Goal: Task Accomplishment & Management: Use online tool/utility

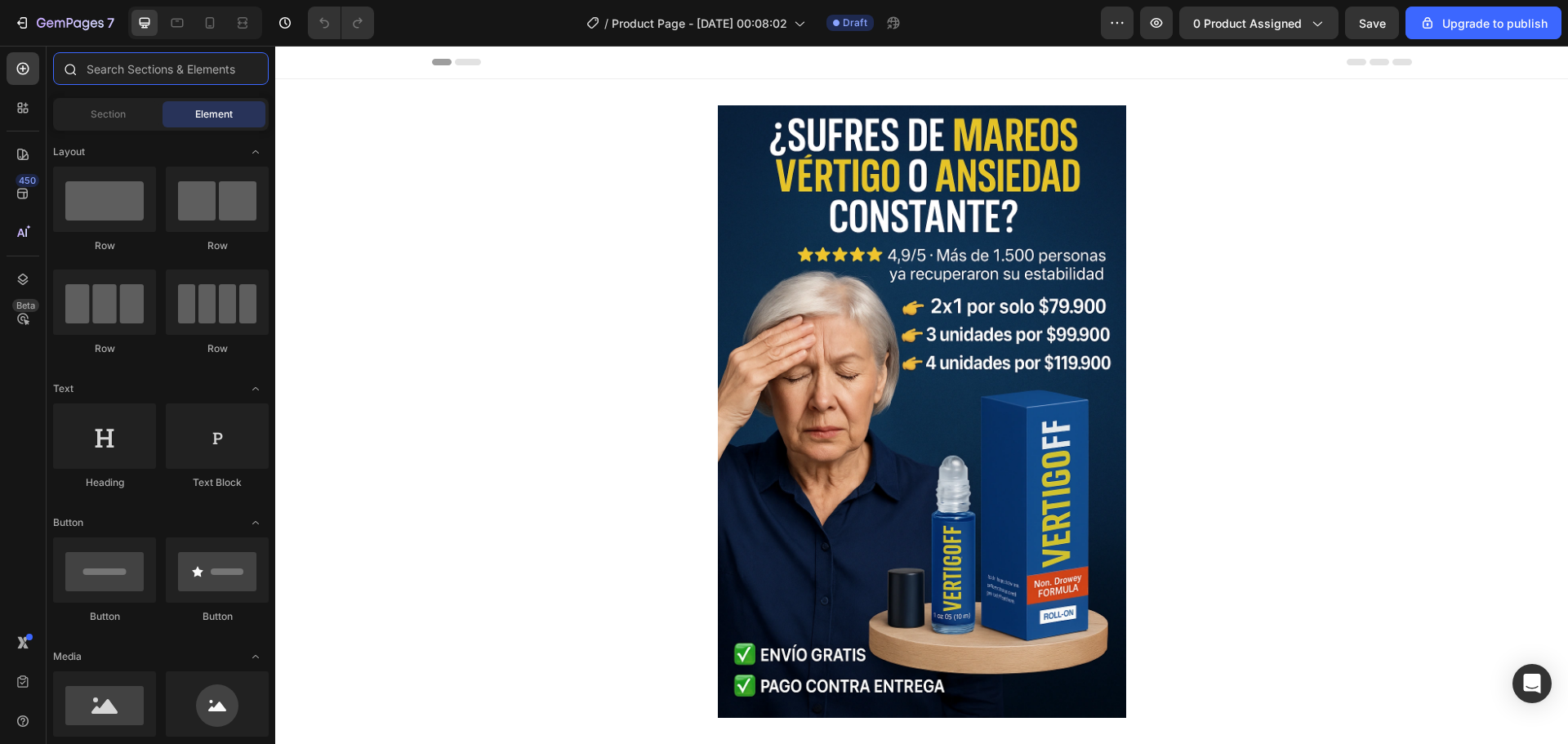
click at [143, 69] on input "text" at bounding box center [160, 69] width 215 height 33
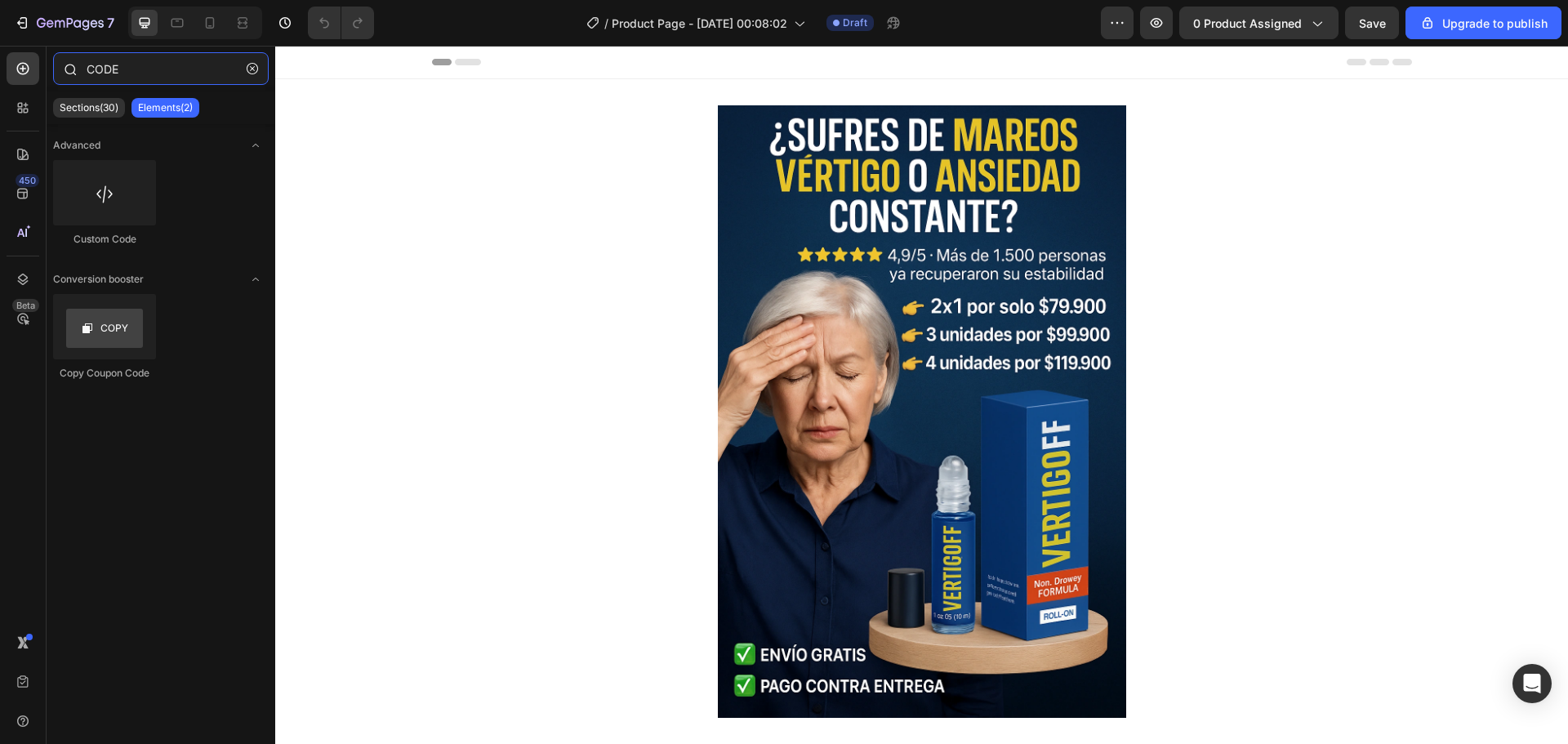
type input "CODE"
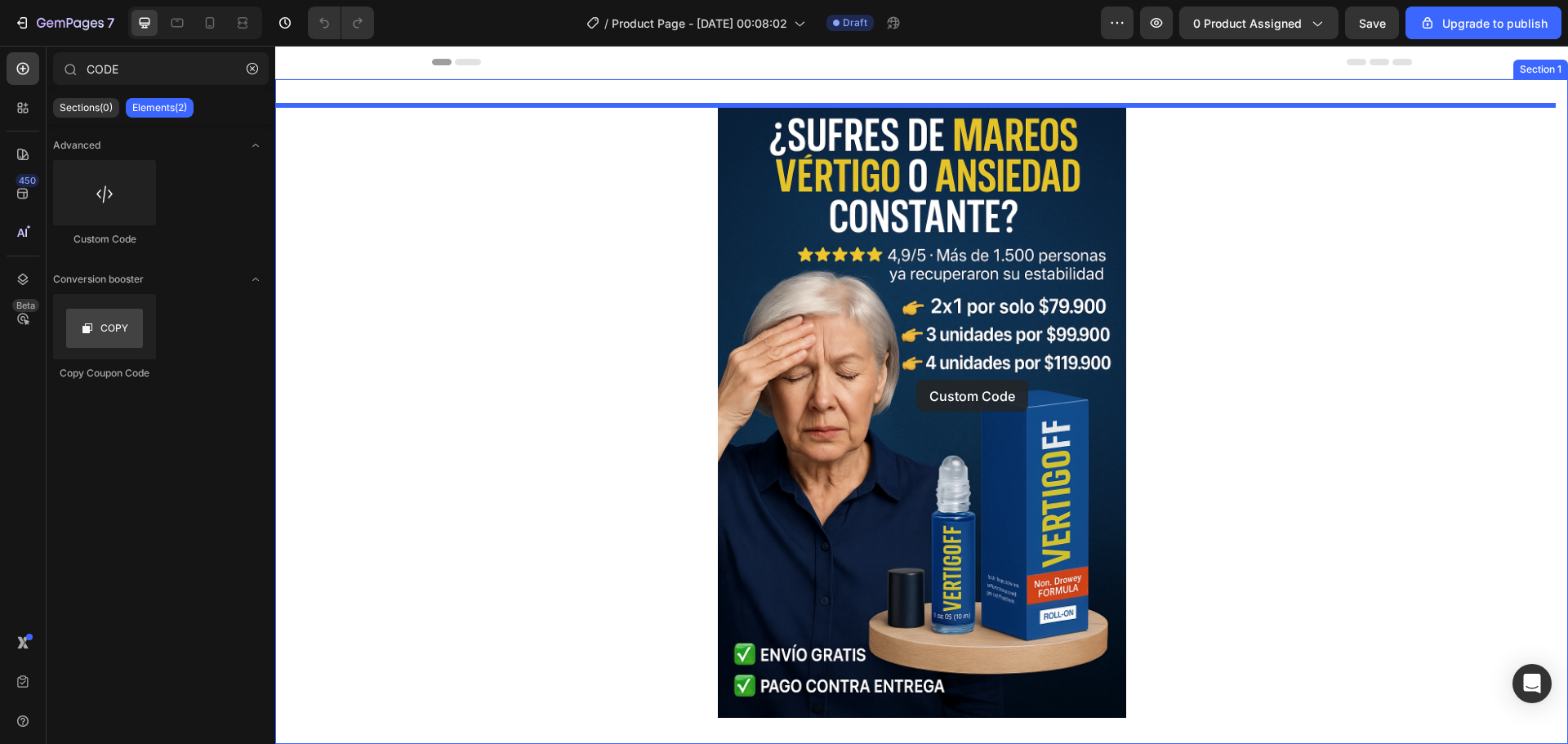
drag, startPoint x: 379, startPoint y: 243, endPoint x: 917, endPoint y: 379, distance: 554.9
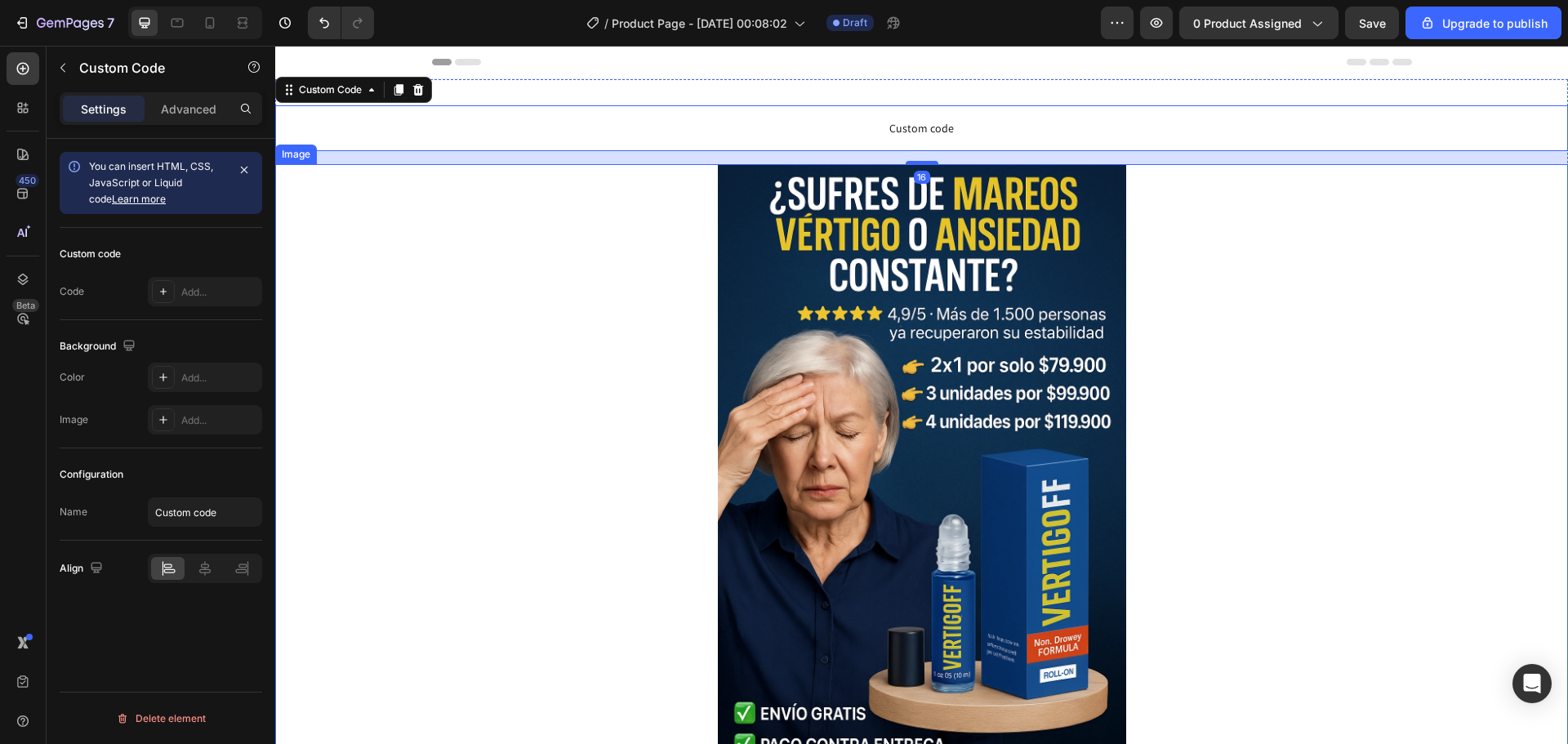
click at [884, 276] on img at bounding box center [922, 470] width 409 height 613
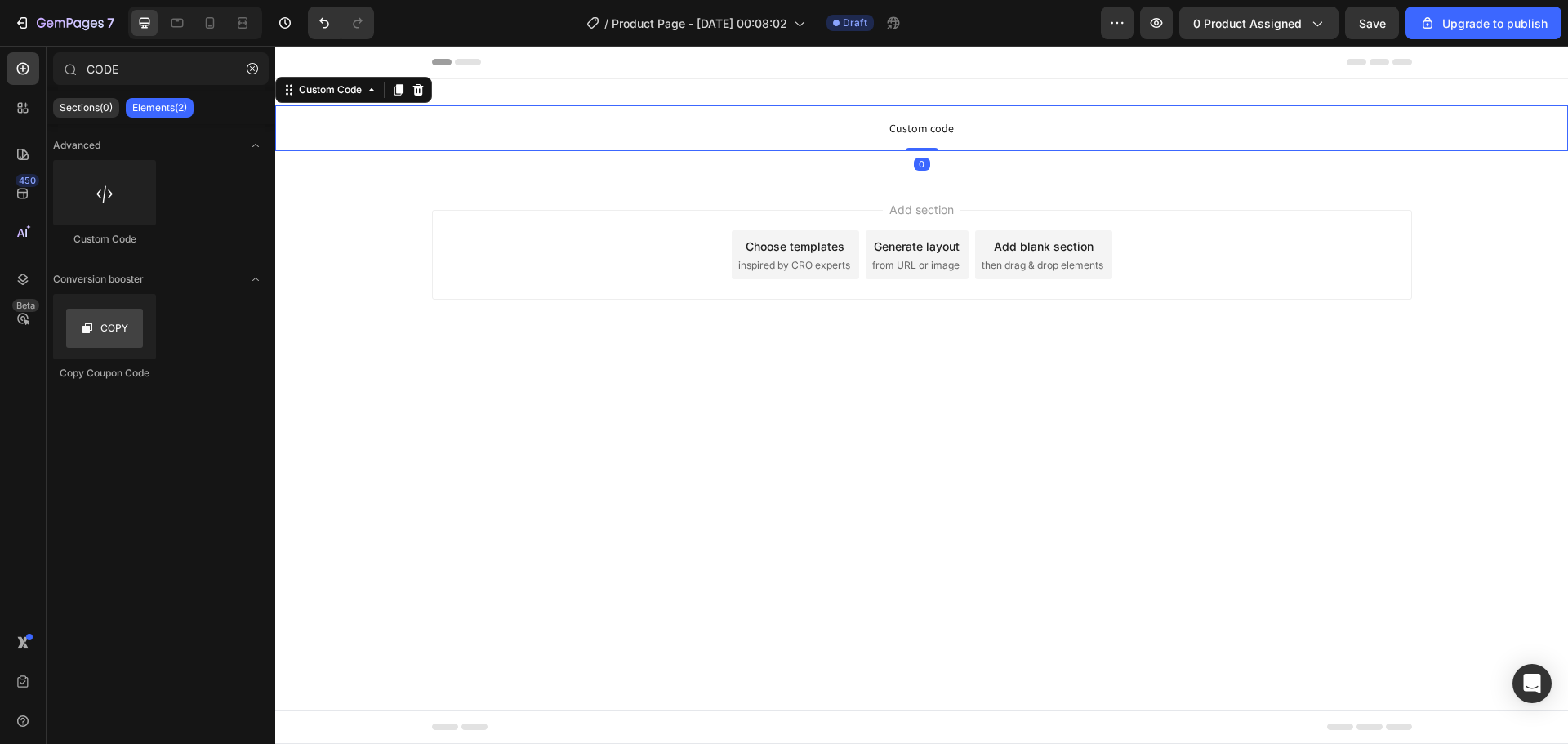
click at [905, 127] on span "Custom code" at bounding box center [922, 128] width 1293 height 20
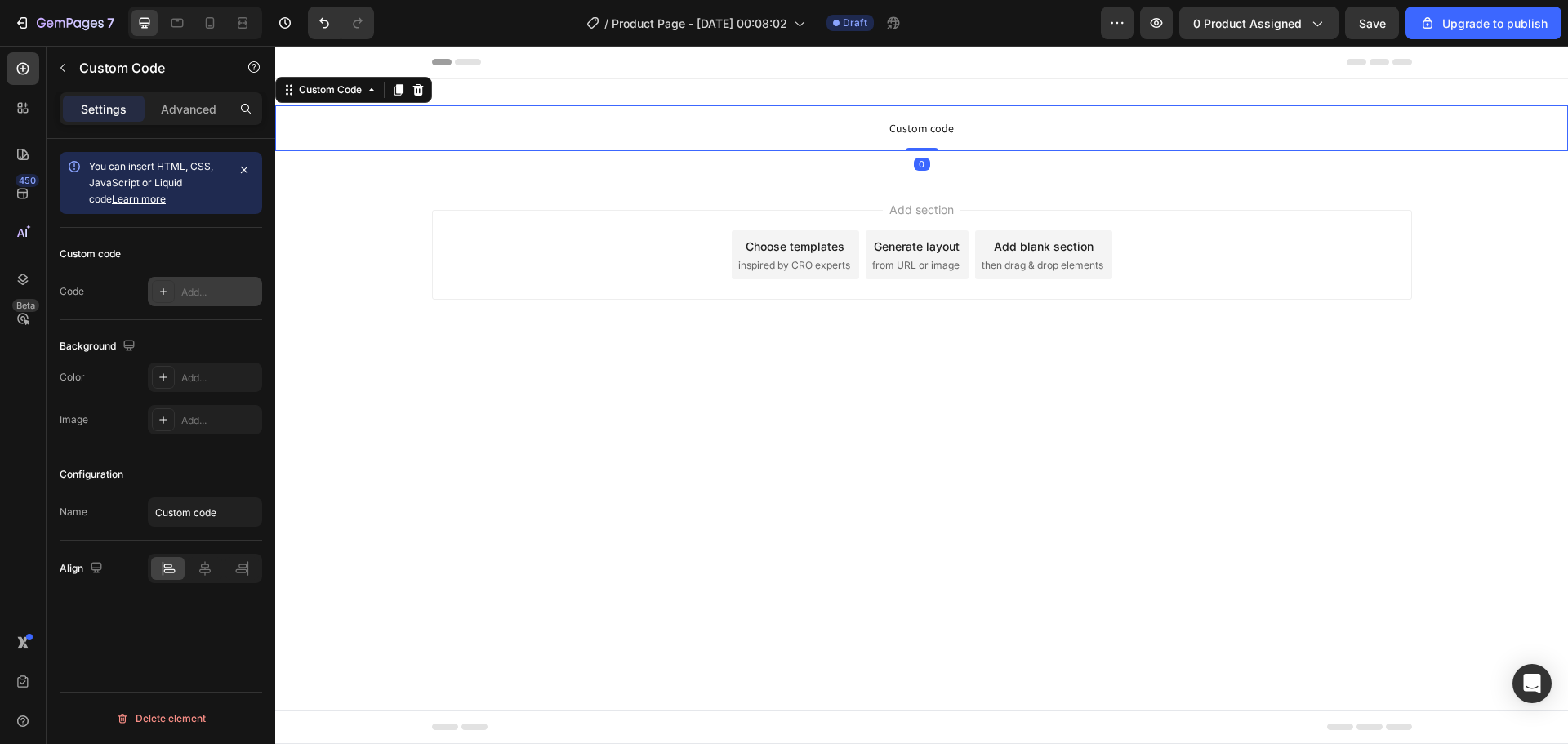
click at [209, 296] on div "Add..." at bounding box center [219, 292] width 76 height 15
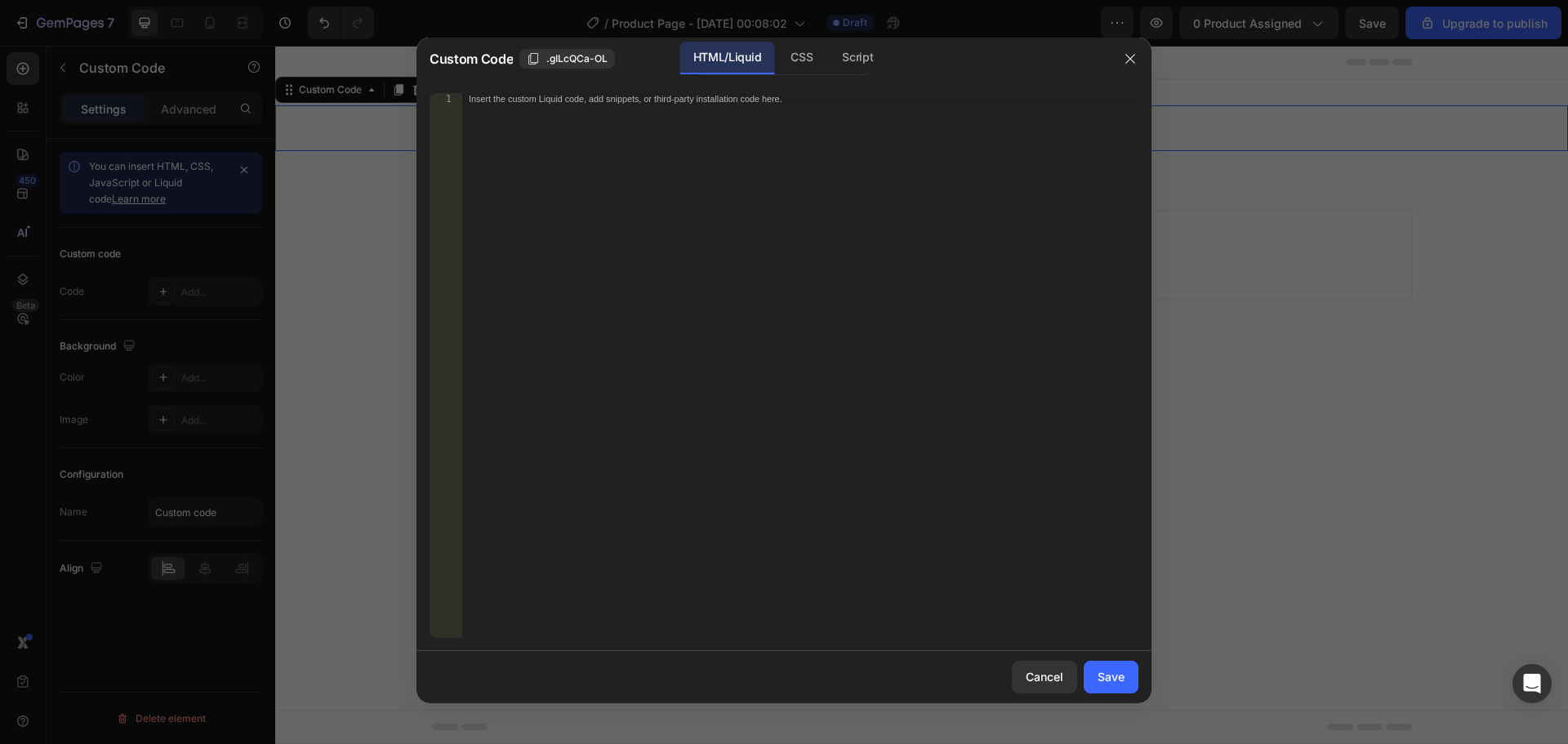
click at [629, 292] on div "Insert the custom Liquid code, add snippets, or third-party installation code h…" at bounding box center [801, 376] width 676 height 567
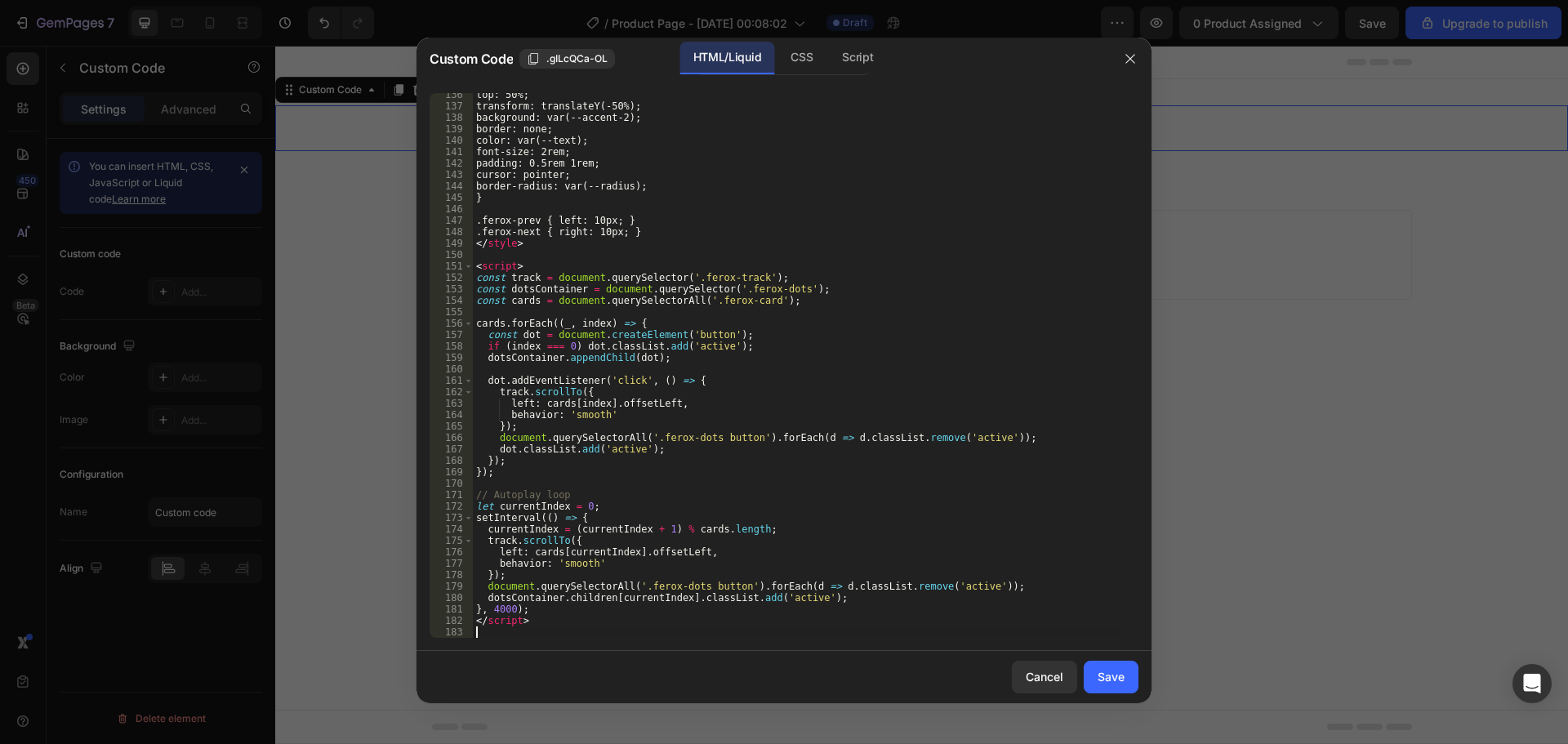
scroll to position [1547, 0]
click at [1112, 680] on div "Save" at bounding box center [1111, 676] width 27 height 17
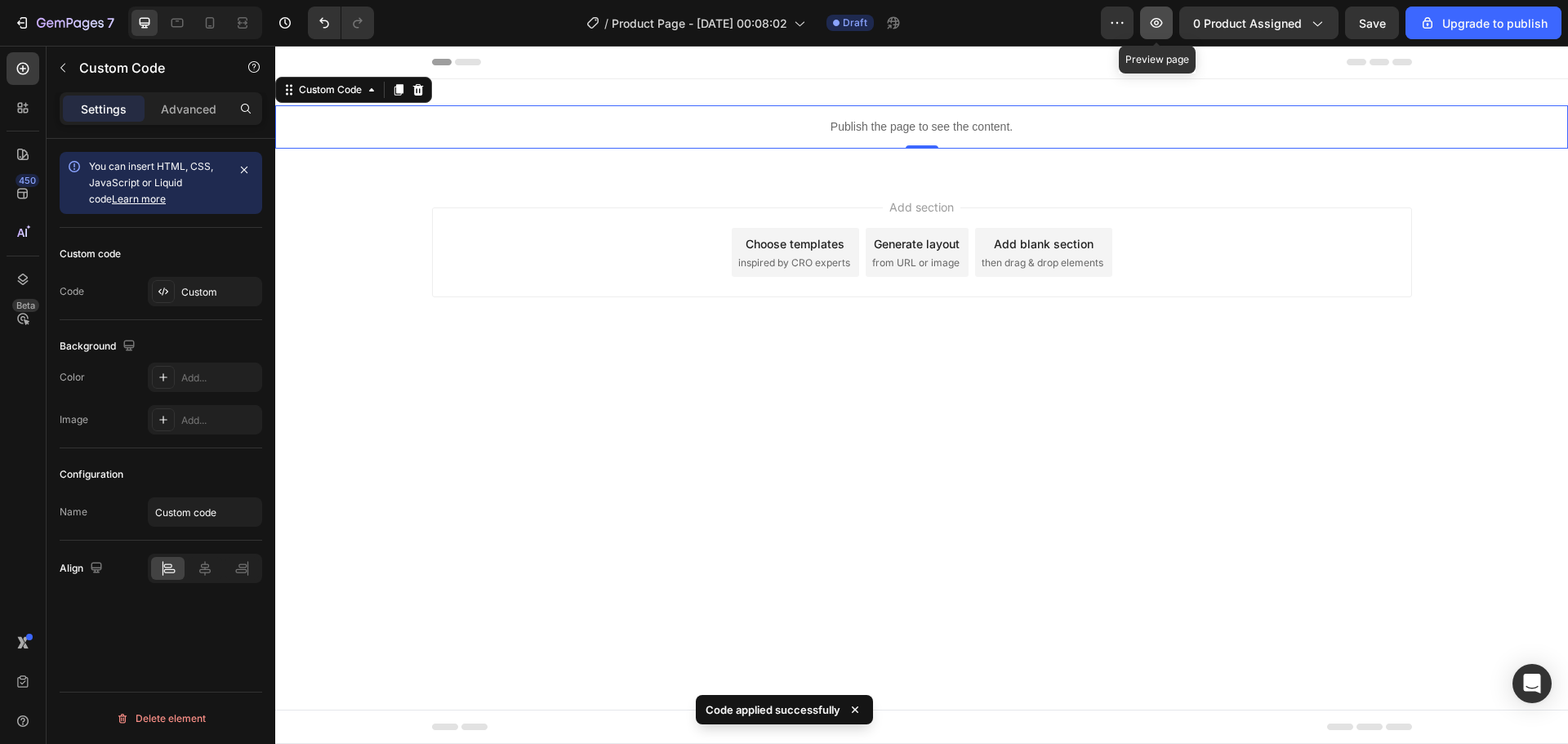
click at [1156, 23] on icon "button" at bounding box center [1156, 22] width 16 height 16
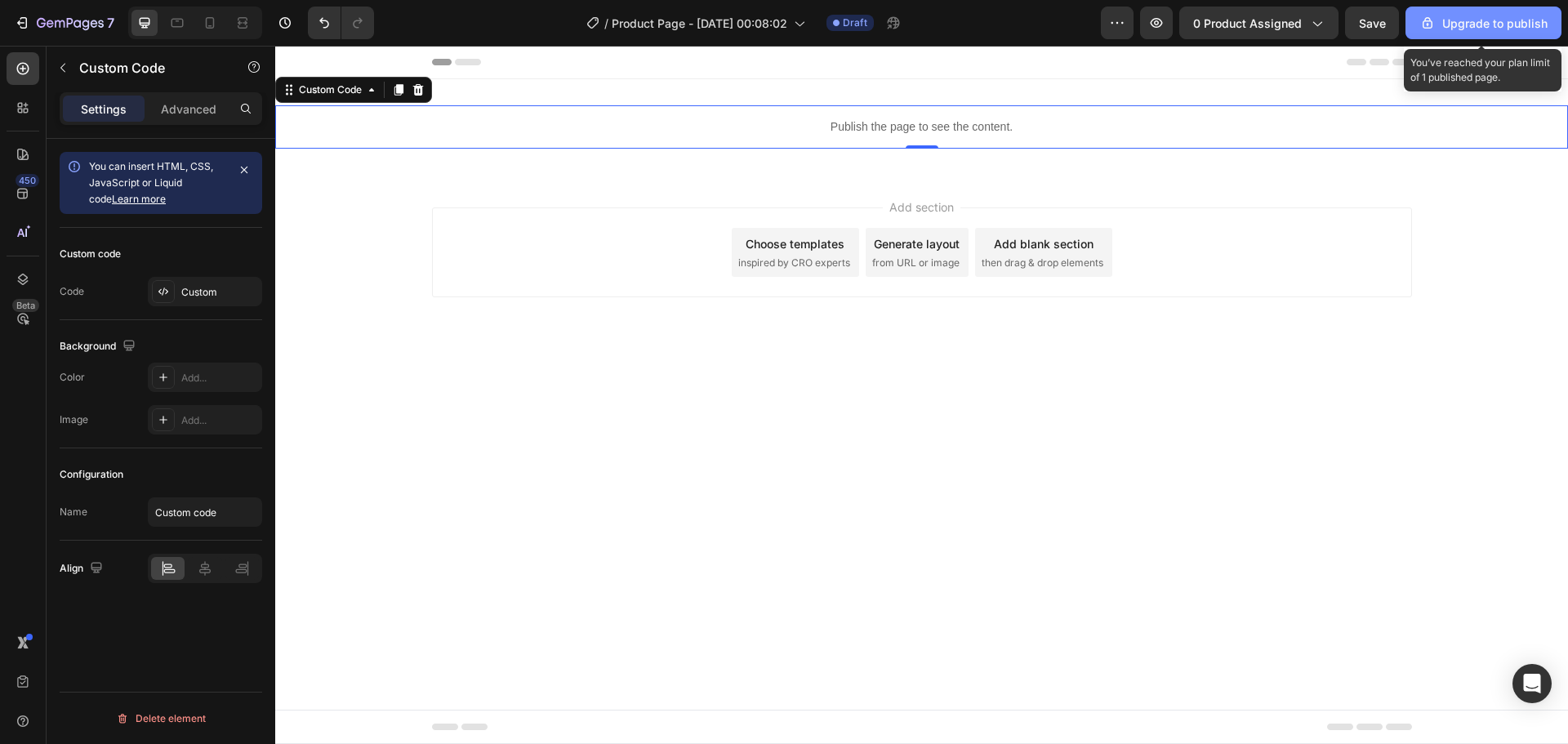
click at [1493, 22] on div "Upgrade to publish" at bounding box center [1483, 23] width 128 height 17
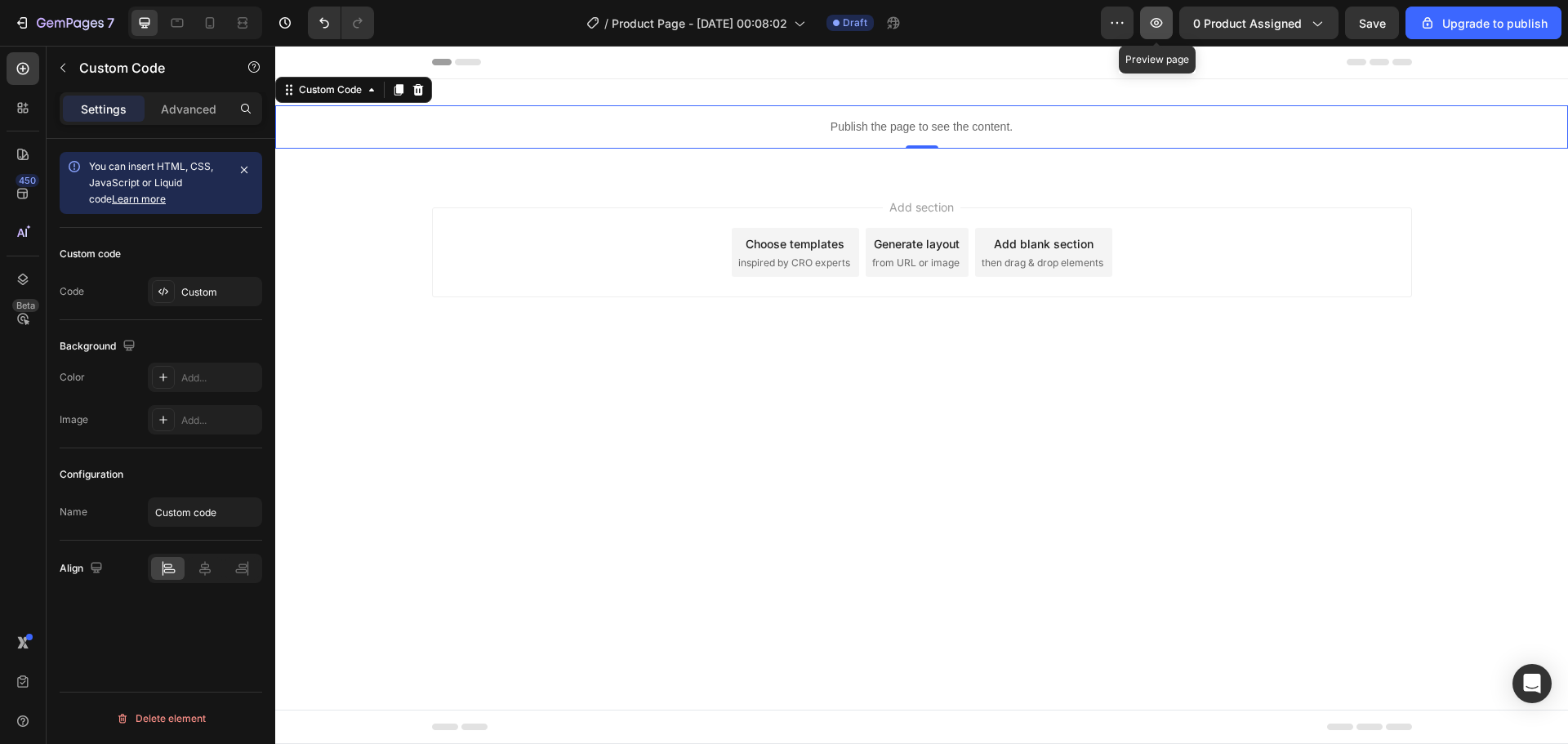
click at [1156, 21] on icon "button" at bounding box center [1156, 22] width 16 height 16
click at [470, 123] on p "Publish the page to see the content." at bounding box center [922, 127] width 1293 height 17
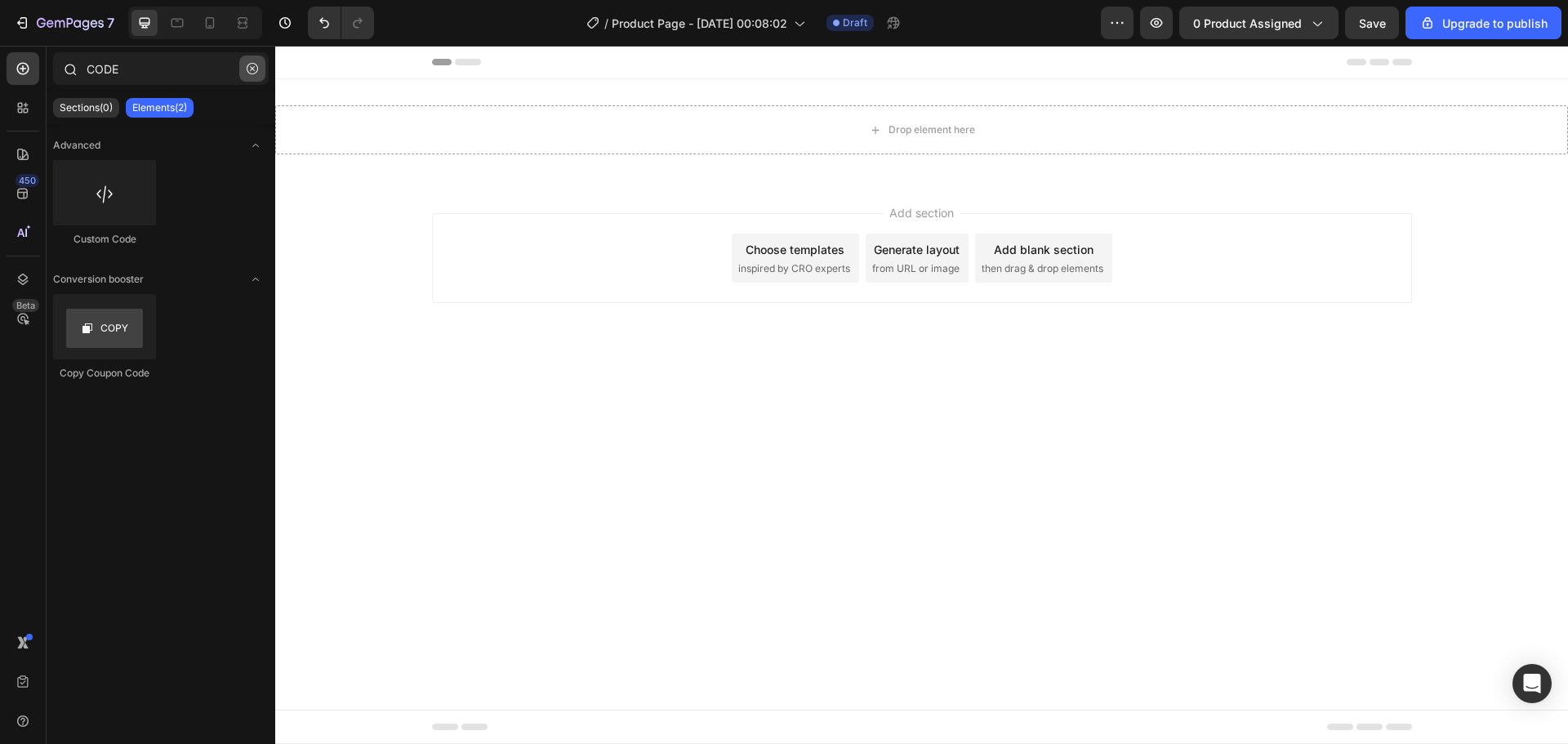
click at [247, 67] on icon "button" at bounding box center [251, 68] width 11 height 11
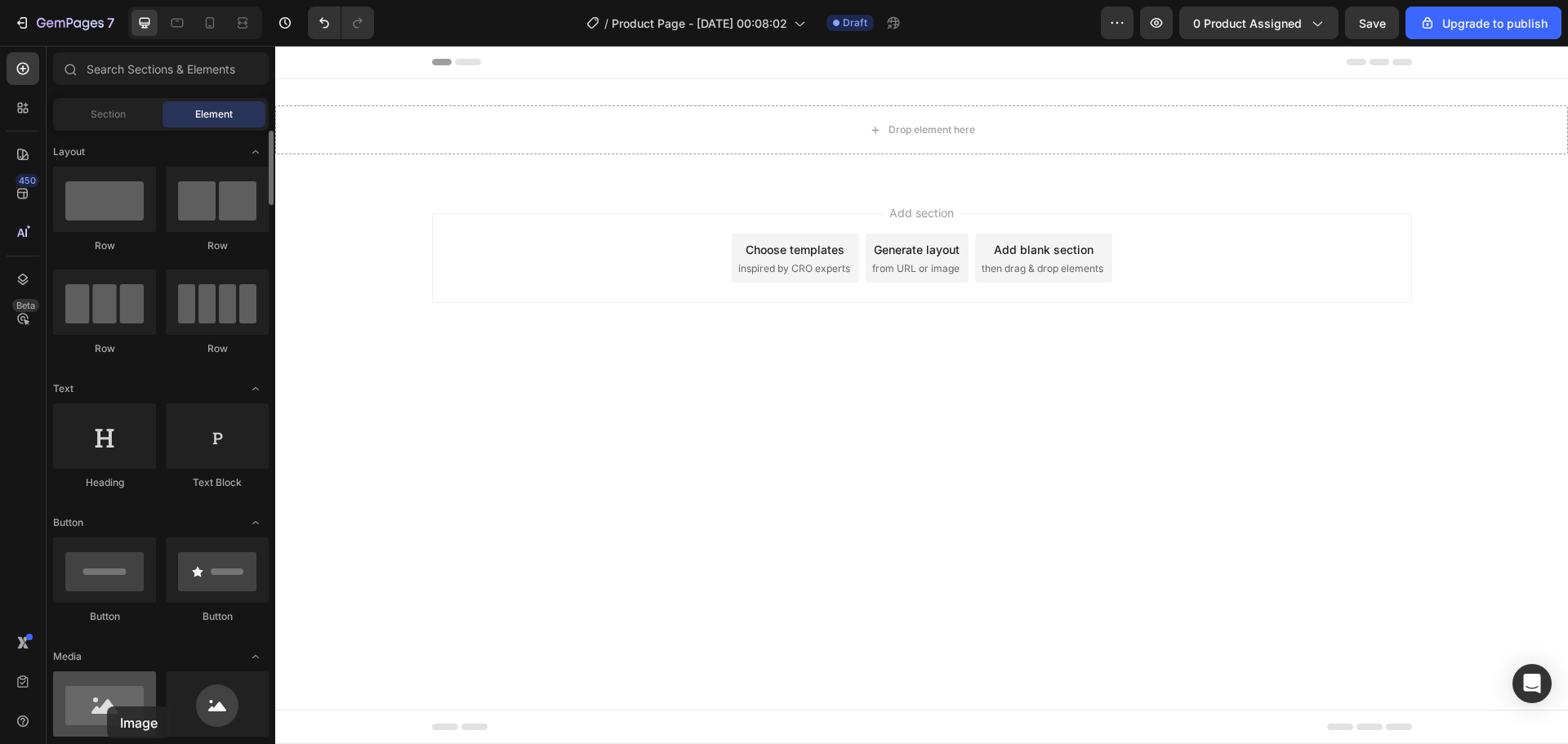
click at [107, 706] on div at bounding box center [105, 704] width 103 height 65
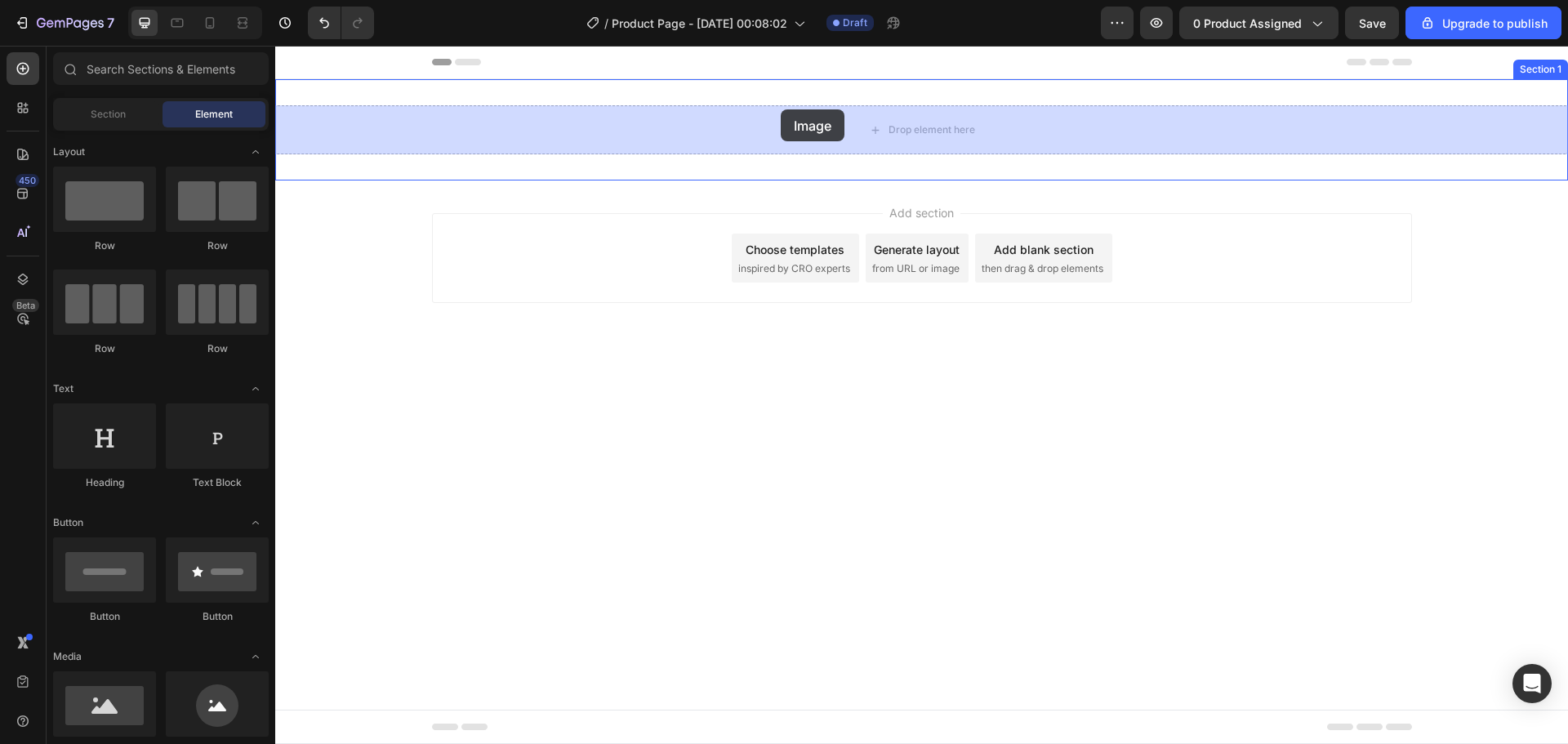
drag, startPoint x: 367, startPoint y: 758, endPoint x: 781, endPoint y: 110, distance: 769.0
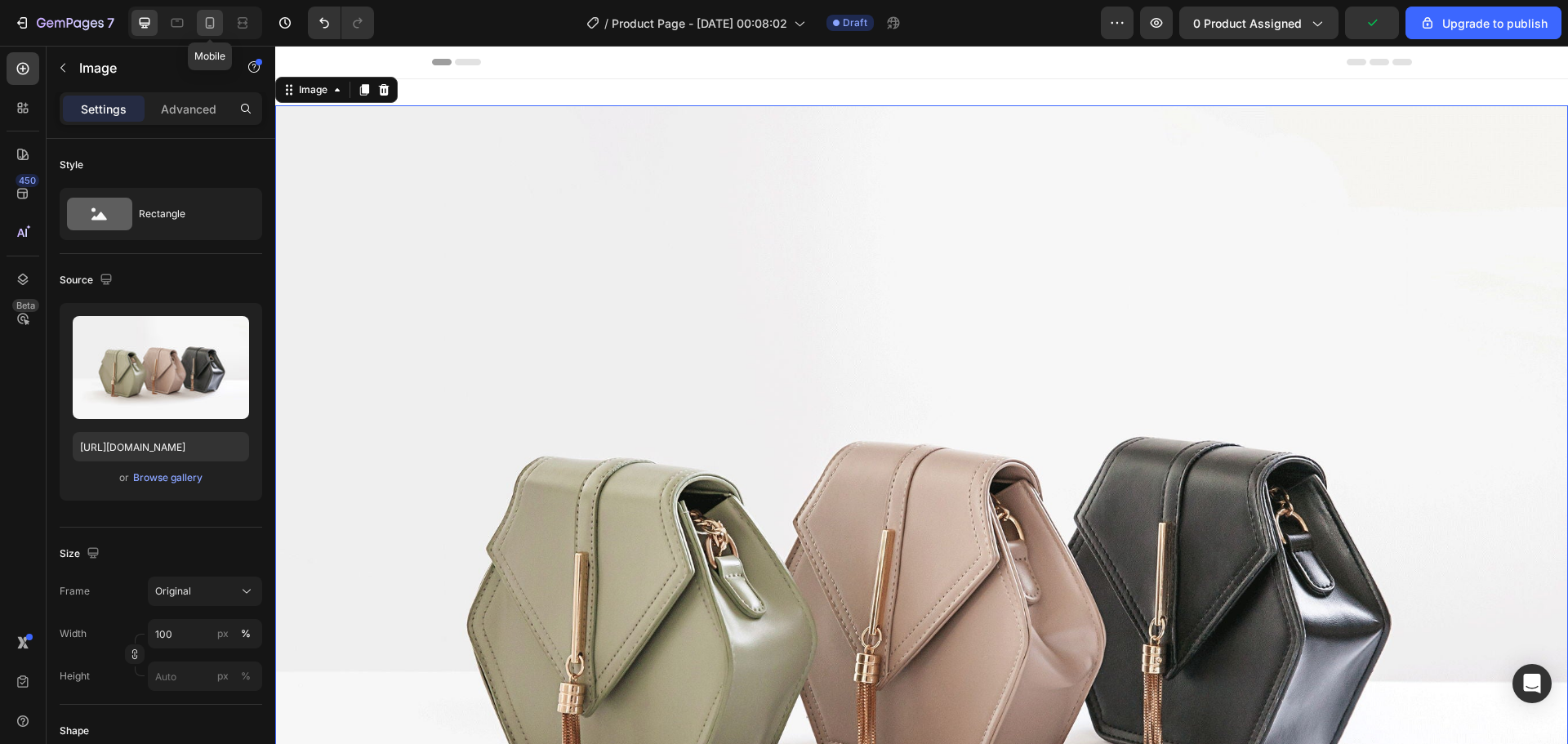
click at [209, 25] on icon at bounding box center [210, 26] width 4 height 2
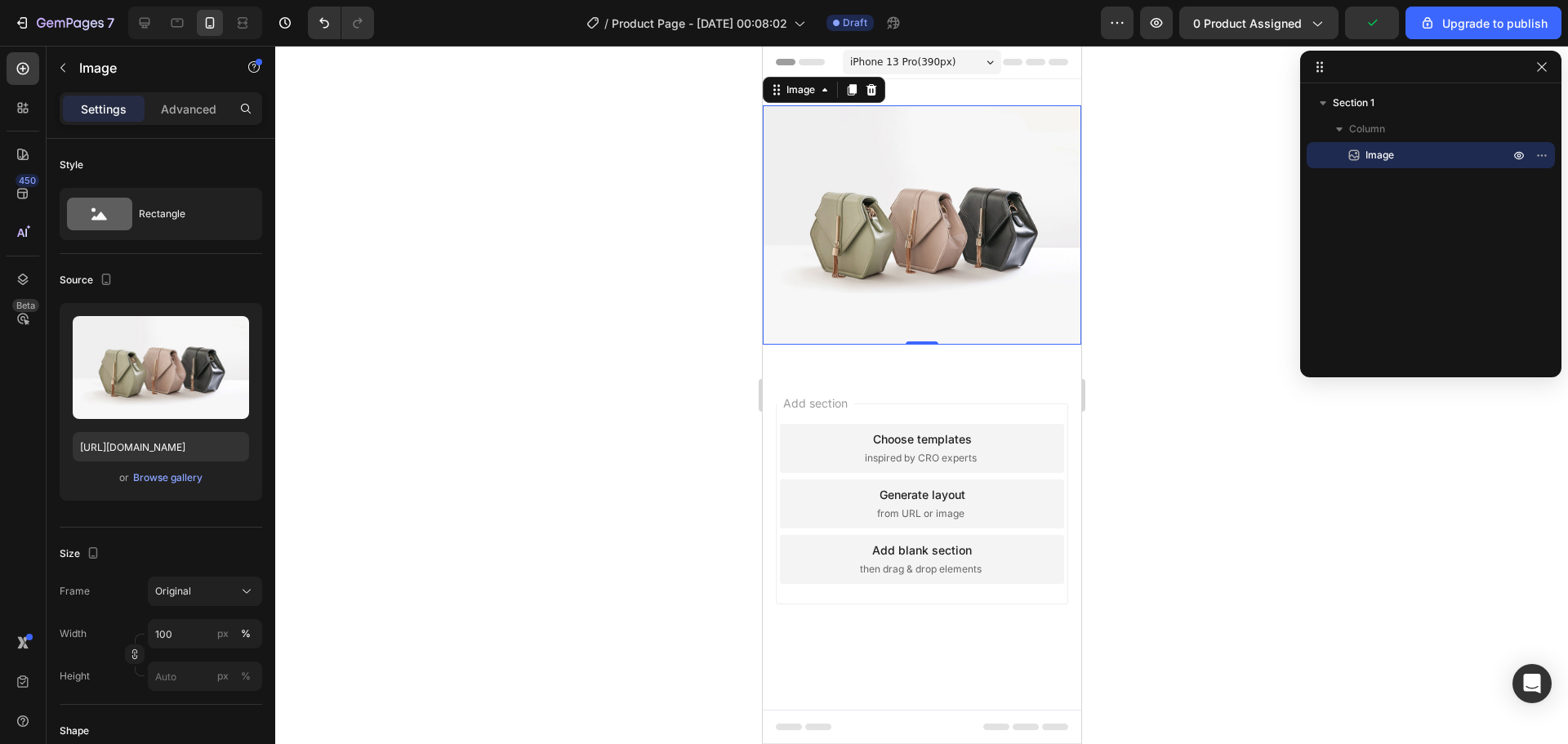
click at [869, 203] on img at bounding box center [921, 225] width 318 height 239
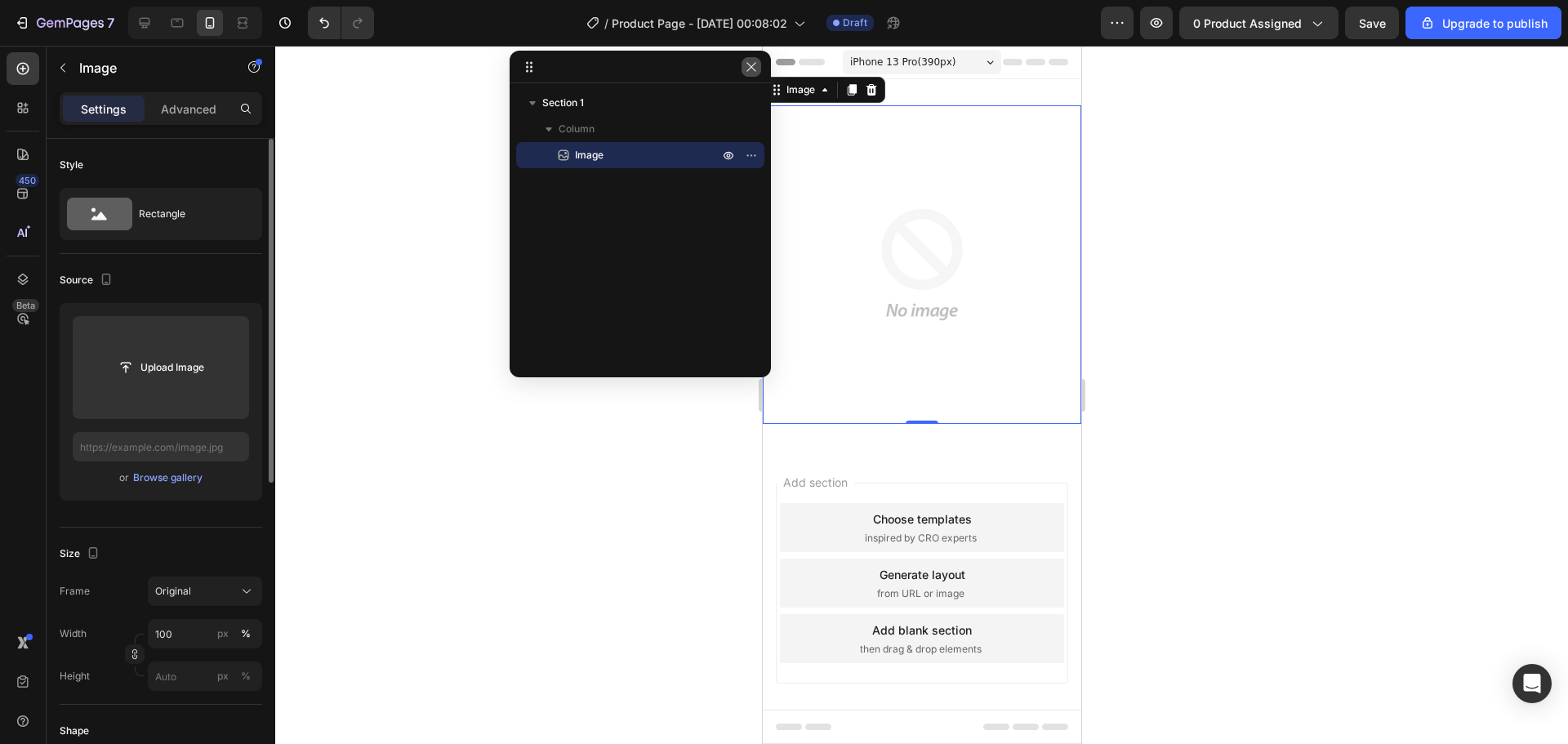
click at [755, 74] on button "button" at bounding box center [751, 67] width 20 height 20
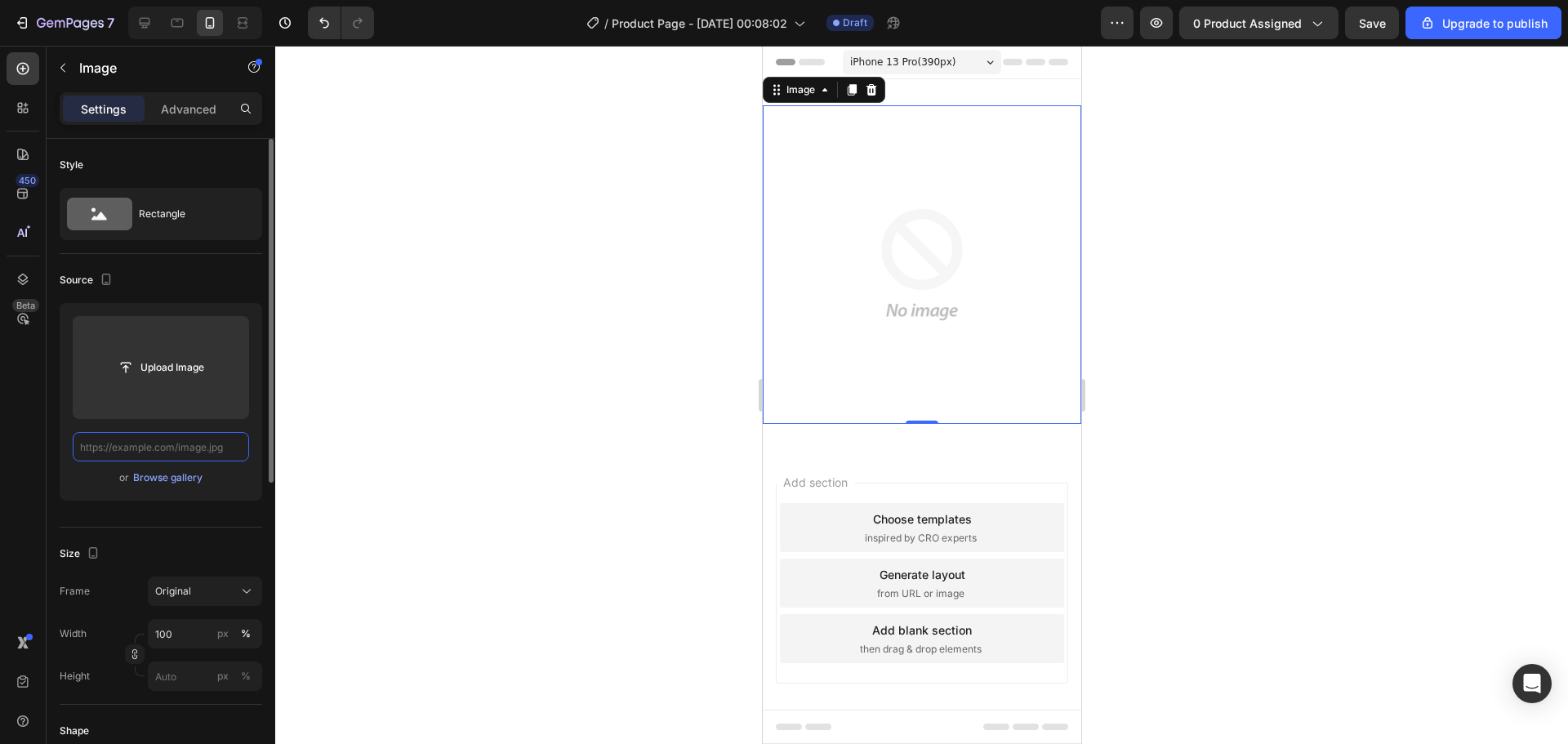
click at [173, 447] on input "text" at bounding box center [161, 446] width 177 height 29
paste input "https://i.ibb.co/fYdN3nMk/Chat-GPTImage26sept202505-28-09p-m-ezgif-com-png-to-w…"
type input "https://i.ibb.co/fYdN3nMk/Chat-GPTImage26sept202505-28-09p-m-ezgif-com-png-to-w…"
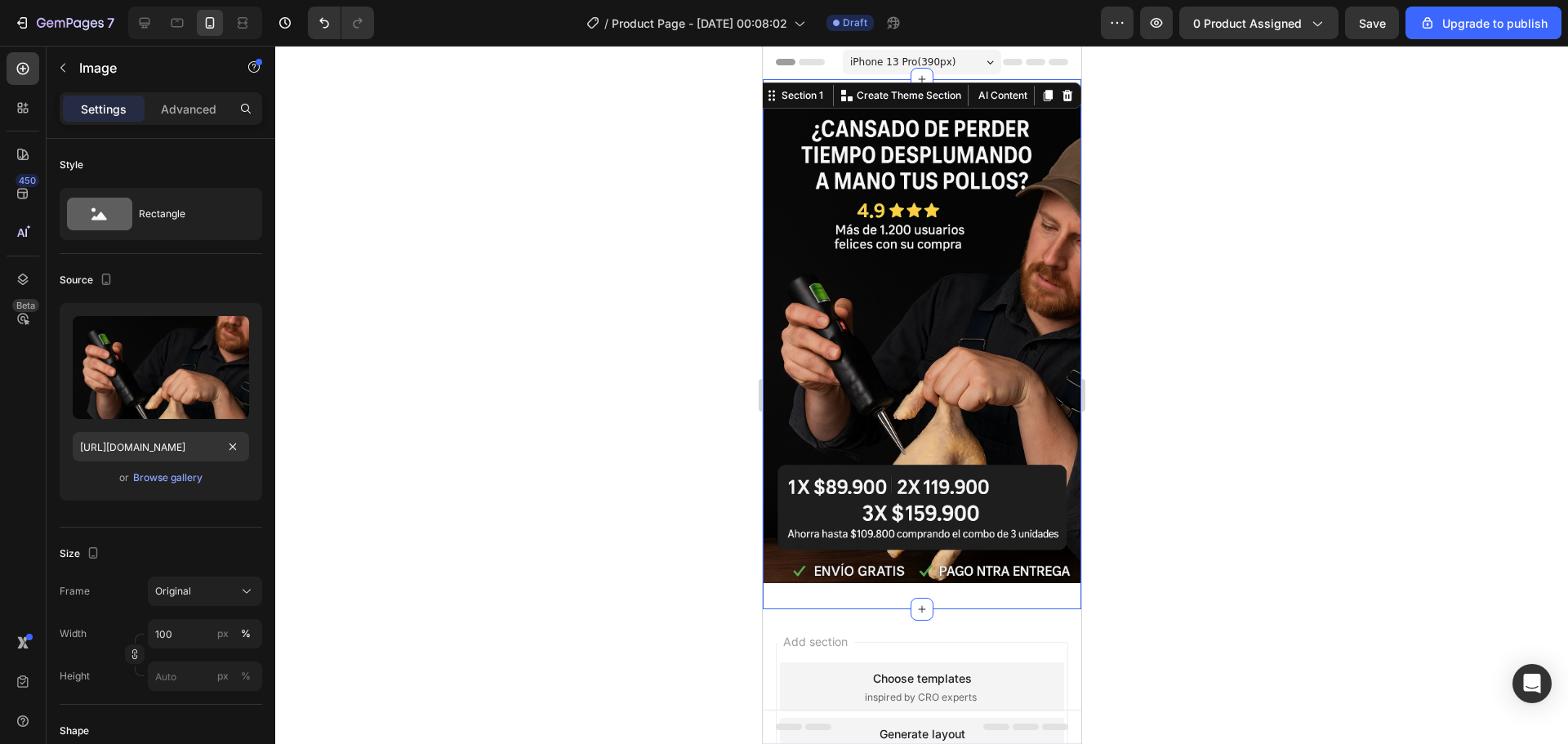
click at [961, 94] on div "Image Section 1 You can create reusable sections Create Theme Section AI Conten…" at bounding box center [921, 344] width 318 height 530
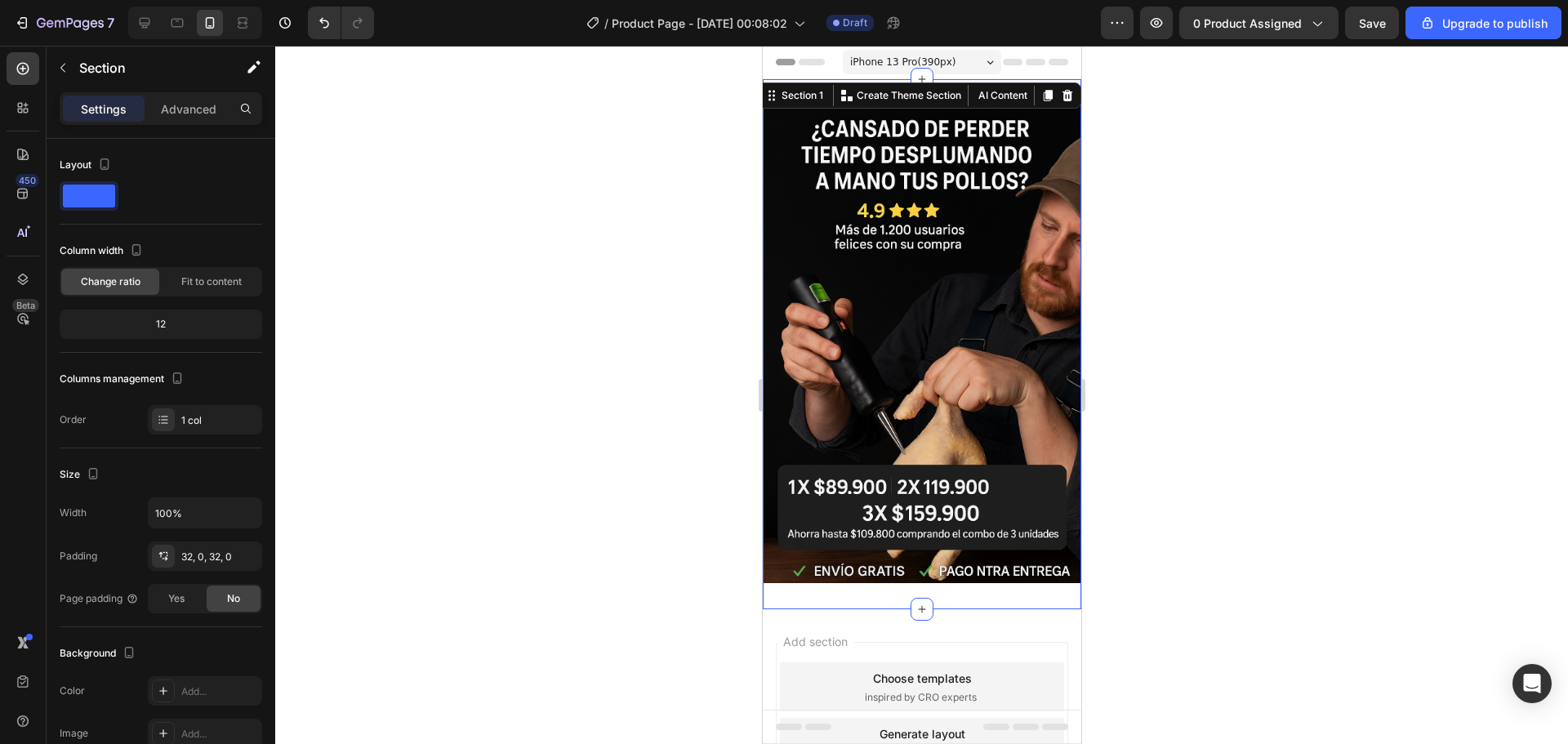
click at [1239, 154] on div at bounding box center [922, 395] width 1293 height 699
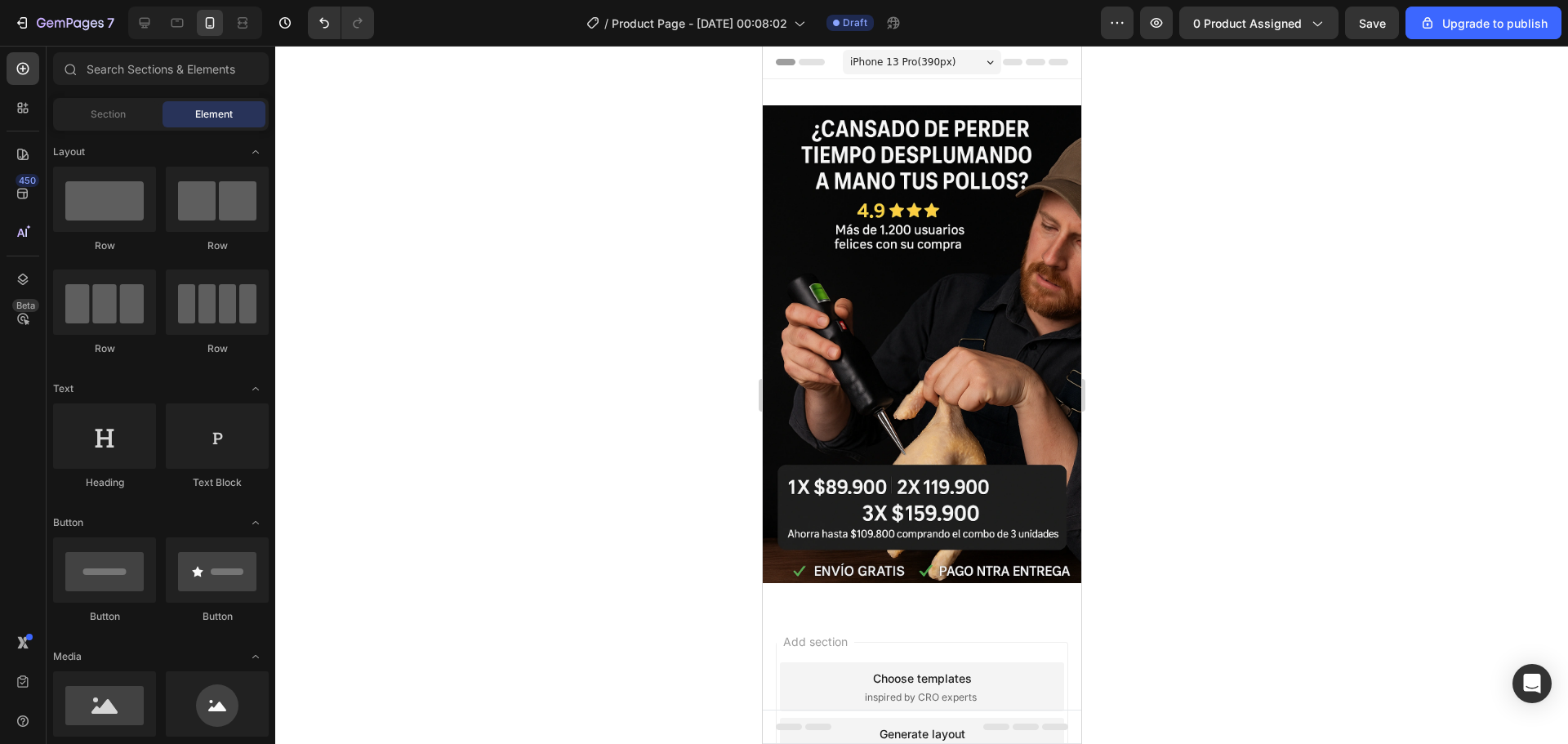
click at [892, 60] on span "iPhone 13 Pro ( 390 px)" at bounding box center [902, 62] width 106 height 16
click at [799, 56] on span "Header" at bounding box center [811, 62] width 36 height 16
click at [783, 64] on icon at bounding box center [780, 62] width 11 height 11
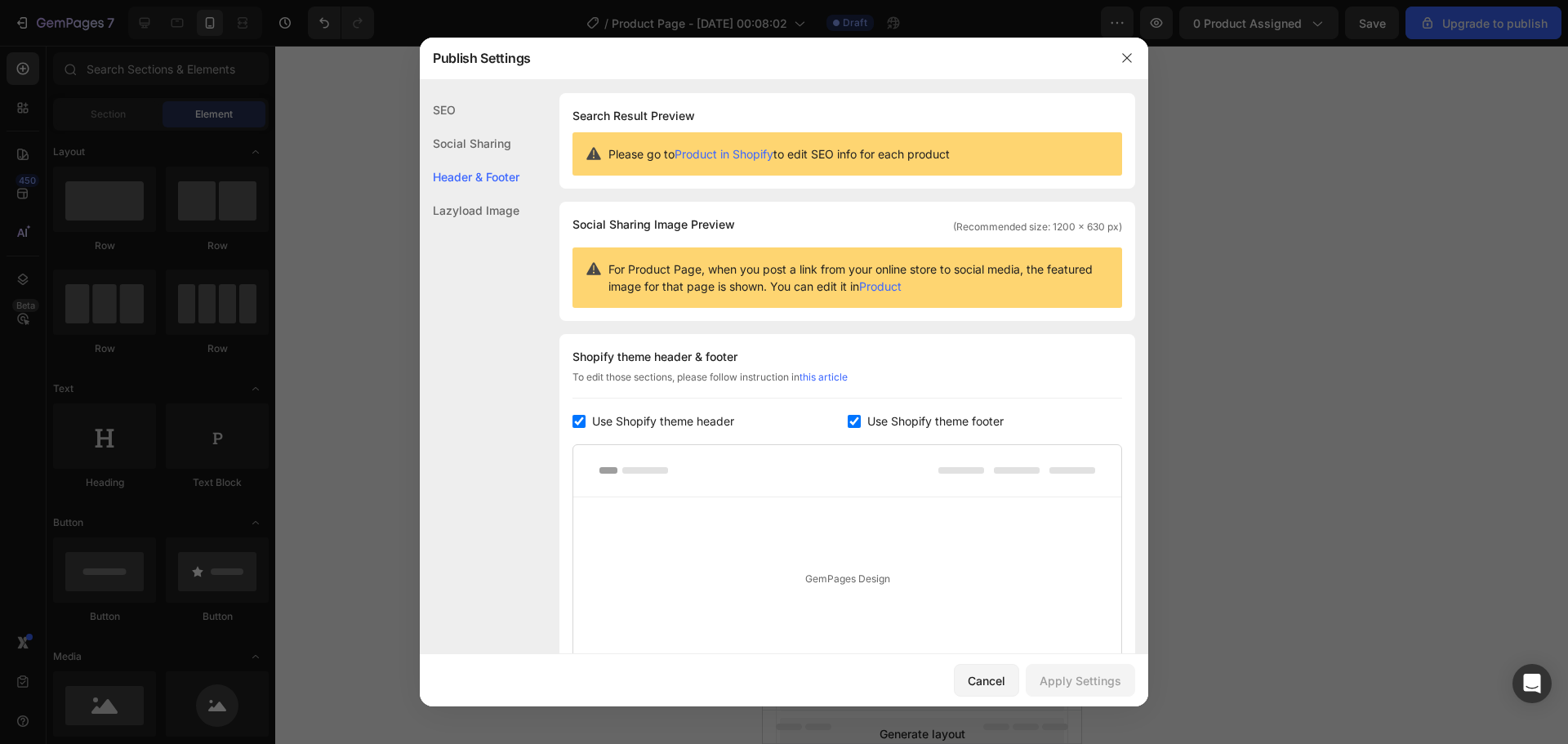
scroll to position [194, 0]
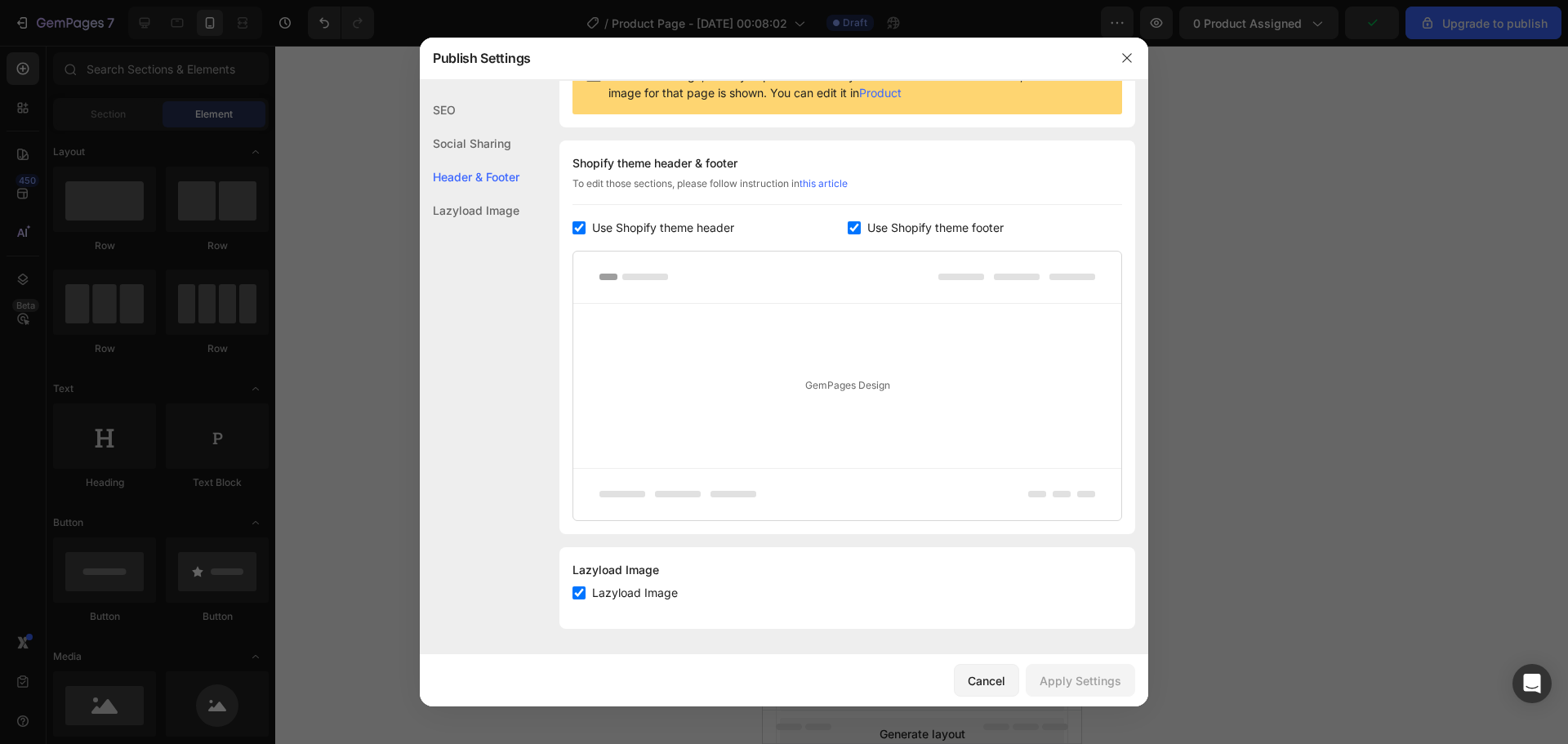
click at [617, 232] on span "Use Shopify theme header" at bounding box center [663, 227] width 142 height 20
checkbox input "false"
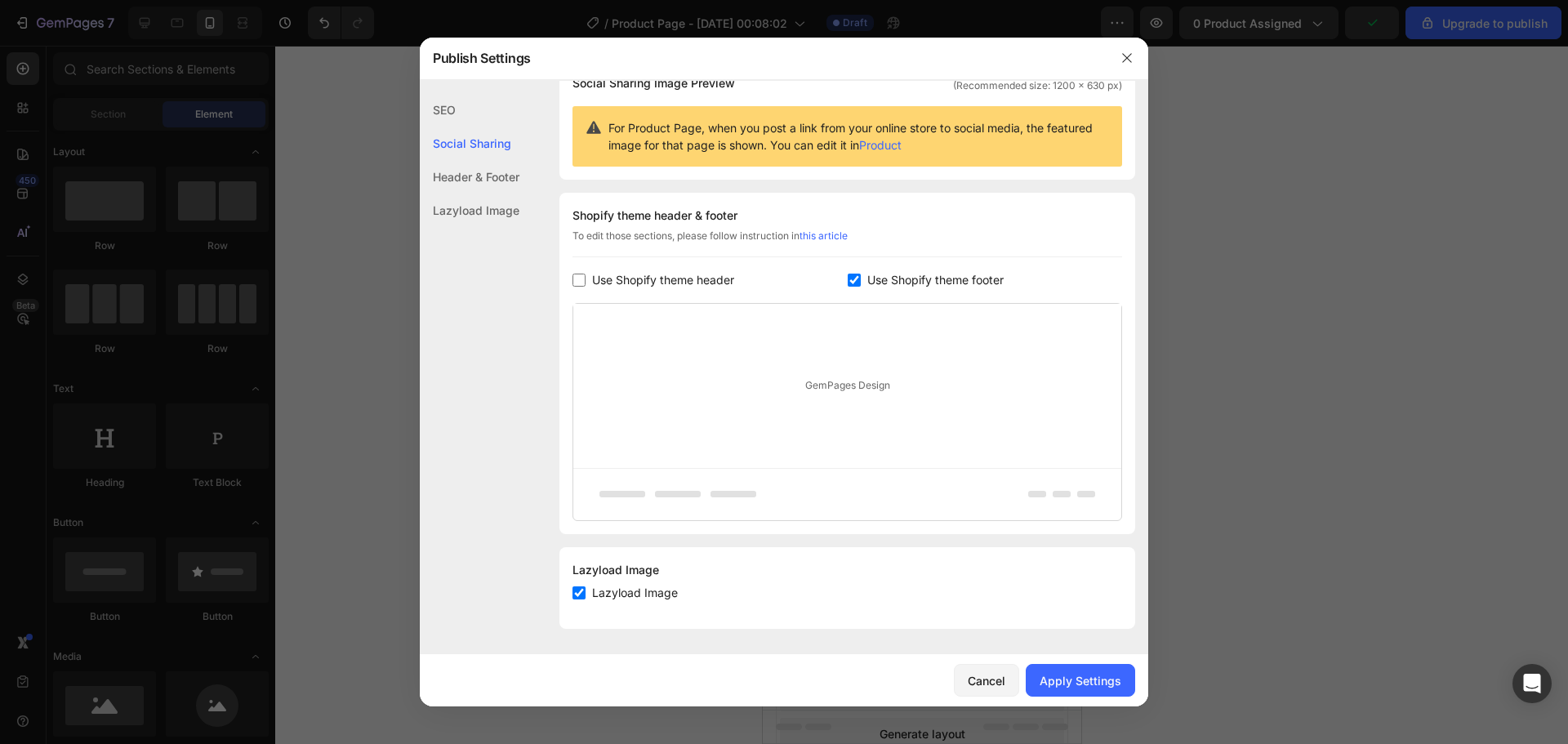
click at [871, 279] on span "Use Shopify theme footer" at bounding box center [935, 280] width 136 height 20
checkbox input "false"
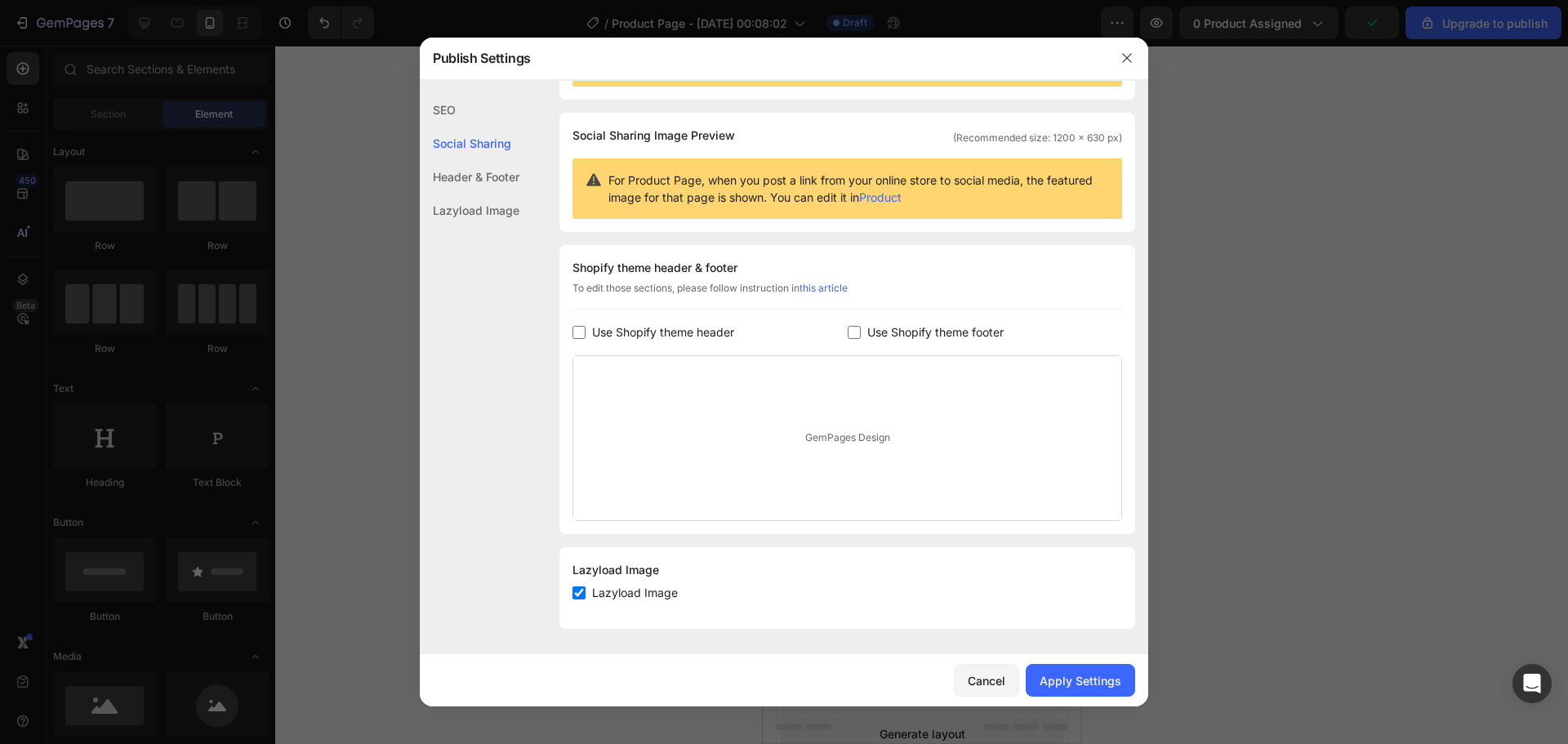
scroll to position [89, 0]
click at [1087, 680] on div "Apply Settings" at bounding box center [1080, 680] width 82 height 17
click at [1133, 59] on icon "button" at bounding box center [1126, 57] width 13 height 13
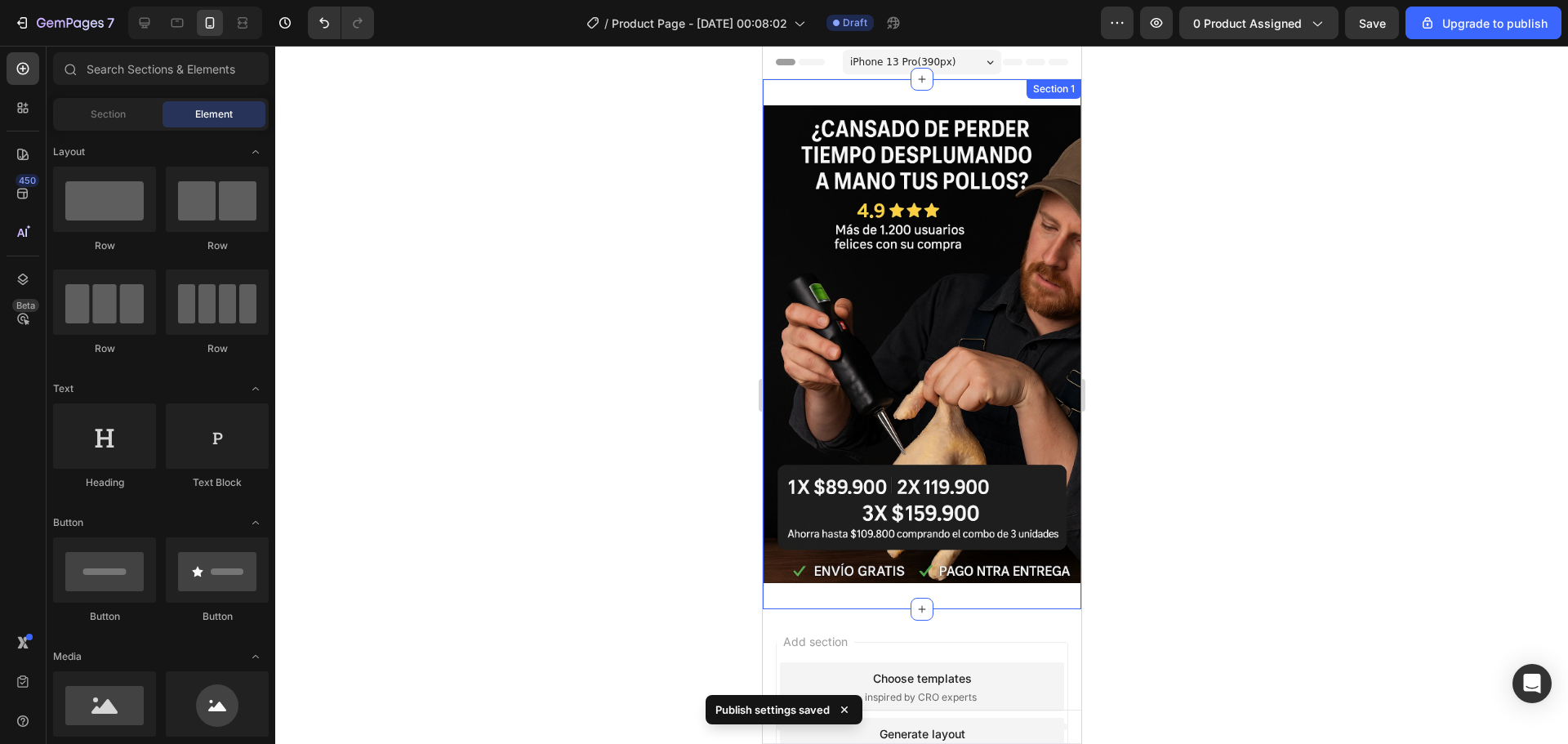
click at [896, 94] on div "Image Section 1" at bounding box center [921, 344] width 318 height 530
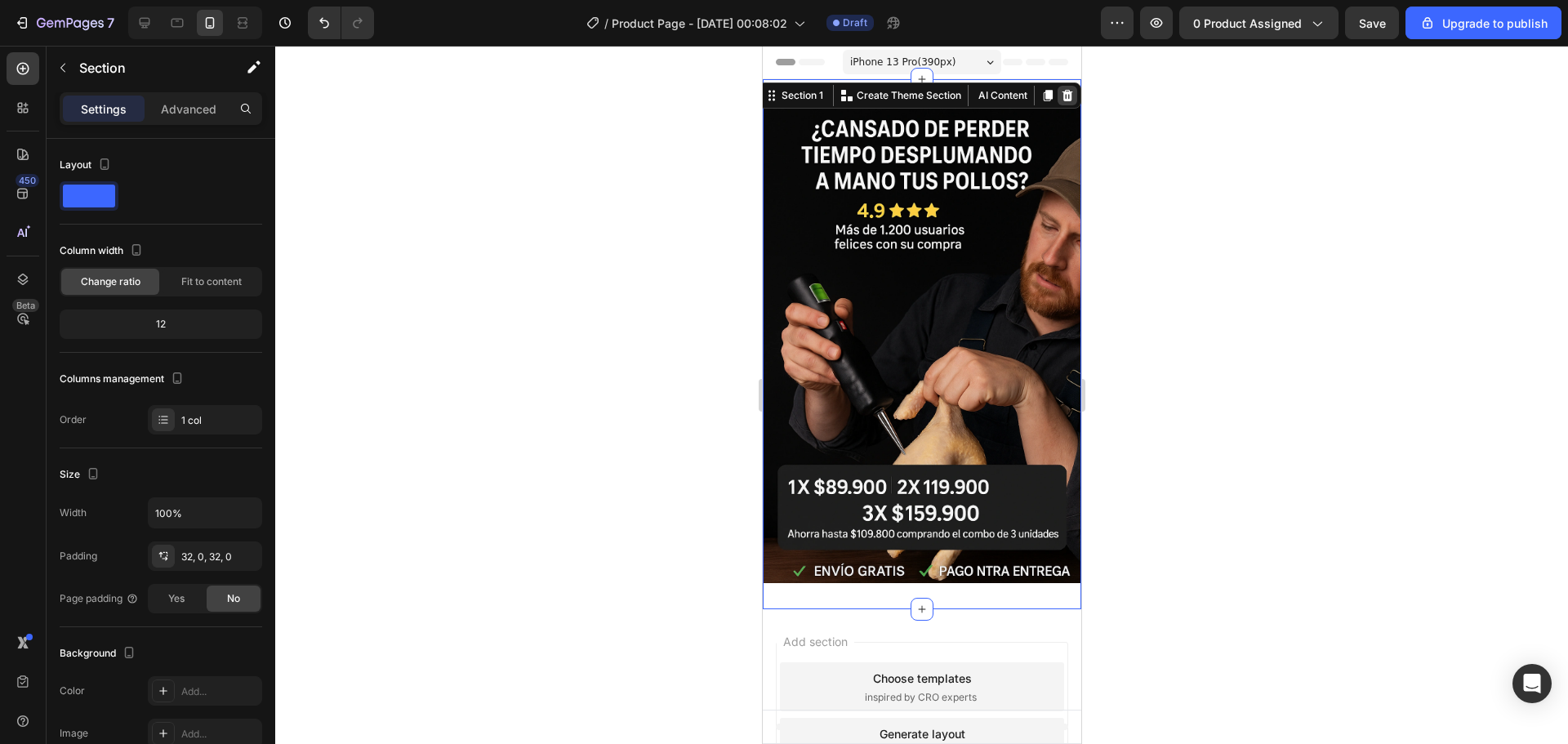
click at [1062, 100] on icon at bounding box center [1067, 95] width 10 height 11
click at [825, 94] on div "Image Section 1" at bounding box center [921, 344] width 318 height 530
click at [194, 118] on div "Advanced" at bounding box center [188, 108] width 82 height 26
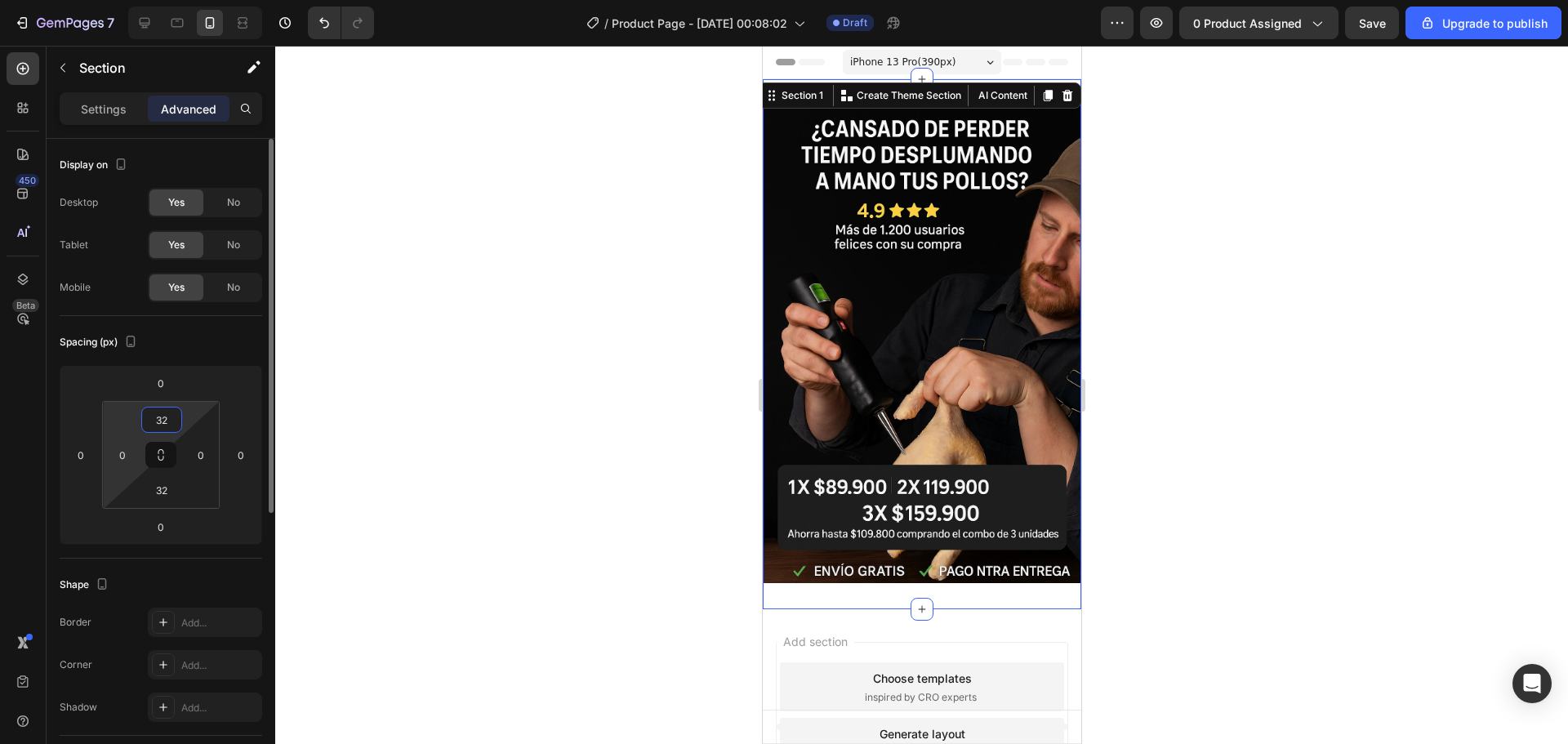
drag, startPoint x: 169, startPoint y: 422, endPoint x: 119, endPoint y: 429, distance: 50.5
click at [119, 429] on div "32 0 32 0" at bounding box center [160, 455] width 118 height 108
click at [163, 418] on input "32" at bounding box center [161, 420] width 33 height 25
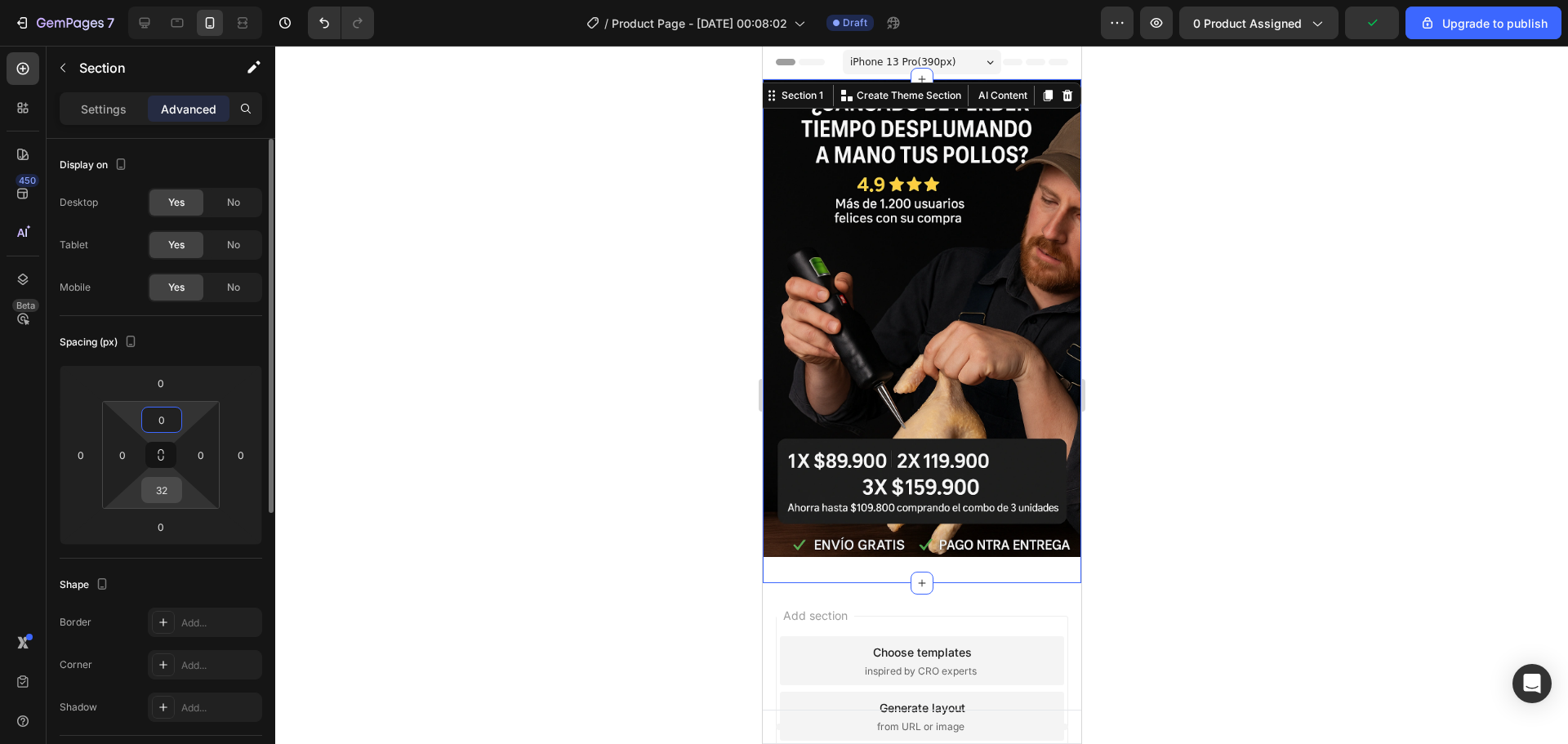
type input "0"
click at [169, 499] on input "32" at bounding box center [161, 490] width 33 height 25
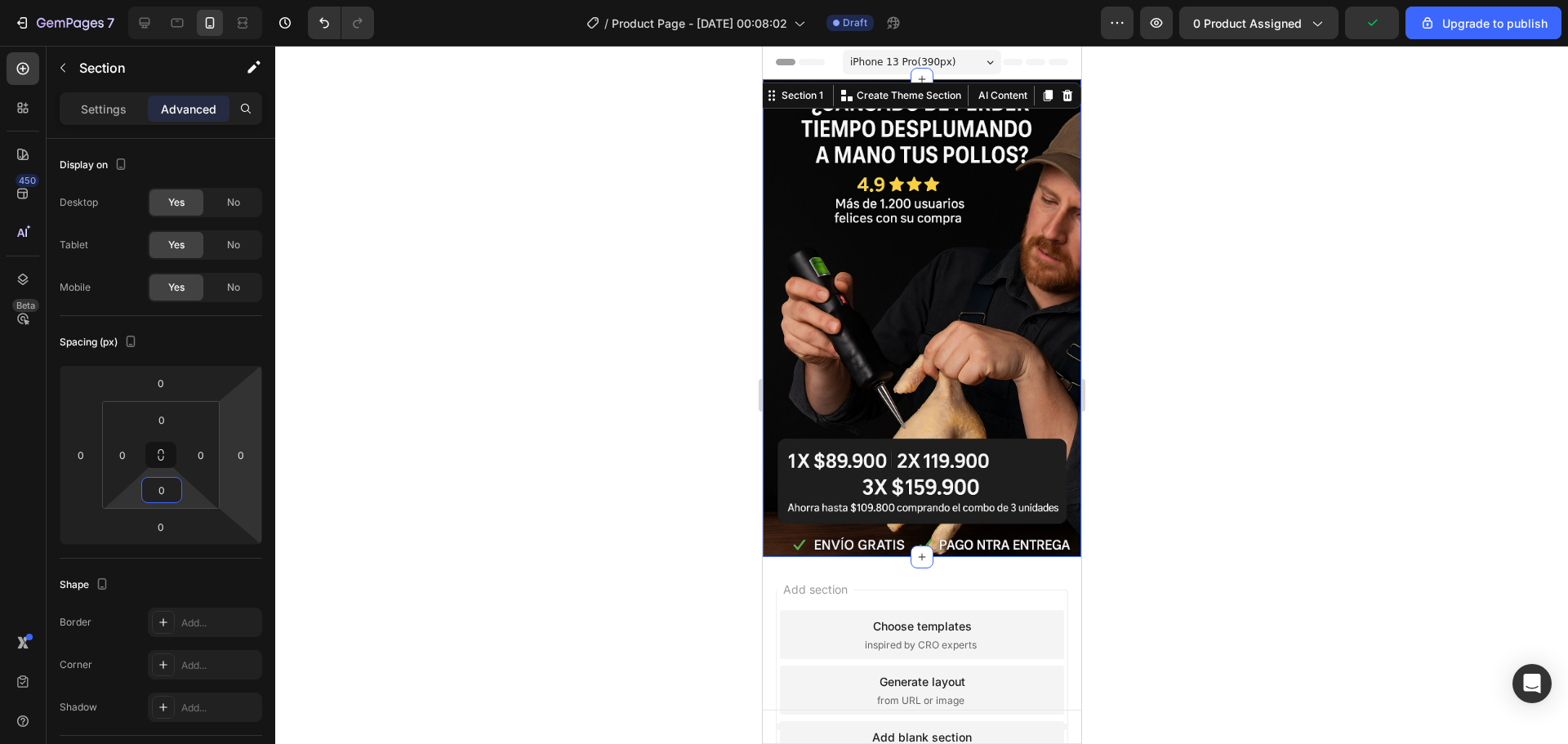
type input "0"
click at [354, 378] on div at bounding box center [922, 395] width 1293 height 699
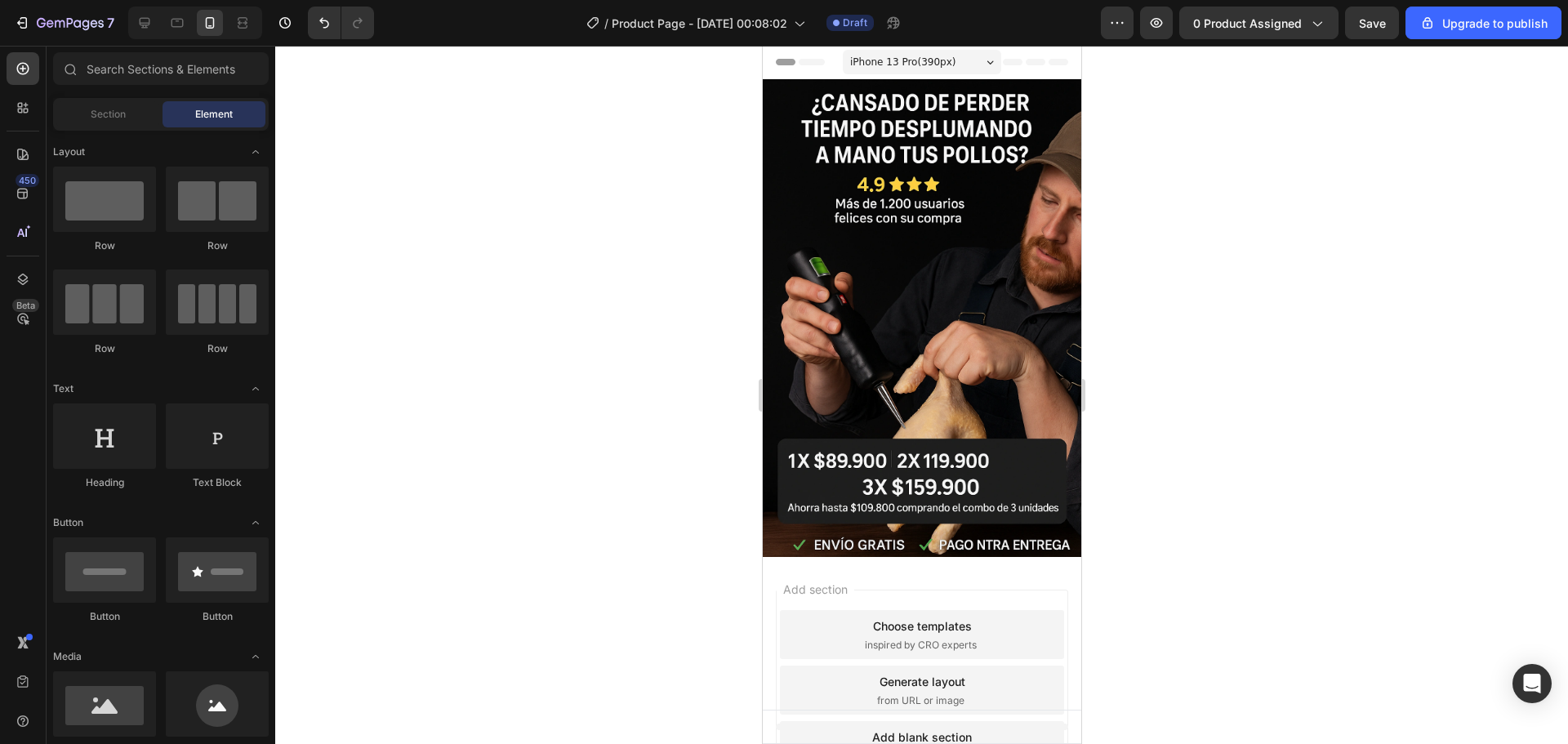
click at [791, 70] on div "Header" at bounding box center [802, 62] width 60 height 20
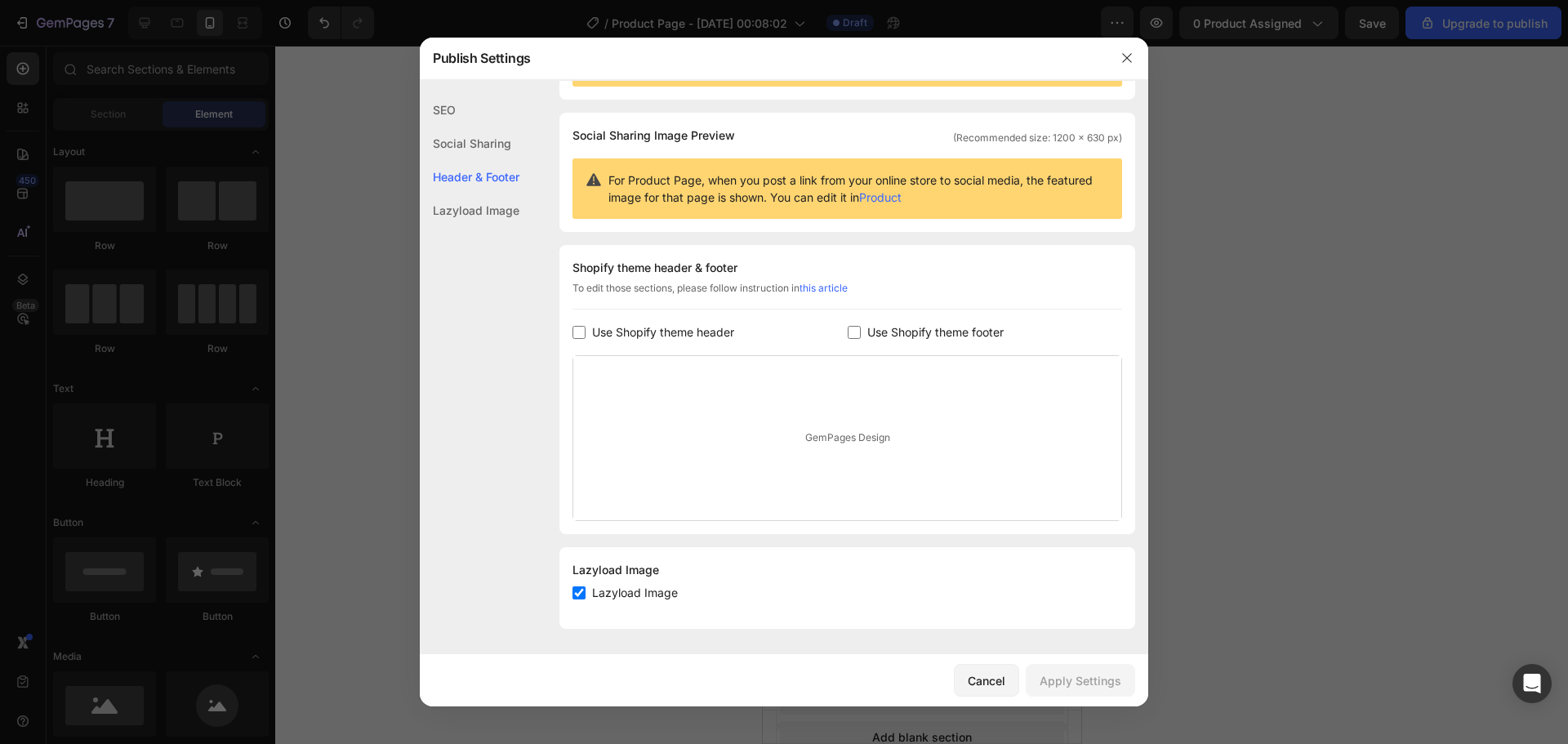
click at [871, 339] on span "Use Shopify theme footer" at bounding box center [935, 332] width 136 height 20
checkbox input "true"
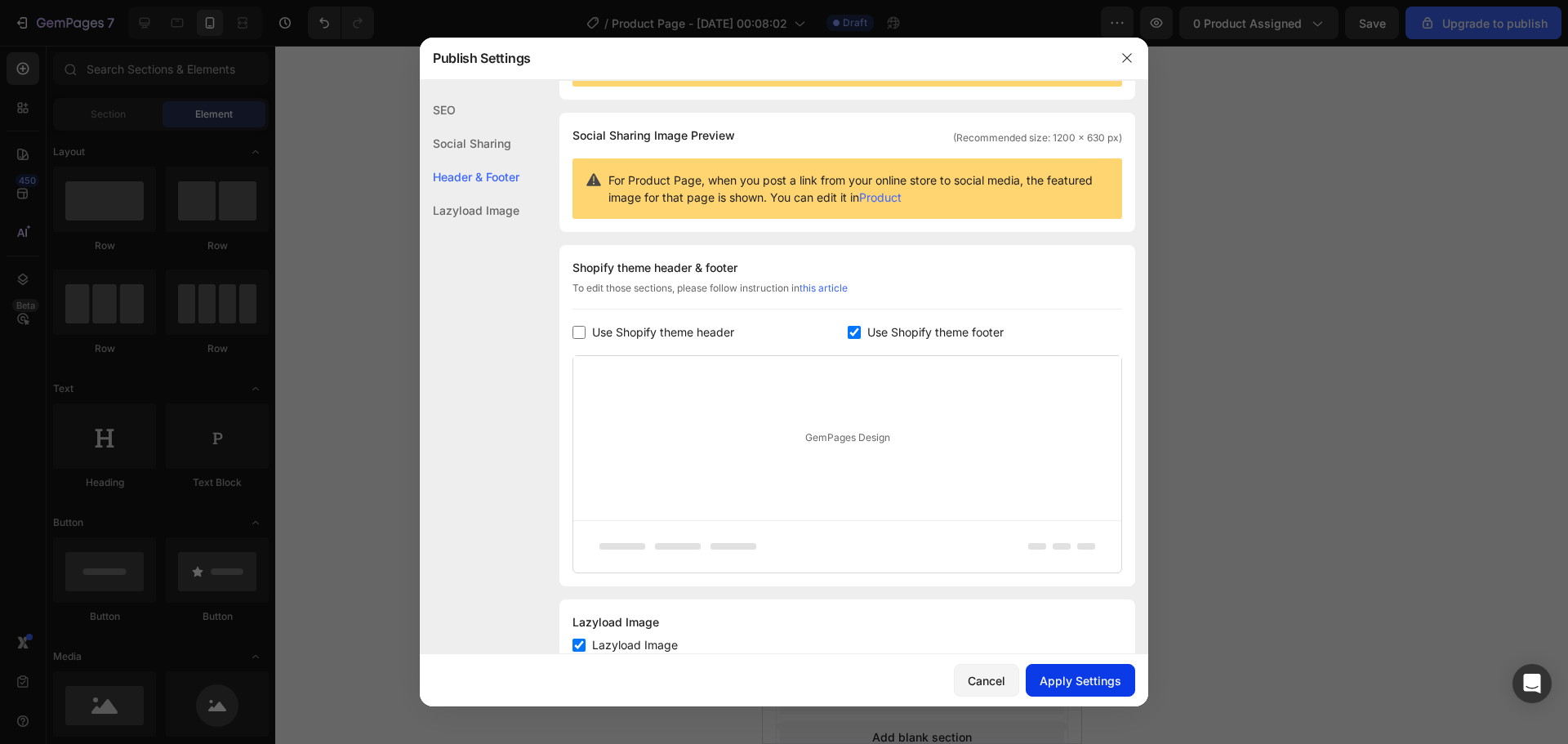
click at [1087, 680] on div "Apply Settings" at bounding box center [1080, 680] width 82 height 17
click at [653, 337] on span "Use Shopify theme header" at bounding box center [663, 332] width 142 height 20
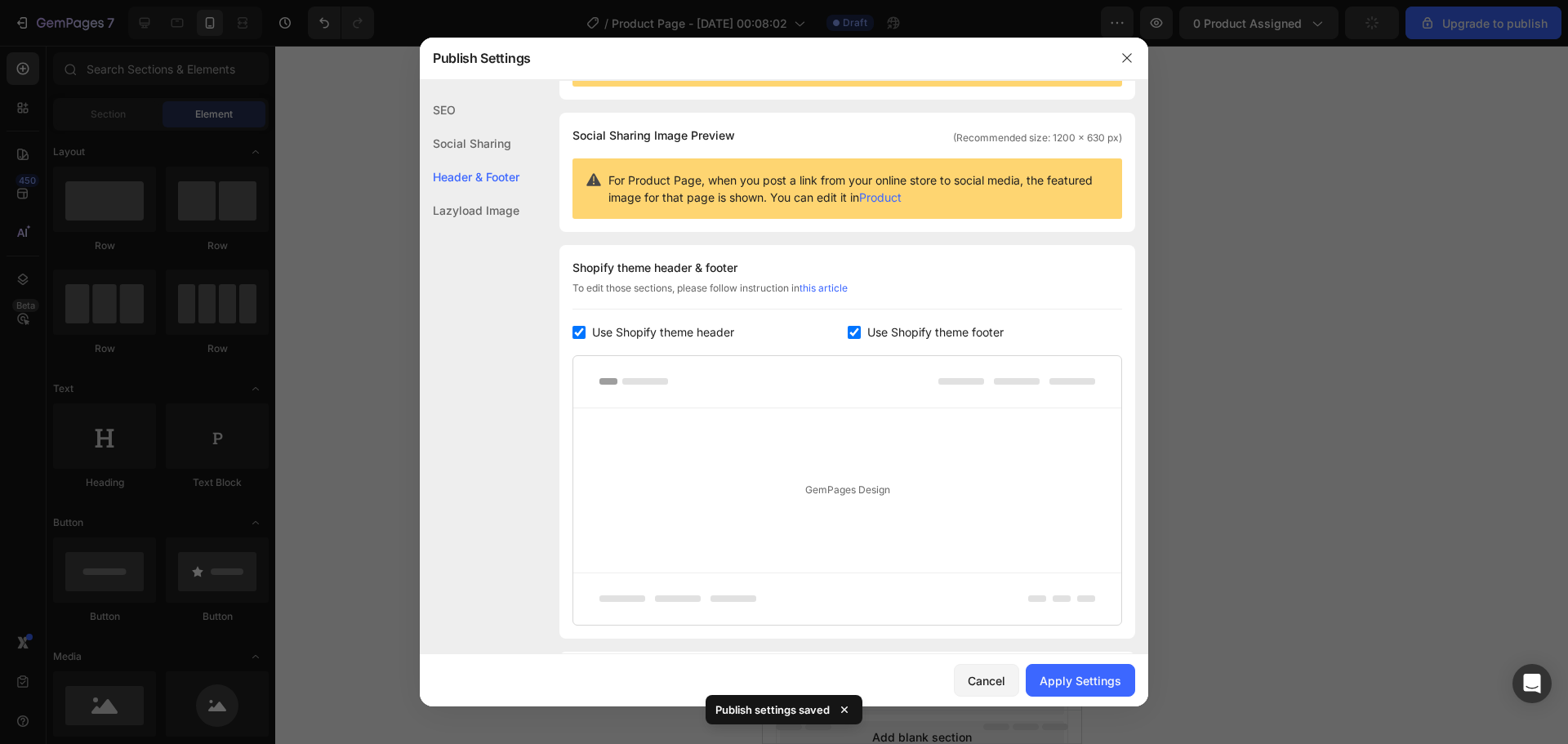
click at [653, 337] on span "Use Shopify theme header" at bounding box center [663, 332] width 142 height 20
checkbox input "false"
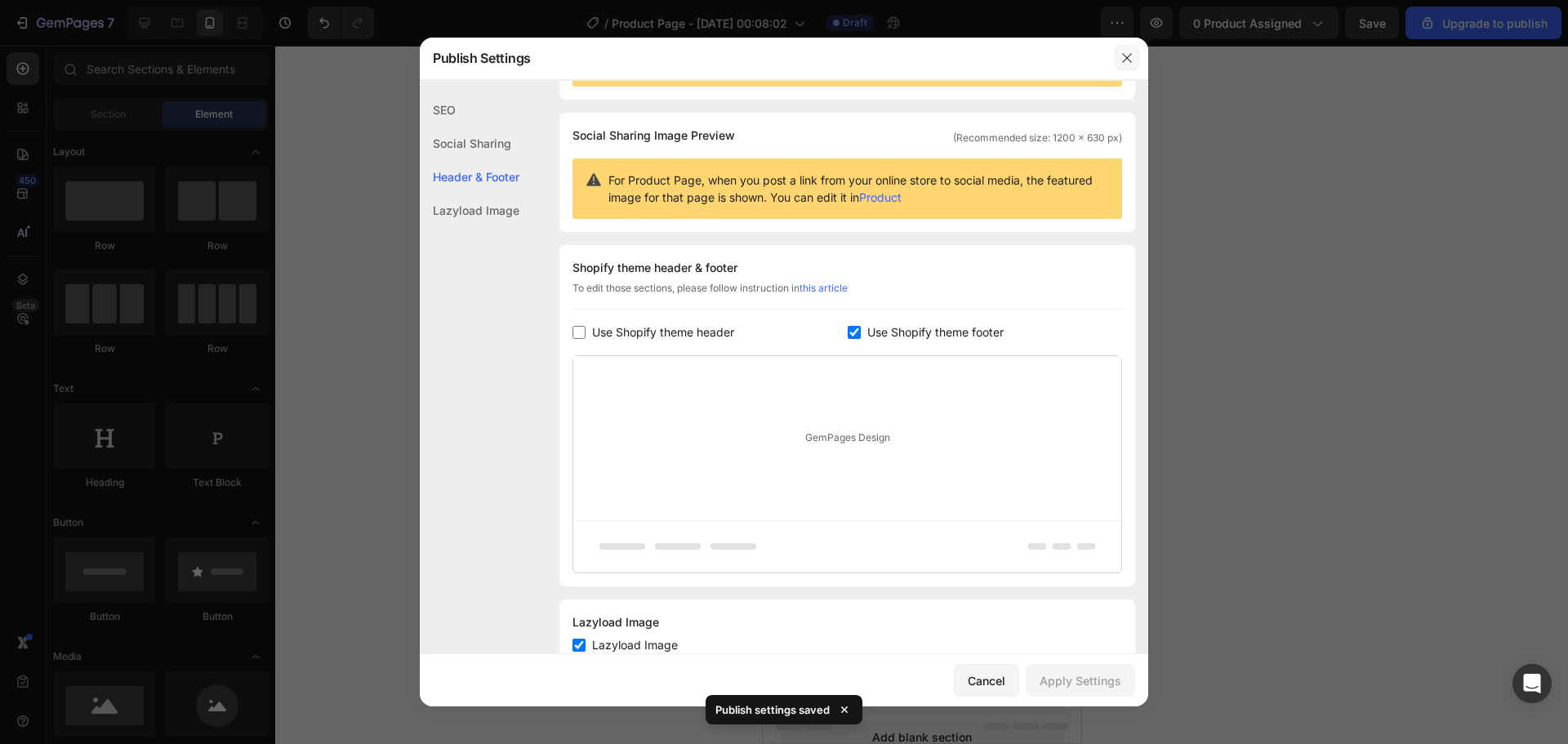
click at [1126, 56] on icon "button" at bounding box center [1126, 57] width 13 height 13
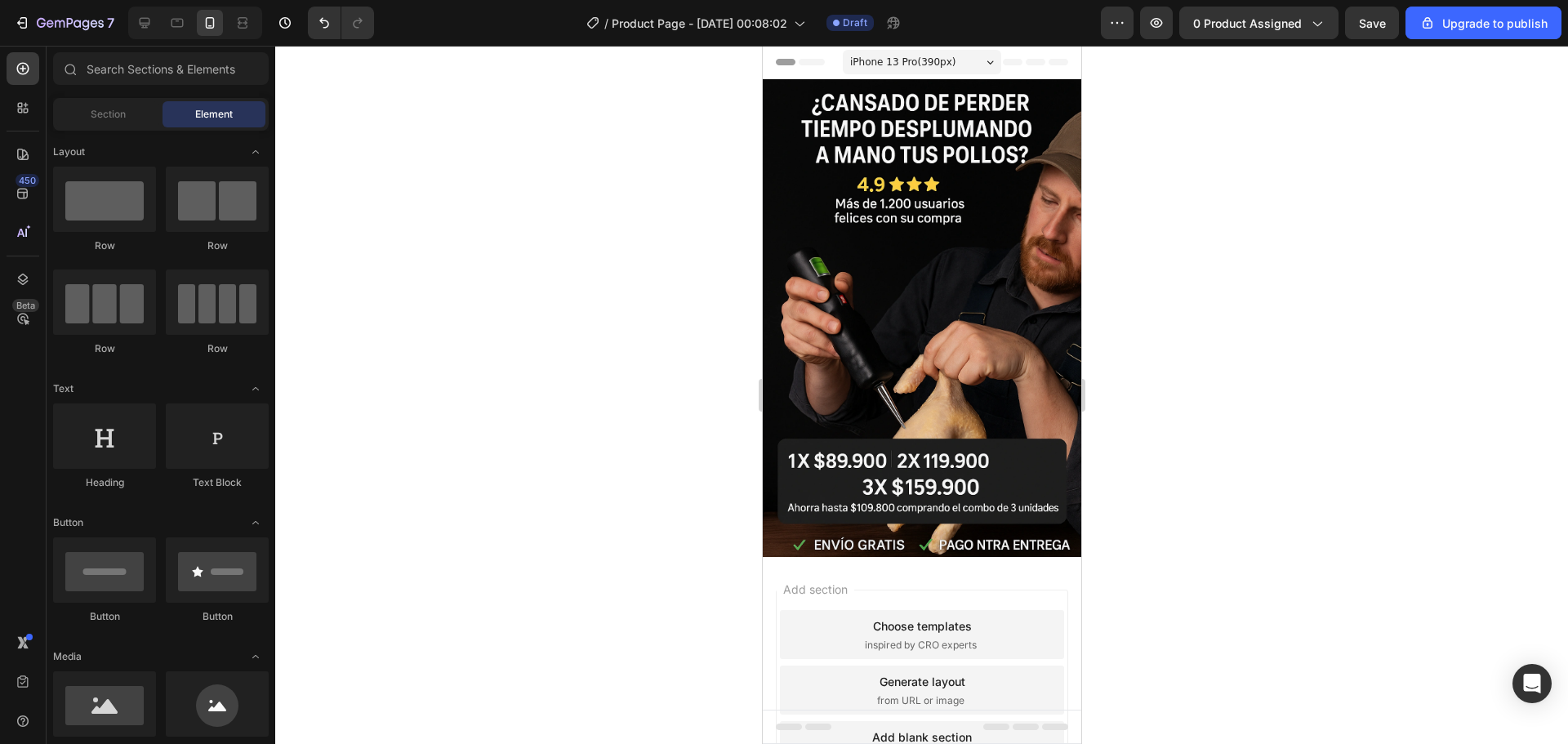
click at [922, 64] on span "iPhone 13 Pro ( 390 px)" at bounding box center [902, 62] width 106 height 16
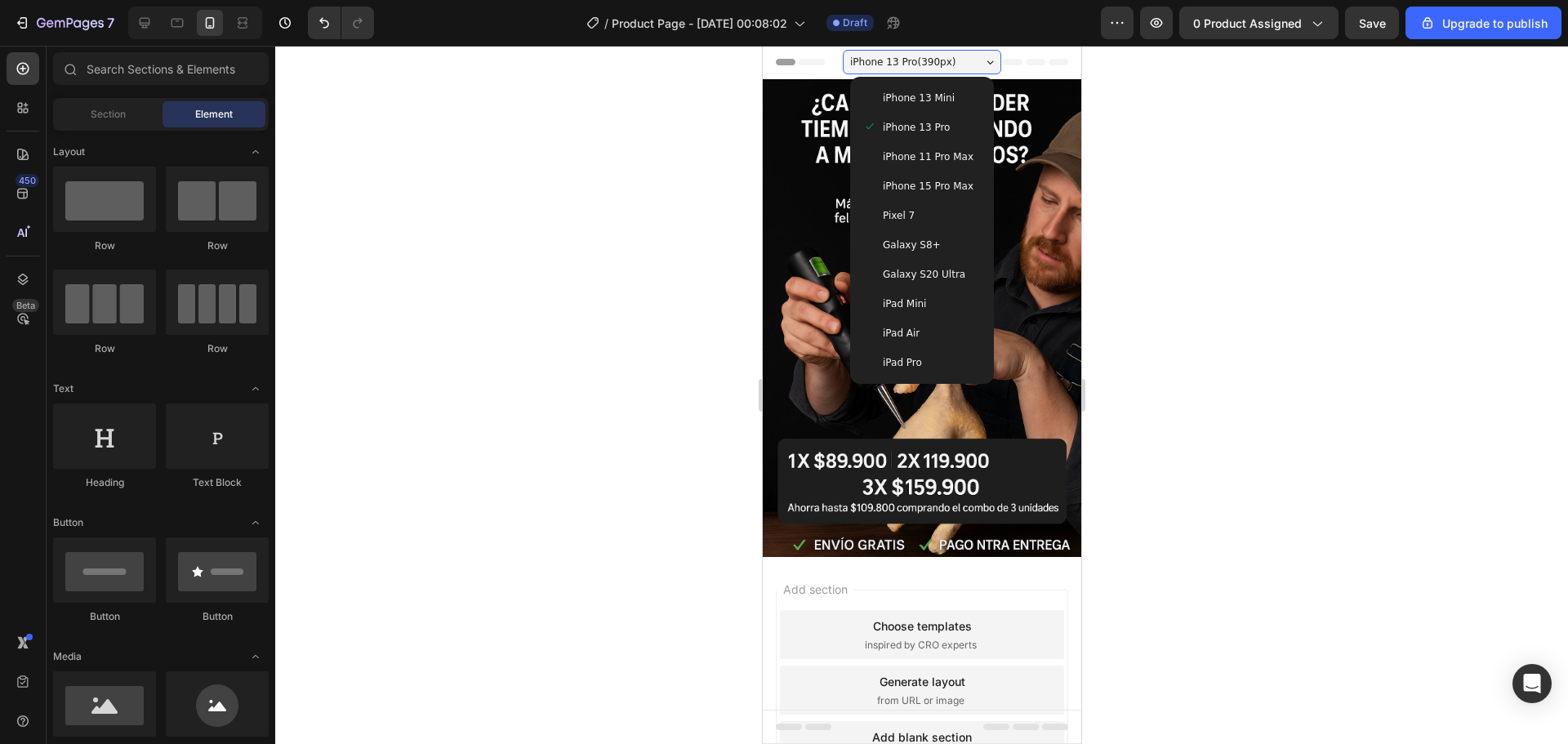
click at [913, 184] on span "iPhone 15 Pro Max" at bounding box center [928, 185] width 91 height 16
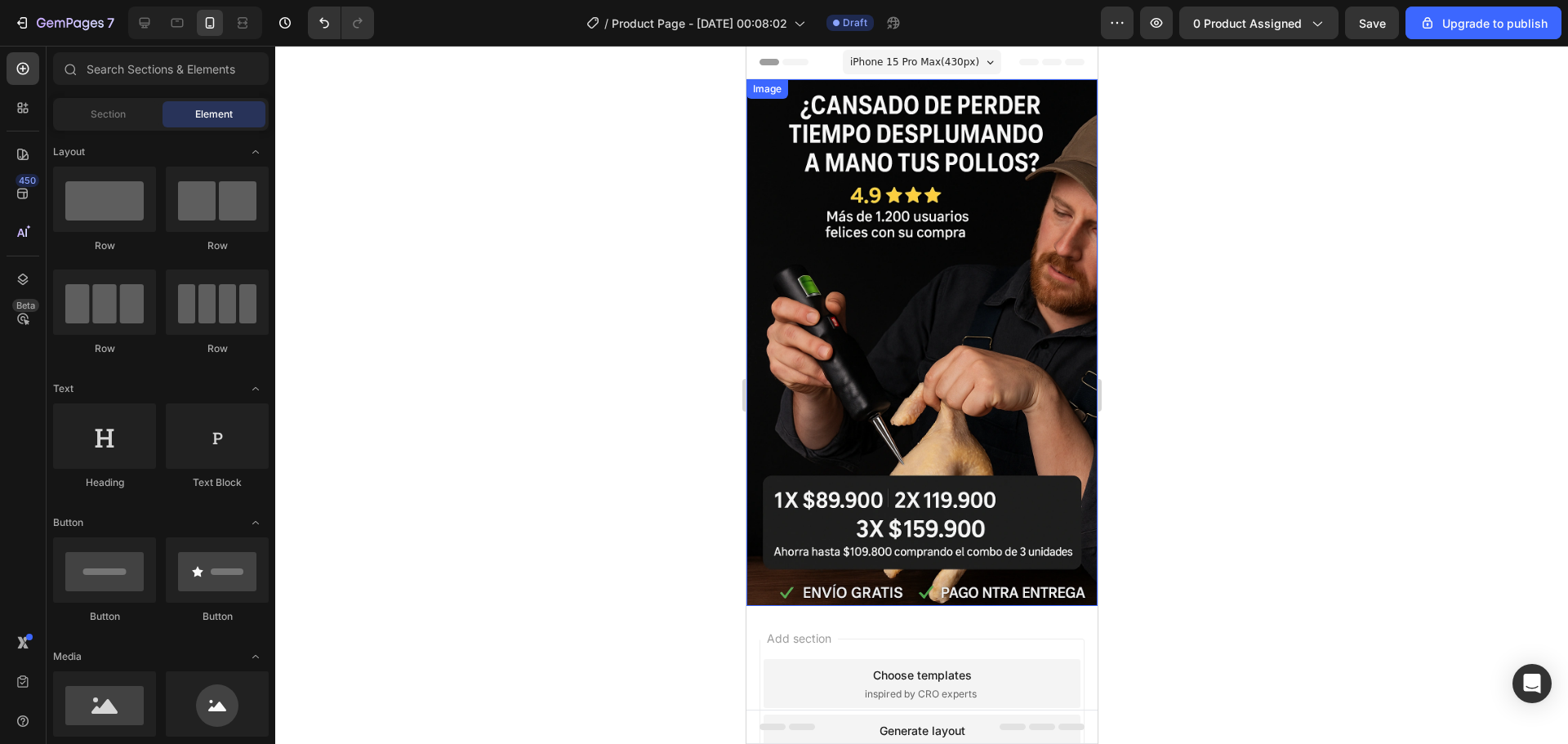
click at [832, 122] on img at bounding box center [921, 342] width 351 height 527
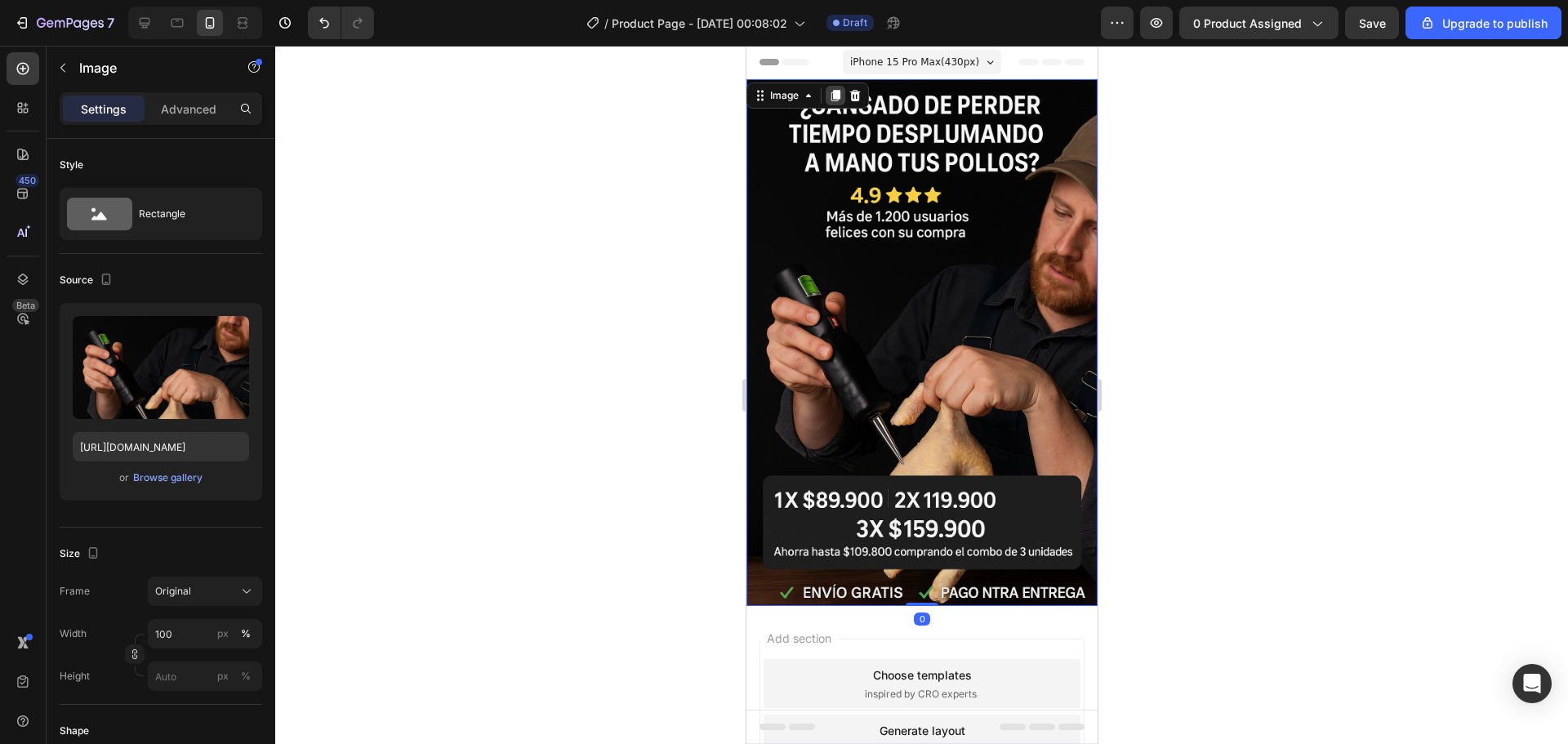
click at [837, 95] on icon at bounding box center [835, 95] width 9 height 11
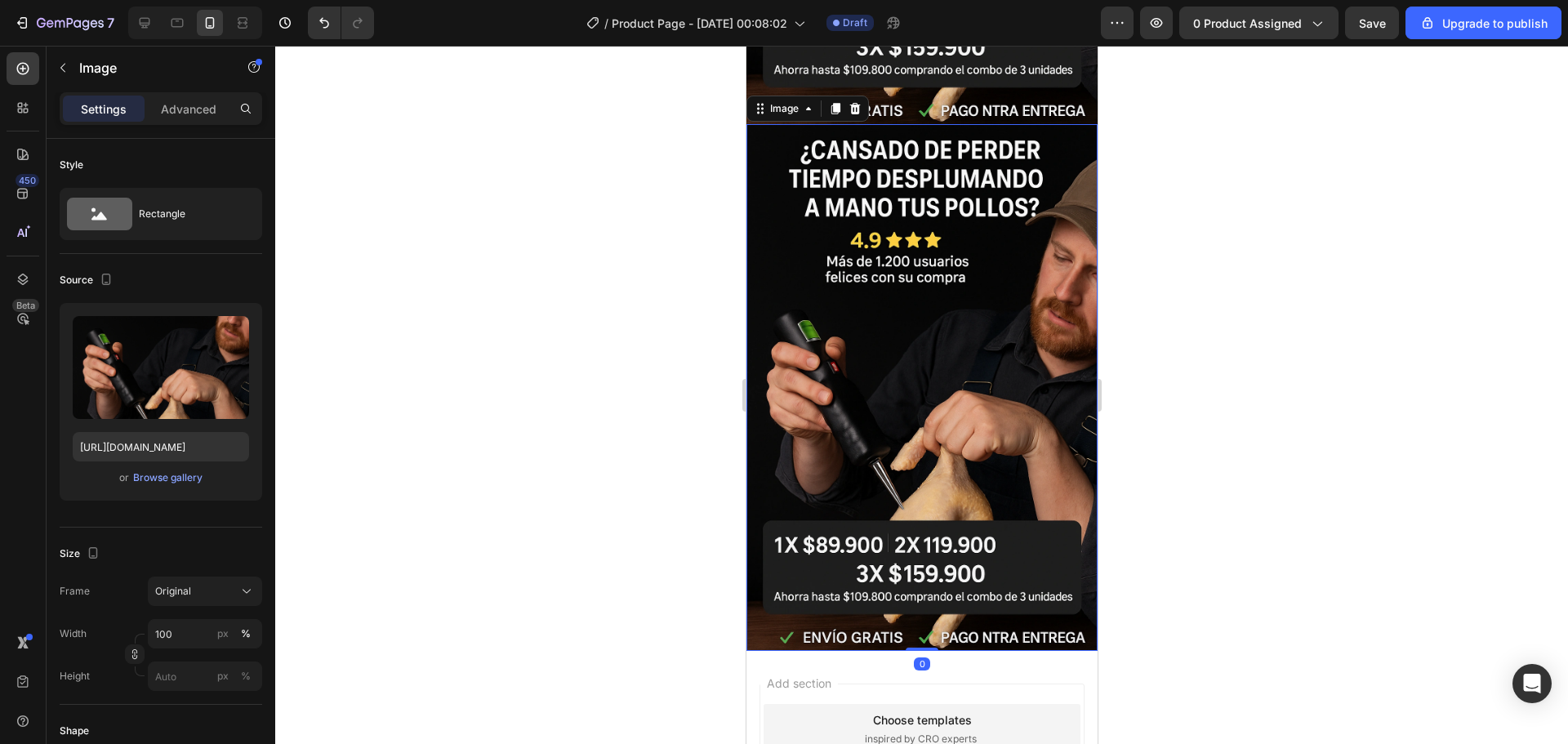
scroll to position [485, 0]
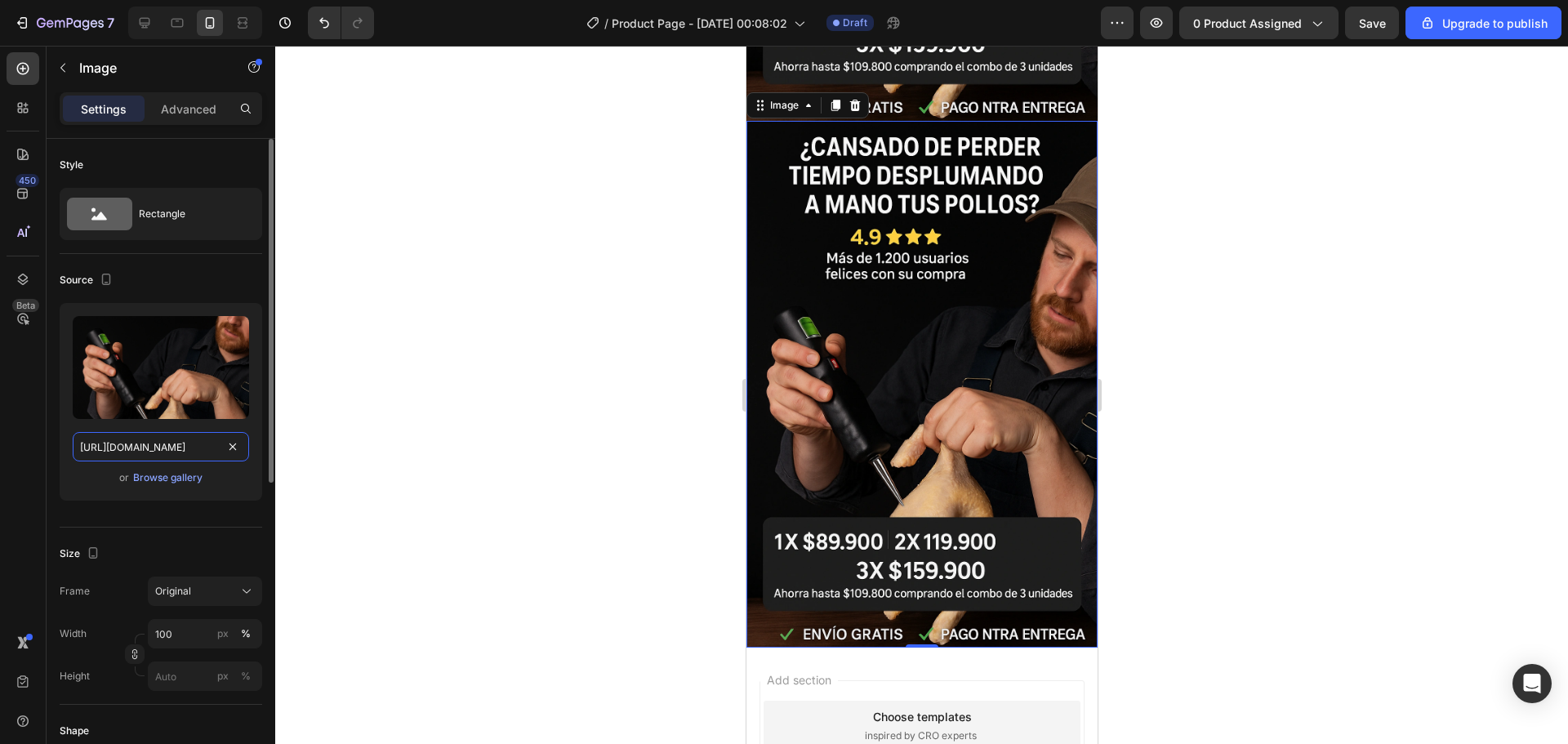
click at [203, 439] on input "https://i.ibb.co/fYdN3nMk/Chat-GPTImage26sept202505-28-09p-m-ezgif-com-png-to-w…" at bounding box center [161, 446] width 177 height 29
paste input "NdBscrNK/Chat-GPTImage26sept202505-28-11"
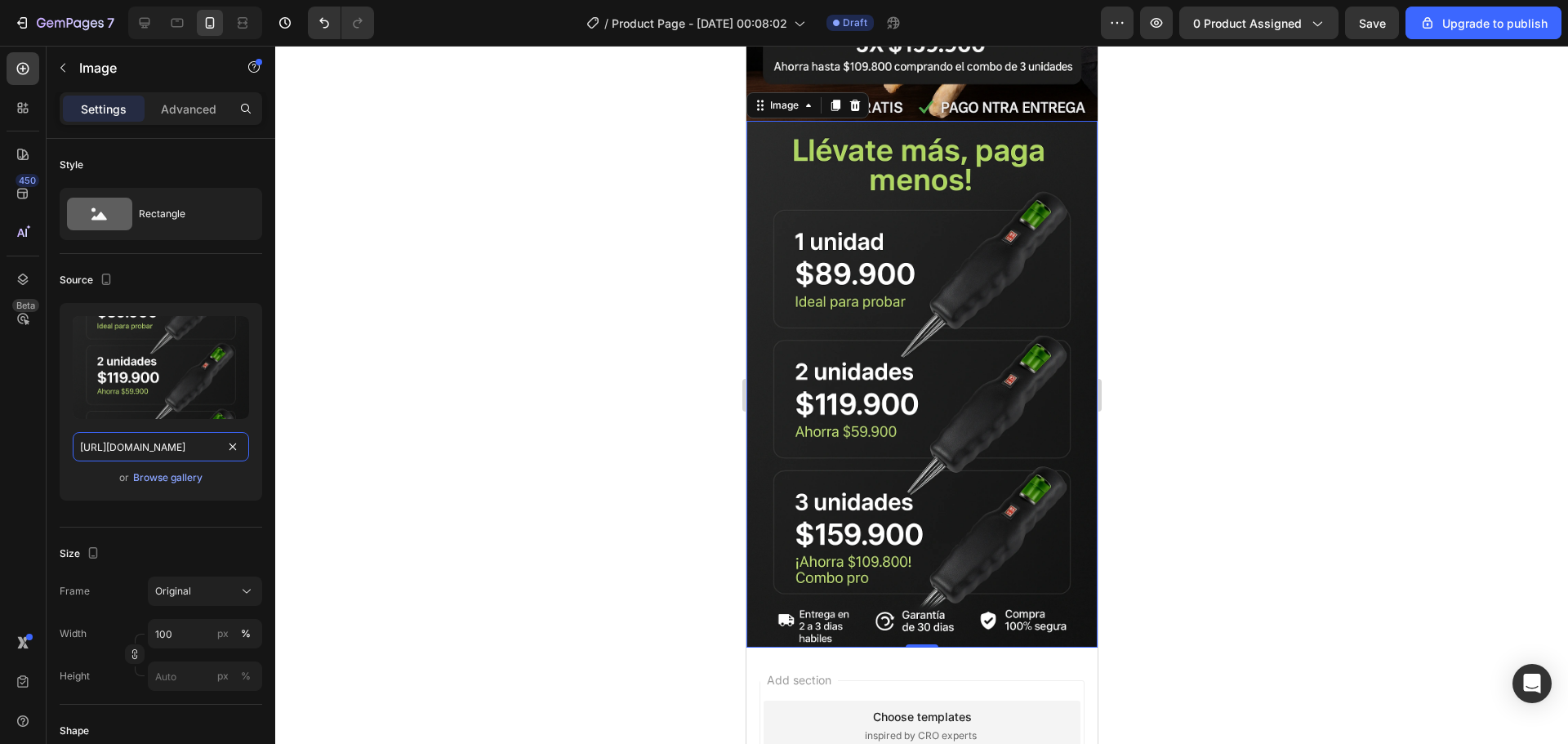
type input "https://i.ibb.co/NdBscrNK/Chat-GPTImage26sept202505-28-11p-m-ezgif-com-png-to-w…"
click at [316, 469] on div at bounding box center [922, 395] width 1293 height 699
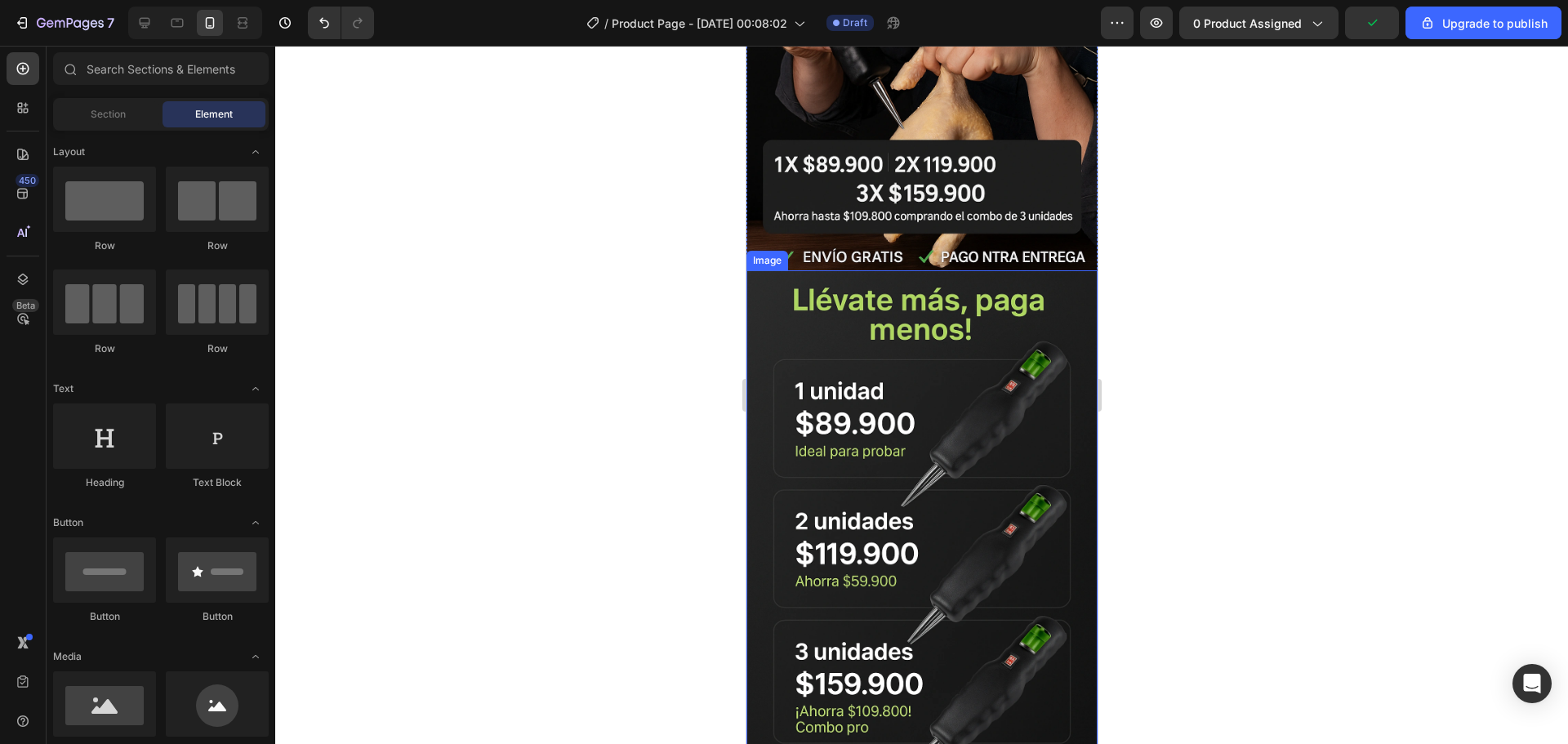
scroll to position [322, 0]
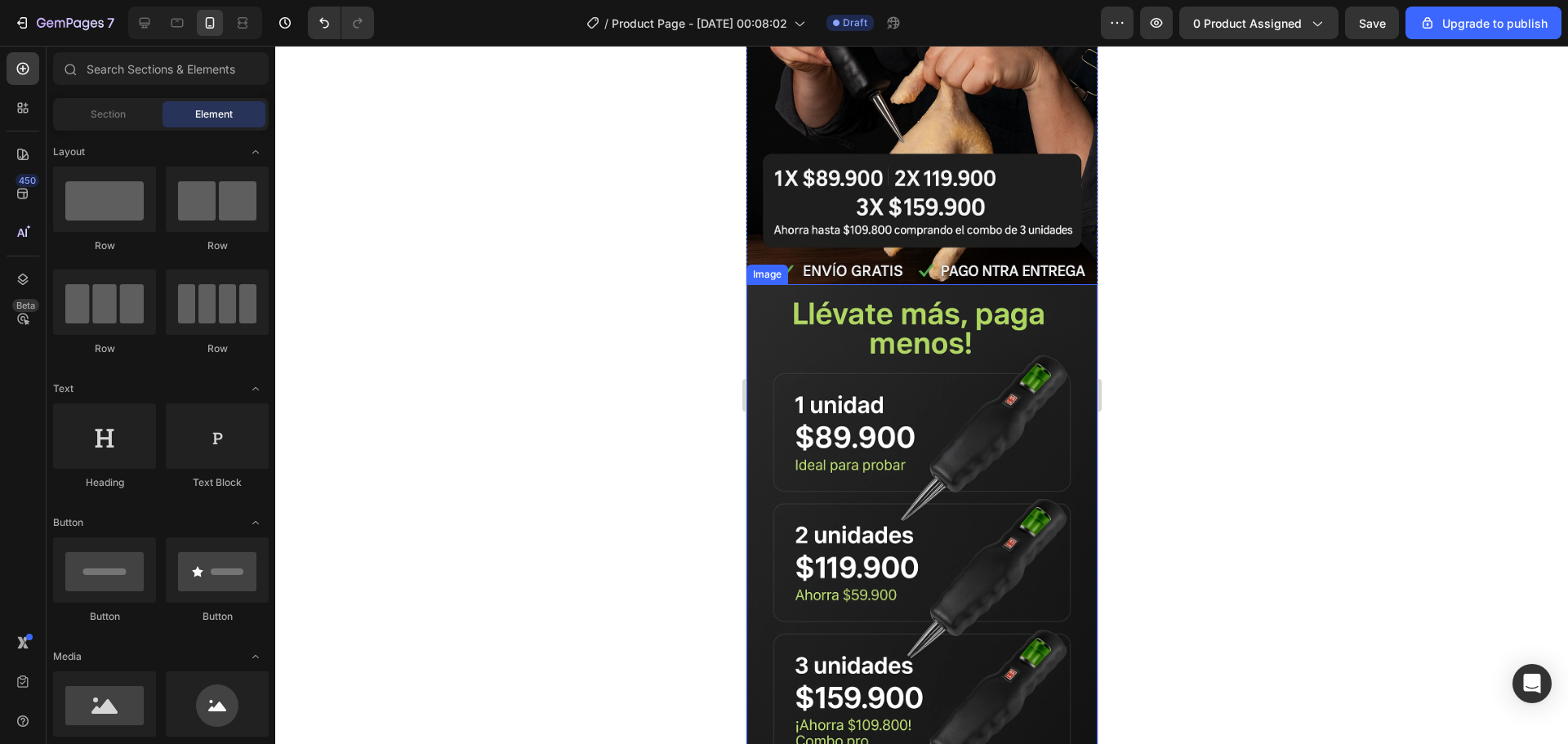
click at [814, 297] on img at bounding box center [921, 547] width 351 height 527
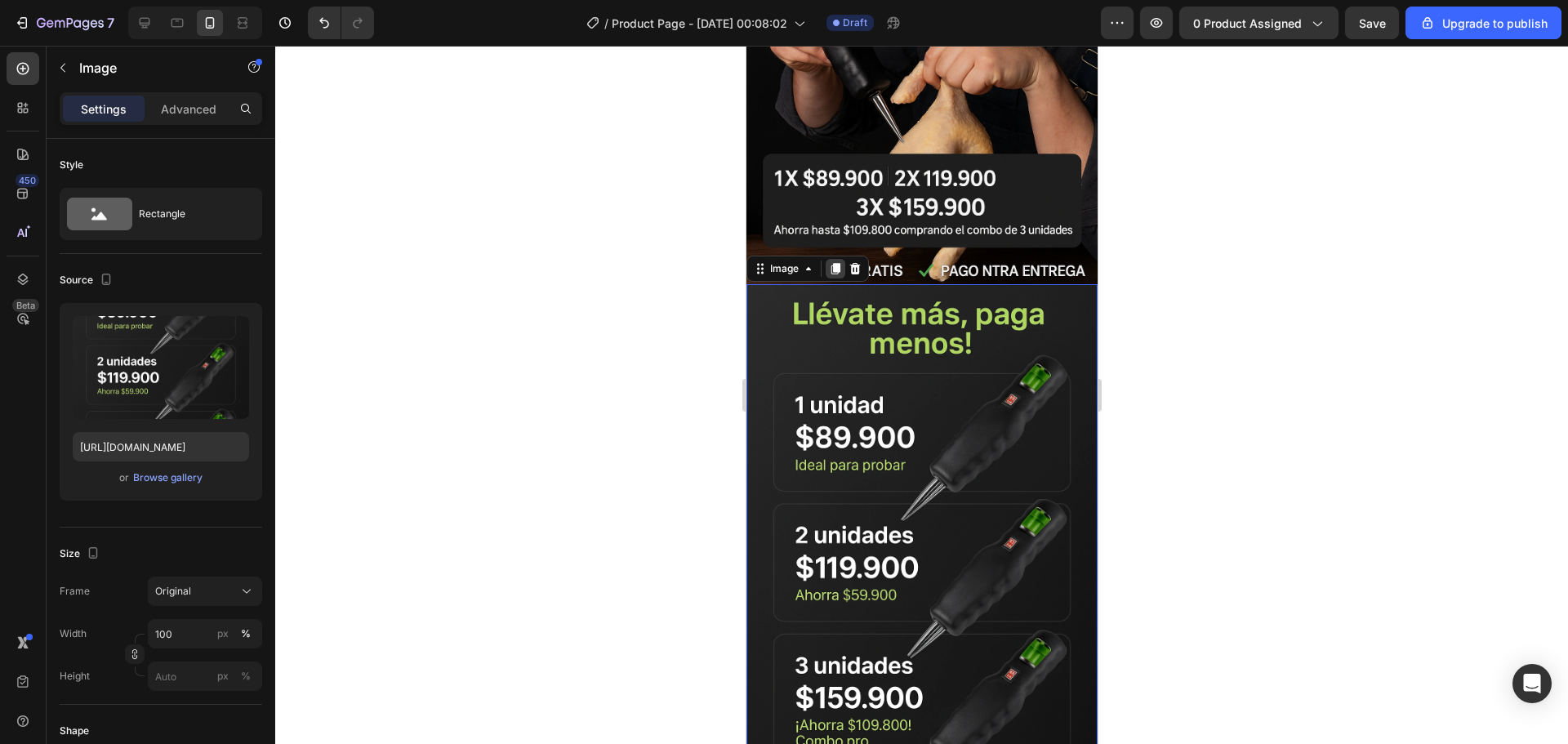
click at [833, 262] on icon at bounding box center [834, 268] width 13 height 13
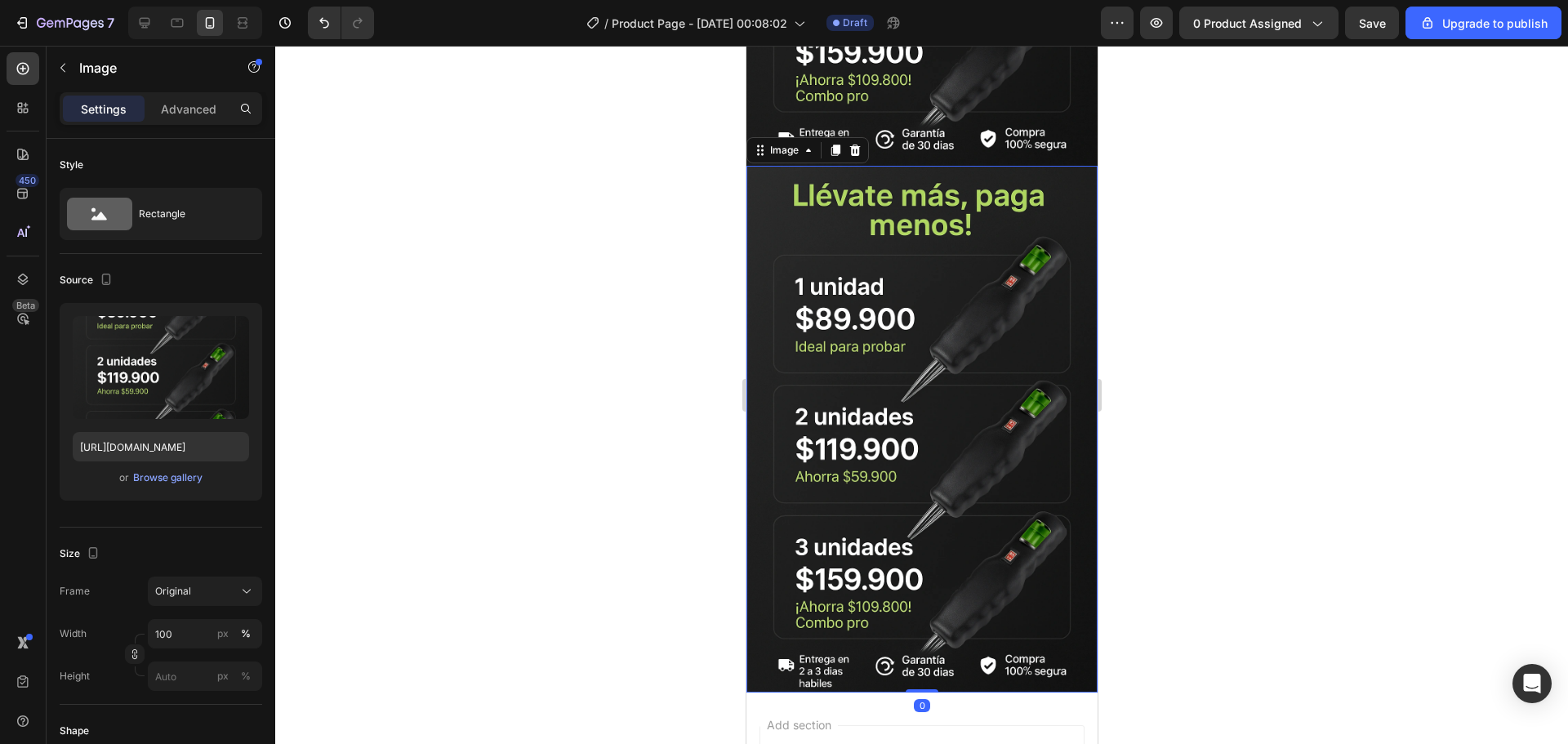
scroll to position [993, 0]
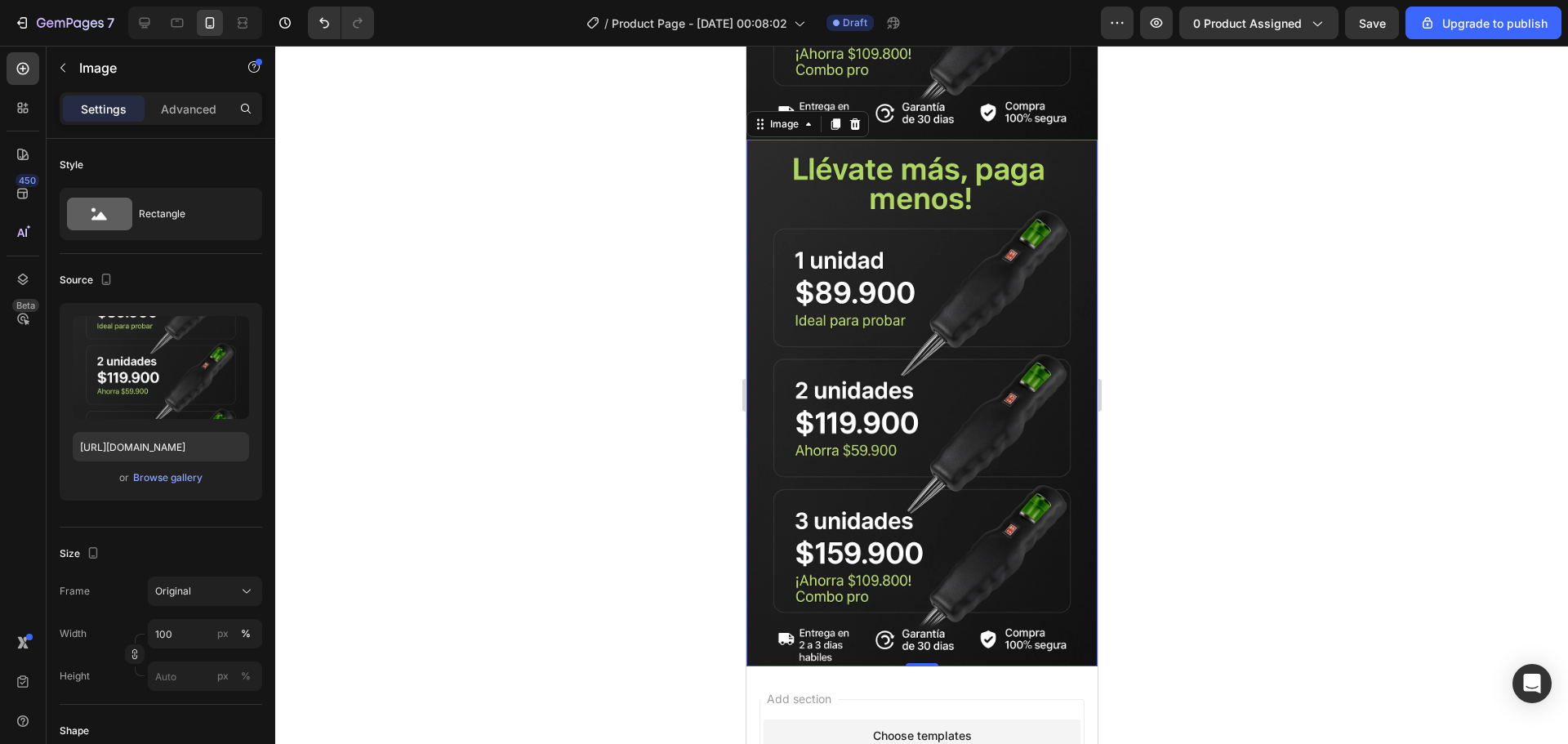
click at [433, 186] on div at bounding box center [922, 395] width 1293 height 699
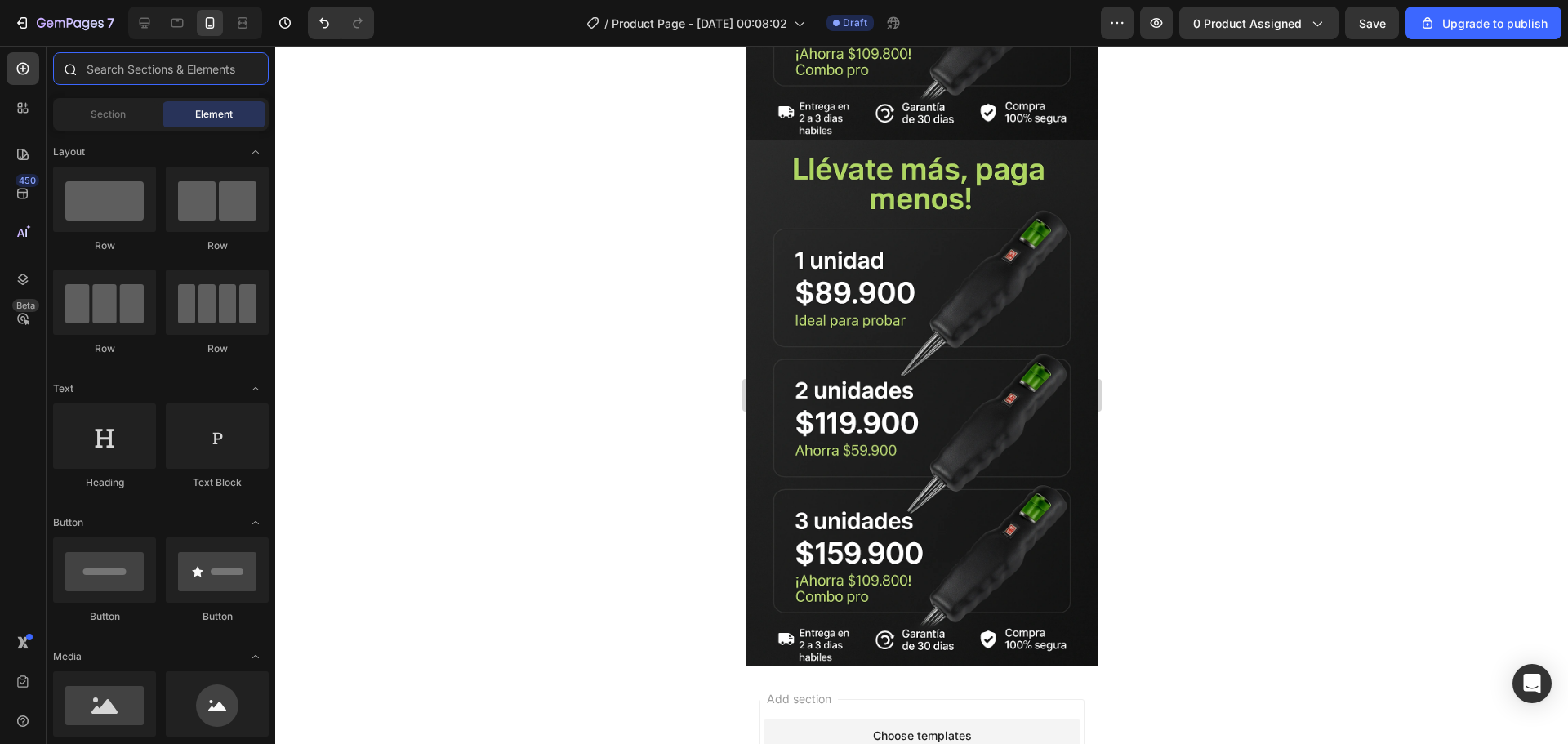
click at [185, 70] on input "text" at bounding box center [160, 69] width 215 height 33
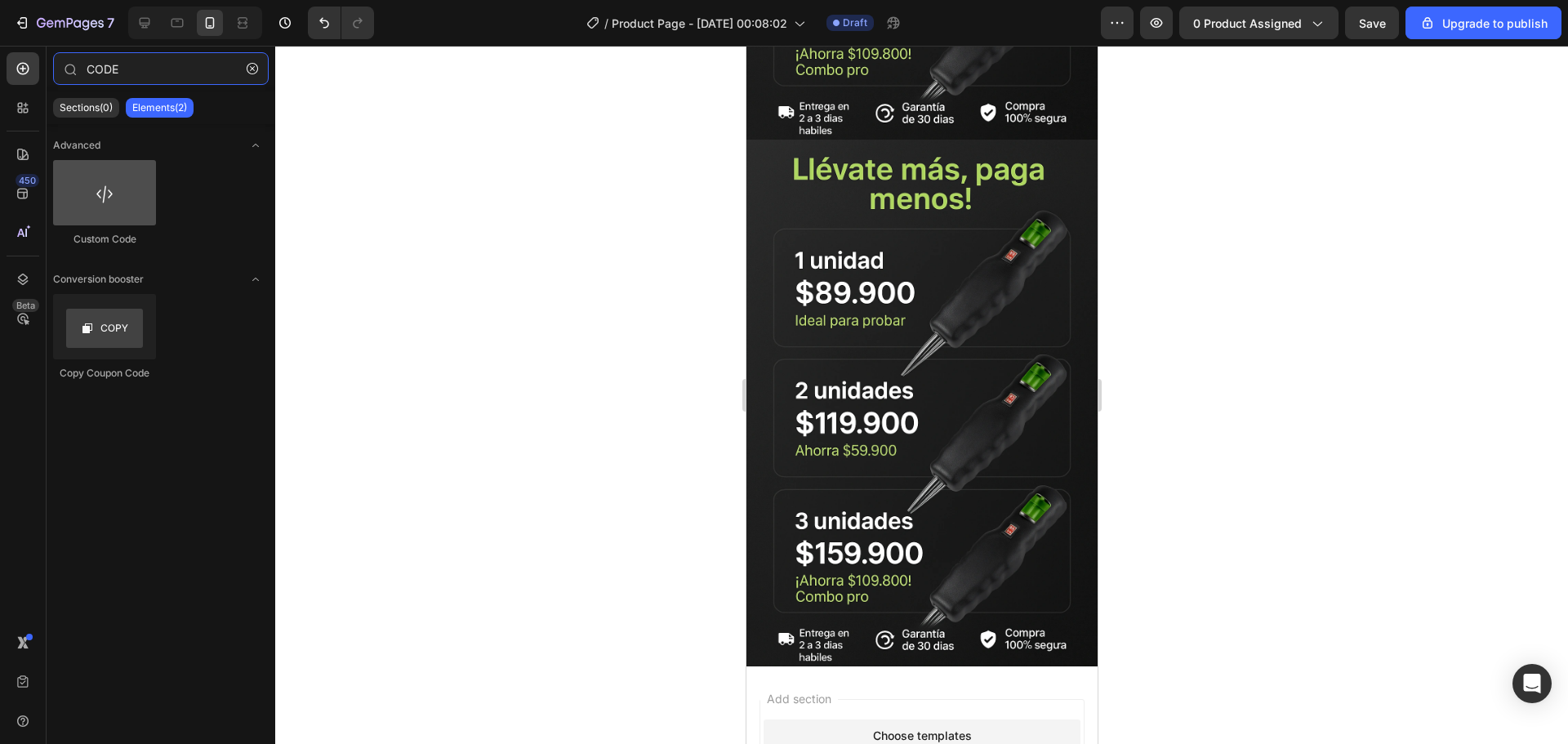
type input "CODE"
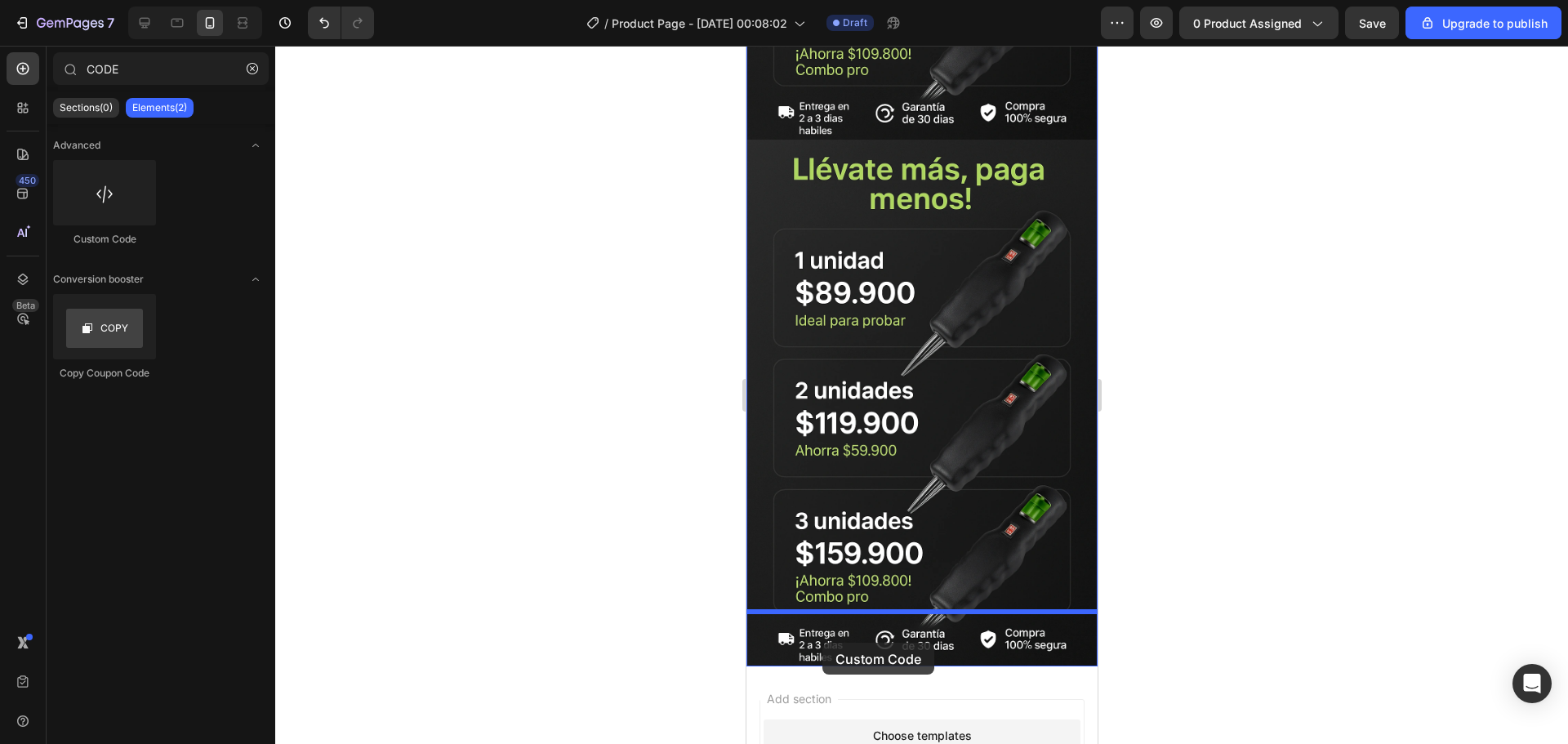
drag, startPoint x: 853, startPoint y: 244, endPoint x: 821, endPoint y: 639, distance: 396.3
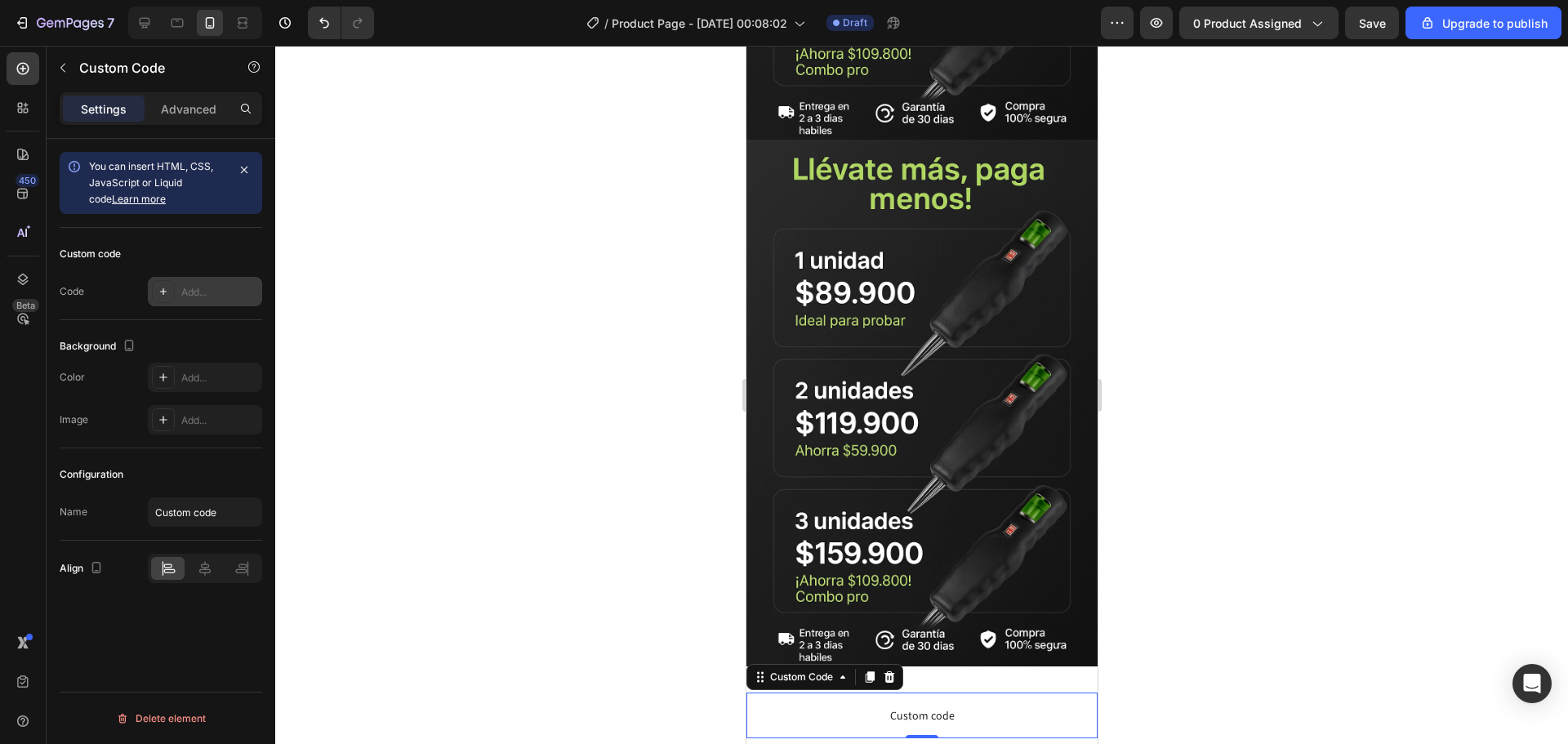
click at [180, 287] on div "Add..." at bounding box center [204, 292] width 114 height 29
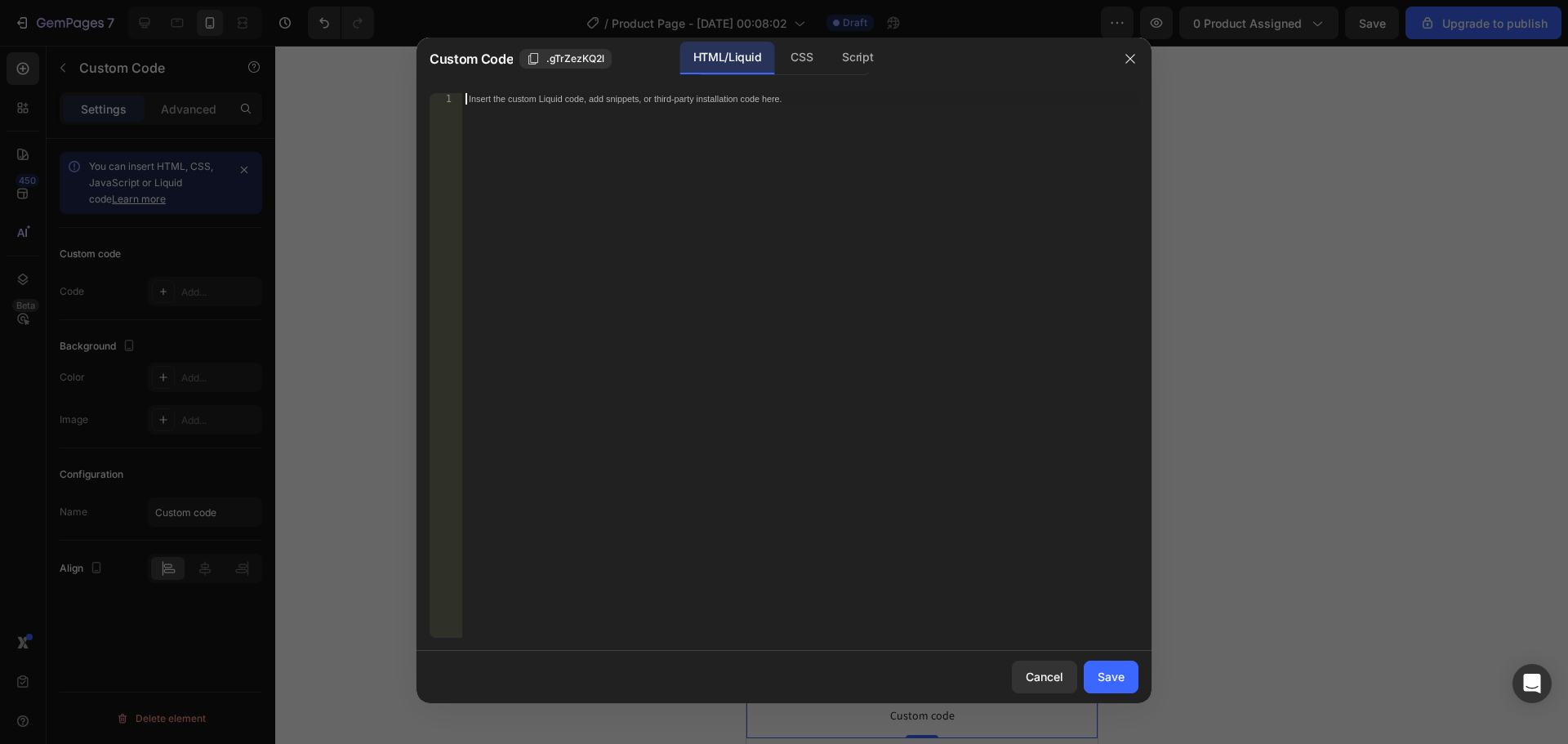
click at [625, 293] on div "Insert the custom Liquid code, add snippets, or third-party installation code h…" at bounding box center [801, 376] width 676 height 567
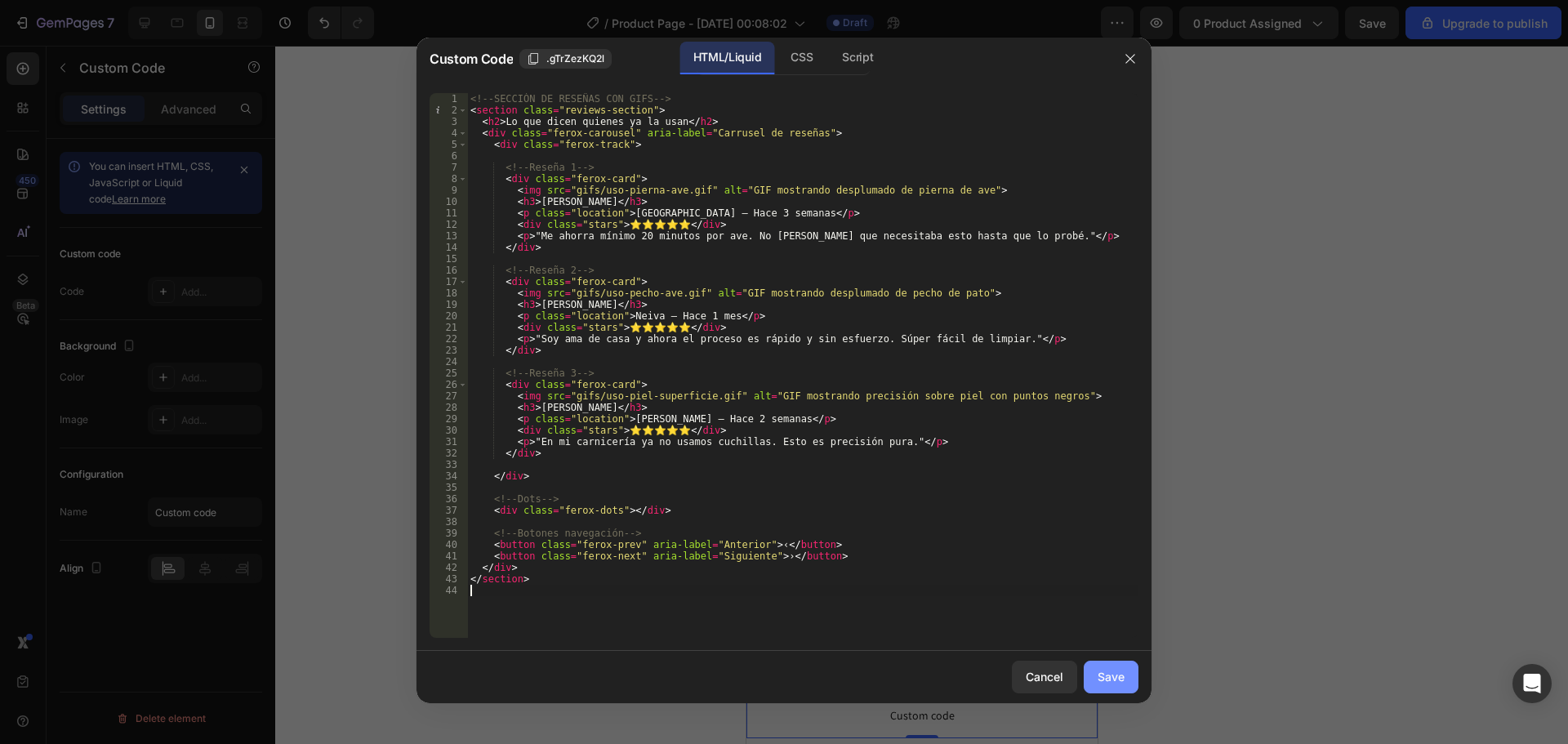
click at [1117, 678] on div "Save" at bounding box center [1111, 676] width 27 height 17
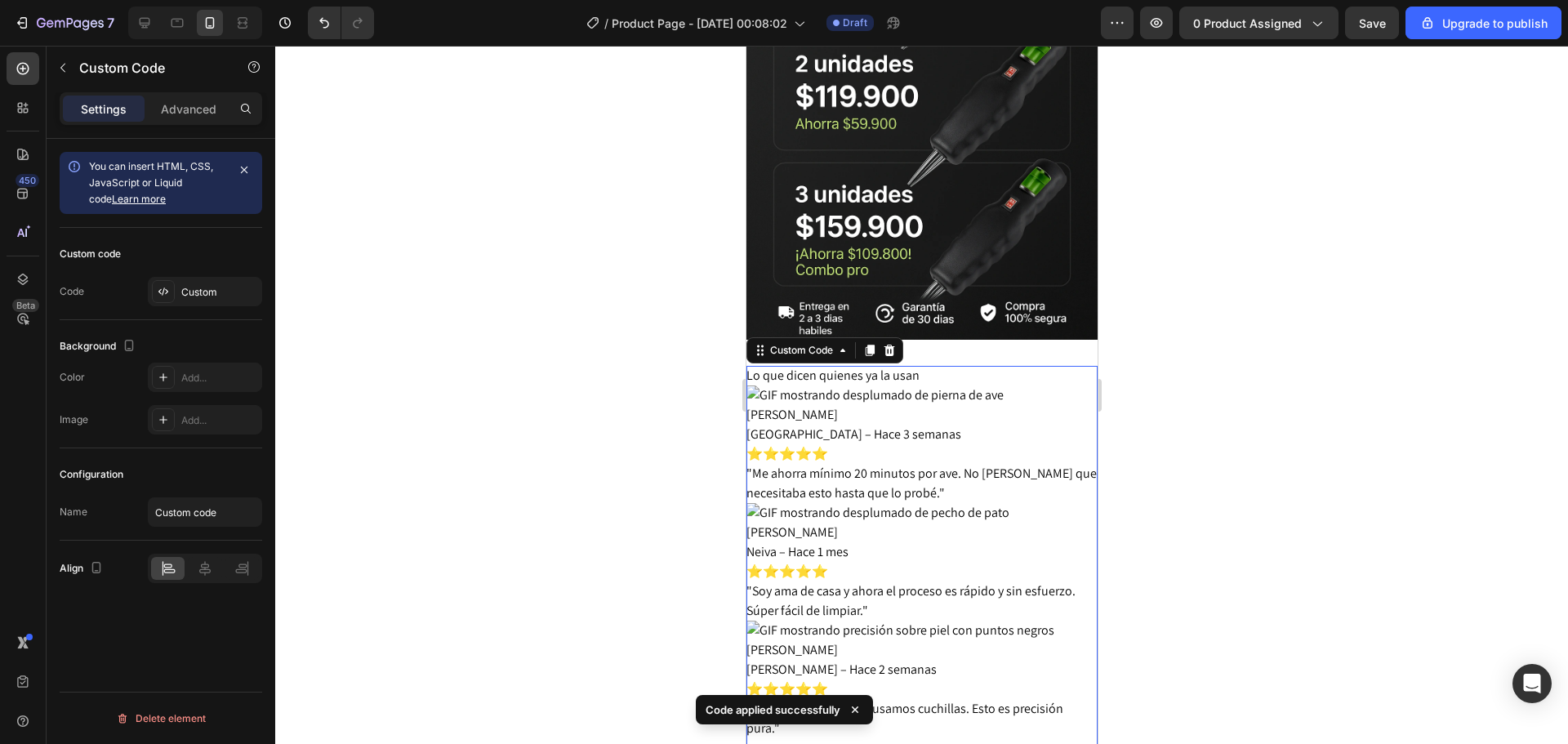
scroll to position [1401, 0]
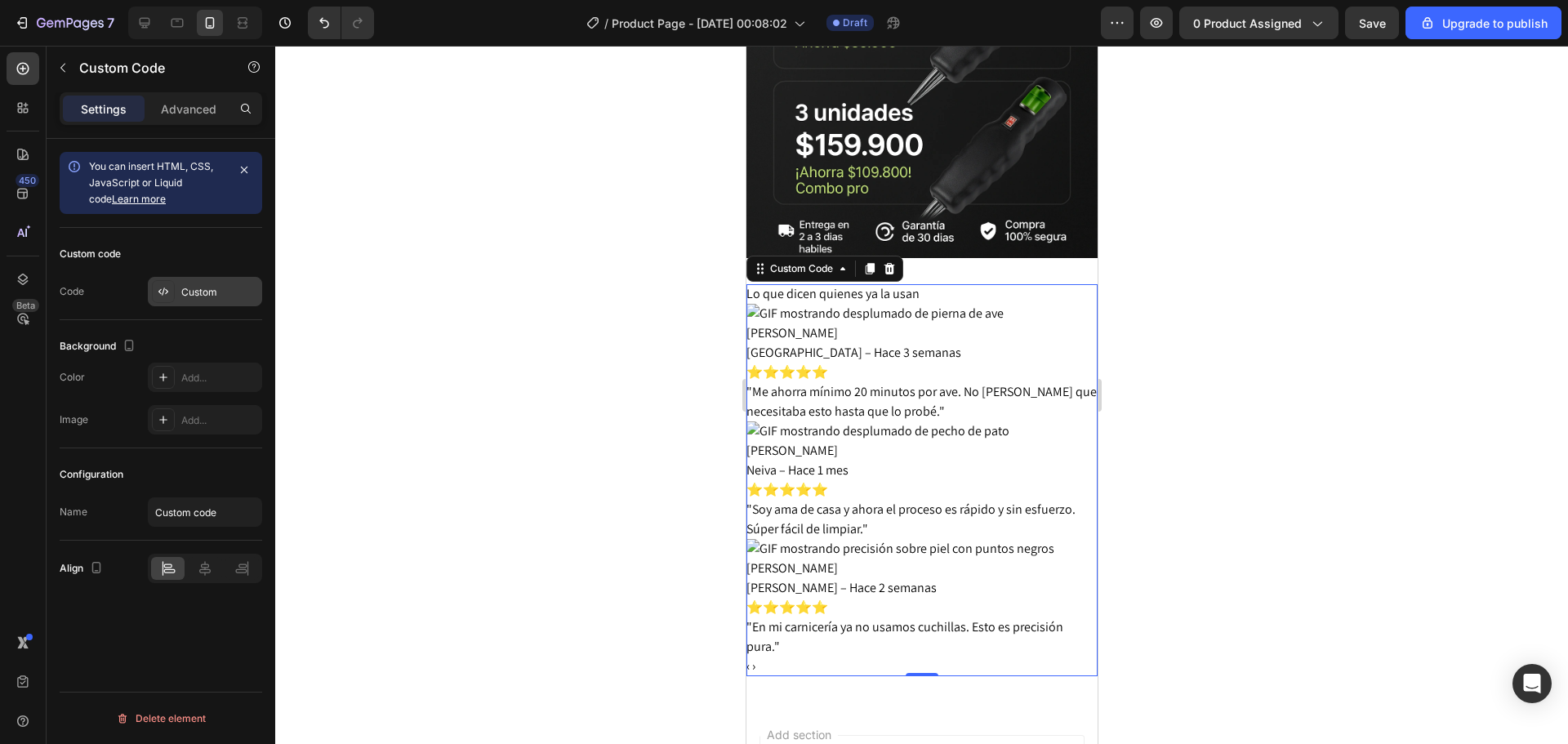
click at [193, 294] on div "Custom" at bounding box center [219, 292] width 76 height 15
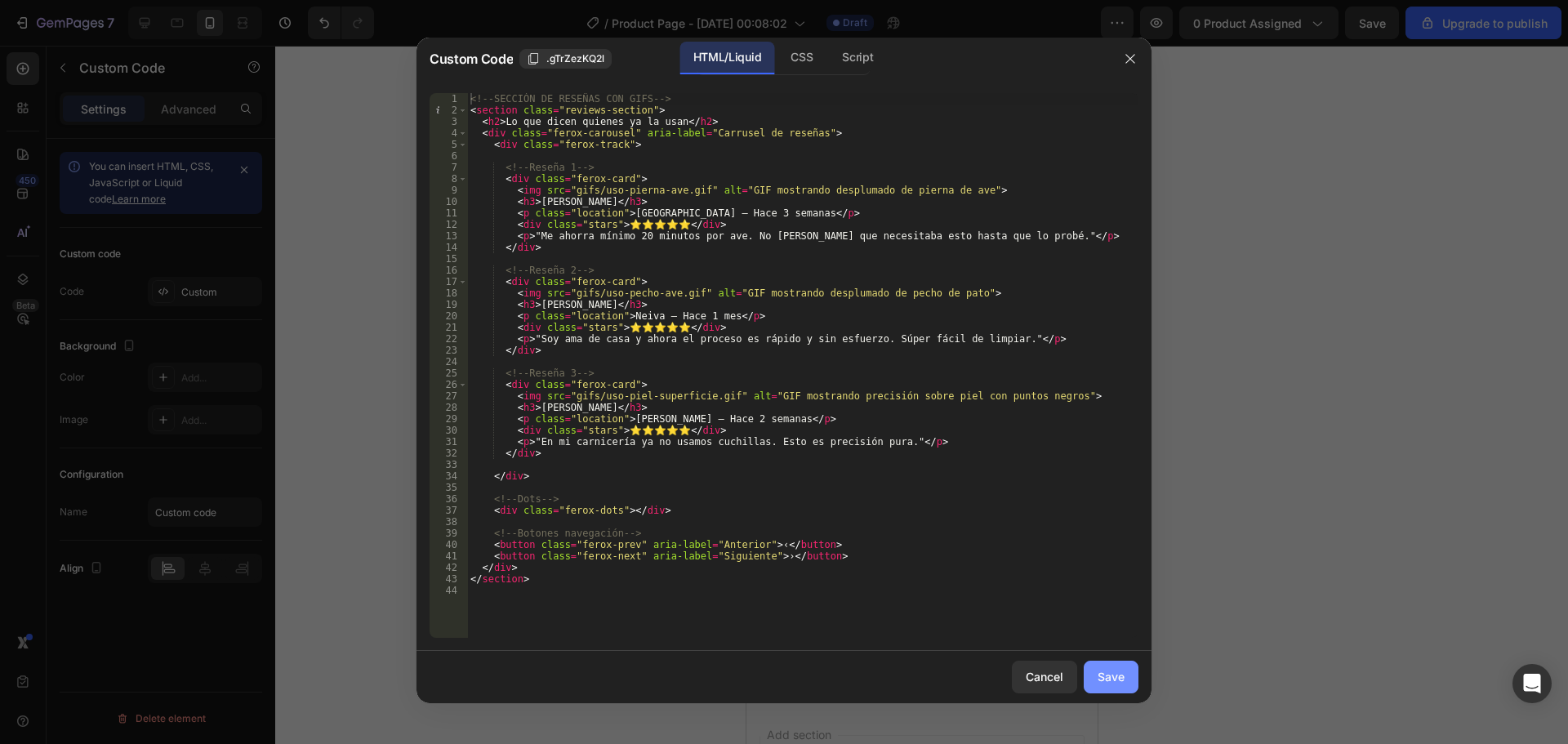
click at [1103, 681] on div "Save" at bounding box center [1111, 676] width 27 height 17
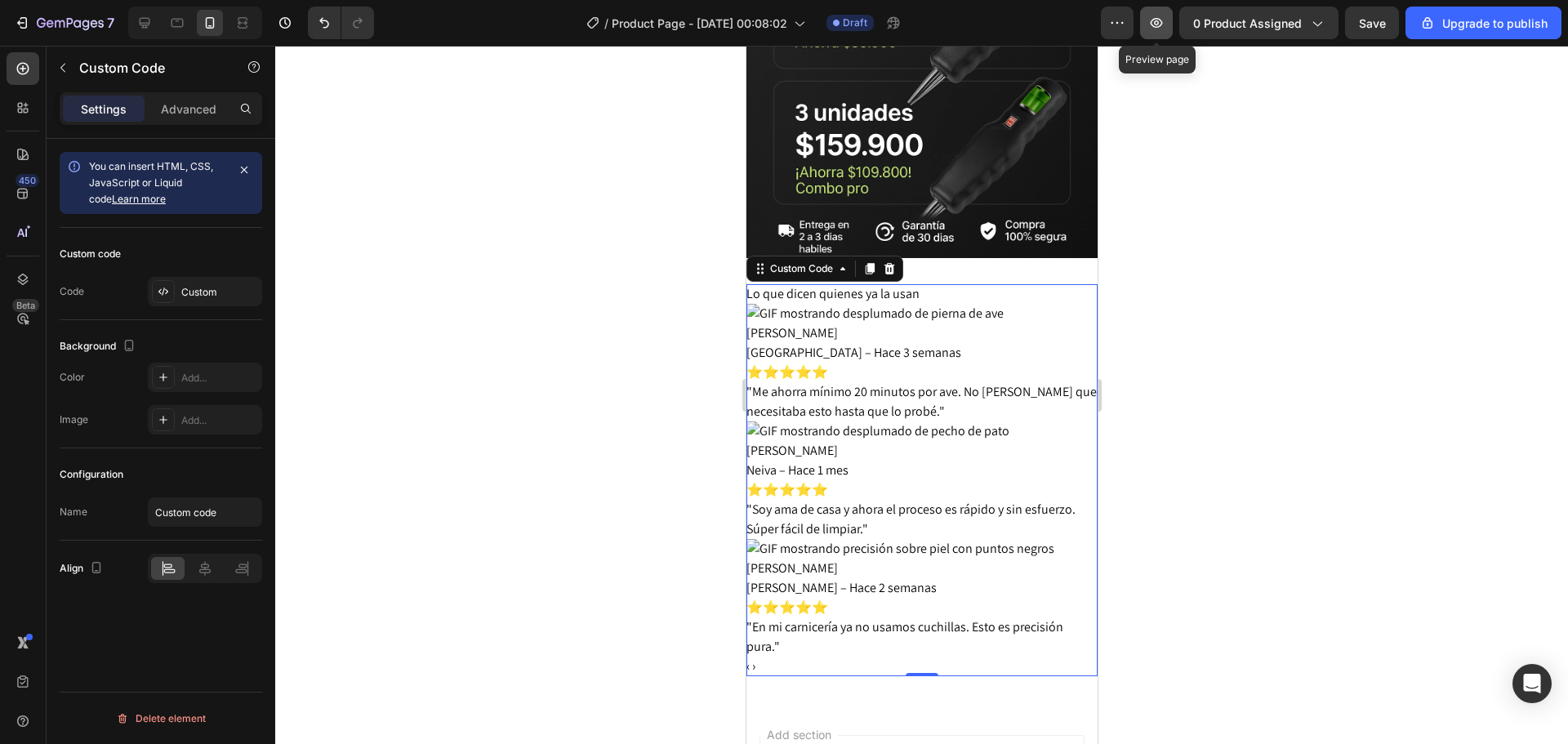
click at [1169, 27] on button "button" at bounding box center [1156, 23] width 33 height 33
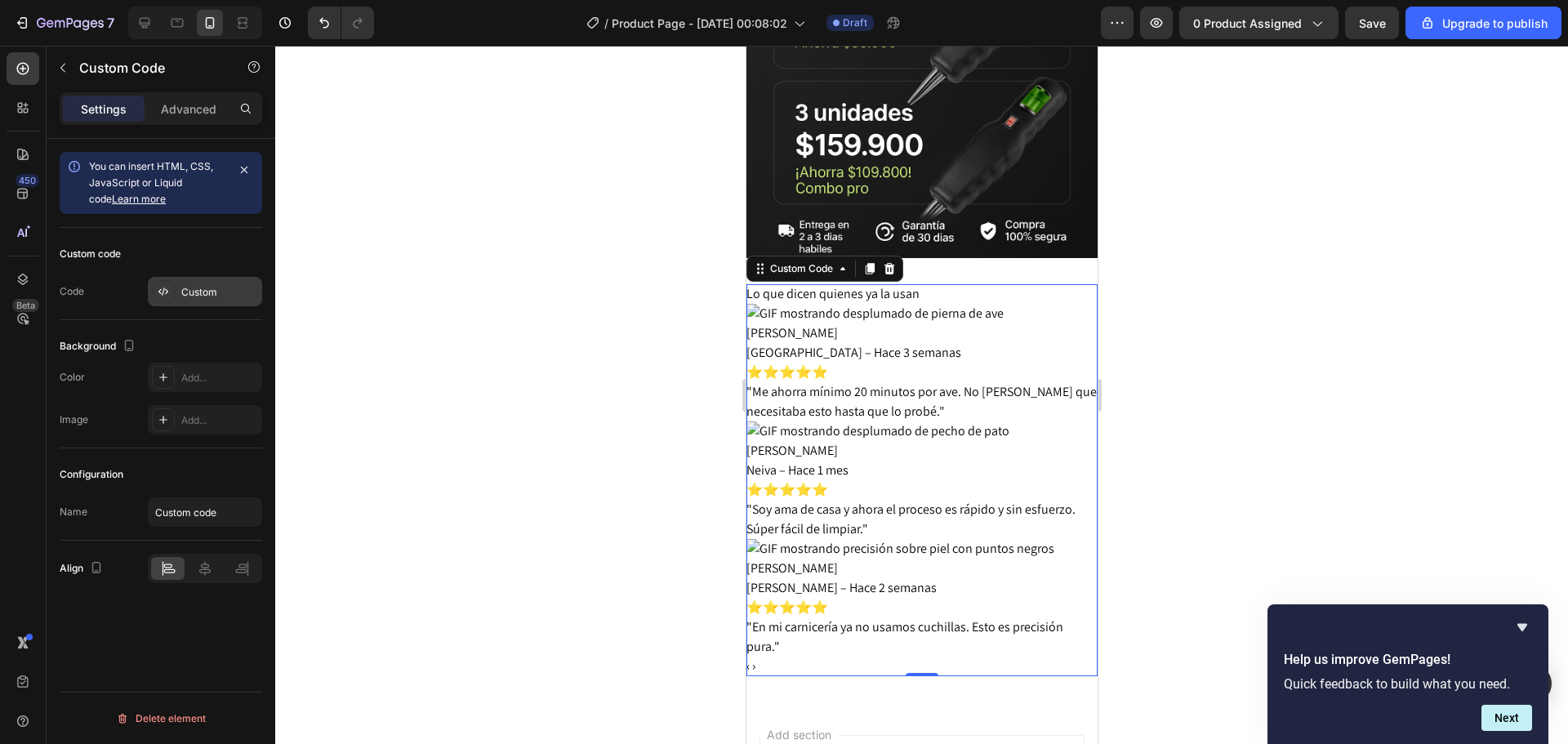
click at [237, 294] on div "Custom" at bounding box center [219, 292] width 76 height 15
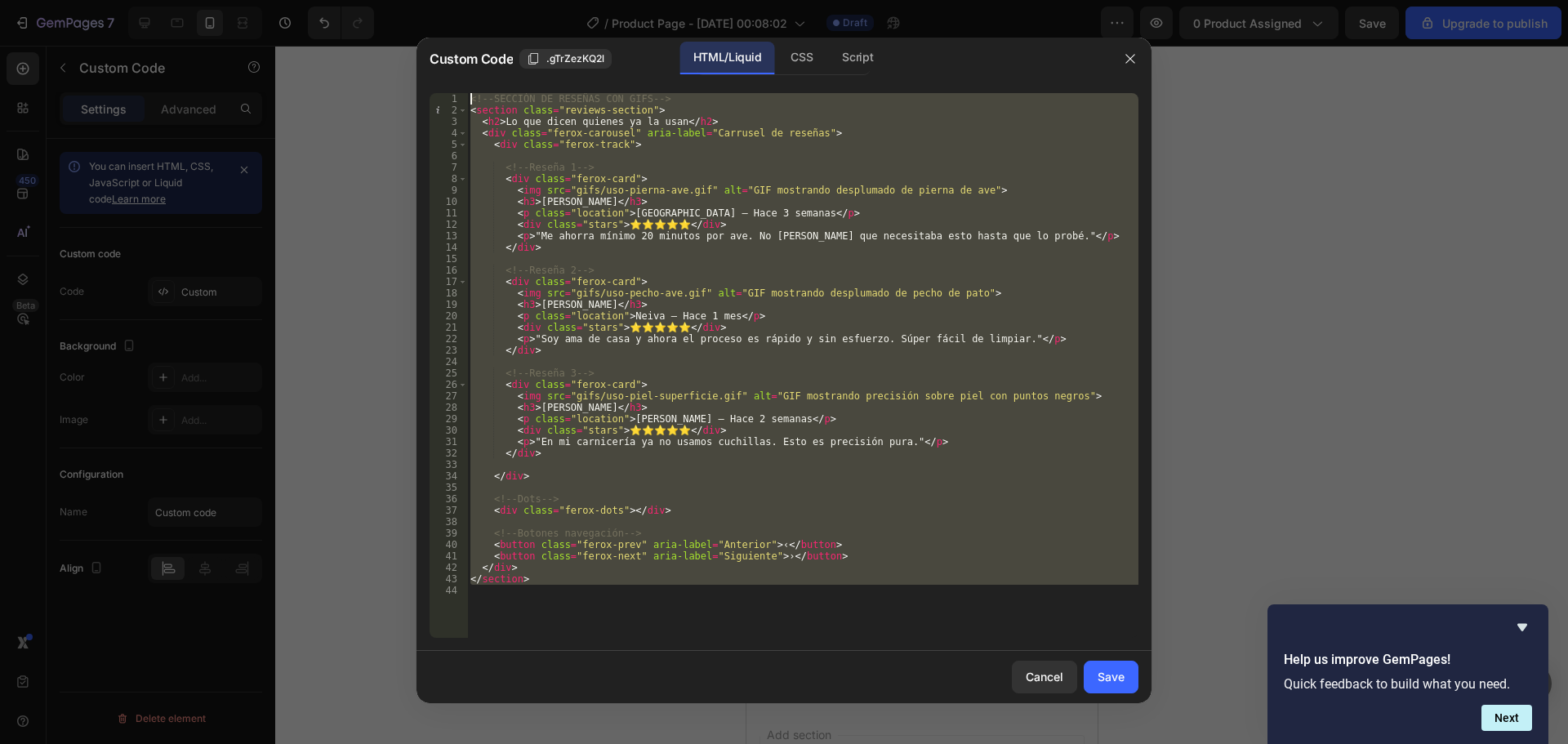
drag, startPoint x: 542, startPoint y: 590, endPoint x: 458, endPoint y: 94, distance: 503.1
click at [458, 94] on div "1 2 3 4 5 6 7 8 9 10 11 12 13 14 15 16 17 18 19 20 21 22 23 24 25 26 27 28 29 3…" at bounding box center [784, 365] width 709 height 545
type textarea "<!-- SECCIÓN DE RESEÑAS CON GIFS --> <section class="reviews-section">"
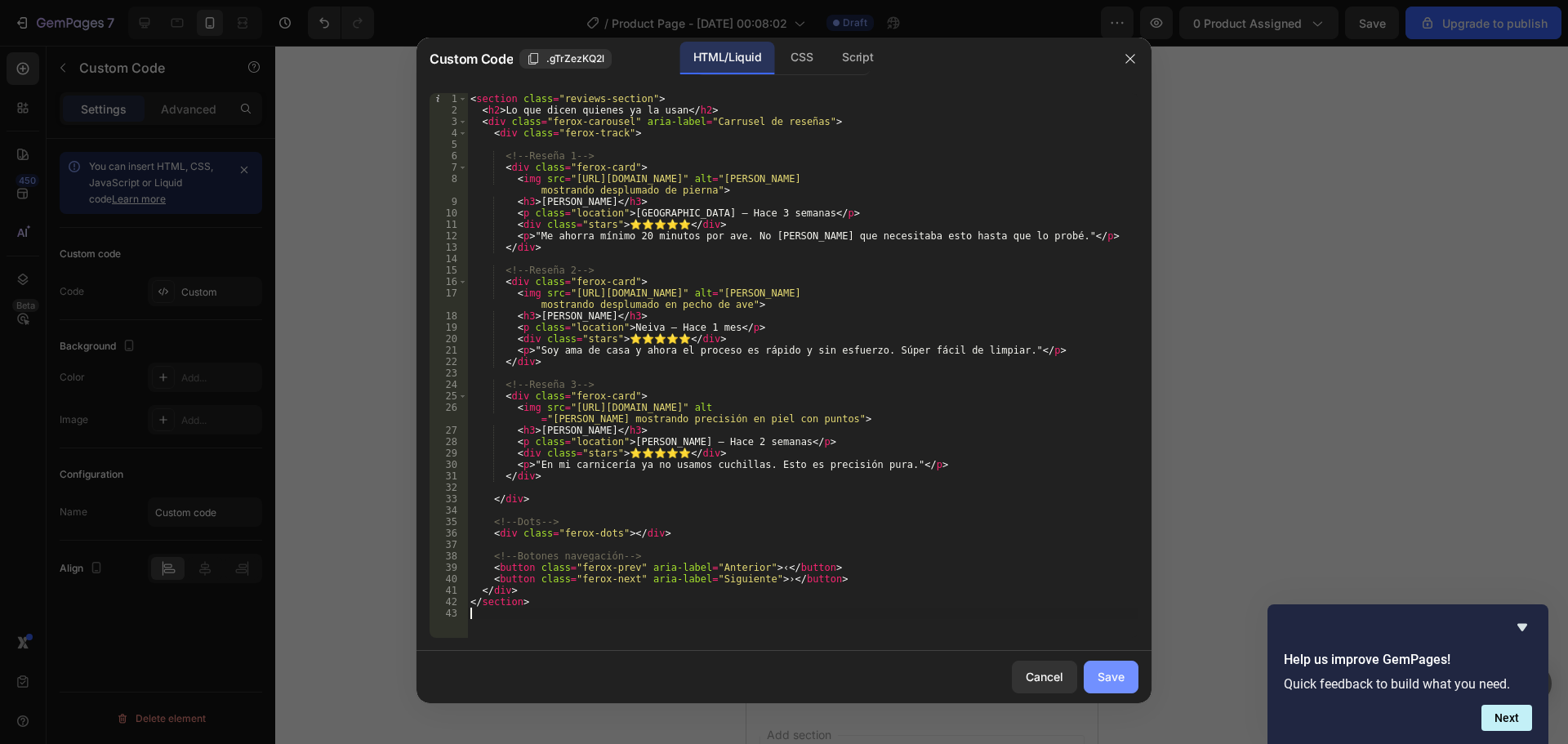
click at [1112, 679] on div "Save" at bounding box center [1111, 676] width 27 height 17
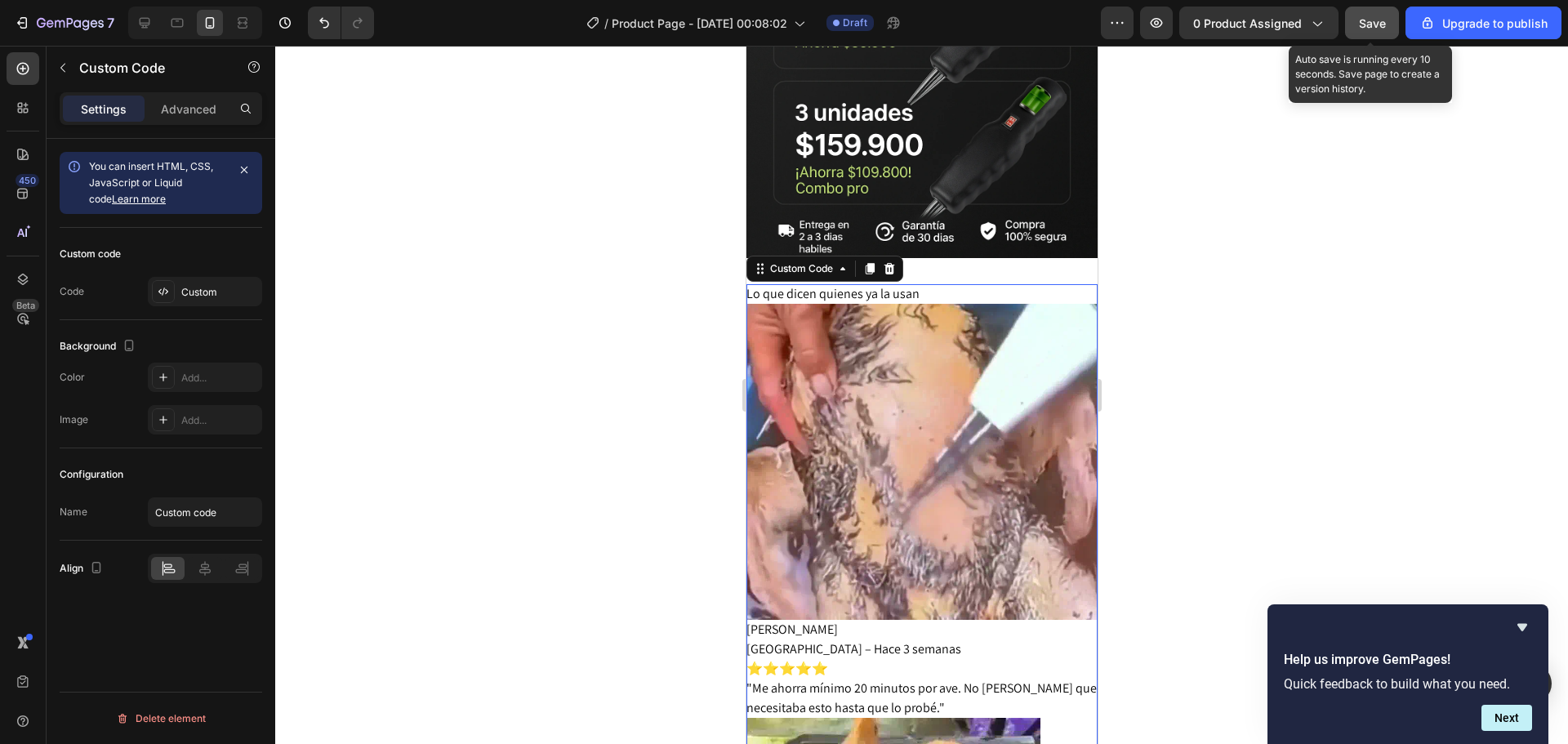
click at [1370, 31] on div "Save" at bounding box center [1371, 23] width 27 height 17
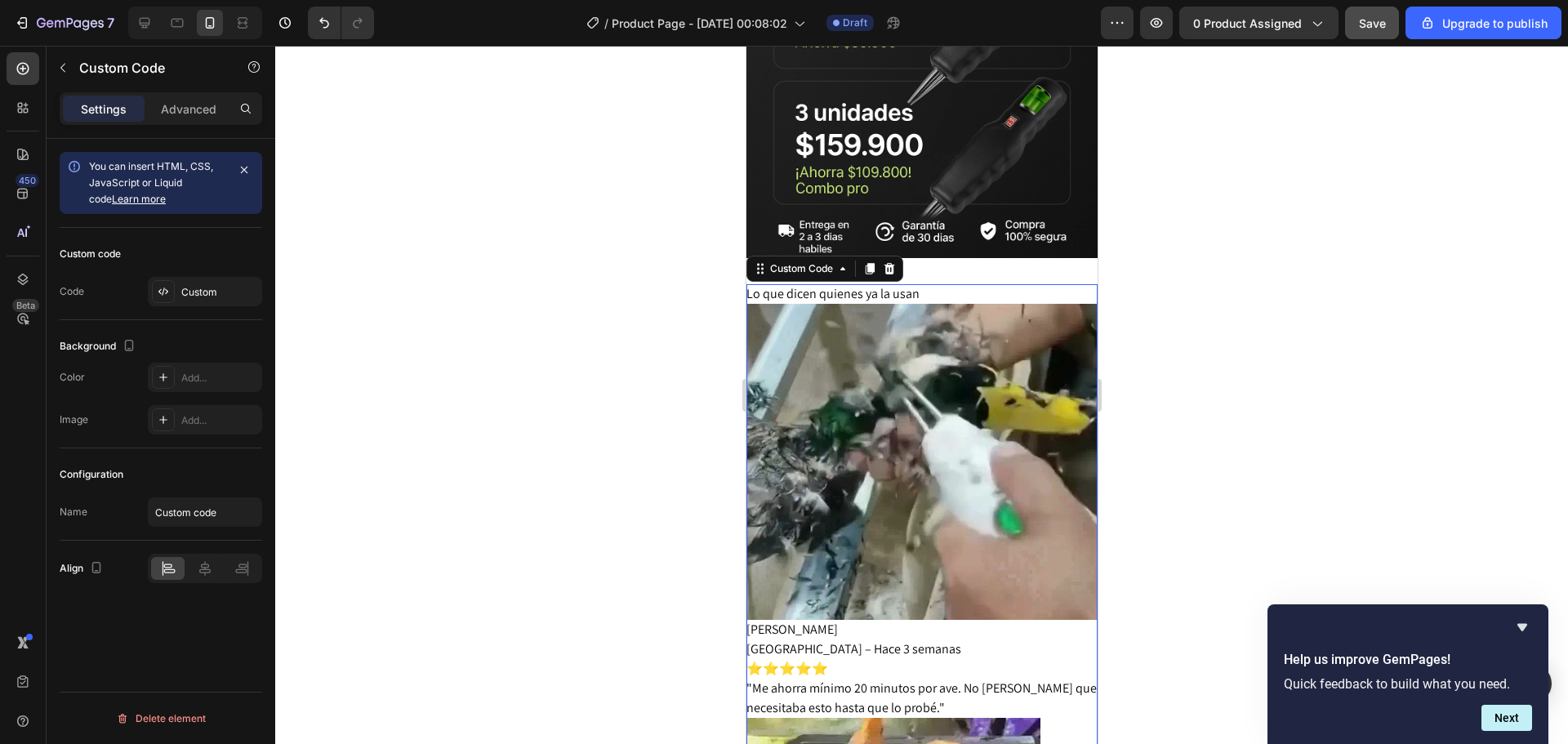
click at [876, 304] on img "Carrusel de reseñas" at bounding box center [921, 462] width 351 height 316
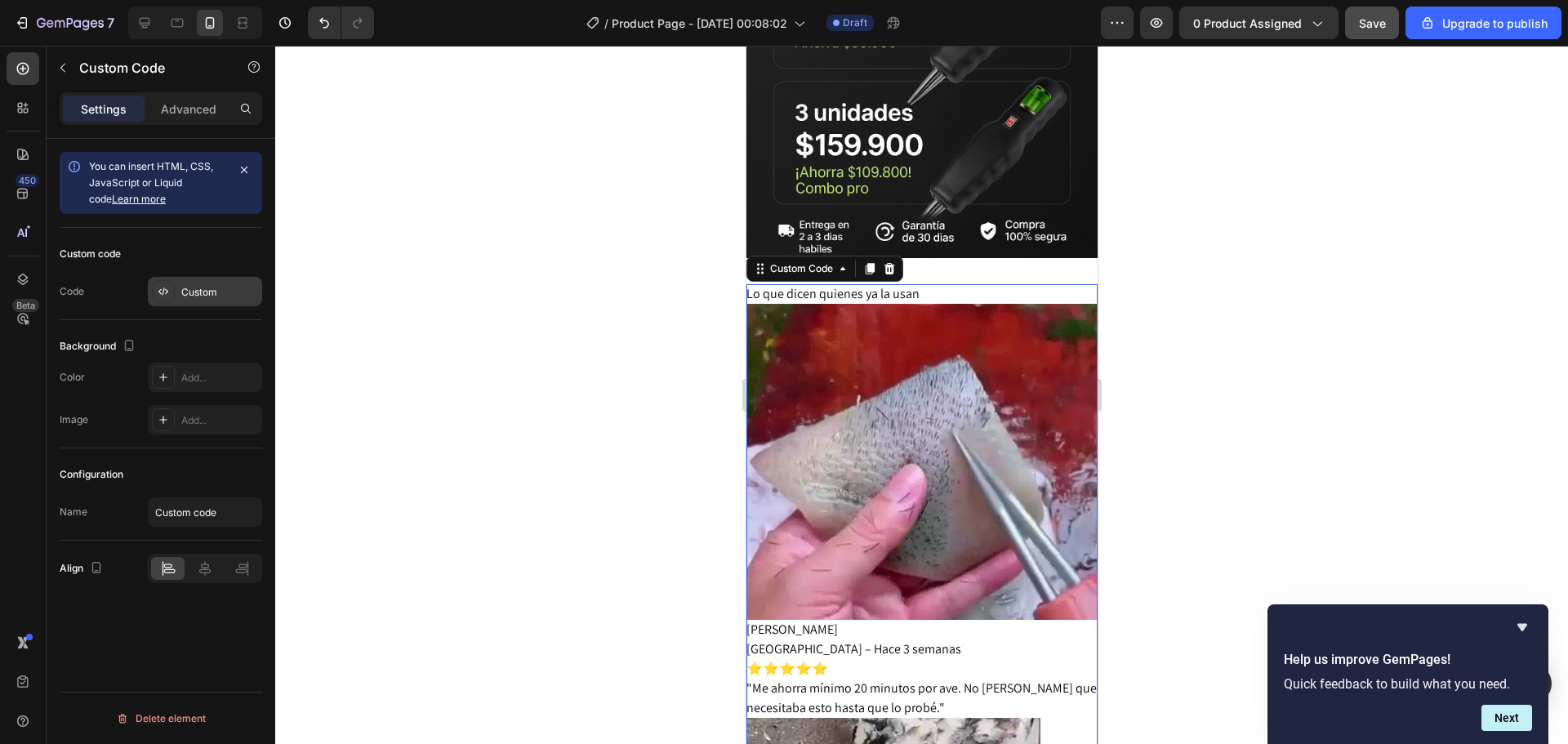
click at [219, 299] on div "Custom" at bounding box center [219, 292] width 76 height 15
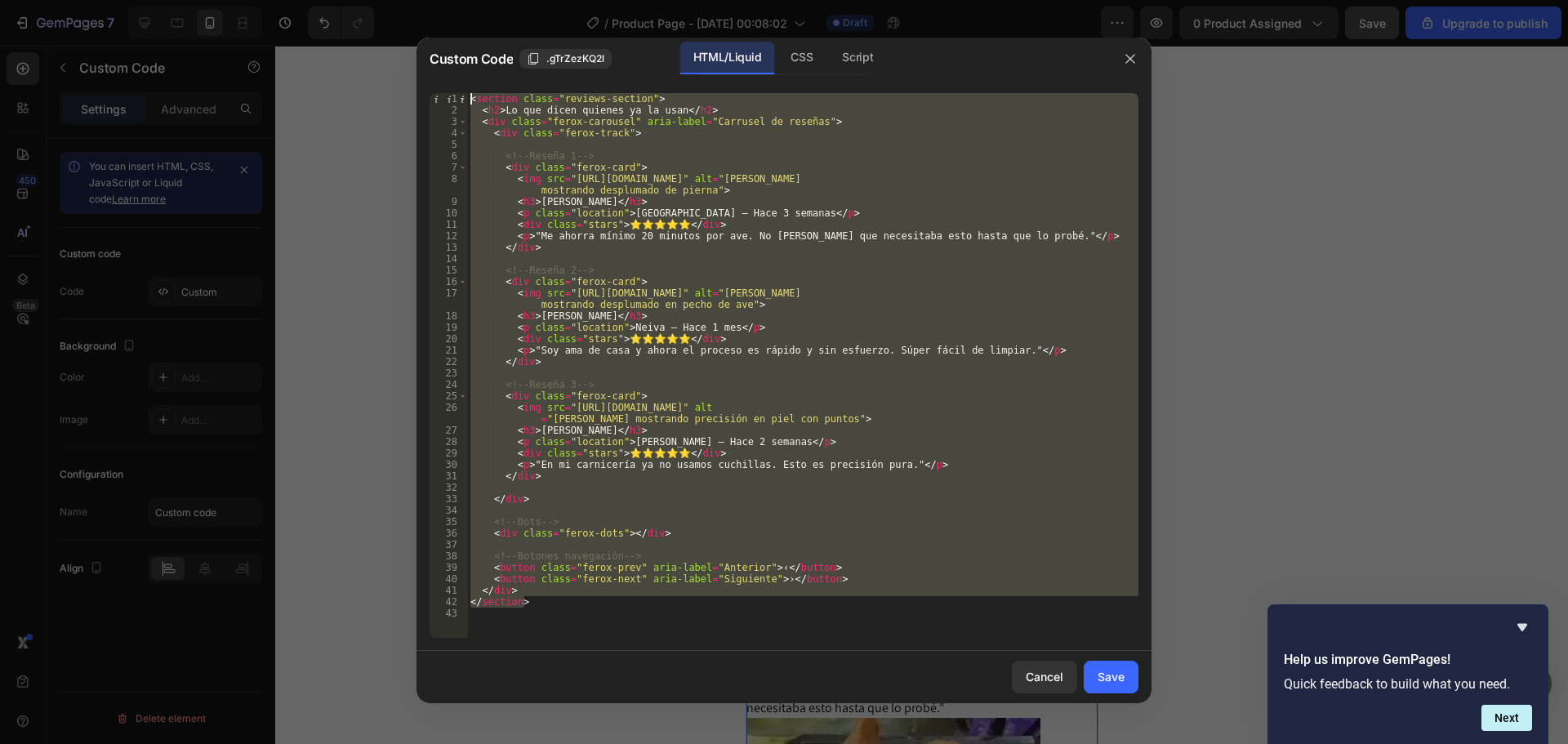
drag, startPoint x: 572, startPoint y: 605, endPoint x: 440, endPoint y: 56, distance: 564.6
click at [440, 56] on div "Custom Code .gTrZezKQ2l HTML/Liquid CSS Script </section> 1 2 3 4 5 6 7 8 9 10 …" at bounding box center [784, 370] width 735 height 665
type textarea "<section class="reviews-section"> <h2>Lo que dicen quienes ya la usan</h2>"
paste textarea
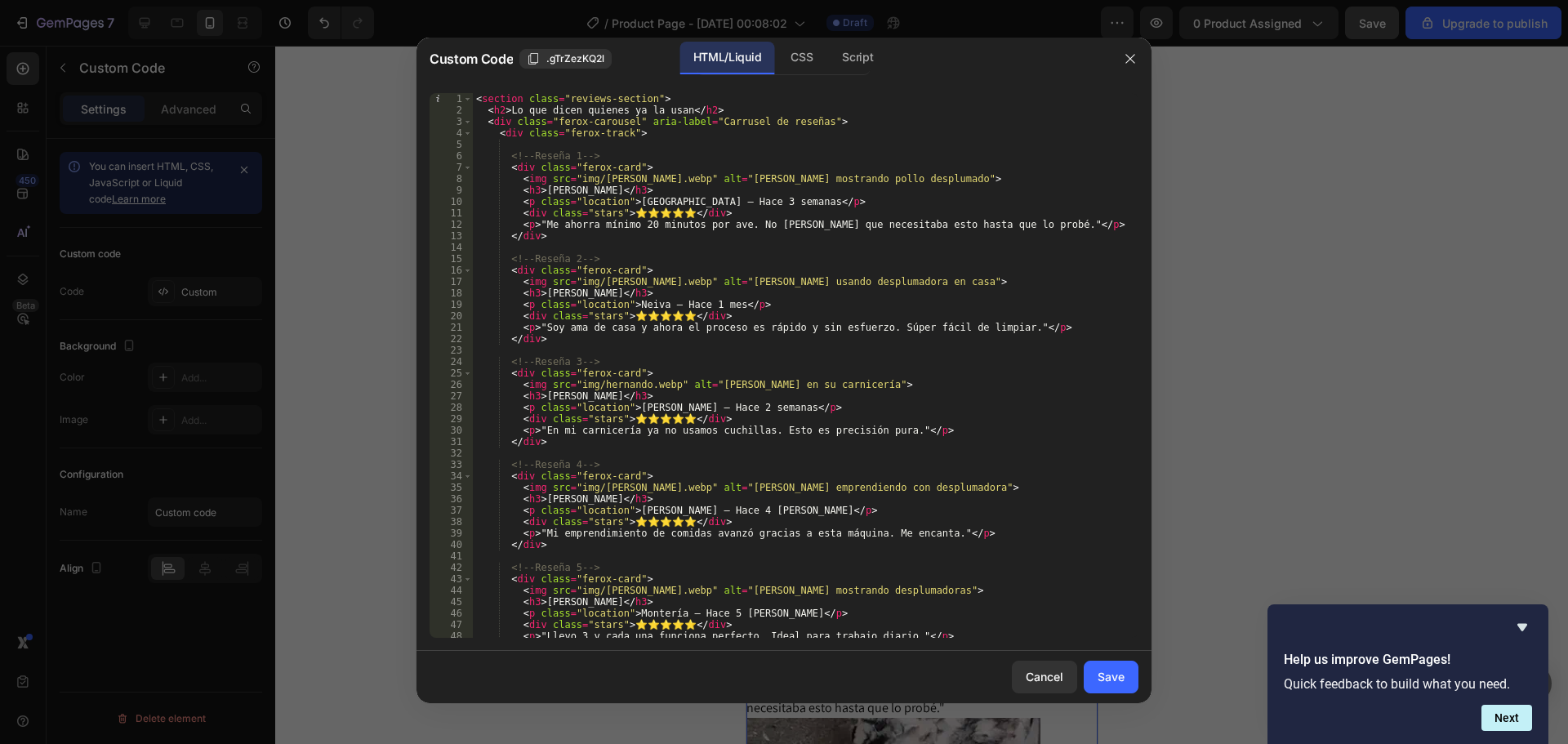
scroll to position [0, 0]
drag, startPoint x: 572, startPoint y: 180, endPoint x: 651, endPoint y: 181, distance: 79.0
click at [651, 181] on div "< section class = "reviews-section" > < h2 > Lo que dicen quienes ya la usan </…" at bounding box center [799, 376] width 653 height 567
paste textarea "https://i.ibb.co/L3WxyKJ/e68fc4d1e66862f6d0c0cf417157d882-ezgif-com-optiwebp"
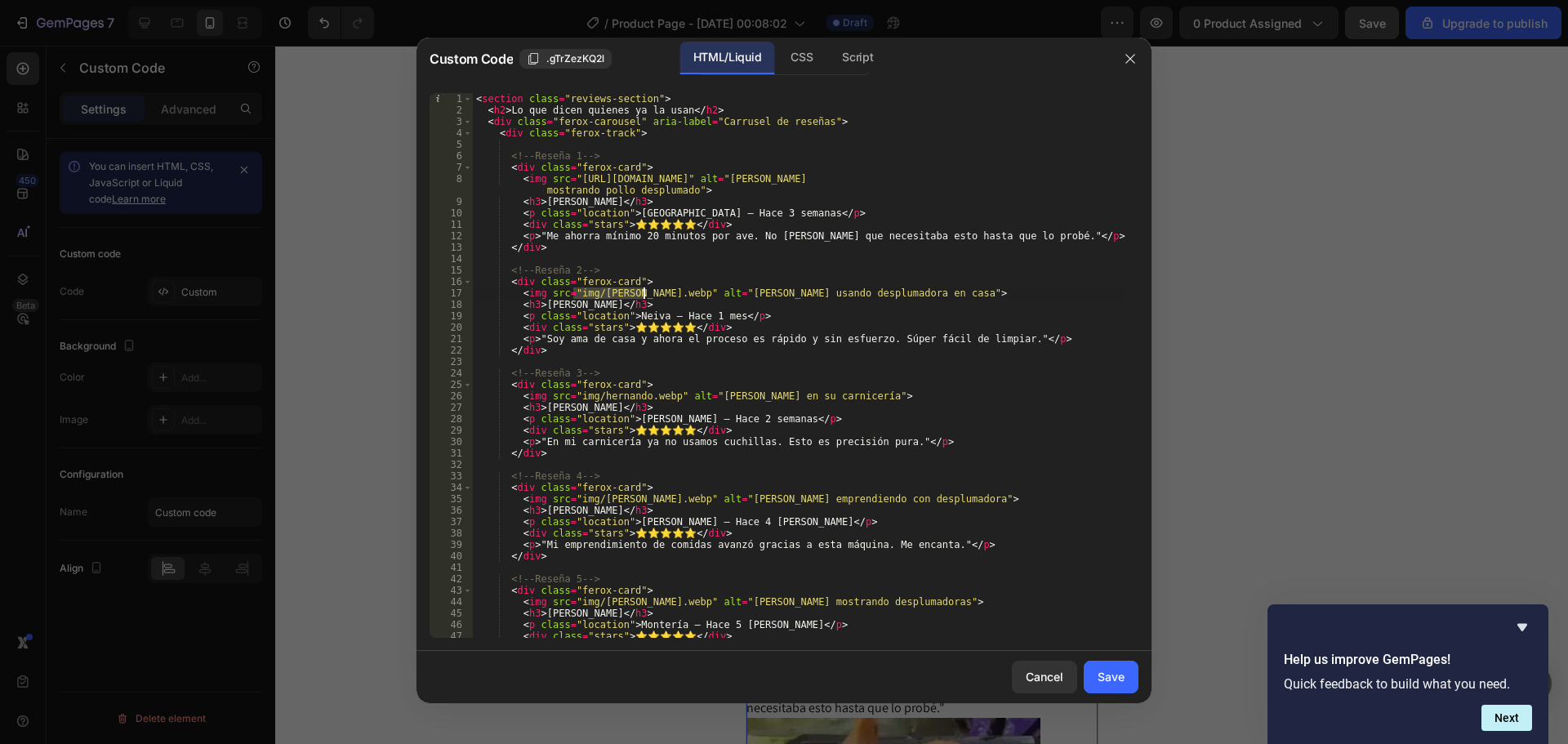
drag, startPoint x: 574, startPoint y: 294, endPoint x: 643, endPoint y: 296, distance: 69.0
click at [643, 296] on div "< section class = "reviews-section" > < h2 > Lo que dicen quienes ya la usan </…" at bounding box center [799, 376] width 653 height 567
paste textarea "https://i.ibb.co/gZKg2hpr/90307b7db266eac50098476bf0958c68-ezgif-com-video-to-w…"
click at [584, 293] on div "< section class = "reviews-section" > < h2 > Lo que dicen quienes ya la usan </…" at bounding box center [799, 365] width 653 height 545
drag, startPoint x: 572, startPoint y: 293, endPoint x: 641, endPoint y: 293, distance: 69.0
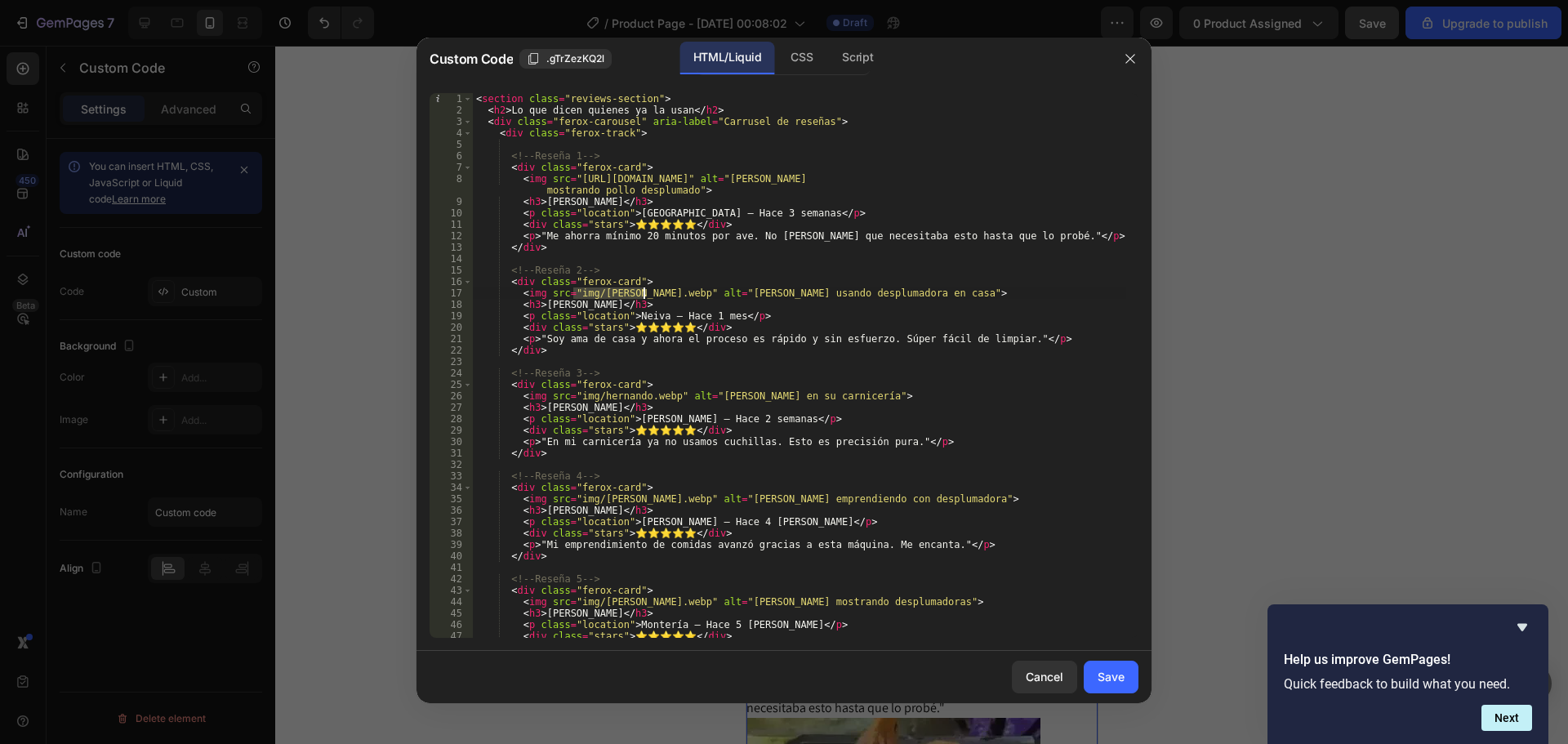
click at [641, 293] on div "< section class = "reviews-section" > < h2 > Lo que dicen quienes ya la usan </…" at bounding box center [799, 376] width 653 height 567
paste textarea "https://i.ibb.co/ZpPj5r5p/f589ceae492e183a5b882e07829be063-ezgif-com-optiwebp"
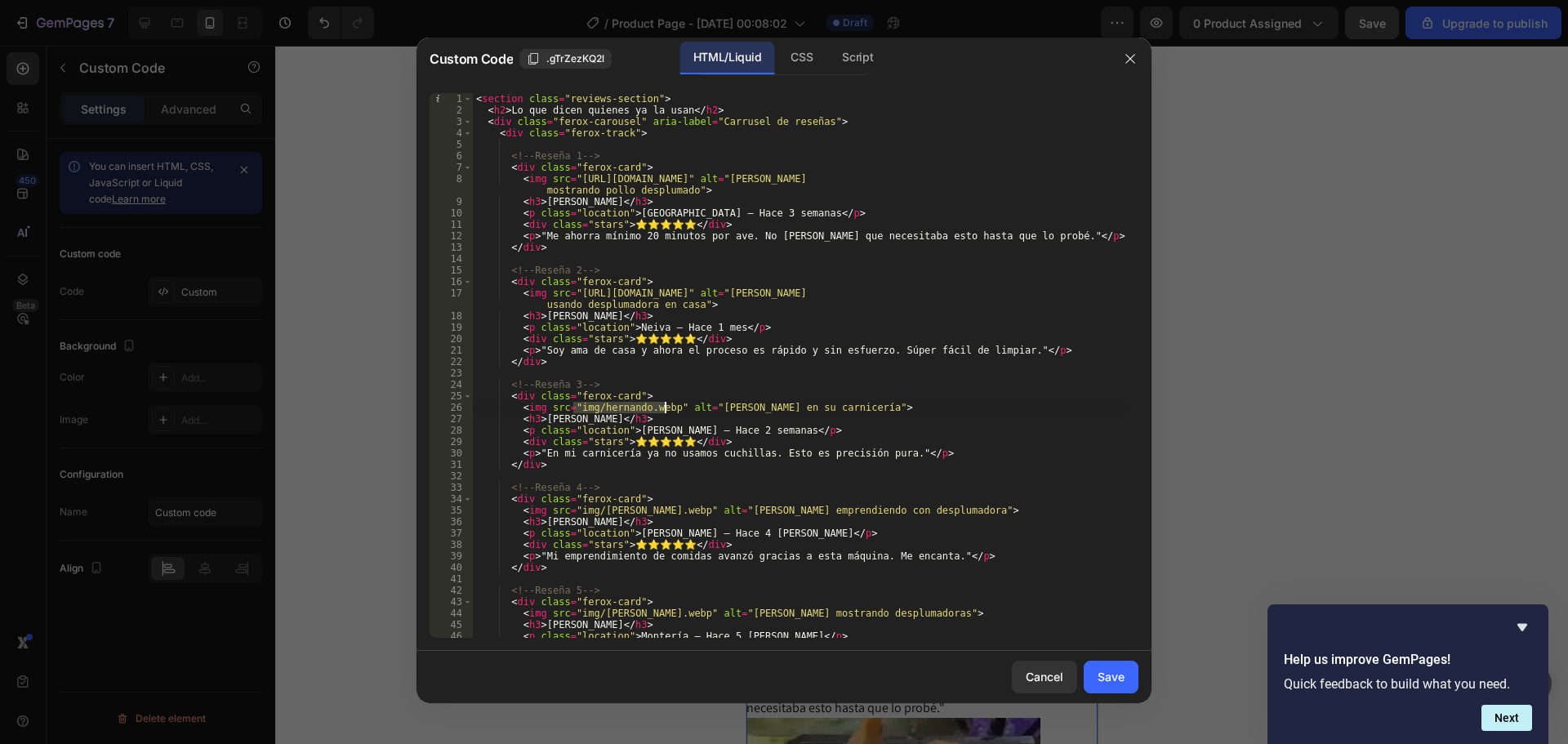
drag, startPoint x: 574, startPoint y: 409, endPoint x: 664, endPoint y: 410, distance: 90.0
click at [664, 410] on div "< section class = "reviews-section" > < h2 > Lo que dicen quienes ya la usan </…" at bounding box center [799, 376] width 653 height 567
paste textarea "https://i.ibb.co/gZKg2hpr/90307b7db266eac50098476bf0958c68-ezgif-com-video-to-w…"
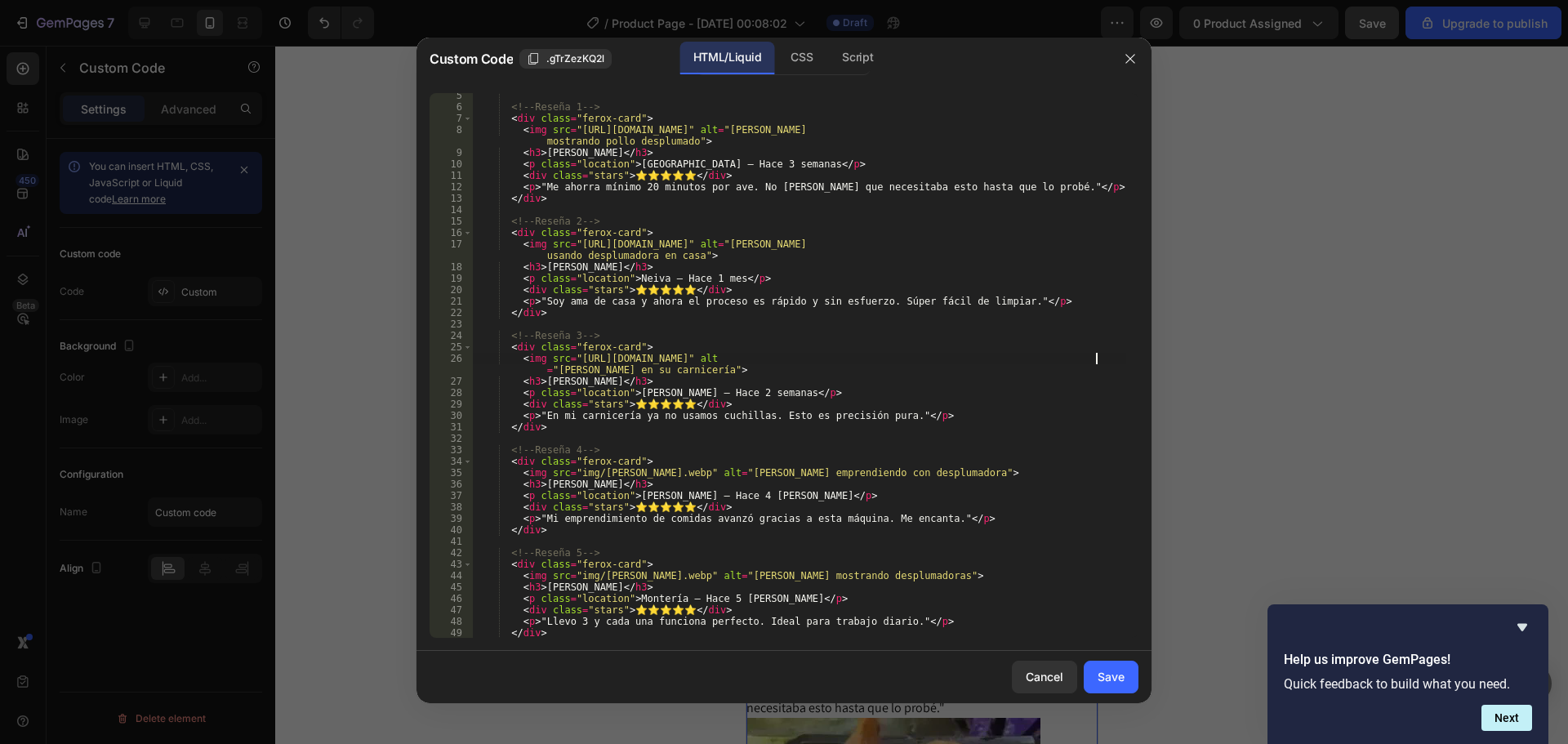
scroll to position [196, 0]
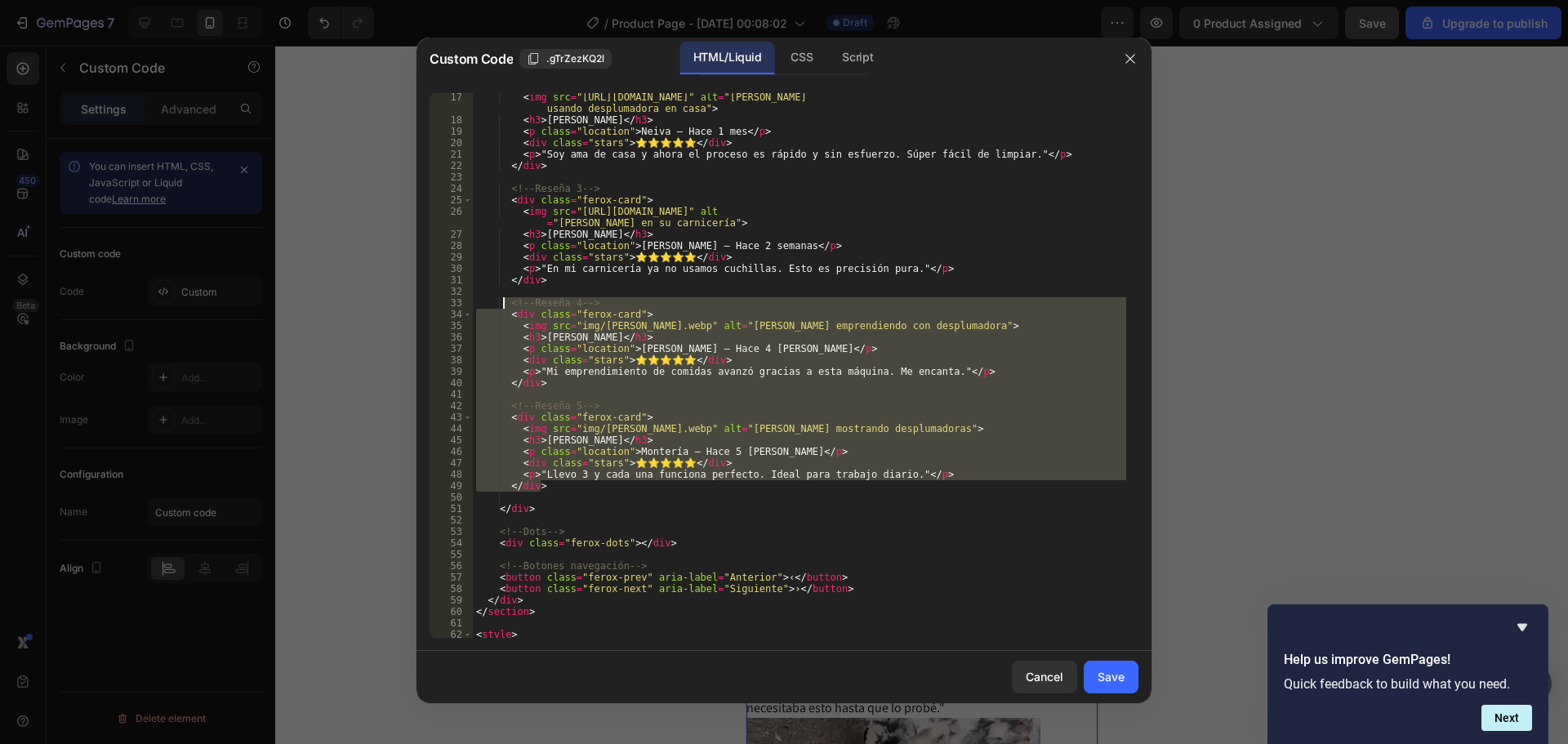
drag, startPoint x: 542, startPoint y: 488, endPoint x: 504, endPoint y: 307, distance: 184.9
click at [504, 307] on div "< img src = "https://i.ibb.co/ZpPj5r5p/f589ceae492e183a5b882e07829be063-ezgif-c…" at bounding box center [799, 381] width 653 height 579
type textarea "<!-- Reseña 4 --> <div class="ferox-card">"
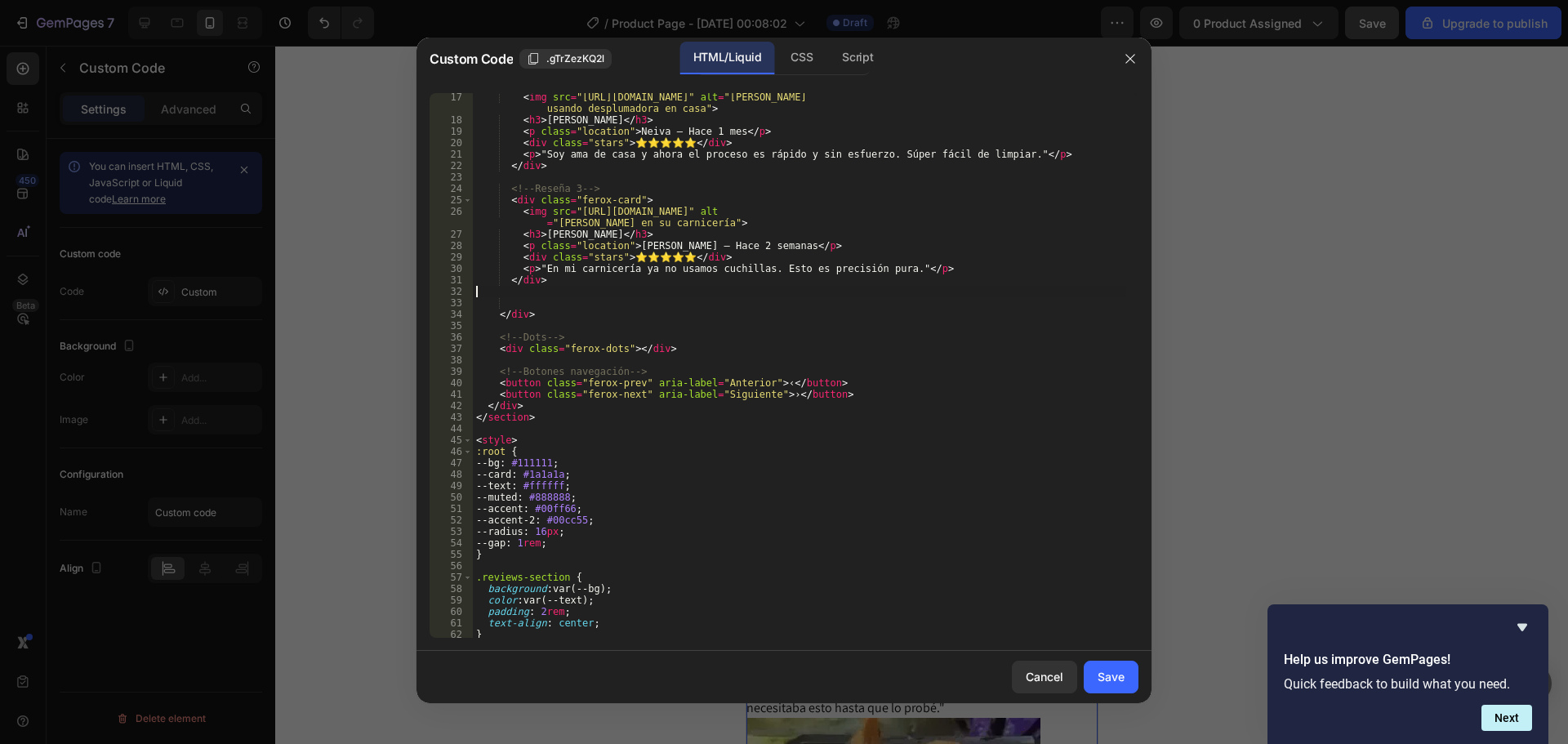
type textarea "</div>"
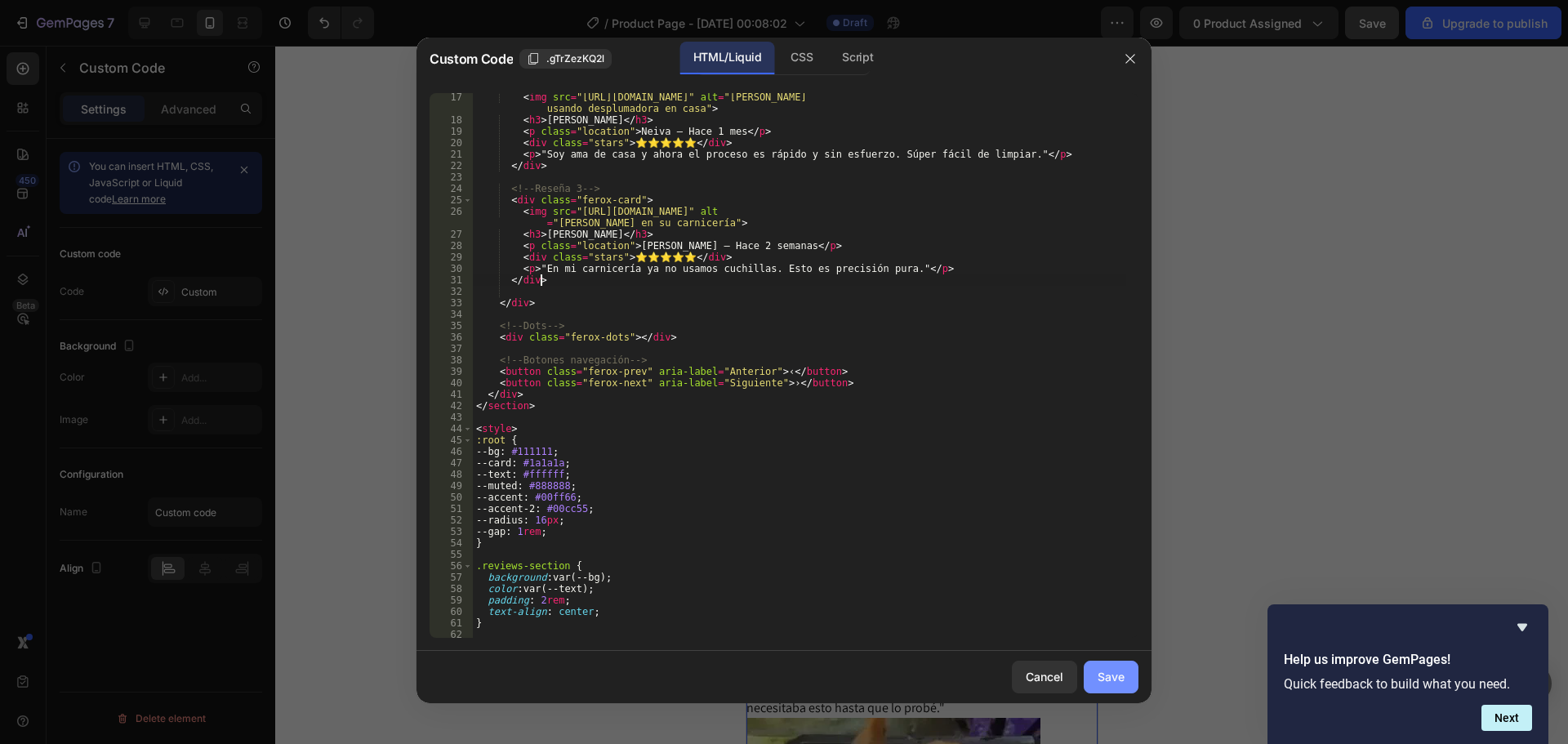
click at [1124, 673] on button "Save" at bounding box center [1111, 677] width 55 height 33
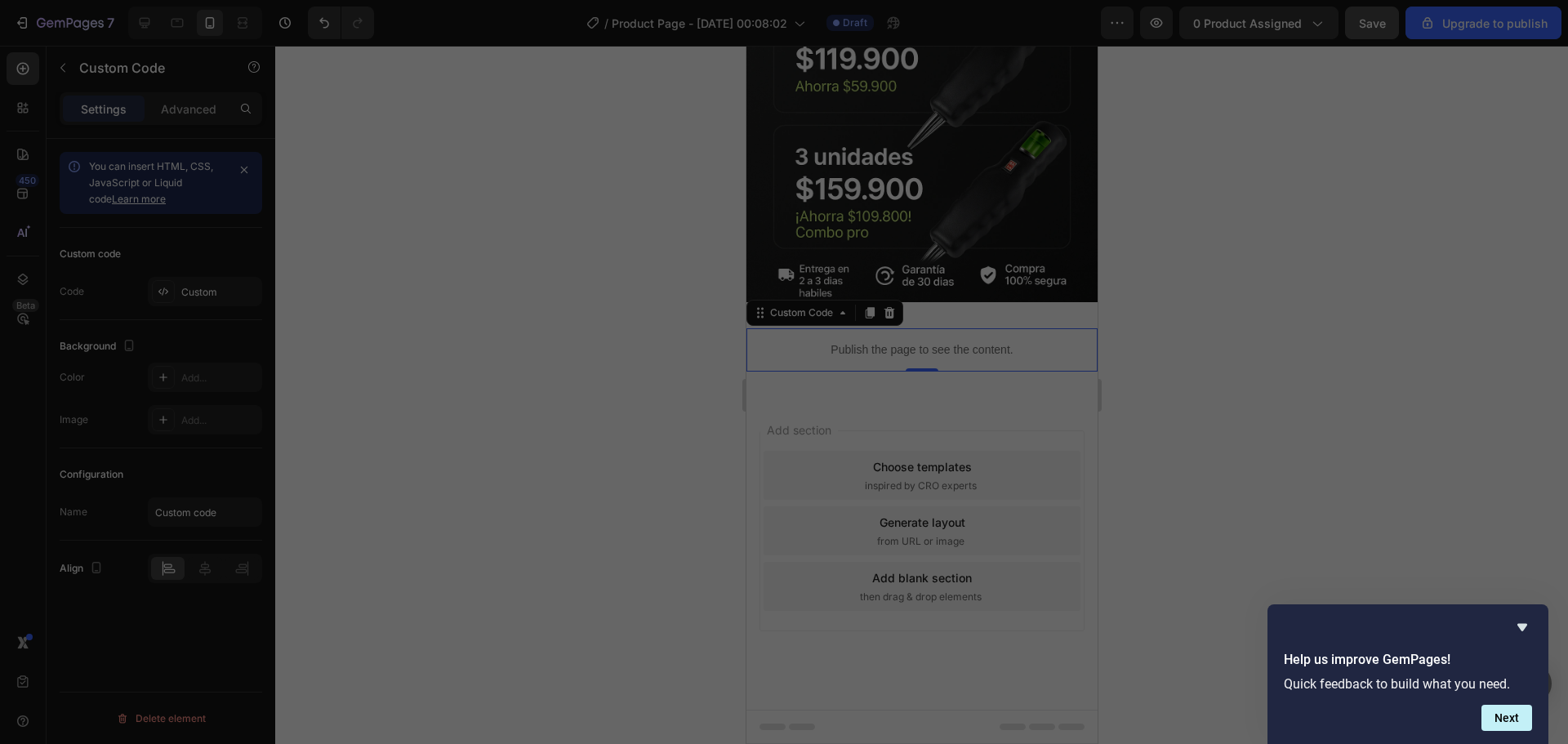
scroll to position [1303, 0]
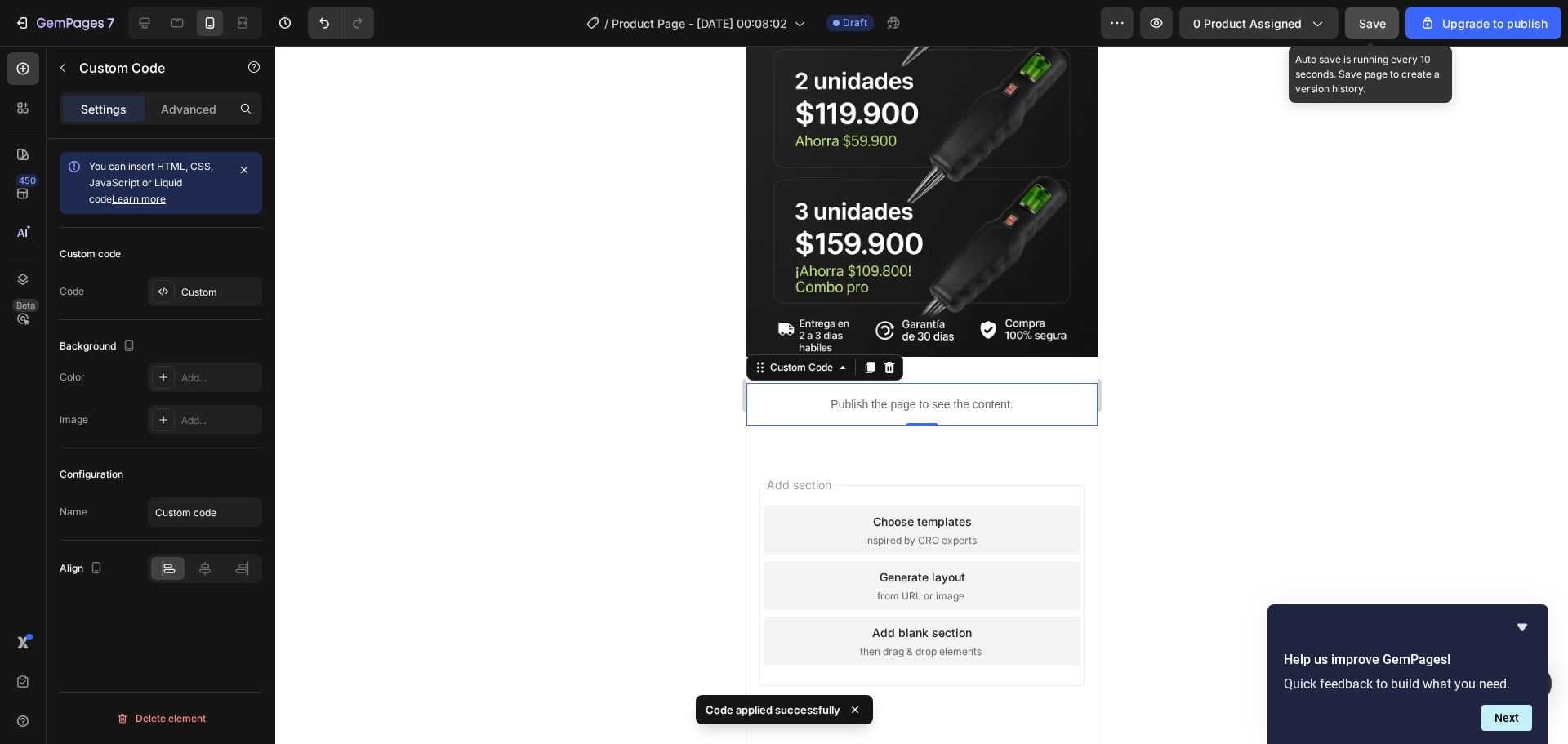
click at [1383, 31] on div "Save" at bounding box center [1371, 23] width 27 height 17
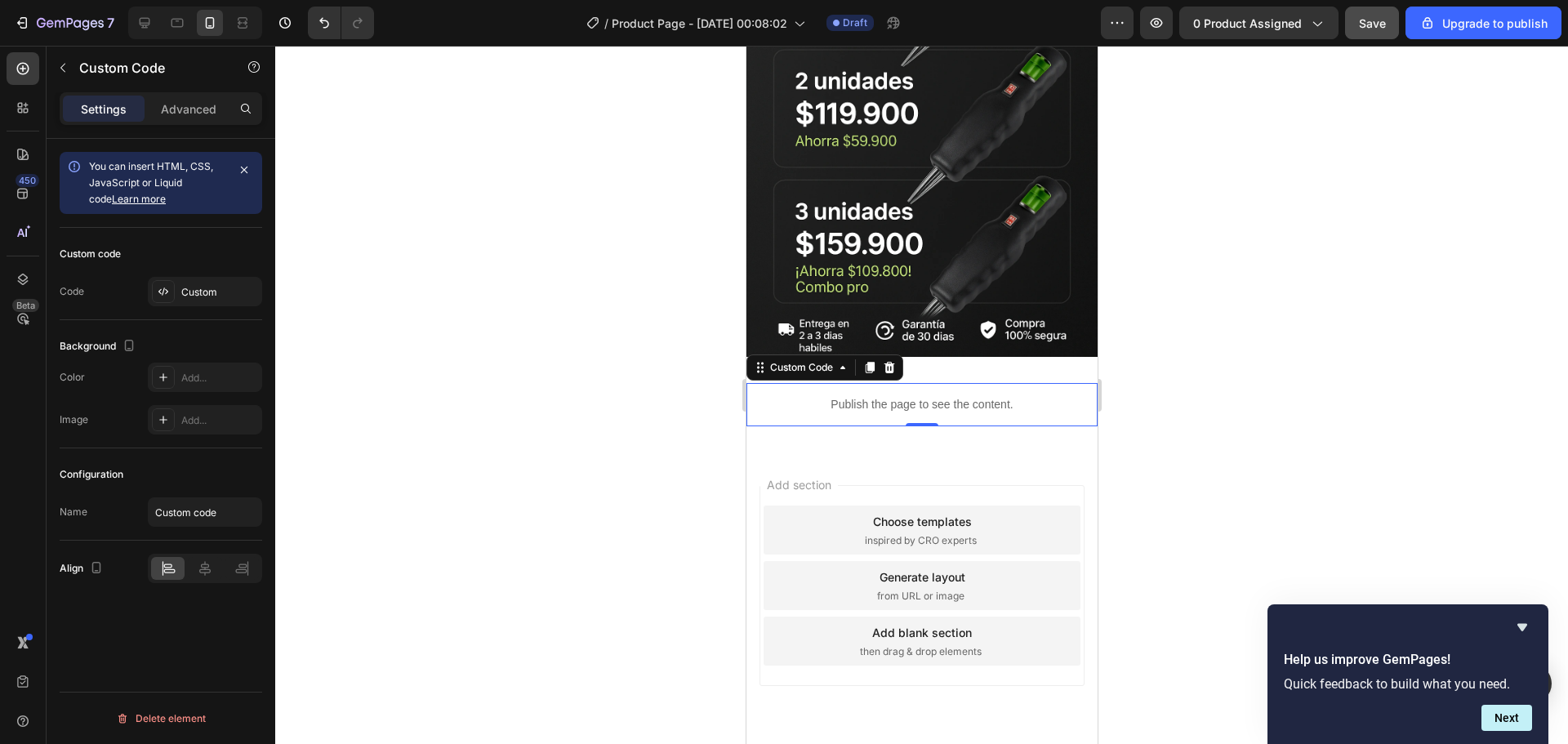
click at [799, 396] on p "Publish the page to see the content." at bounding box center [921, 404] width 351 height 17
click at [952, 357] on div "Publish the page to see the content. Custom Code 0 Section 2" at bounding box center [921, 404] width 351 height 95
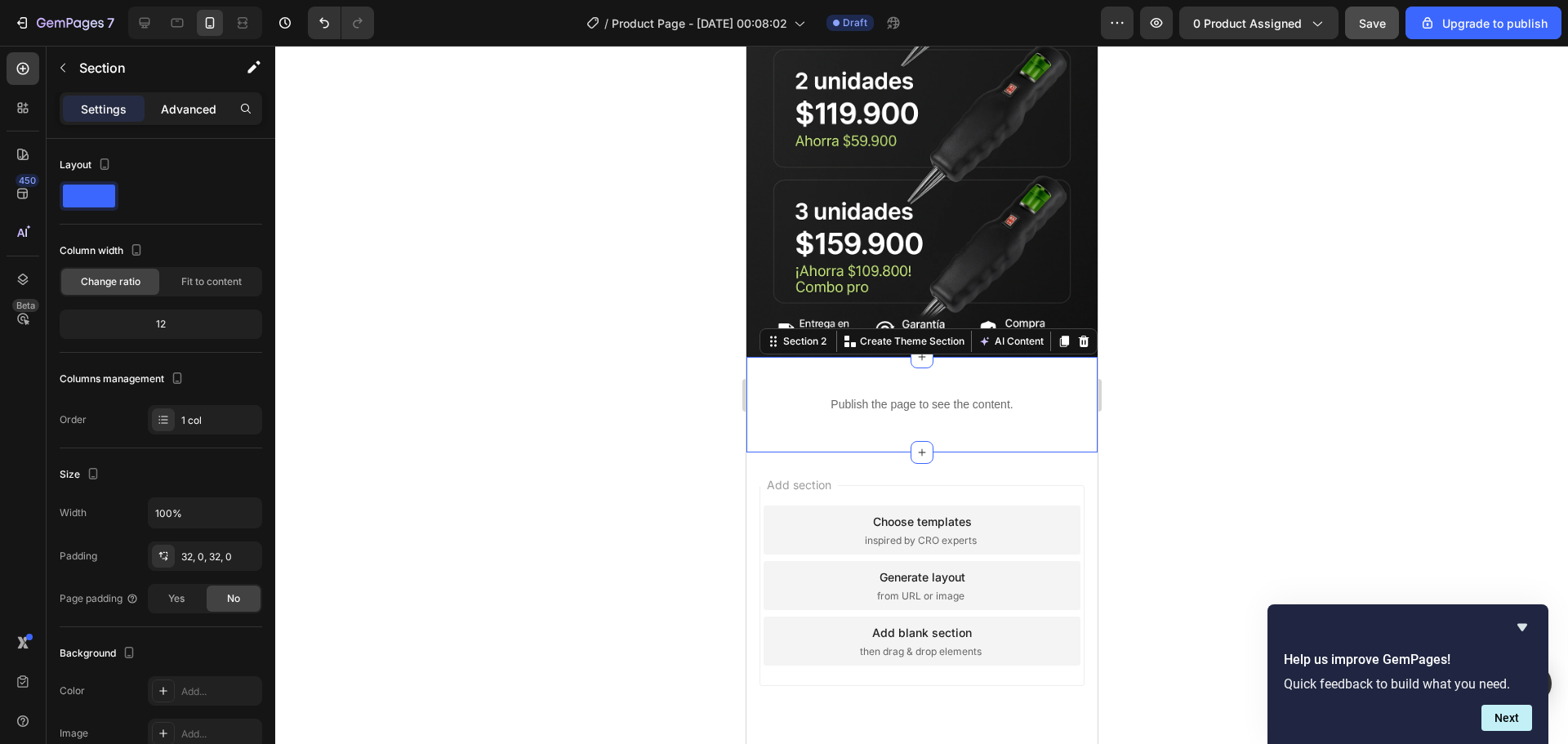
click at [197, 112] on p "Advanced" at bounding box center [188, 109] width 56 height 17
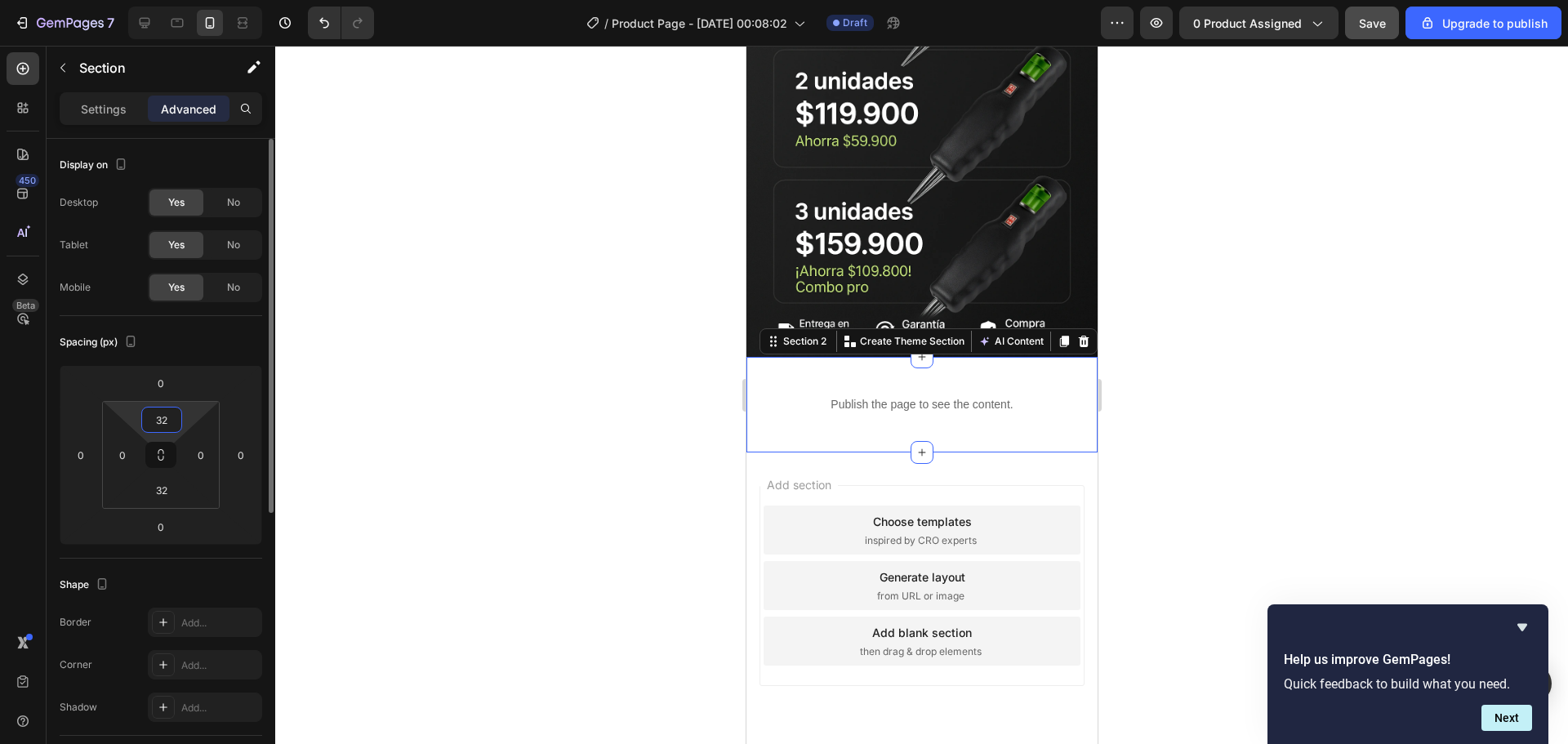
click at [168, 420] on input "32" at bounding box center [161, 420] width 33 height 25
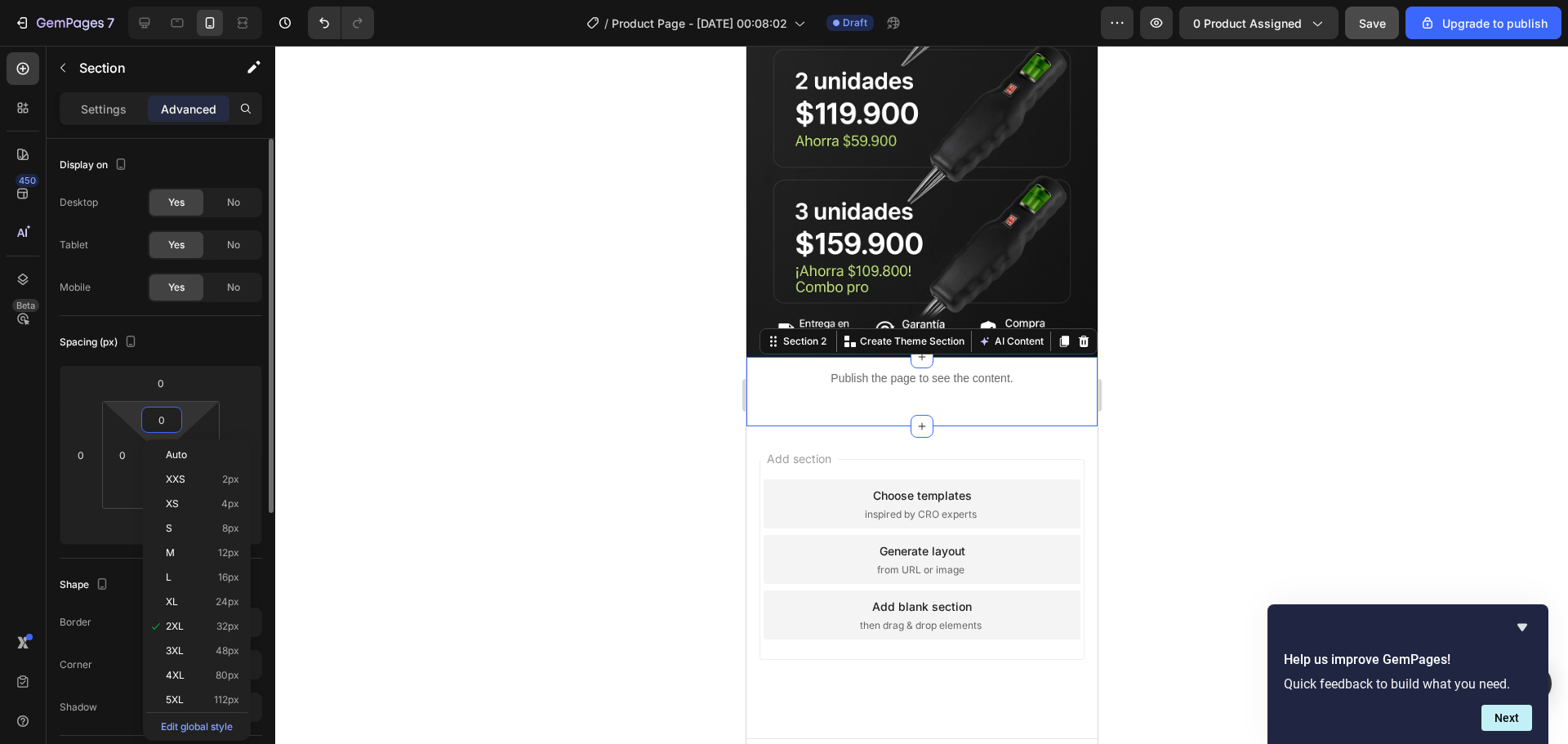
scroll to position [1276, 0]
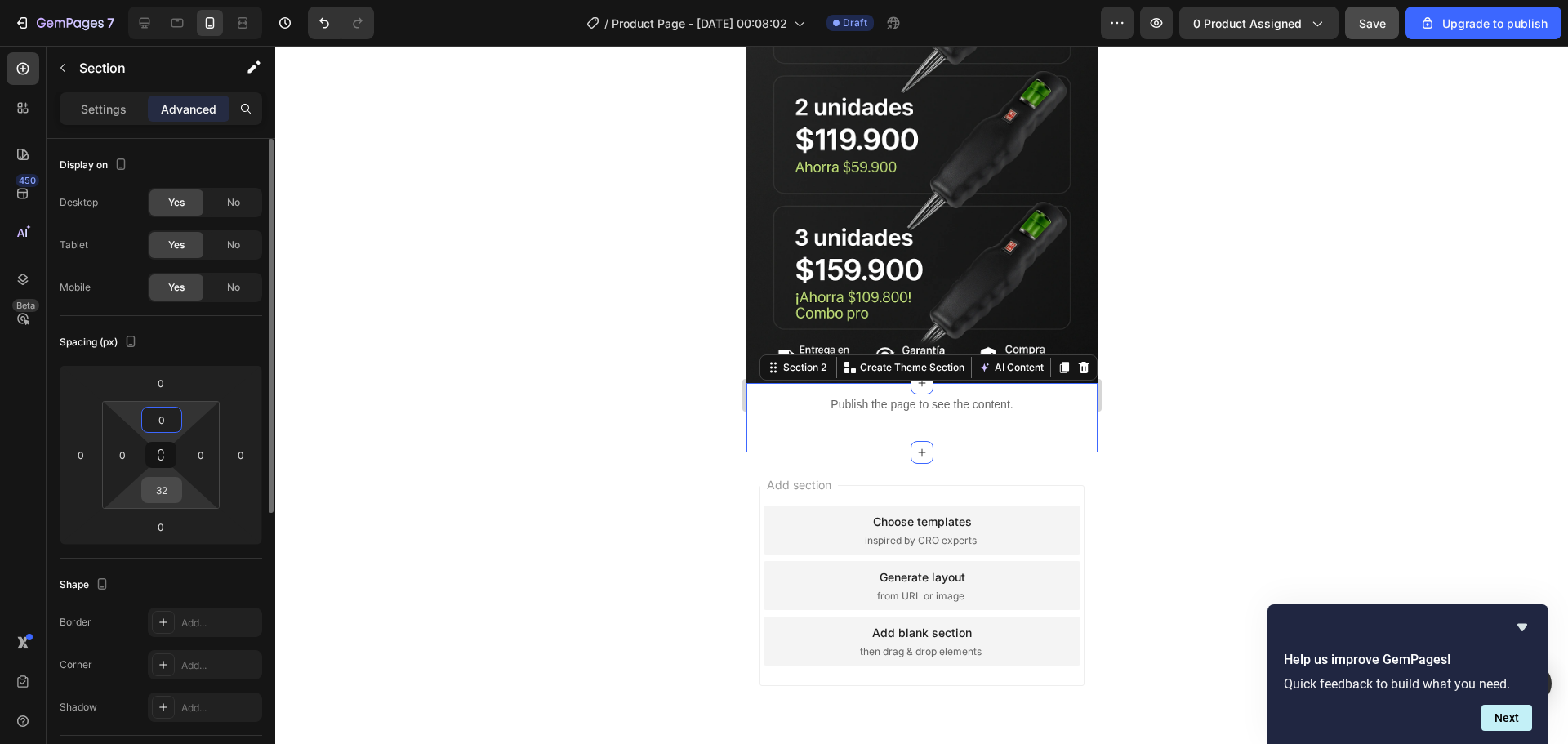
type input "0"
click at [170, 493] on input "32" at bounding box center [161, 490] width 33 height 25
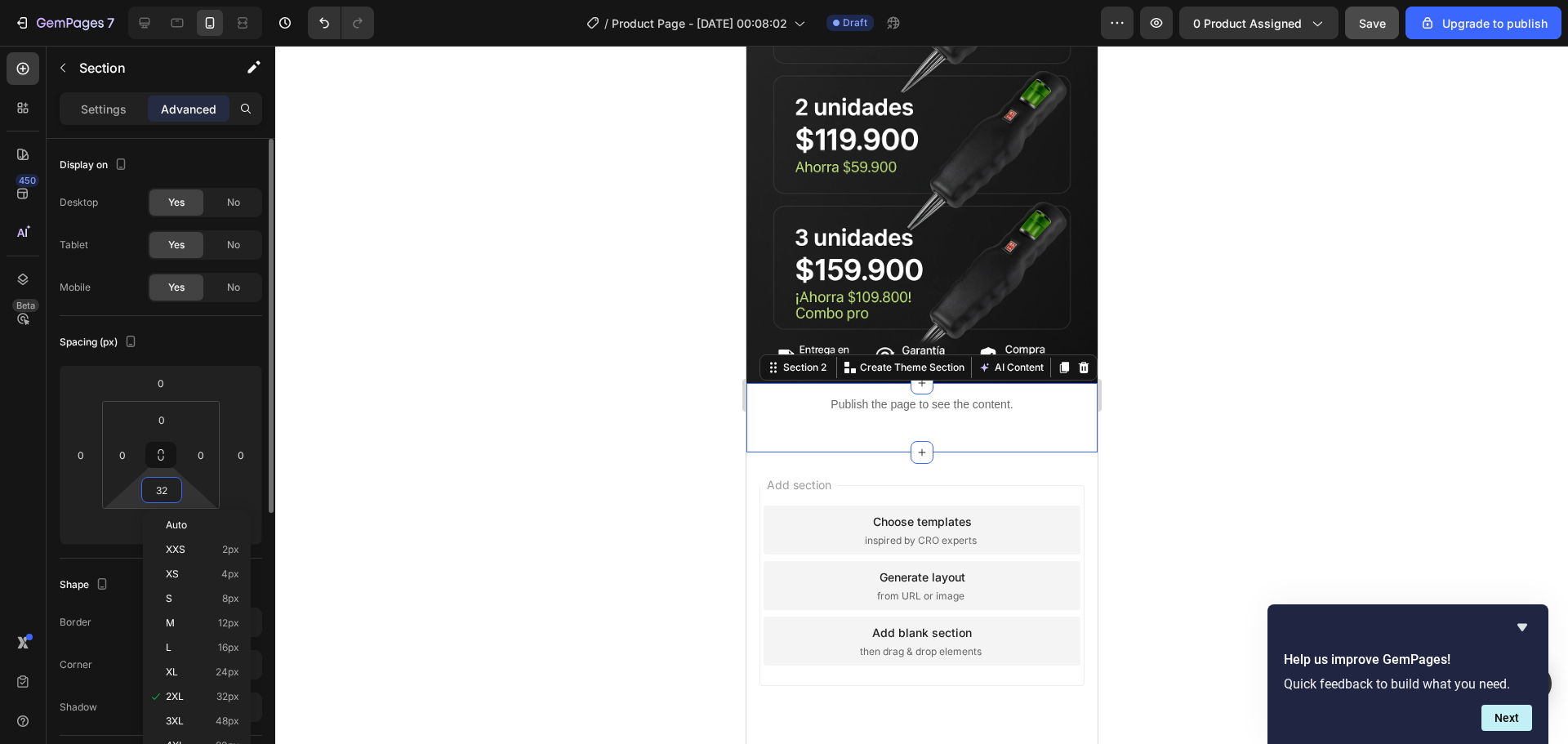
type input "0"
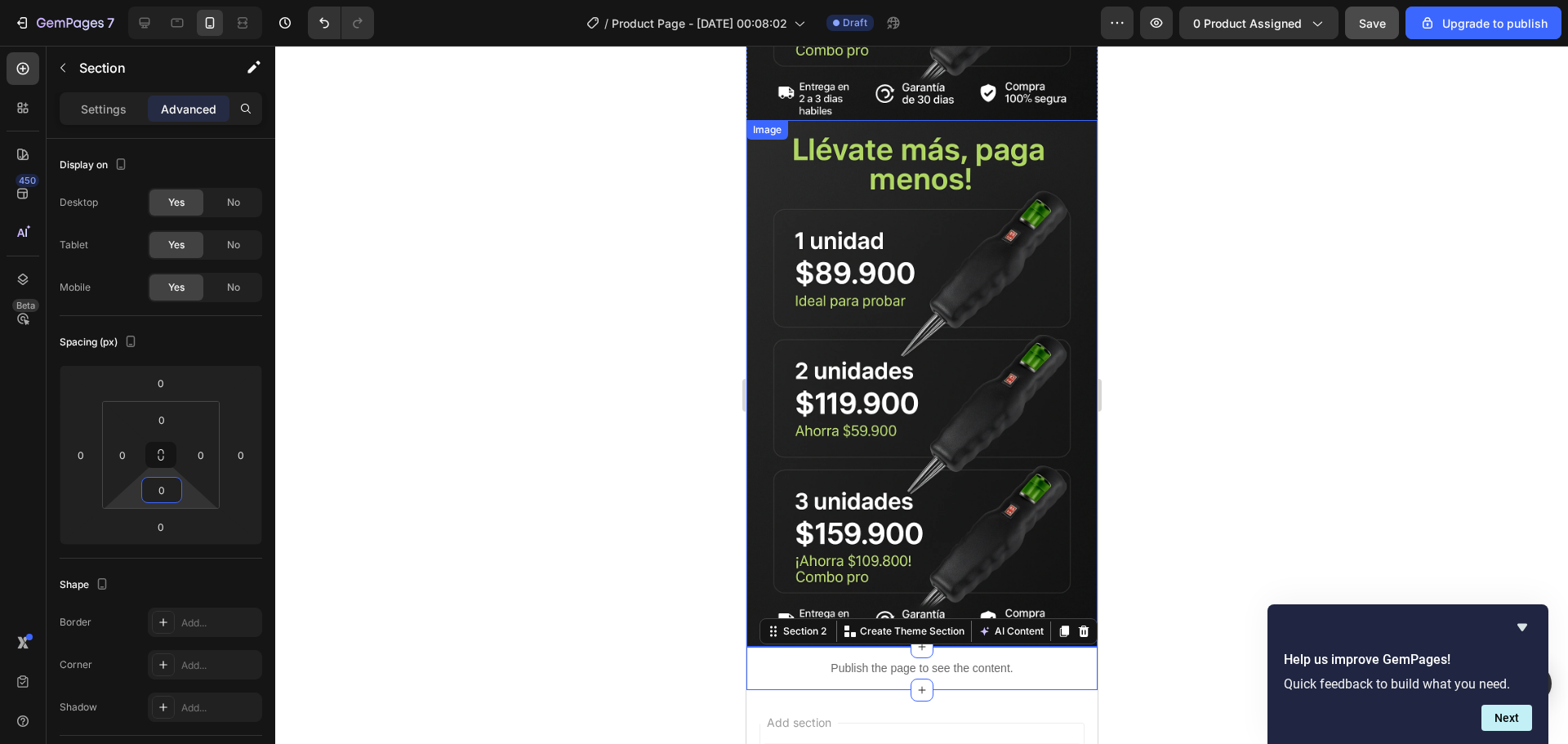
scroll to position [1005, 0]
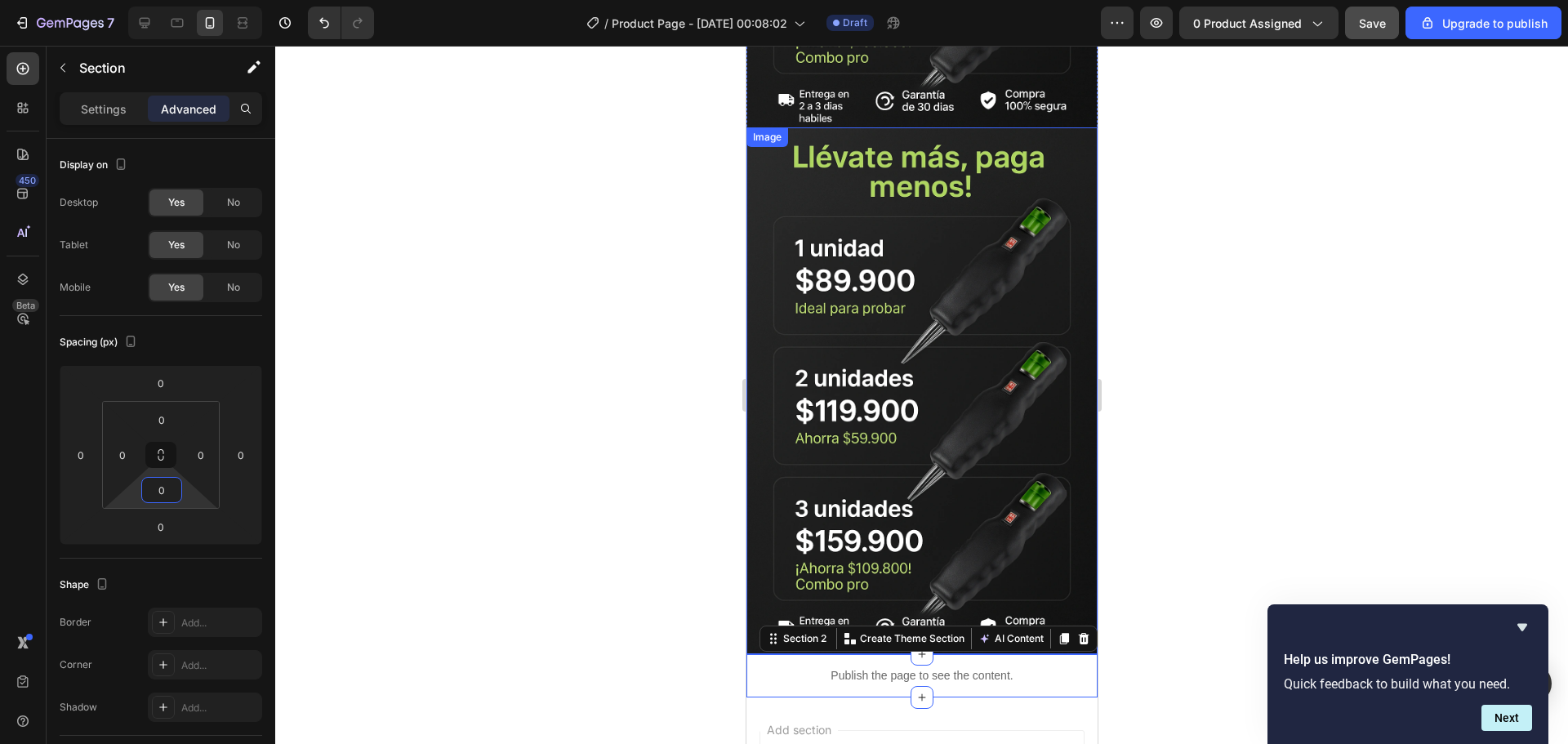
click at [820, 177] on img at bounding box center [921, 390] width 351 height 527
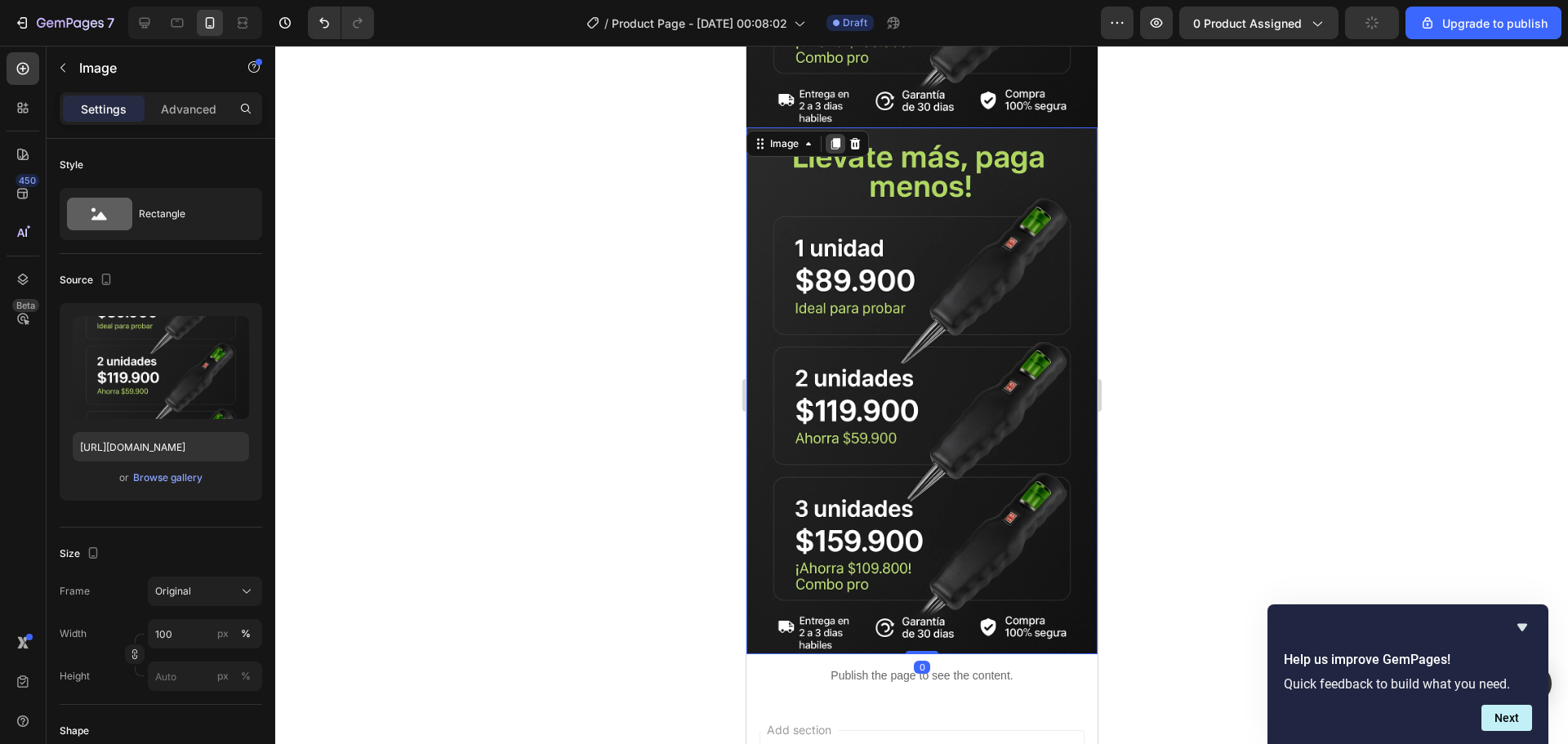
click at [836, 137] on icon at bounding box center [834, 143] width 13 height 13
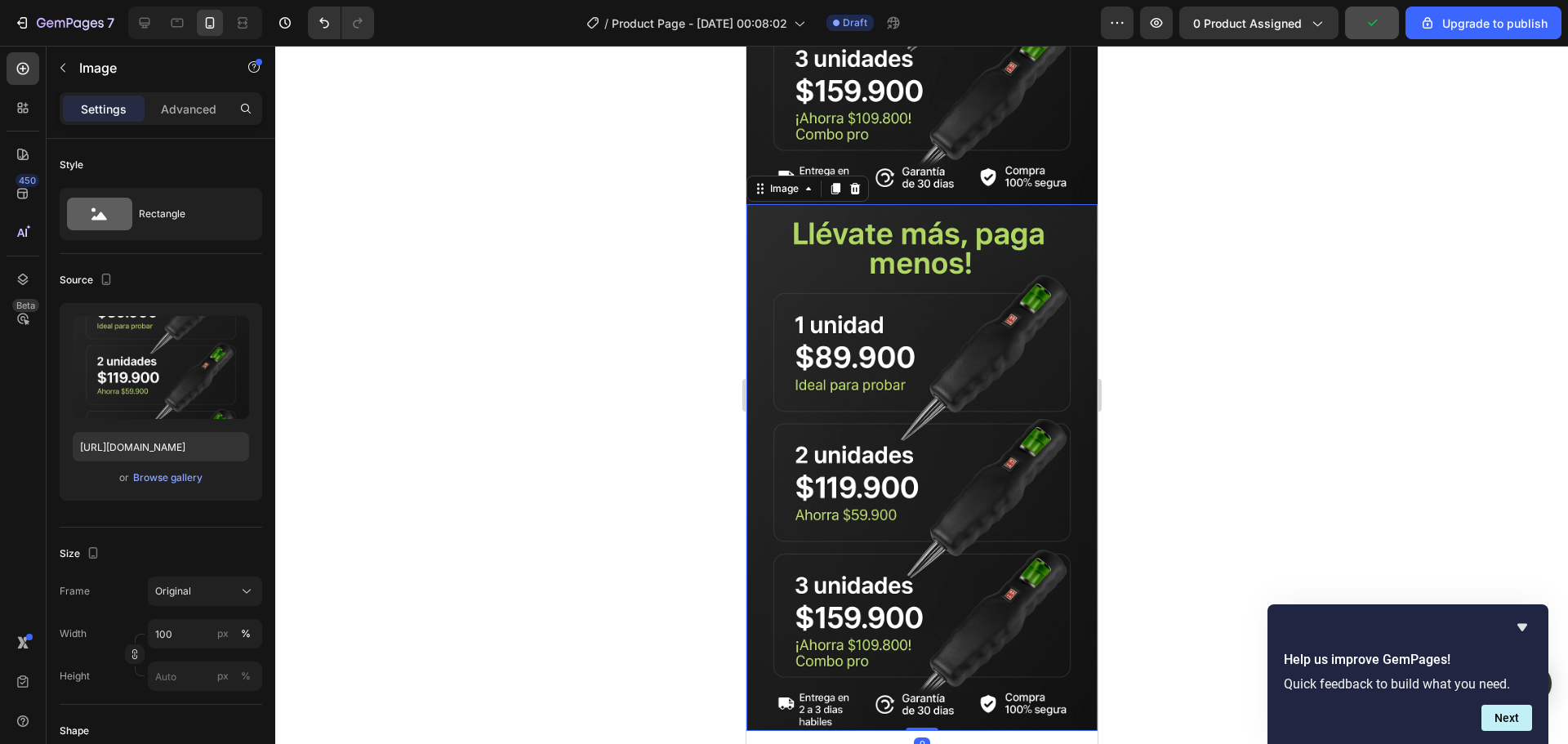
scroll to position [1502, 0]
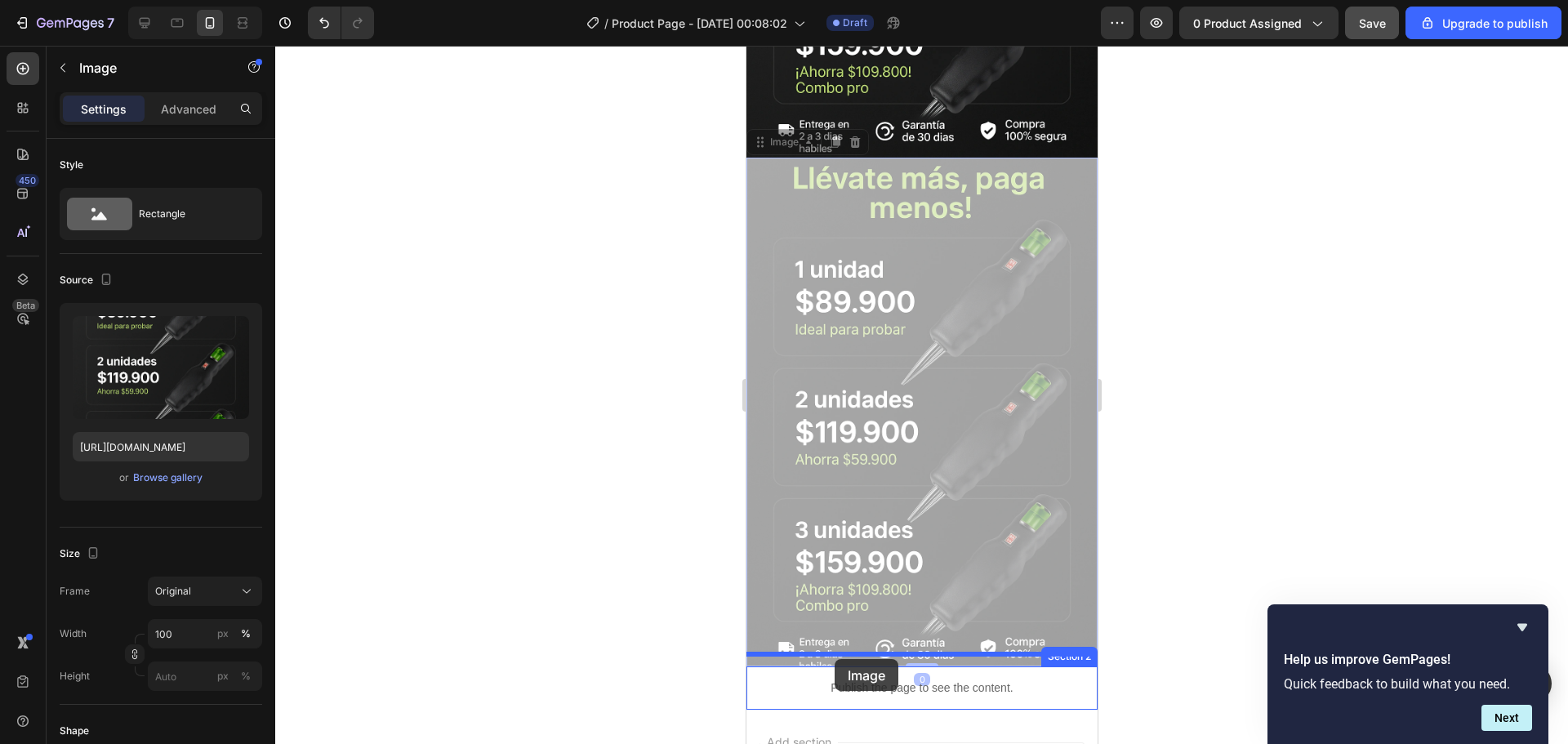
drag, startPoint x: 893, startPoint y: 197, endPoint x: 833, endPoint y: 659, distance: 465.9
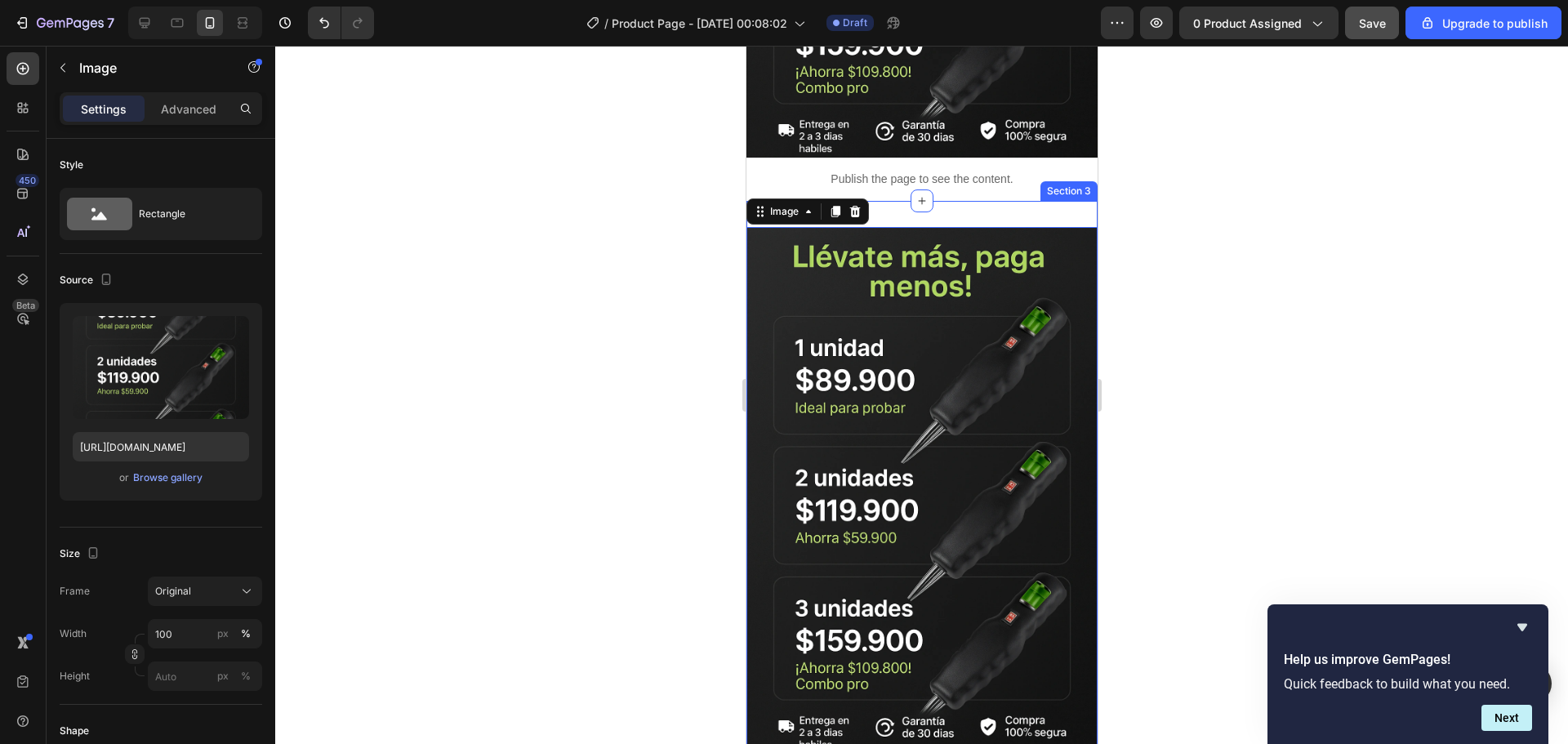
click at [953, 201] on div "Image 0 Section 3" at bounding box center [921, 490] width 351 height 579
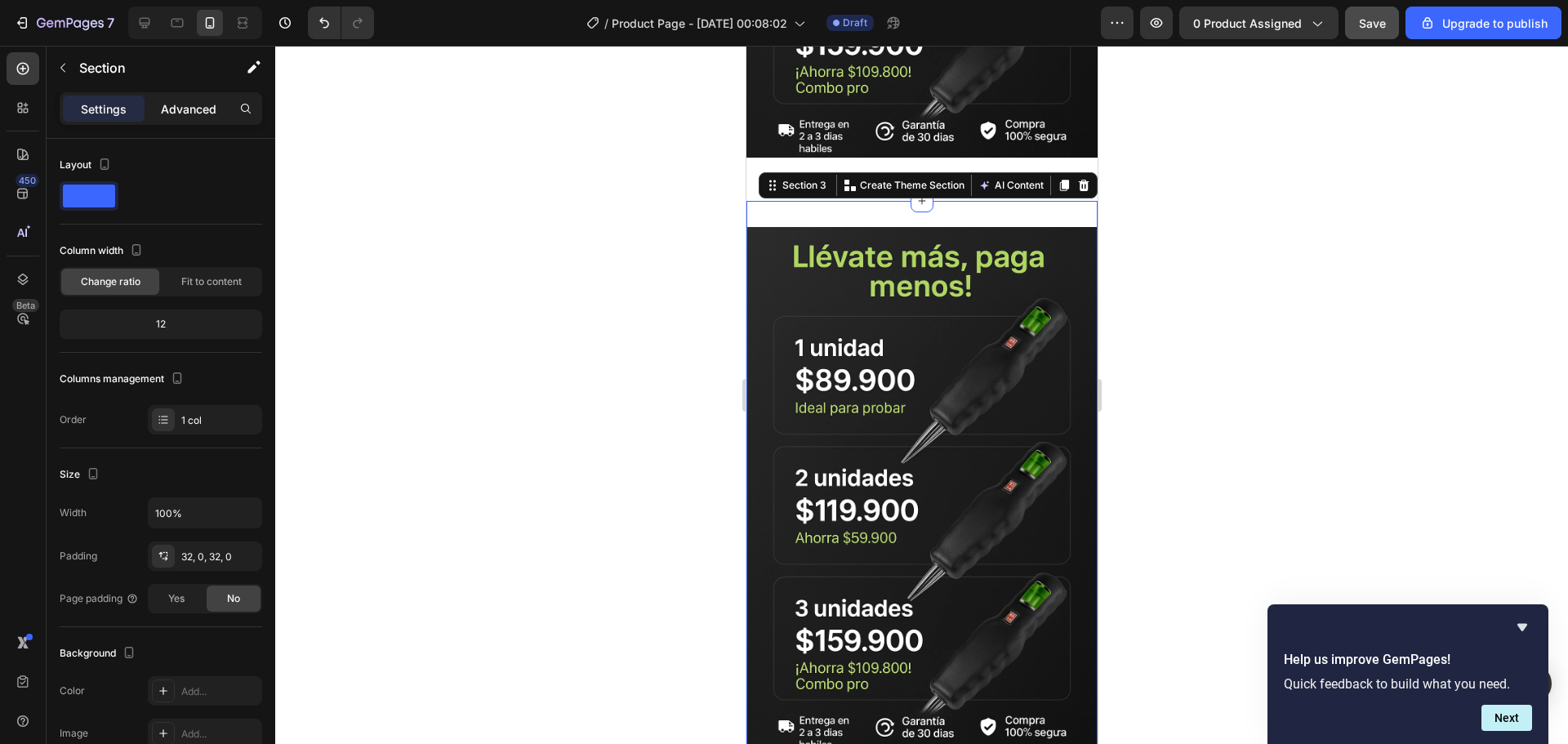
click at [194, 106] on p "Advanced" at bounding box center [188, 109] width 56 height 17
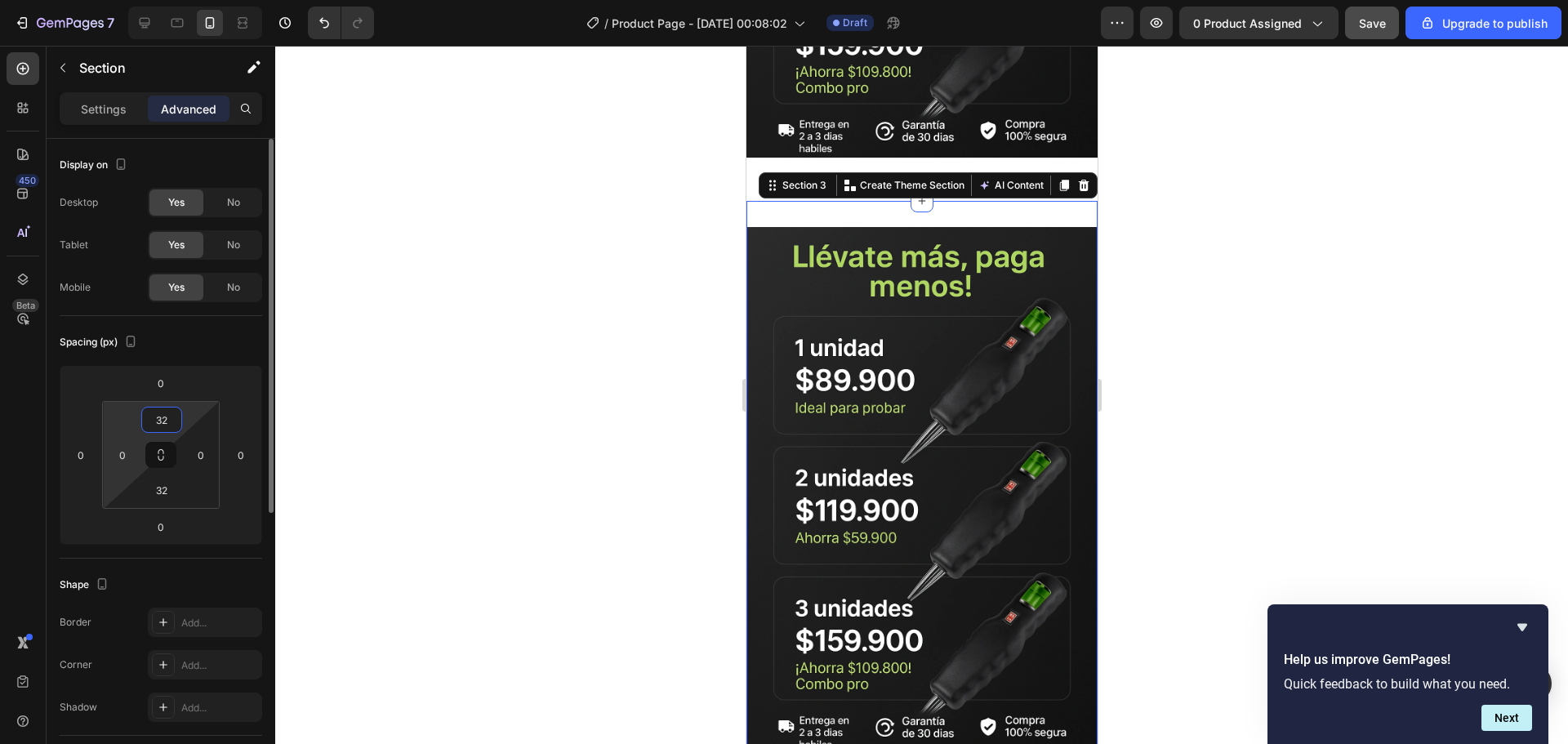
drag, startPoint x: 173, startPoint y: 420, endPoint x: 116, endPoint y: 420, distance: 57.0
click at [116, 420] on div "32 0 32 0" at bounding box center [160, 455] width 118 height 108
click at [156, 424] on input "32" at bounding box center [161, 420] width 33 height 25
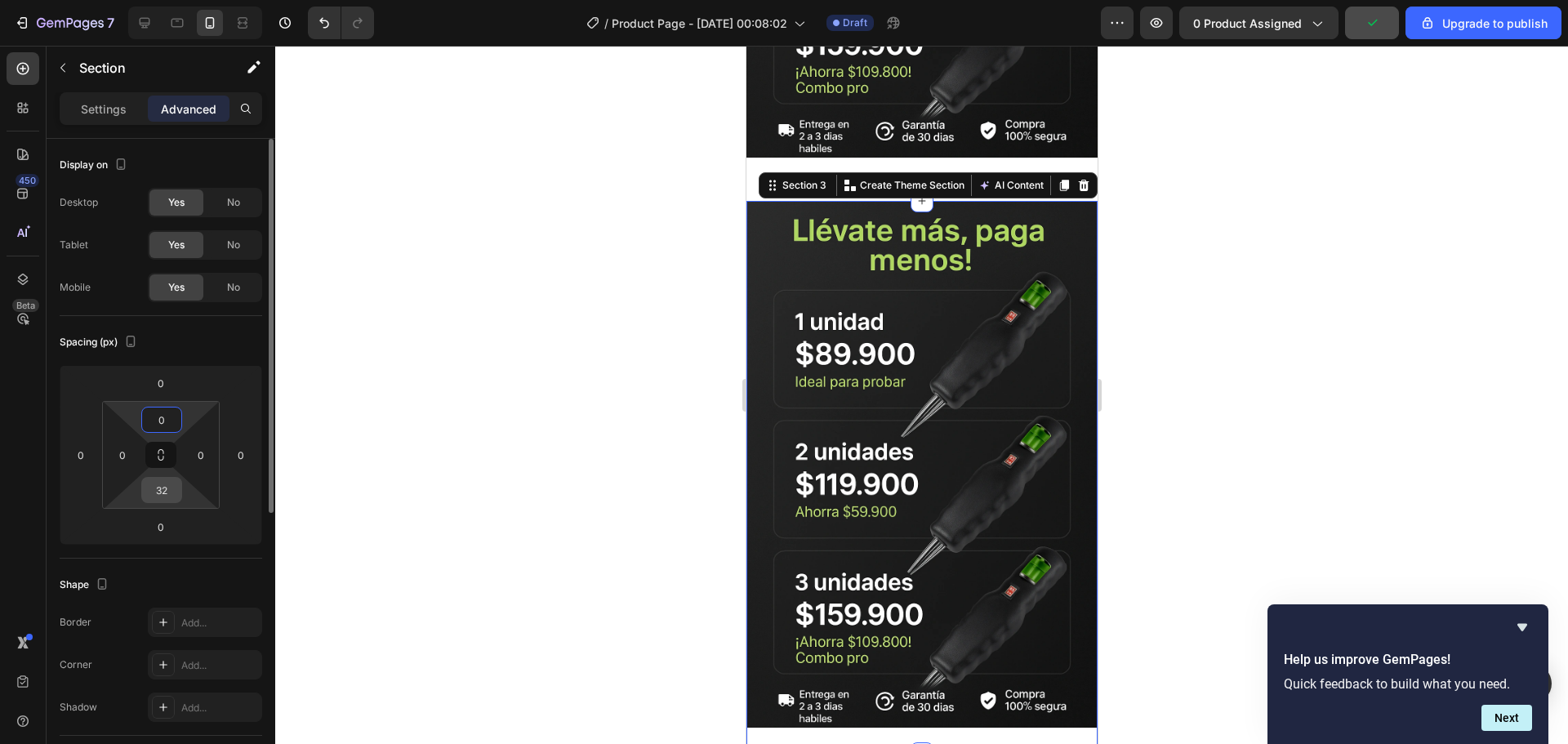
type input "0"
click at [165, 488] on input "32" at bounding box center [161, 490] width 33 height 25
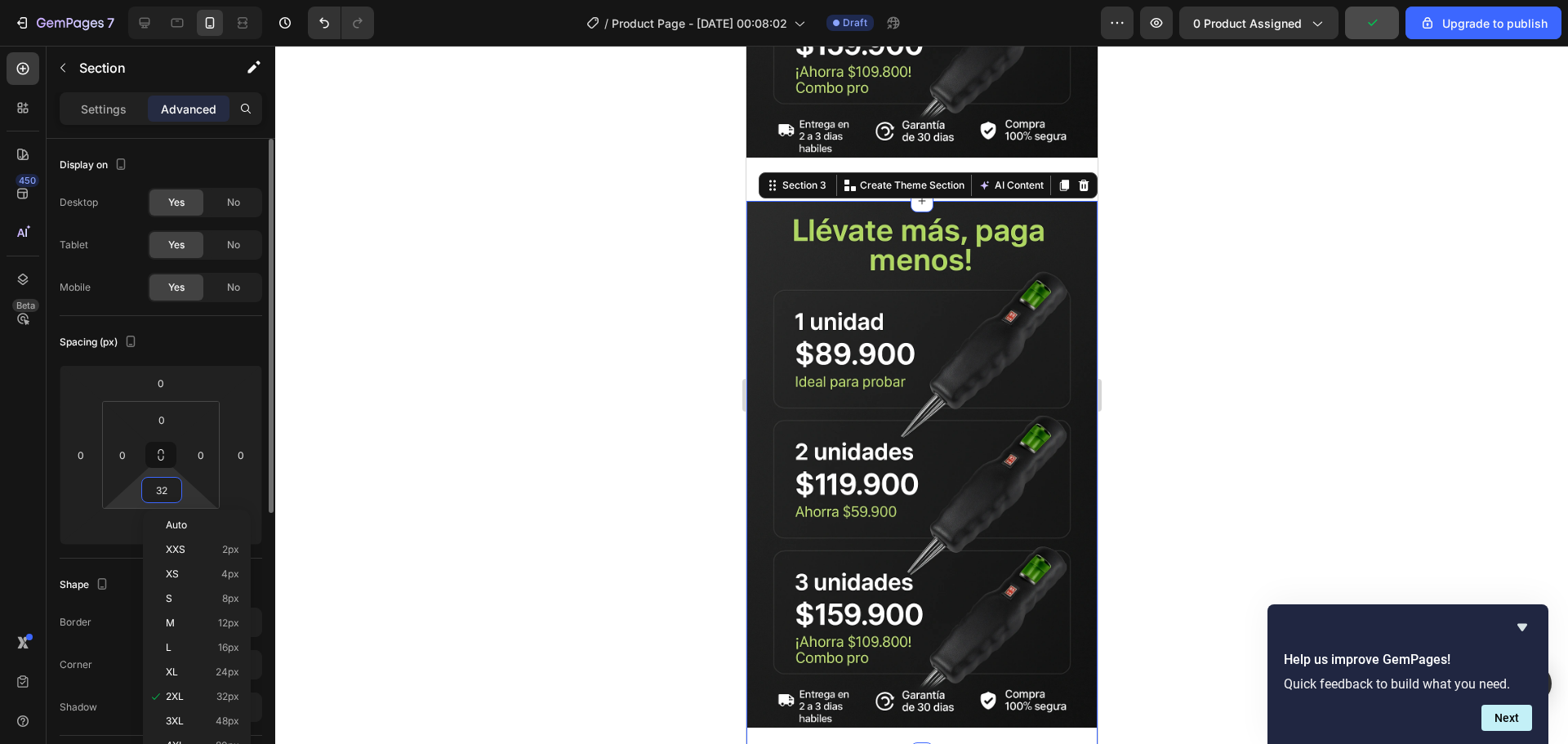
type input "0"
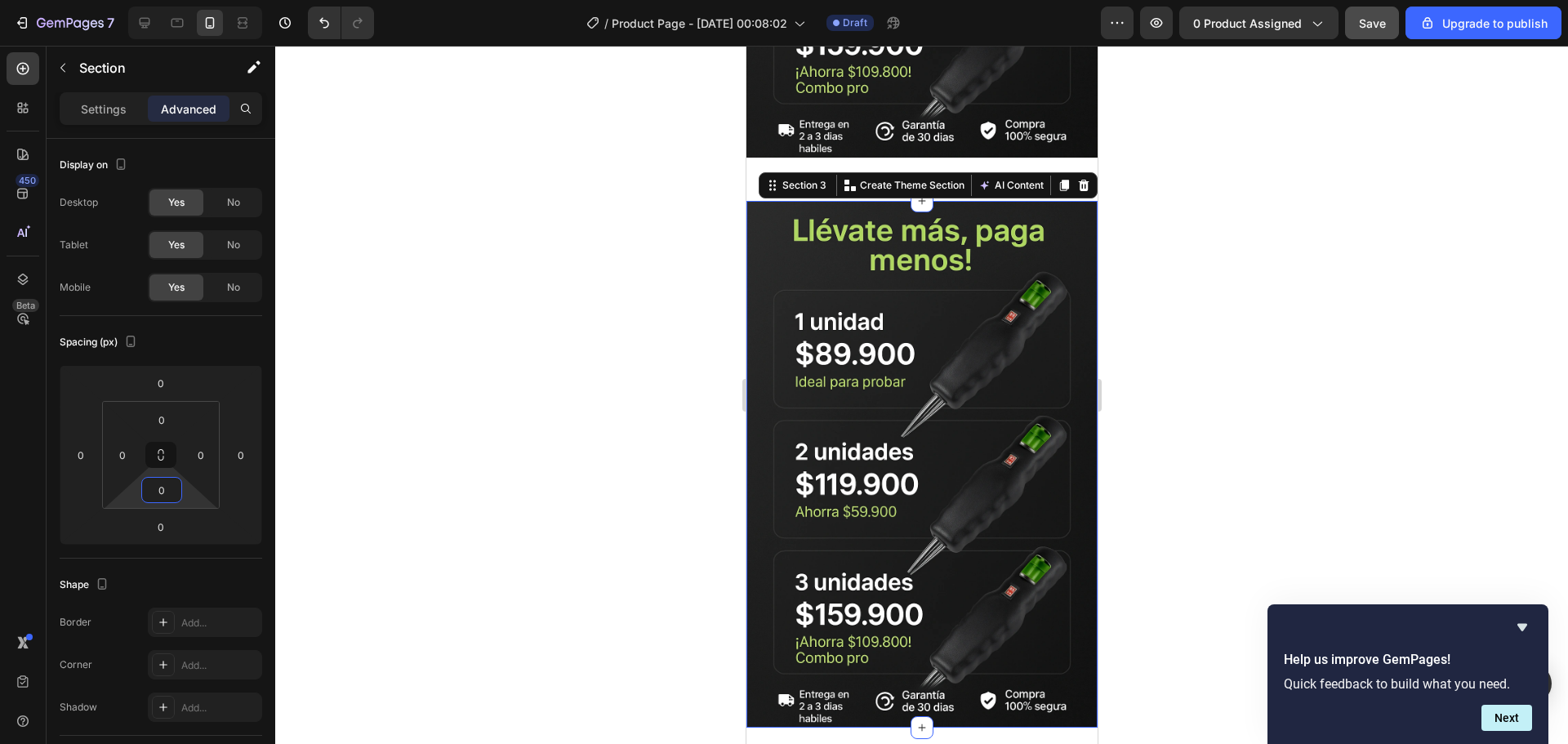
click at [459, 355] on div at bounding box center [922, 395] width 1293 height 699
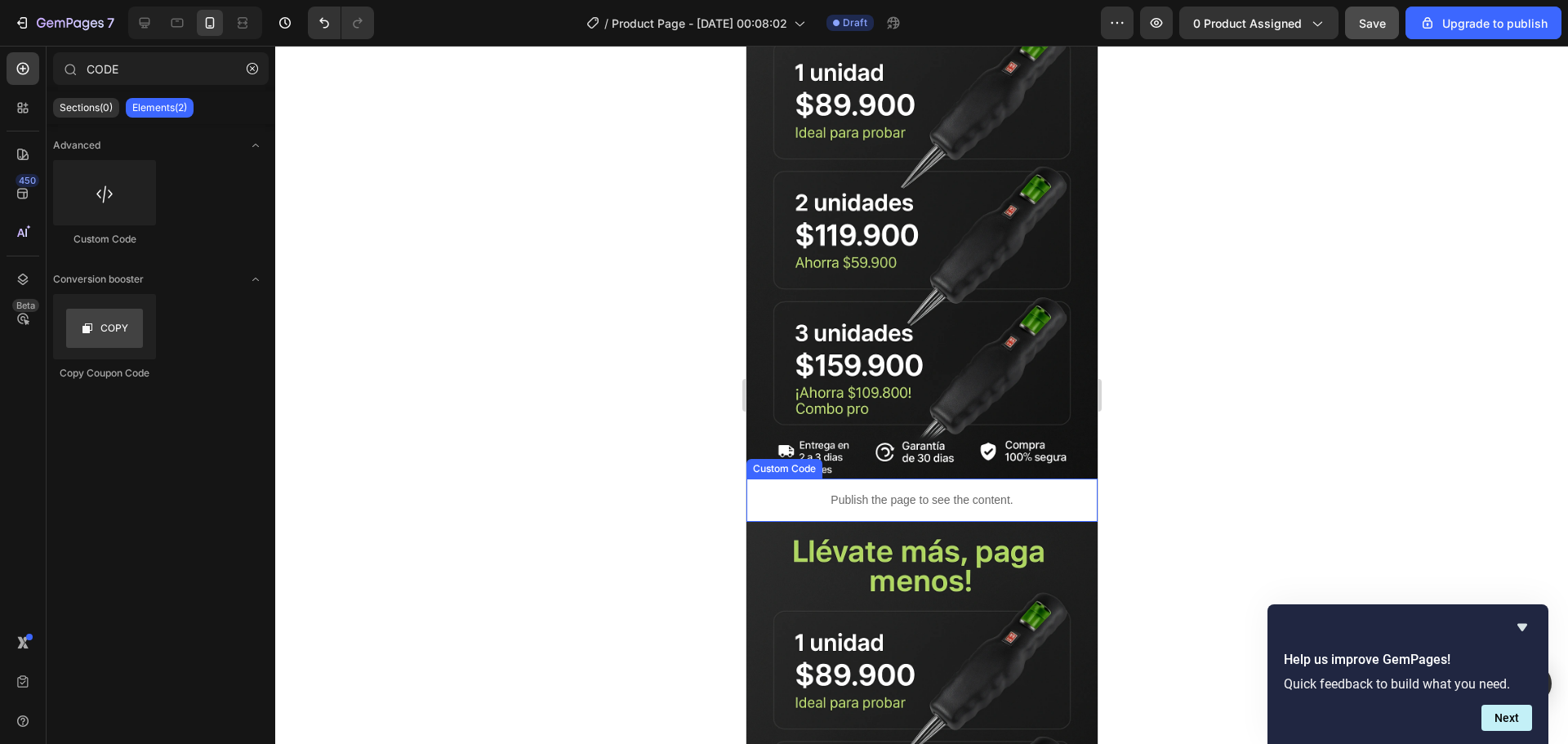
scroll to position [1420, 0]
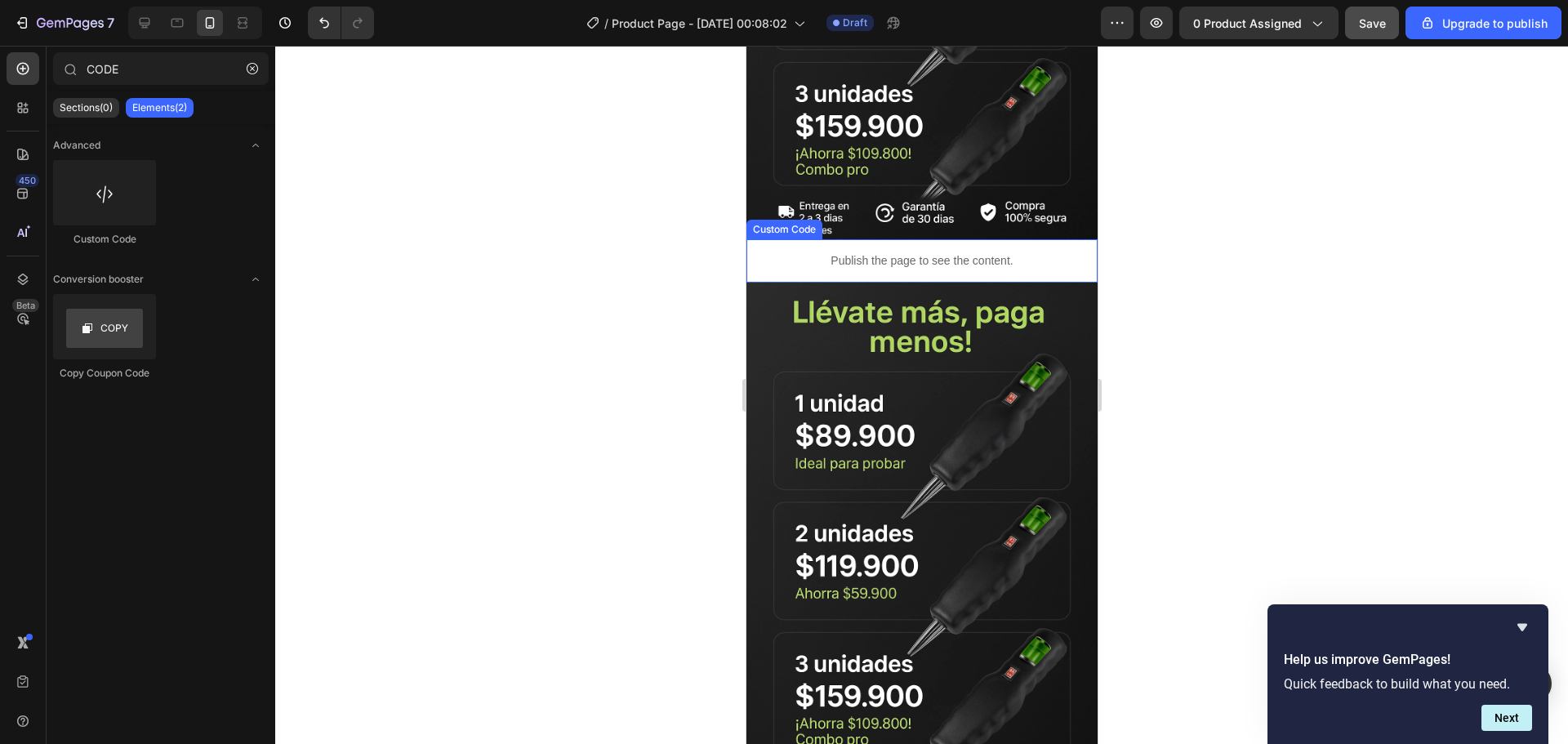
click at [805, 484] on img at bounding box center [921, 546] width 351 height 527
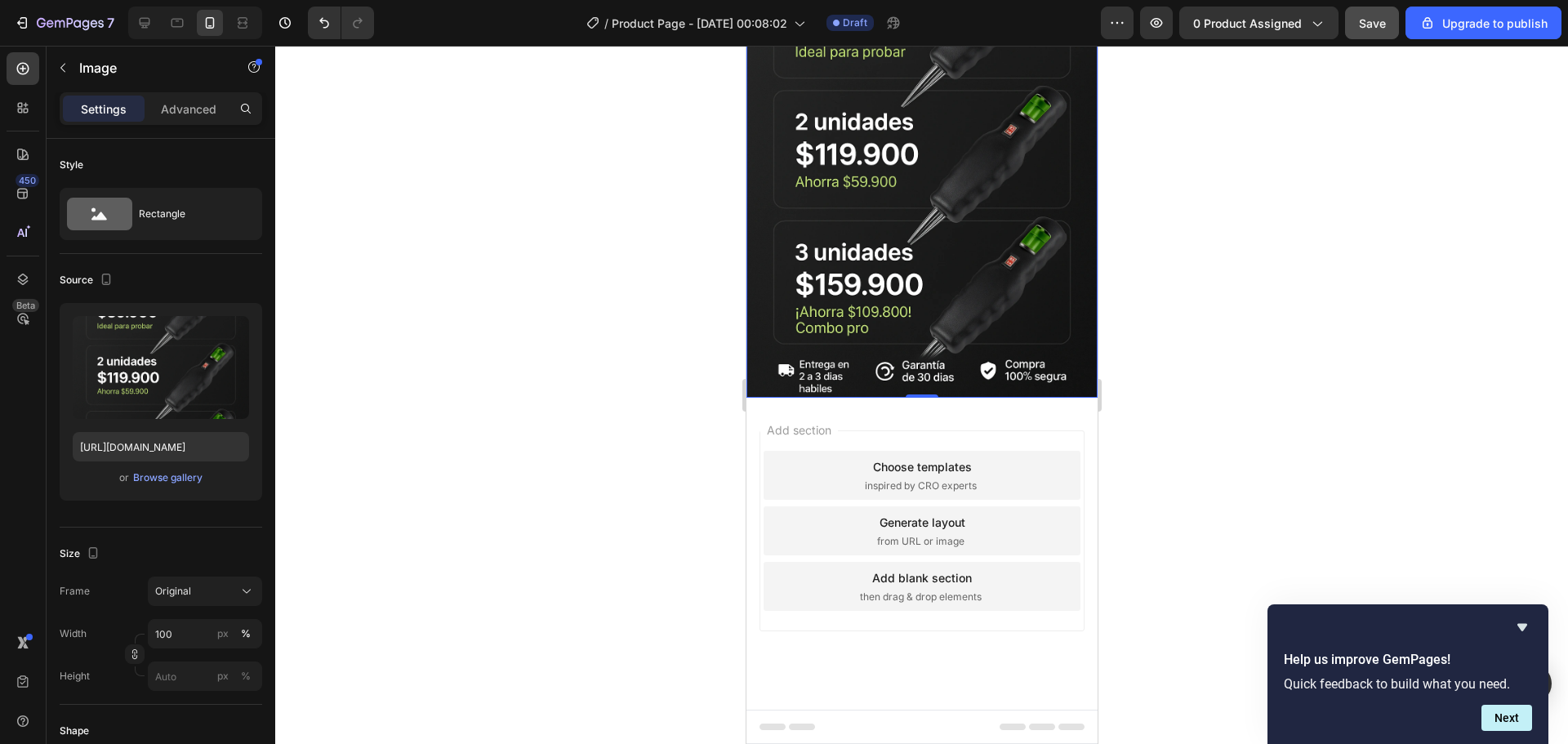
scroll to position [1250, 0]
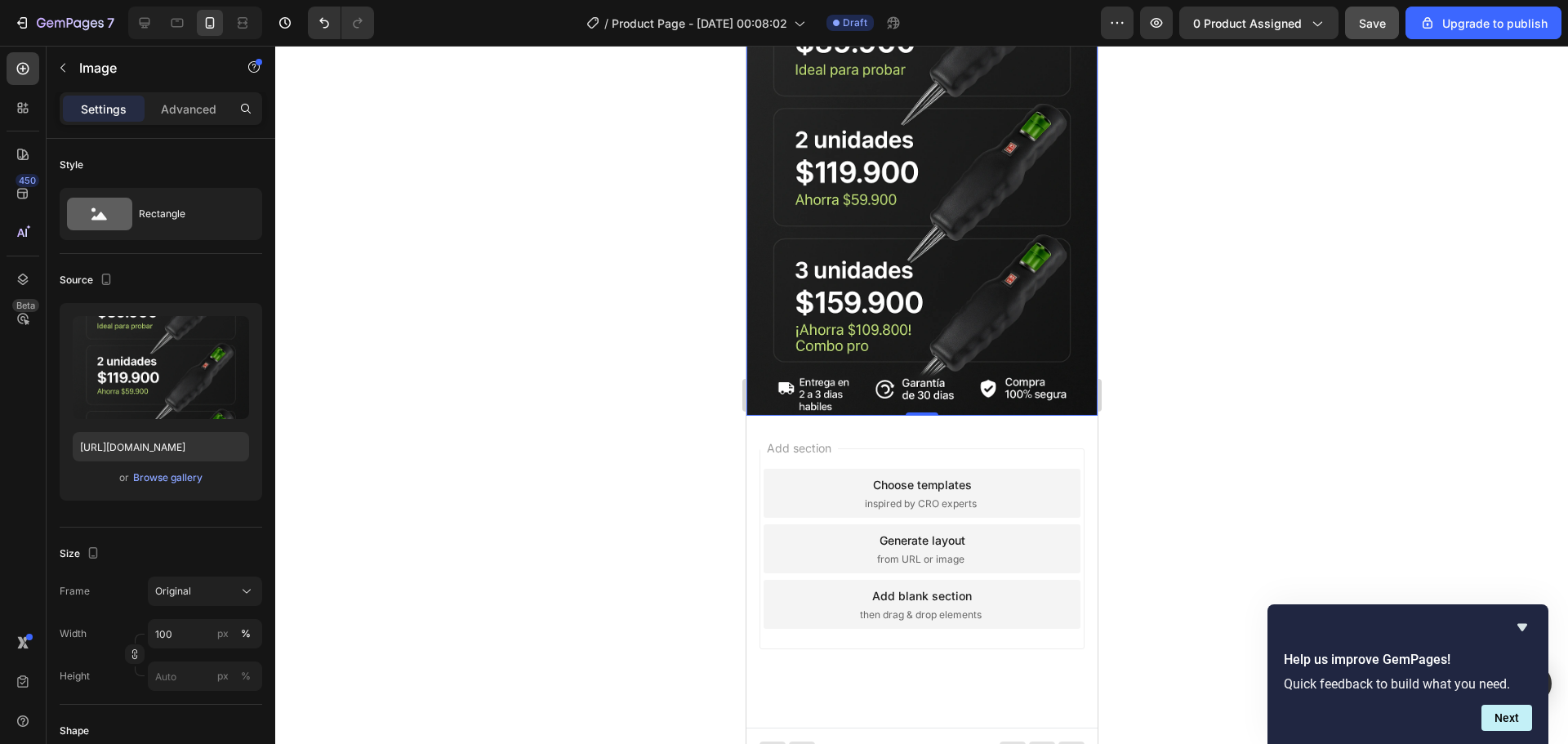
click at [897, 321] on img at bounding box center [921, 153] width 351 height 527
click at [158, 457] on input "https://i.ibb.co/NdBscrNK/Chat-GPTImage26sept202505-28-11p-m-ezgif-com-png-to-w…" at bounding box center [161, 446] width 177 height 29
paste input "S4PtNf2x/Chat-GPTImage26sept202505-35-2"
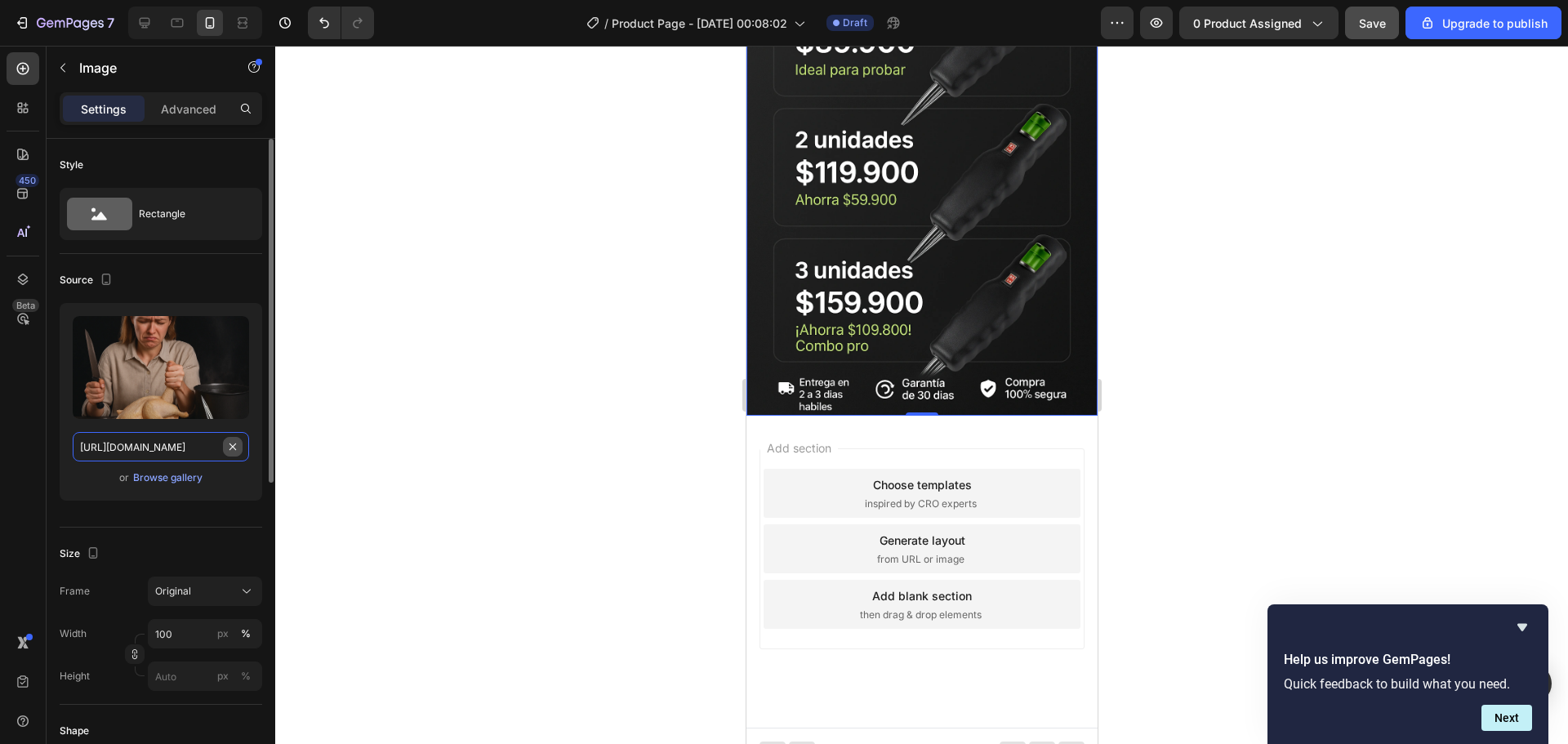
scroll to position [0, 369]
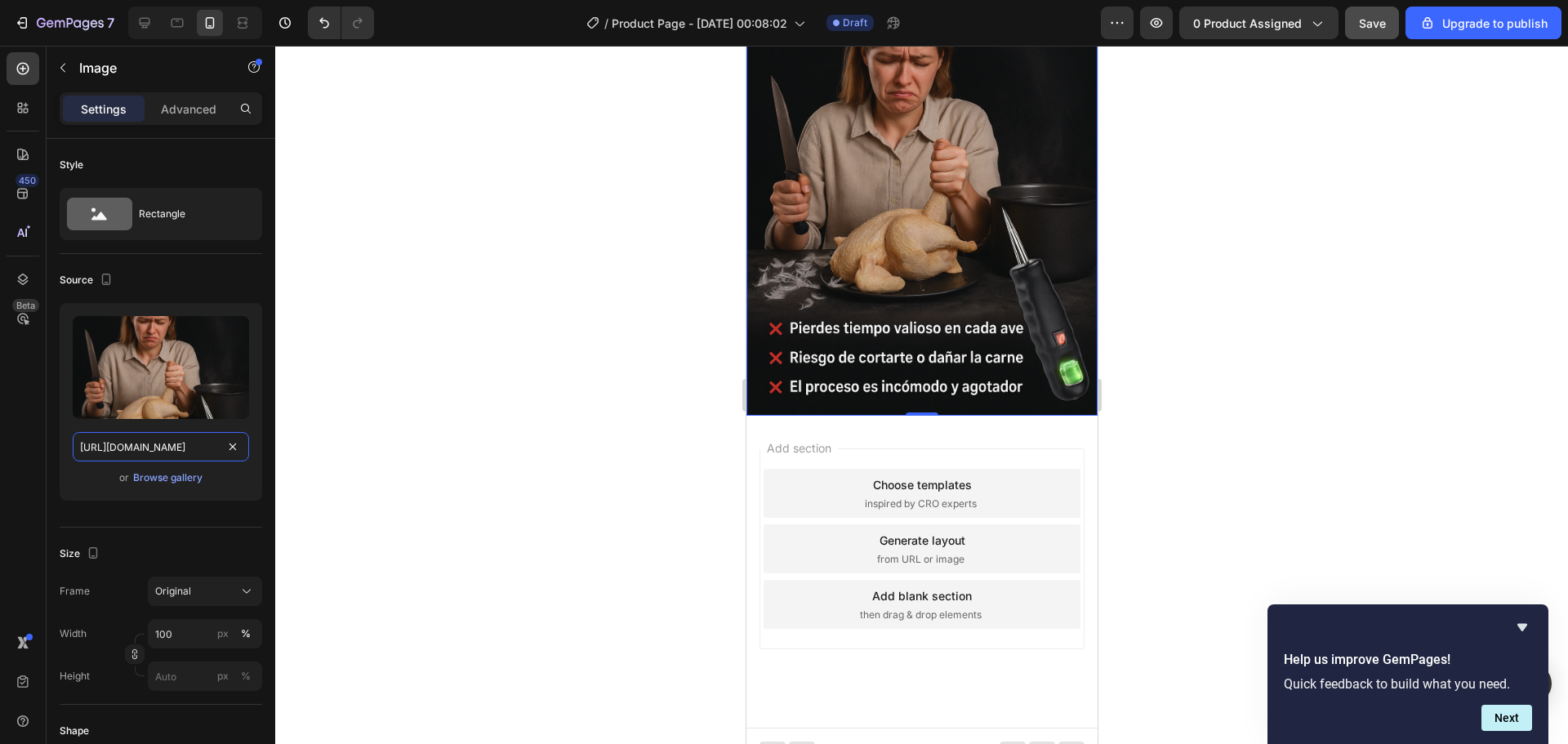
type input "https://i.ibb.co/S4PtNf2x/Chat-GPTImage26sept202505-35-21p-m-ezgif-com-png-to-w…"
click at [382, 399] on div at bounding box center [922, 395] width 1293 height 699
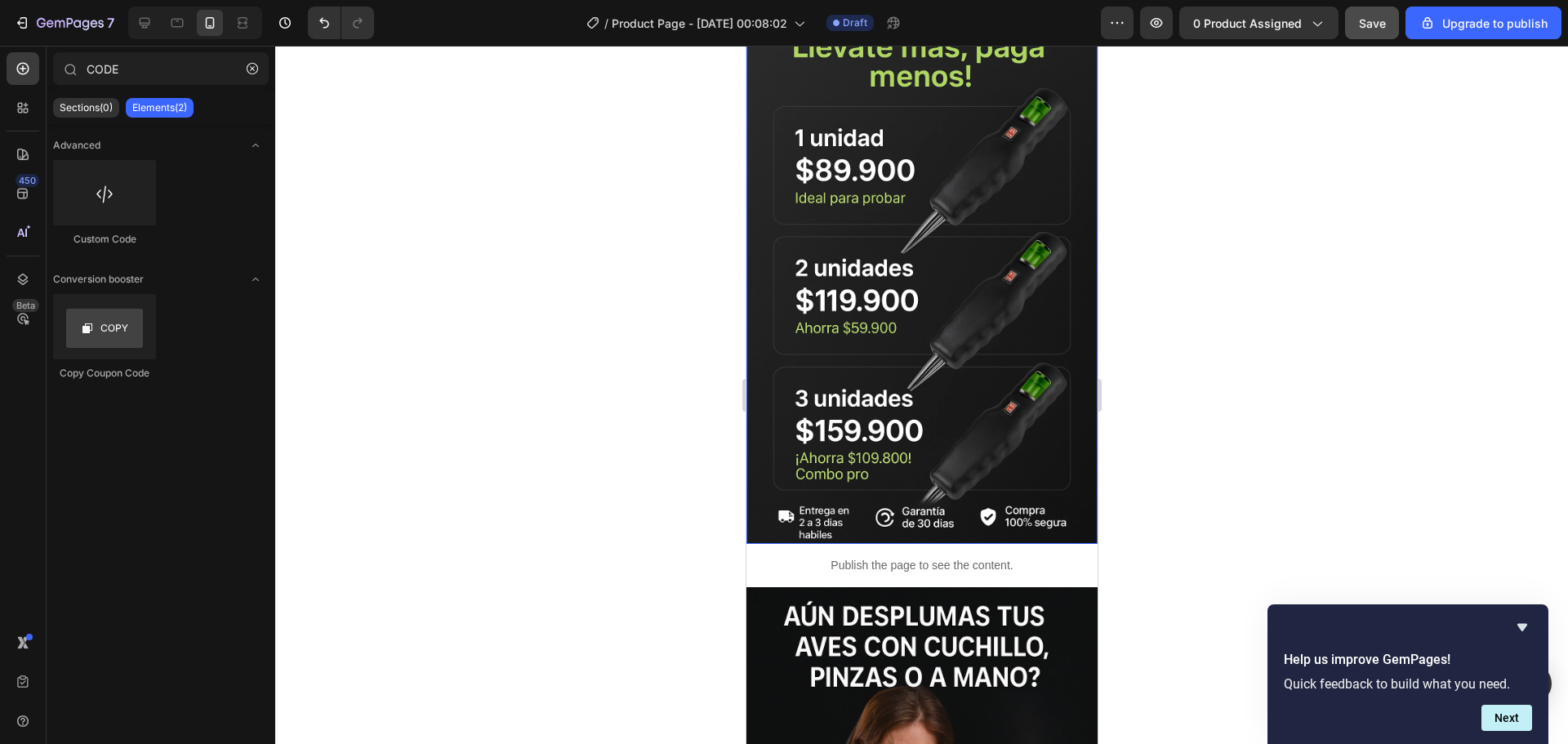
scroll to position [712, 0]
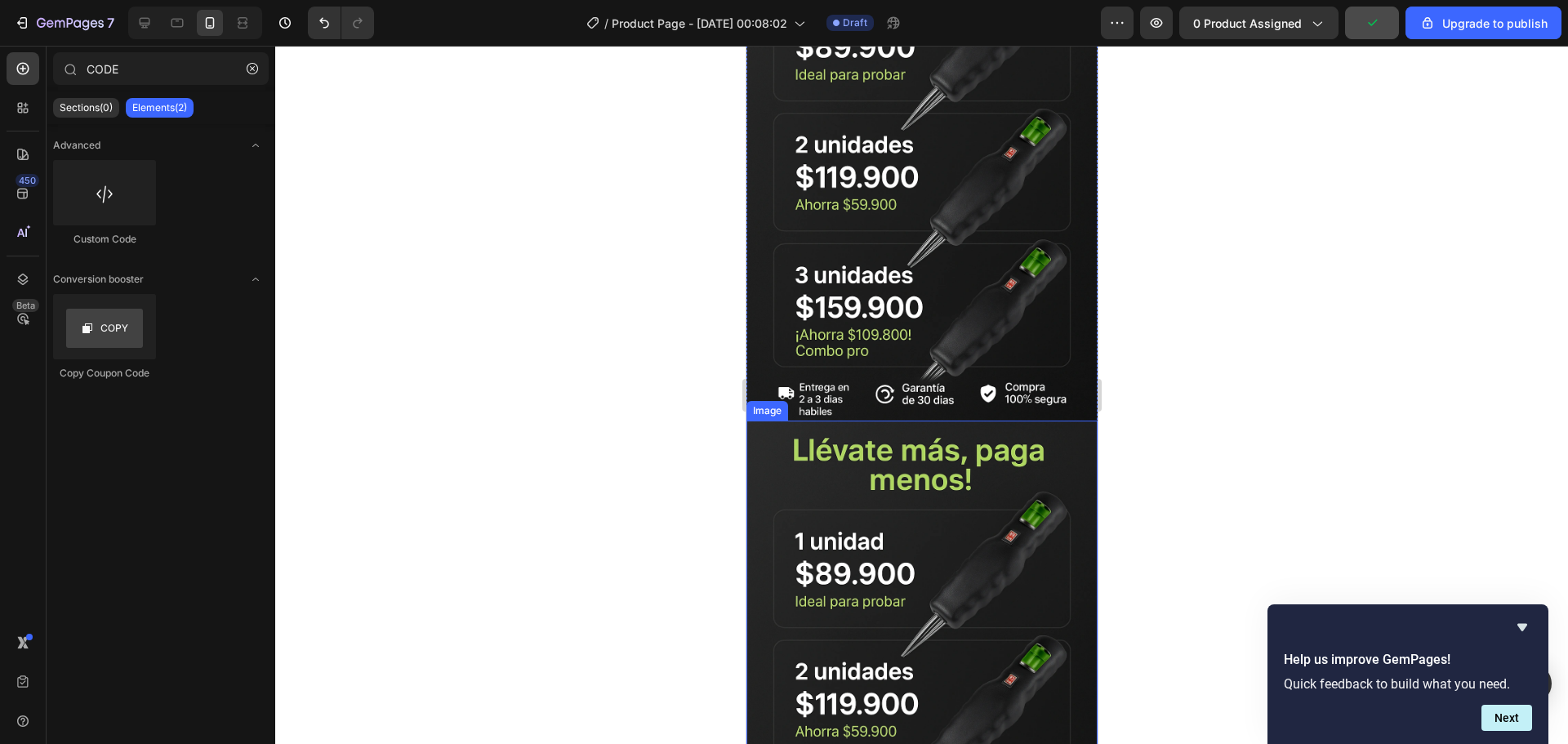
click at [802, 420] on img at bounding box center [921, 684] width 351 height 527
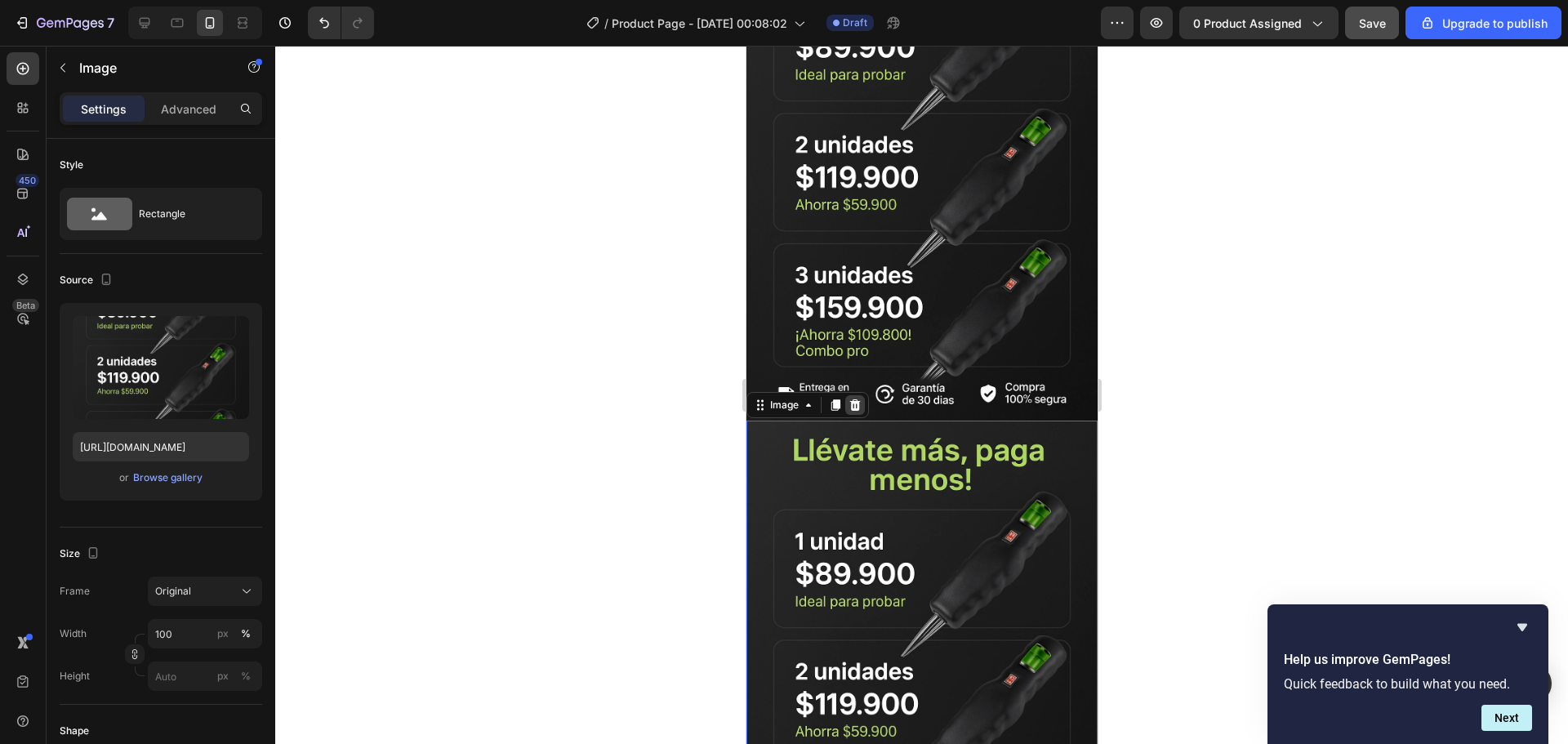
click at [851, 399] on icon at bounding box center [855, 404] width 10 height 11
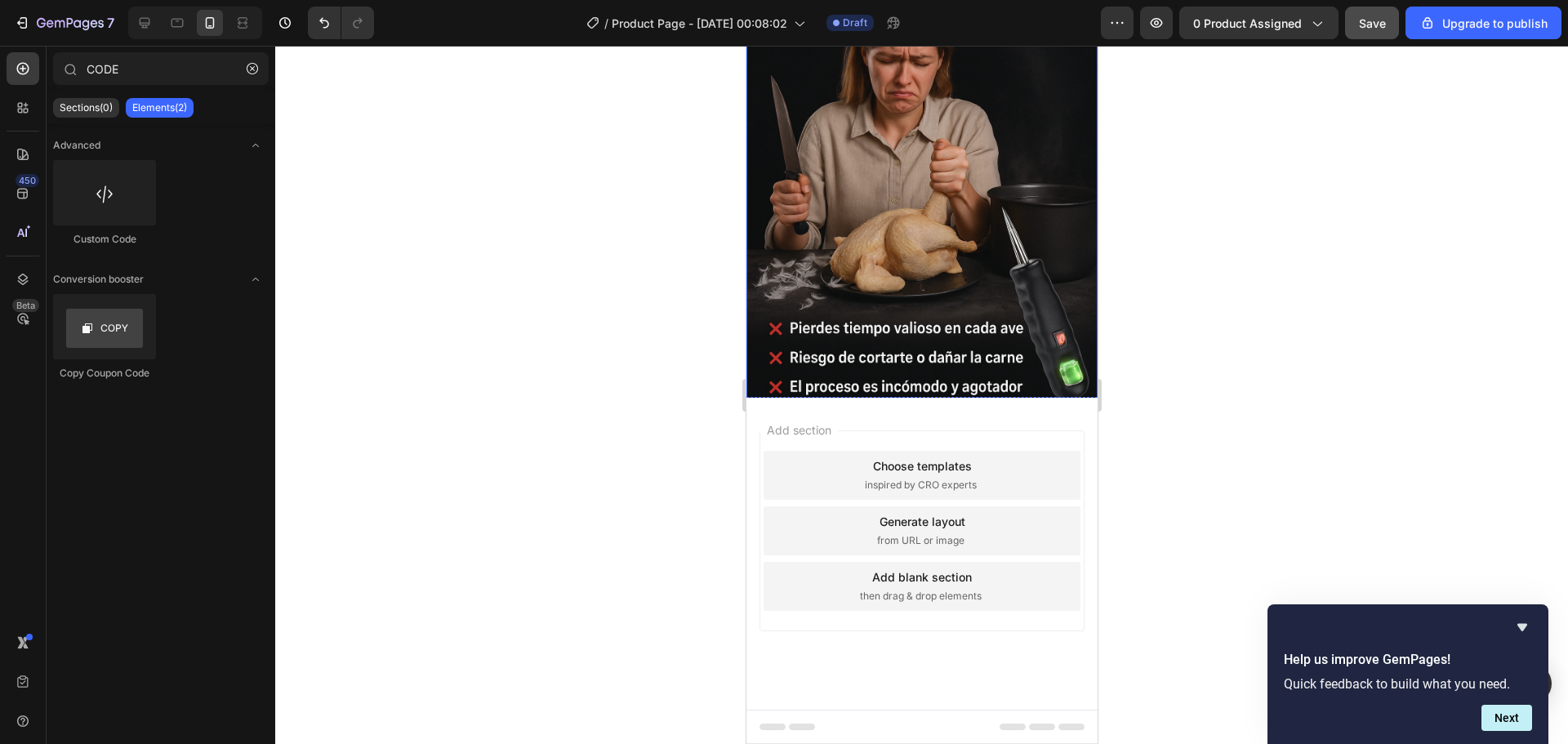
click at [923, 308] on img at bounding box center [921, 153] width 351 height 527
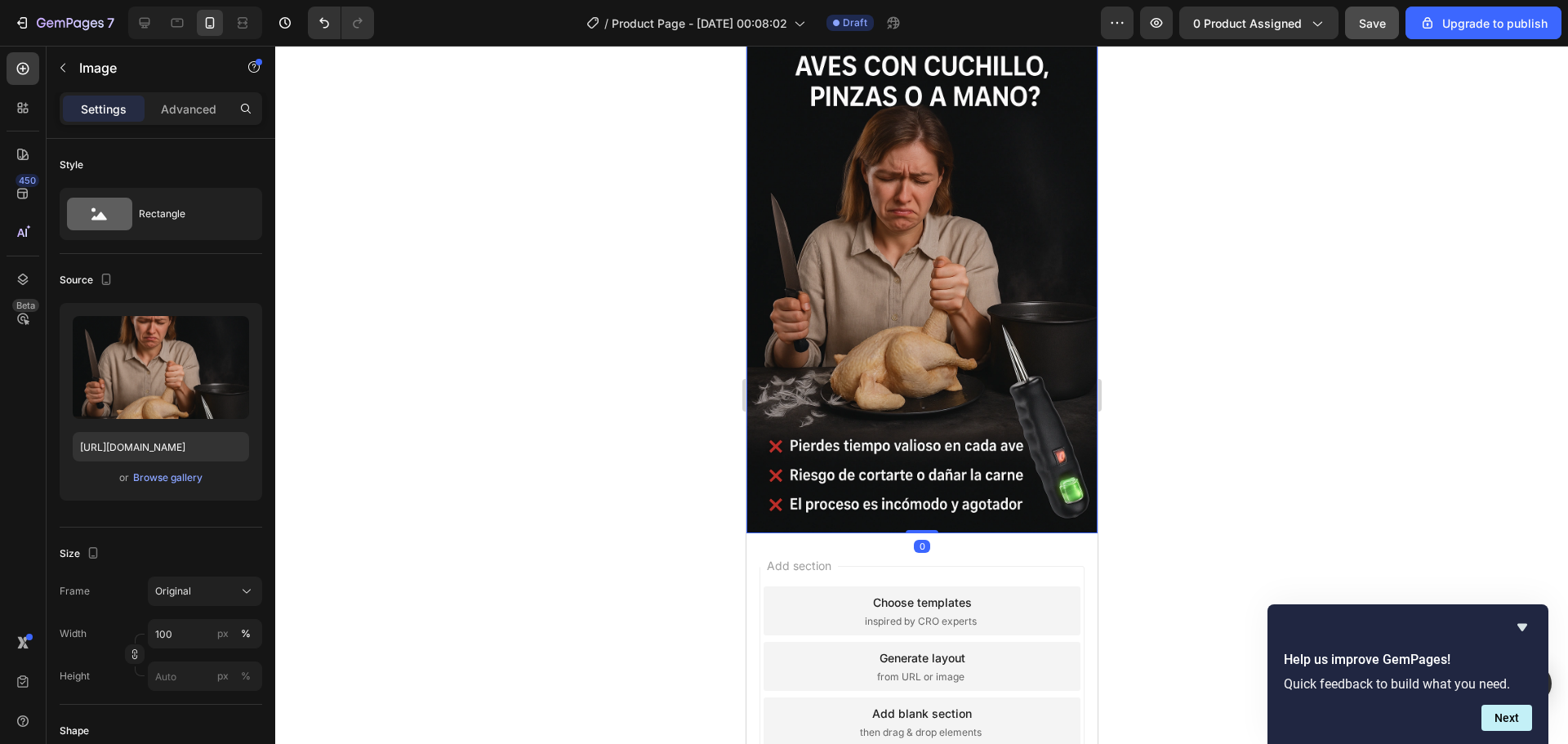
scroll to position [923, 0]
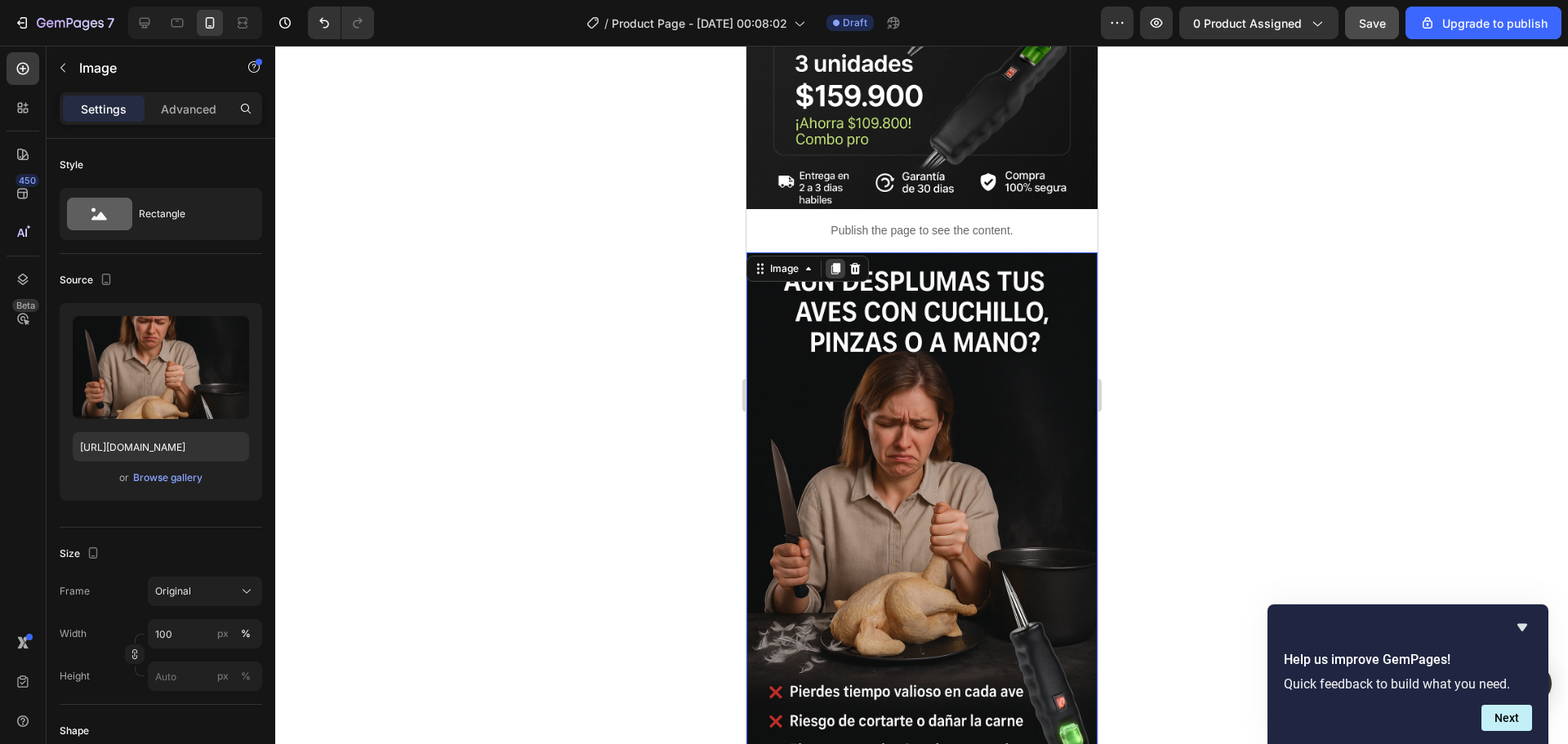
click at [838, 262] on icon at bounding box center [834, 268] width 13 height 13
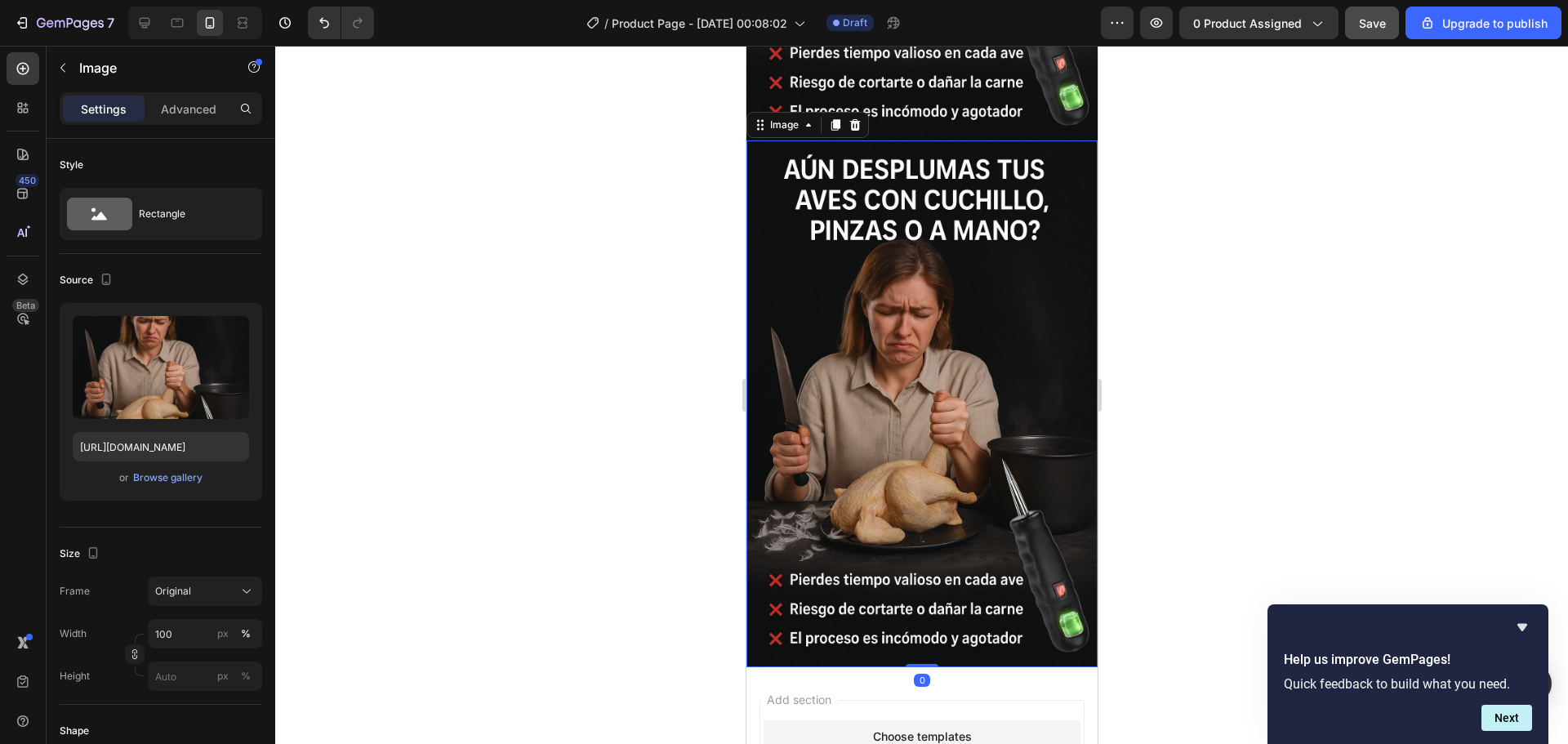
scroll to position [1545, 0]
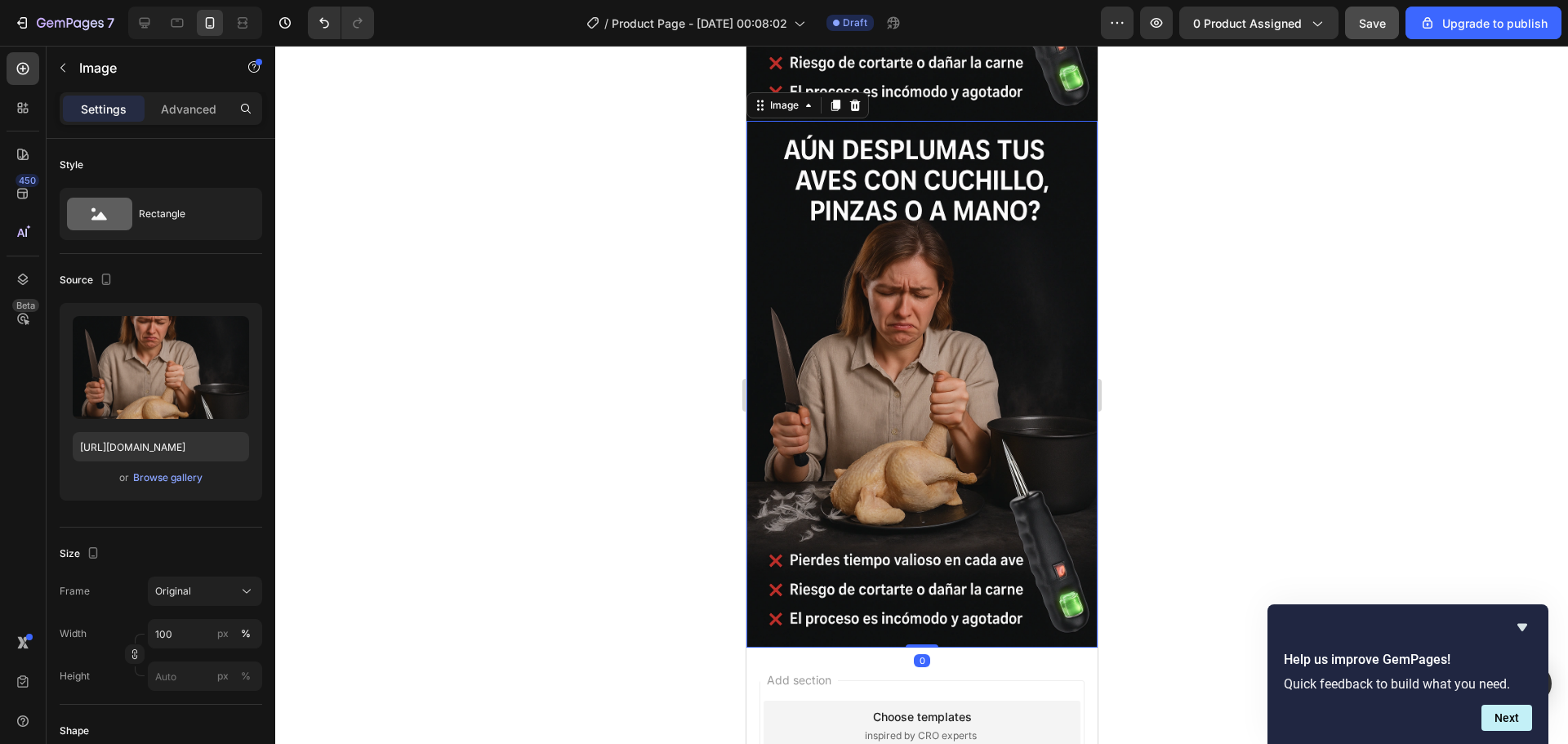
click at [908, 352] on img at bounding box center [921, 384] width 351 height 527
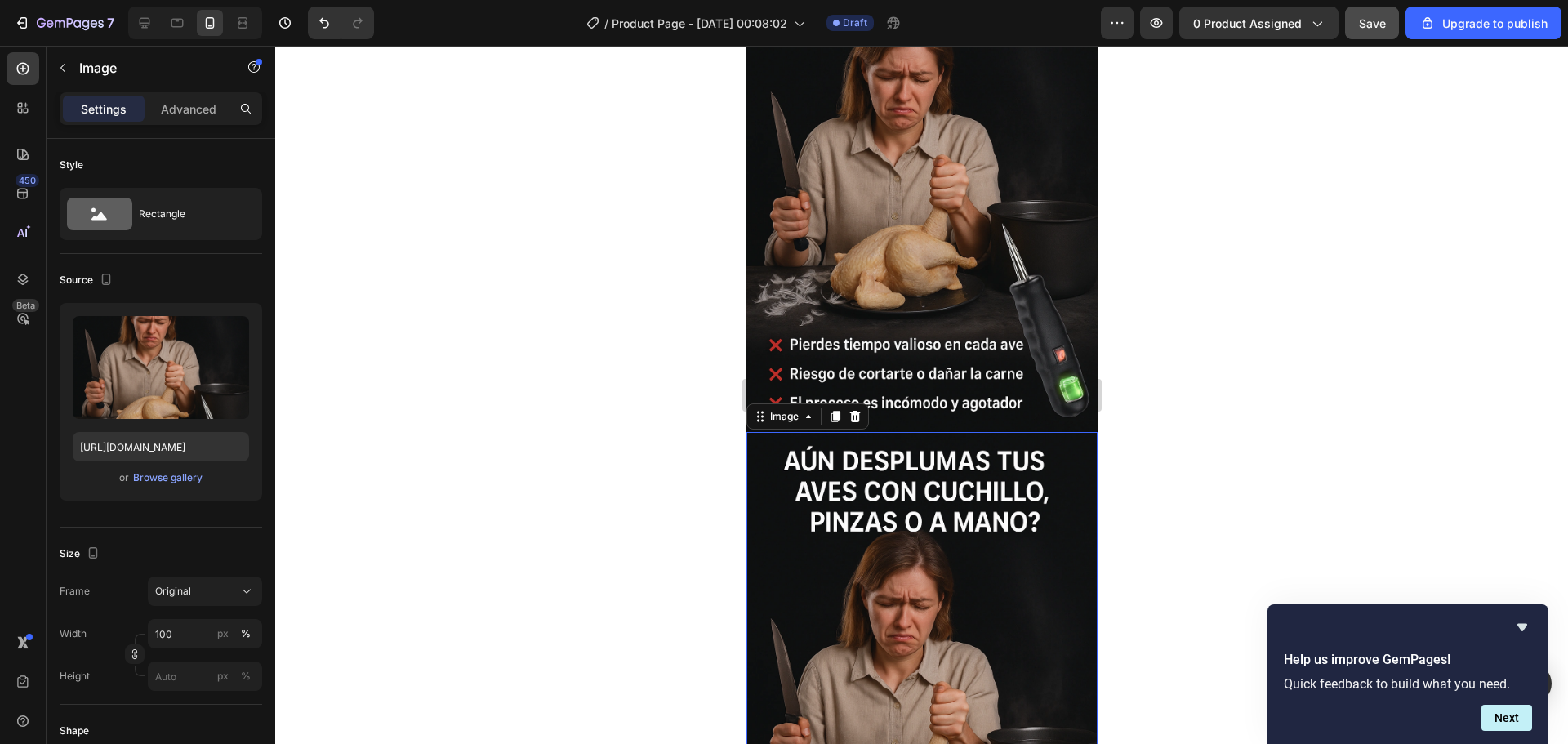
scroll to position [1431, 0]
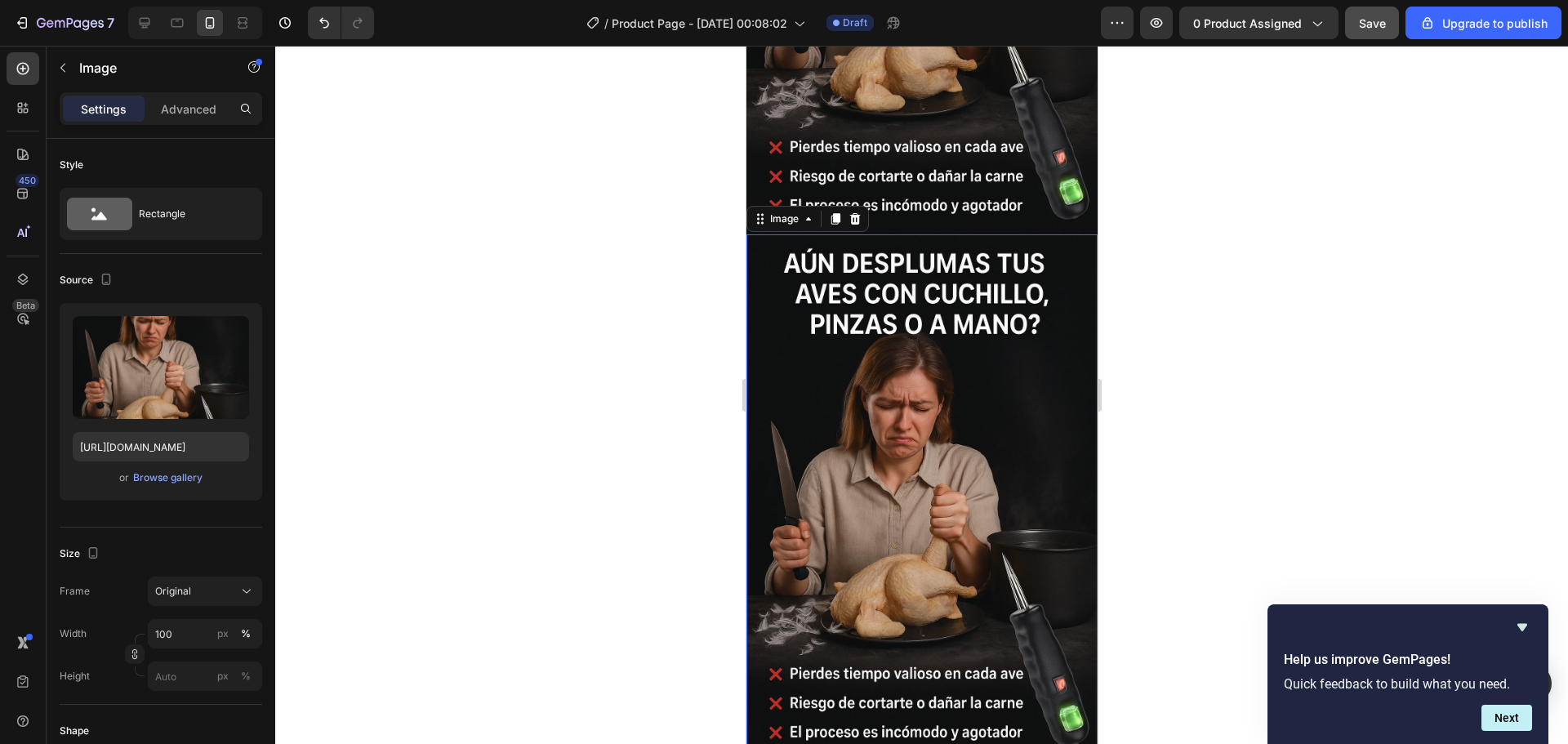
drag, startPoint x: 947, startPoint y: 466, endPoint x: 926, endPoint y: 466, distance: 21.0
click at [947, 466] on img at bounding box center [921, 498] width 351 height 527
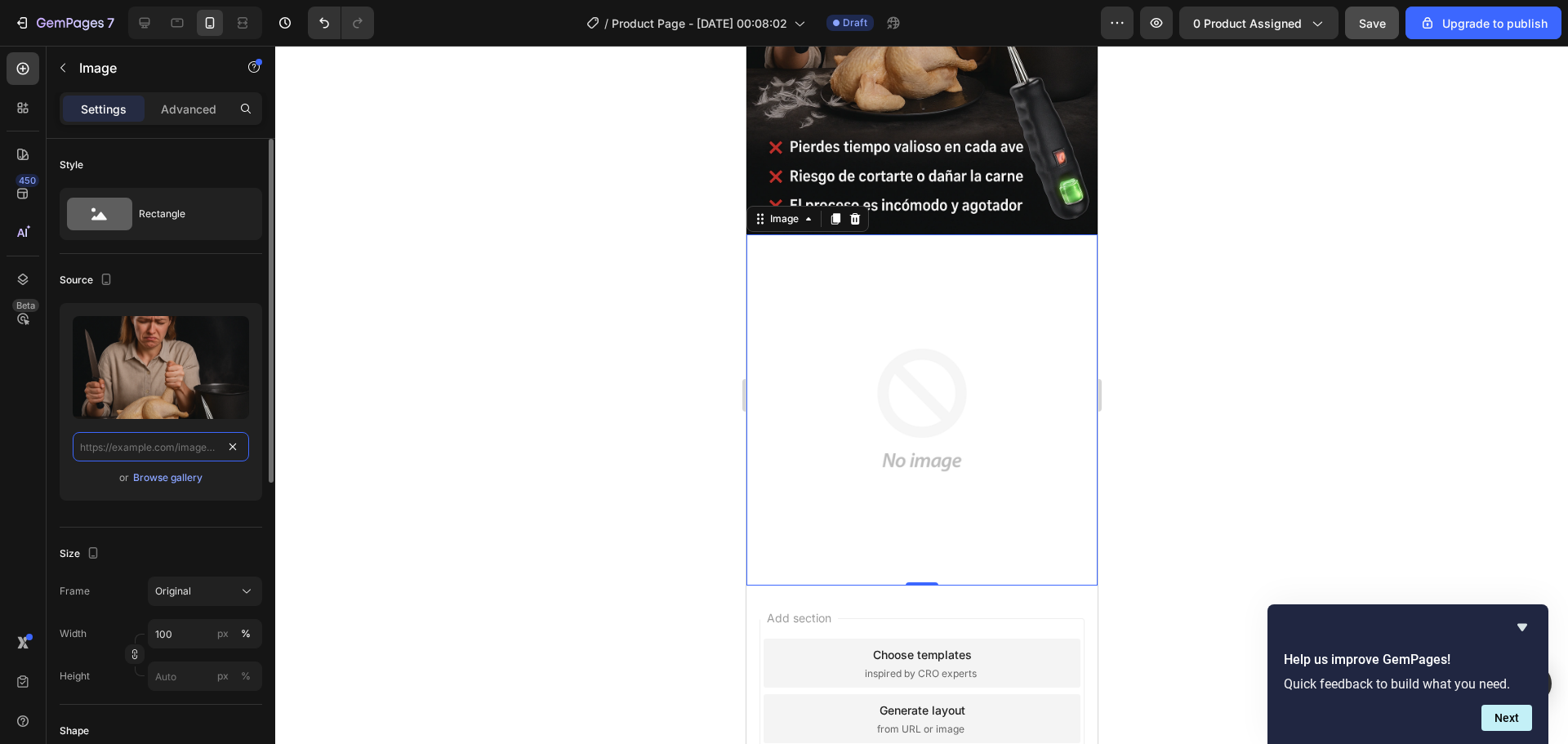
scroll to position [0, 0]
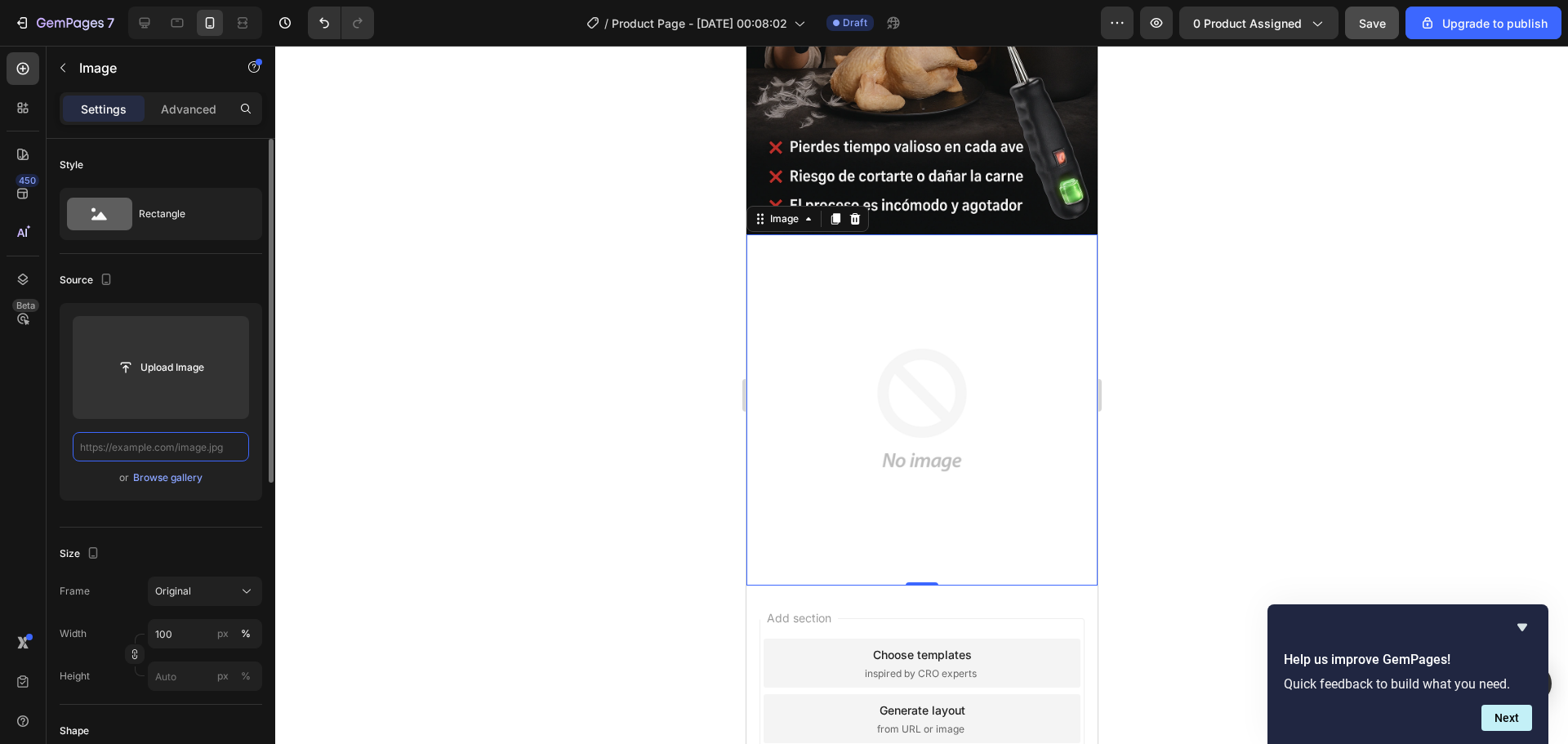
click at [182, 448] on input "text" at bounding box center [161, 446] width 177 height 29
paste input "https://i.ibb.co/bRCVY5d9/Chat-GPTImage26sept202505-38-08p-m-ezgif-com-png-to-w…"
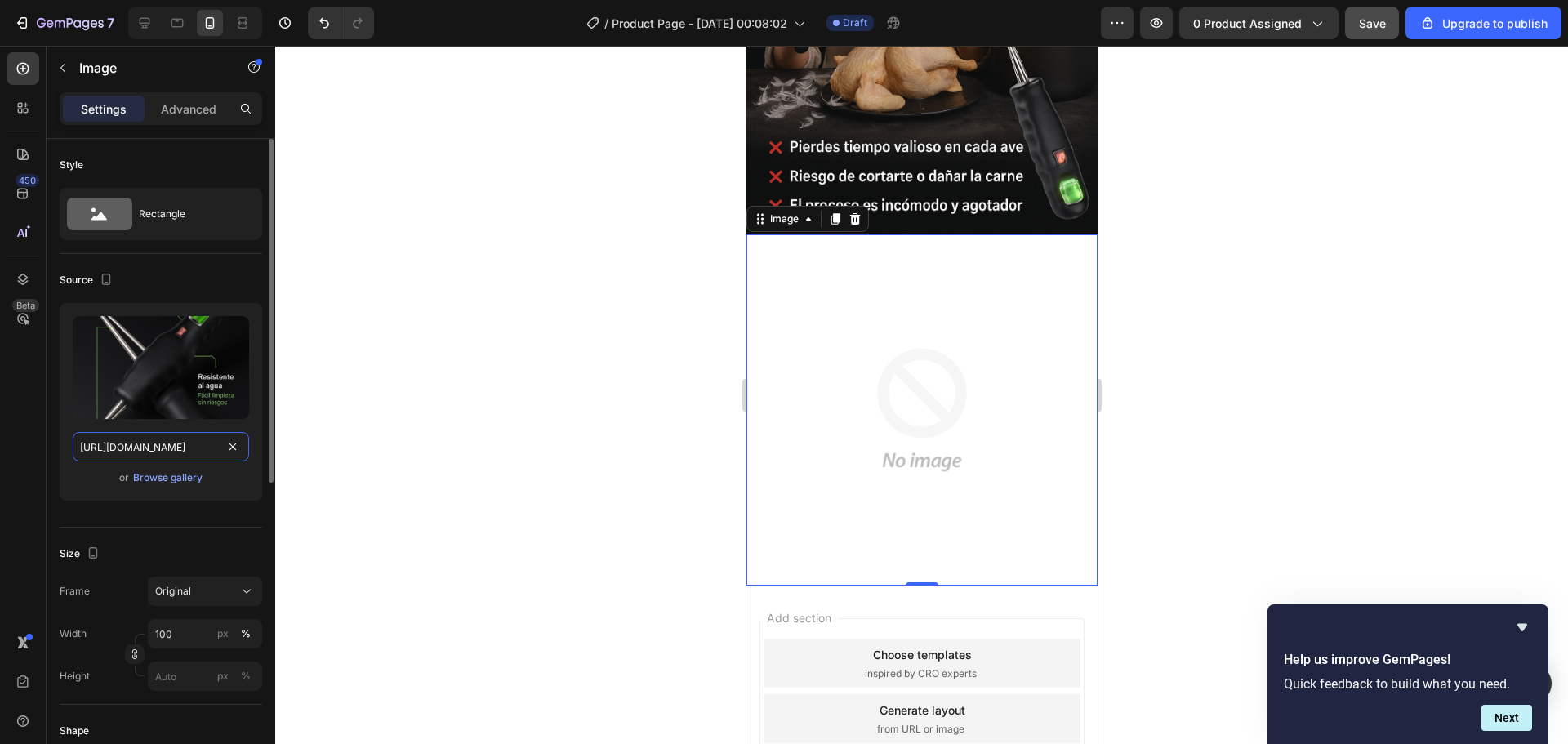
scroll to position [0, 378]
type input "https://i.ibb.co/bRCVY5d9/Chat-GPTImage26sept202505-38-08p-m-ezgif-com-png-to-w…"
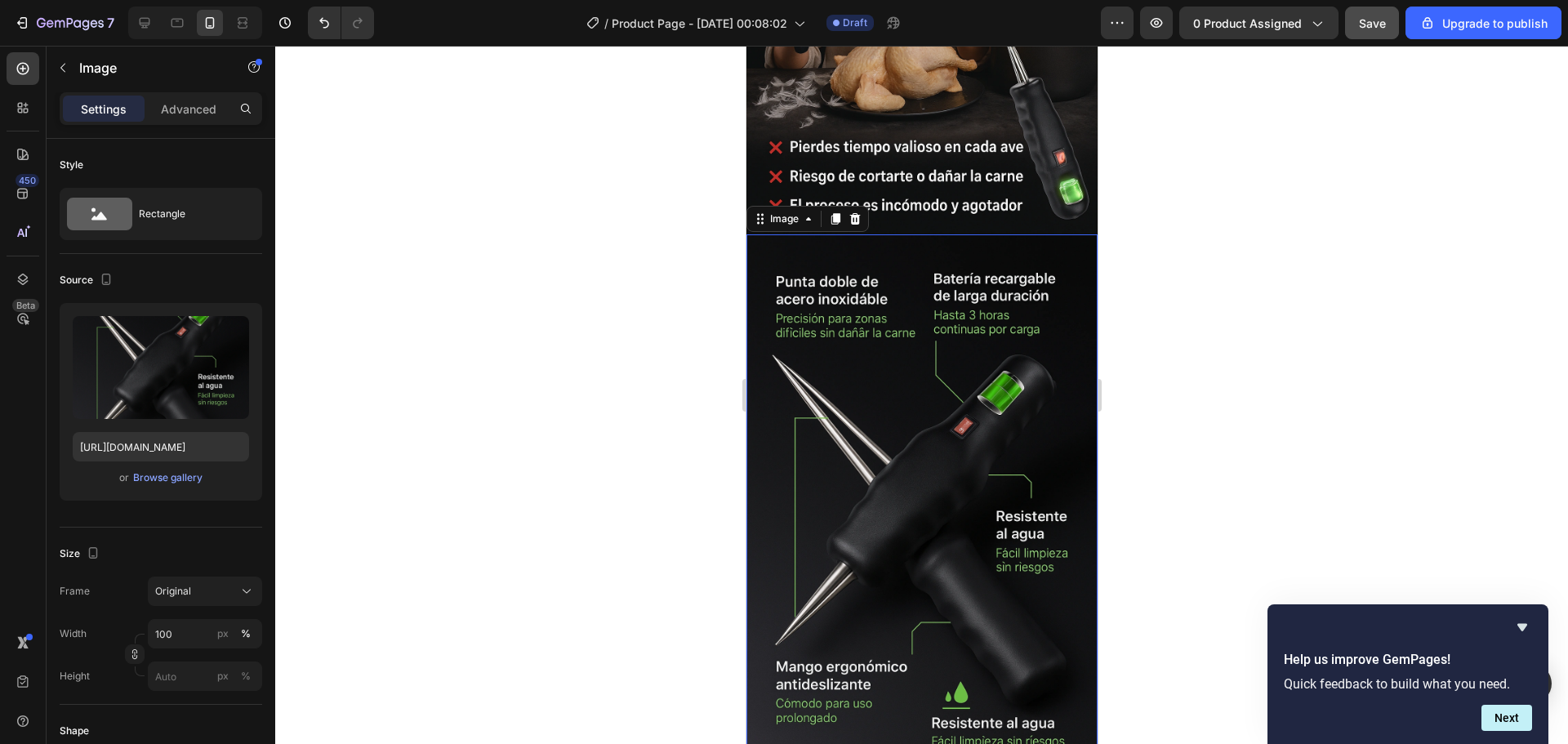
scroll to position [0, 0]
click at [1299, 316] on div at bounding box center [922, 395] width 1293 height 699
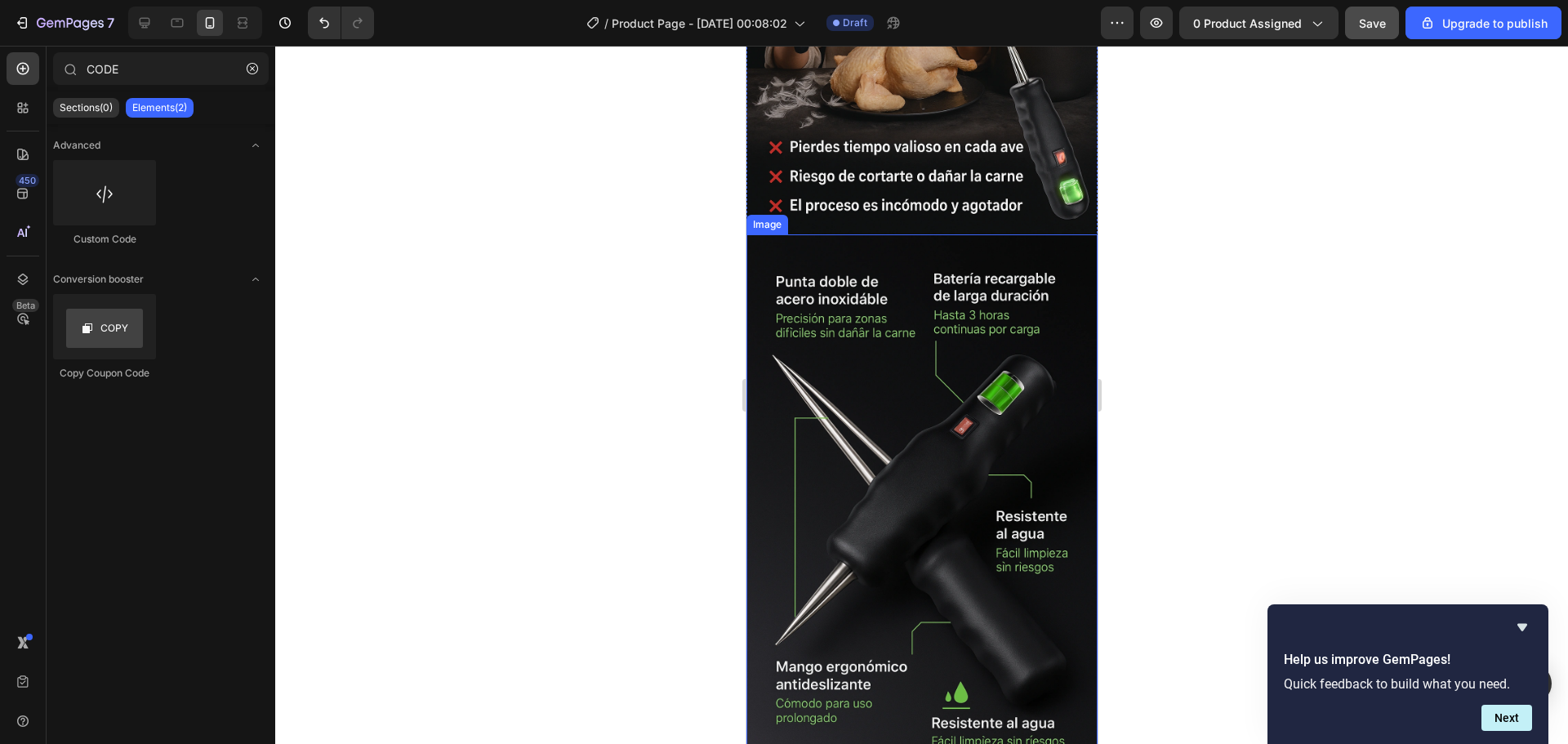
click at [889, 305] on img at bounding box center [921, 498] width 351 height 527
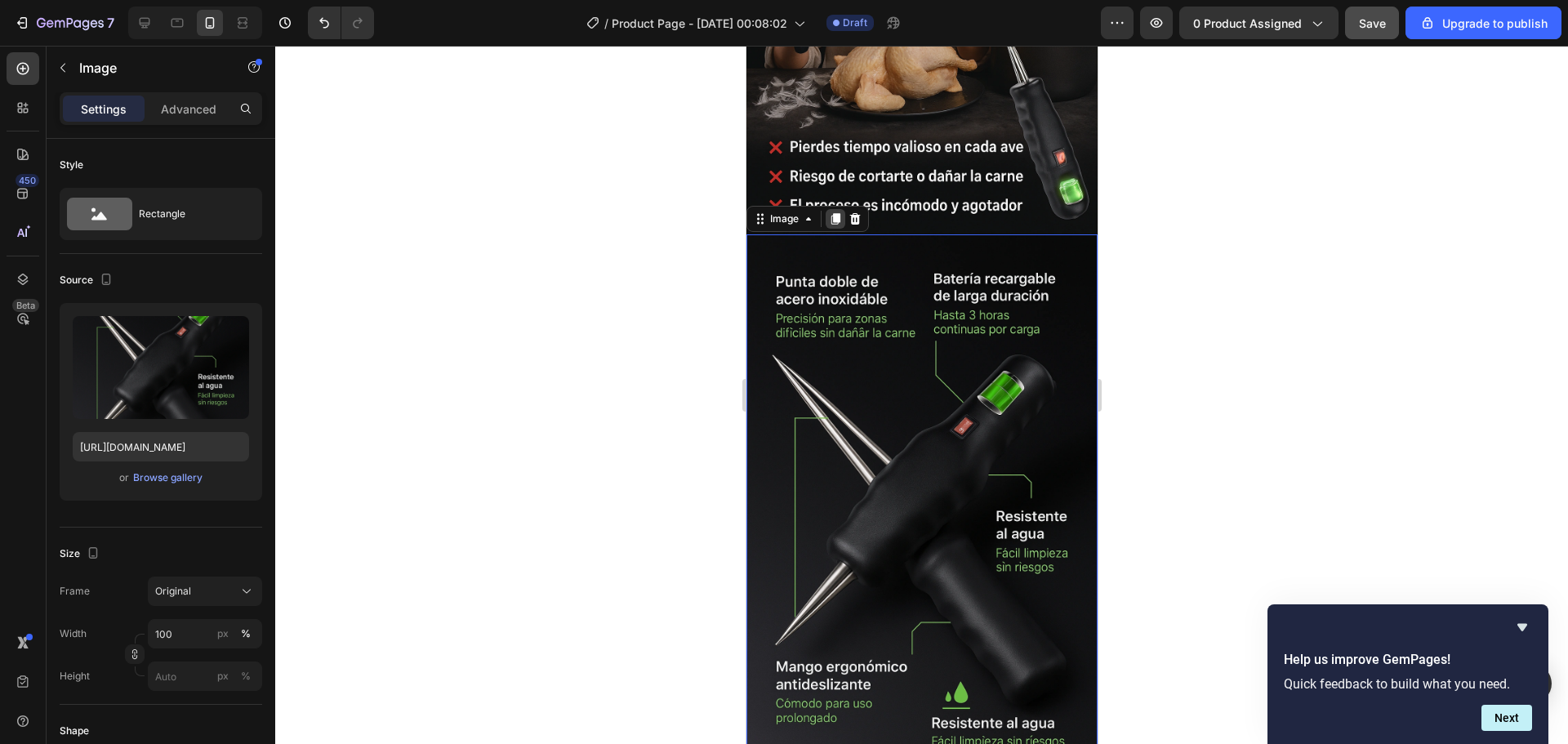
click at [833, 213] on icon at bounding box center [835, 218] width 9 height 11
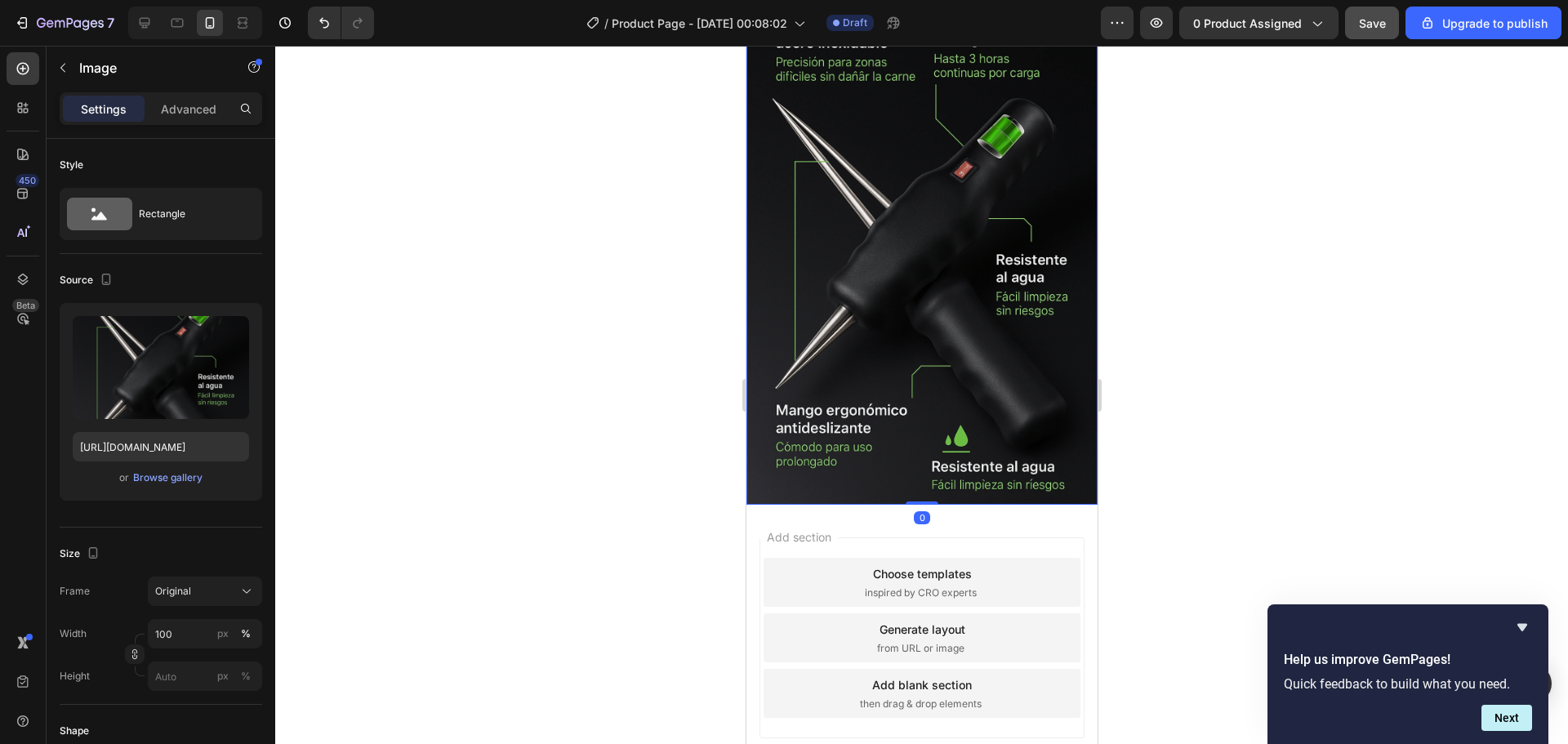
scroll to position [2185, 0]
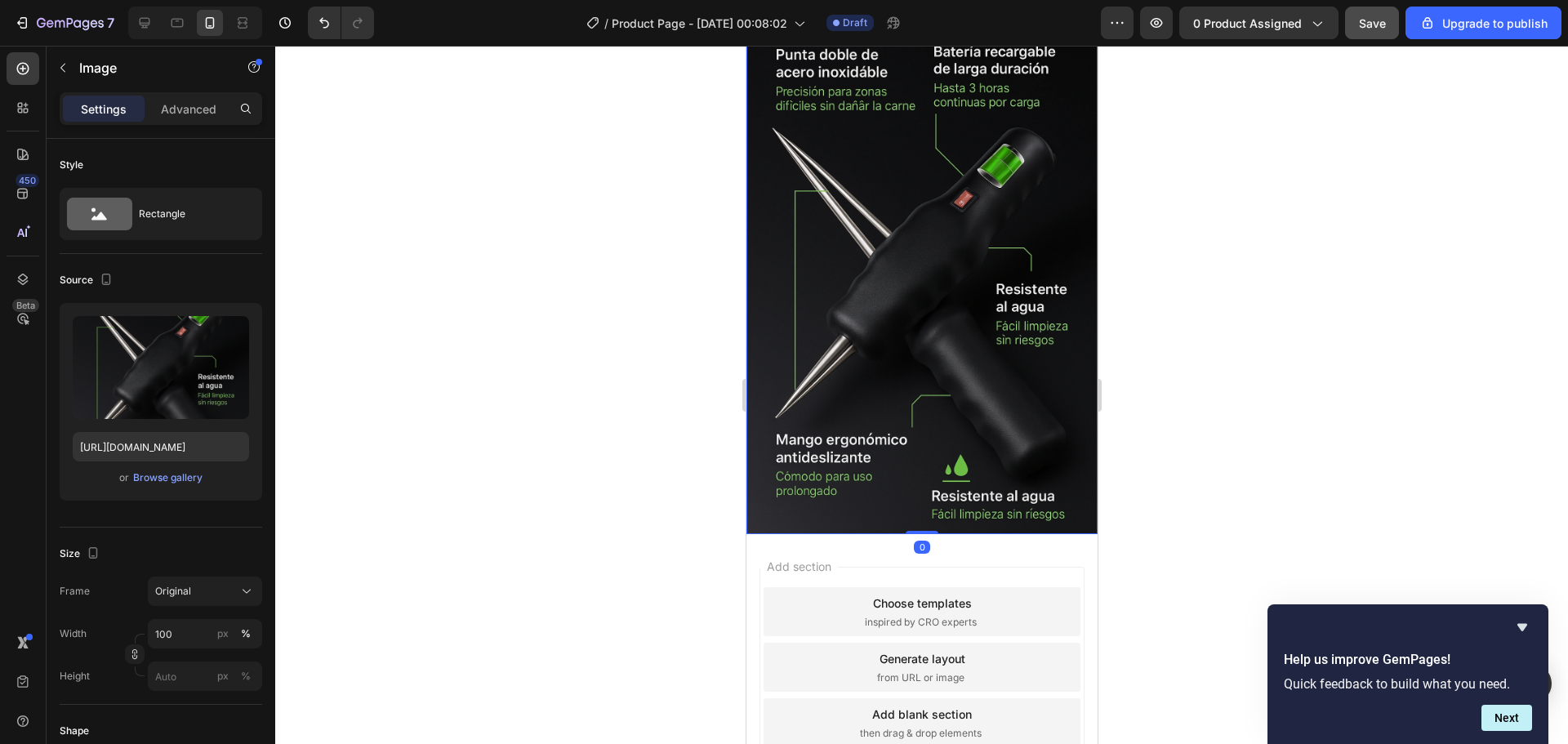
click at [919, 281] on img at bounding box center [921, 271] width 351 height 527
drag, startPoint x: 244, startPoint y: 444, endPoint x: 203, endPoint y: 452, distance: 41.8
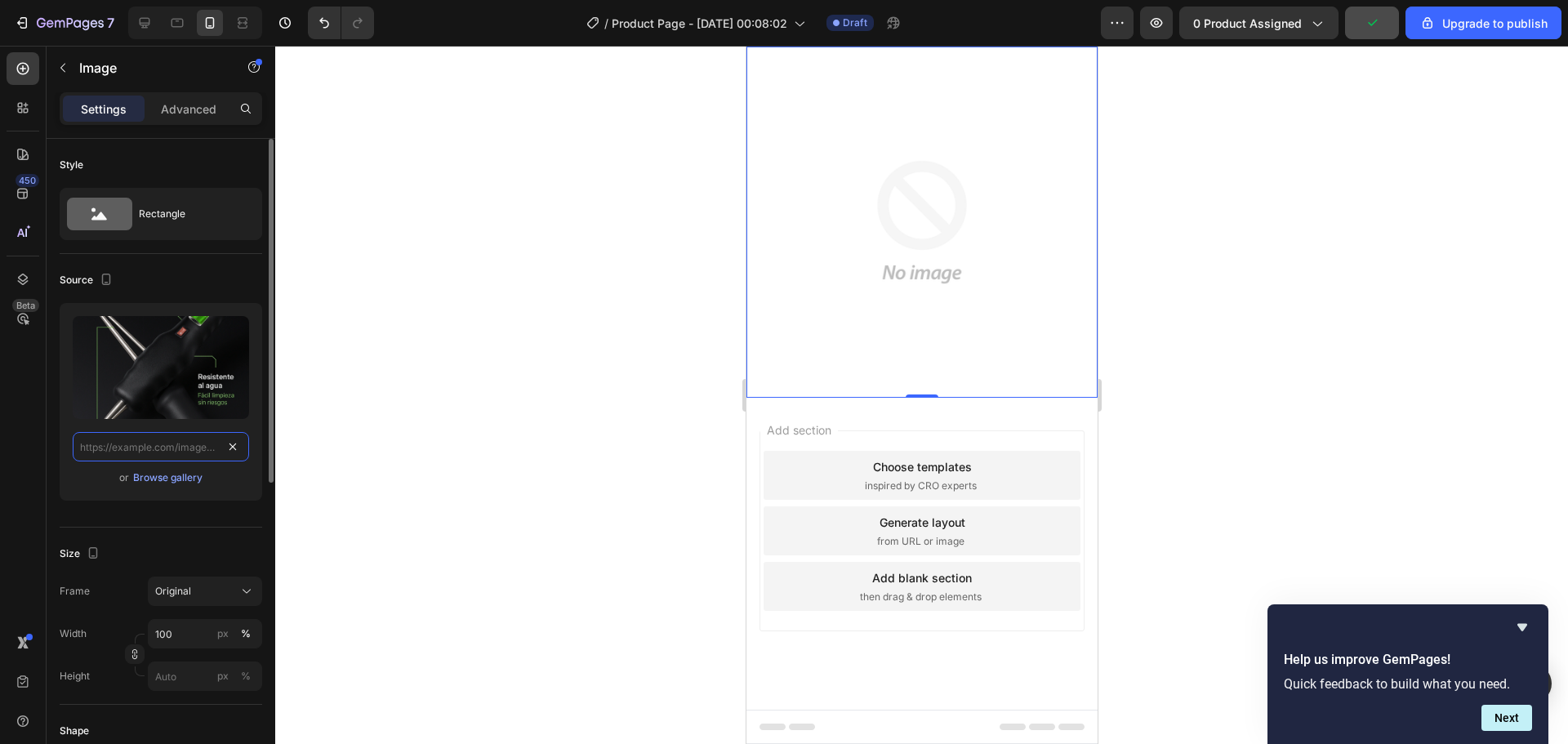
scroll to position [2096, 0]
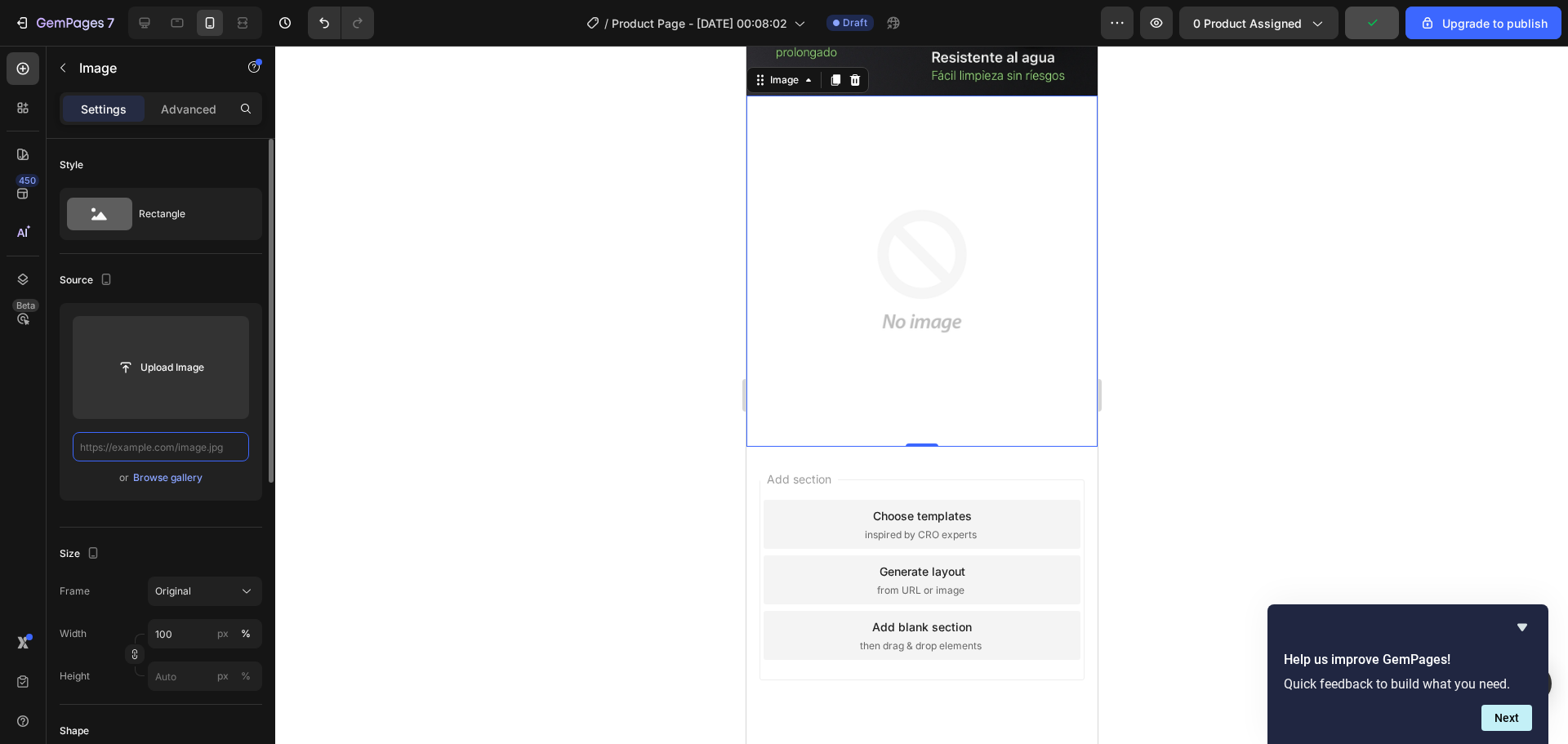
click at [197, 449] on input "text" at bounding box center [161, 446] width 177 height 29
paste input "https://i.ibb.co/SwGMj3f7/Chat-GPTImage26sept202505-46-21p-m-ezgif-com-png-to-w…"
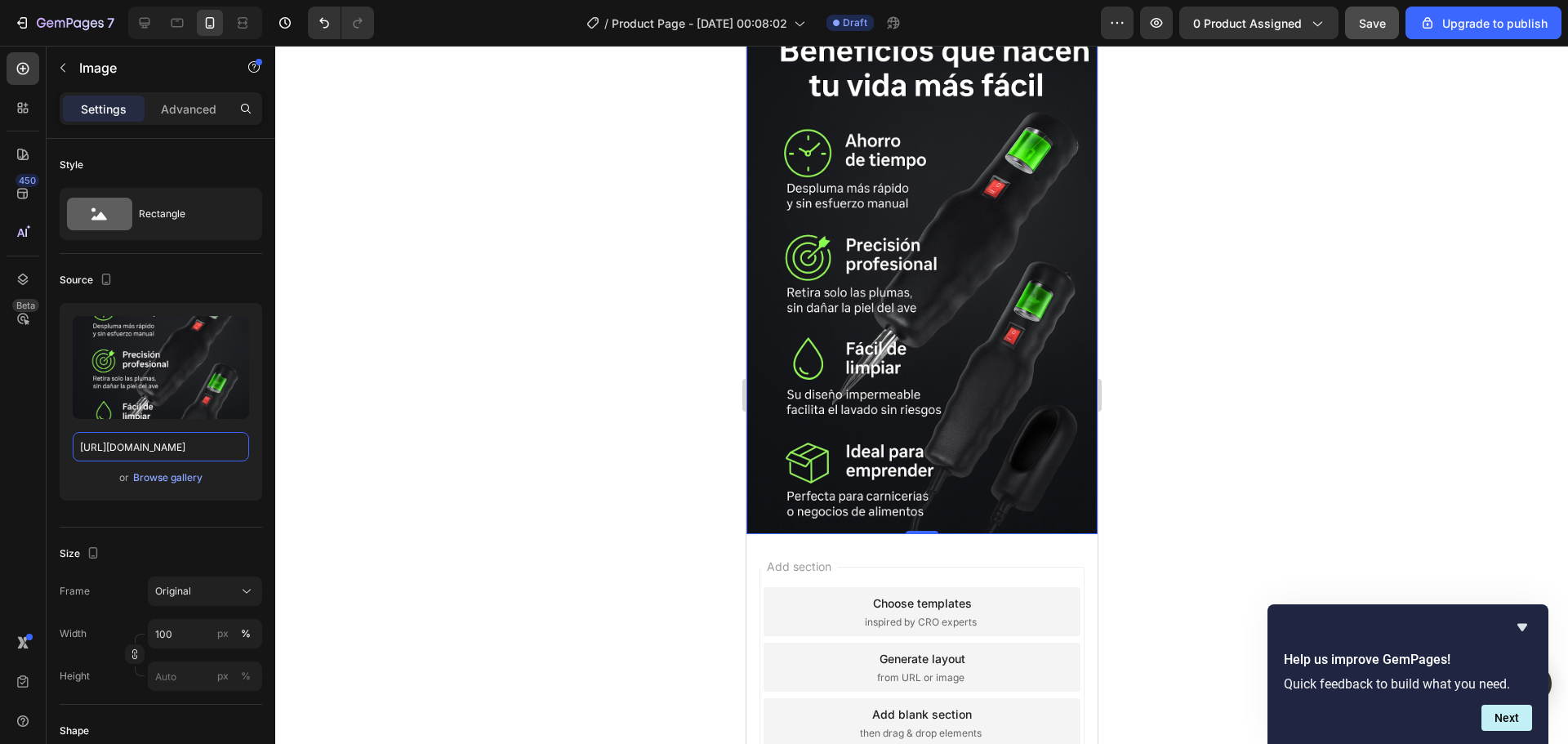
scroll to position [2022, 0]
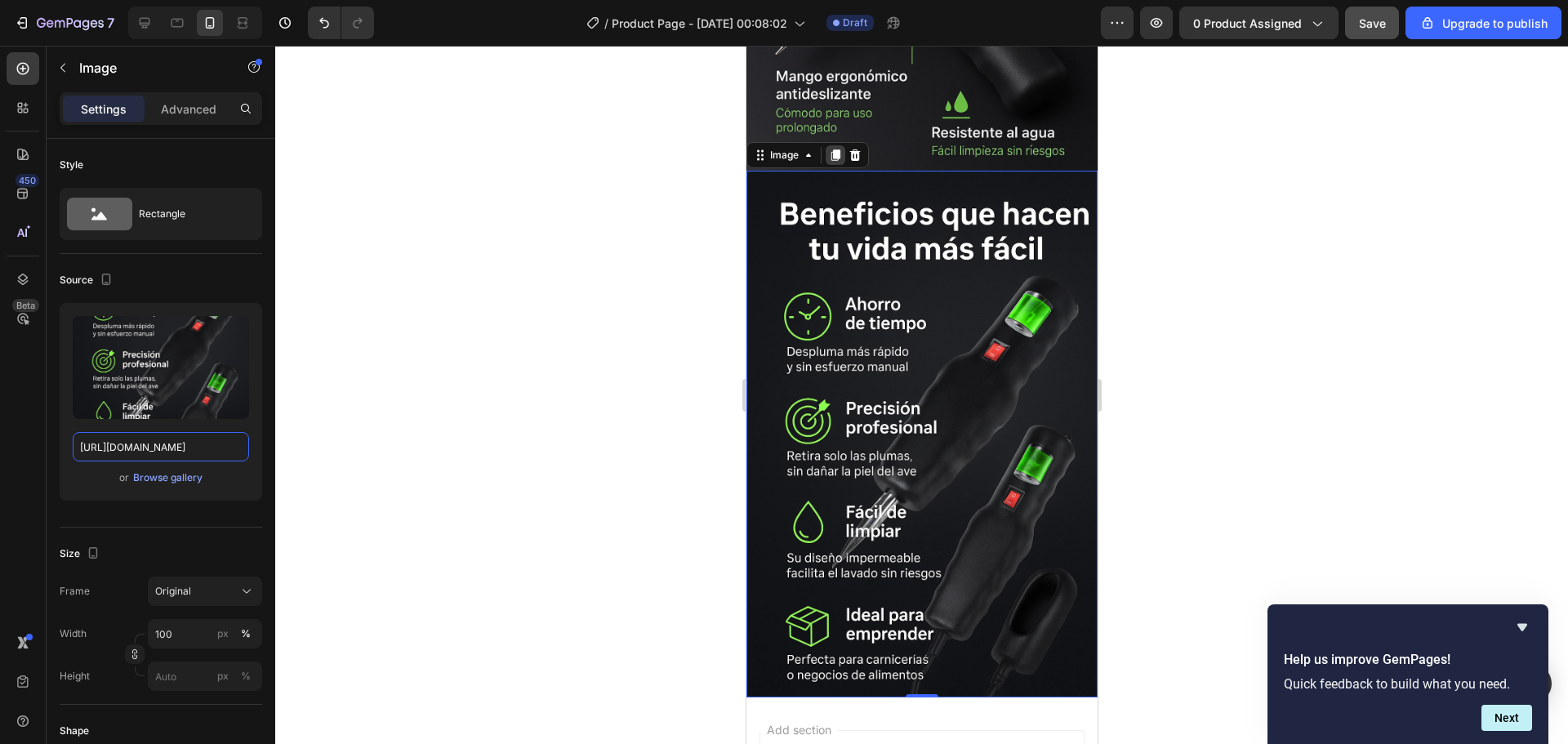
type input "https://i.ibb.co/SwGMj3f7/Chat-GPTImage26sept202505-46-21p-m-ezgif-com-png-to-w…"
click at [828, 148] on icon at bounding box center [834, 154] width 13 height 13
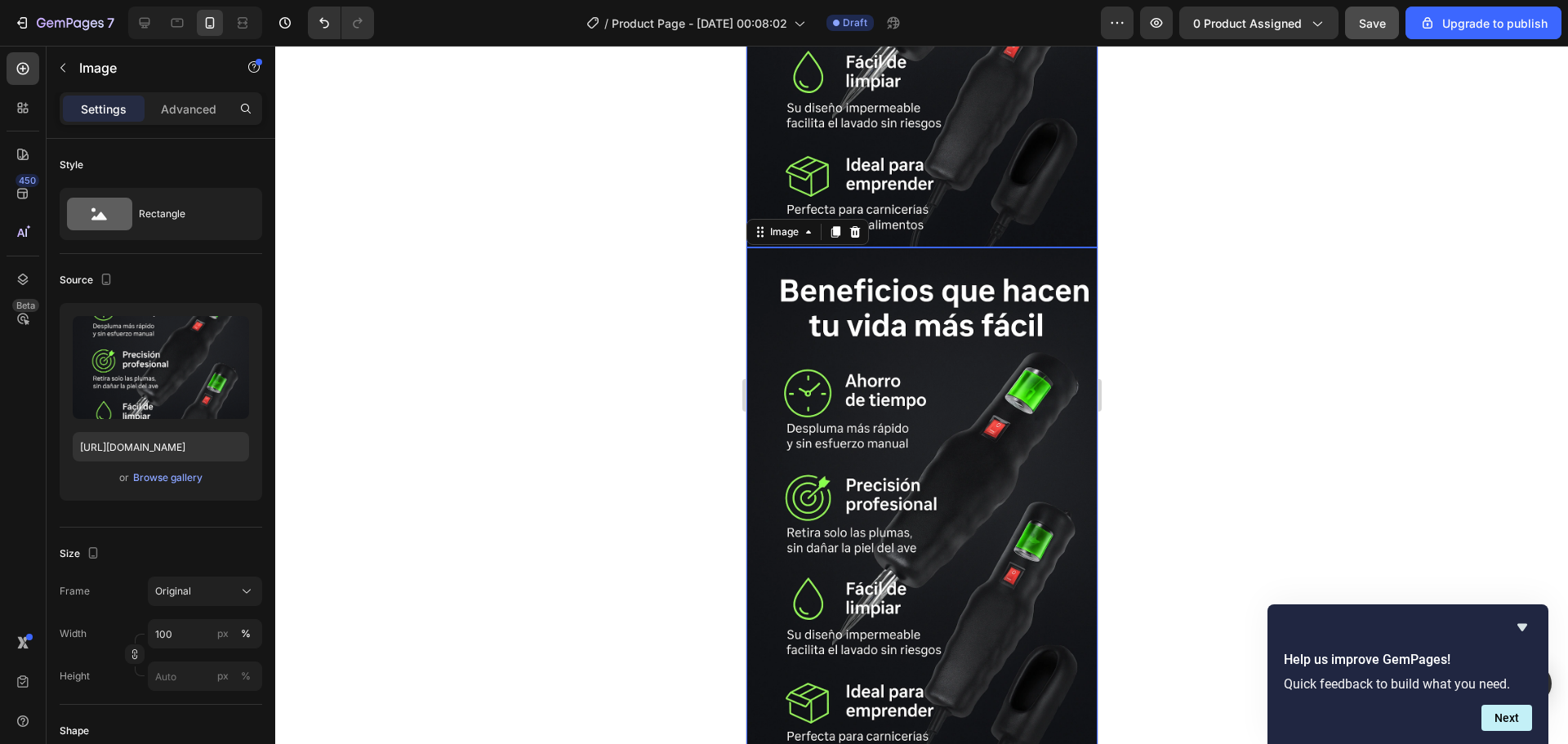
scroll to position [2562, 0]
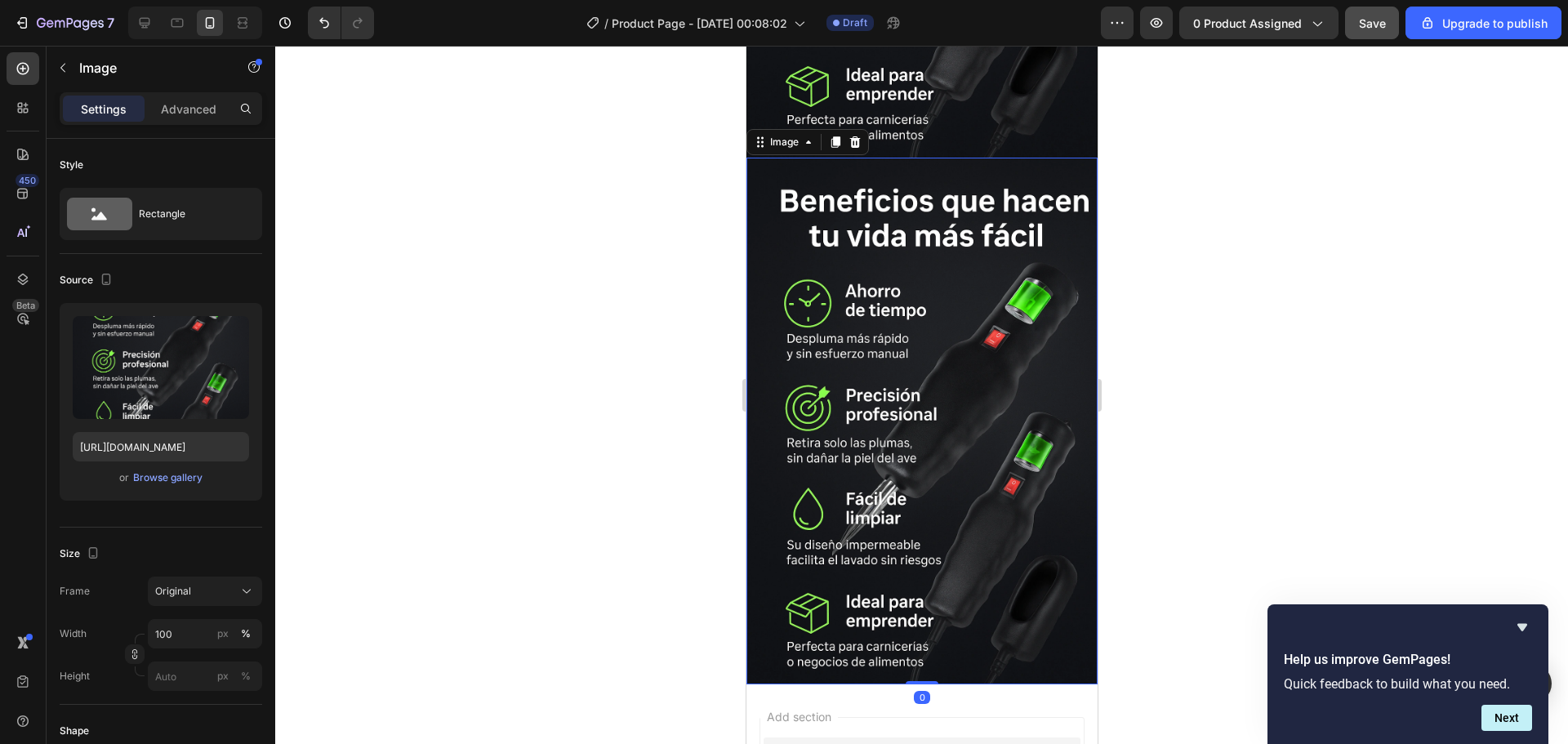
click at [896, 378] on img at bounding box center [921, 421] width 351 height 527
drag, startPoint x: 239, startPoint y: 450, endPoint x: 218, endPoint y: 450, distance: 21.0
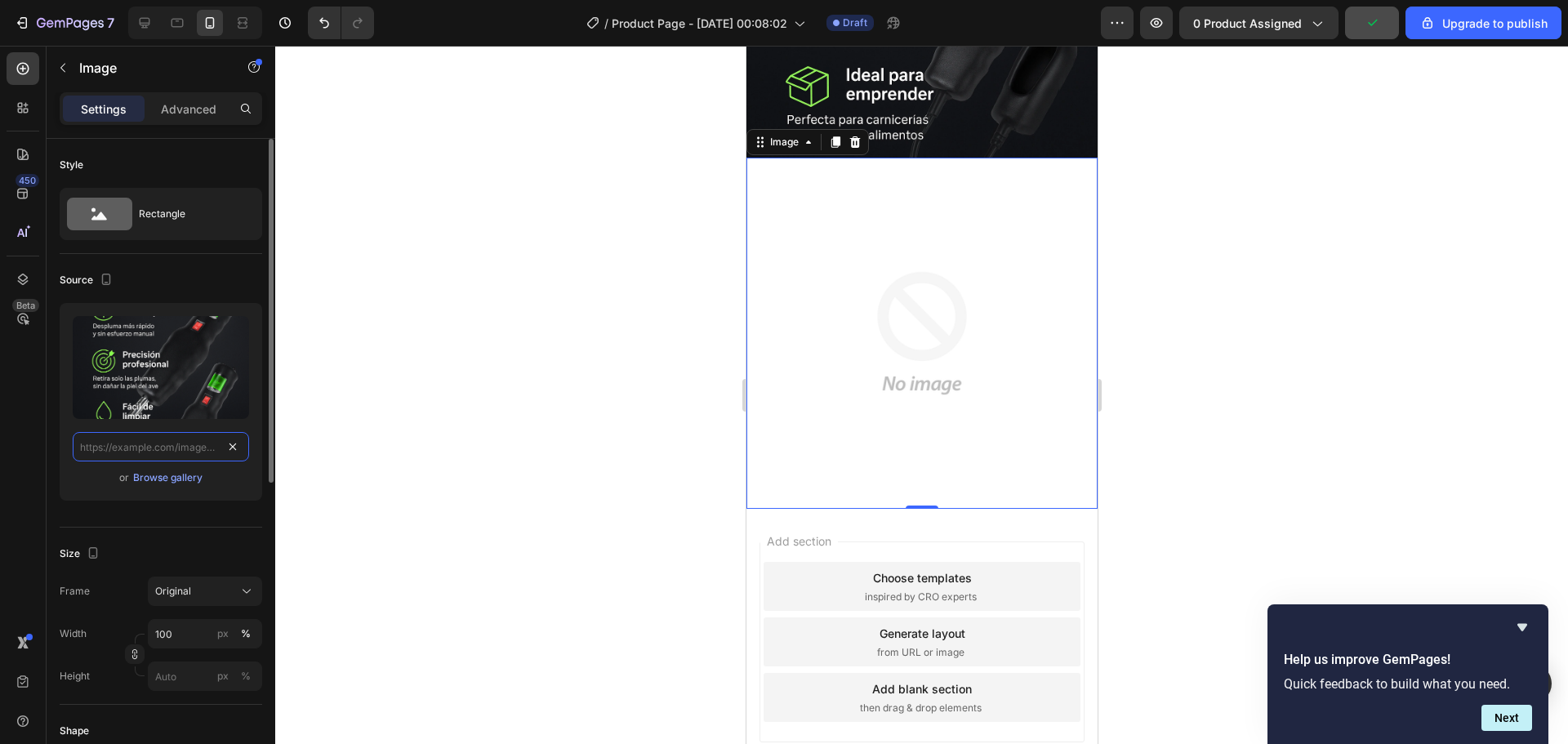
scroll to position [0, 0]
click at [177, 450] on input "text" at bounding box center [161, 446] width 177 height 29
paste input "https://i.ibb.co/G45hV5wn/Chat-GPTImage26sept202505-54-43p-m-ezgif-com-png-to-w…"
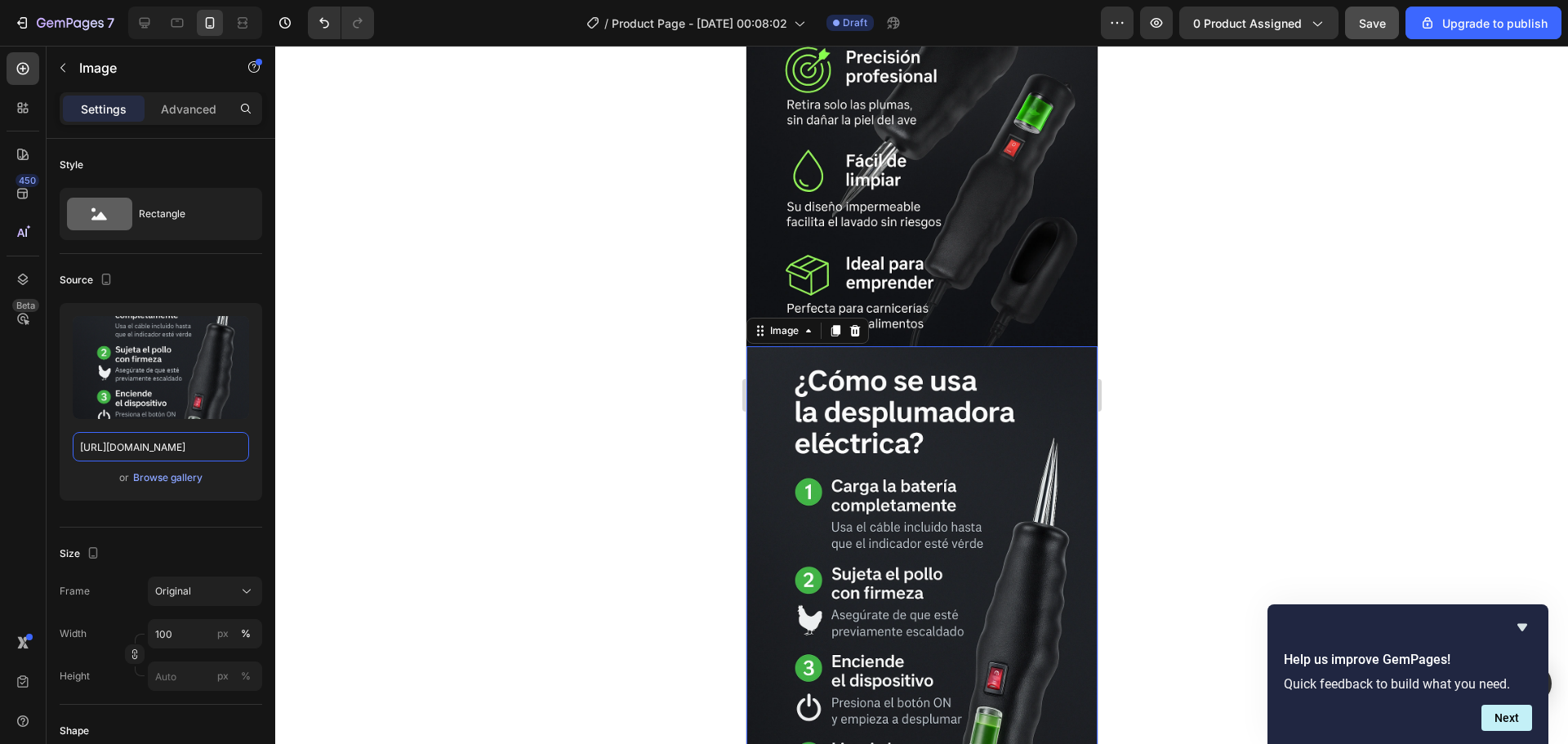
scroll to position [2398, 0]
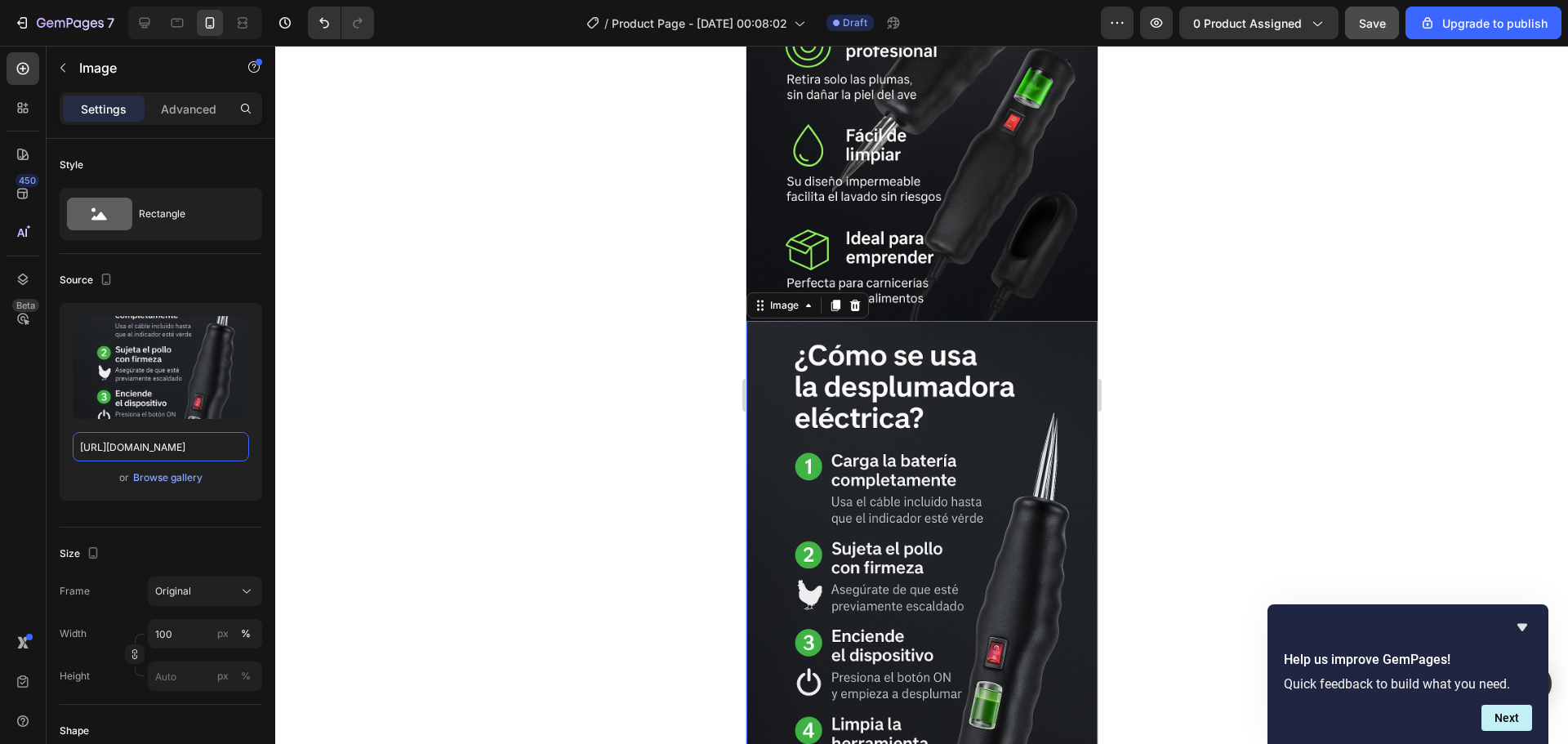
type input "https://i.ibb.co/G45hV5wn/Chat-GPTImage26sept202505-54-43p-m-ezgif-com-png-to-w…"
click at [968, 353] on img at bounding box center [921, 584] width 351 height 527
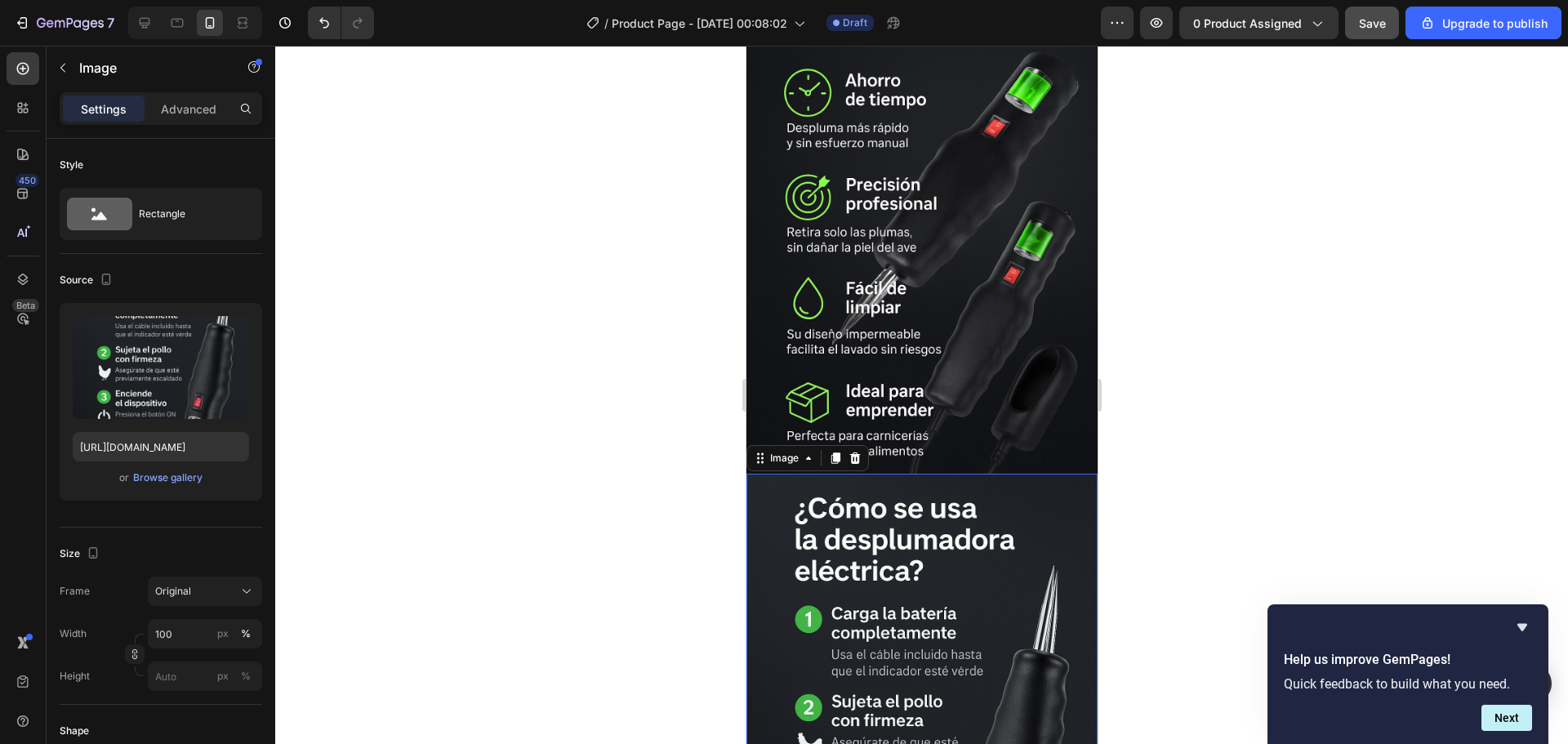
scroll to position [2235, 0]
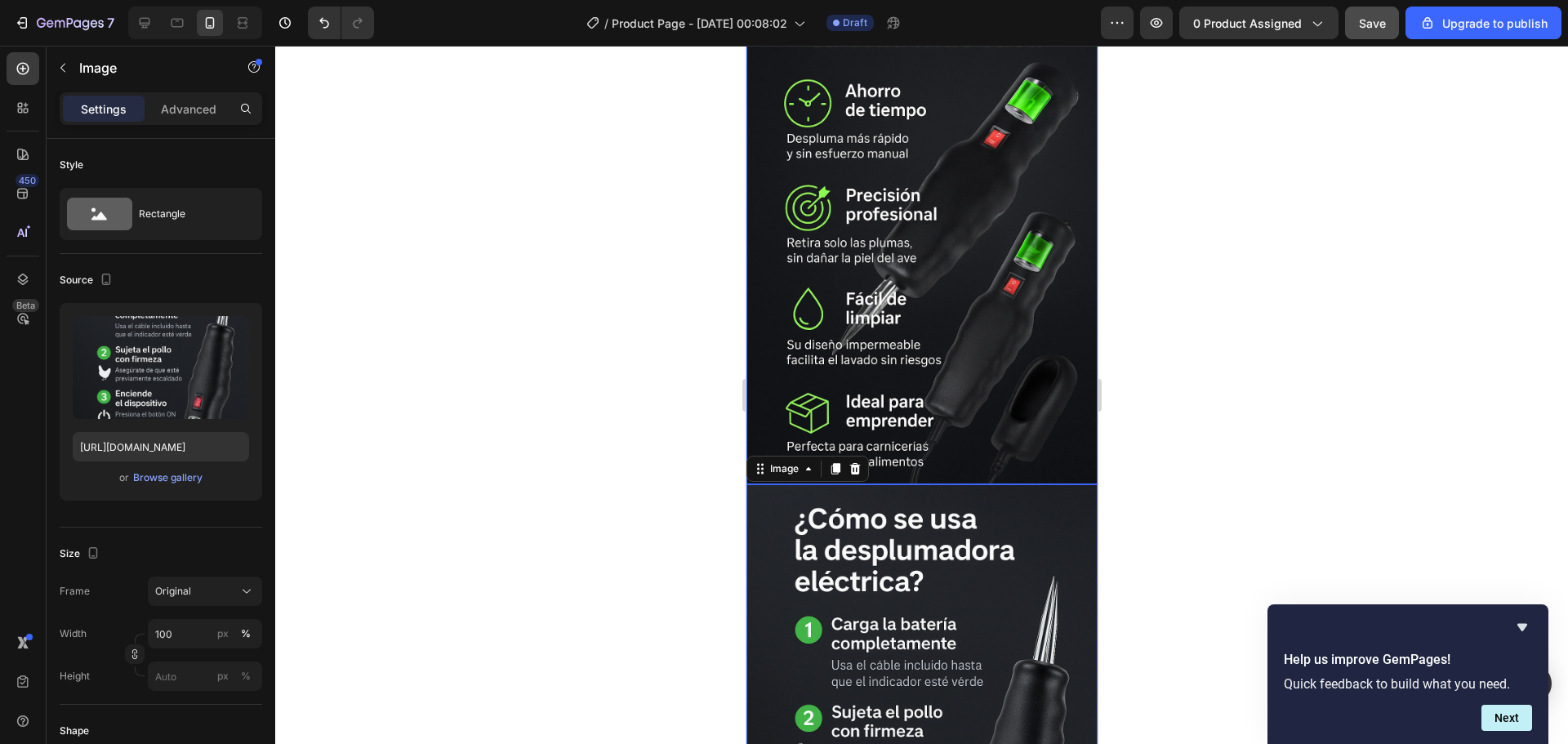
click at [887, 288] on img at bounding box center [921, 221] width 351 height 527
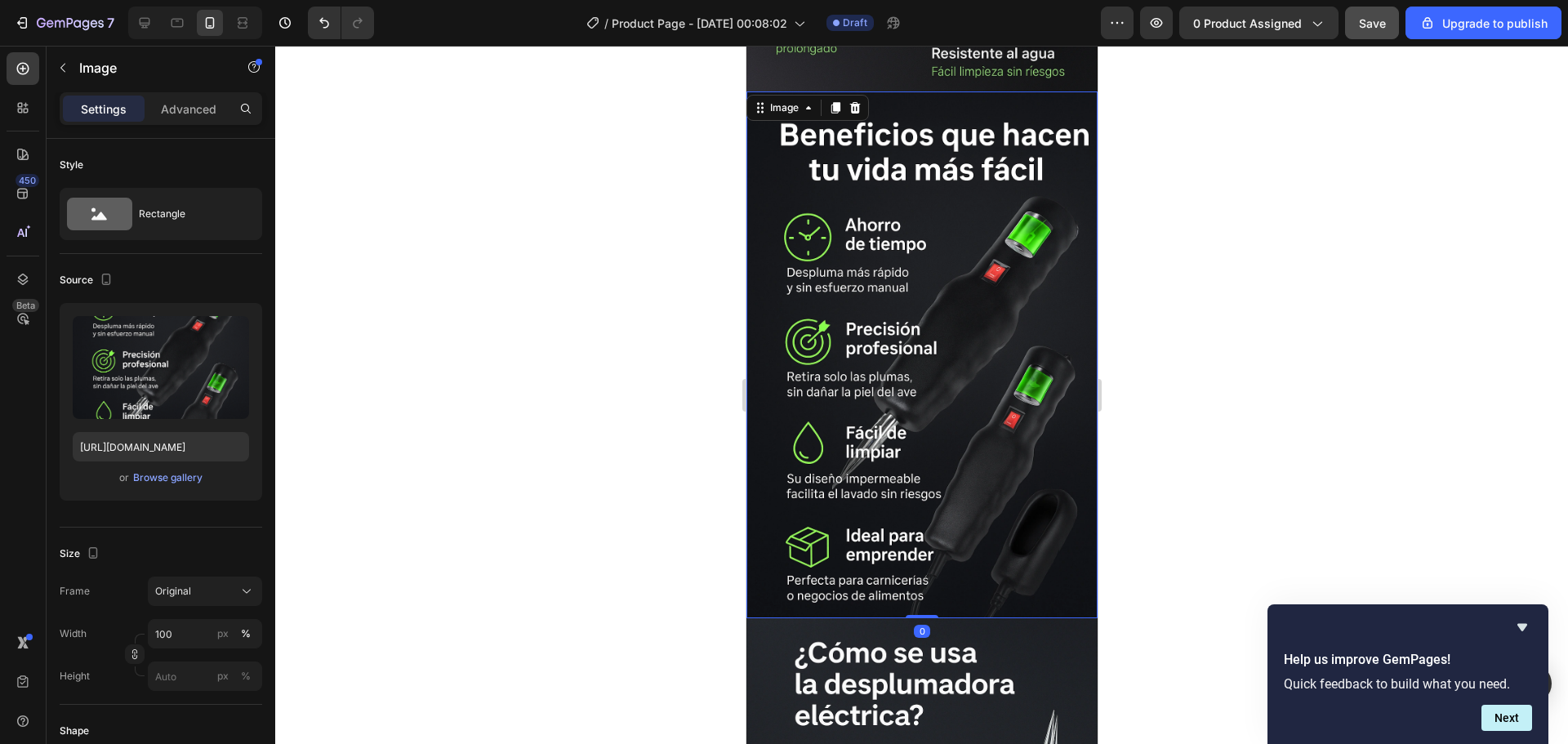
scroll to position [1908, 0]
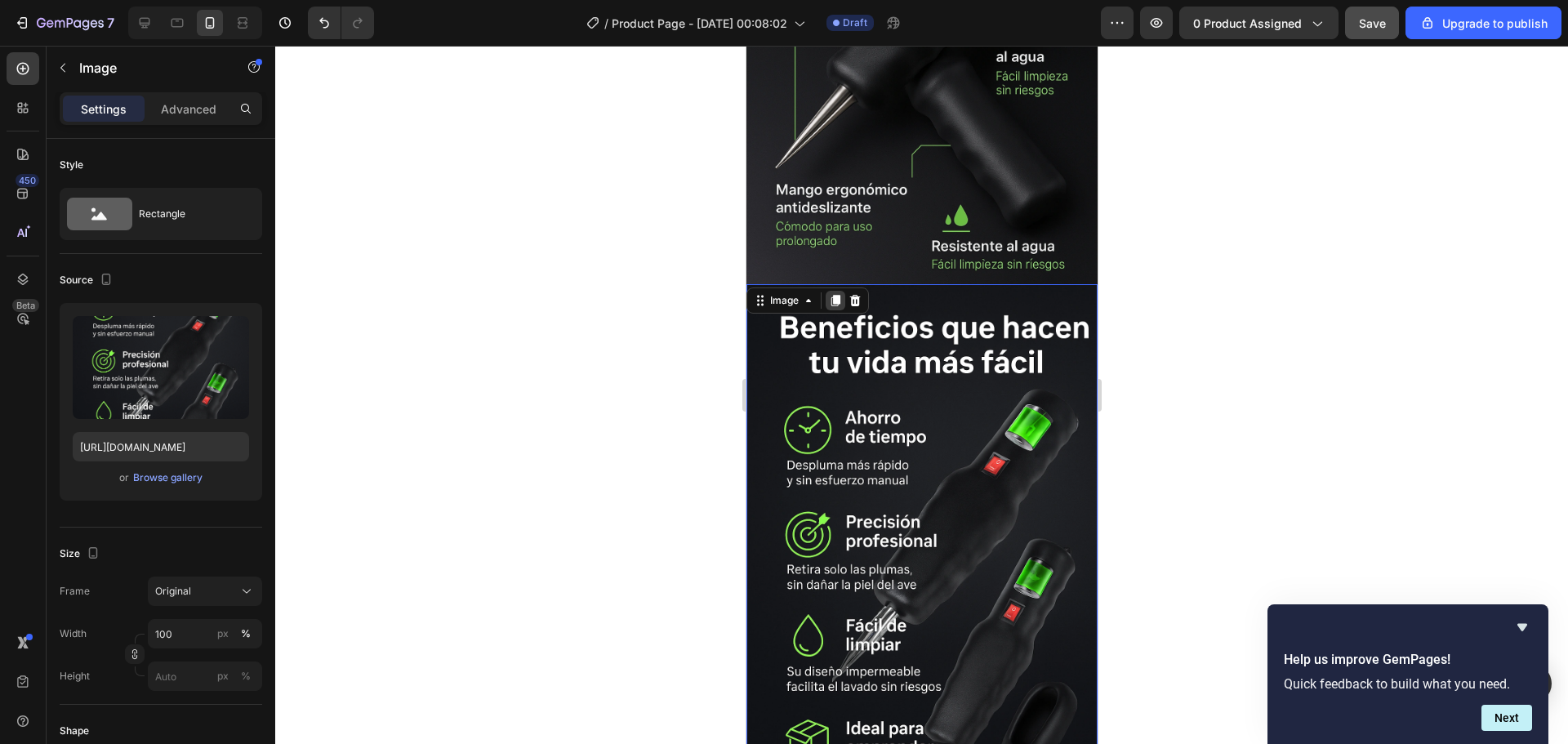
click at [835, 294] on icon at bounding box center [835, 299] width 9 height 11
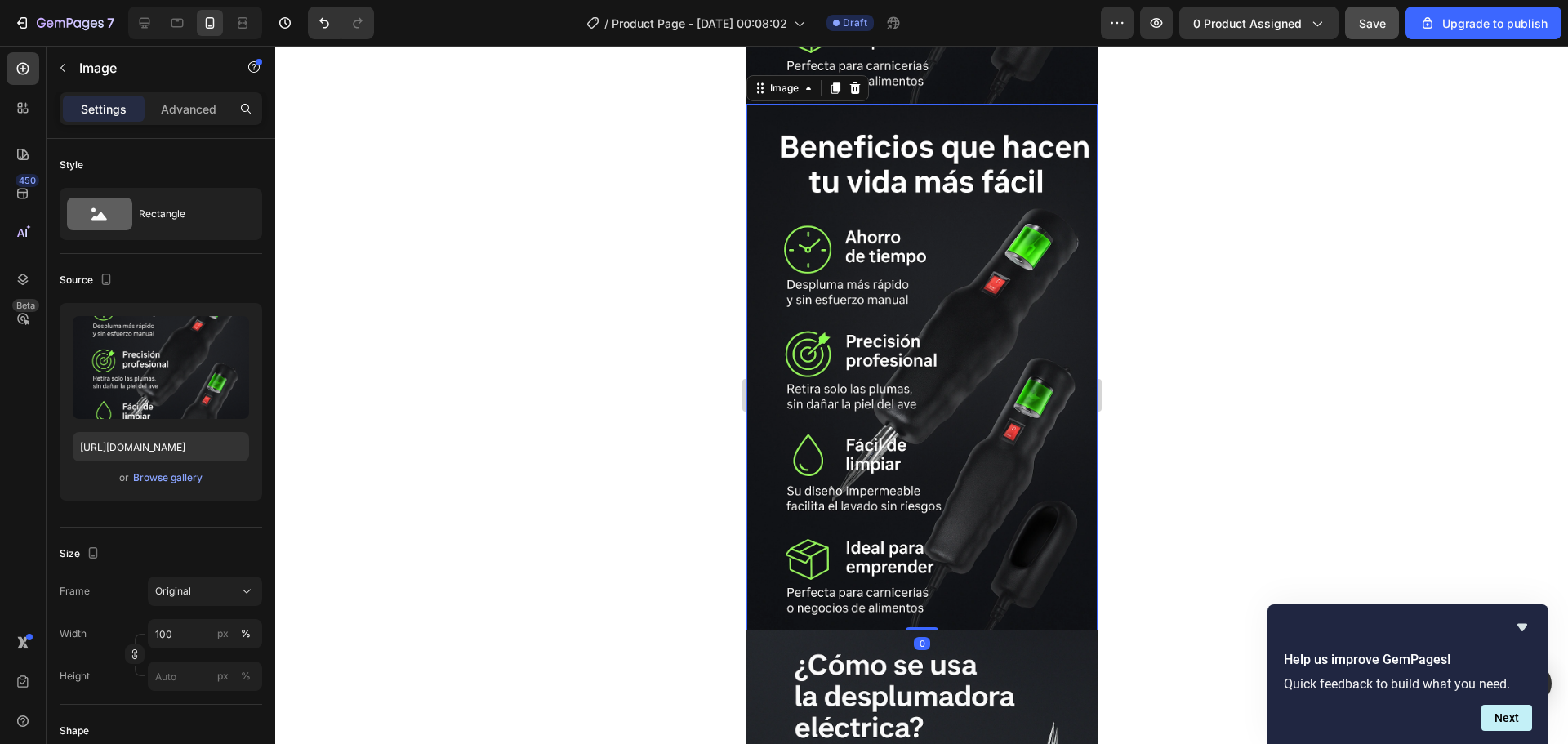
scroll to position [2643, 0]
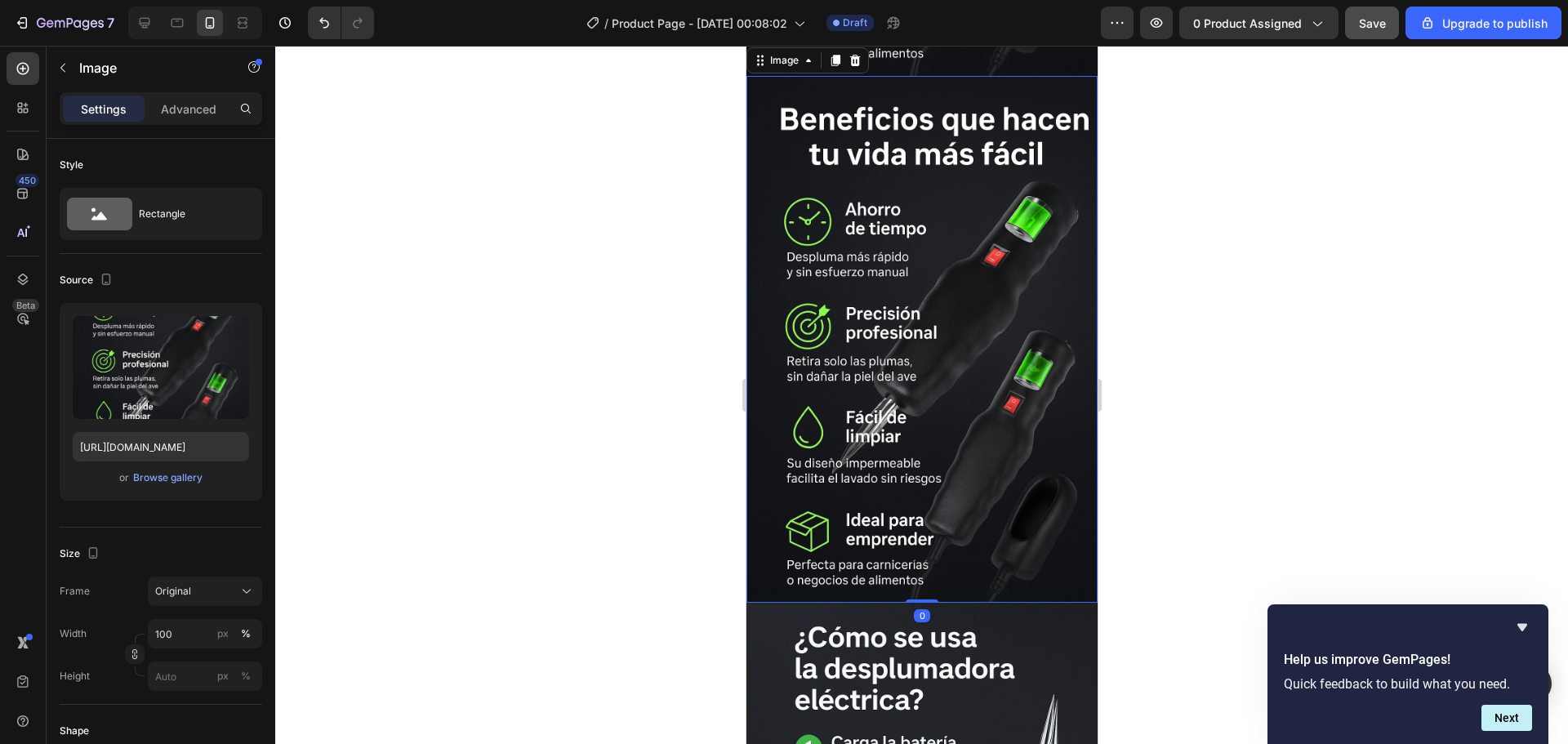
click at [892, 312] on img at bounding box center [921, 339] width 351 height 527
drag, startPoint x: 381, startPoint y: 372, endPoint x: 389, endPoint y: 361, distance: 13.6
click at [381, 372] on div at bounding box center [922, 395] width 1293 height 699
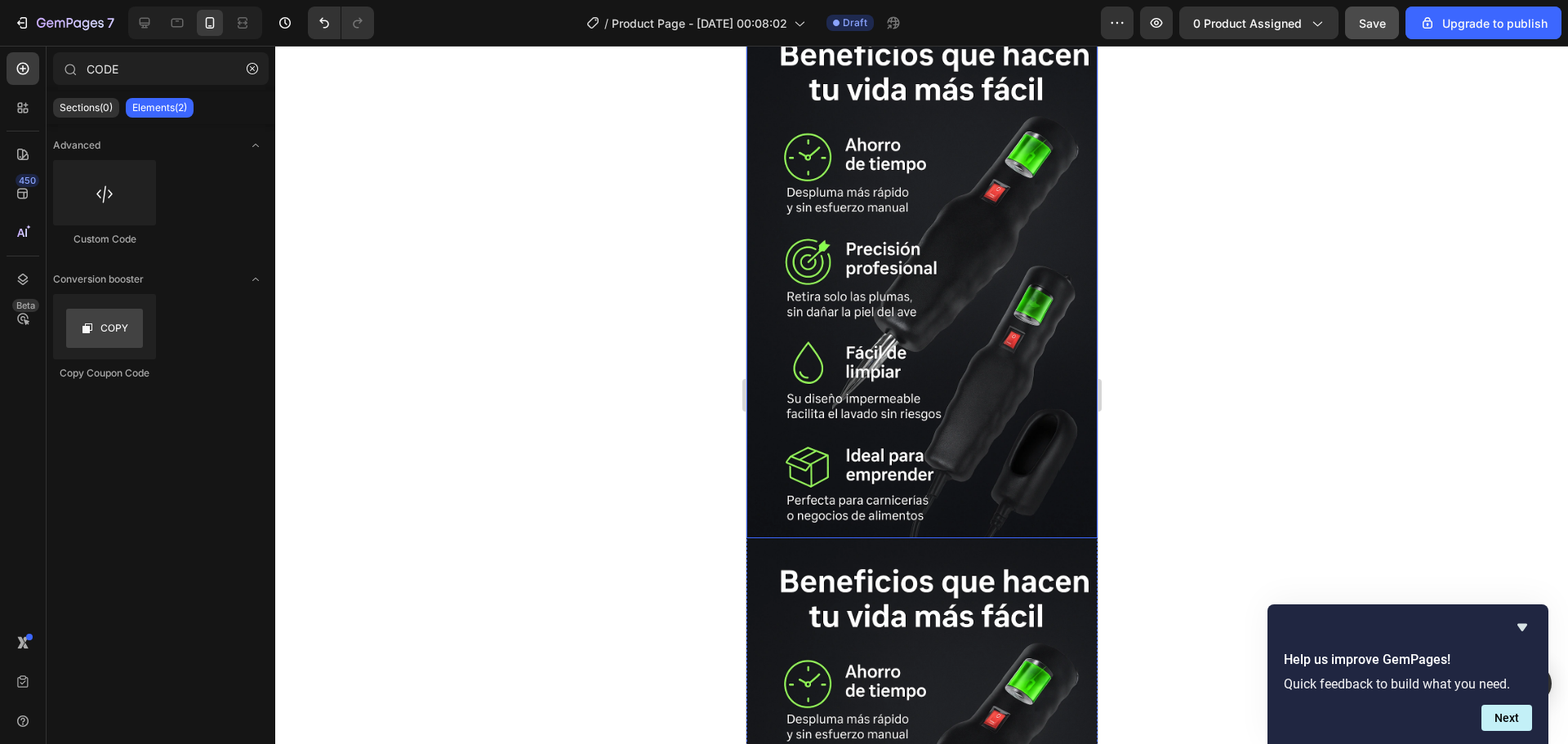
scroll to position [2385, 0]
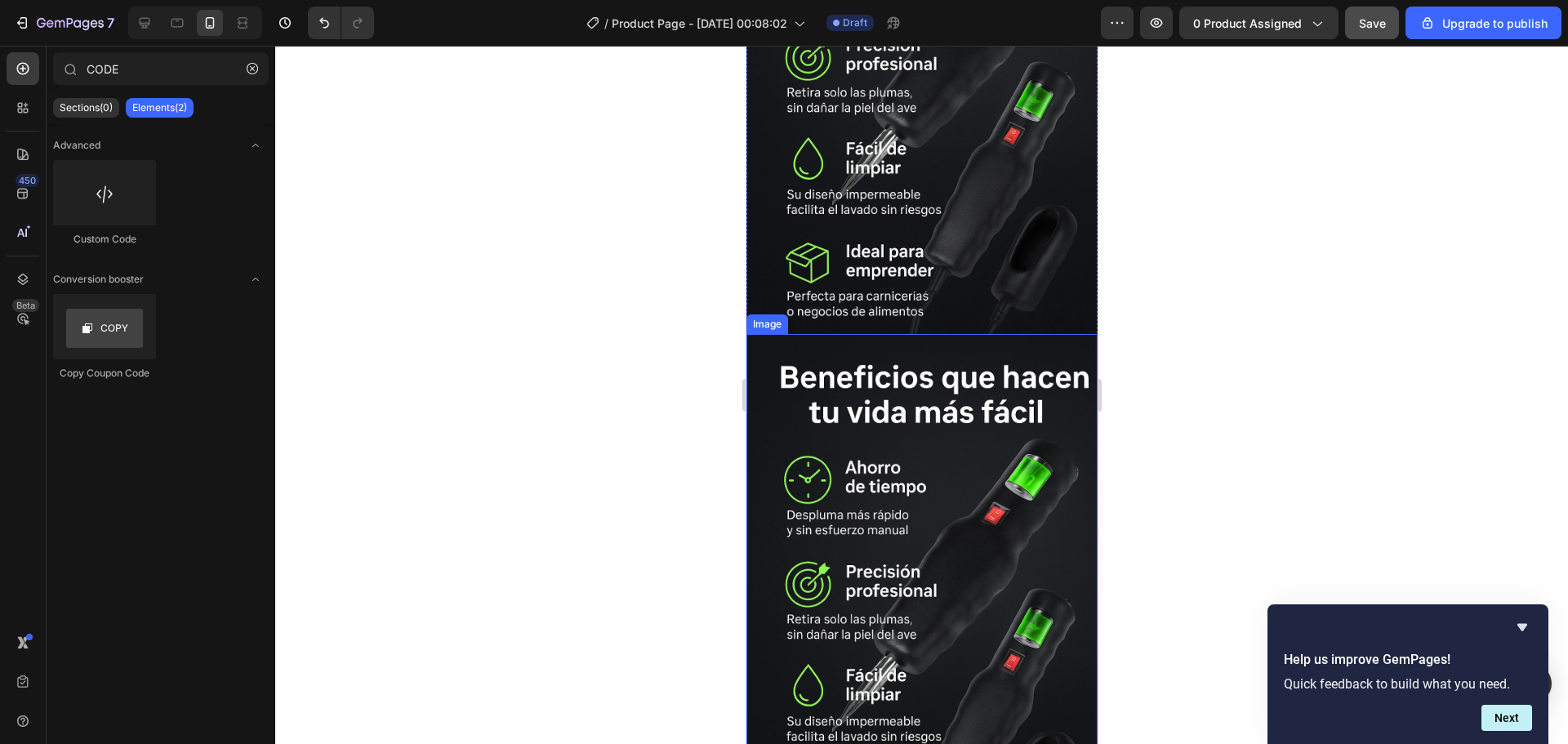
click at [911, 491] on img at bounding box center [921, 597] width 351 height 527
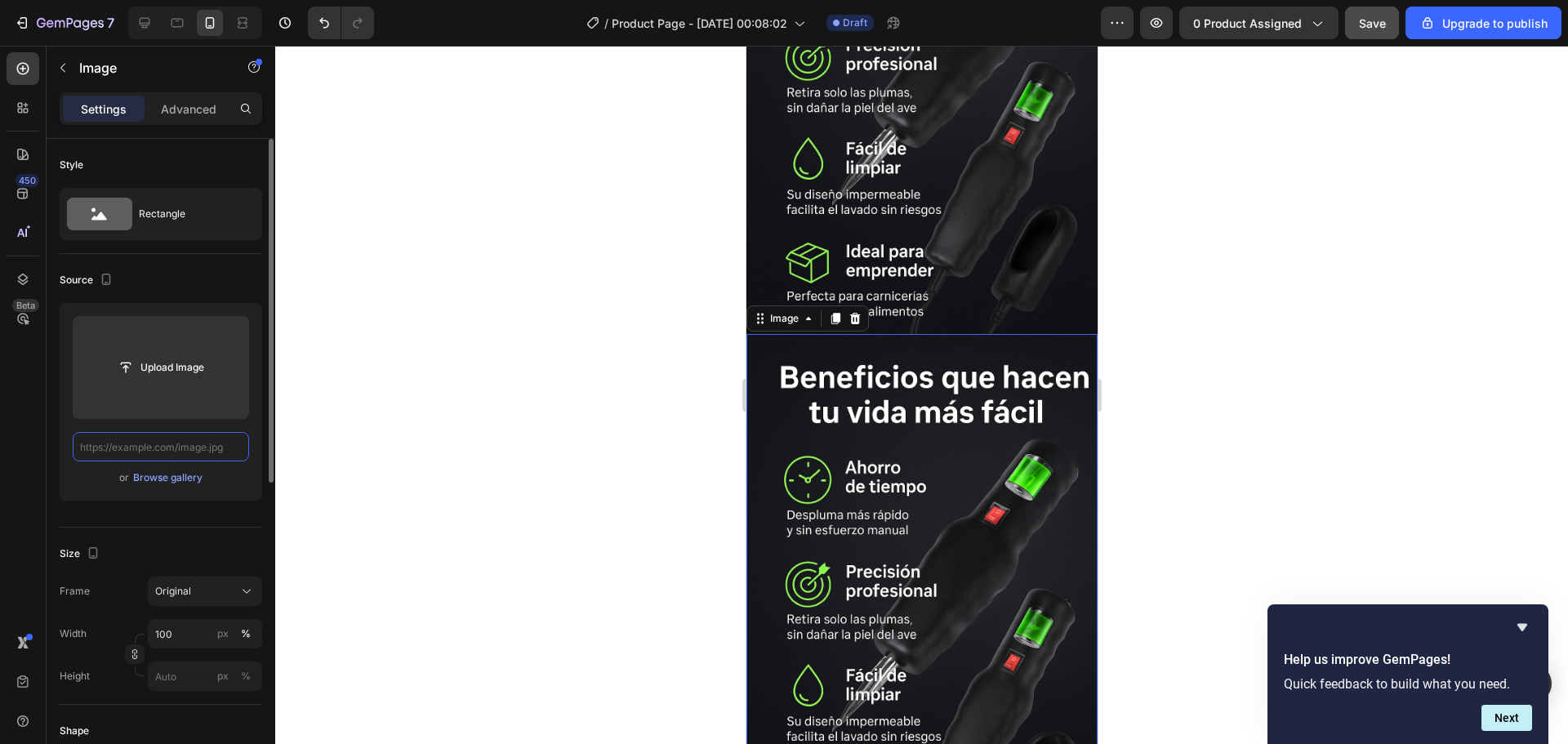
scroll to position [0, 0]
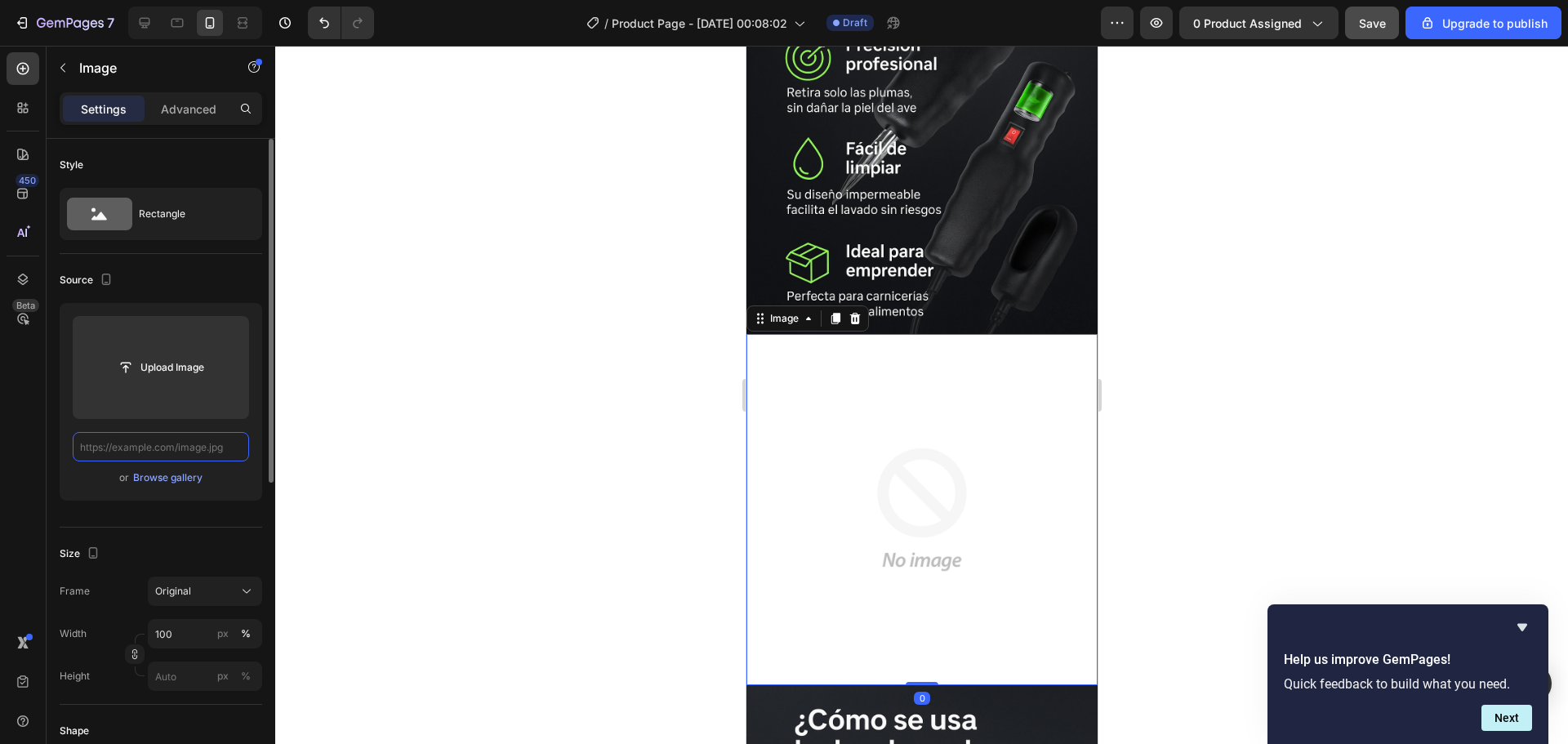
click at [173, 448] on input "text" at bounding box center [161, 446] width 177 height 29
paste input "https://i.ibb.co/SD58svwJ/907263186925b942af07cc9846ef3663331784c8-1.webp"
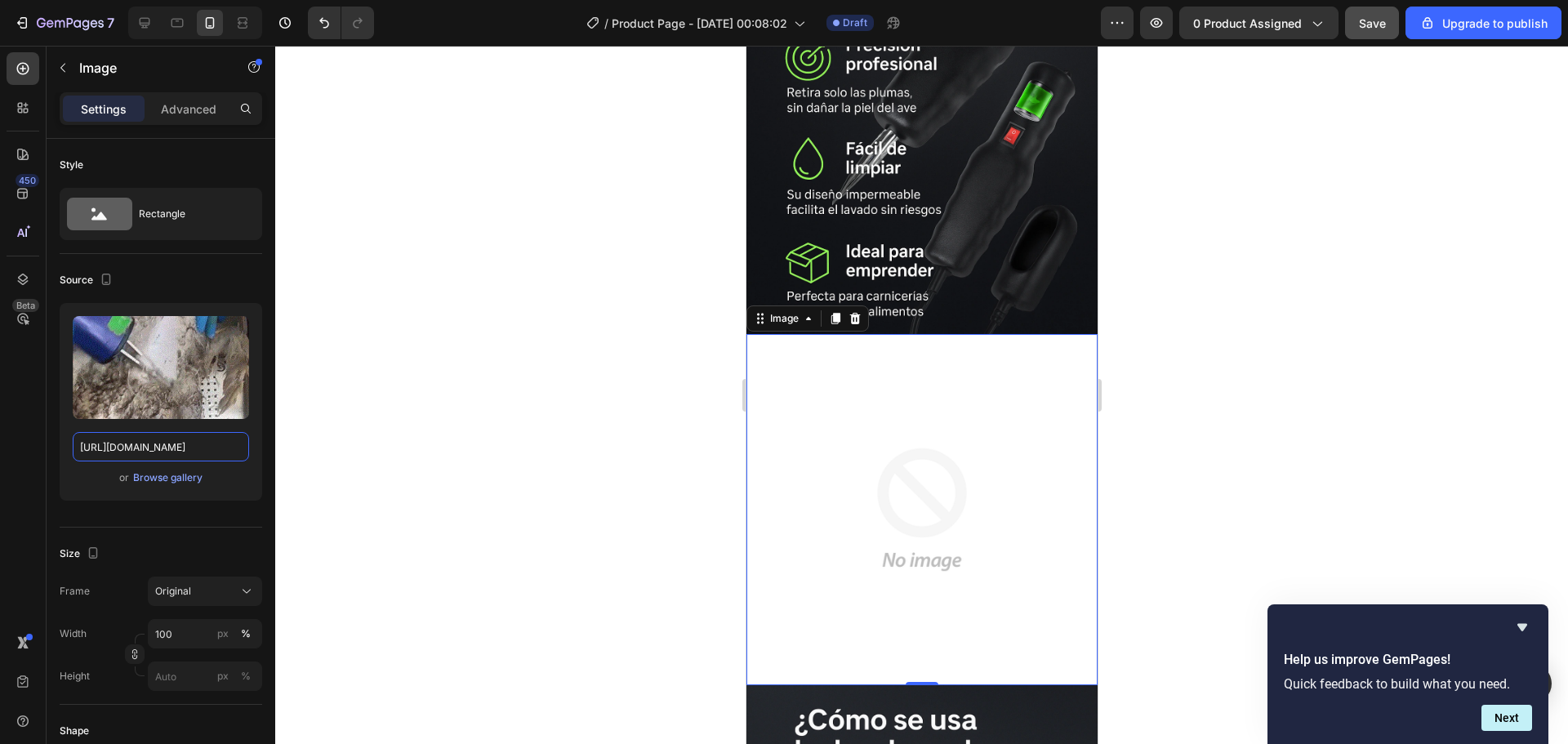
type input "https://i.ibb.co/SD58svwJ/907263186925b942af07cc9846ef3663331784c8-1.webp"
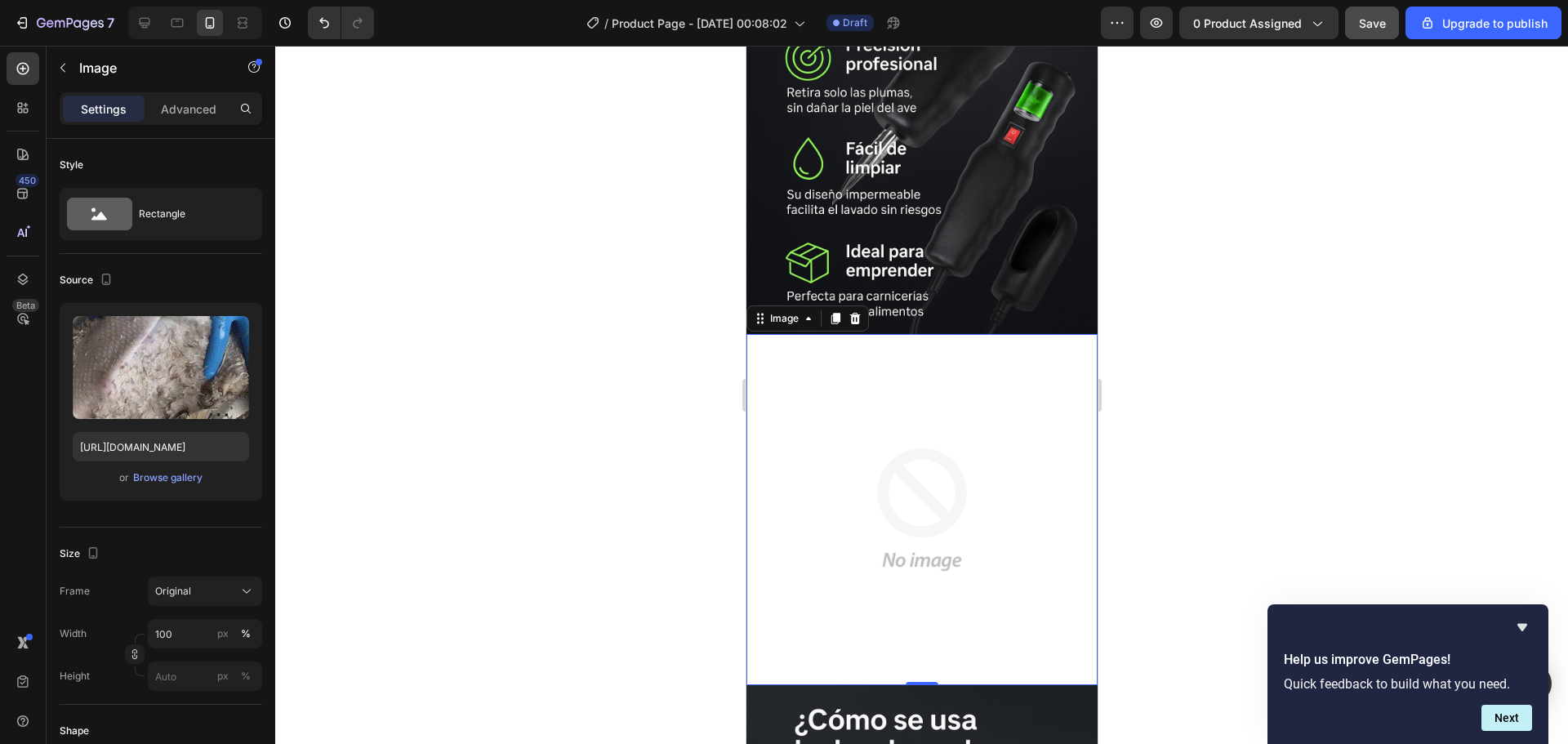
click at [366, 427] on div at bounding box center [922, 395] width 1293 height 699
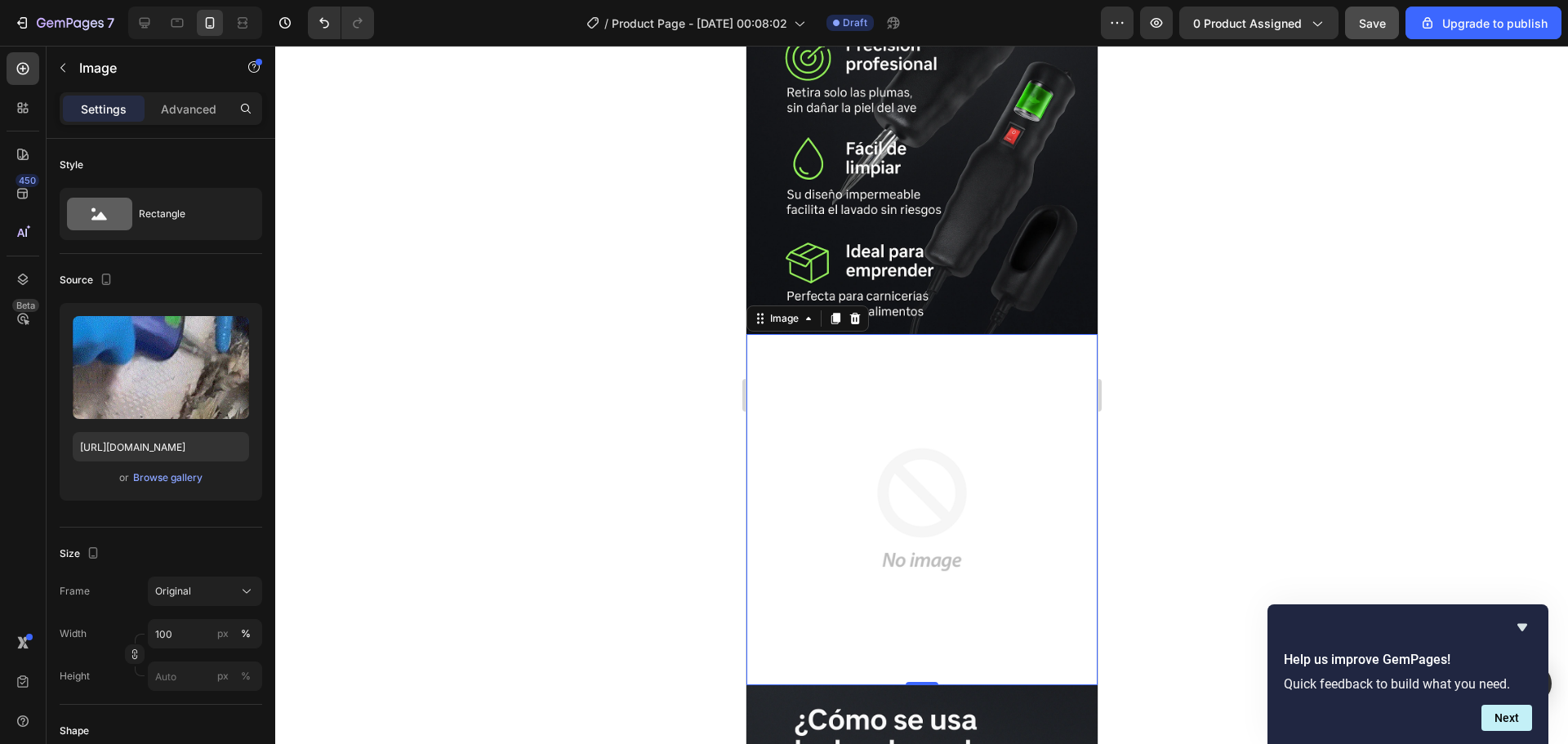
scroll to position [0, 0]
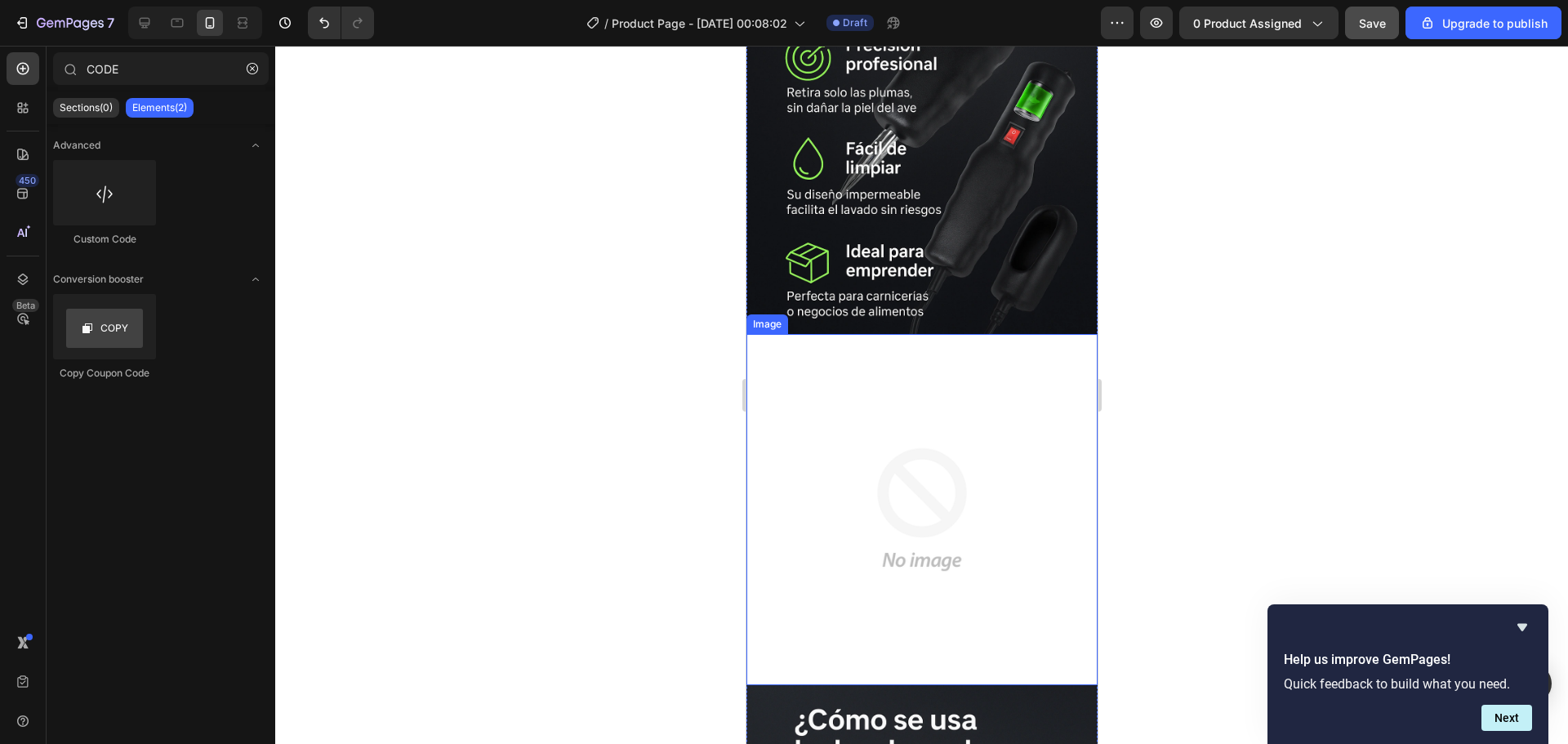
click at [838, 451] on img at bounding box center [921, 509] width 351 height 351
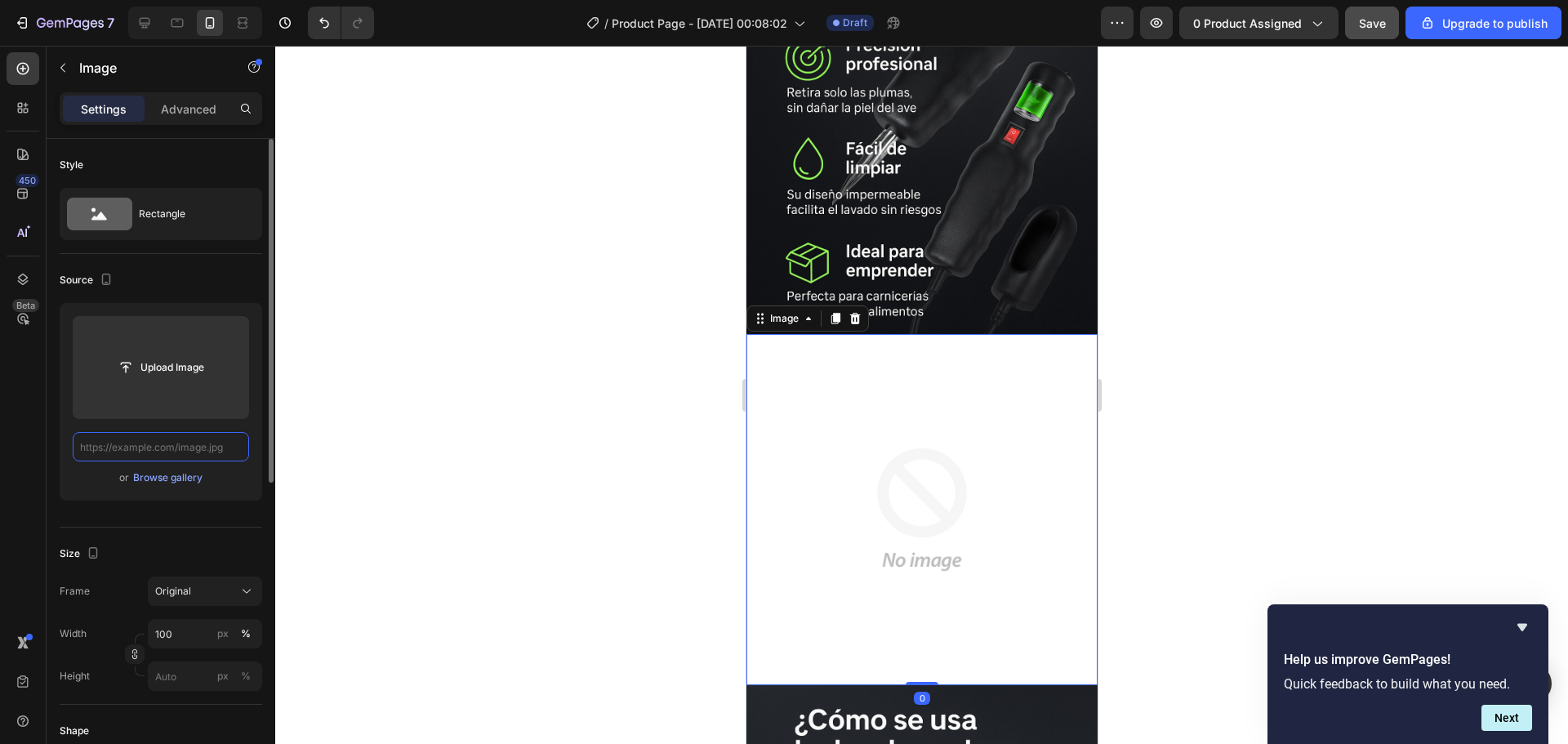
click at [195, 442] on input "text" at bounding box center [161, 446] width 177 height 29
paste input "https://i.ibb.co/SD58svwJ/907263186925b942af07cc9846ef3663331784c8-1.webp"
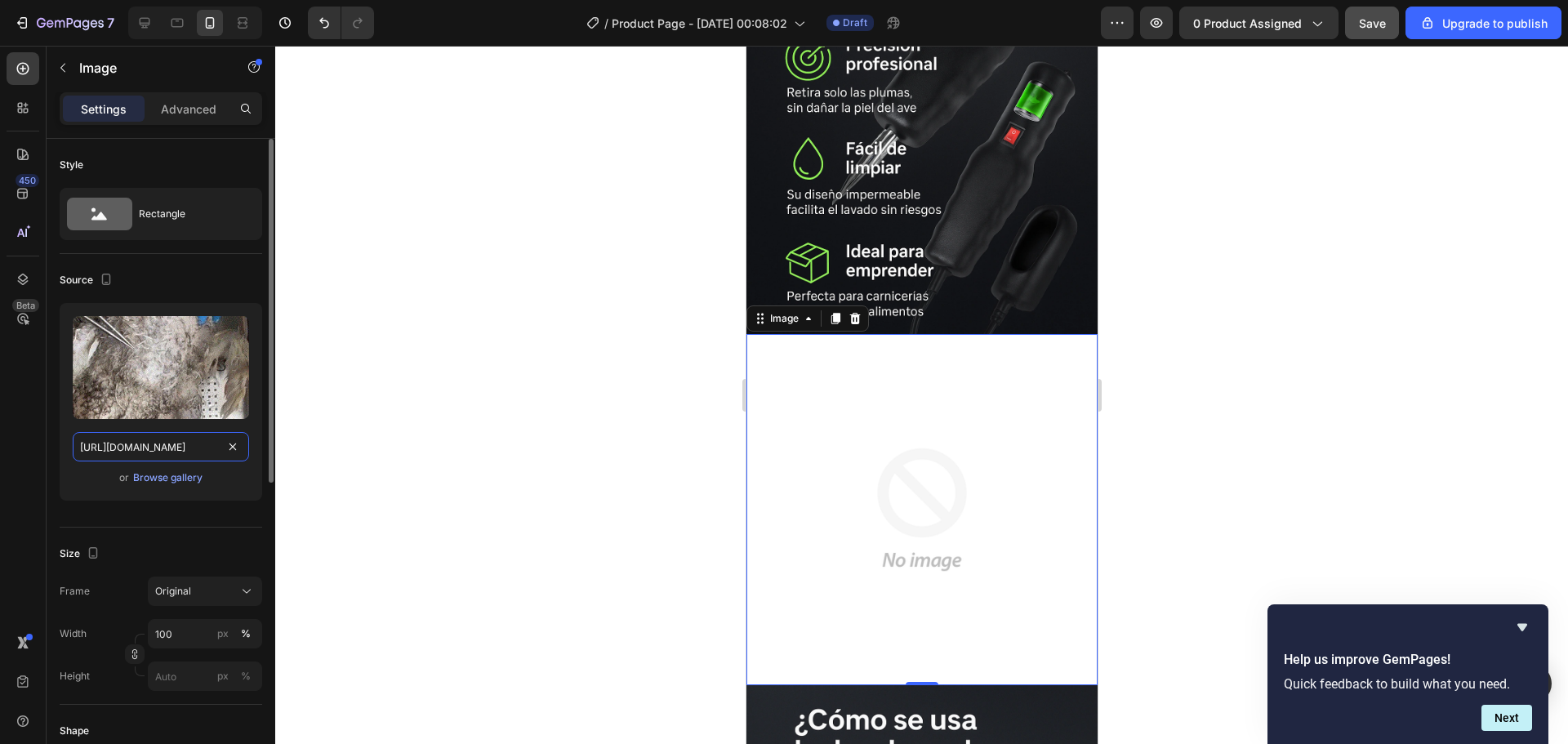
scroll to position [0, 252]
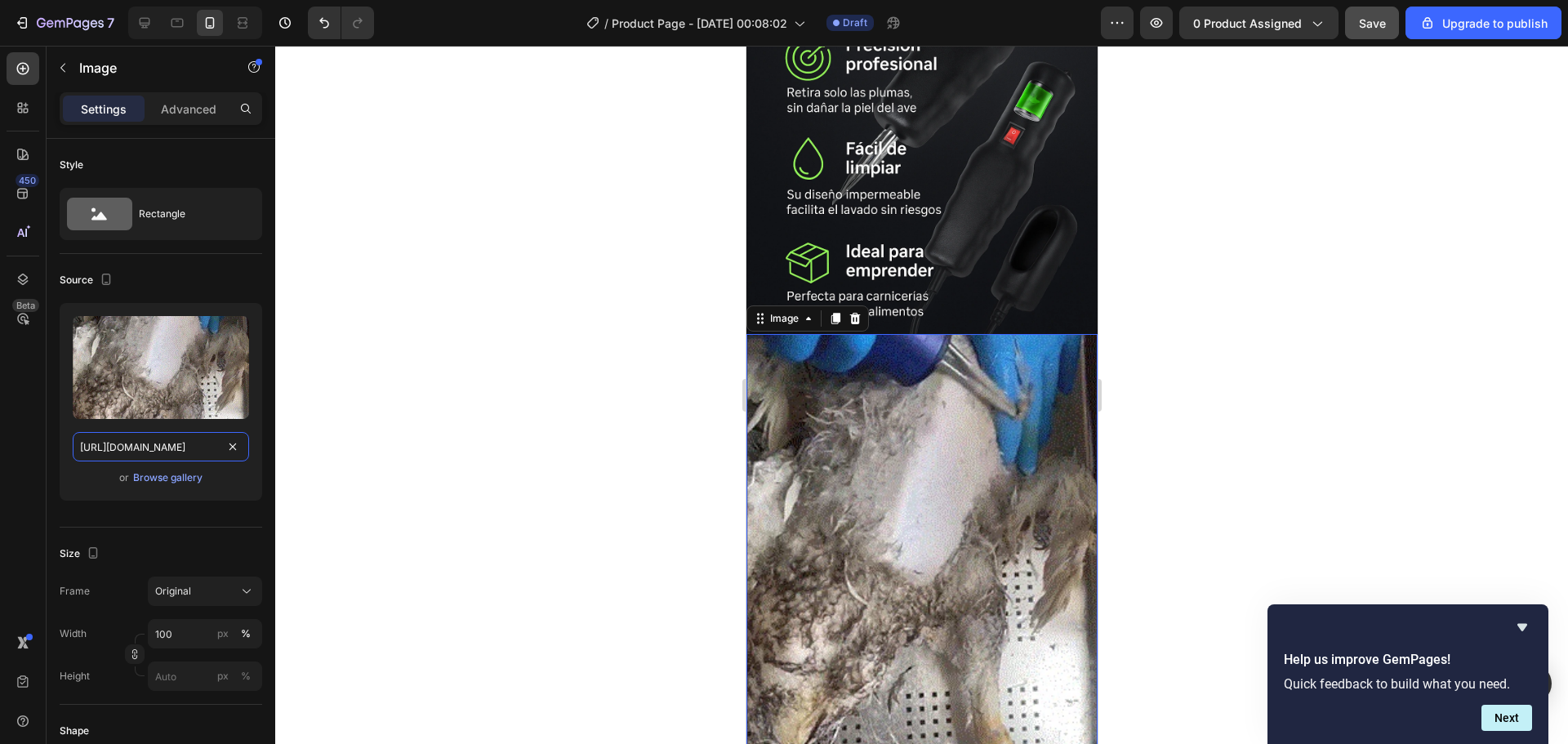
type input "https://i.ibb.co/SD58svwJ/907263186925b942af07cc9846ef3663331784c8-1.webp"
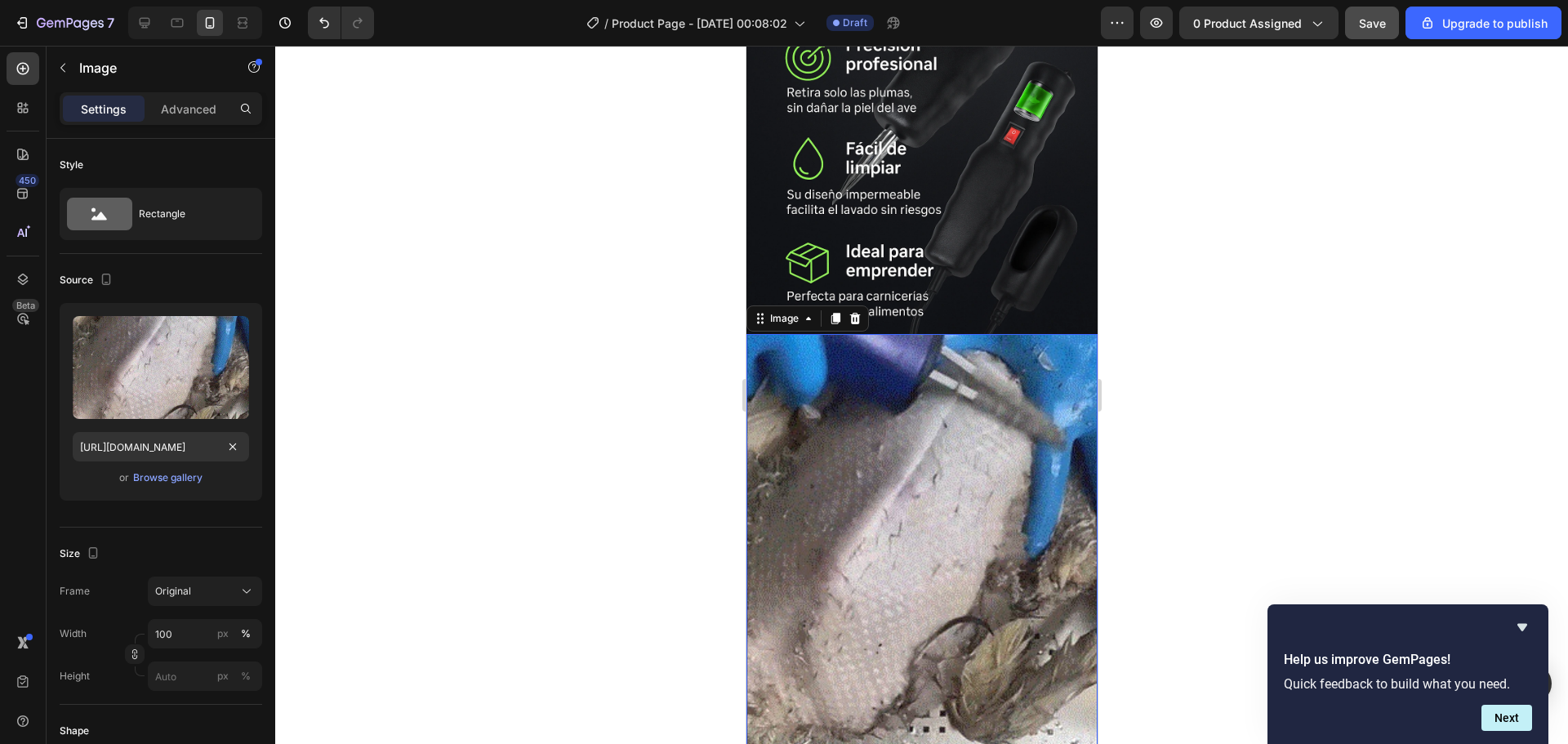
click at [299, 434] on div at bounding box center [922, 395] width 1293 height 699
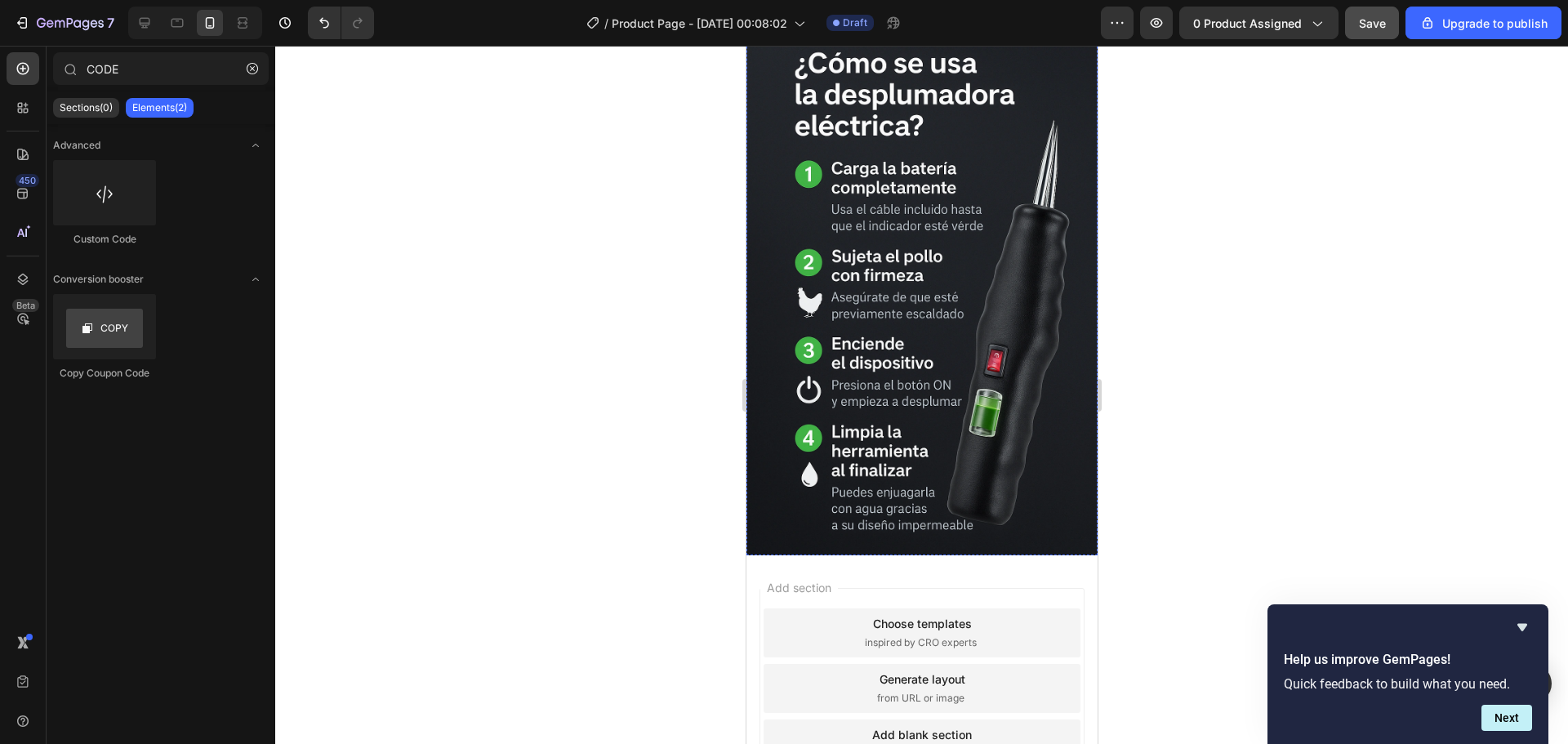
scroll to position [3176, 0]
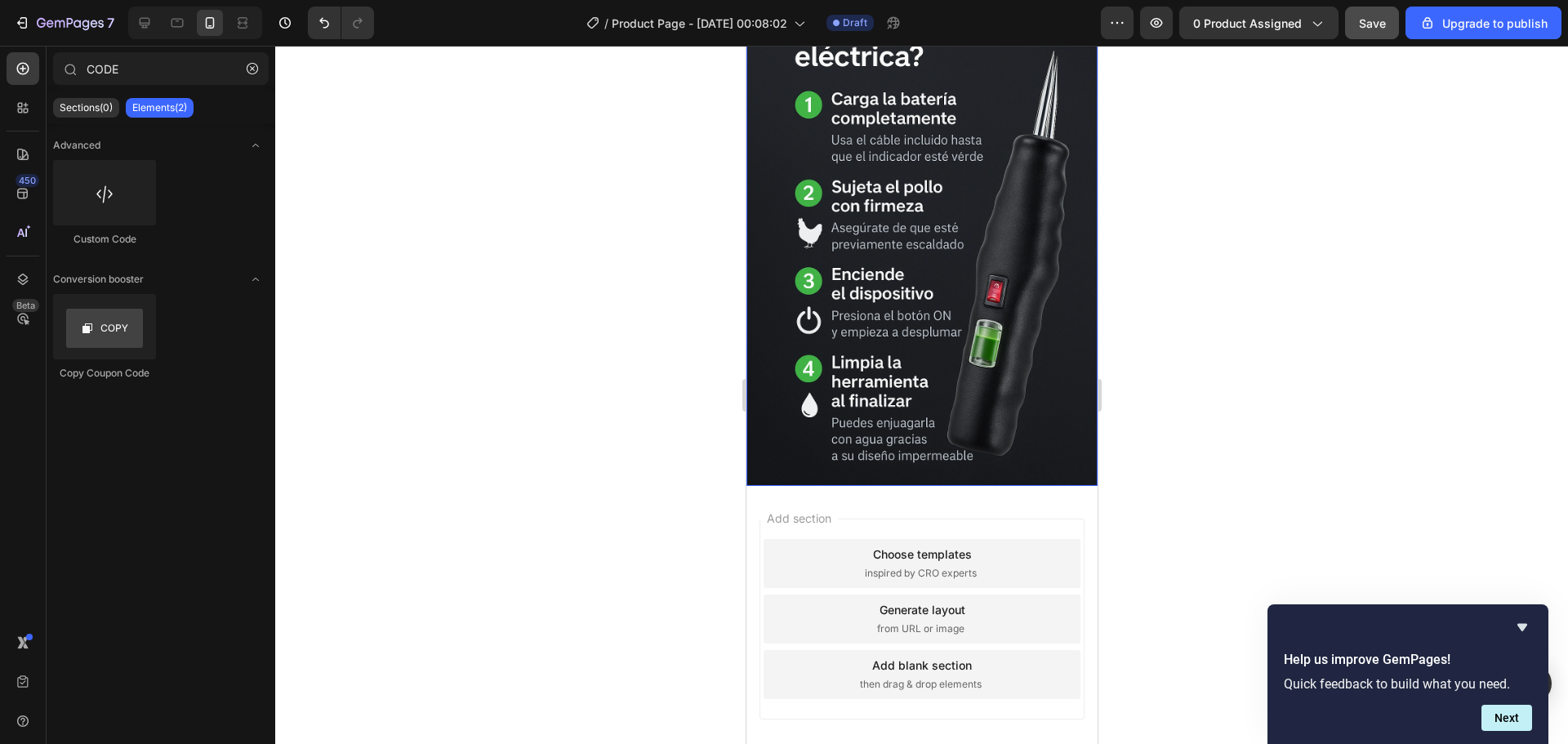
click at [880, 299] on img at bounding box center [921, 222] width 351 height 527
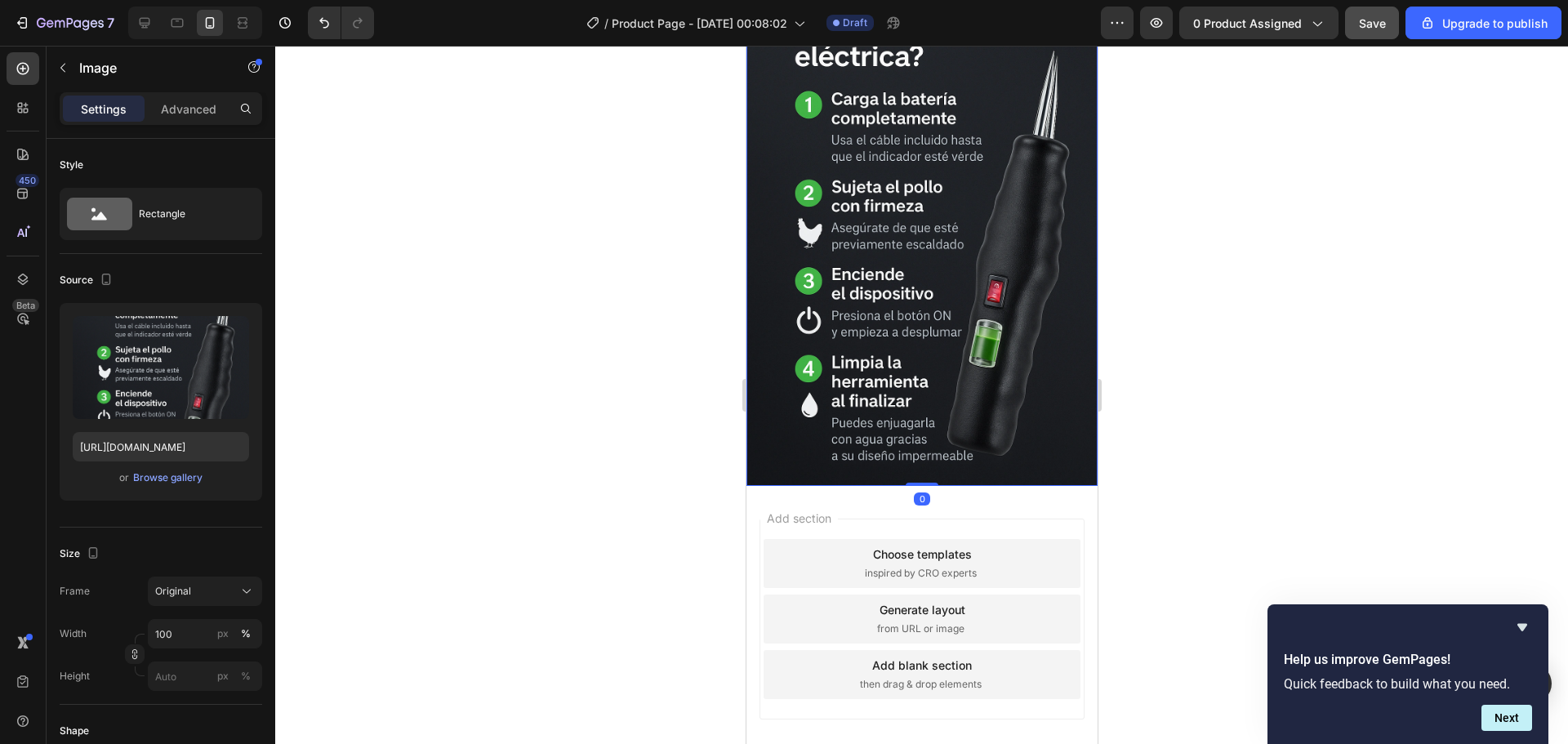
scroll to position [2931, 0]
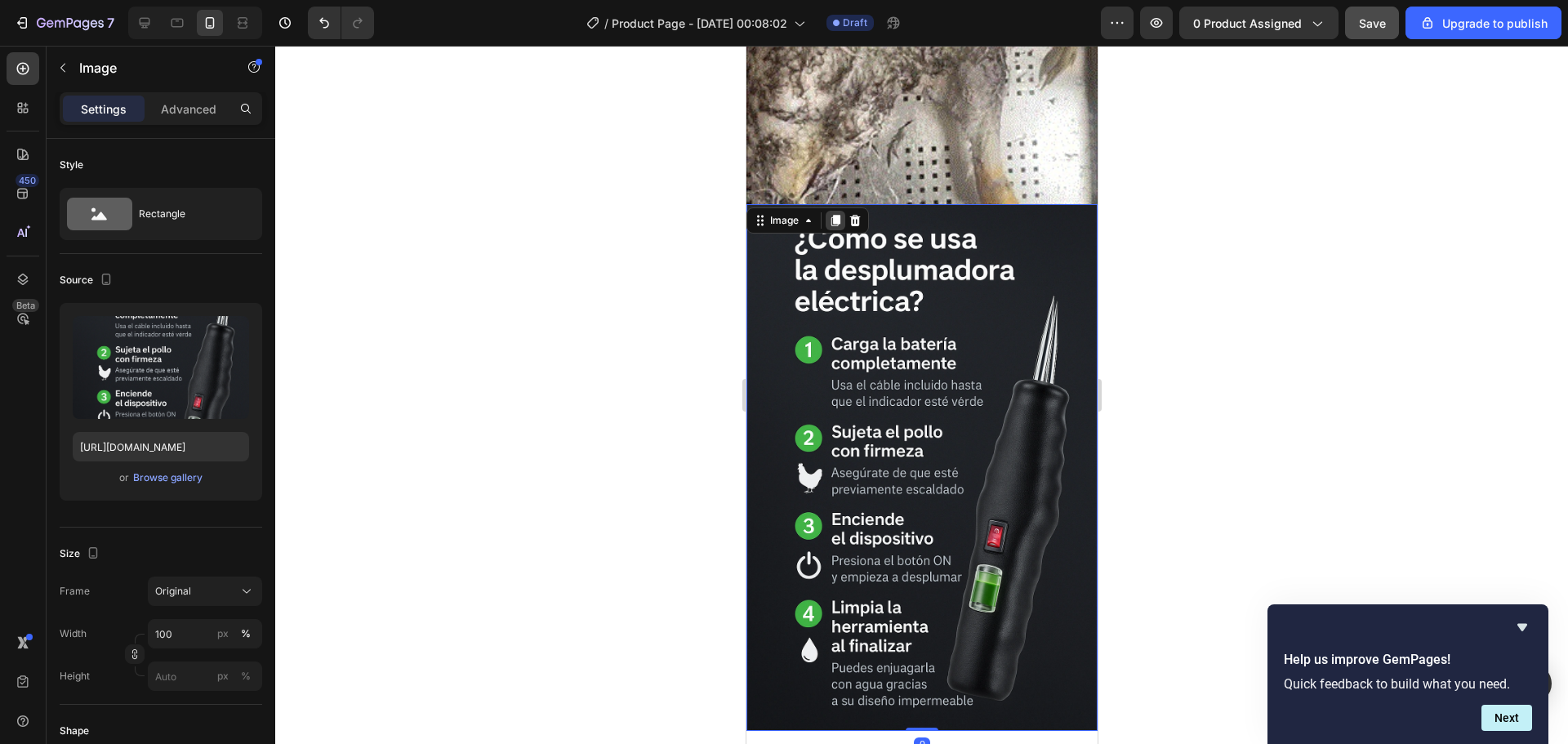
click at [833, 215] on icon at bounding box center [835, 220] width 9 height 11
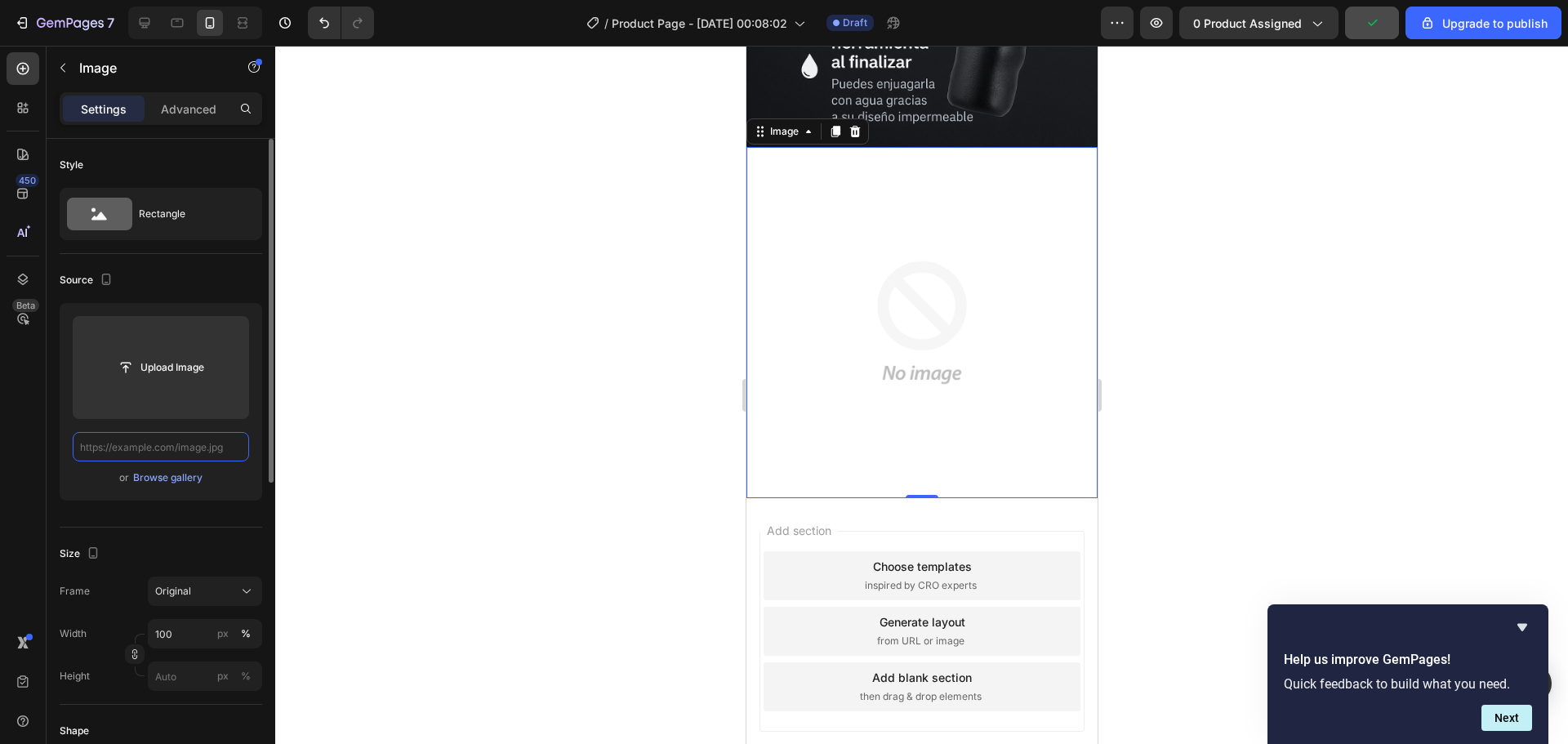
scroll to position [0, 0]
click at [157, 454] on input "text" at bounding box center [161, 446] width 177 height 29
paste input "https://i.ibb.co/SD58svwJ/907263186925b942af07cc9846ef3663331784c8-1.webp"
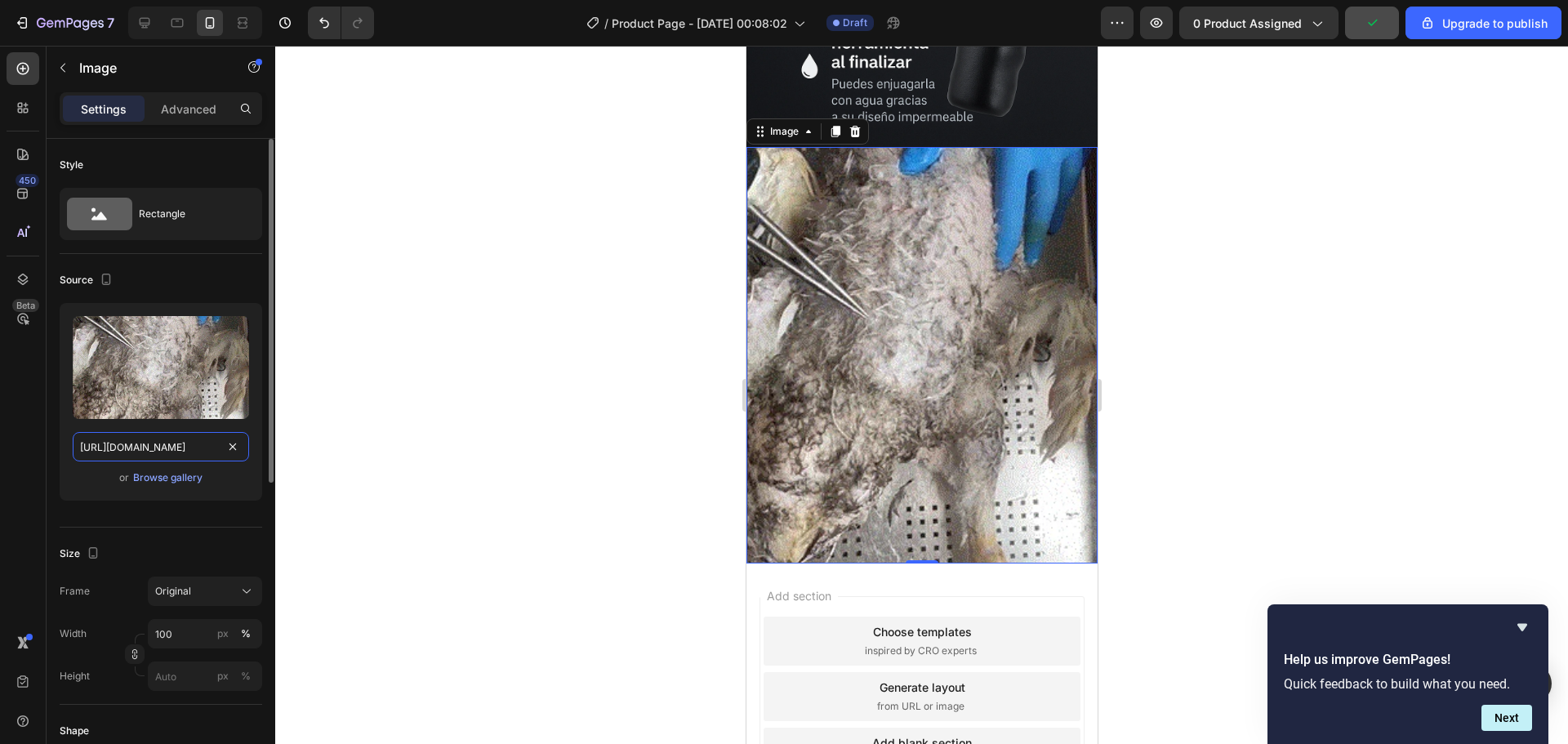
scroll to position [3553, 0]
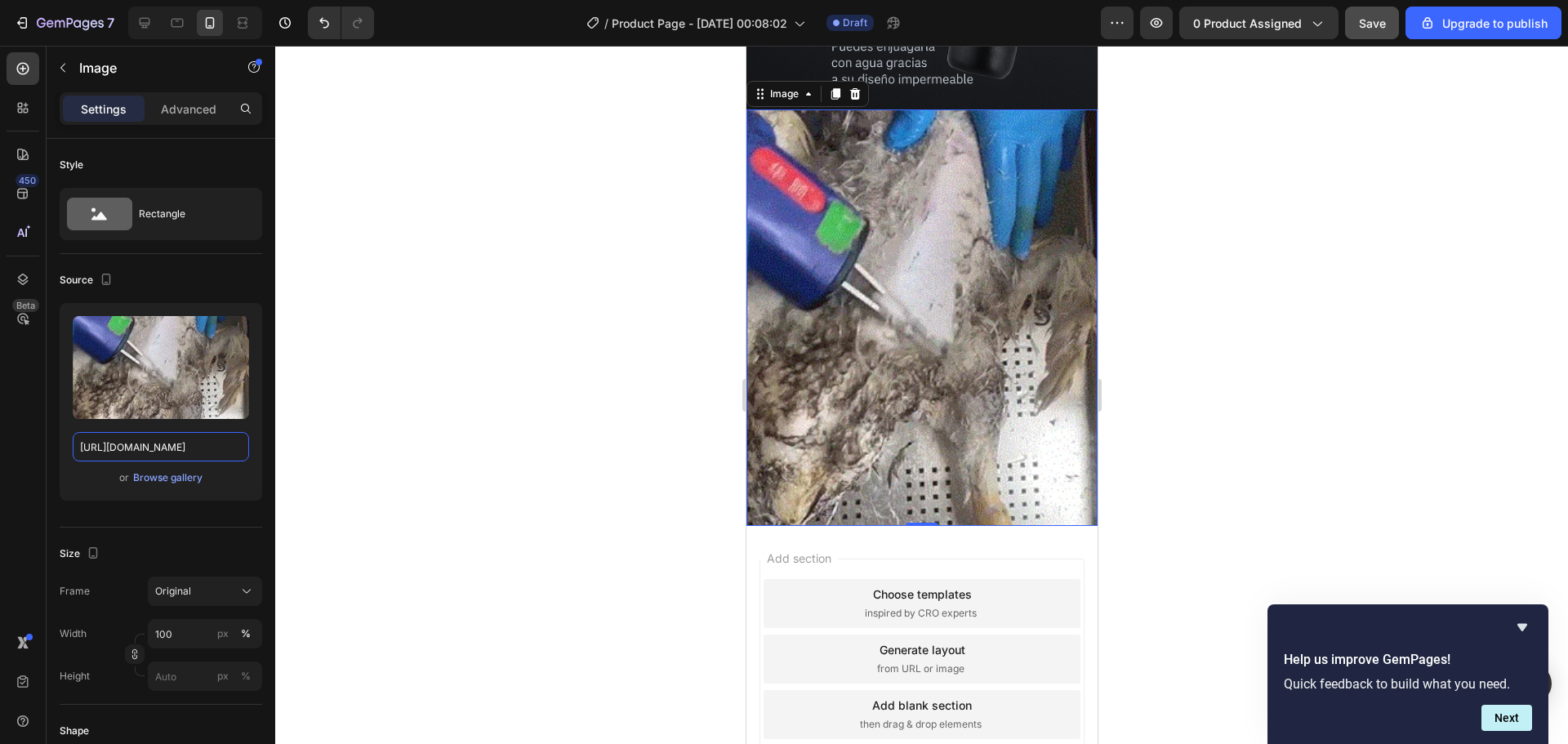
type input "https://i.ibb.co/SD58svwJ/907263186925b942af07cc9846ef3663331784c8-1.webp"
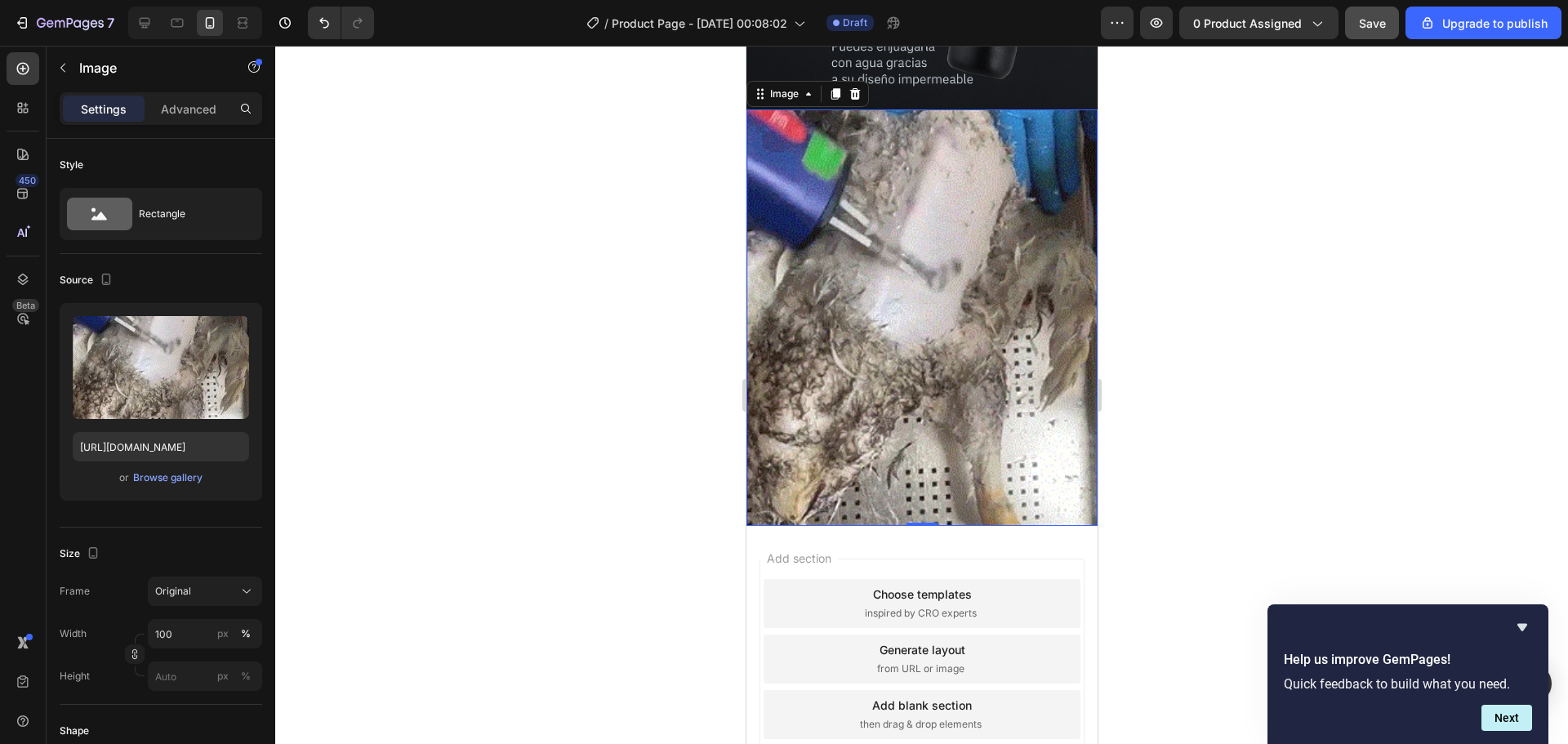
scroll to position [0, 0]
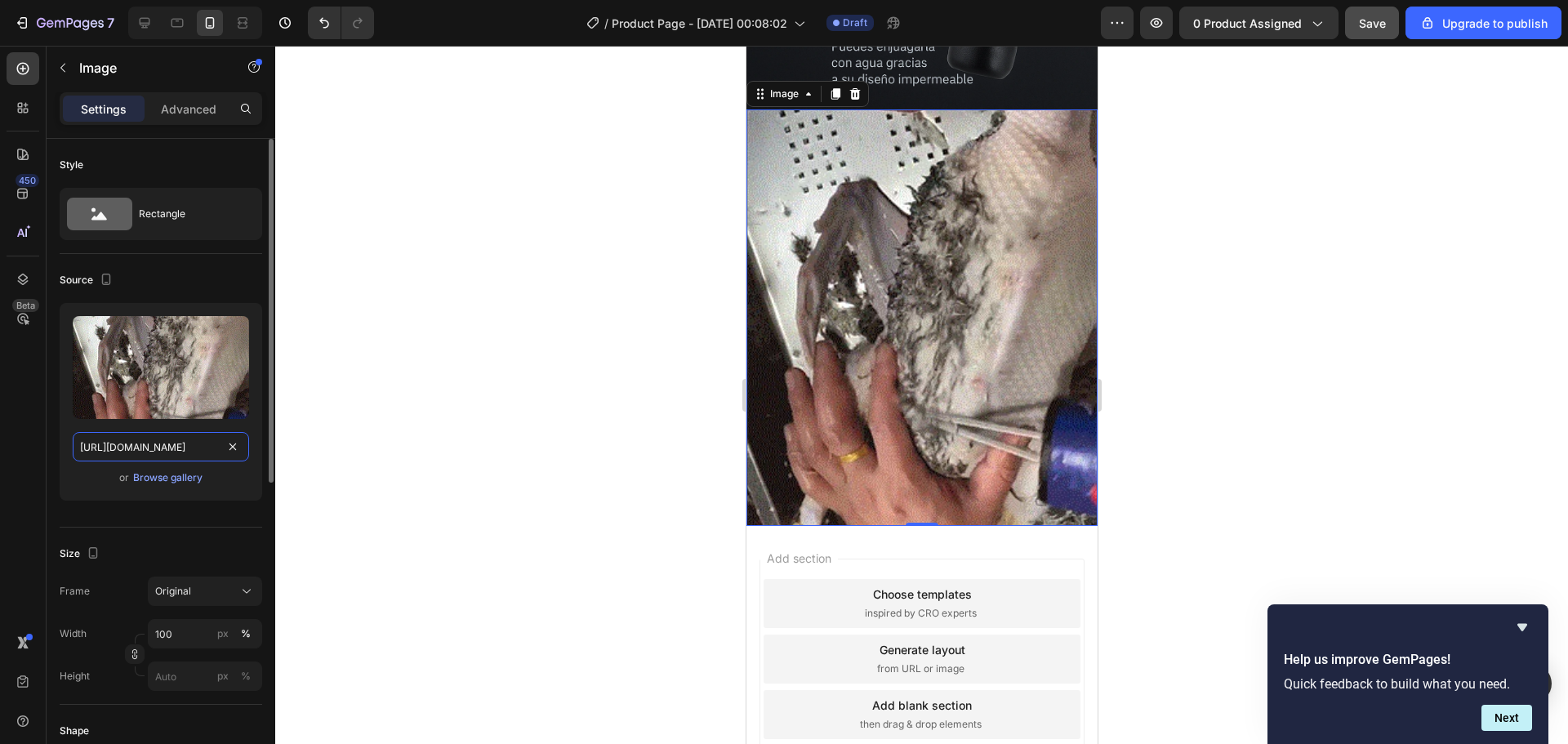
drag, startPoint x: 247, startPoint y: 454, endPoint x: 238, endPoint y: 451, distance: 9.5
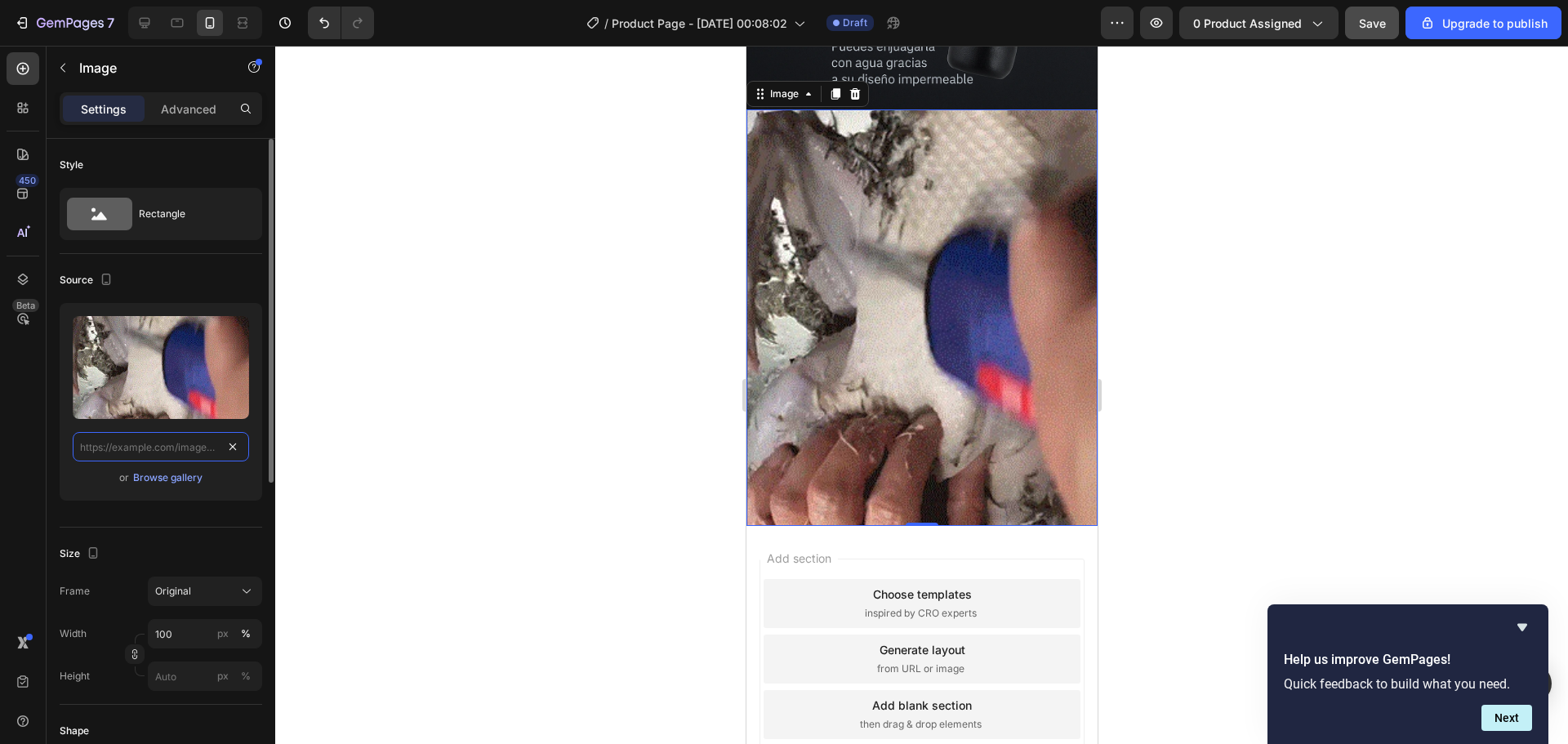
scroll to position [3515, 0]
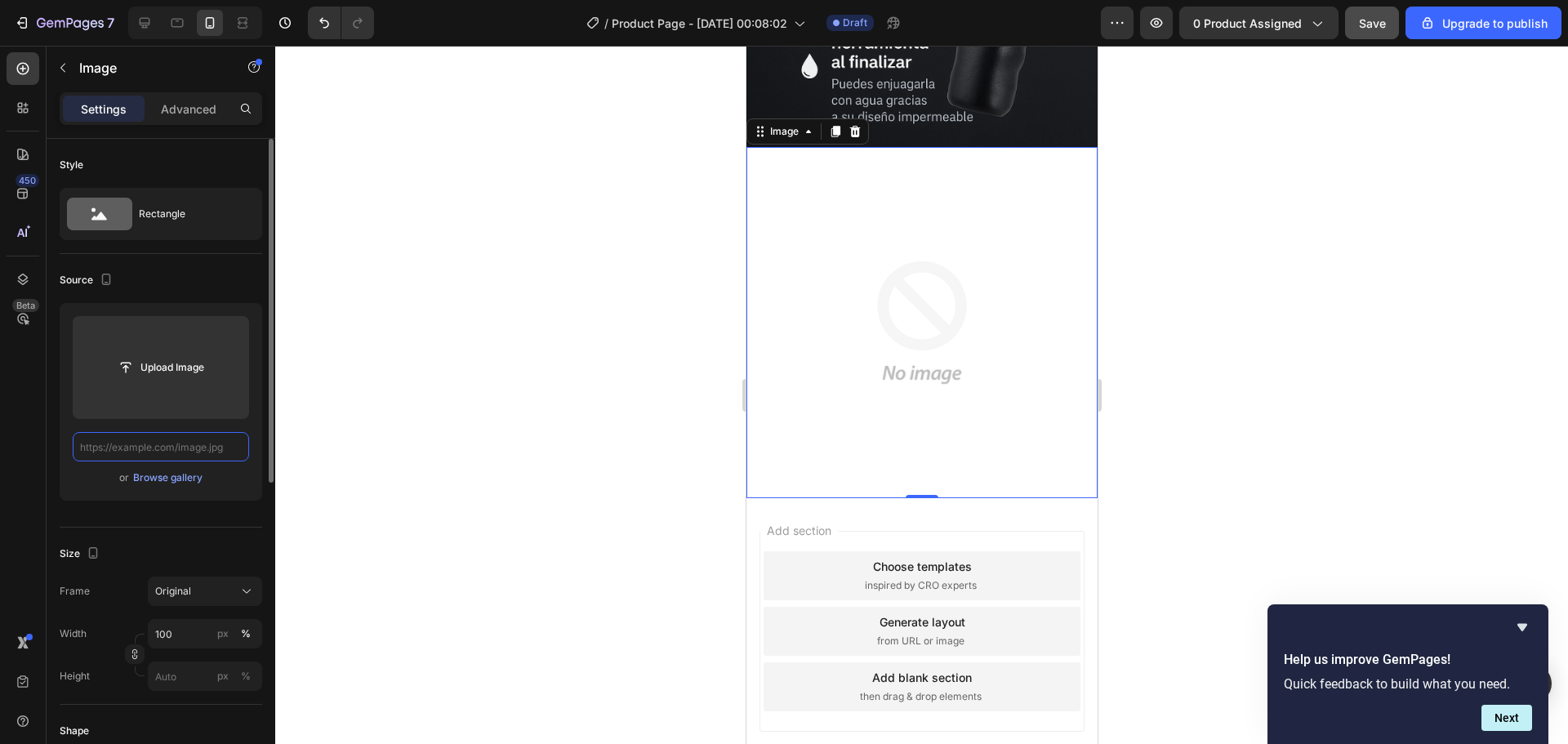
click at [203, 450] on input "text" at bounding box center [161, 446] width 177 height 29
paste input "https://i.ibb.co/Fb27Zd3k/Chat-GPTImage26sept202505-50-18p-m-ezgif-com-png-to-w…"
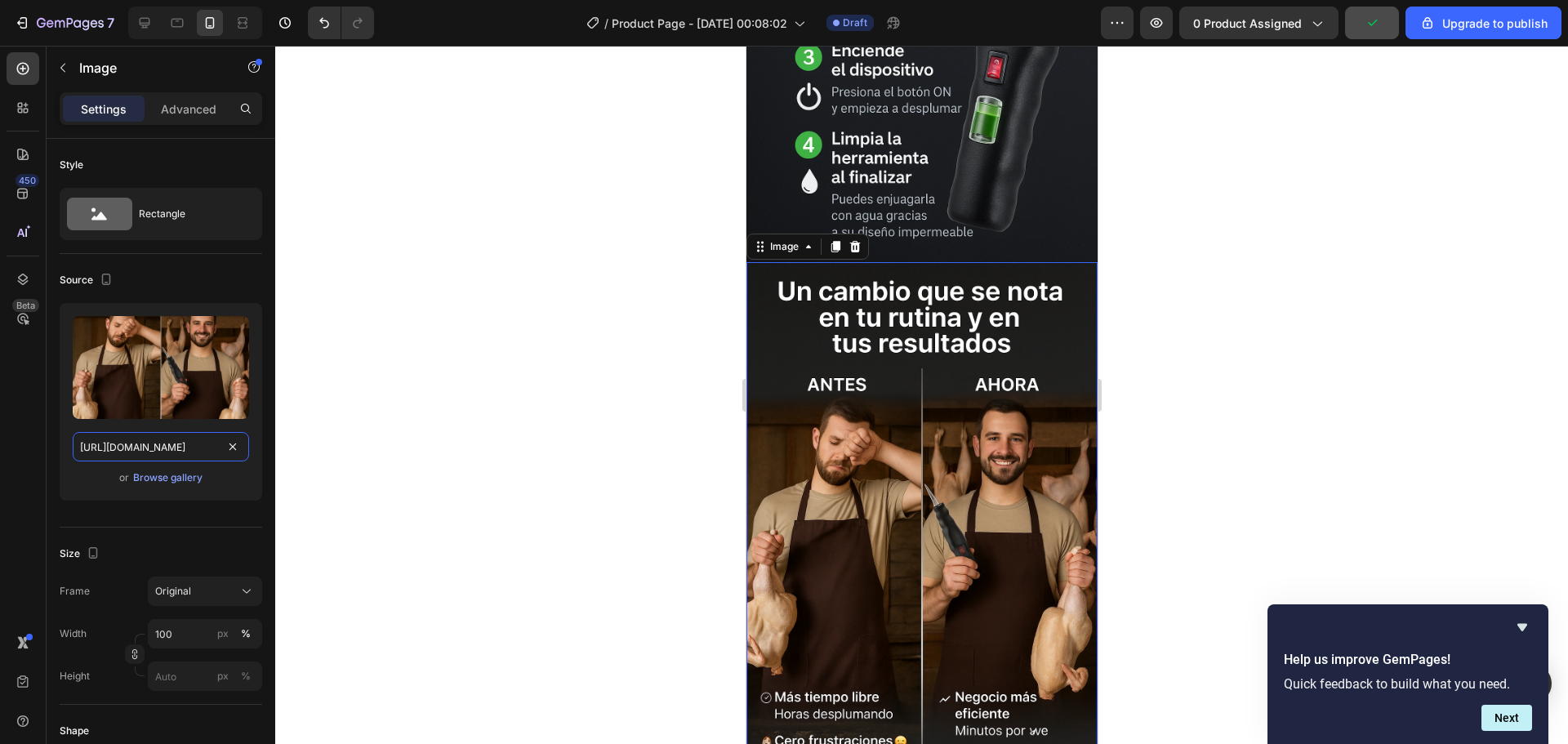
scroll to position [3390, 0]
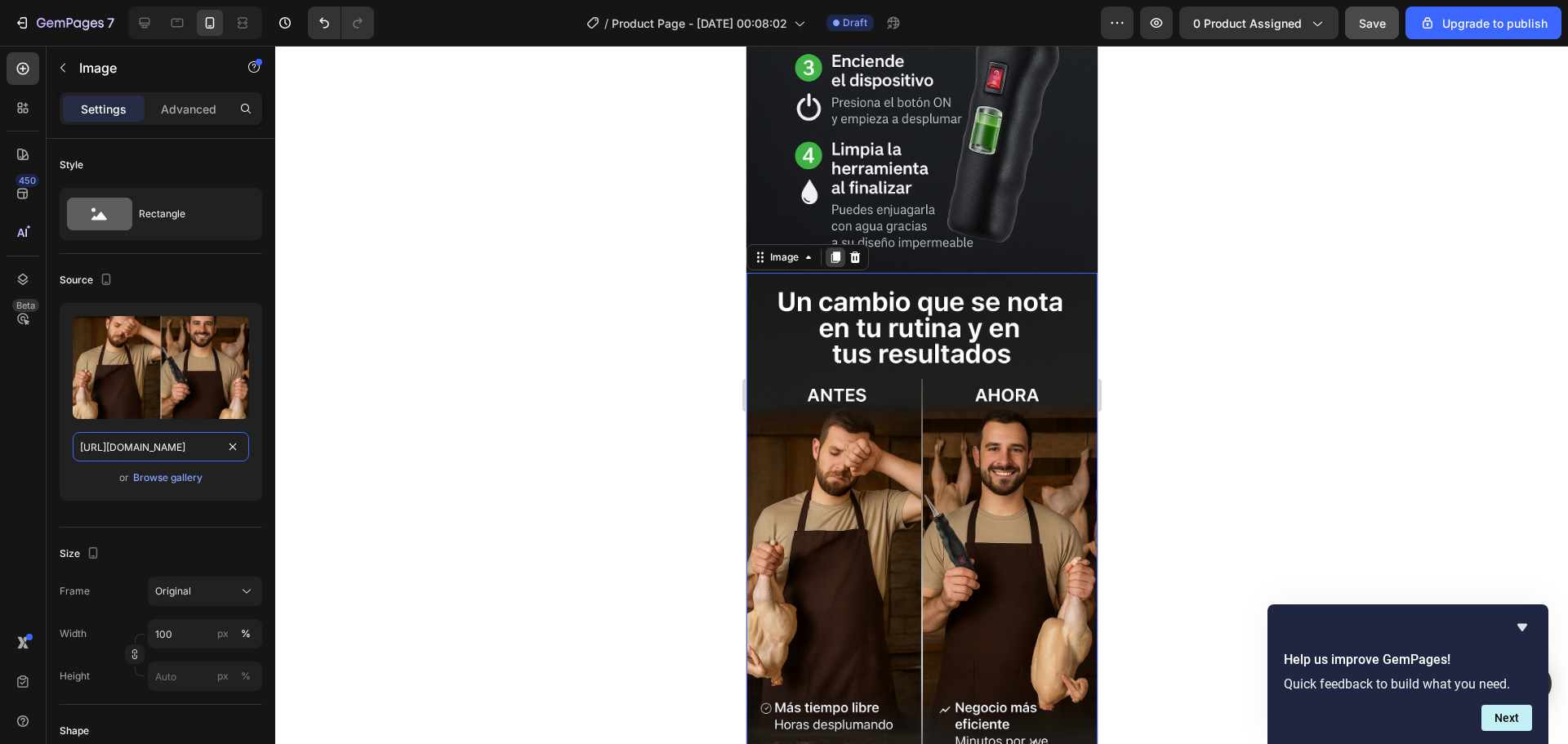
type input "https://i.ibb.co/Fb27Zd3k/Chat-GPTImage26sept202505-50-18p-m-ezgif-com-png-to-w…"
click at [837, 251] on icon at bounding box center [835, 257] width 9 height 11
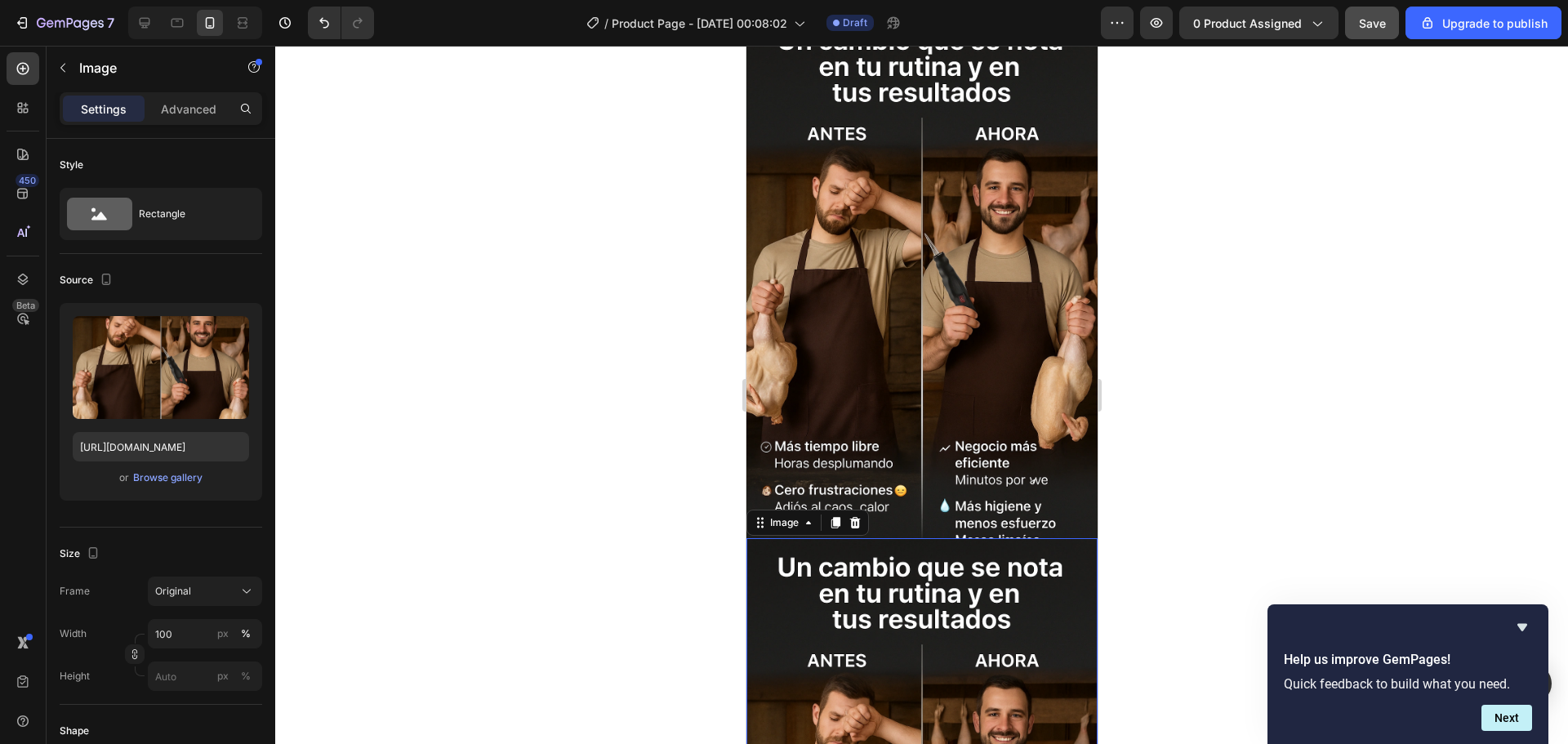
scroll to position [3572, 0]
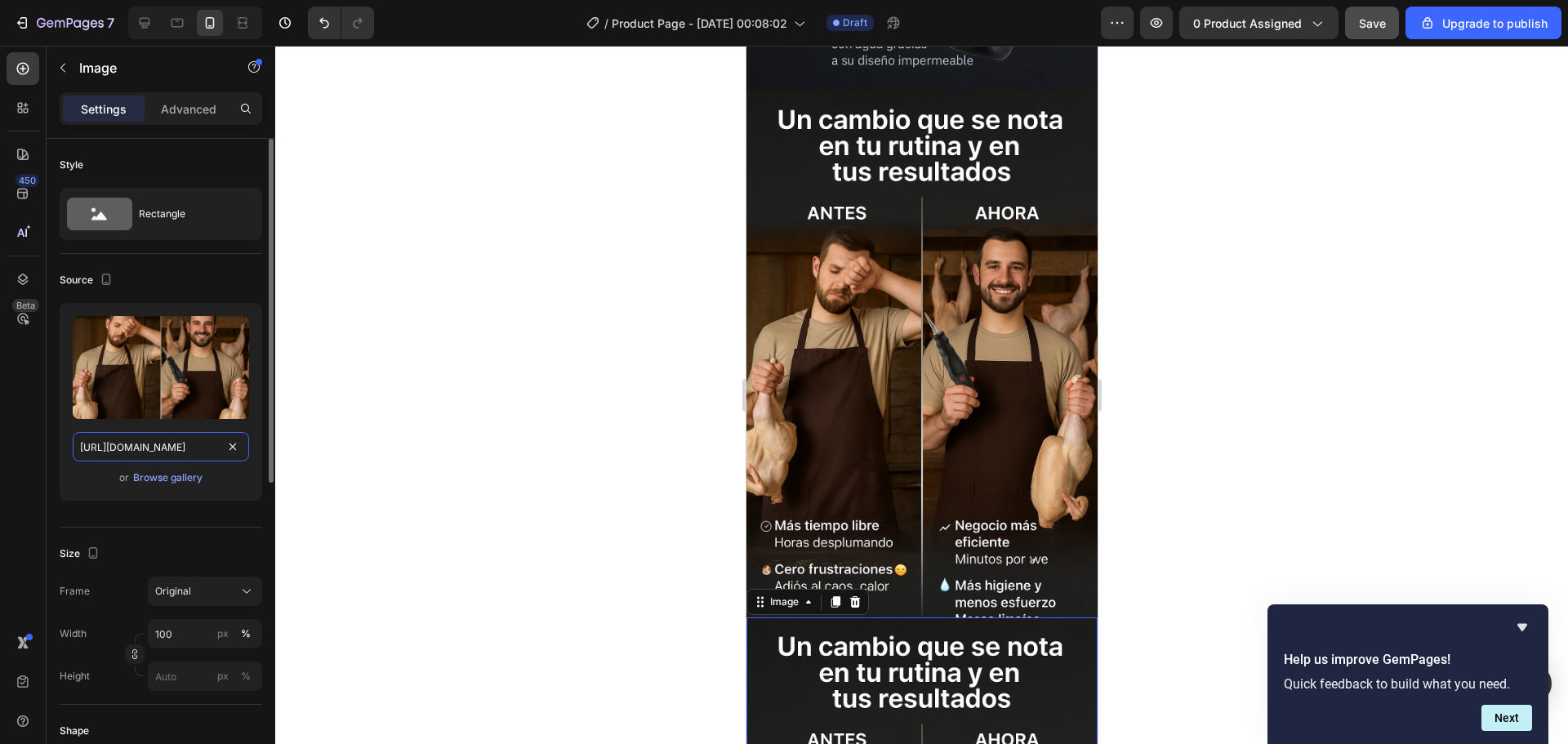
drag, startPoint x: 229, startPoint y: 446, endPoint x: 204, endPoint y: 447, distance: 25.0
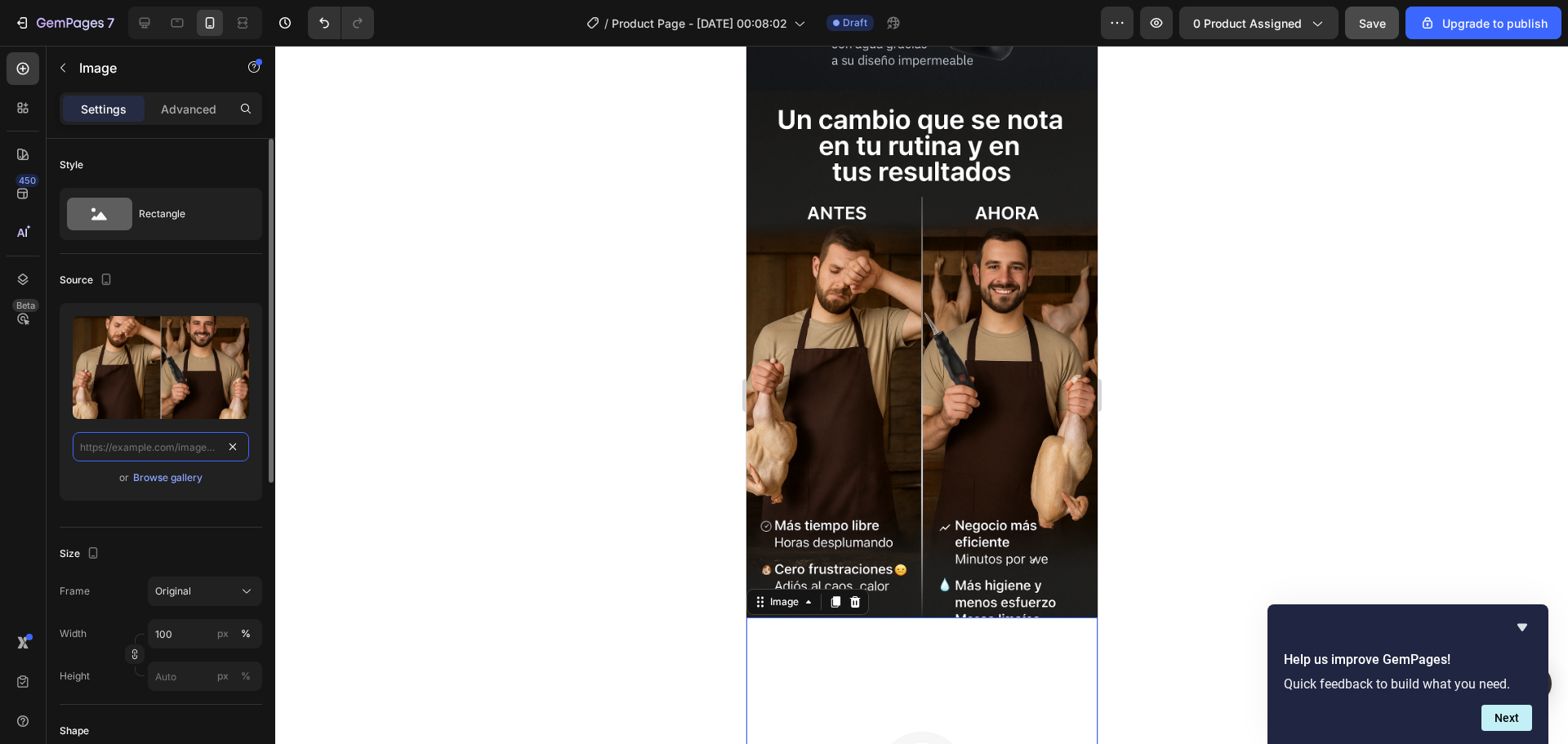
scroll to position [0, 0]
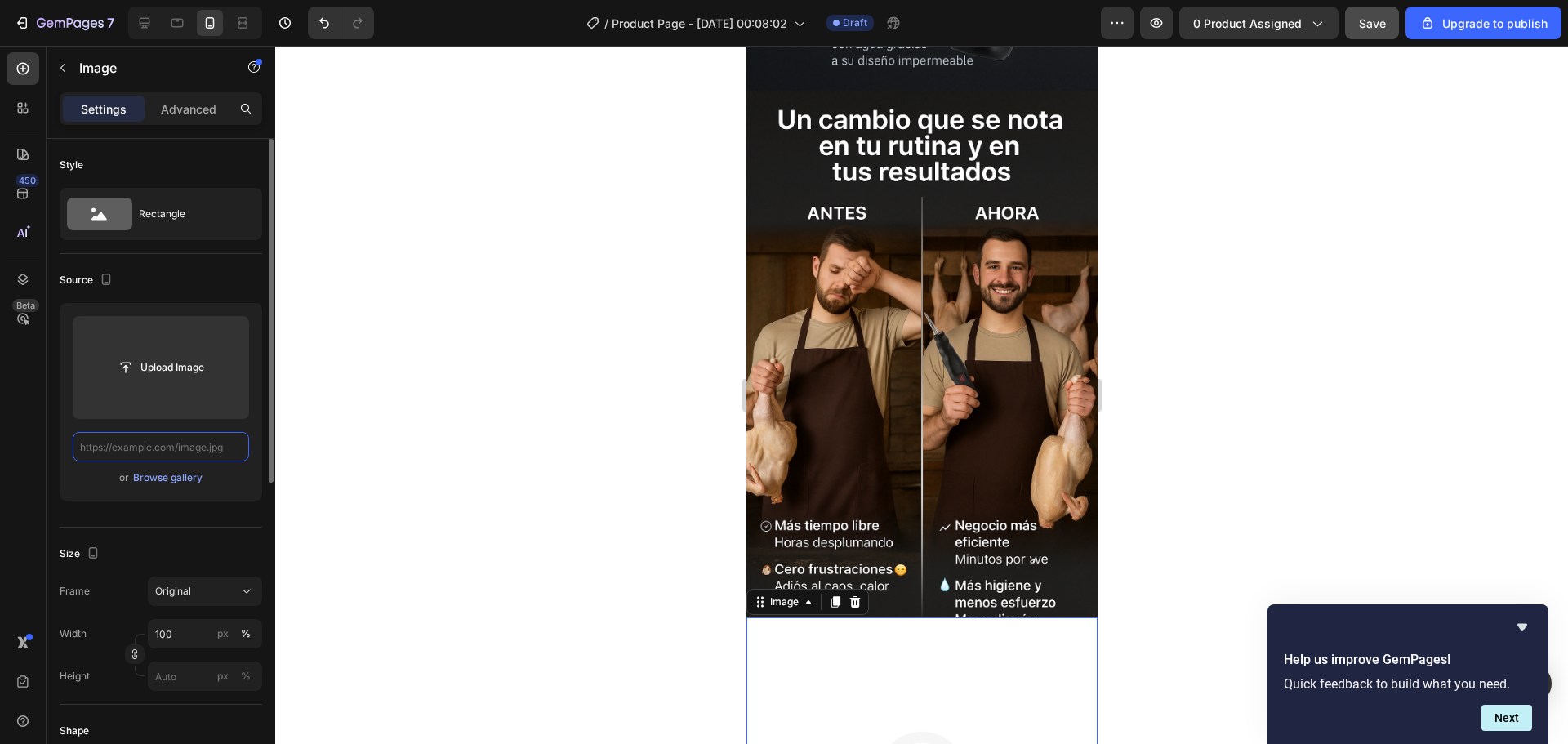
click at [176, 447] on input "text" at bounding box center [161, 446] width 177 height 29
paste input "https://i.ibb.co/Fb27Zd3k/Chat-GPTImage26sept202505-50-18p-m-ezgif-com-png-to-w…"
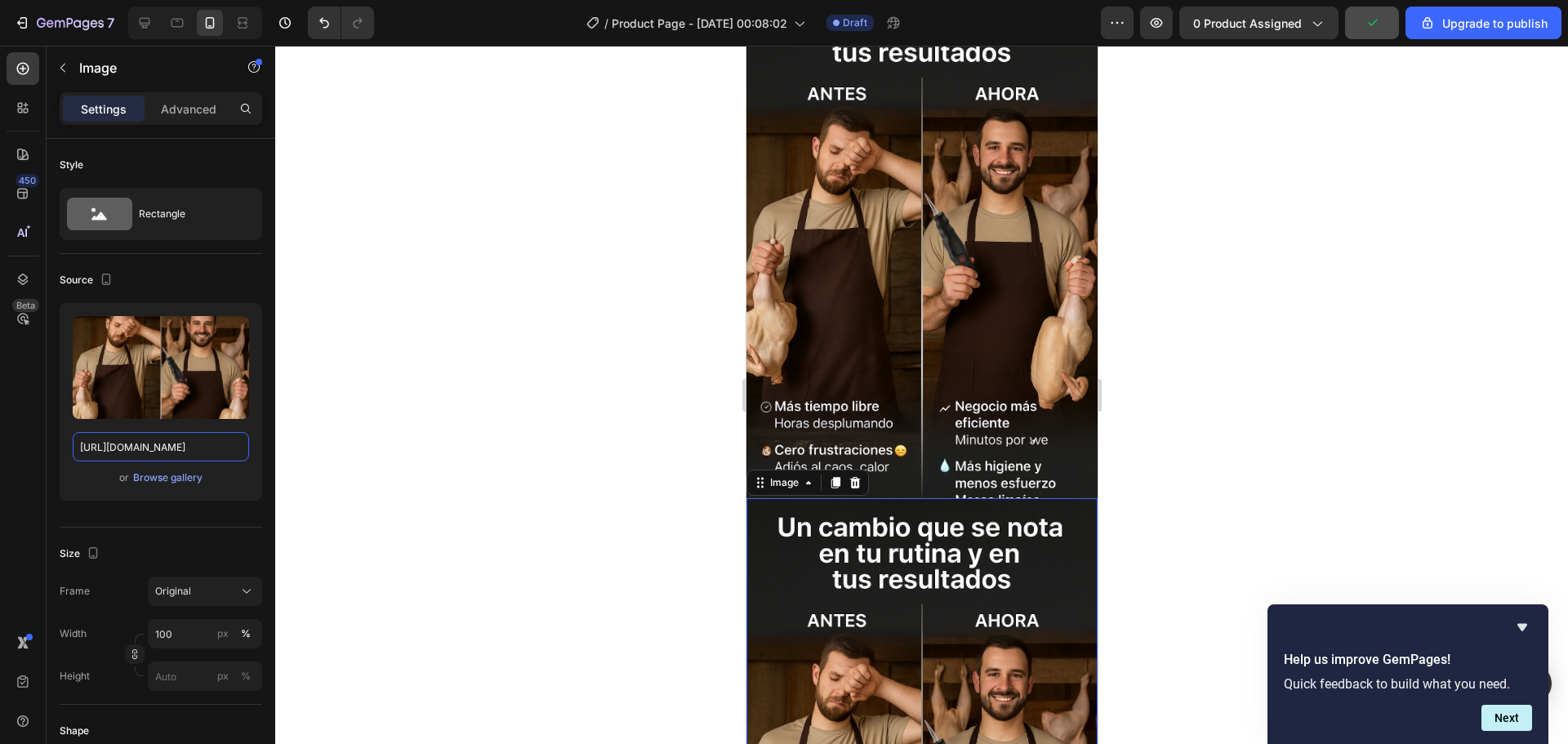
scroll to position [3816, 0]
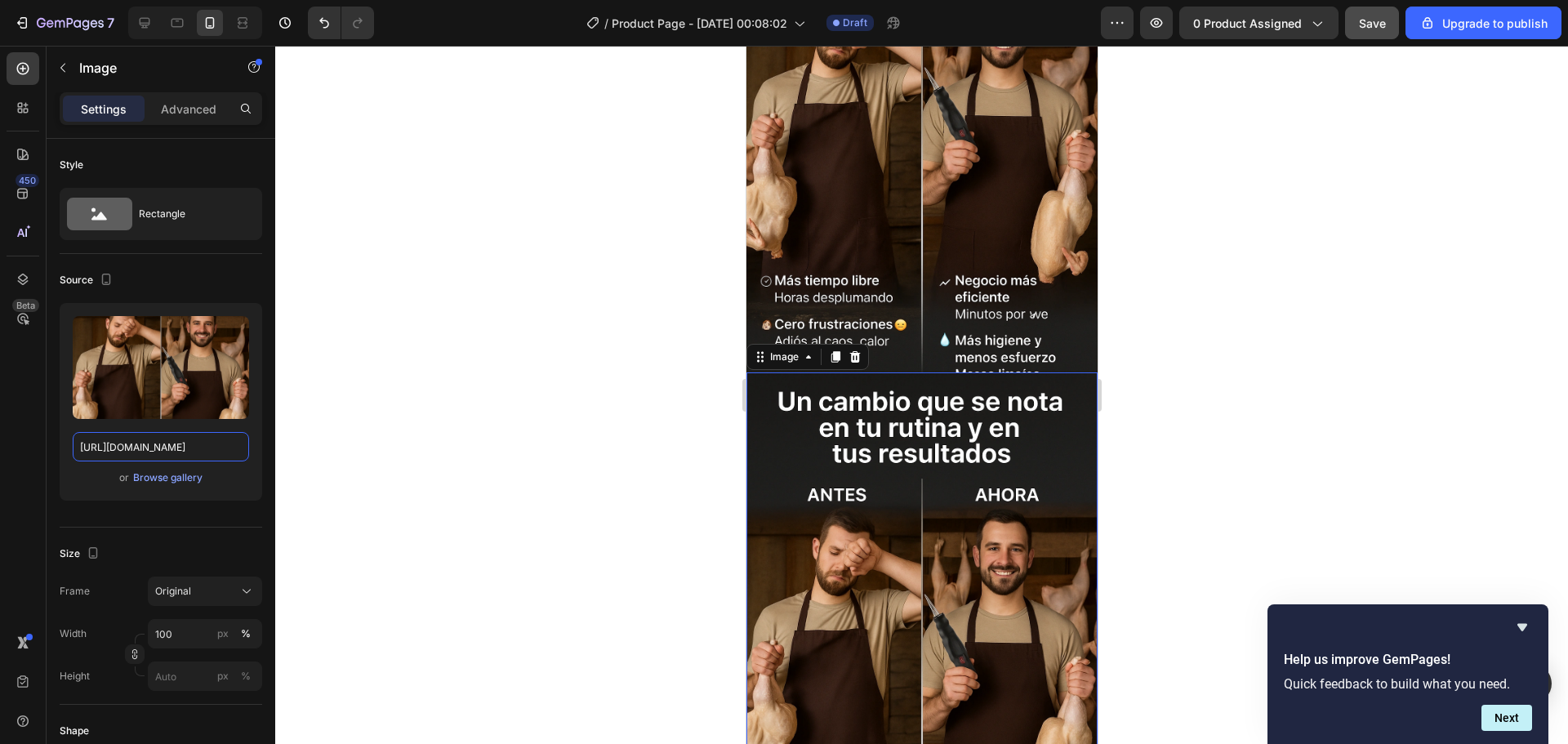
type input "https://i.ibb.co/Fb27Zd3k/Chat-GPTImage26sept202505-50-18p-m-ezgif-com-png-to-w…"
click at [616, 468] on div at bounding box center [922, 395] width 1293 height 699
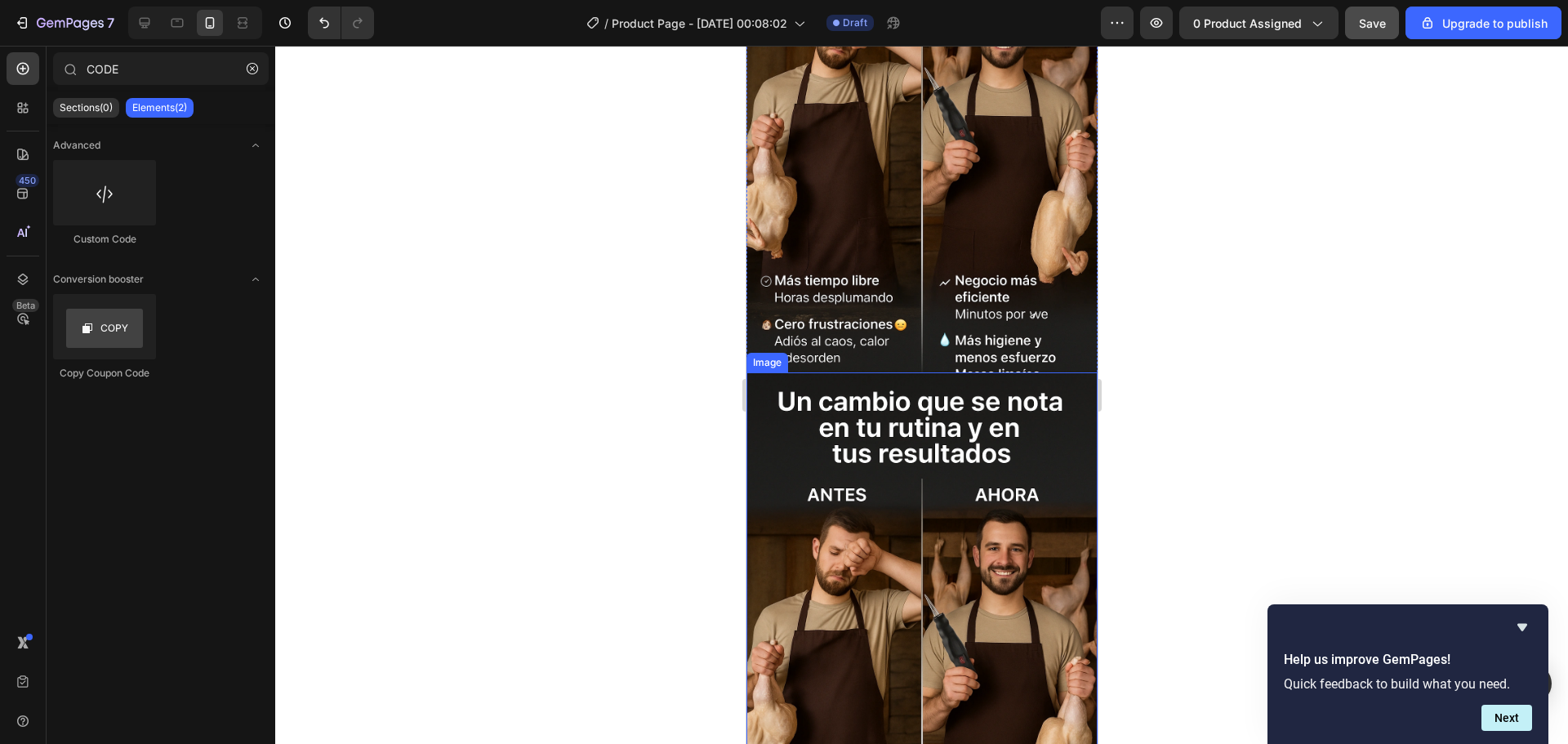
click at [855, 467] on img at bounding box center [921, 636] width 351 height 527
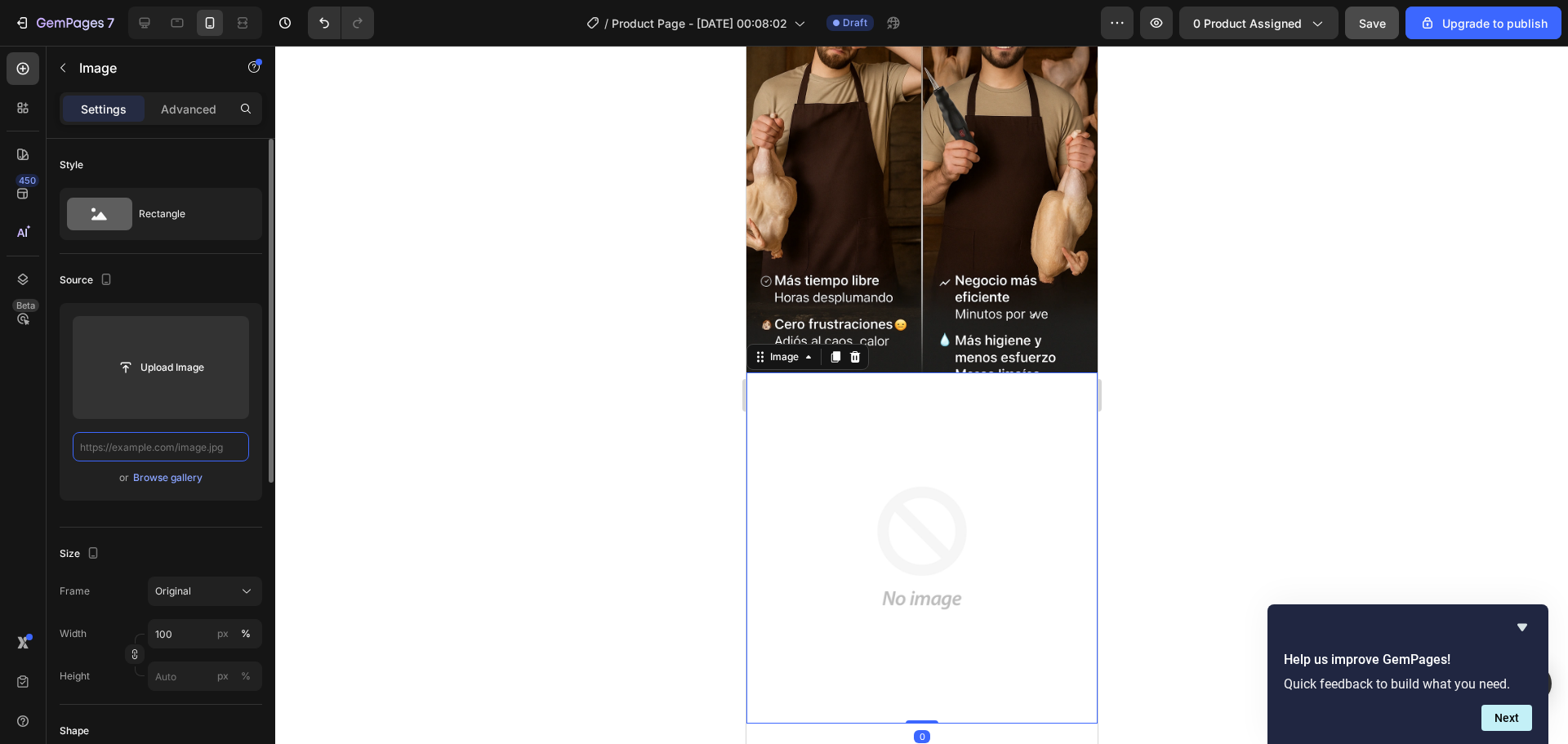
click at [179, 446] on input "text" at bounding box center [161, 446] width 177 height 29
paste input "https://i.ibb.co/Fb27Zd3k/Chat-GPTImage26sept202505-50-18p-m-ezgif-com-png-to-w…"
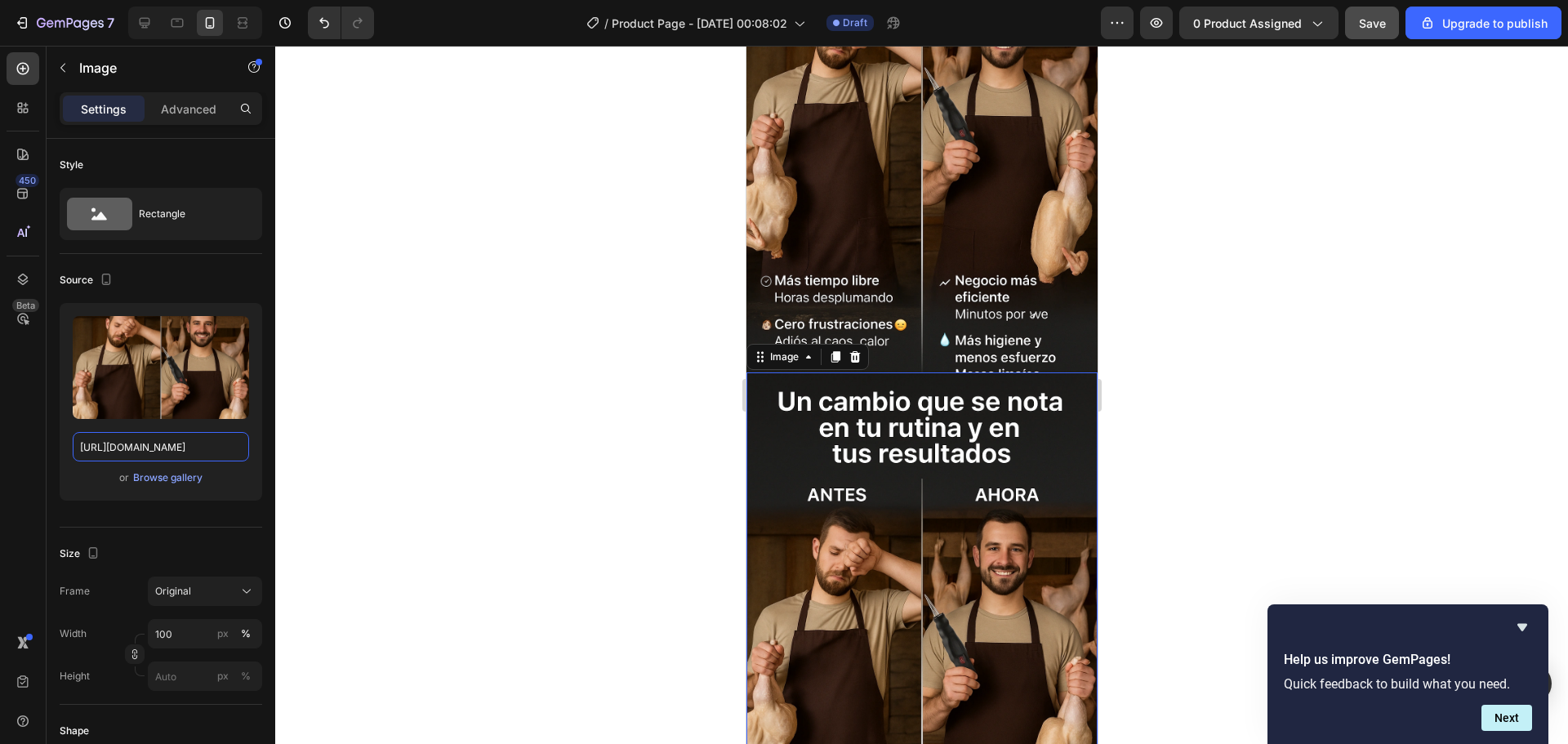
type input "https://i.ibb.co/Fb27Zd3k/Chat-GPTImage26sept202505-50-18p-m-ezgif-com-png-to-w…"
click at [398, 419] on div at bounding box center [922, 395] width 1293 height 699
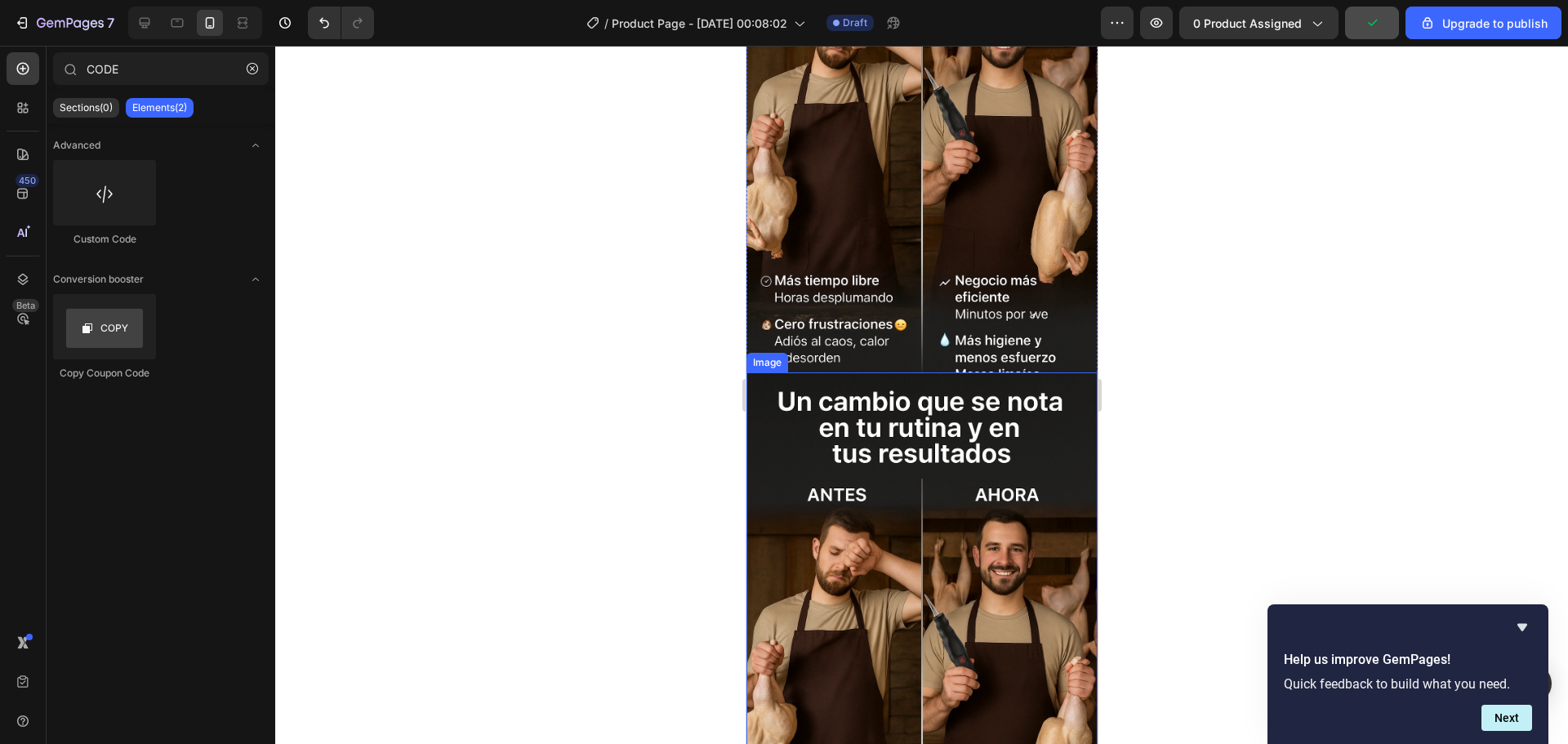
click at [846, 548] on img at bounding box center [921, 636] width 351 height 527
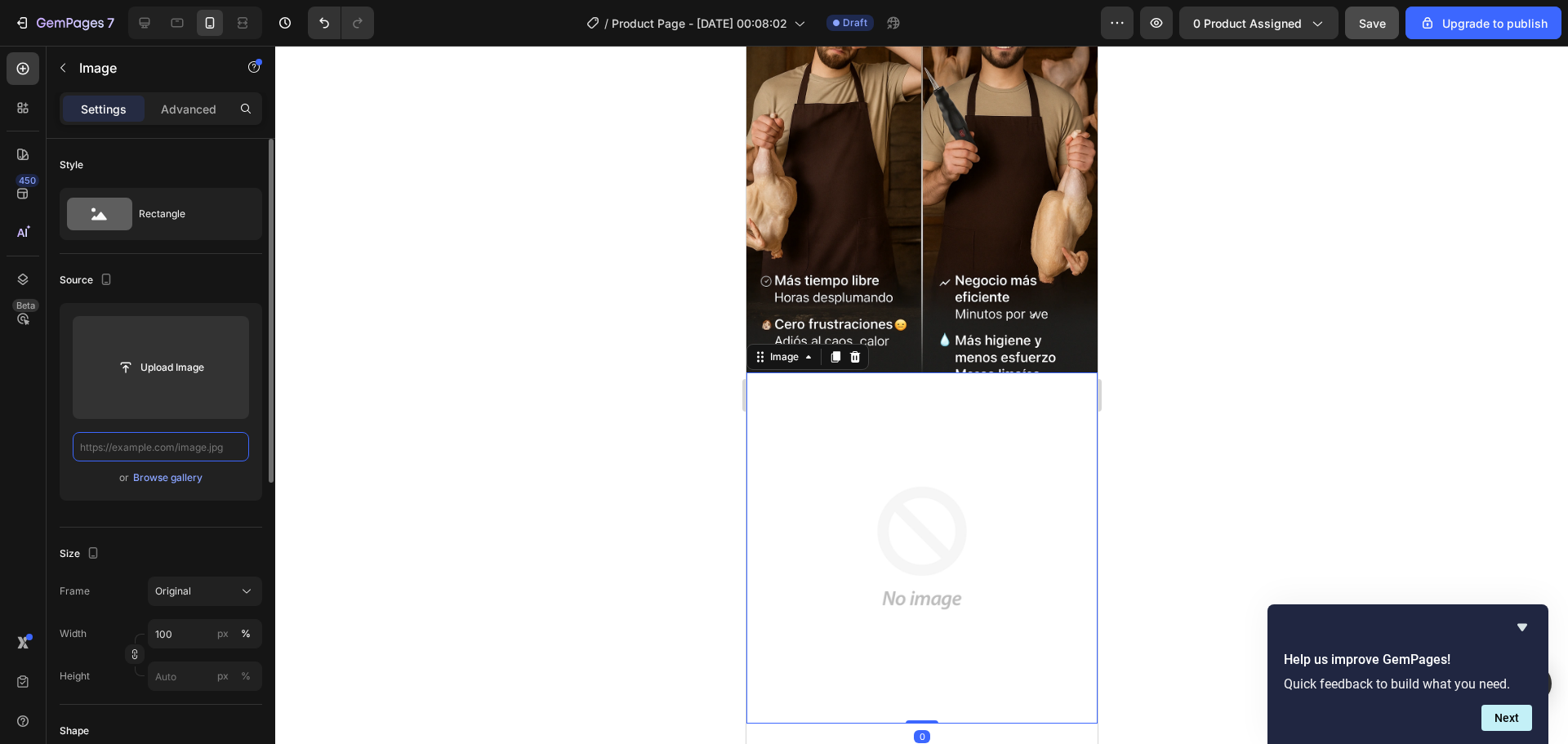
click at [173, 447] on input "text" at bounding box center [161, 446] width 177 height 29
paste input "https://i.ibb.co/qY6D2gvM/Chat-GPTImage26sept202510-30-12p-m-ezgif-com-png-to-w…"
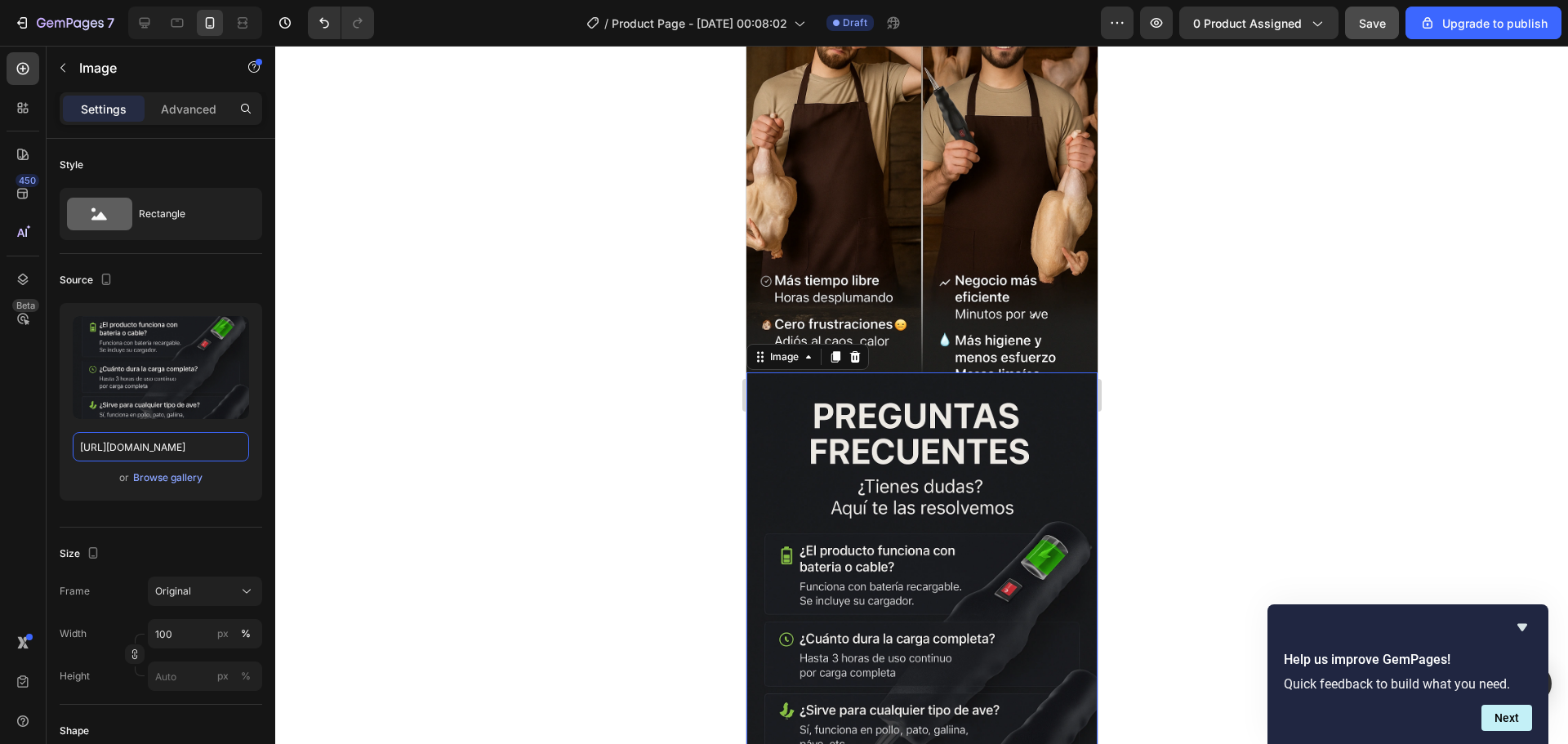
type input "https://i.ibb.co/qY6D2gvM/Chat-GPTImage26sept202510-30-12p-m-ezgif-com-png-to-w…"
click at [354, 429] on div at bounding box center [922, 395] width 1293 height 699
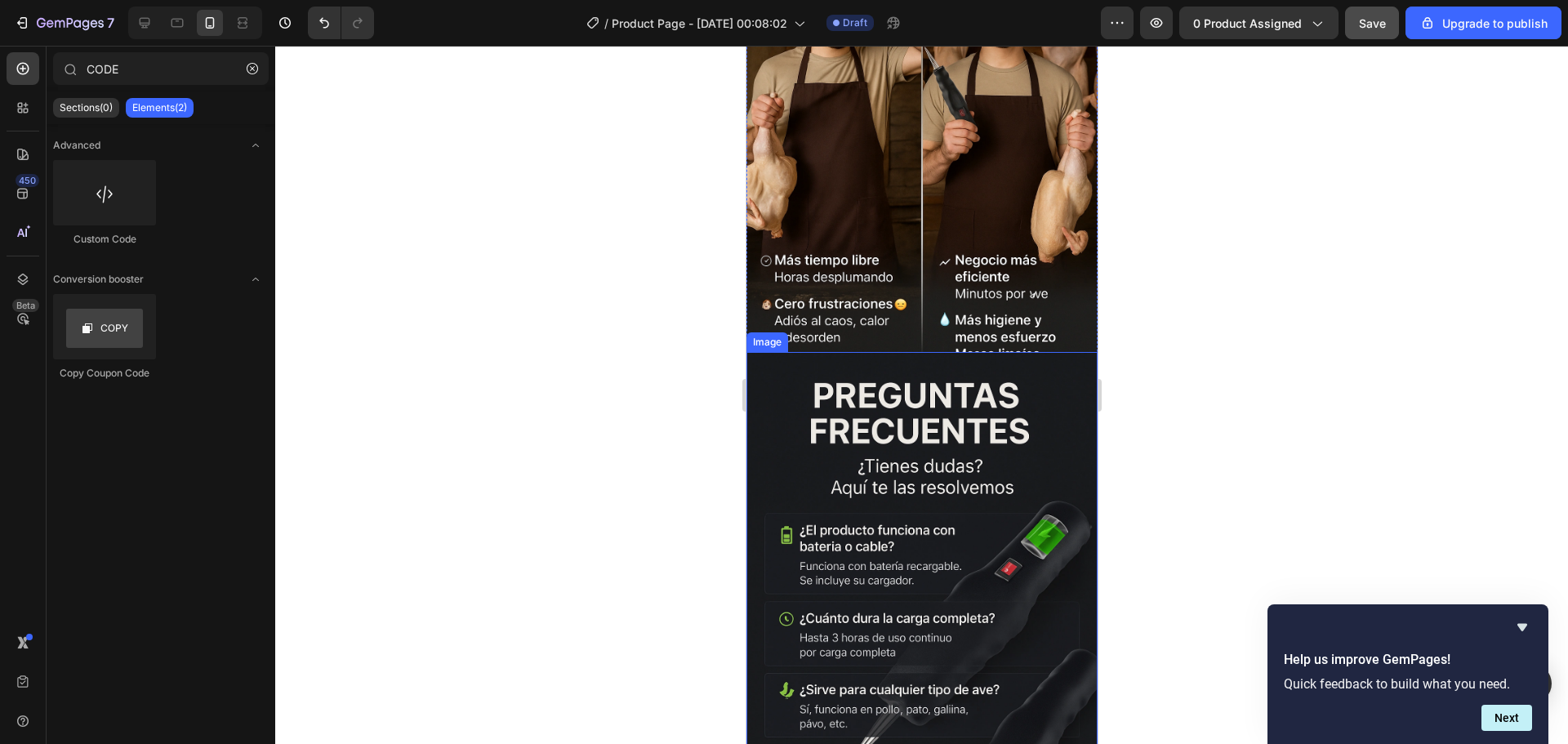
scroll to position [4062, 0]
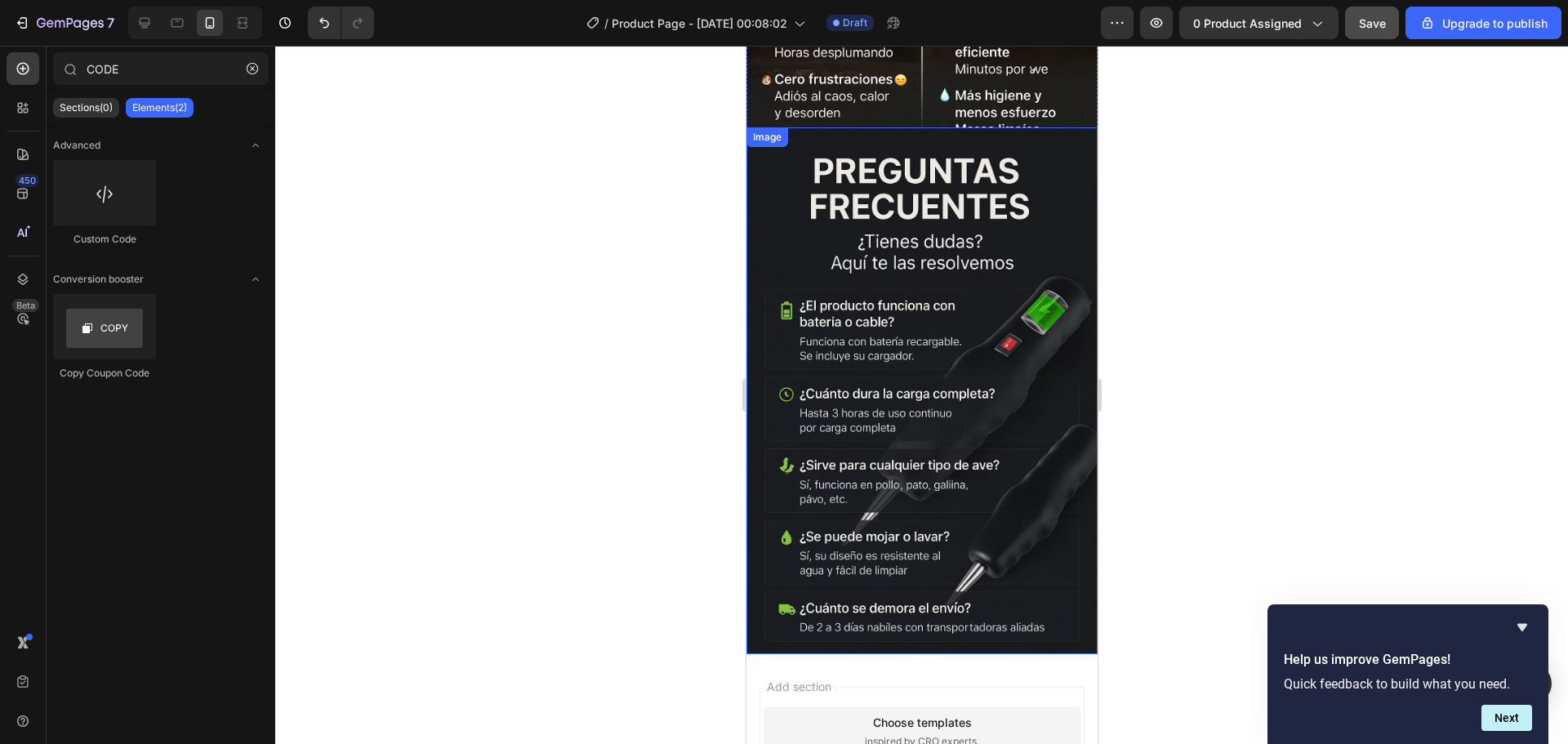
click at [858, 360] on img at bounding box center [921, 390] width 351 height 527
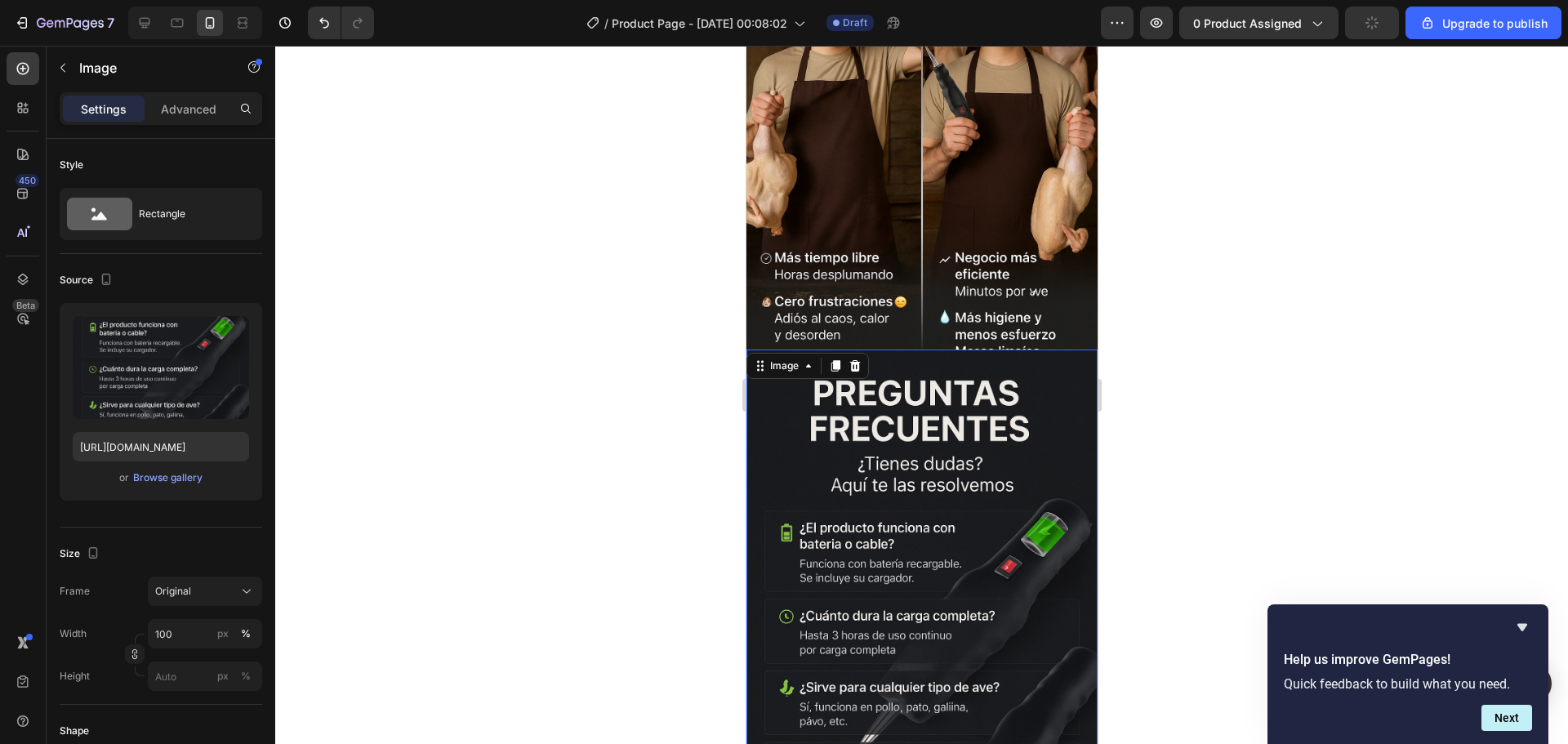
scroll to position [3816, 0]
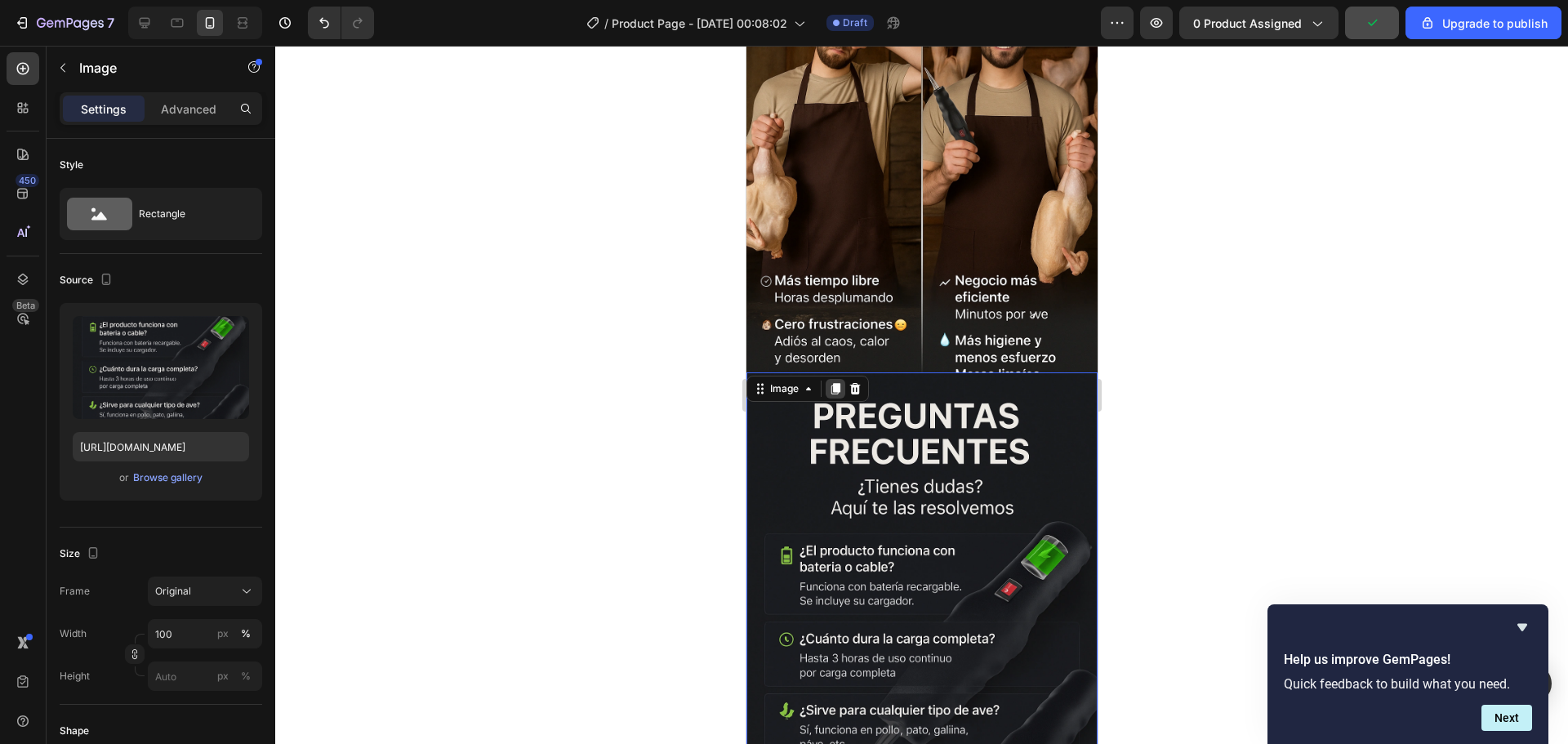
click at [838, 383] on icon at bounding box center [835, 388] width 9 height 11
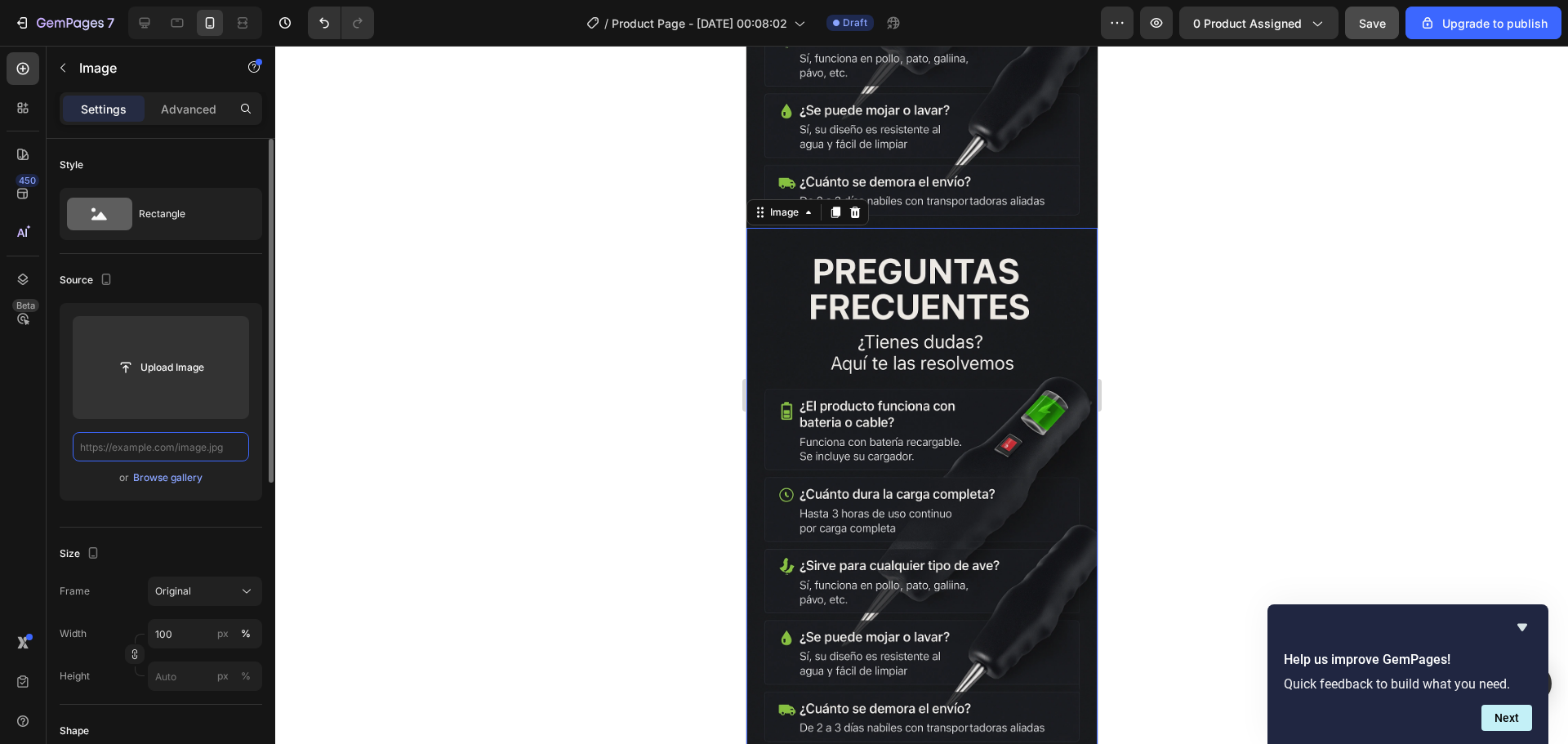
scroll to position [0, 0]
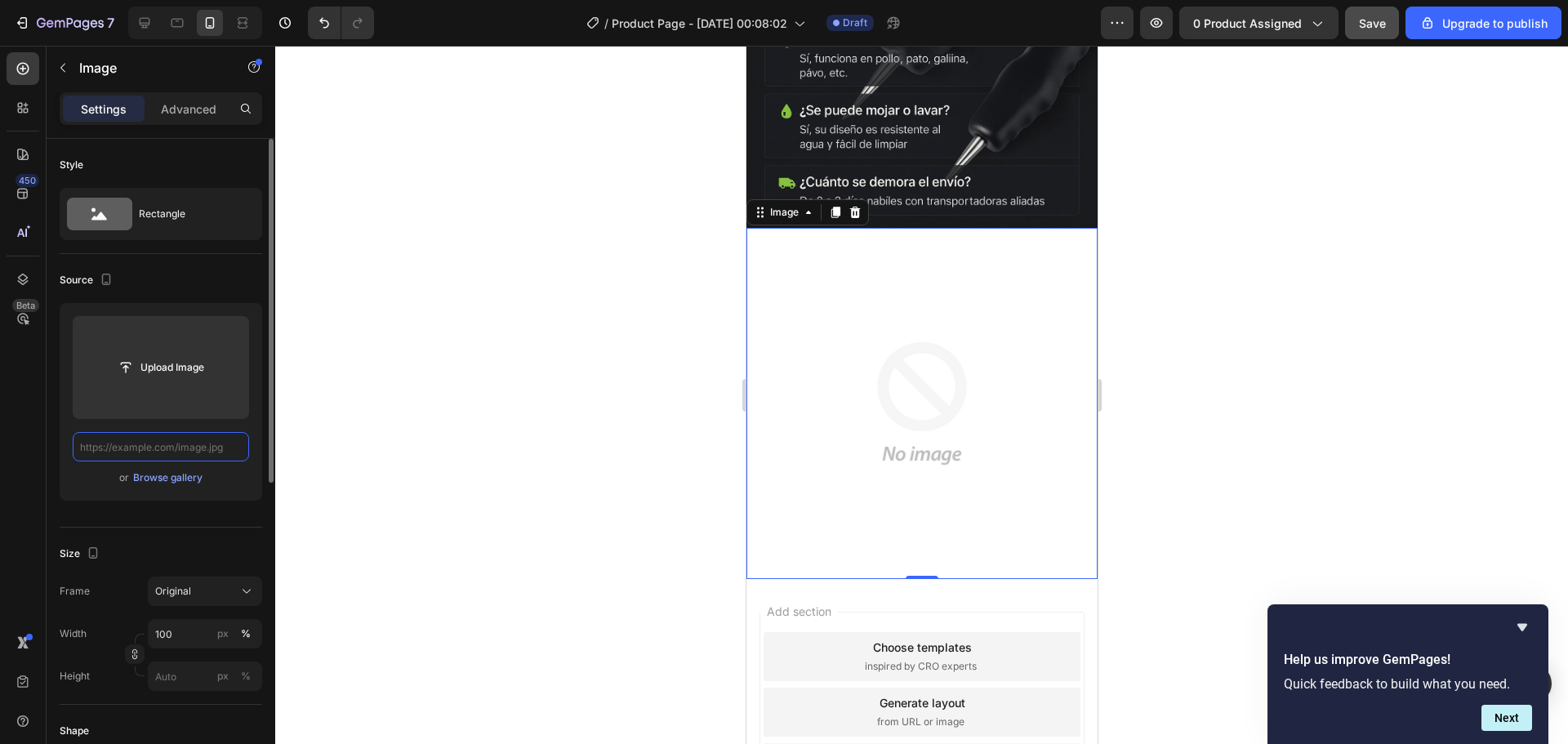
click at [183, 452] on input "text" at bounding box center [161, 446] width 177 height 29
paste input "https://i.ibb.co/qY6D2gvM/Chat-GPTImage26sept202510-30-12p-m-ezgif-com-png-to-w…"
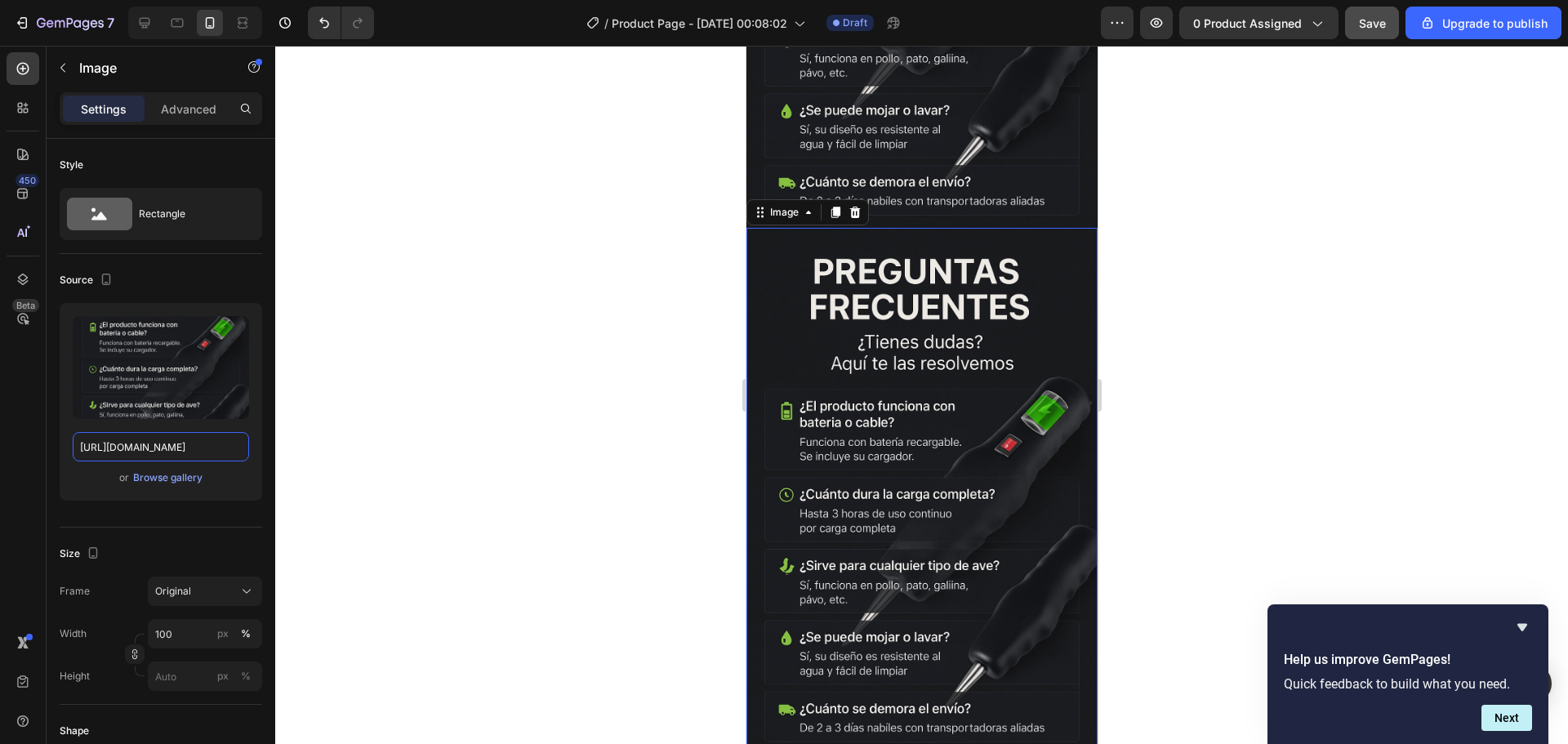
type input "https://i.ibb.co/qY6D2gvM/Chat-GPTImage26sept202510-30-12p-m-ezgif-com-png-to-w…"
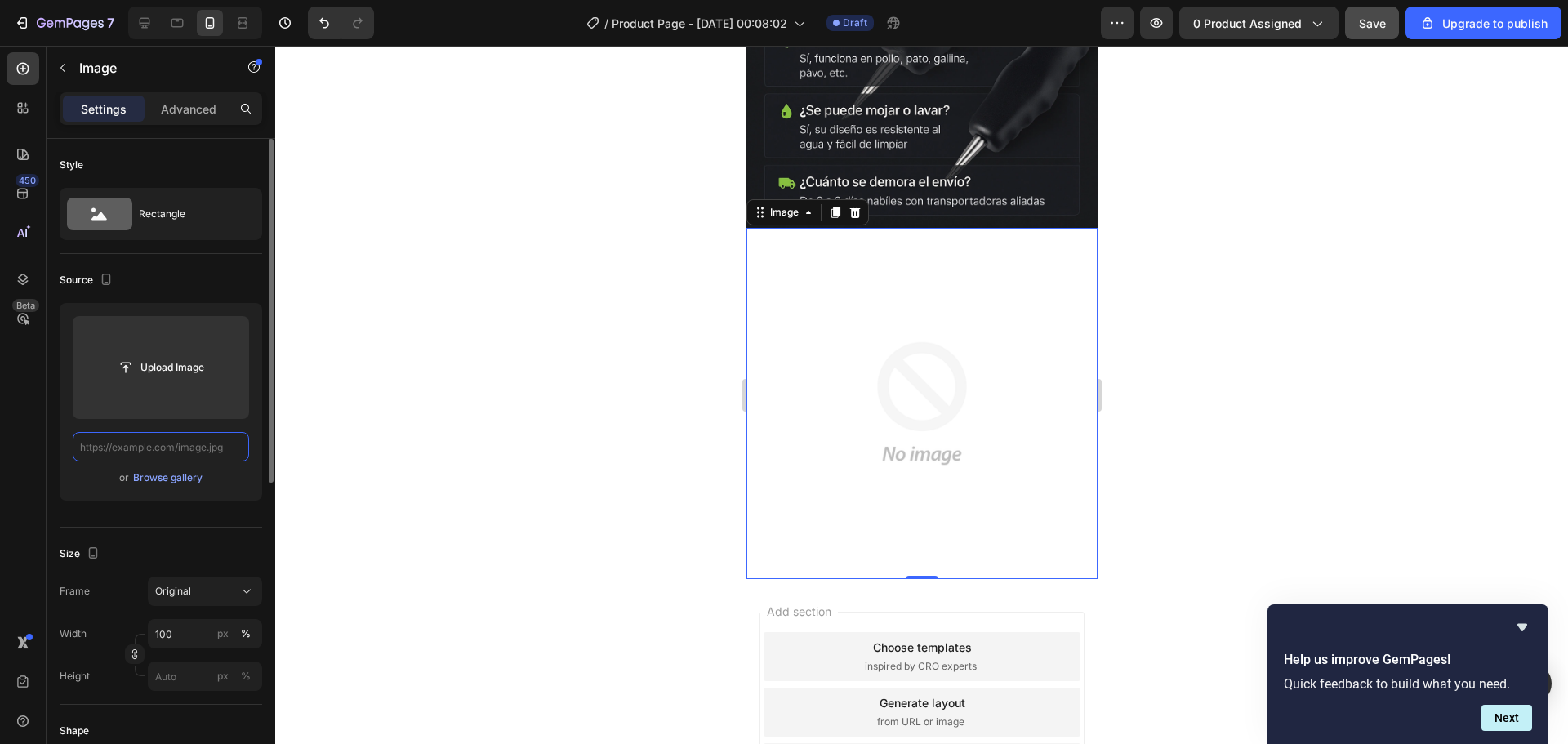
click at [190, 451] on input "text" at bounding box center [161, 446] width 177 height 29
paste input "https://i.ibb.co/Q3qJmPm0/Chat-GPTImage26sept202505-58-42p-m-ezgif-com-png-to-w…"
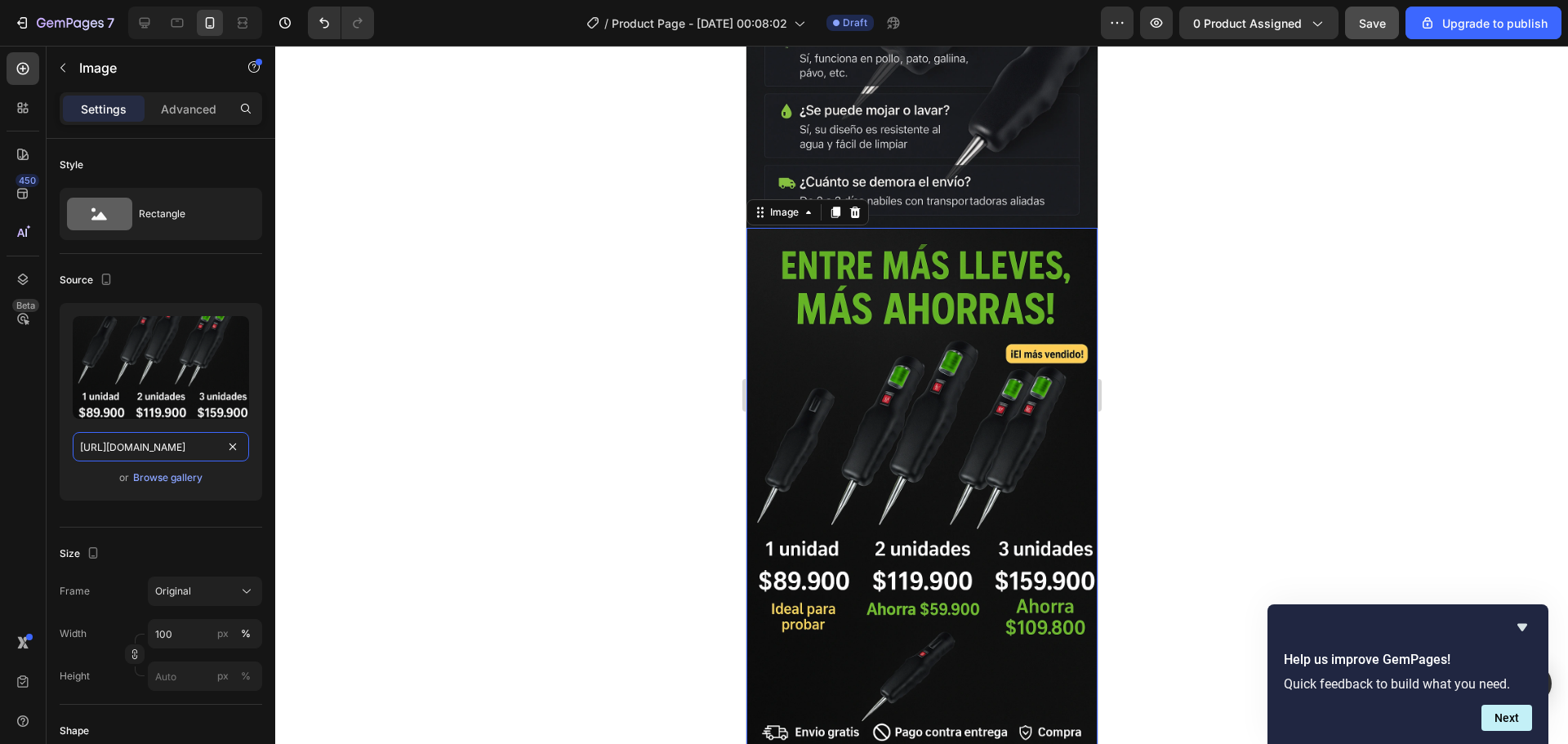
type input "https://i.ibb.co/Q3qJmPm0/Chat-GPTImage26sept202505-58-42p-m-ezgif-com-png-to-w…"
click at [348, 439] on div at bounding box center [922, 395] width 1293 height 699
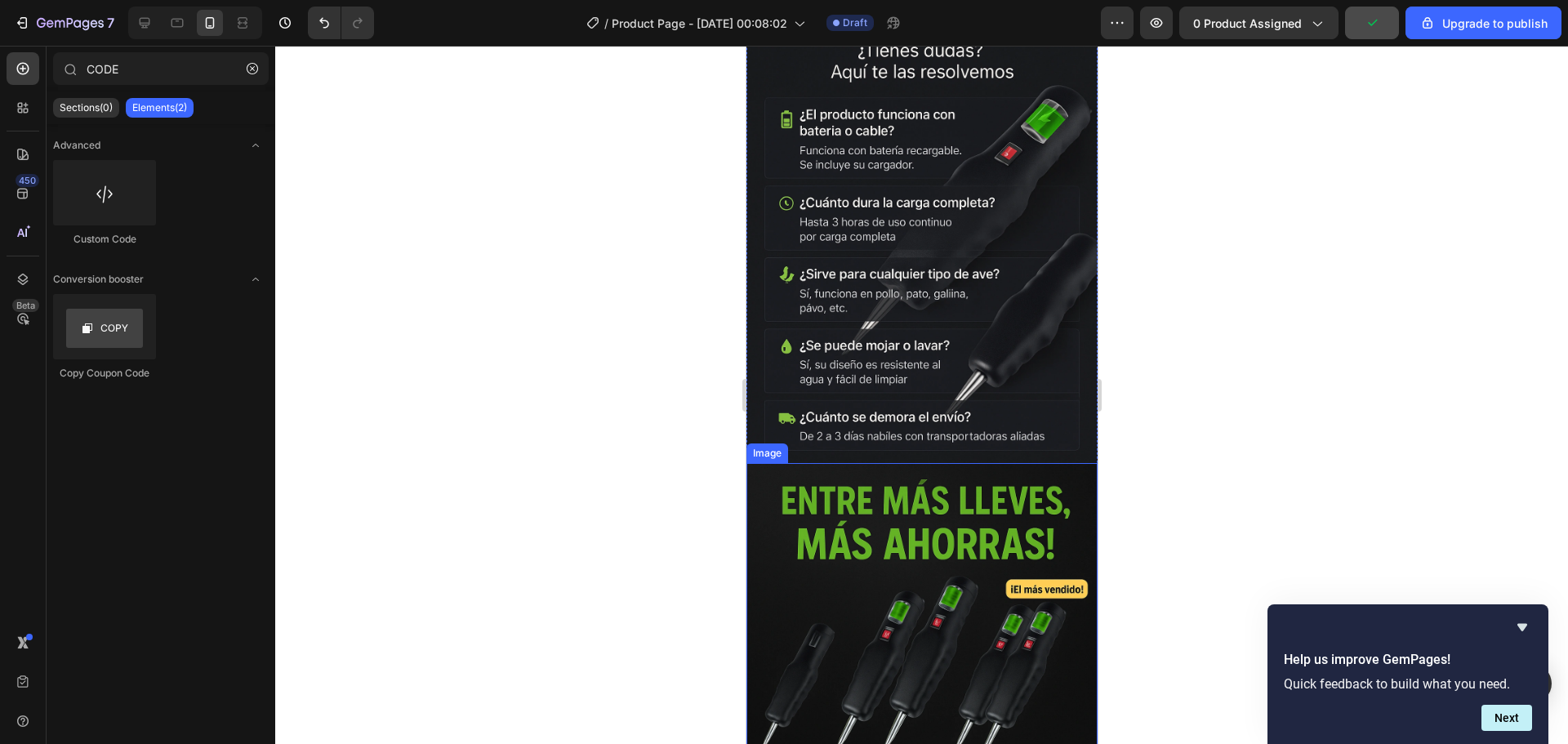
scroll to position [4243, 0]
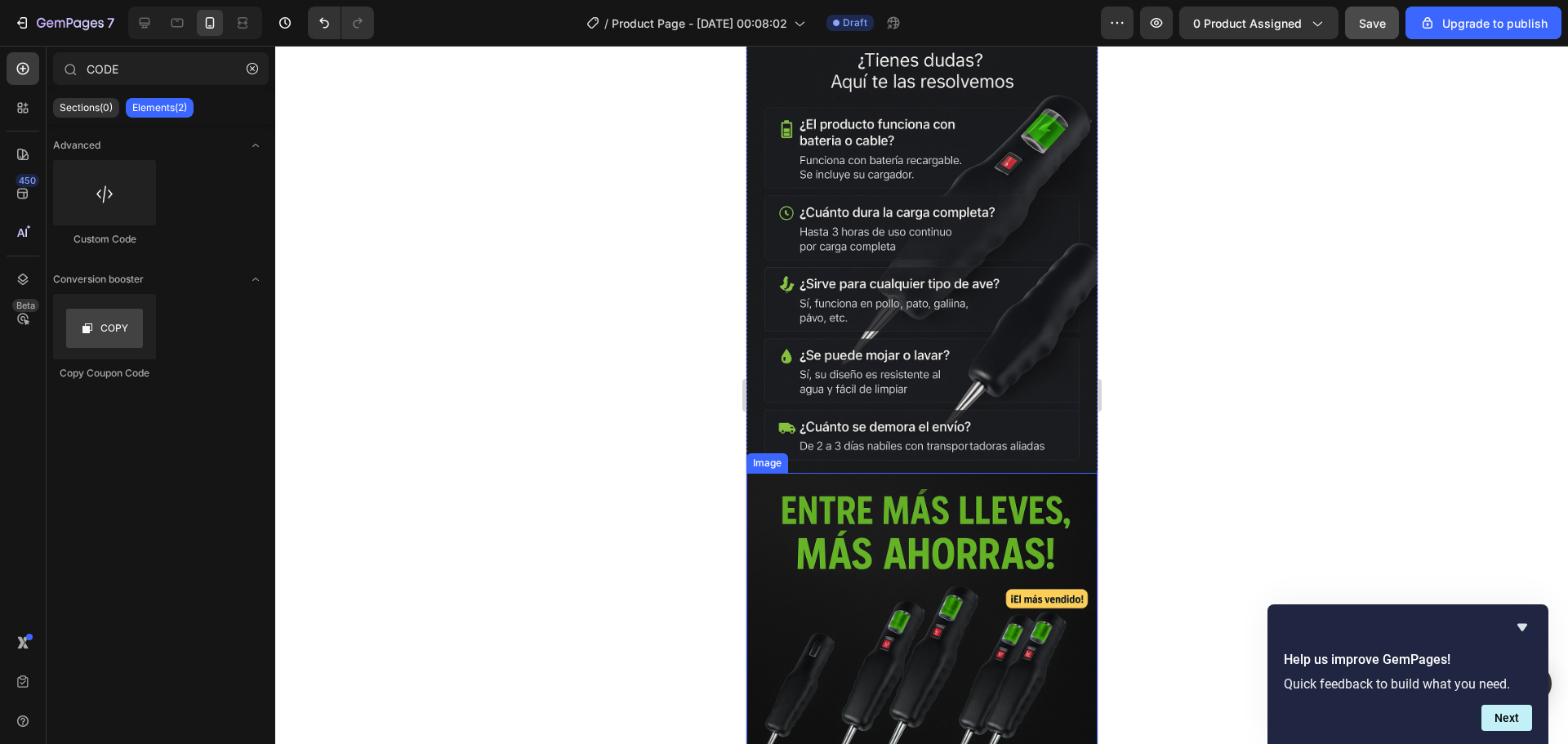
click at [927, 473] on img at bounding box center [921, 736] width 351 height 527
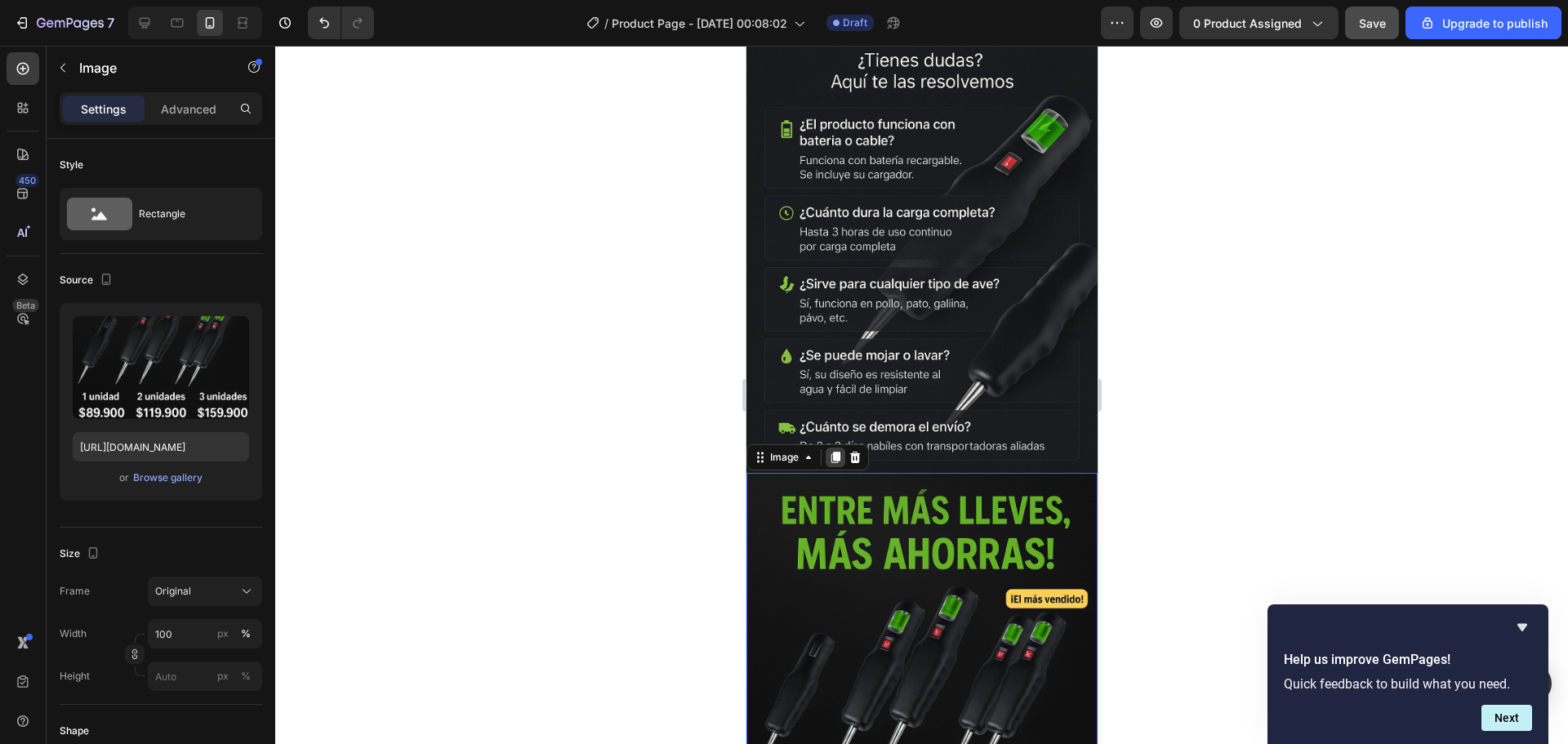
click at [830, 451] on icon at bounding box center [834, 457] width 13 height 13
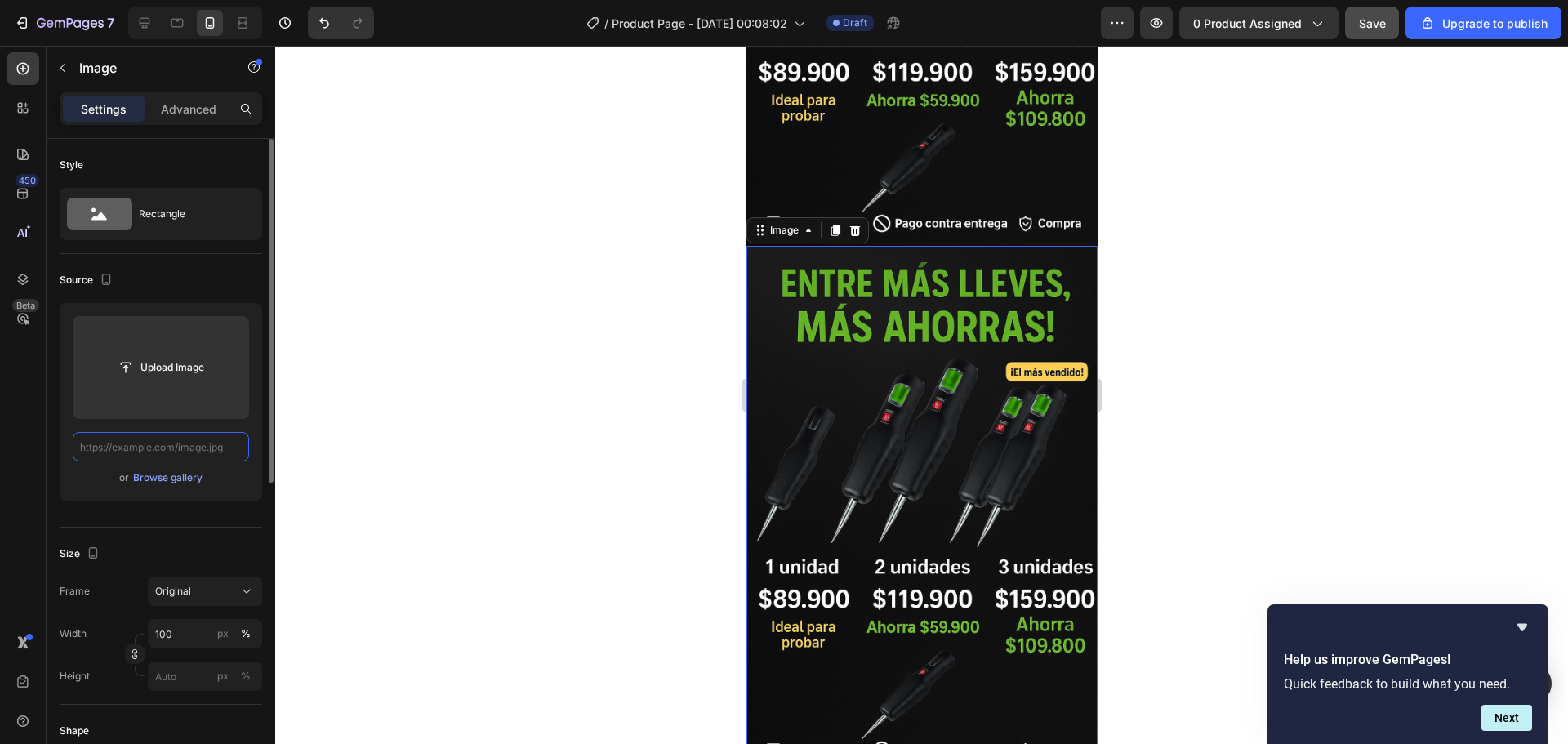
scroll to position [0, 0]
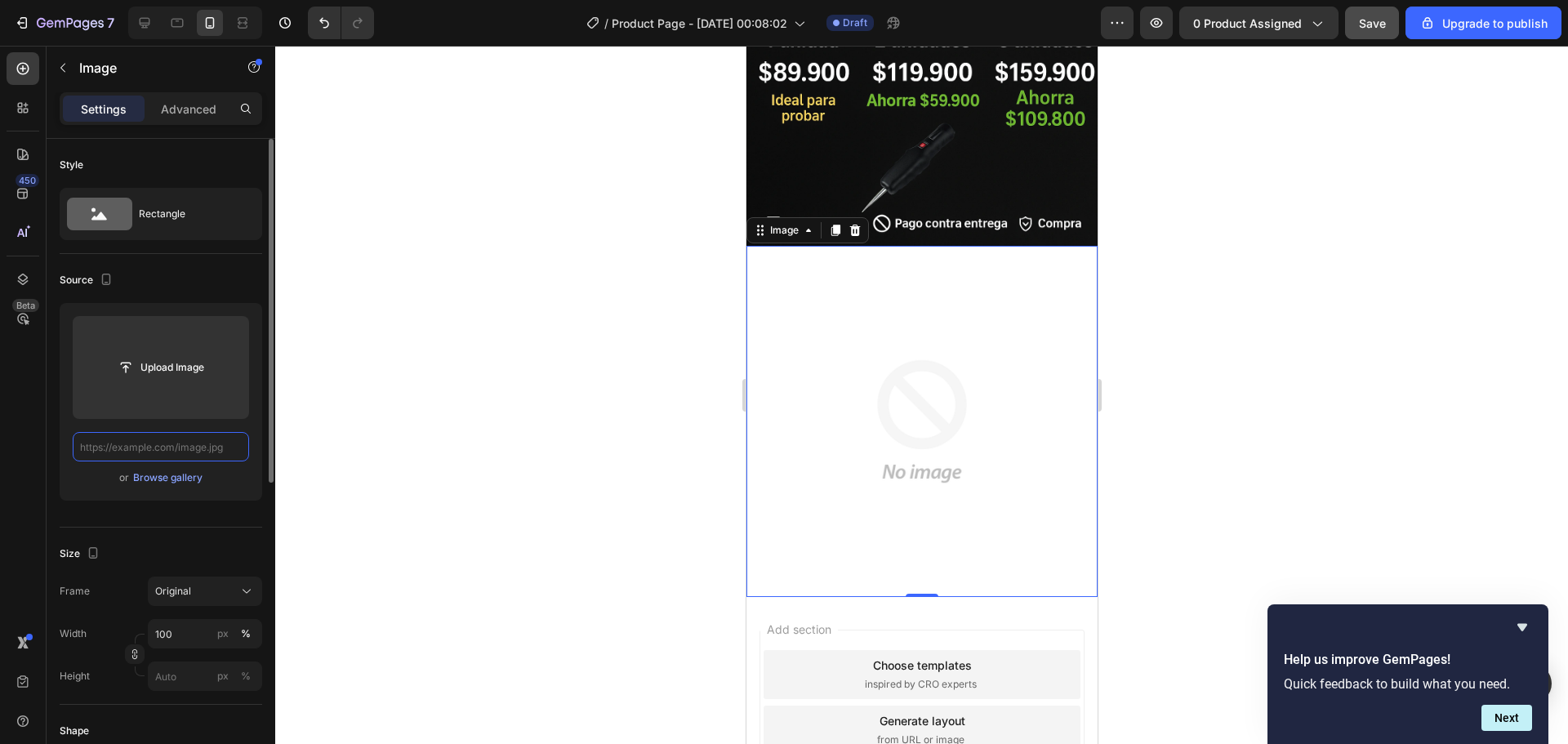
click at [179, 451] on input "text" at bounding box center [161, 446] width 177 height 29
paste input "https://i.ibb.co/XcKRBX5/Chat-GPT-Image-26-sept-2025-10-34-26-p-m.png"
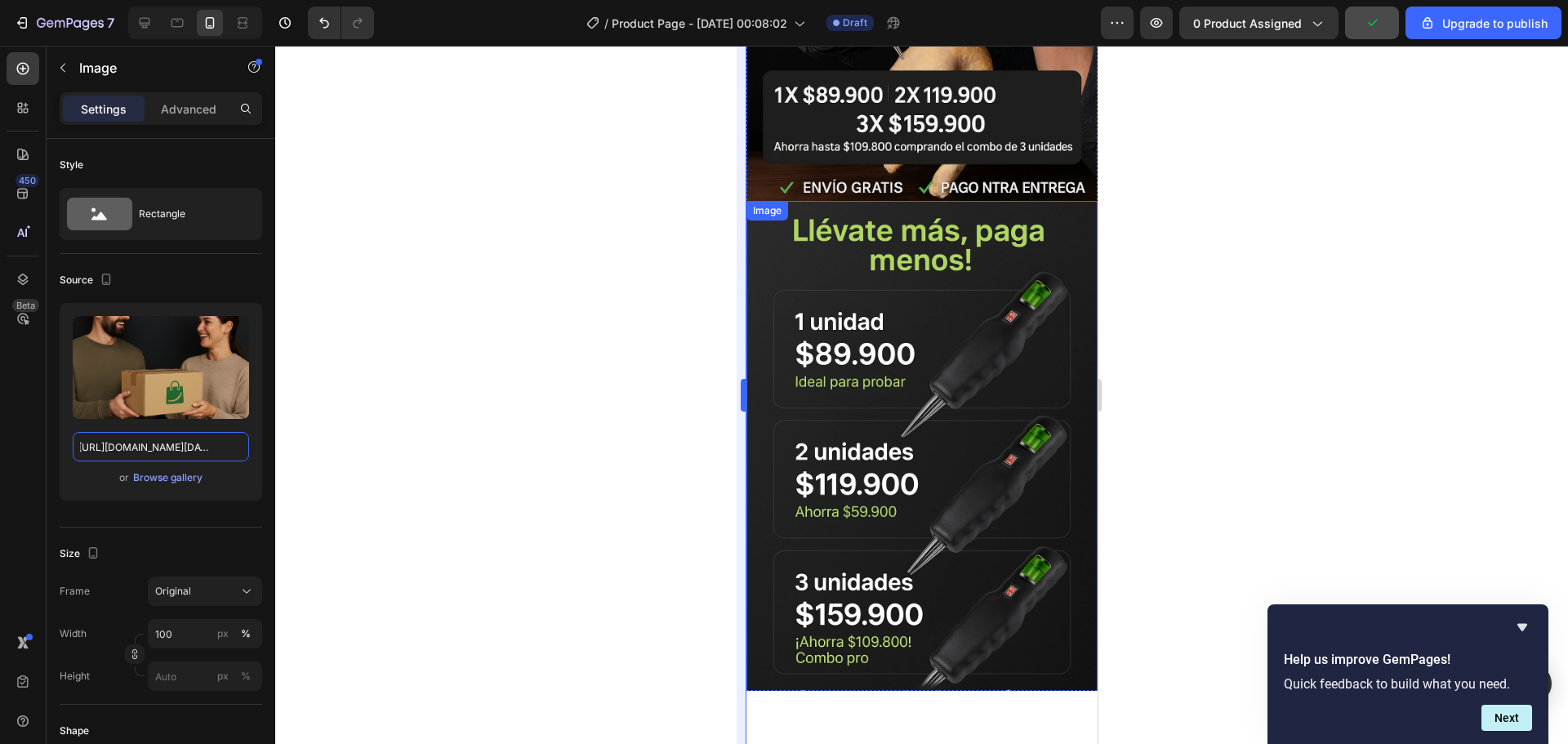
scroll to position [261, 0]
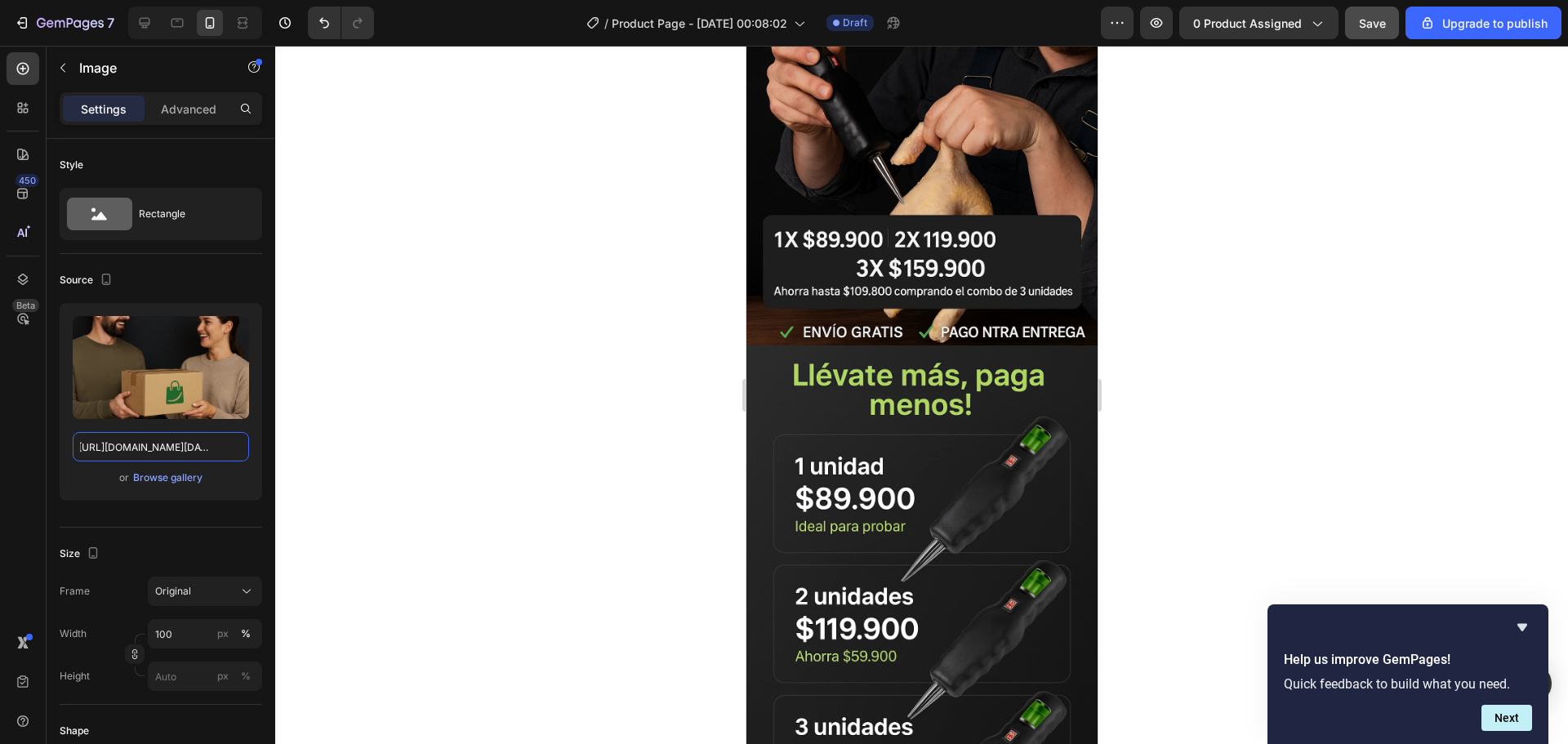
type input "https://i.ibb.co/XcKRBX5/Chat-GPT-Image-26-sept-2025-10-34-26-p-m.png"
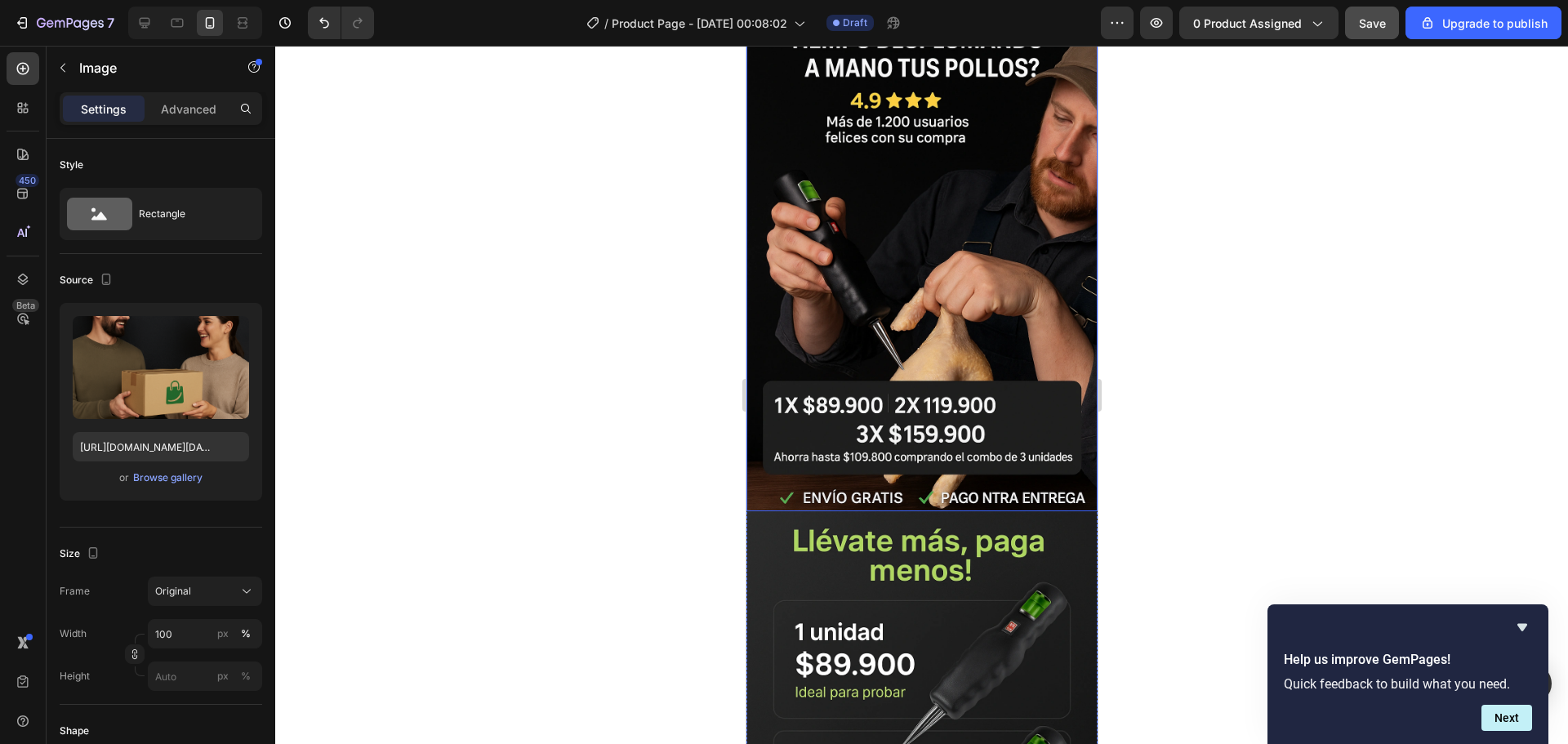
scroll to position [245, 0]
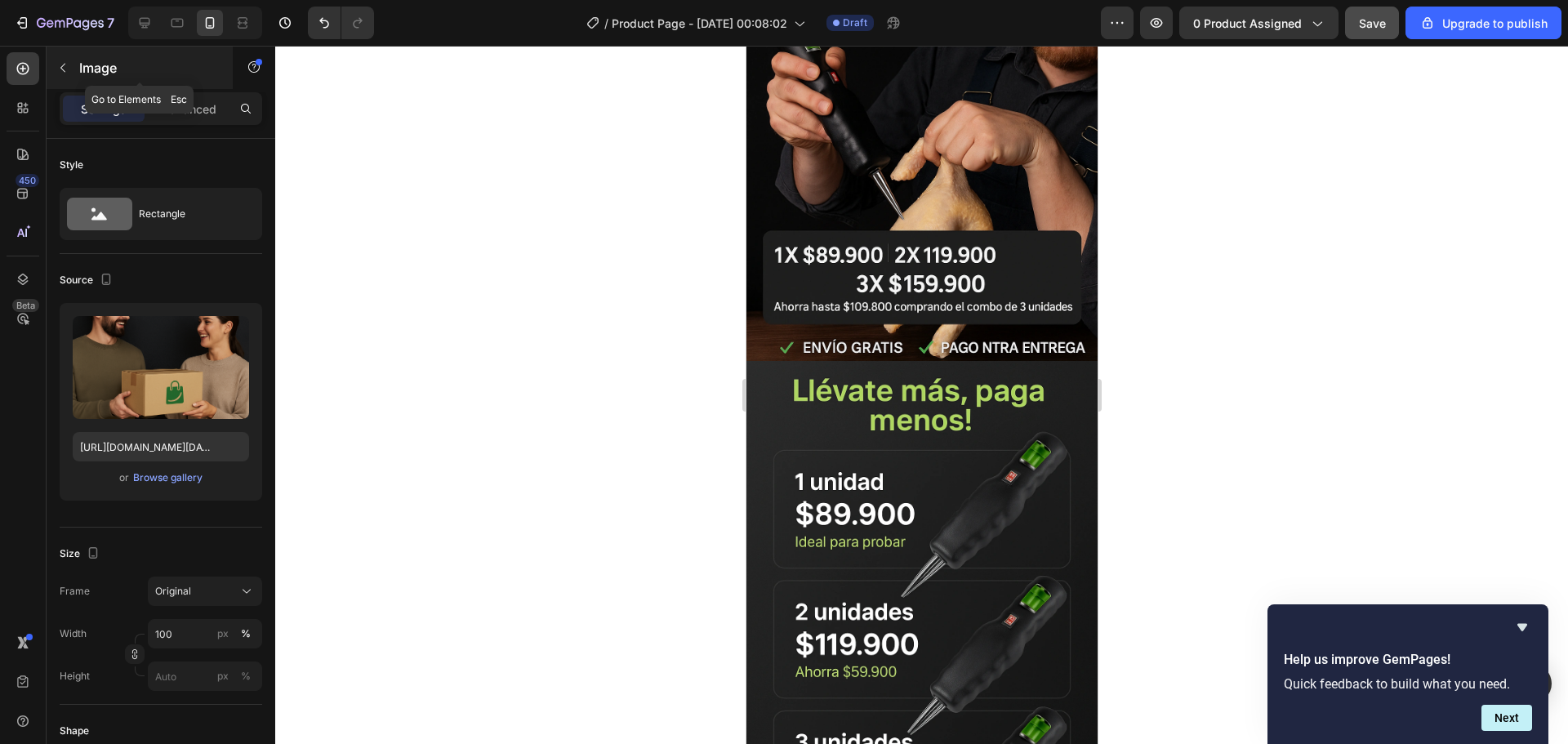
click at [66, 67] on icon "button" at bounding box center [63, 67] width 13 height 13
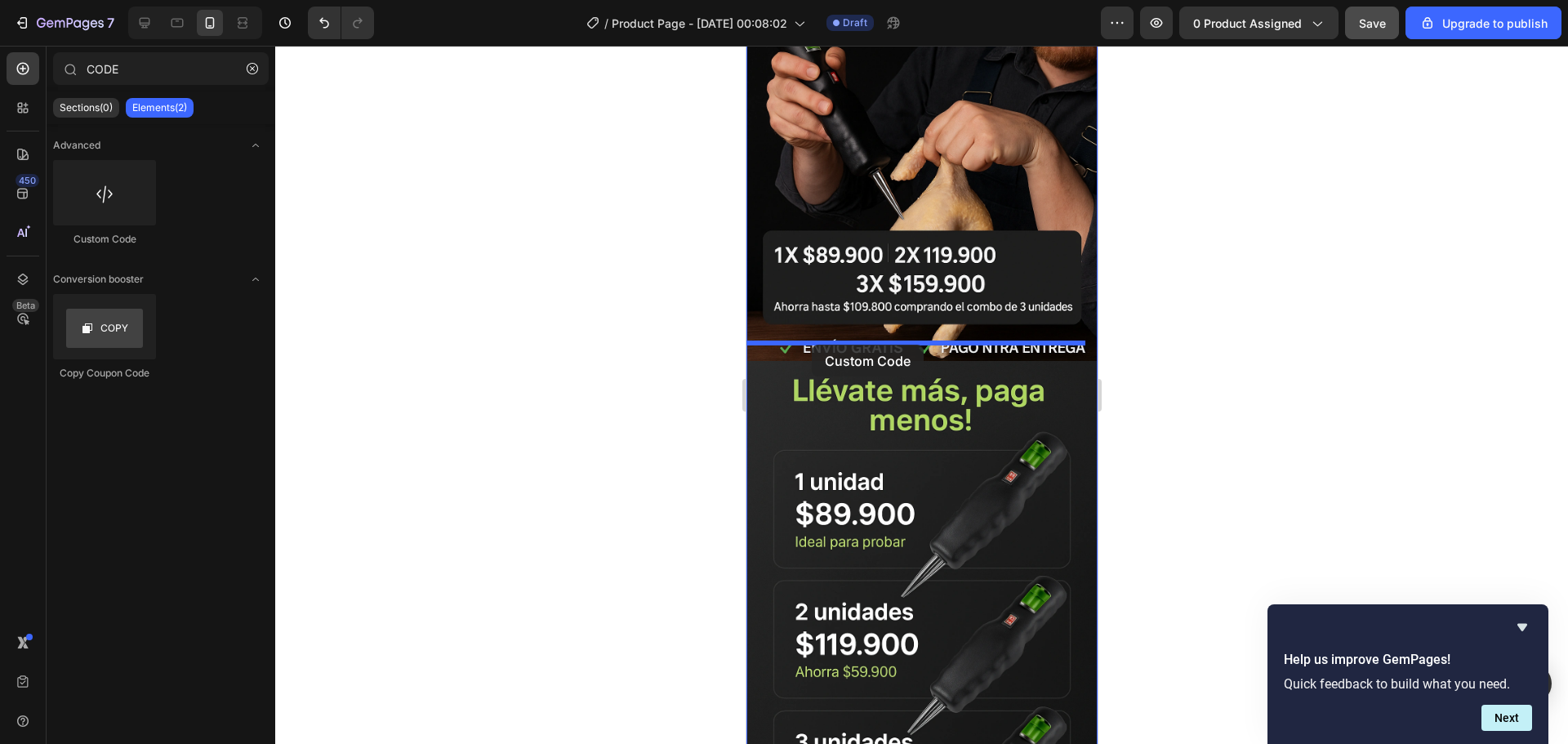
drag, startPoint x: 846, startPoint y: 254, endPoint x: 811, endPoint y: 345, distance: 97.5
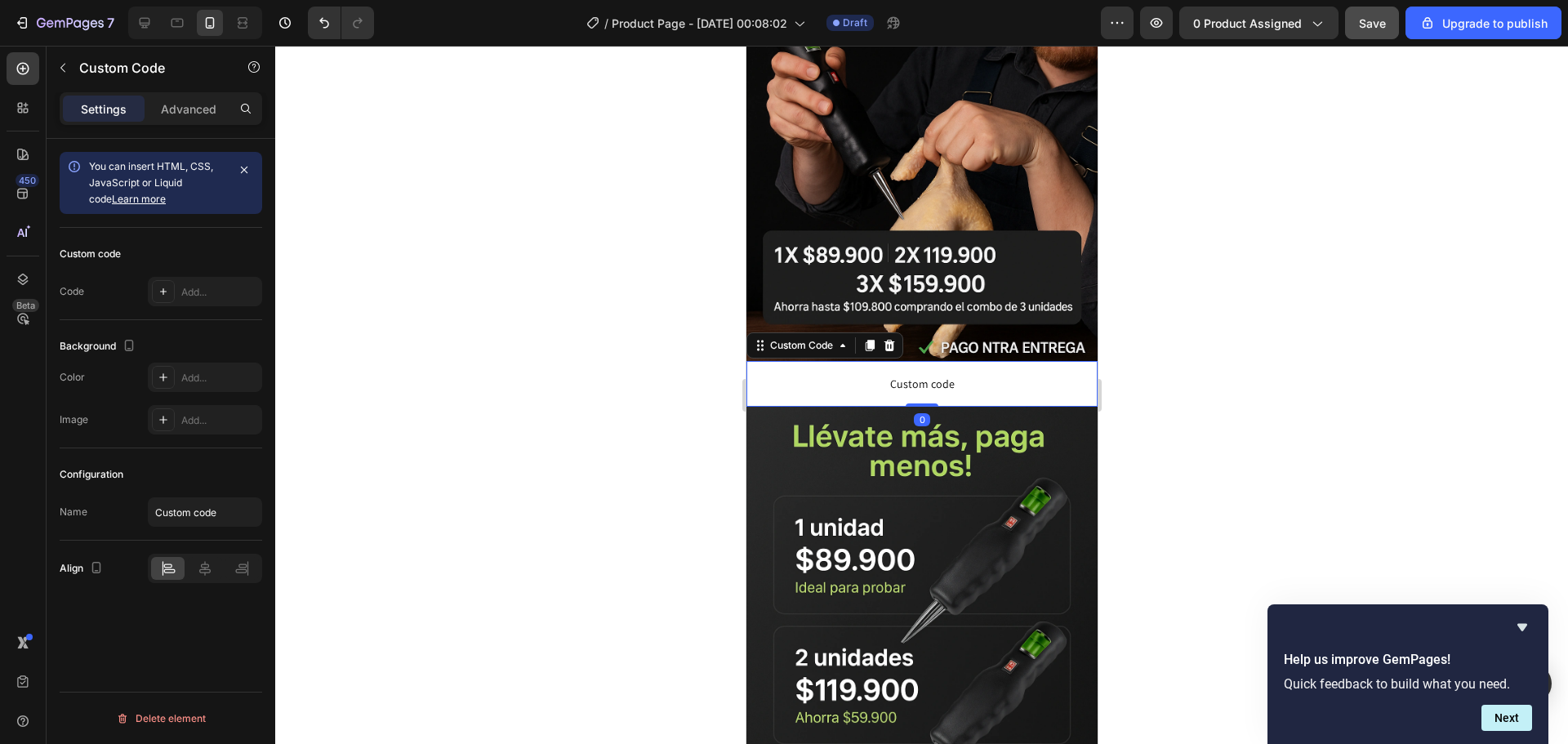
click at [881, 374] on span "Custom code" at bounding box center [921, 384] width 351 height 20
click at [172, 297] on div at bounding box center [163, 291] width 23 height 23
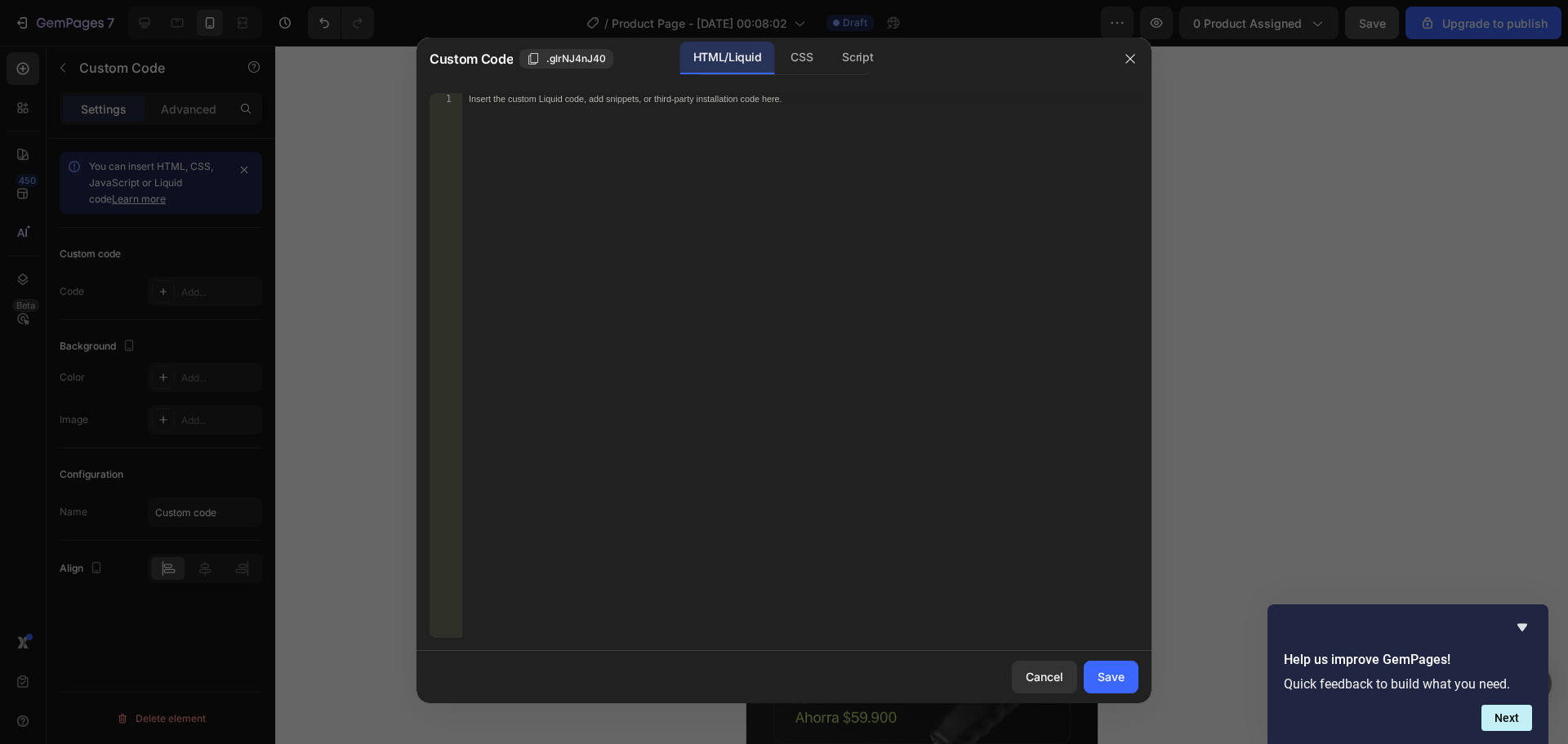
click at [810, 180] on div "Insert the custom Liquid code, add snippets, or third-party installation code h…" at bounding box center [801, 376] width 676 height 567
paste textarea "<div id="_rsi-cod-form-embed-custom-hook"></div>"
type textarea "<div id="_rsi-cod-form-embed-custom-hook"></div>"
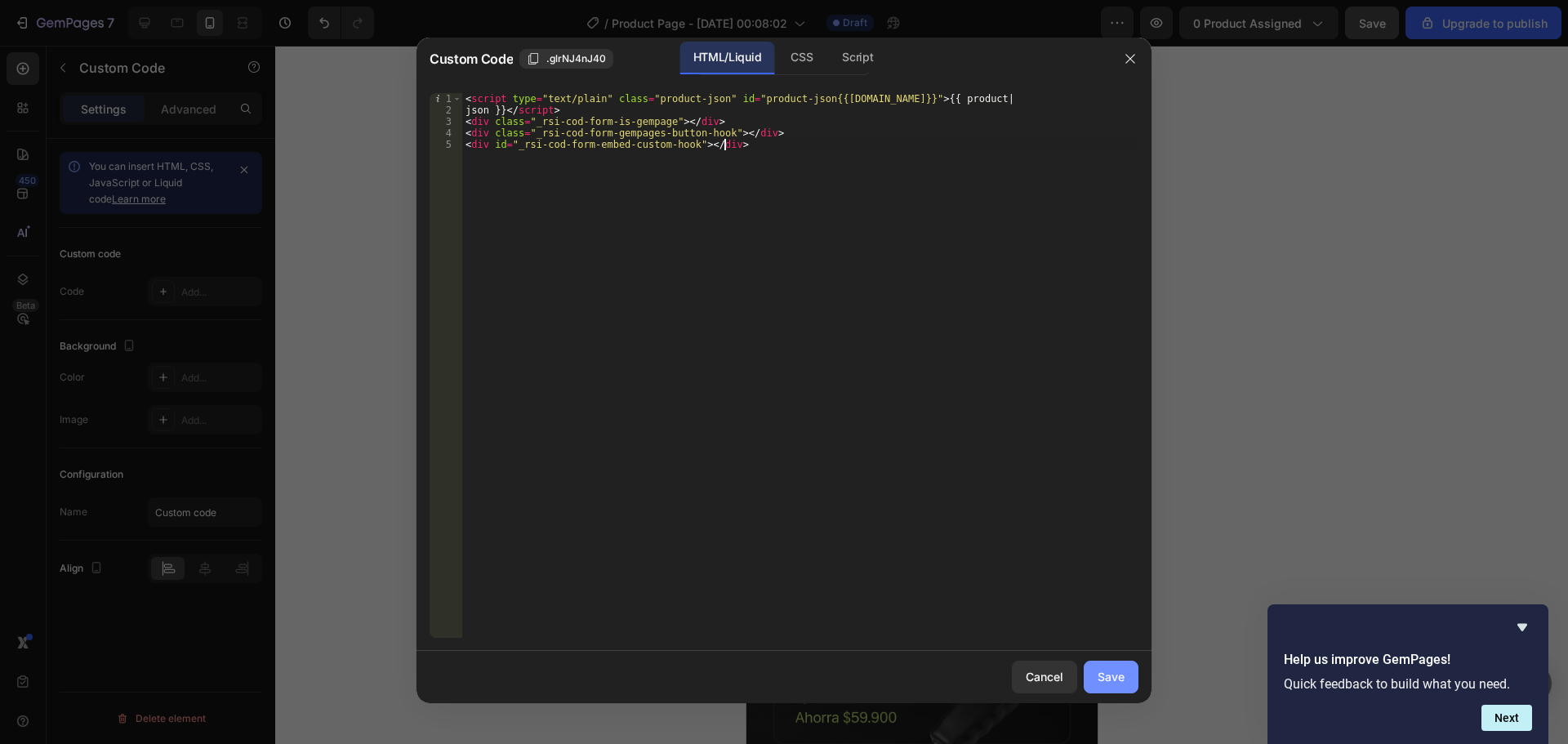
click at [1116, 682] on div "Save" at bounding box center [1111, 676] width 27 height 17
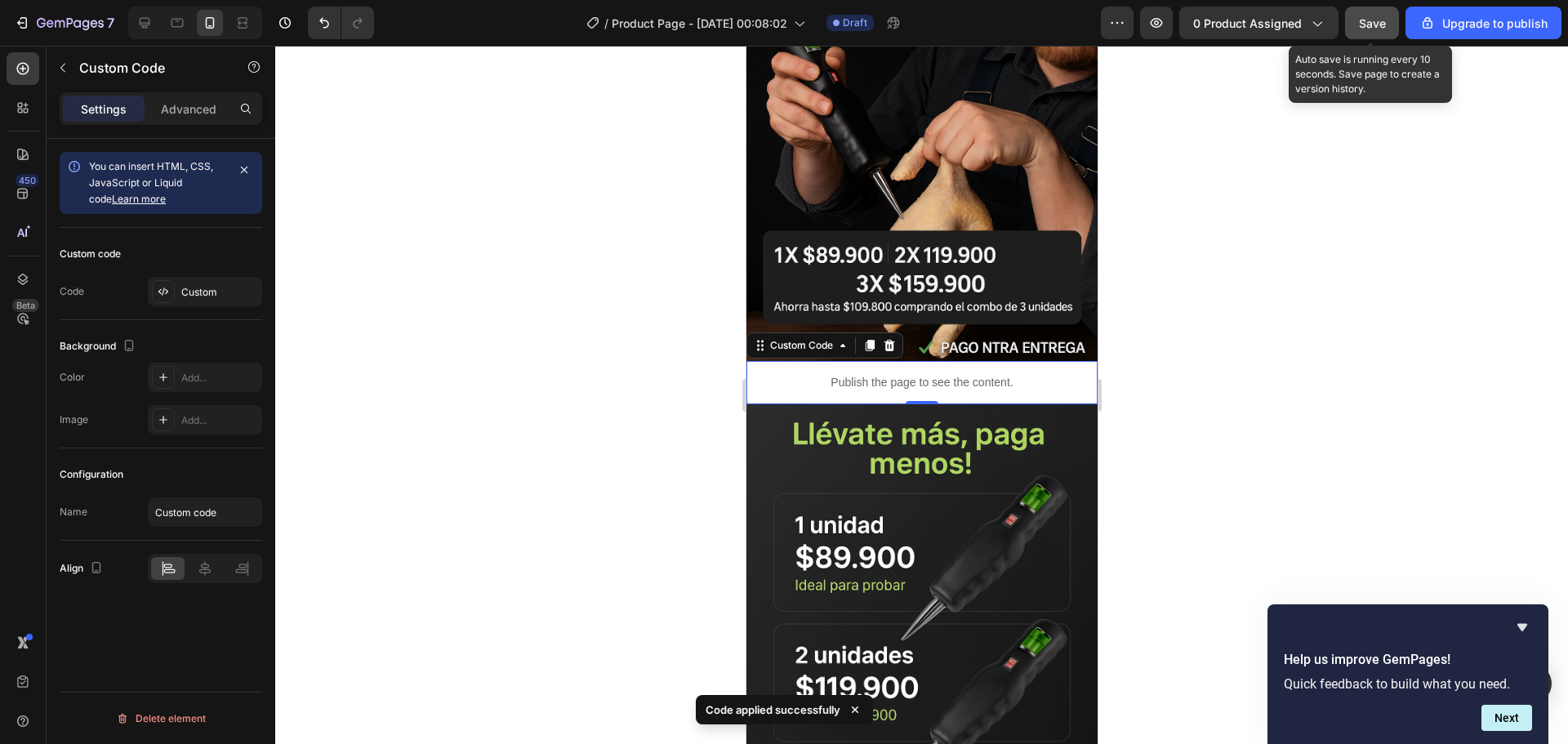
click at [1383, 27] on span "Save" at bounding box center [1371, 23] width 27 height 14
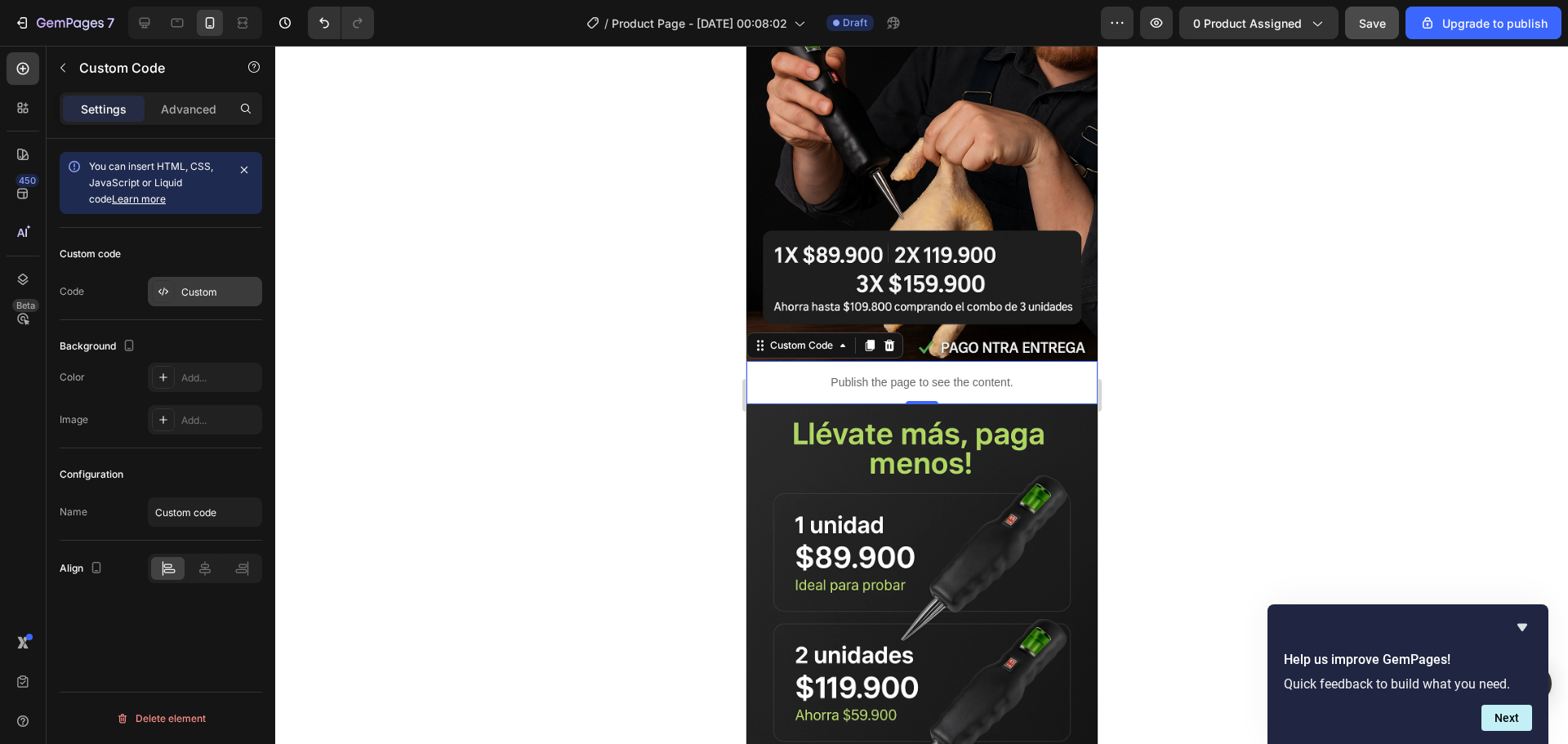
click at [186, 283] on div "Custom" at bounding box center [204, 292] width 114 height 29
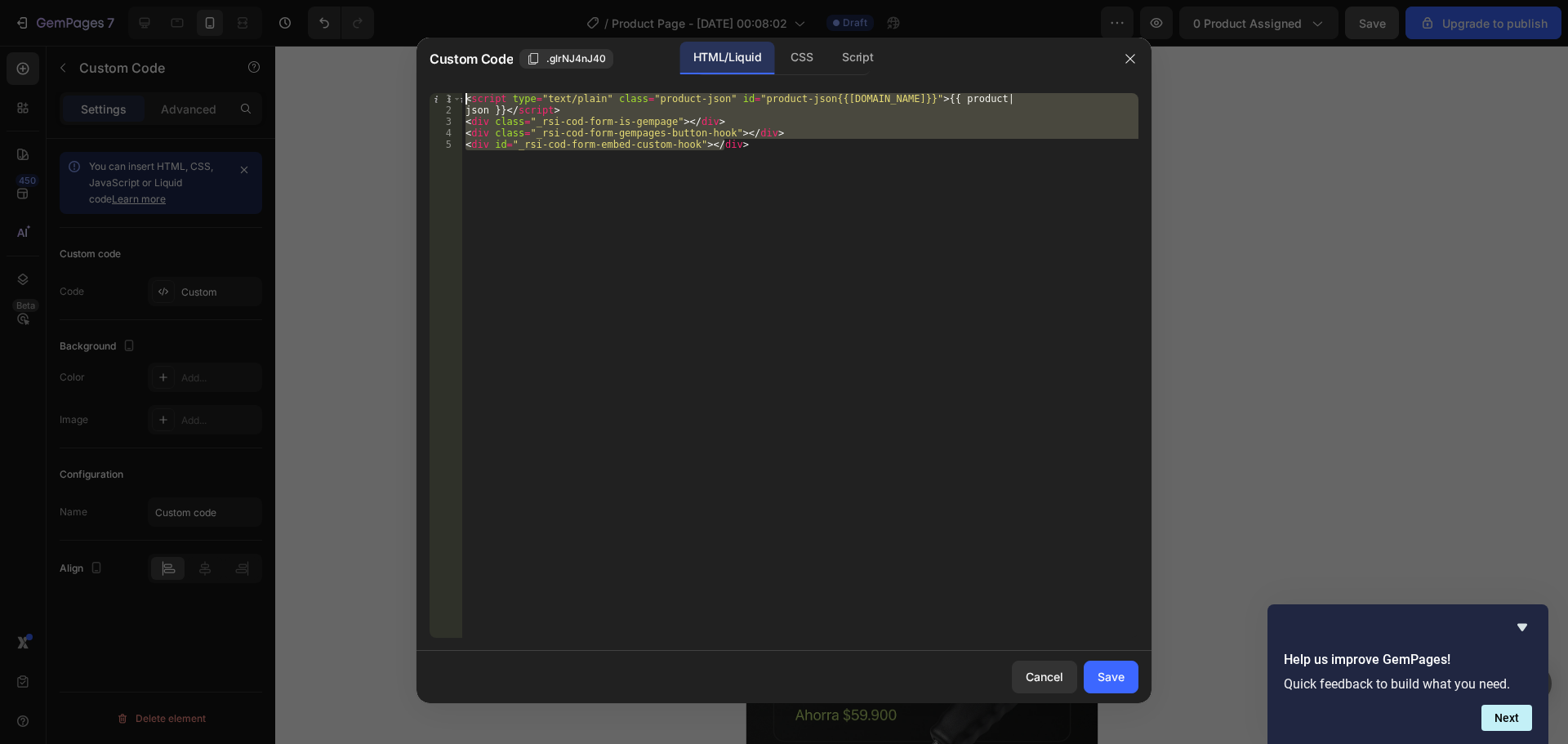
drag, startPoint x: 781, startPoint y: 150, endPoint x: 408, endPoint y: 50, distance: 386.2
click at [408, 50] on div "Custom Code .glrNJ4nJ40 HTML/Liquid CSS Script <div id="_rsi-cod-form-embed-cus…" at bounding box center [784, 372] width 1568 height 744
type textarea "<script type="text/plain" class="product-json" id="product-json{{product.id}}">…"
paste textarea
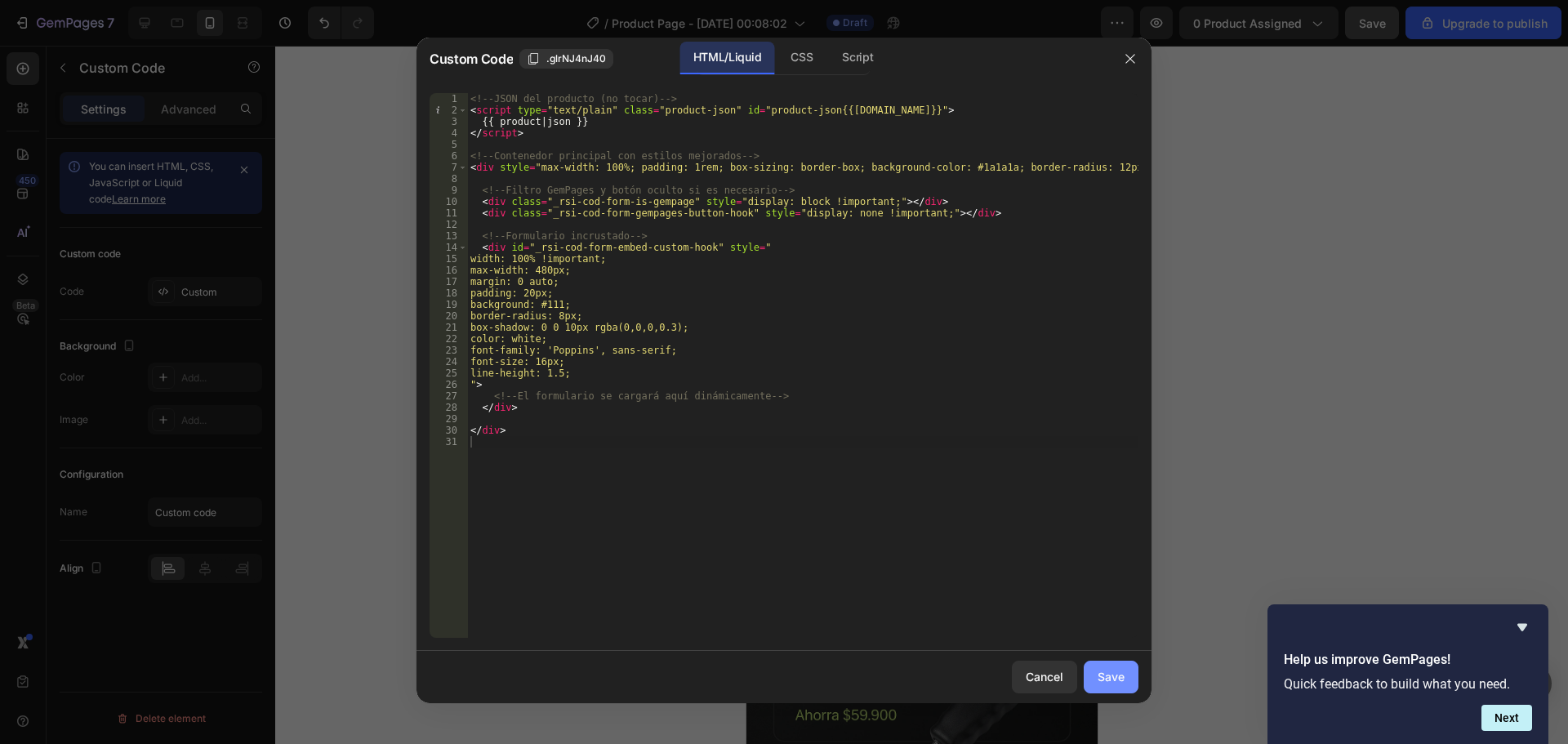
click at [1129, 677] on button "Save" at bounding box center [1111, 677] width 55 height 33
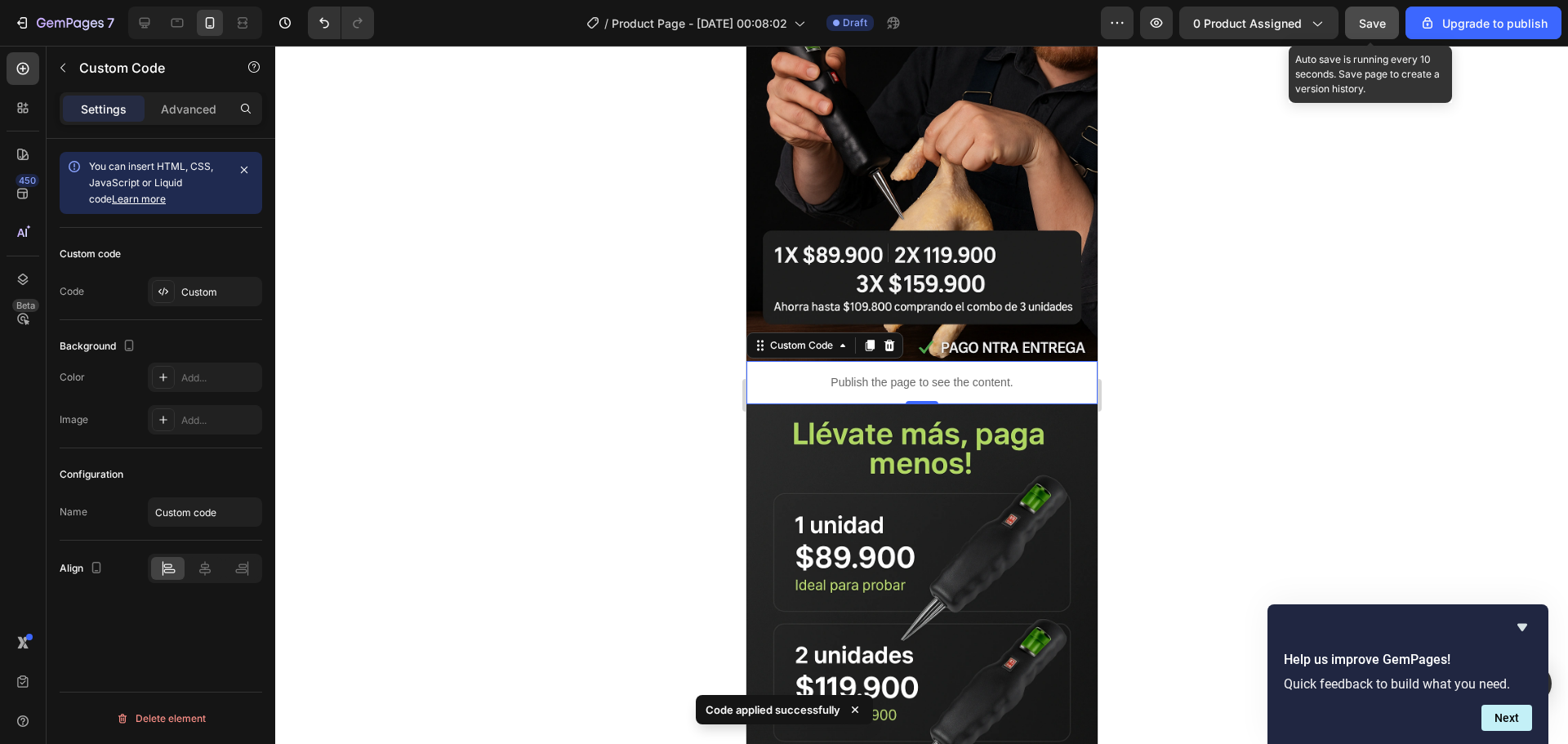
click at [1377, 24] on span "Save" at bounding box center [1371, 23] width 27 height 14
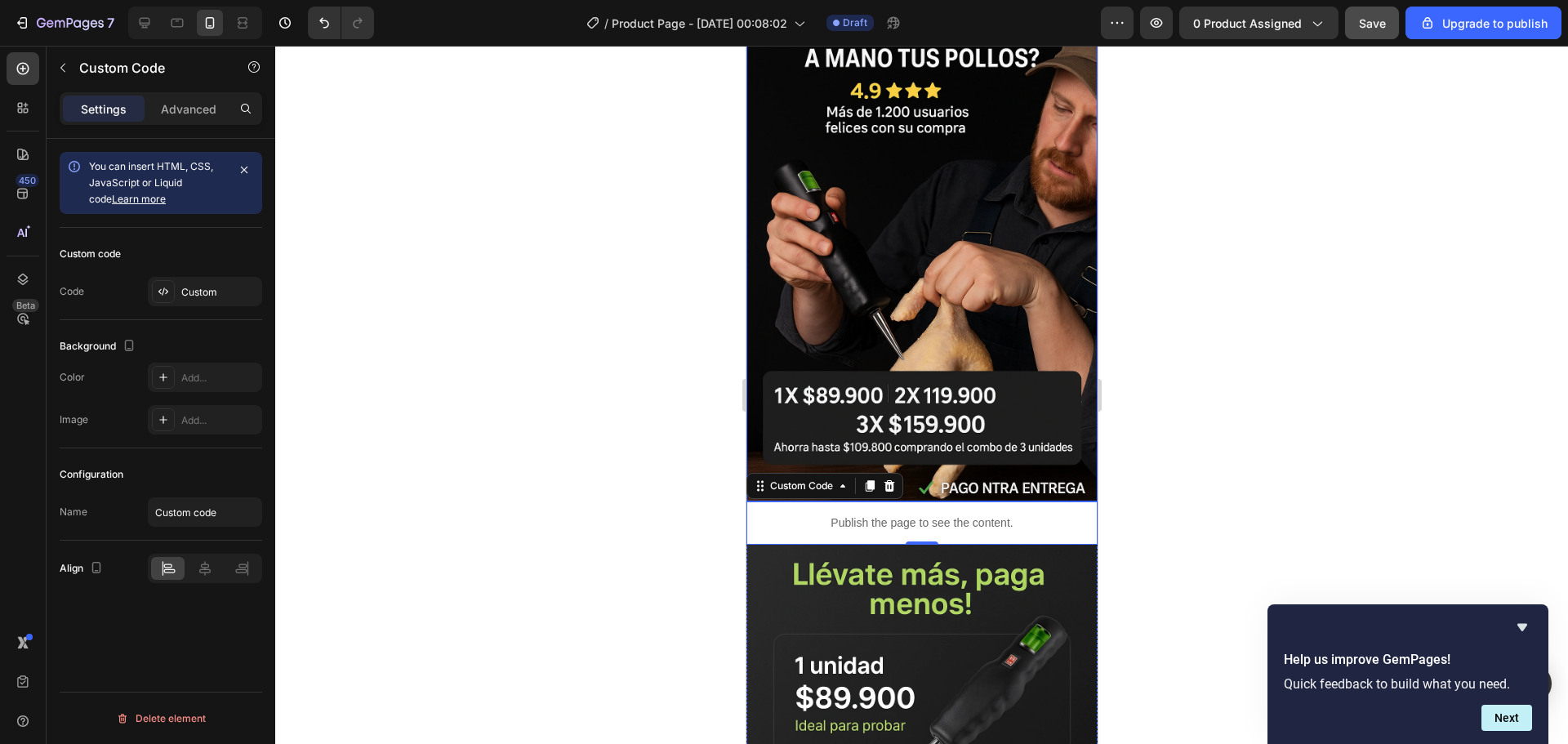
scroll to position [0, 0]
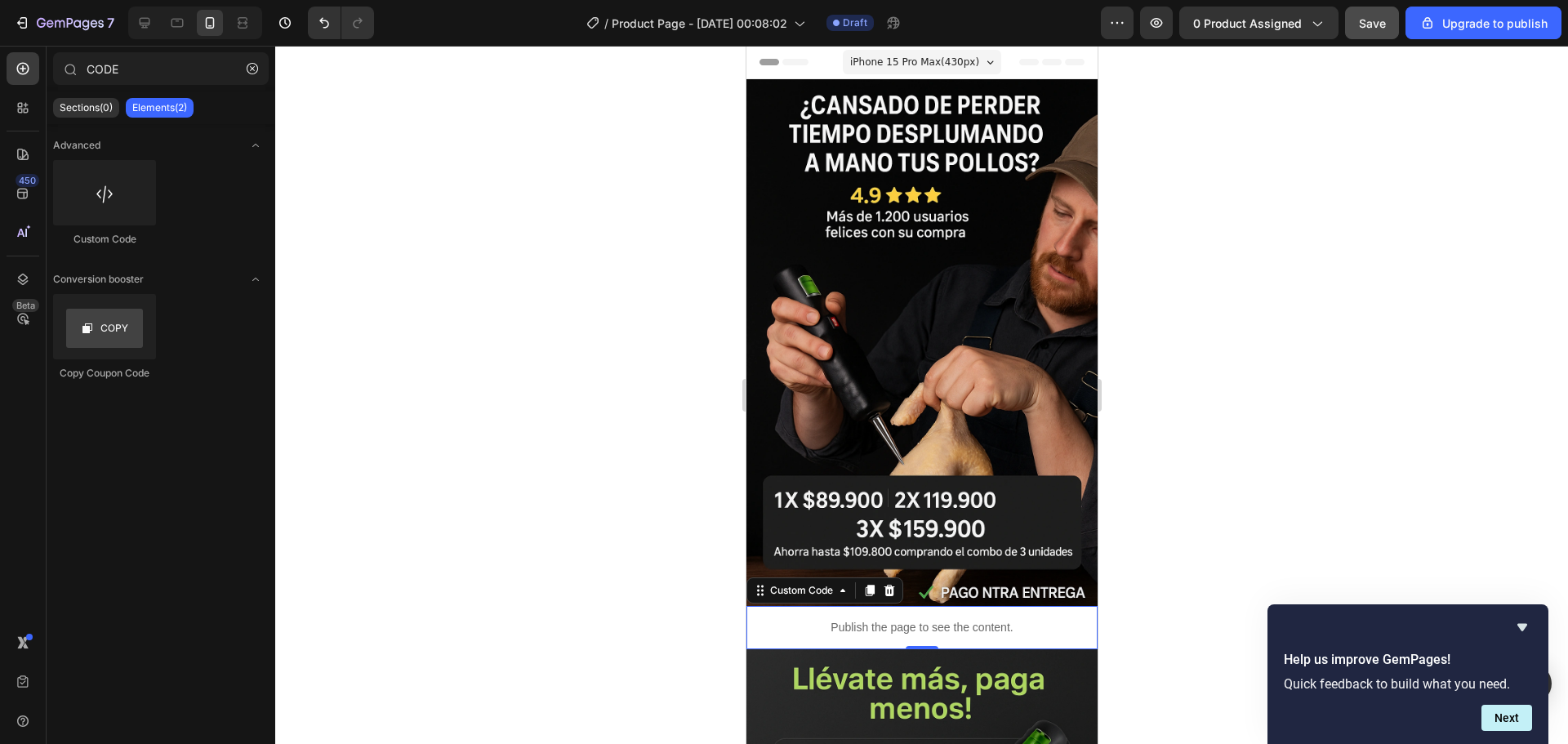
click at [783, 64] on span "Header" at bounding box center [795, 62] width 36 height 16
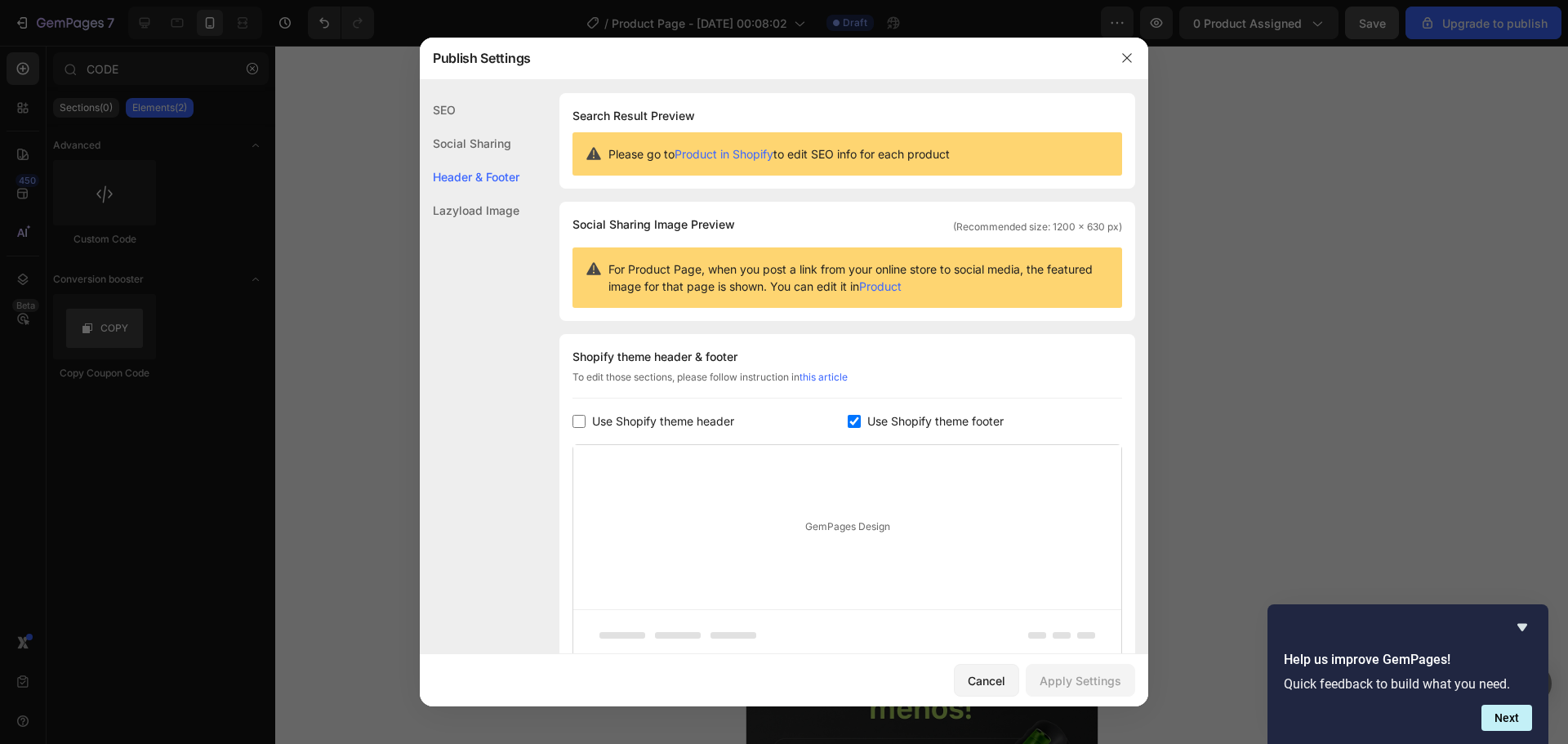
scroll to position [142, 0]
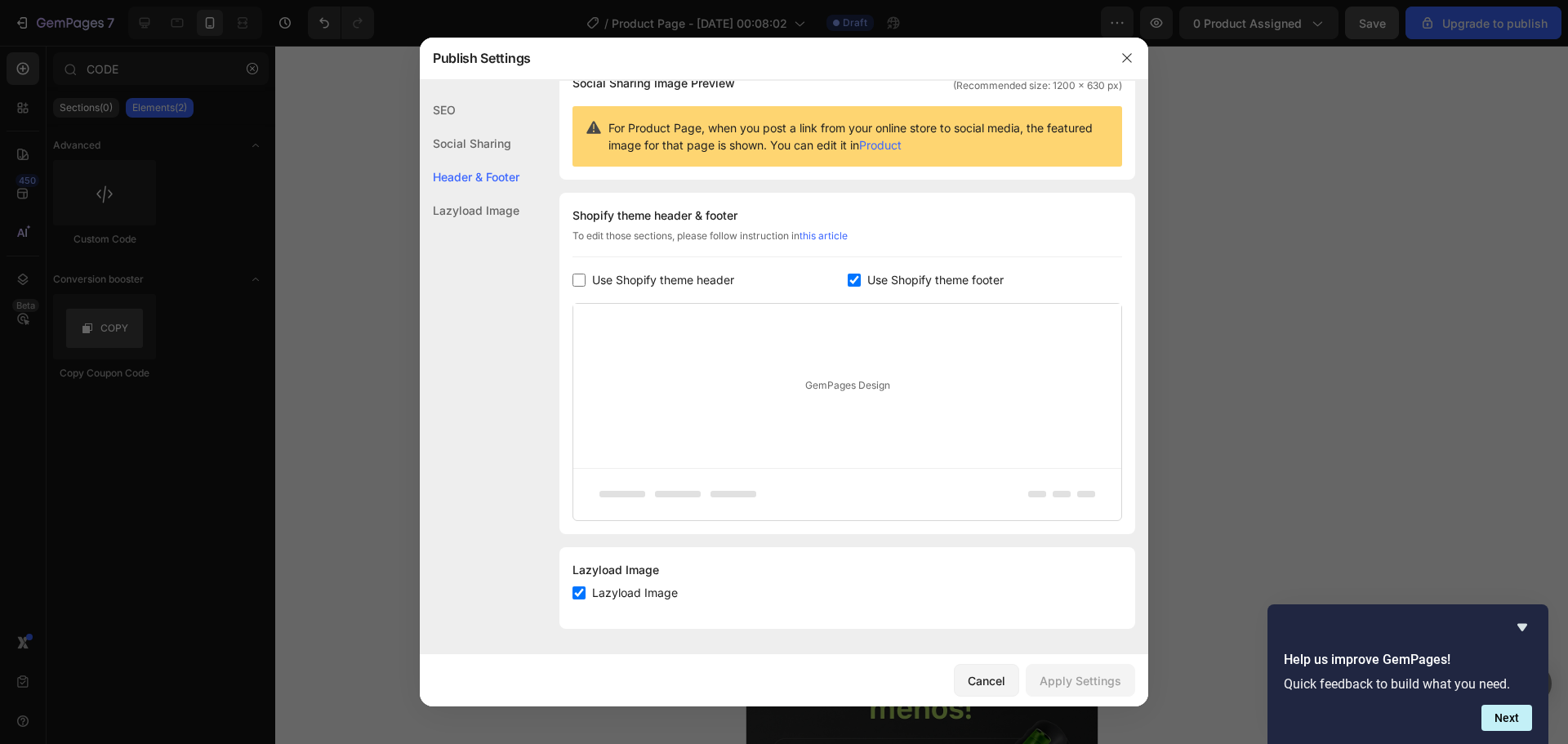
click at [614, 284] on span "Use Shopify theme header" at bounding box center [663, 280] width 142 height 20
checkbox input "true"
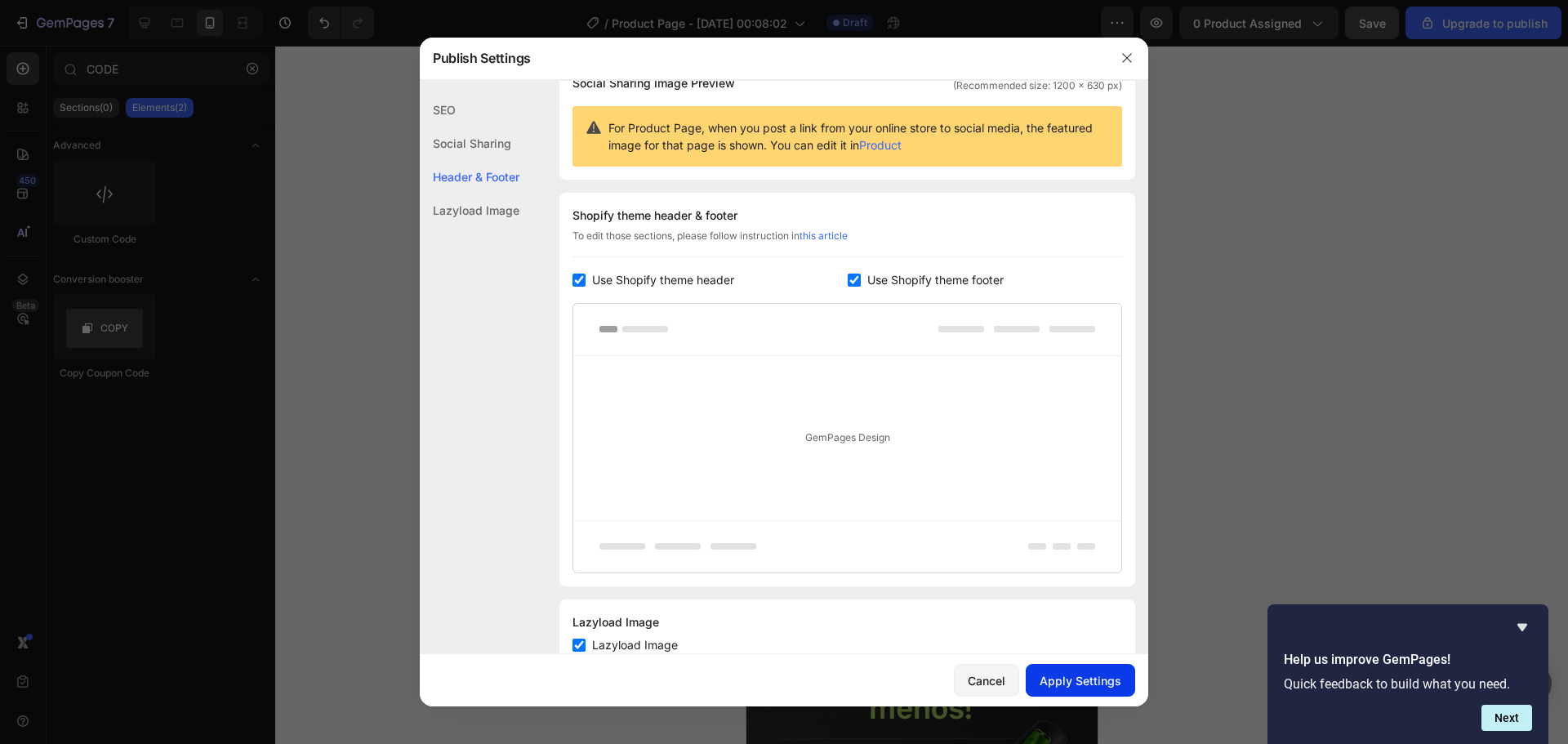
click at [1113, 685] on div "Apply Settings" at bounding box center [1080, 680] width 82 height 17
click at [1284, 166] on div at bounding box center [784, 372] width 1568 height 744
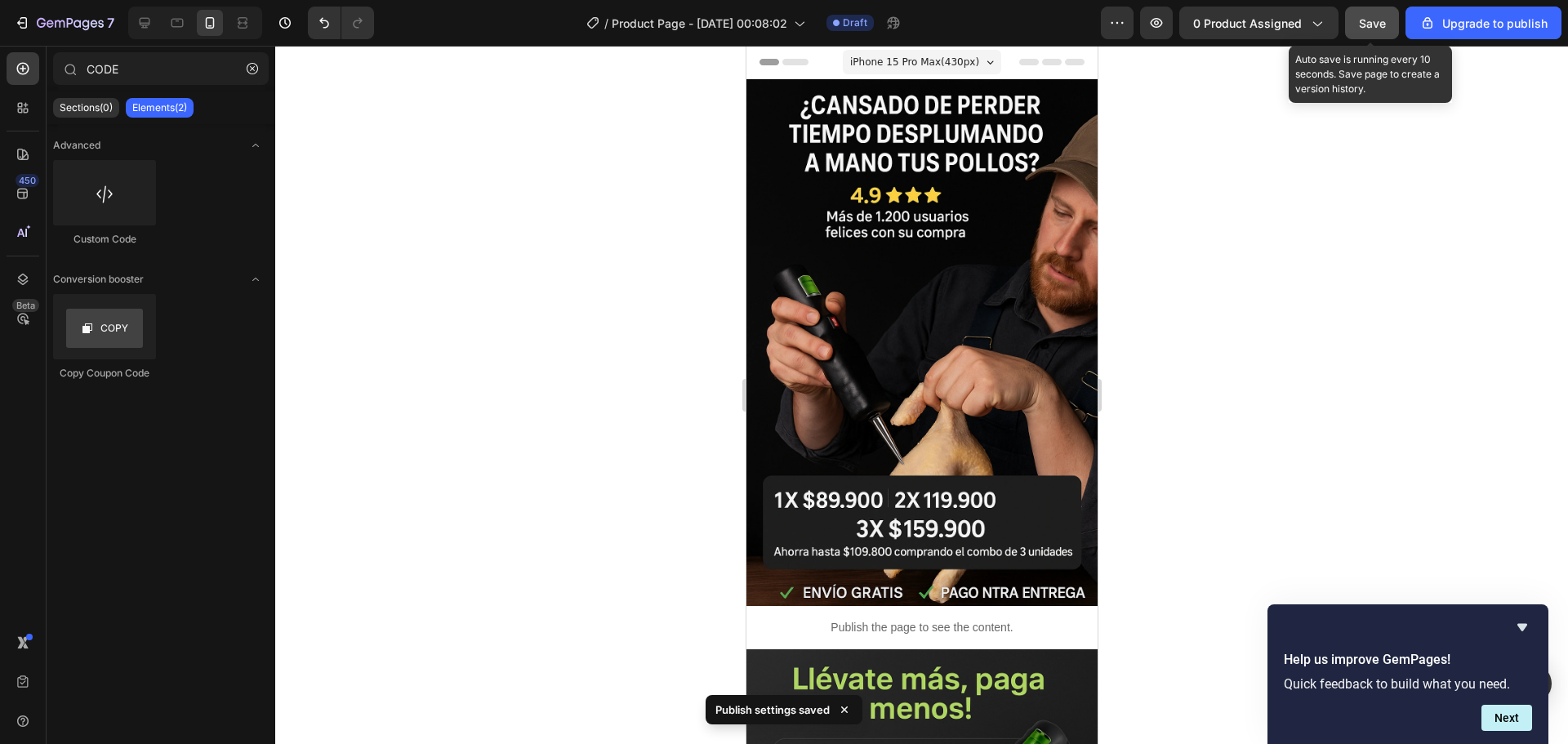
click at [1377, 25] on span "Save" at bounding box center [1371, 23] width 27 height 14
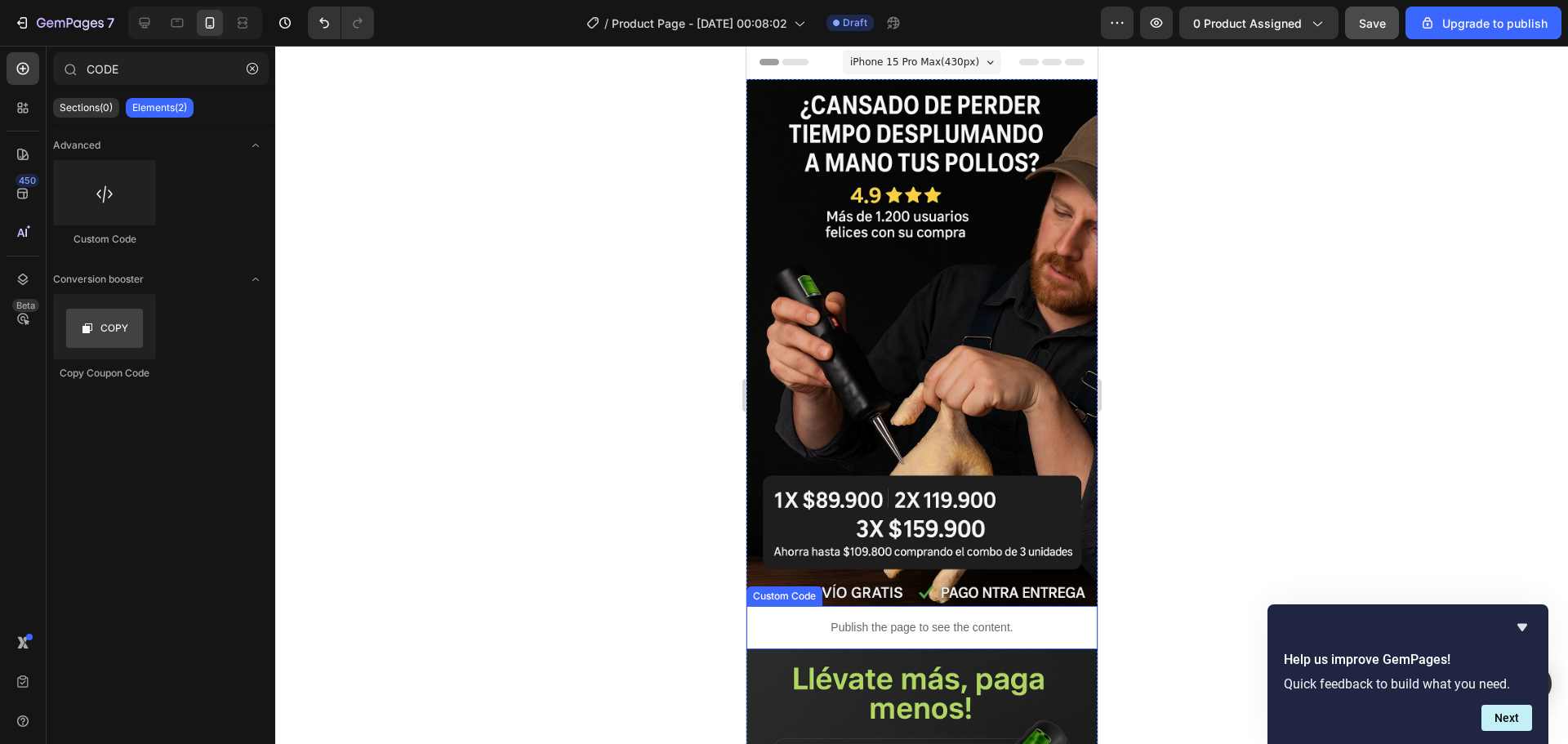
click at [830, 619] on p "Publish the page to see the content." at bounding box center [921, 627] width 351 height 17
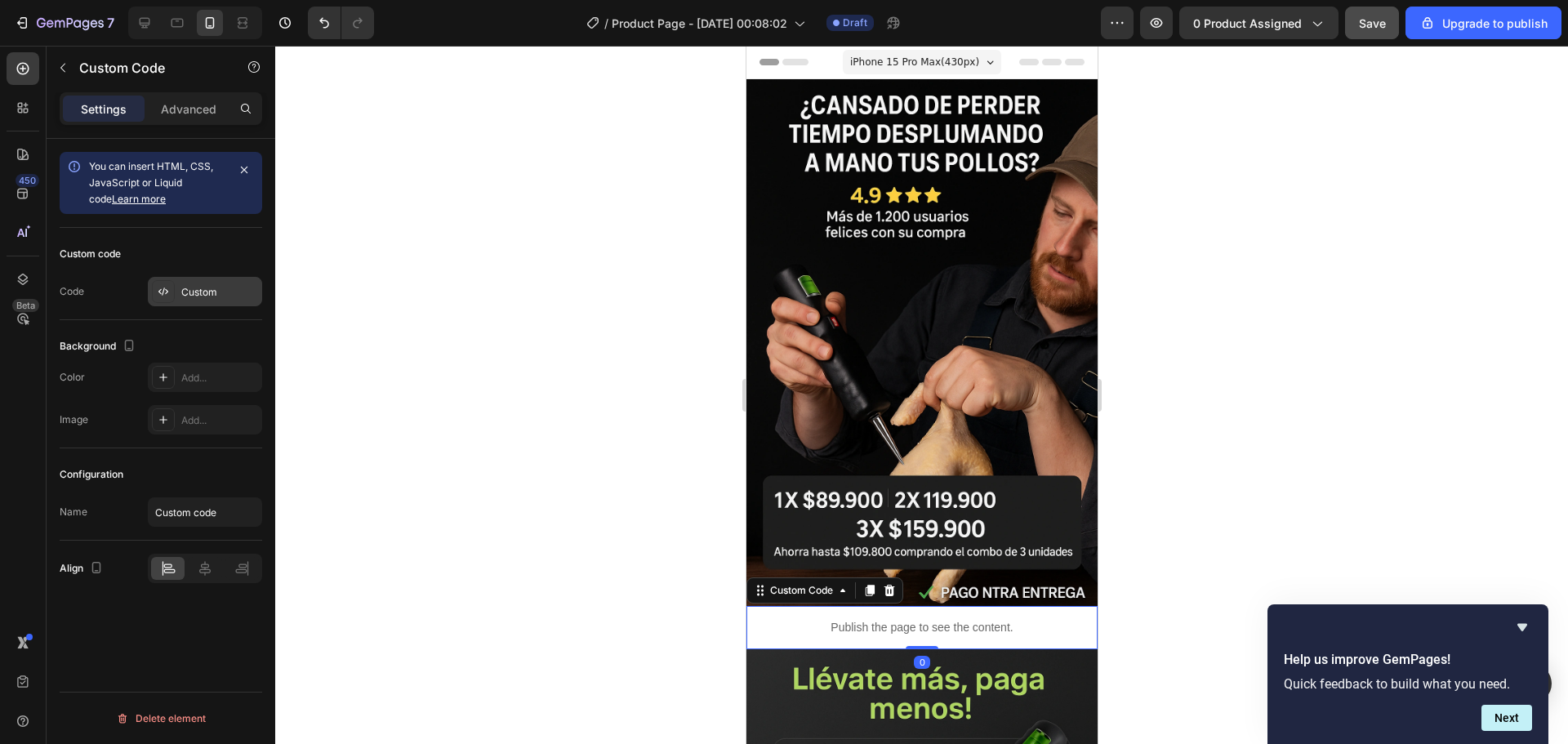
click at [164, 286] on icon at bounding box center [163, 291] width 13 height 13
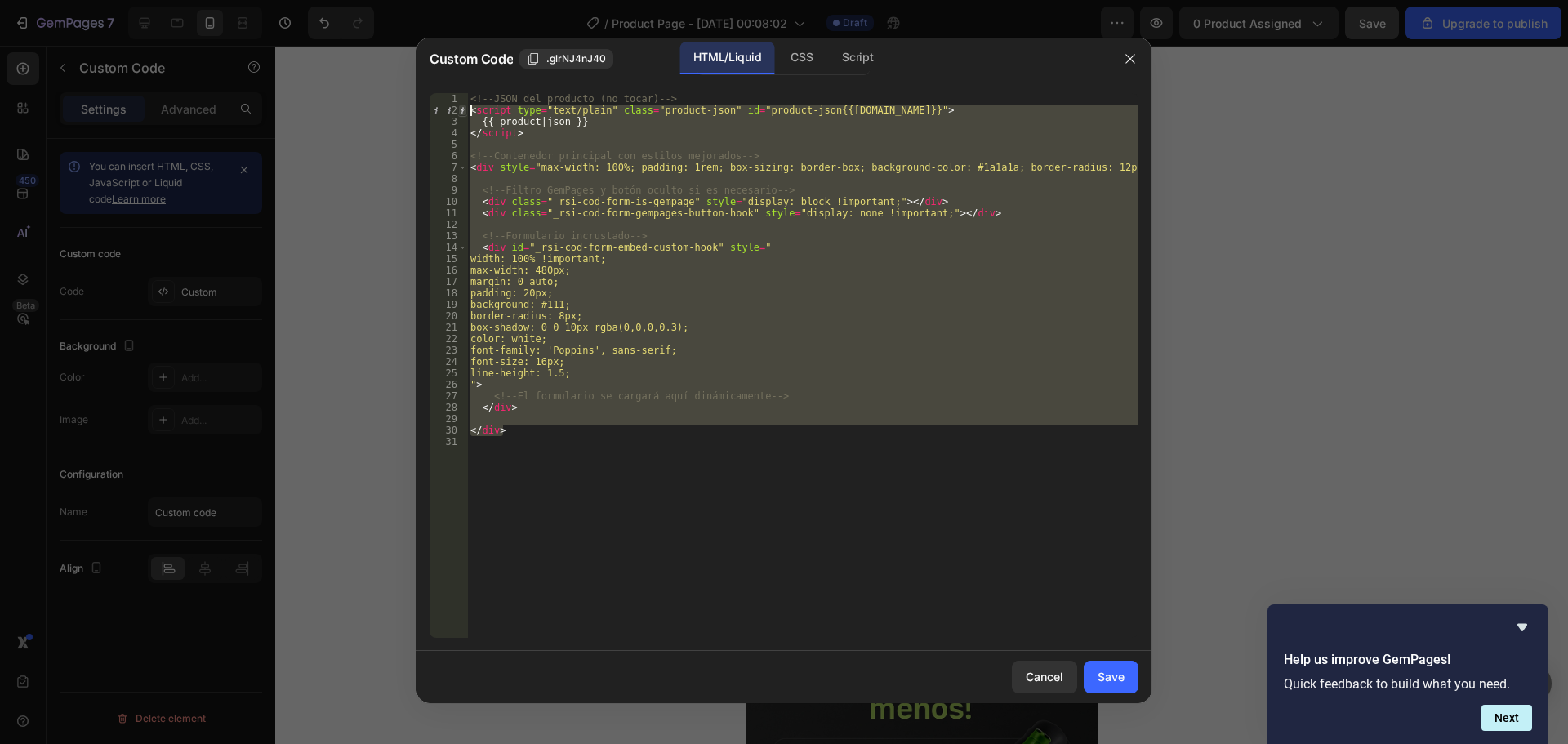
drag, startPoint x: 524, startPoint y: 431, endPoint x: 465, endPoint y: 108, distance: 328.3
click at [465, 108] on div "</div> 1 2 3 4 5 6 7 8 9 10 11 12 13 14 15 16 17 18 19 20 21 22 23 24 25 26 27 …" at bounding box center [784, 365] width 709 height 545
paste textarea "{{ product | json }}</script> <div class="_rsi-cod-form-is-gempage"></div> <div…"
type textarea "<script type="text/plain" class="product-json" id="product-json{{product.id}}">…"
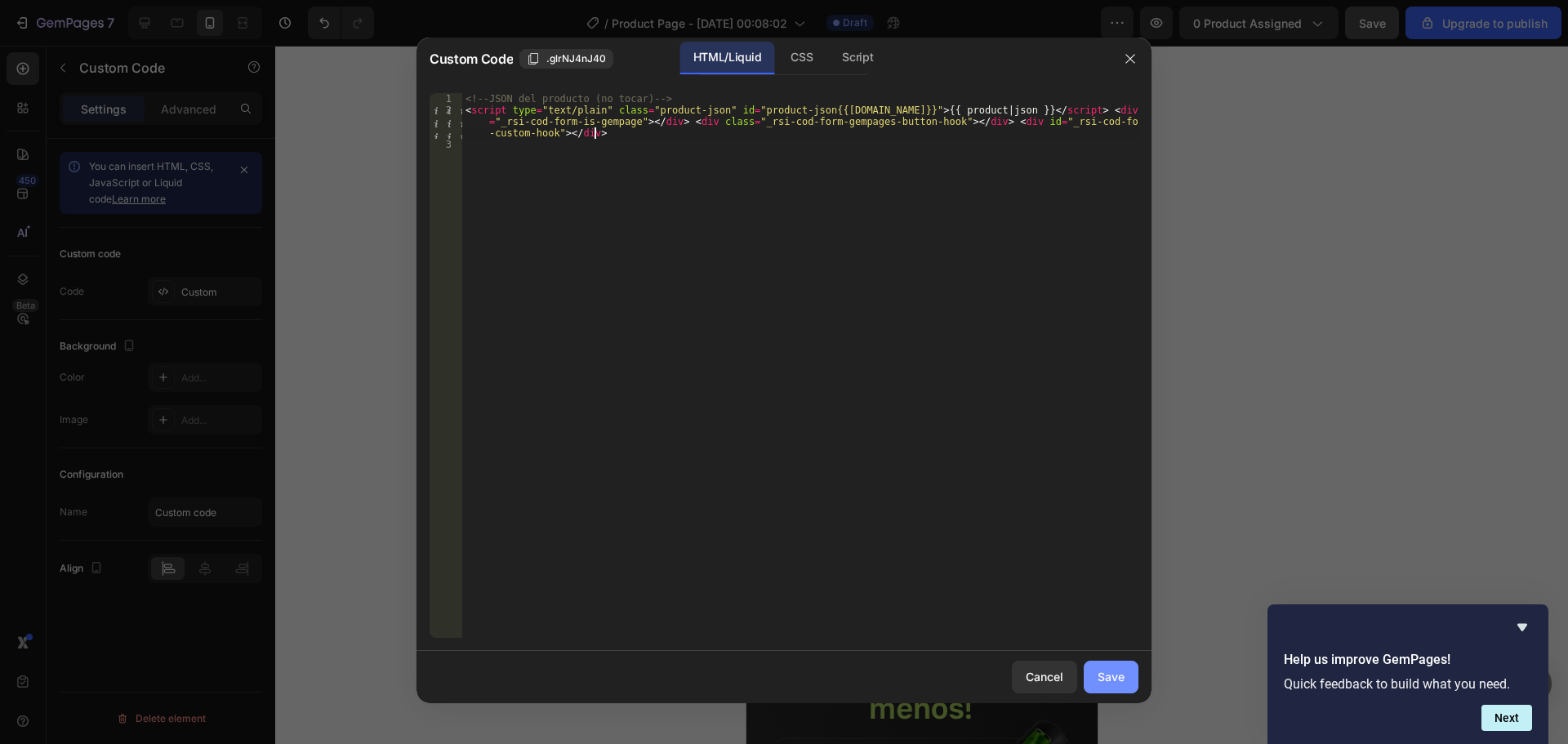
click at [1113, 669] on div "Save" at bounding box center [1111, 676] width 27 height 17
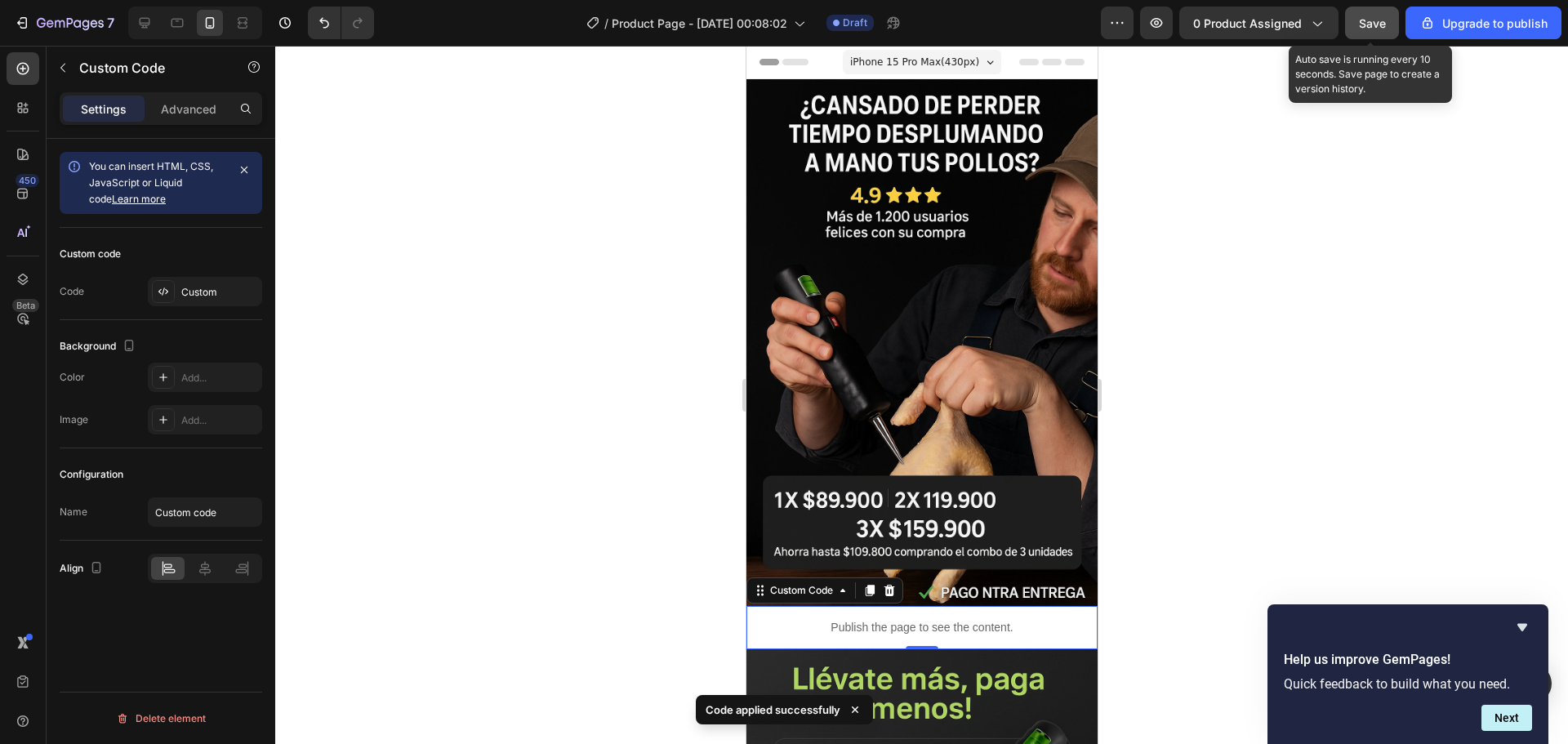
click at [1356, 12] on button "Save" at bounding box center [1371, 23] width 54 height 33
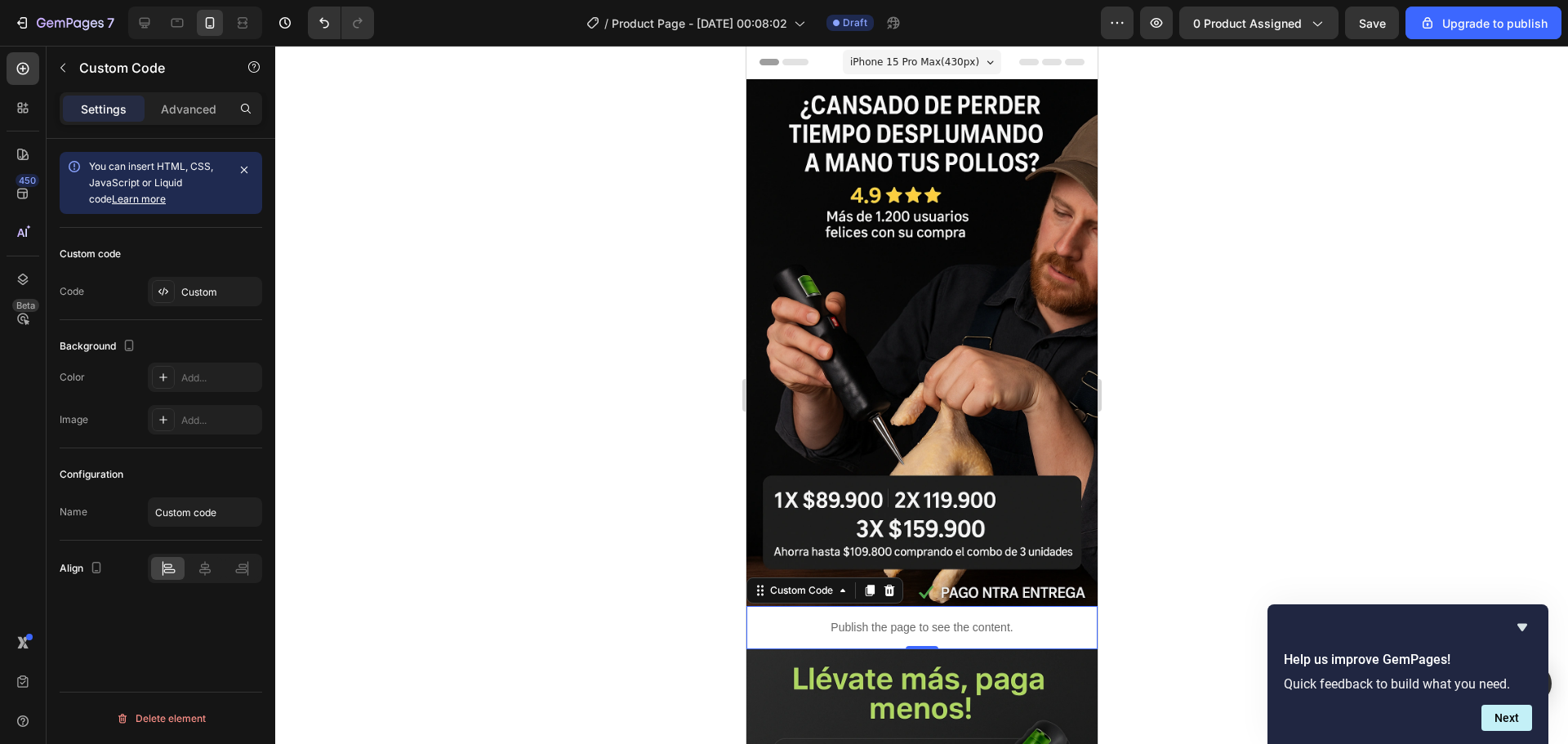
click at [794, 619] on p "Publish the page to see the content." at bounding box center [921, 627] width 351 height 17
click at [917, 644] on div at bounding box center [921, 647] width 33 height 5
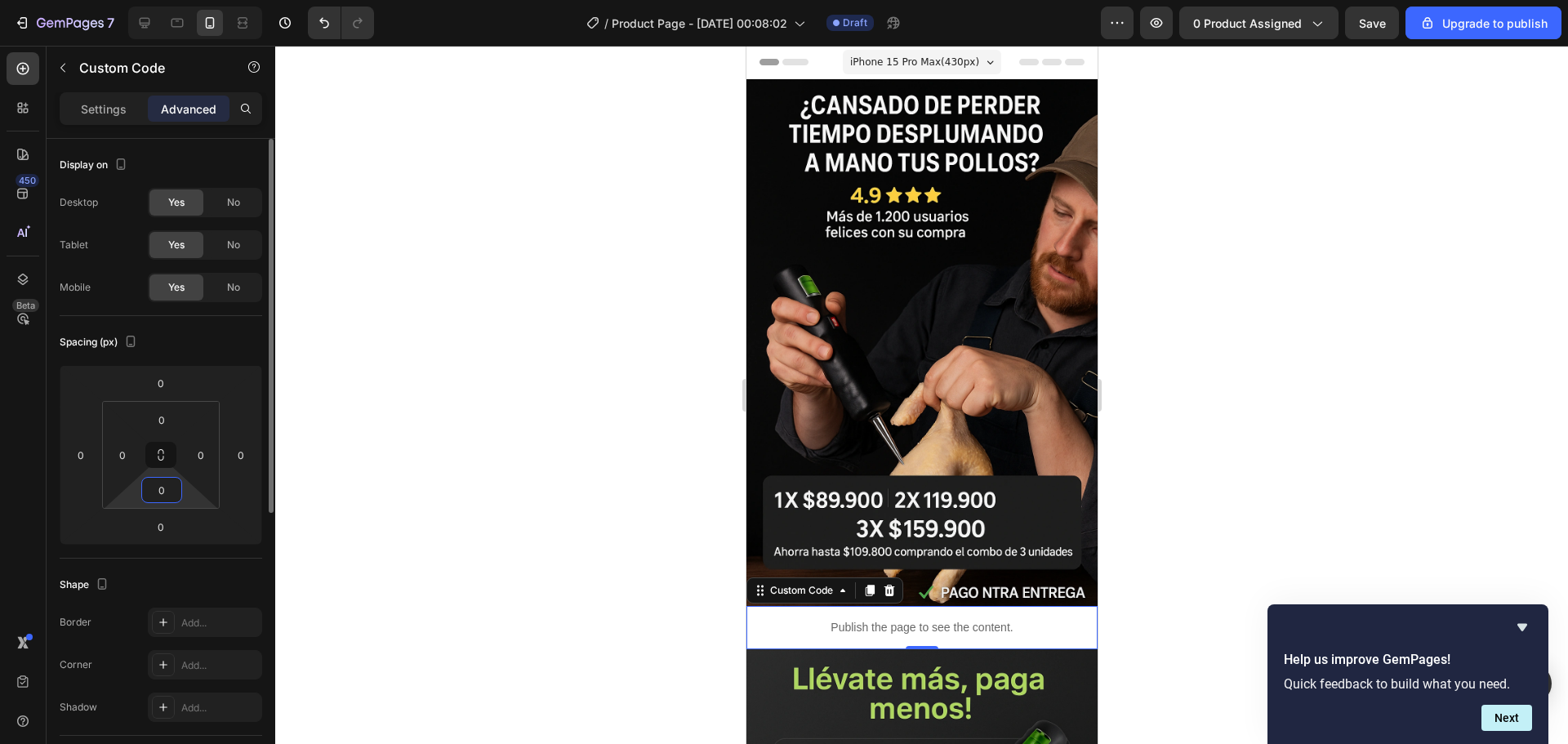
drag, startPoint x: 165, startPoint y: 497, endPoint x: 154, endPoint y: 497, distance: 11.0
click at [154, 497] on input "0" at bounding box center [161, 490] width 33 height 25
drag, startPoint x: 169, startPoint y: 486, endPoint x: 158, endPoint y: 488, distance: 11.2
click at [158, 488] on input "0" at bounding box center [161, 490] width 33 height 25
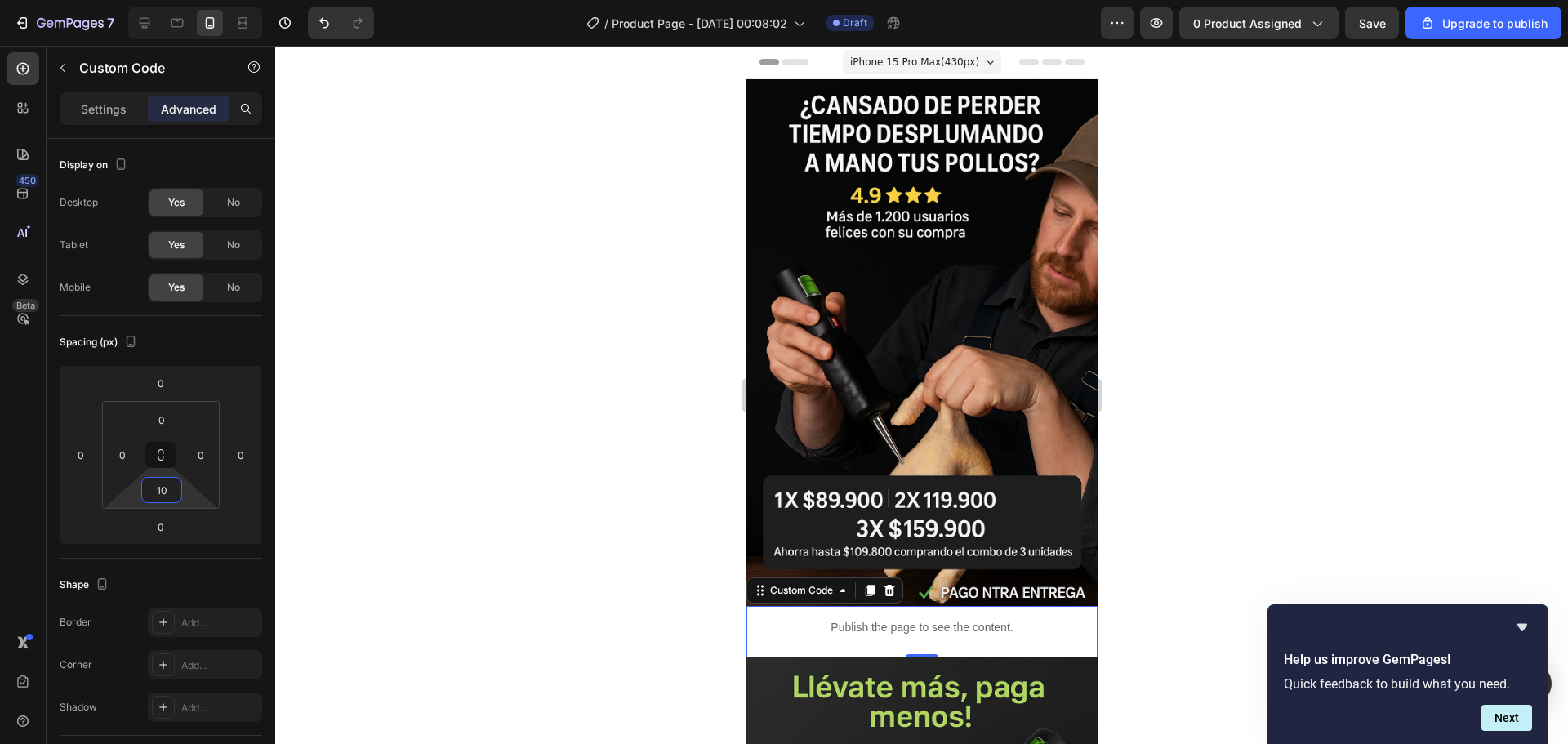
type input "10"
click at [410, 423] on div at bounding box center [922, 395] width 1293 height 699
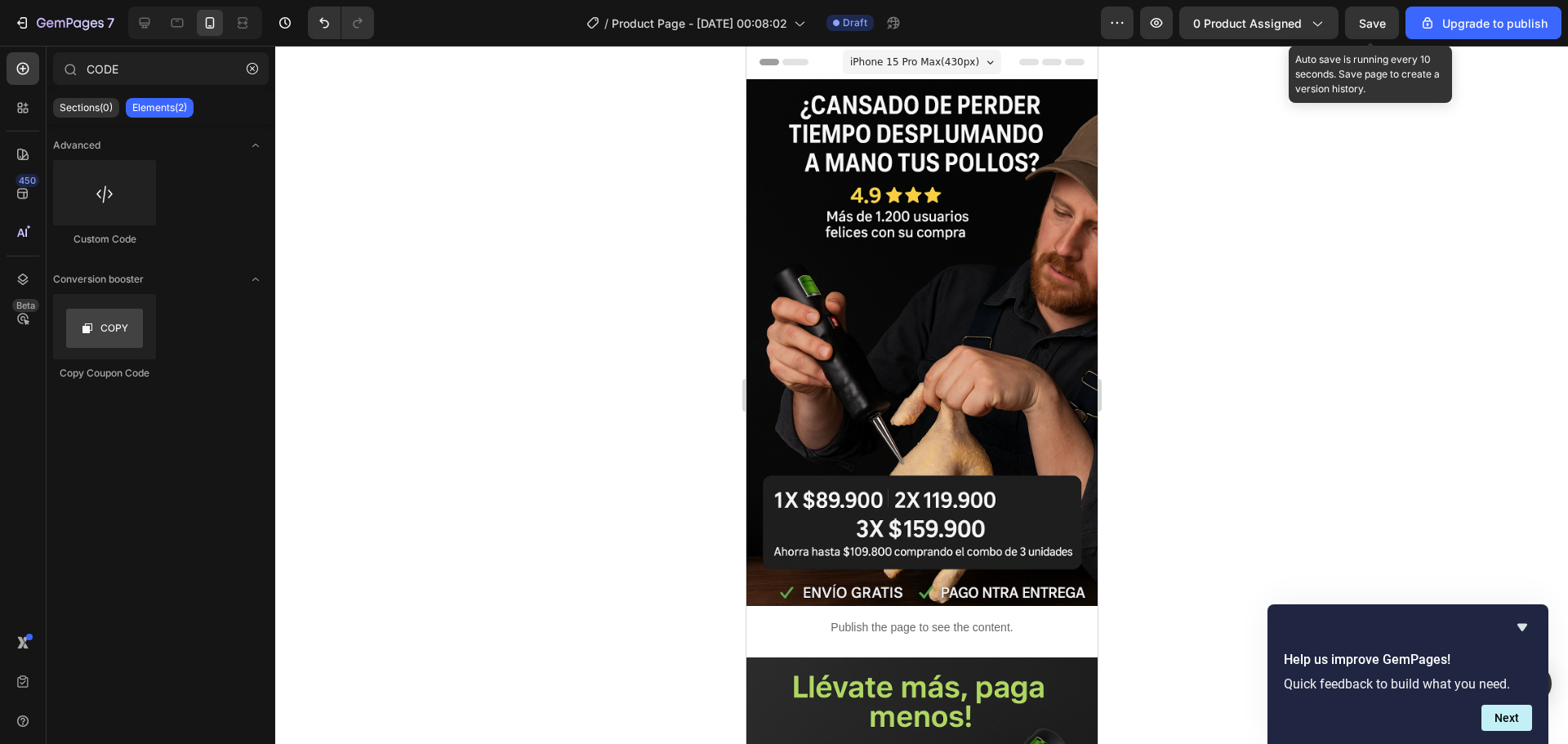
click at [1375, 29] on span "Save" at bounding box center [1371, 23] width 27 height 14
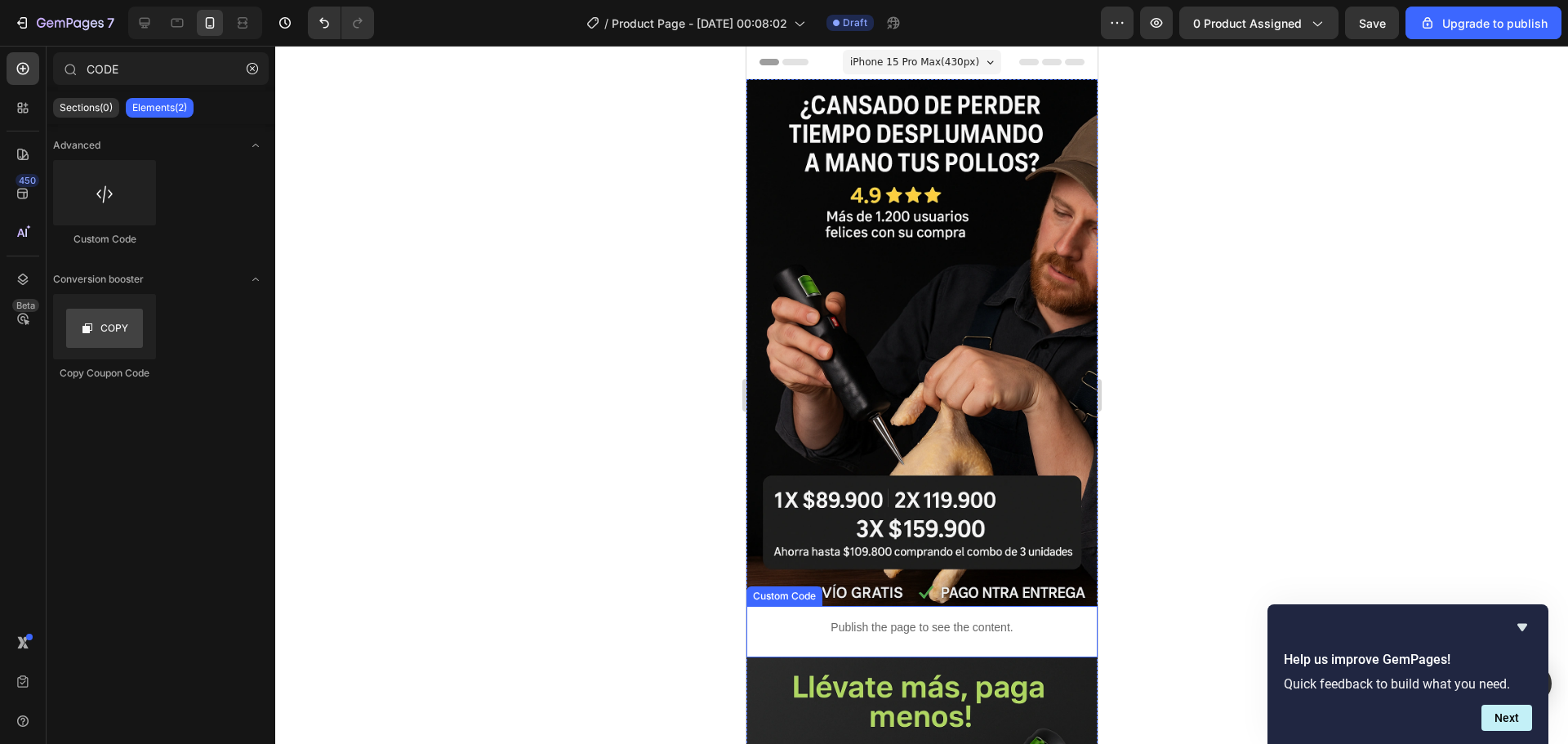
click at [796, 619] on p "Publish the page to see the content." at bounding box center [921, 627] width 351 height 17
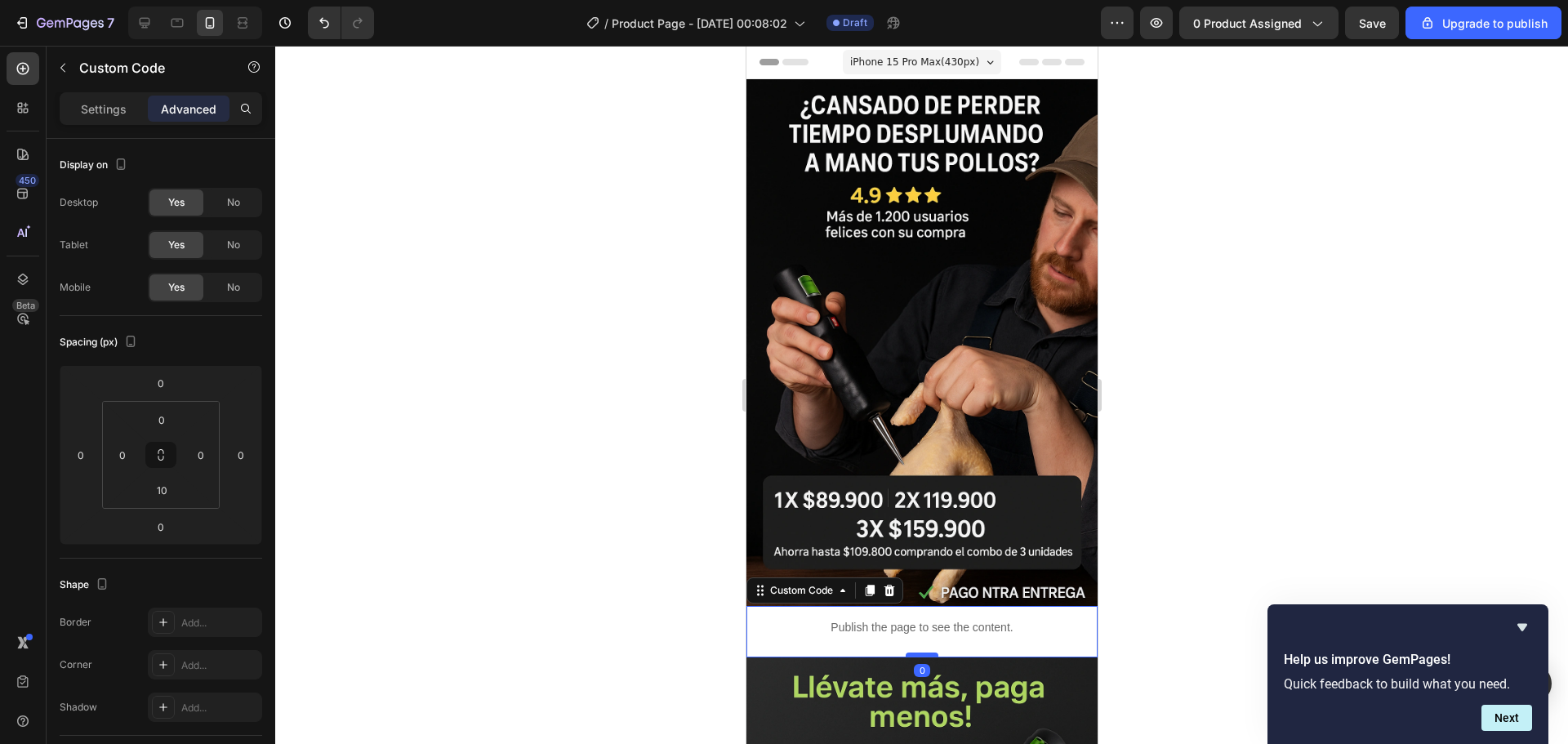
click at [917, 652] on div at bounding box center [921, 655] width 33 height 5
click at [106, 112] on p "Settings" at bounding box center [103, 109] width 45 height 17
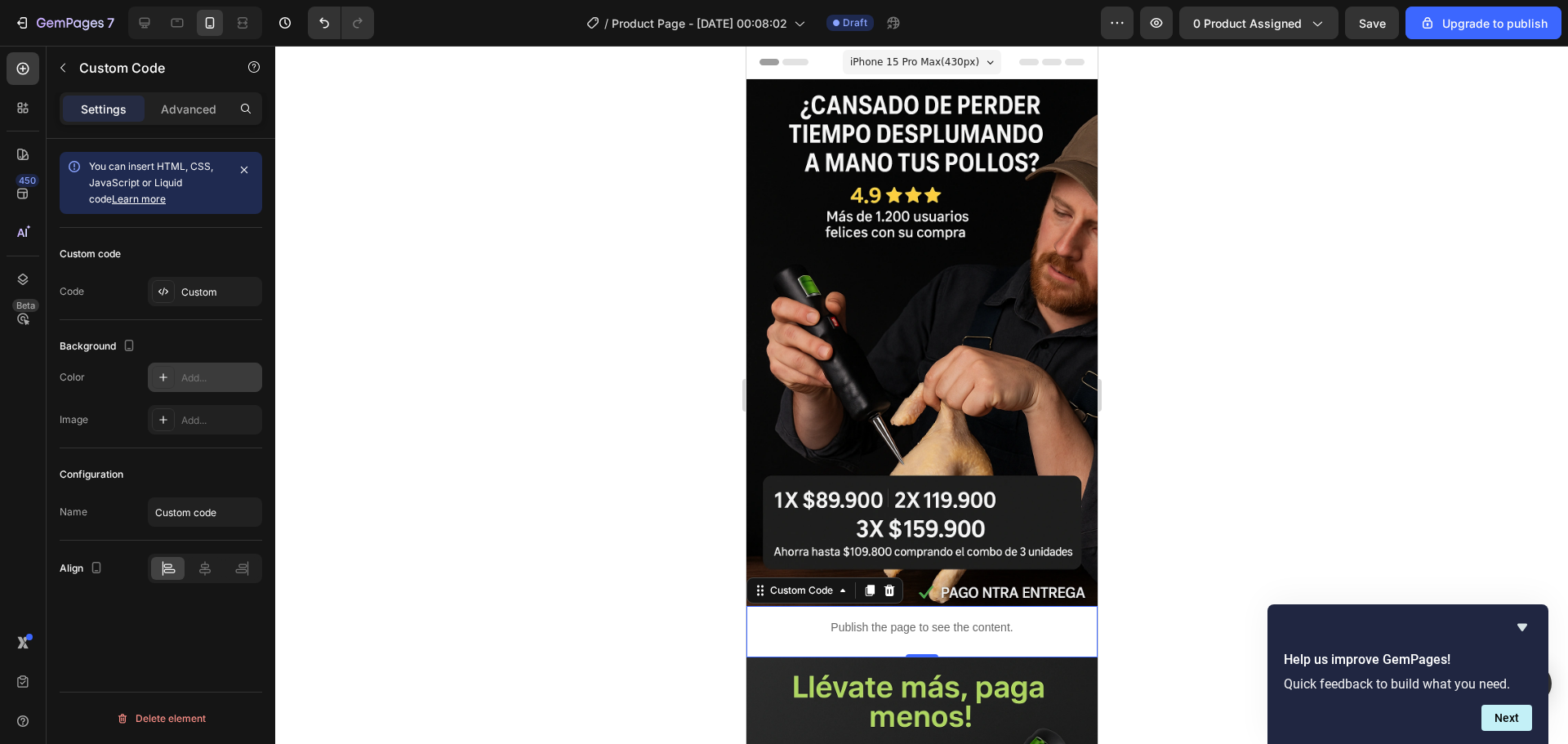
click at [164, 370] on div at bounding box center [163, 377] width 23 height 23
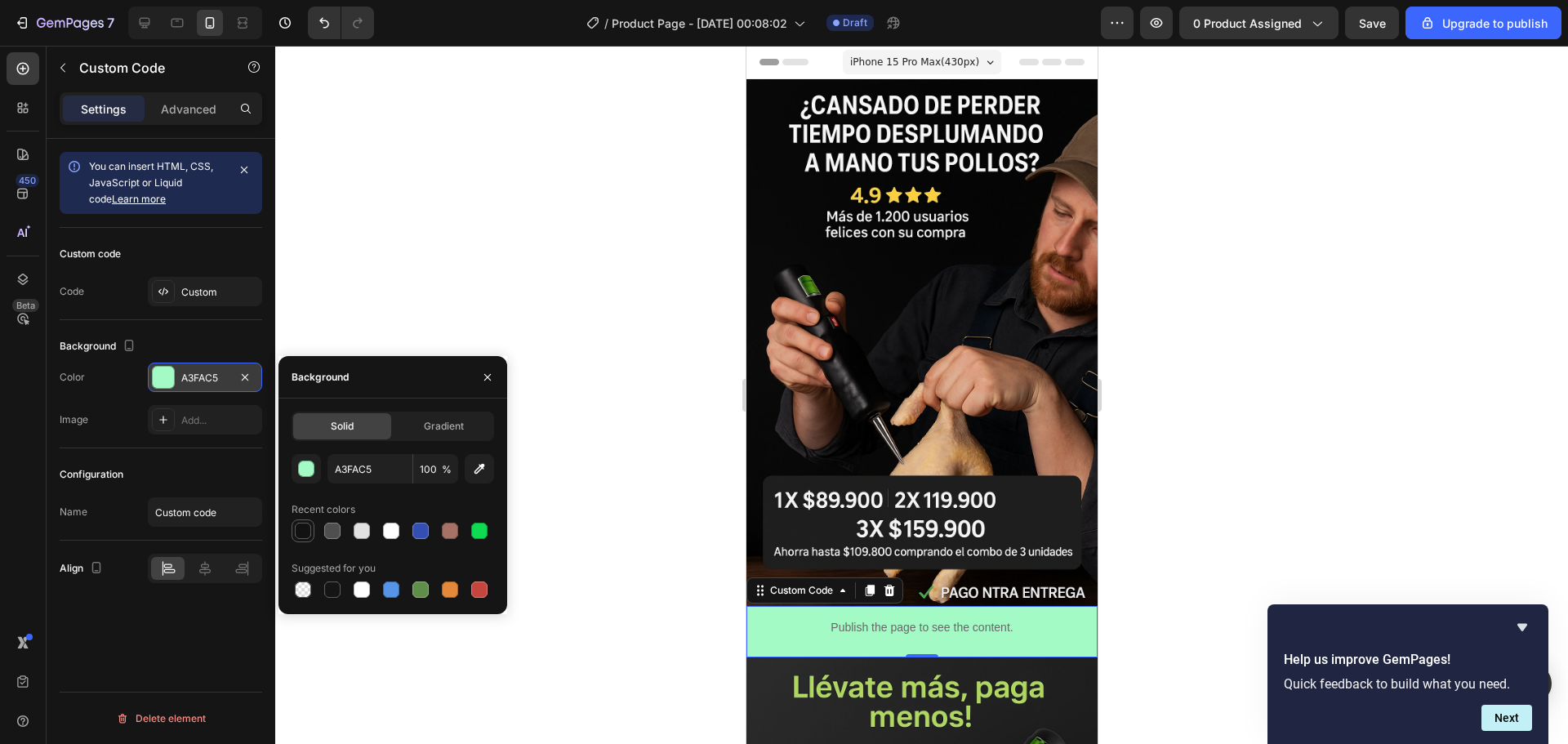
click at [304, 535] on div at bounding box center [302, 530] width 16 height 16
type input "121212"
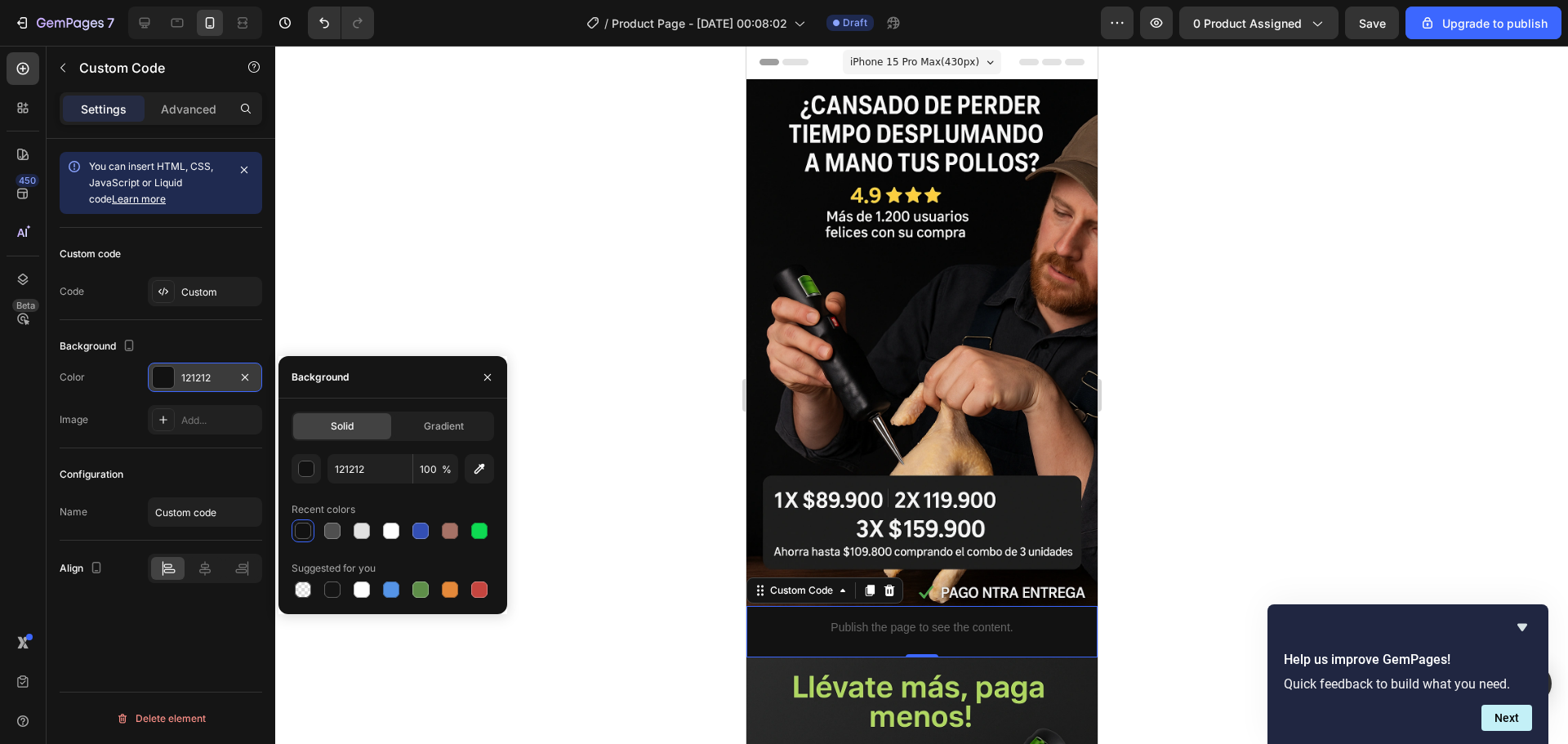
click at [433, 287] on div at bounding box center [922, 395] width 1293 height 699
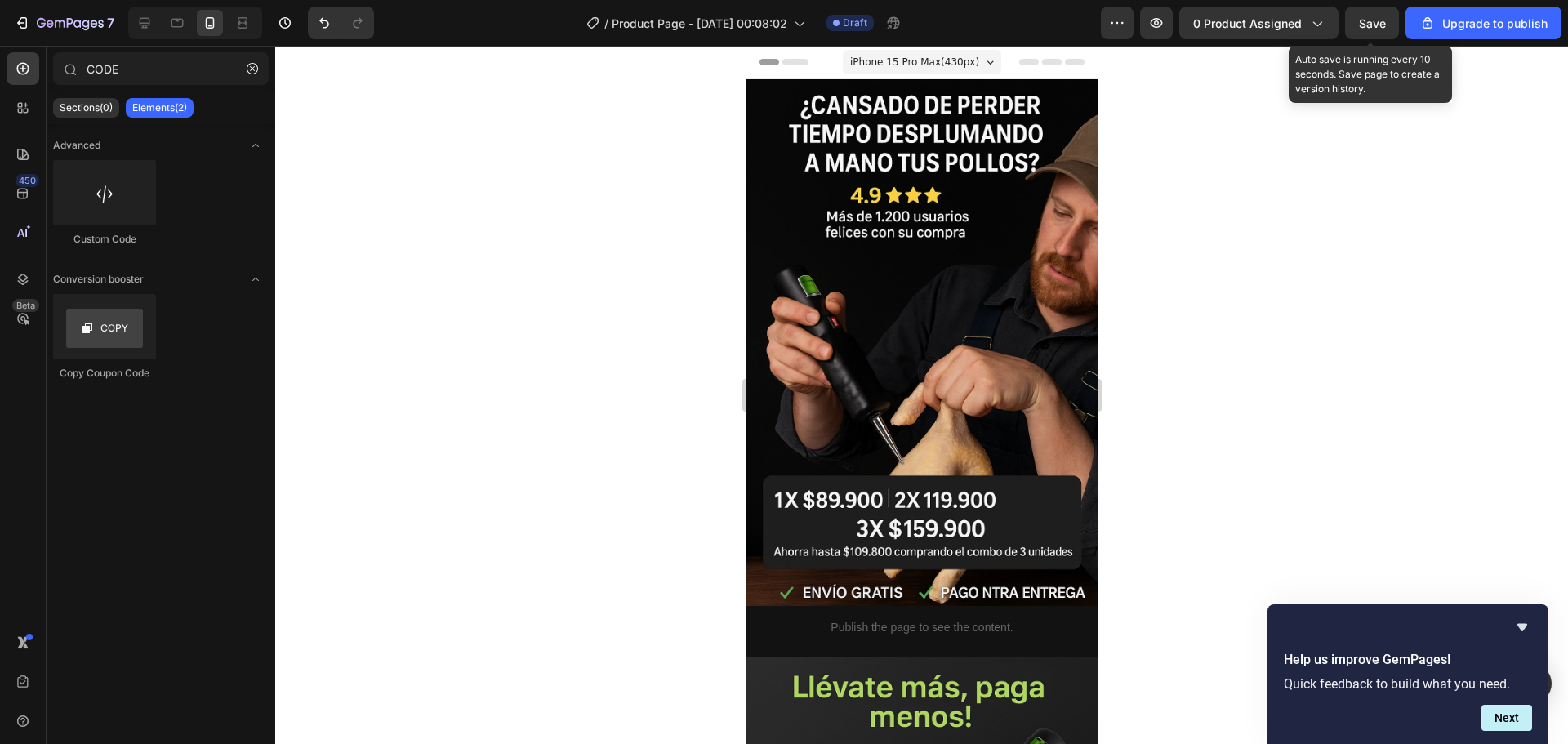
click at [1379, 22] on span "Save" at bounding box center [1371, 23] width 27 height 14
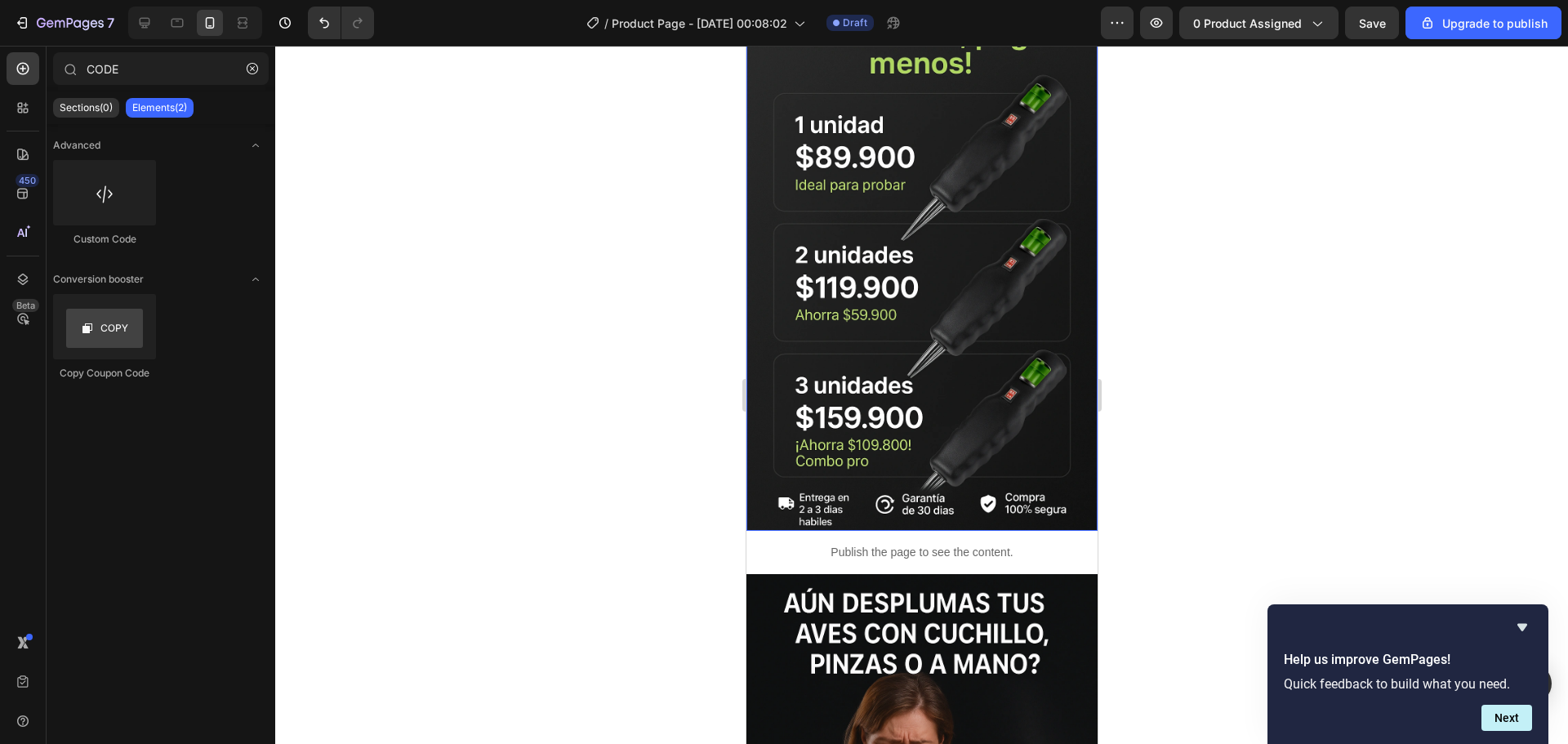
scroll to position [327, 0]
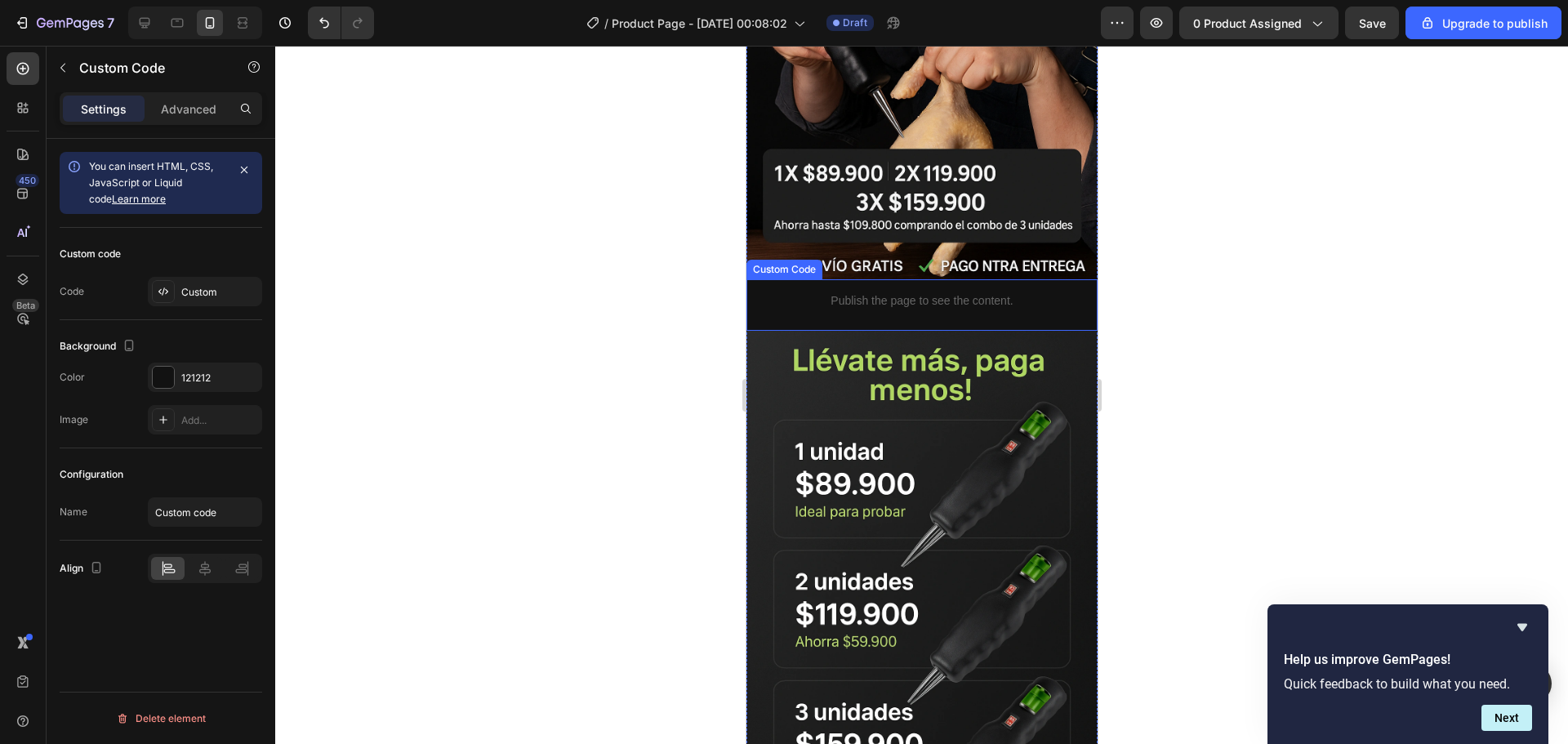
click at [800, 299] on div "Publish the page to see the content." at bounding box center [921, 300] width 351 height 43
click at [867, 257] on icon at bounding box center [869, 263] width 13 height 13
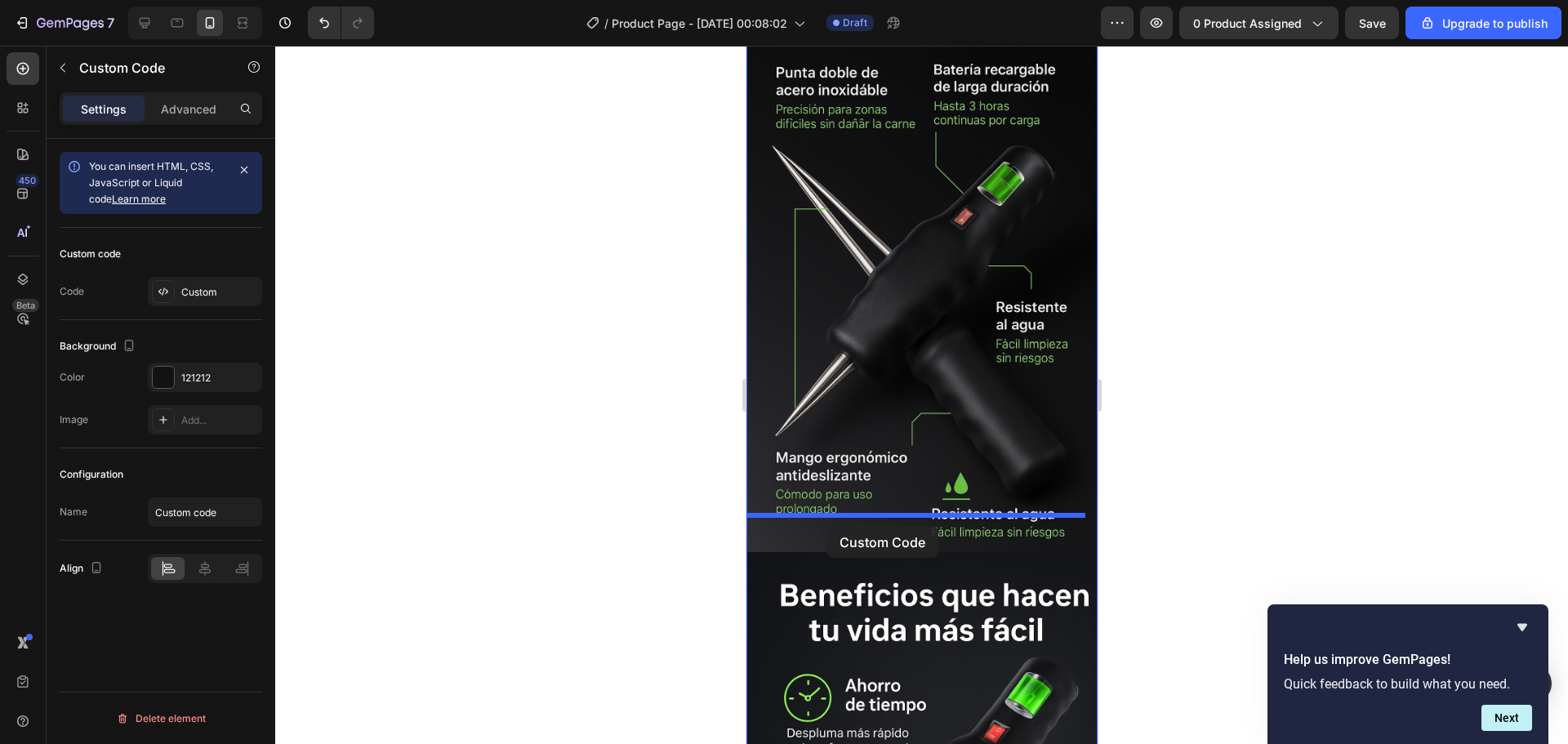
scroll to position [1796, 0]
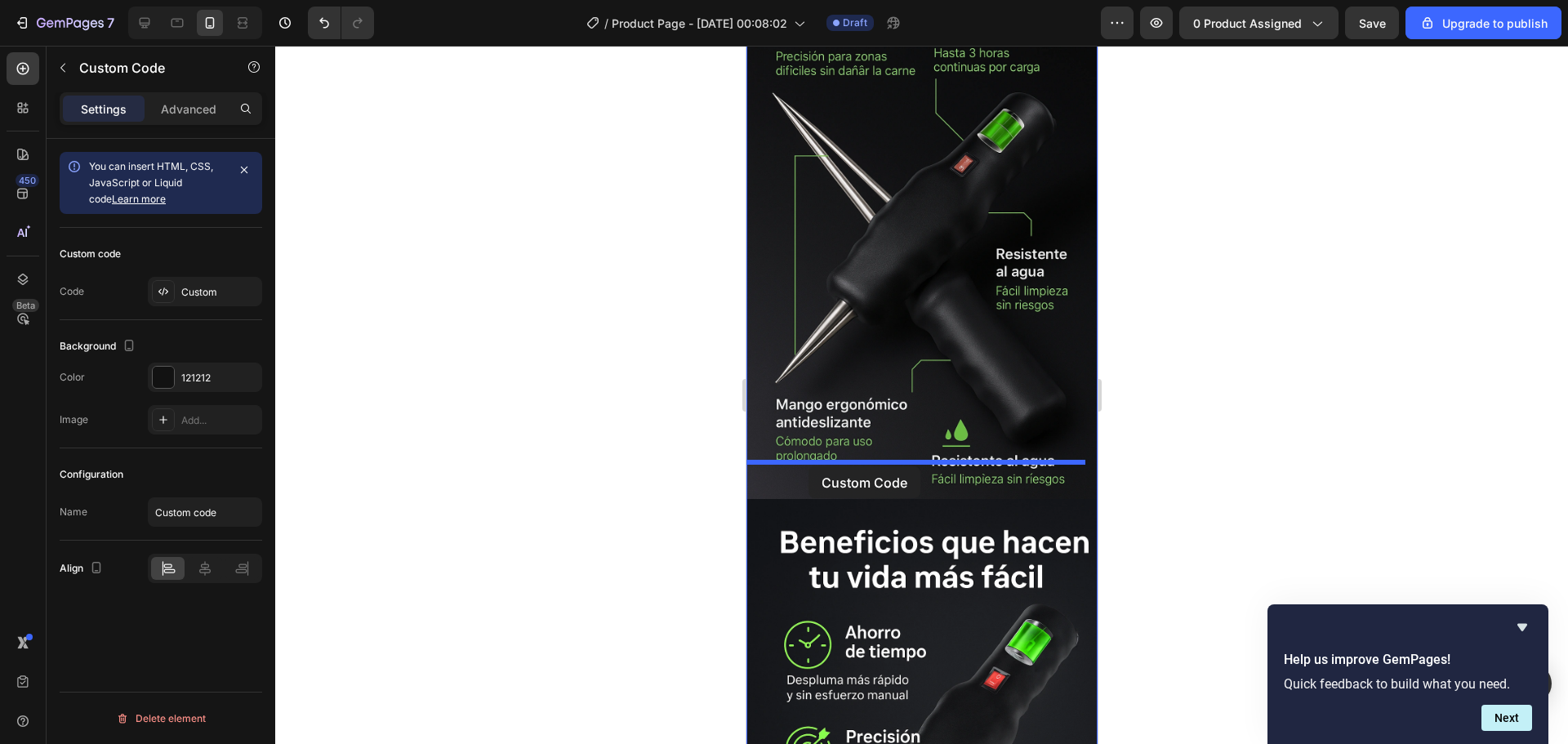
drag, startPoint x: 857, startPoint y: 342, endPoint x: 808, endPoint y: 466, distance: 133.3
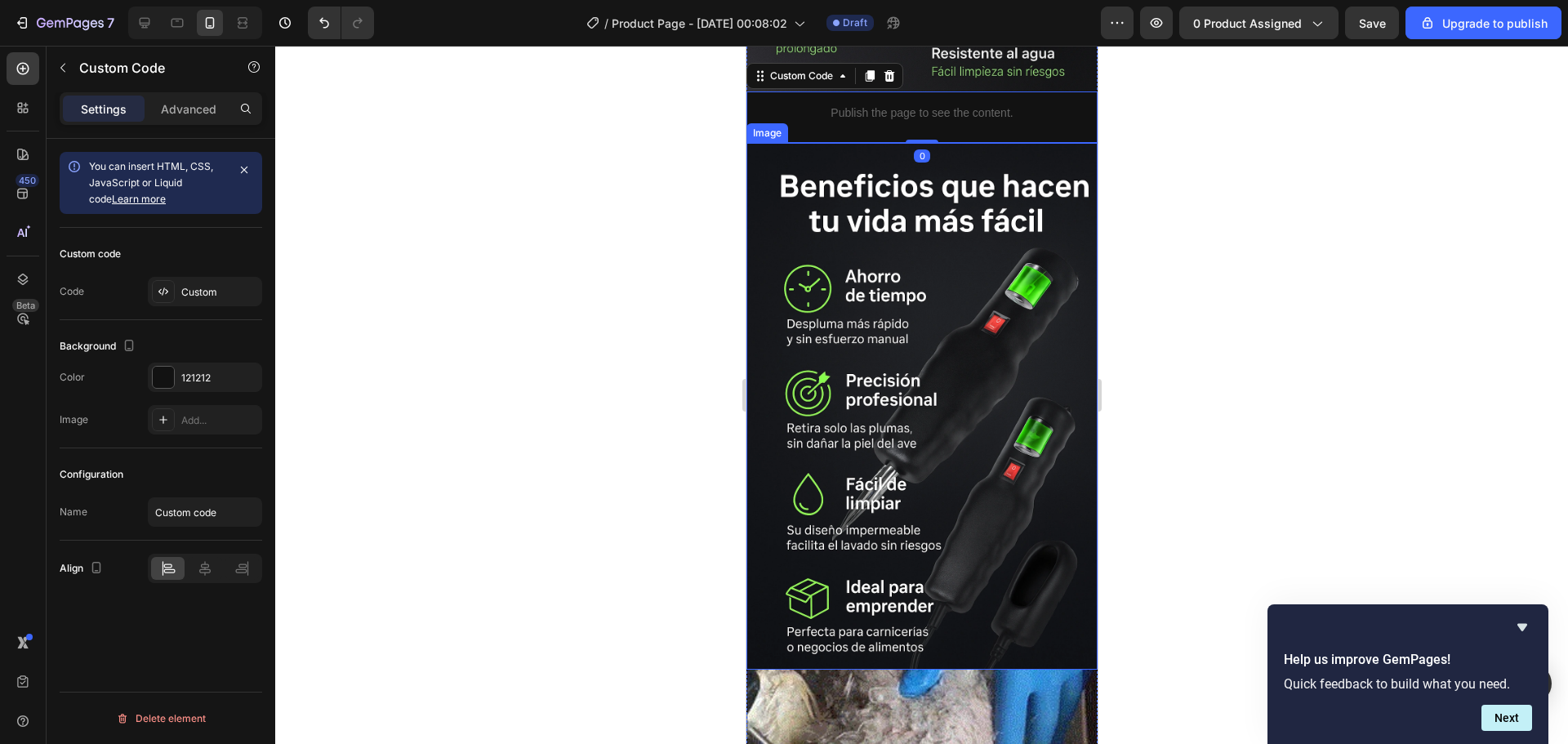
scroll to position [1960, 0]
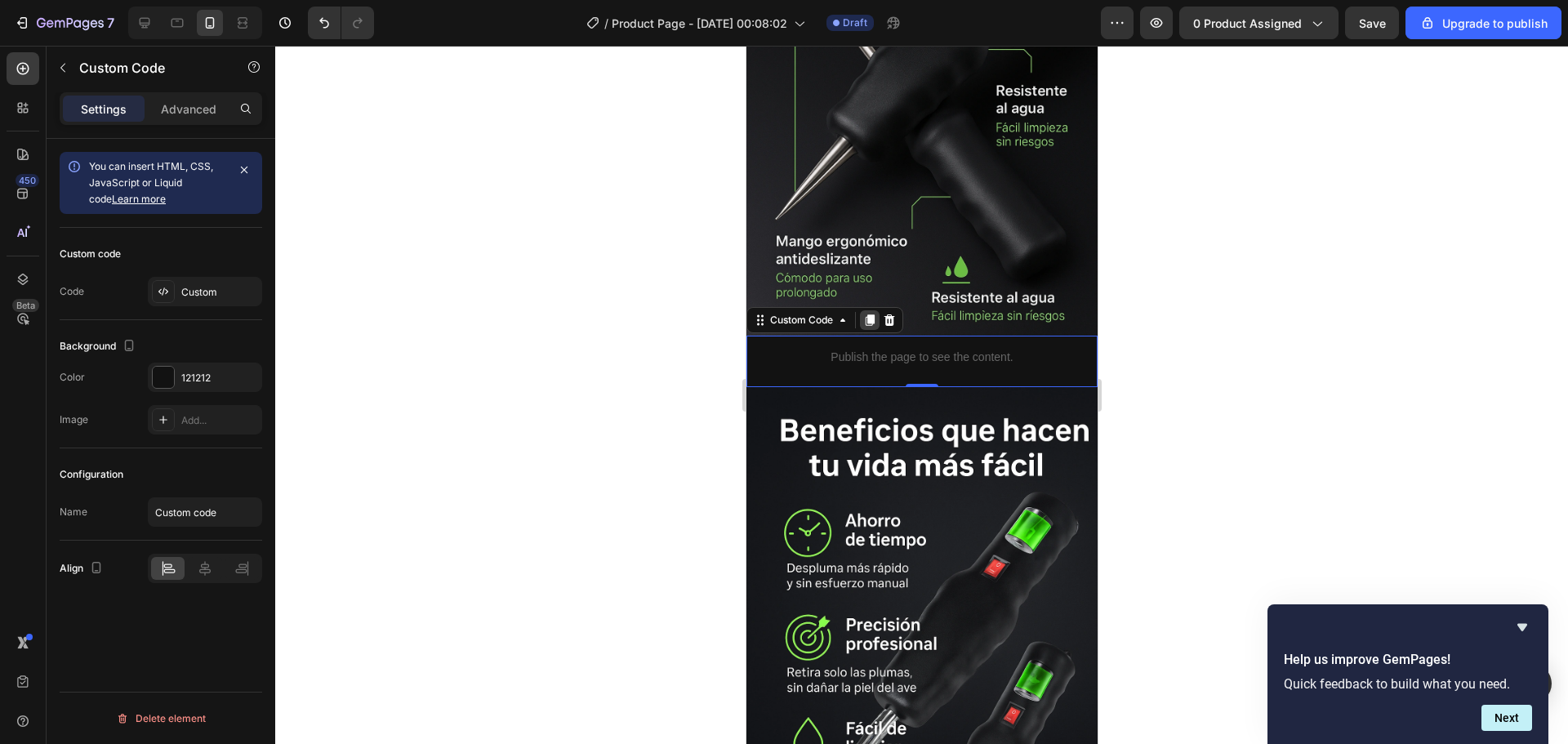
click at [868, 314] on icon at bounding box center [869, 319] width 9 height 11
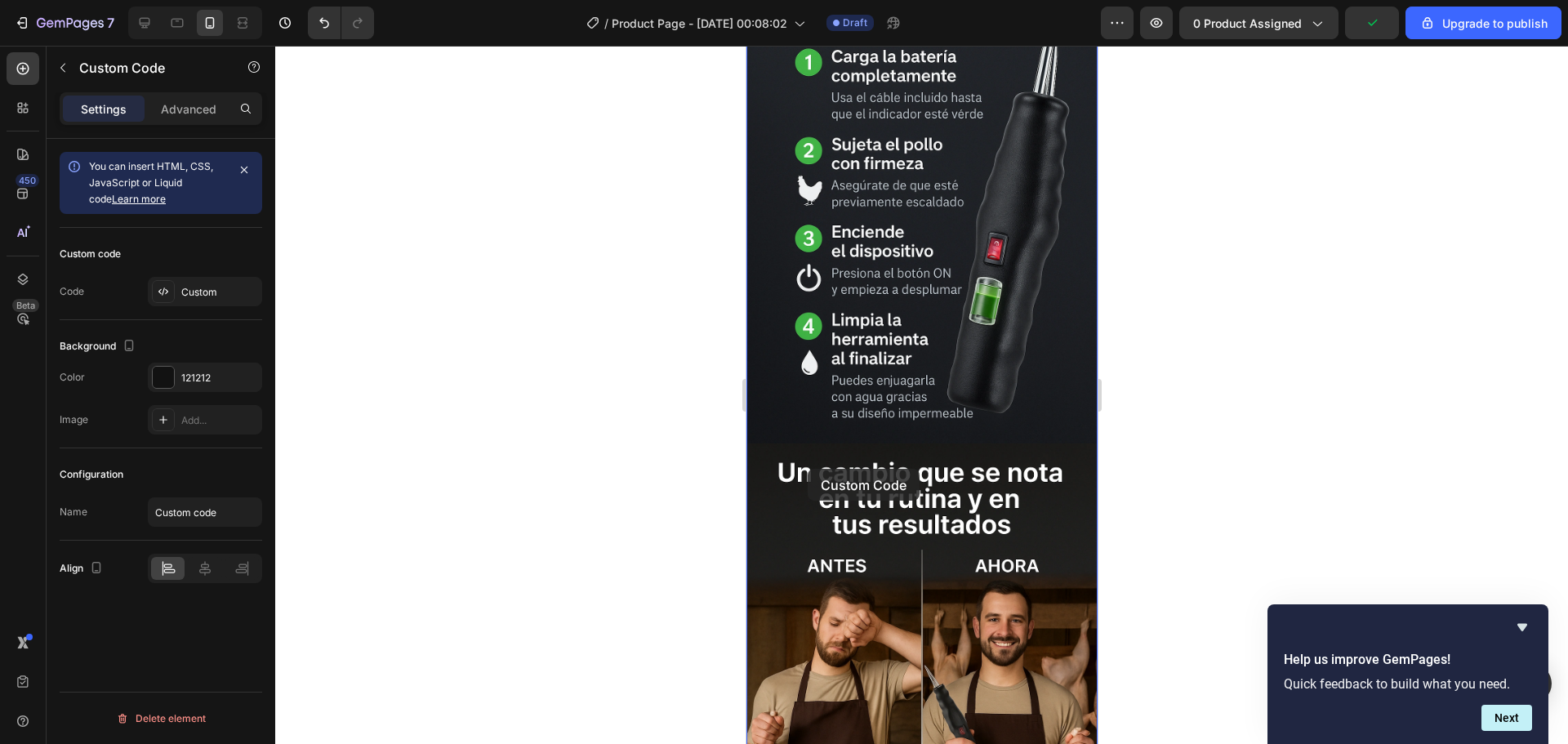
scroll to position [3429, 0]
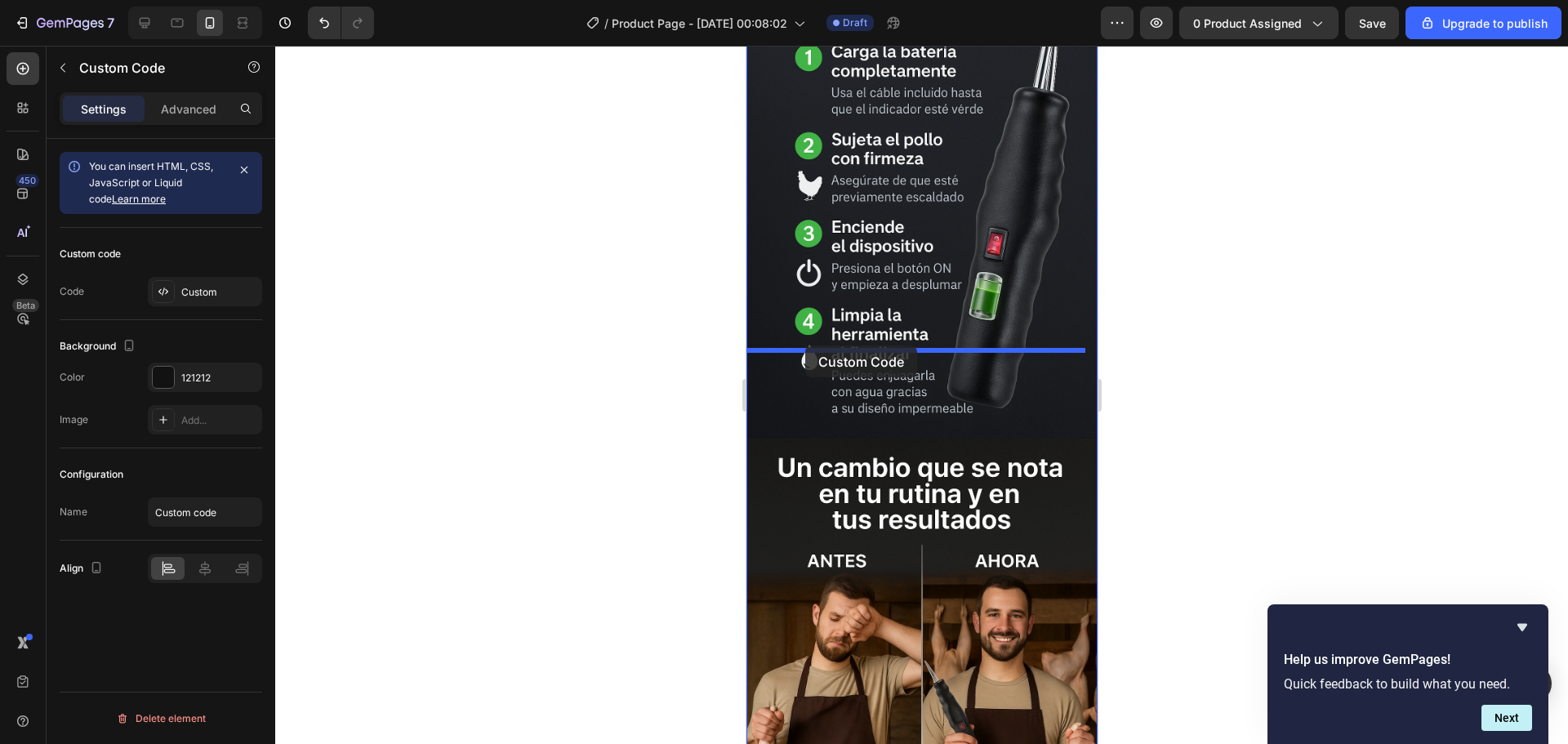
drag, startPoint x: 832, startPoint y: 370, endPoint x: 804, endPoint y: 345, distance: 37.5
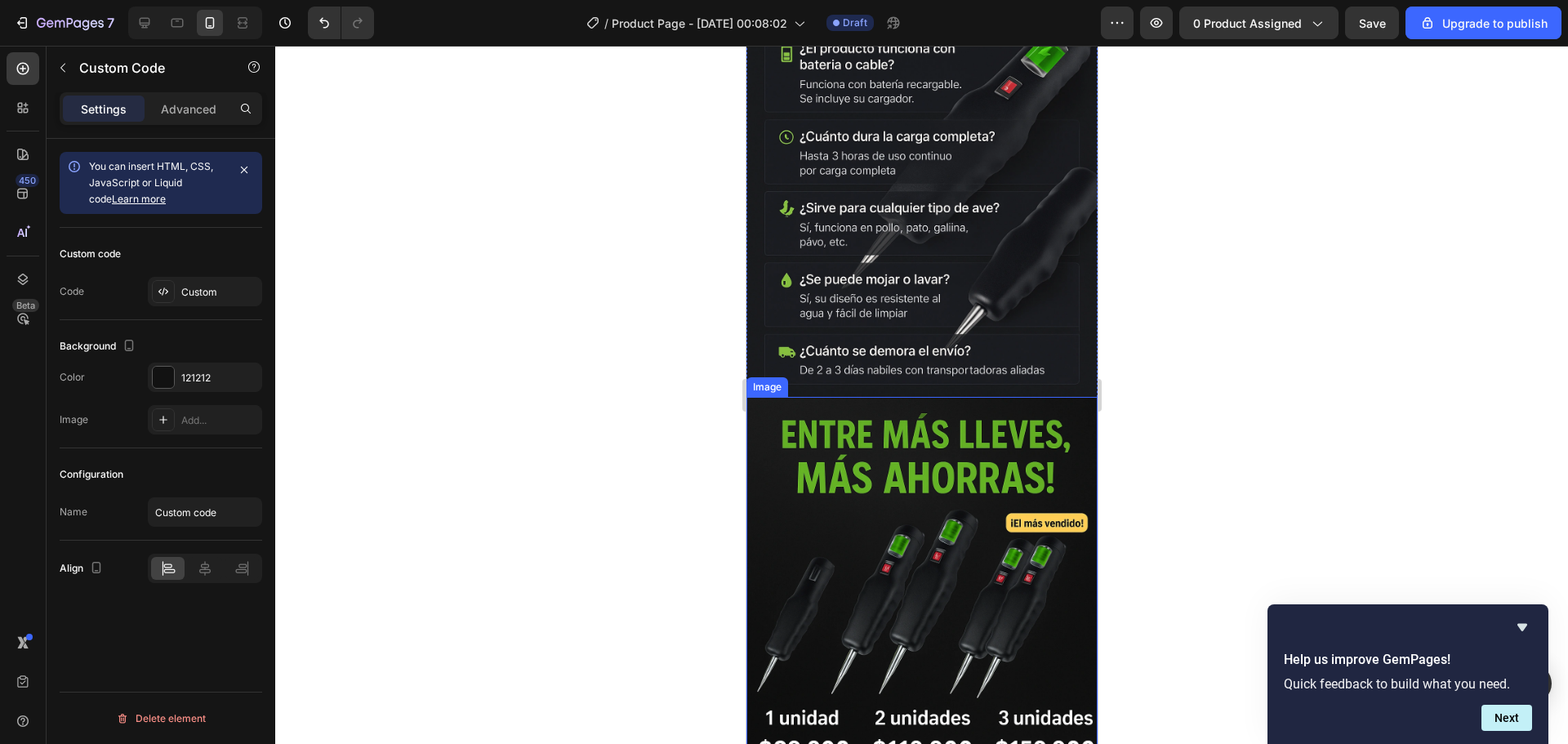
scroll to position [4358, 0]
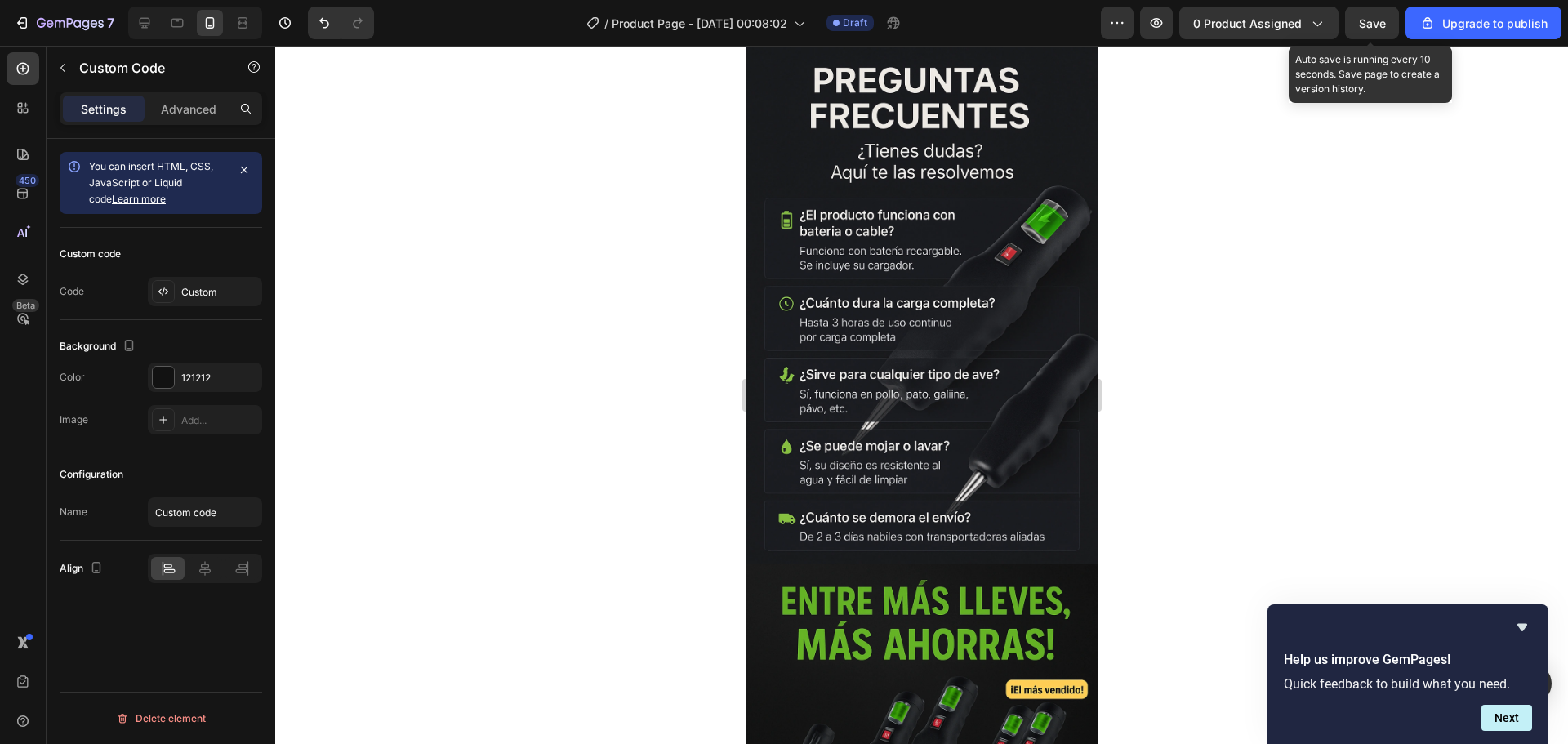
click at [1382, 30] on div "Save" at bounding box center [1371, 23] width 27 height 17
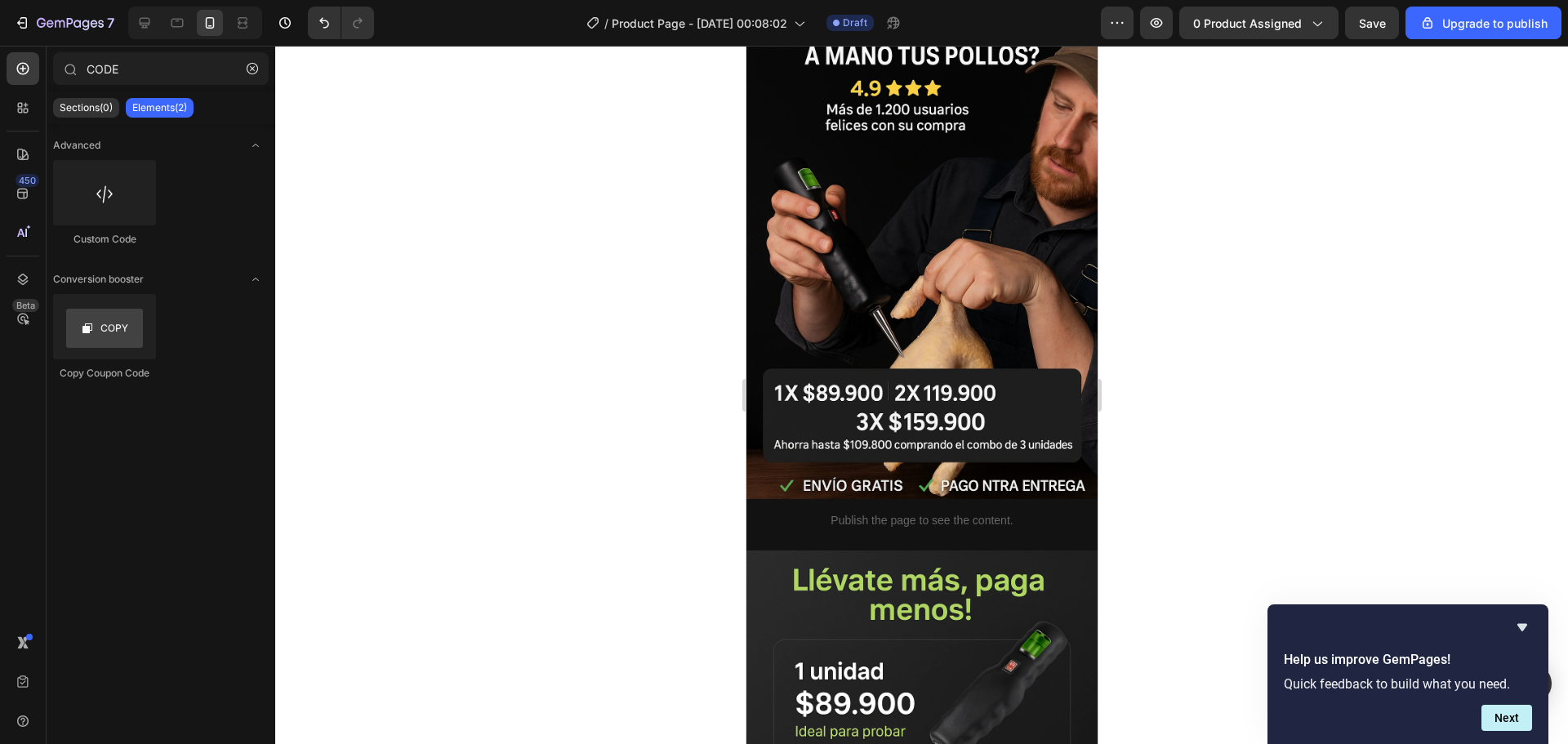
scroll to position [0, 0]
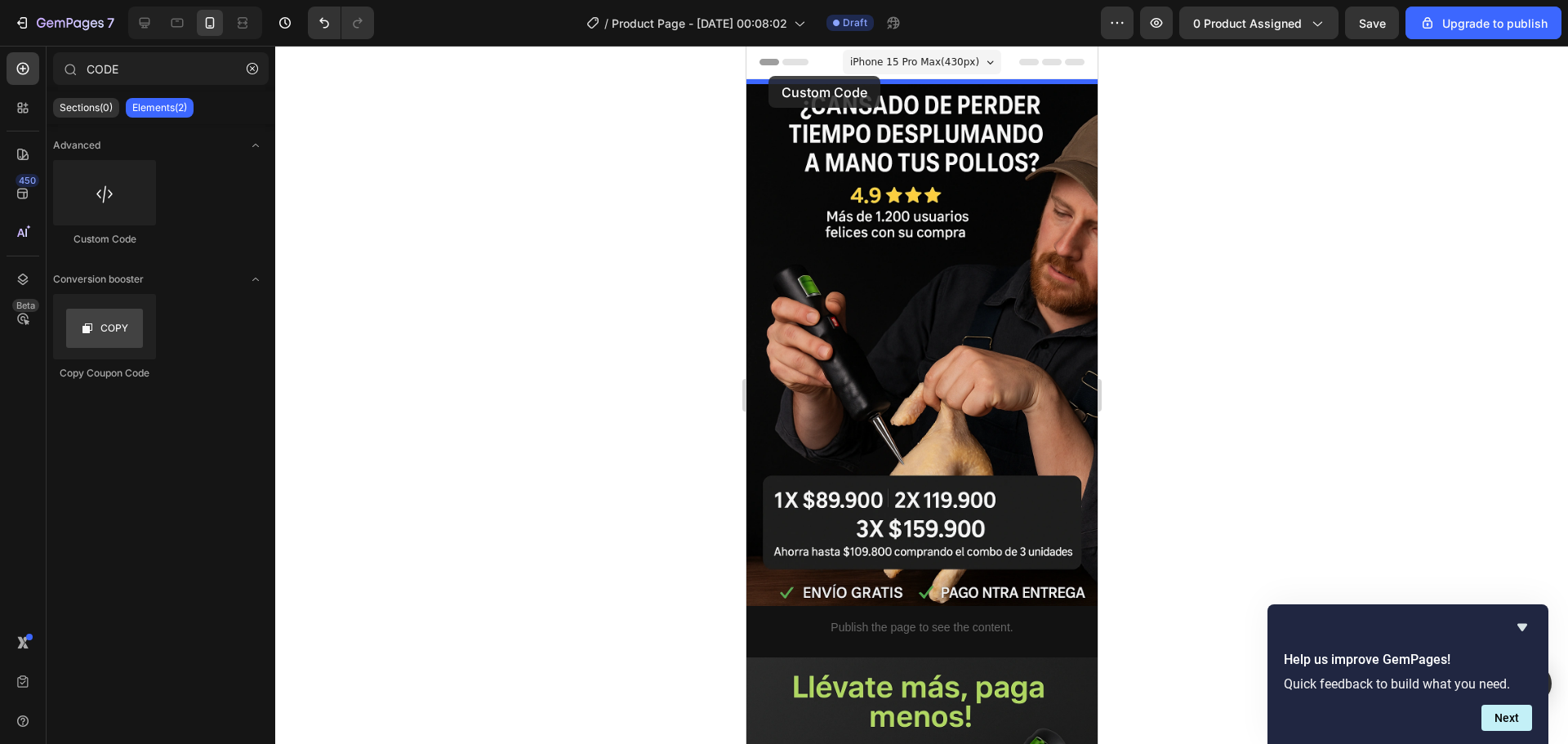
drag, startPoint x: 851, startPoint y: 250, endPoint x: 767, endPoint y: 76, distance: 193.2
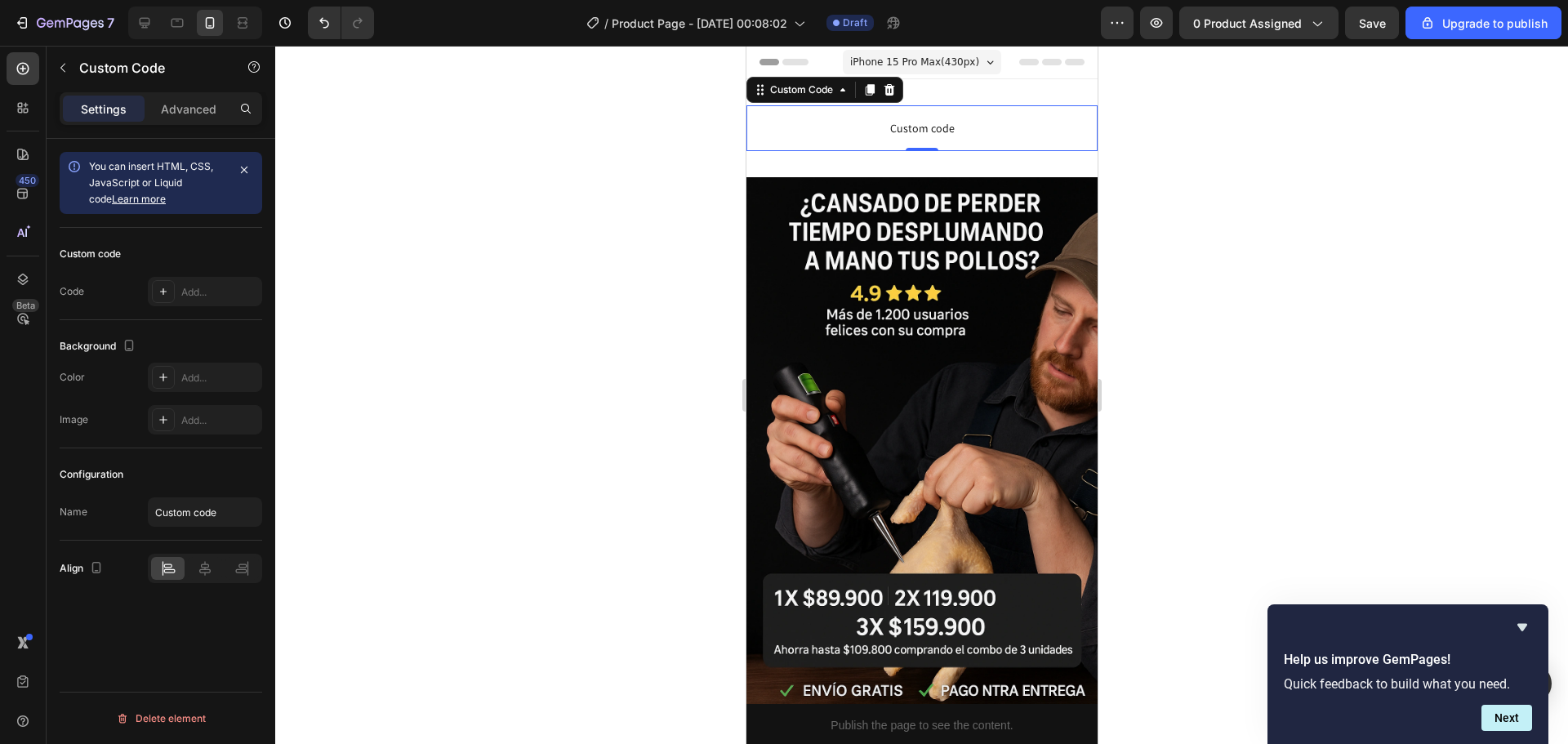
click at [812, 121] on span "Custom code" at bounding box center [921, 128] width 351 height 20
click at [183, 297] on div "Add..." at bounding box center [219, 292] width 76 height 15
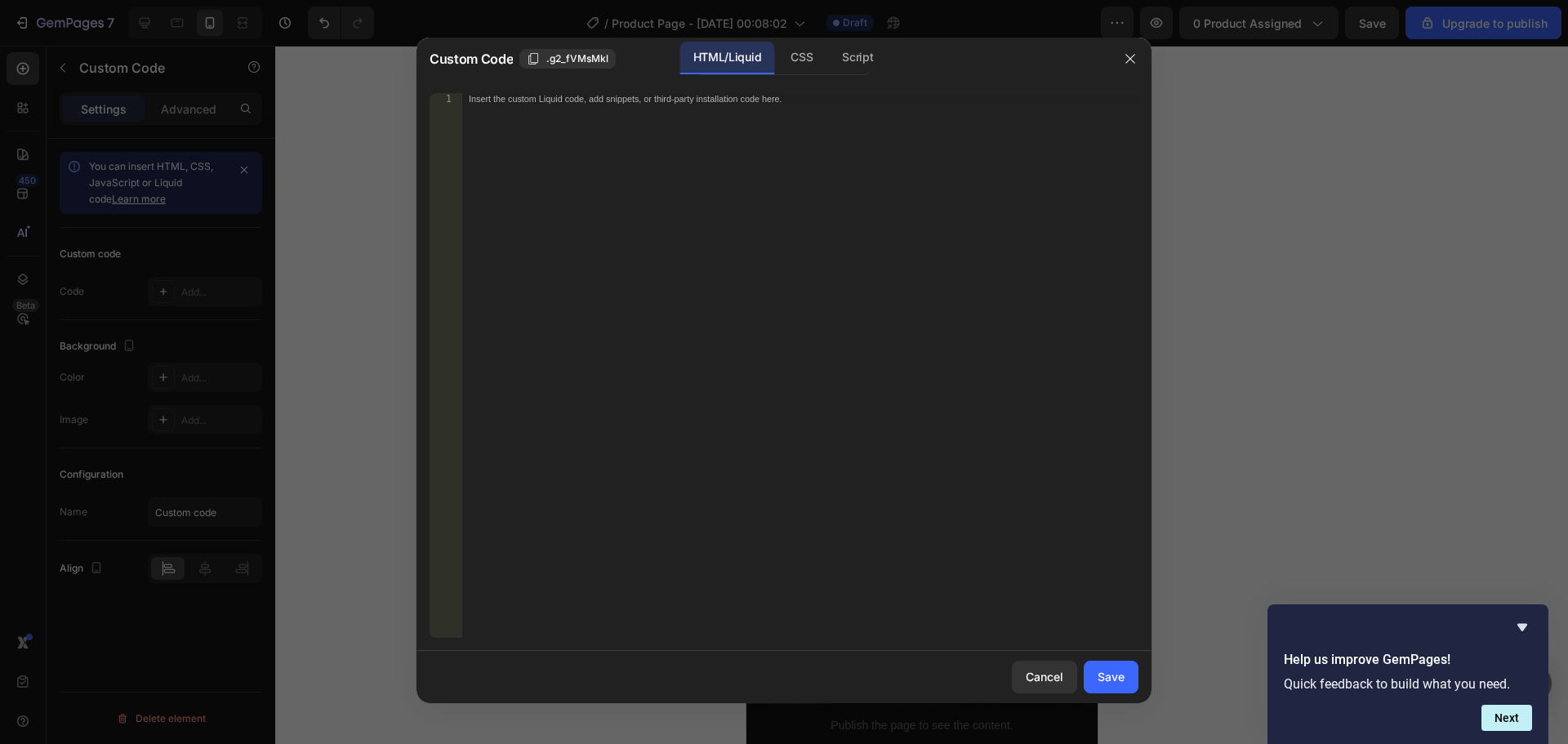
click at [625, 241] on div "Insert the custom Liquid code, add snippets, or third-party installation code h…" at bounding box center [801, 376] width 676 height 567
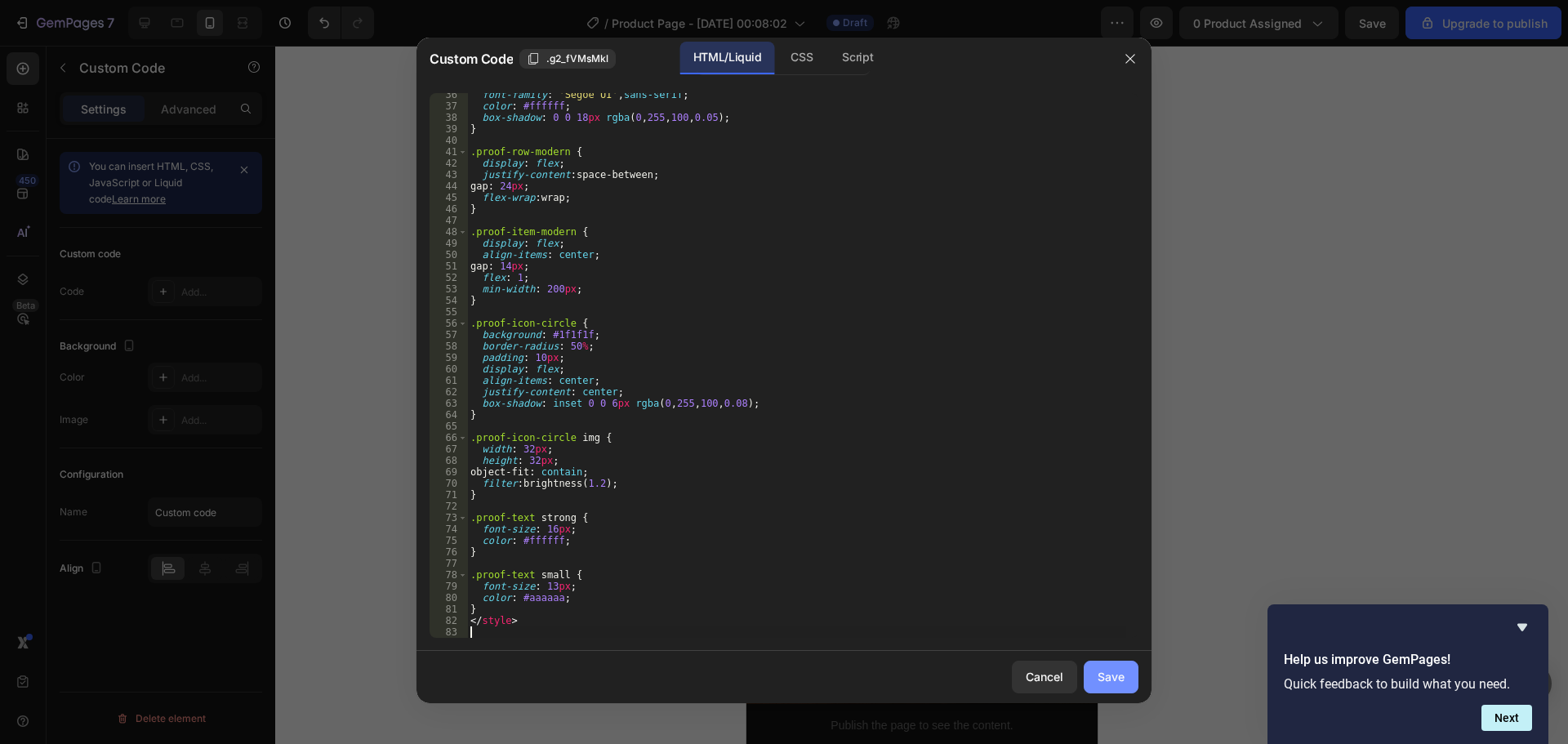
click at [1125, 677] on button "Save" at bounding box center [1111, 677] width 55 height 33
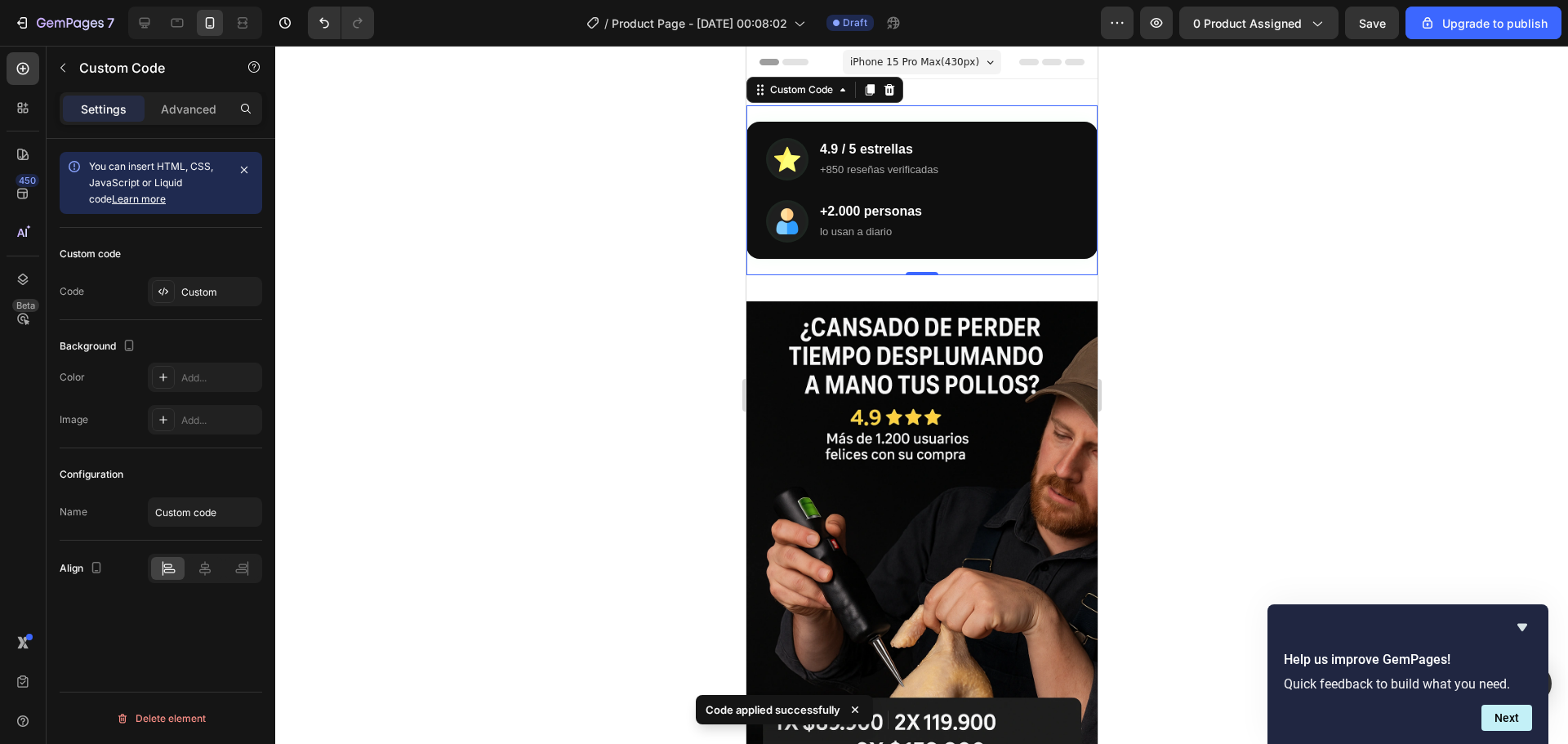
click at [974, 203] on div "+2.000 personas lo usan a diario" at bounding box center [921, 221] width 312 height 42
click at [953, 108] on div "4.9 / 5 estrellas +850 reseñas verificadas +2.000 personas lo usan a diario Cus…" at bounding box center [921, 191] width 351 height 170
click at [918, 274] on div at bounding box center [921, 273] width 33 height 5
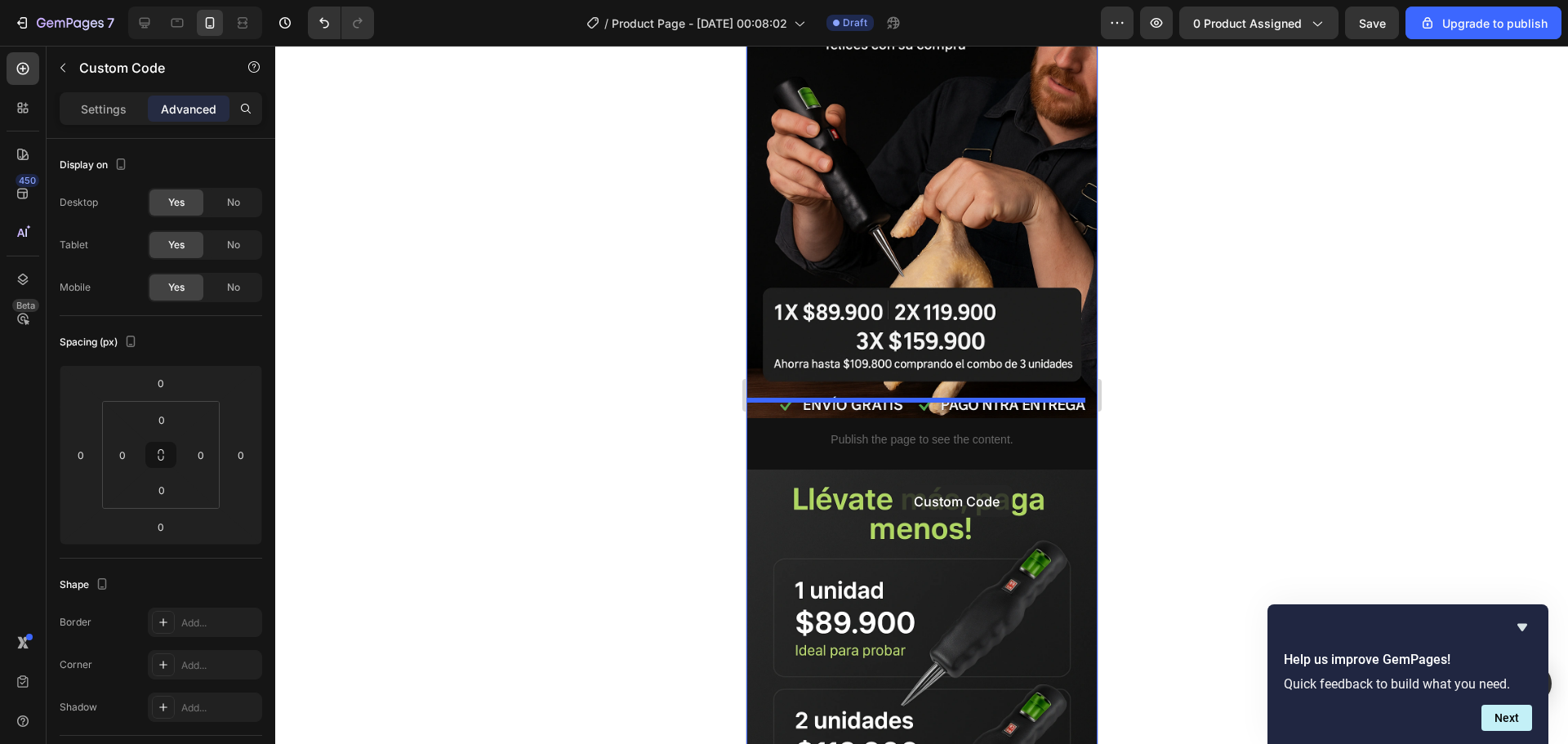
scroll to position [490, 0]
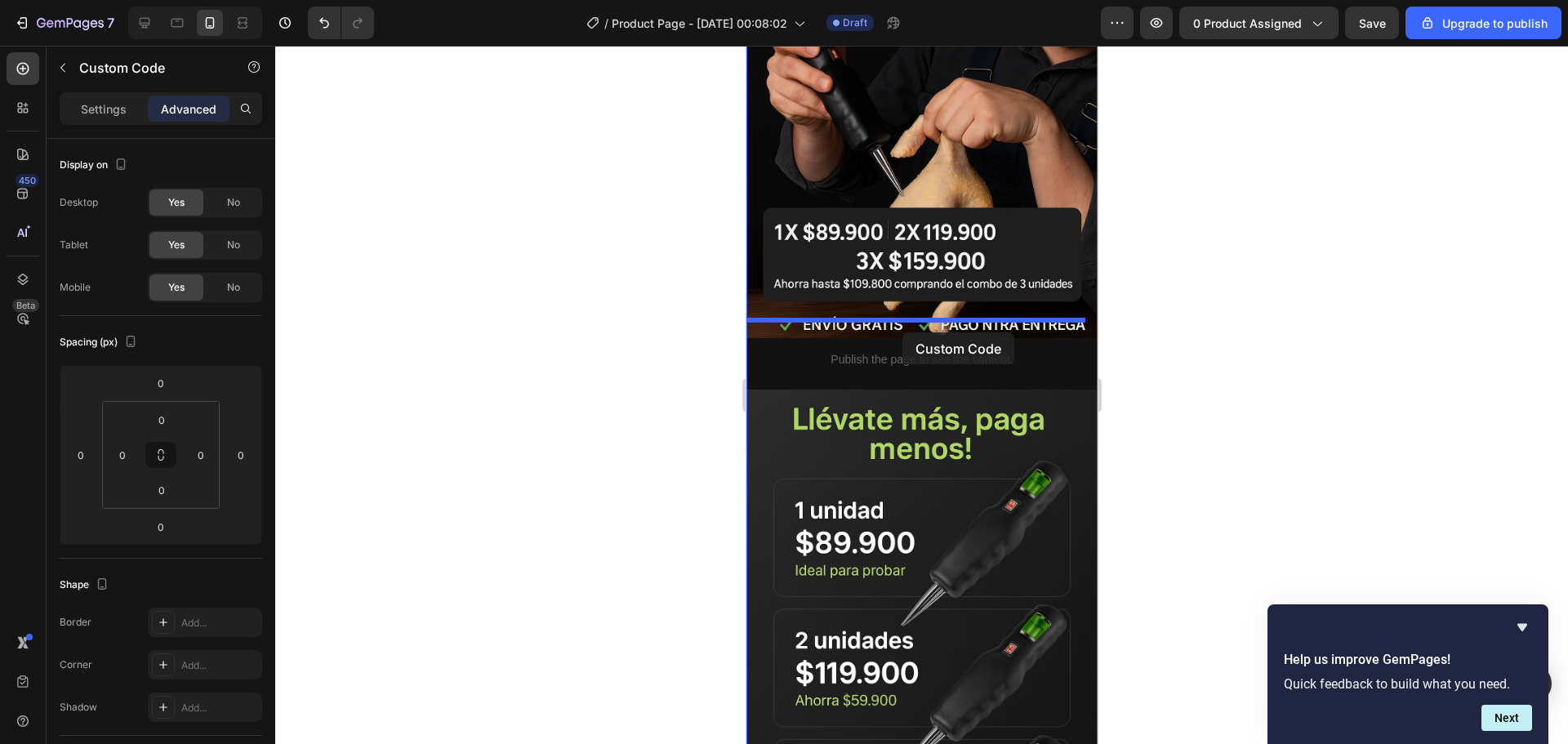
drag, startPoint x: 956, startPoint y: 181, endPoint x: 901, endPoint y: 332, distance: 160.7
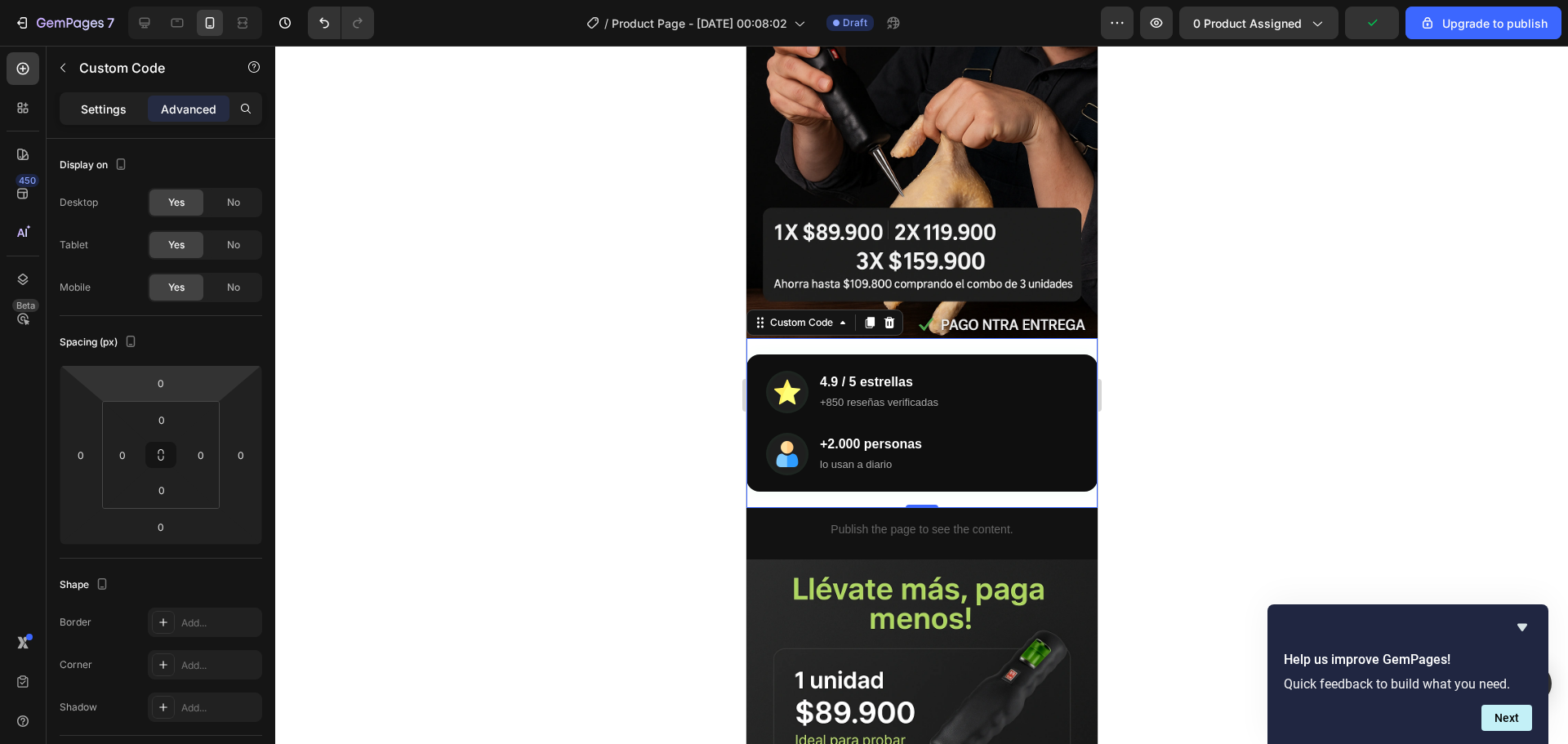
click at [113, 112] on p "Settings" at bounding box center [103, 109] width 45 height 17
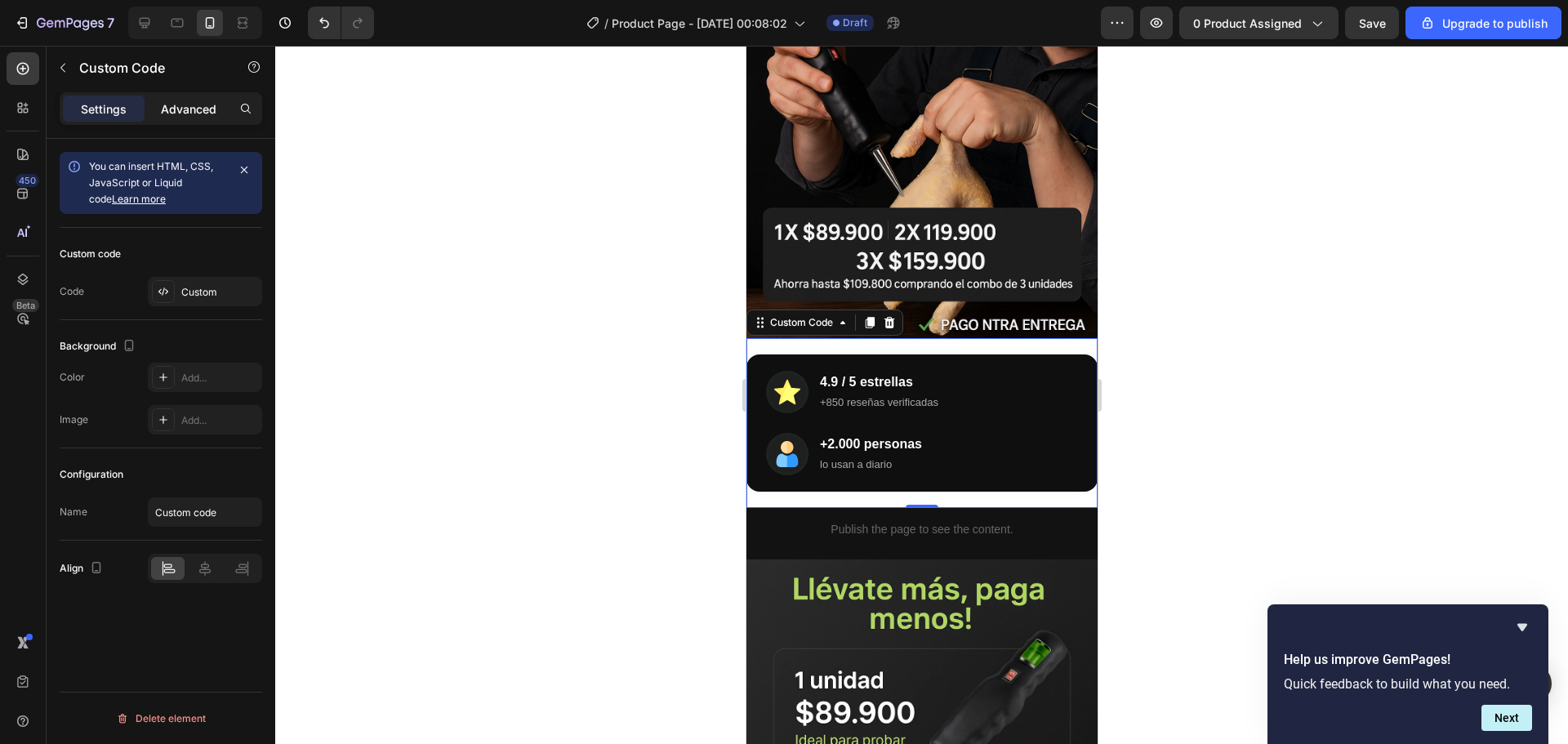
click at [167, 106] on p "Advanced" at bounding box center [188, 109] width 56 height 17
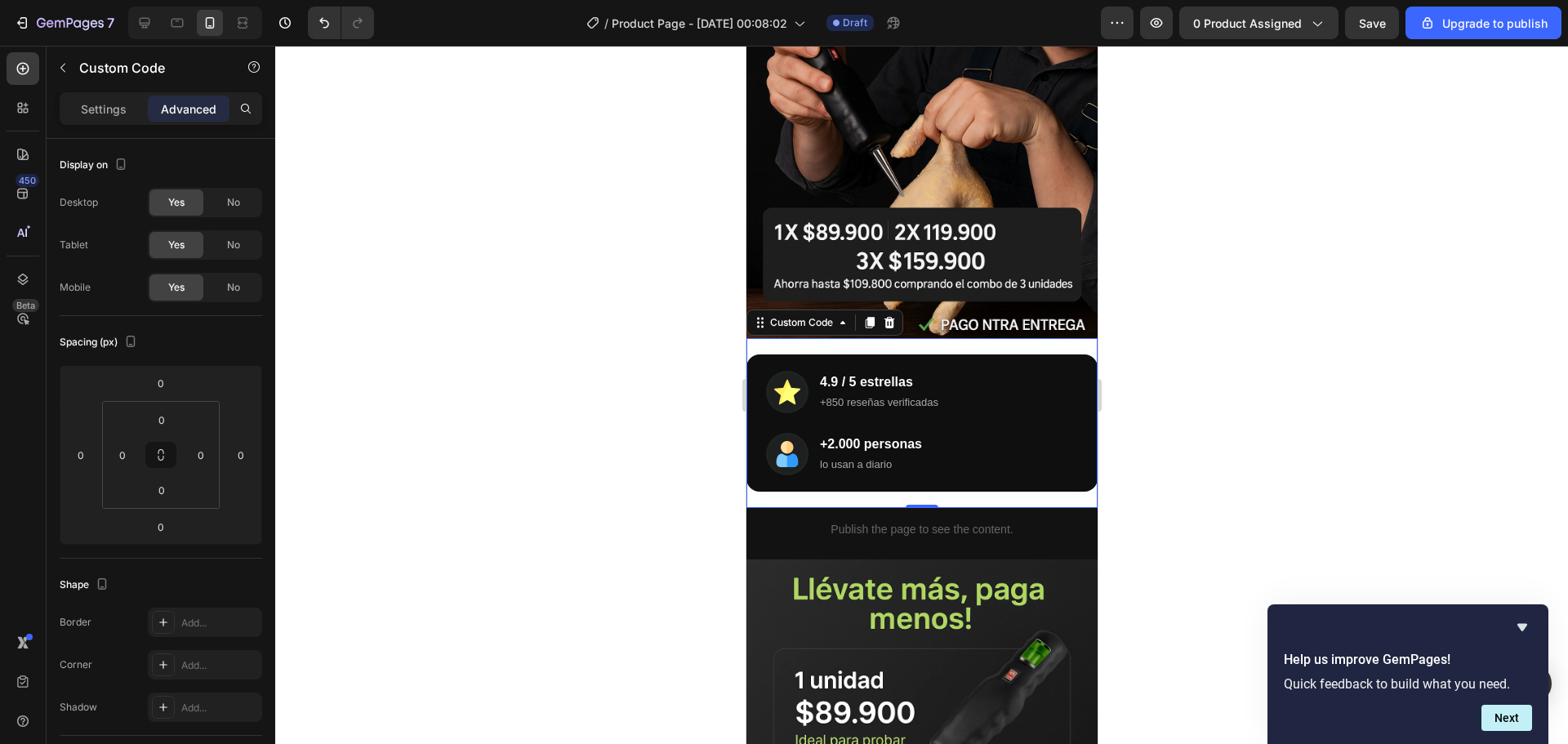
click at [1235, 300] on div at bounding box center [922, 395] width 1293 height 699
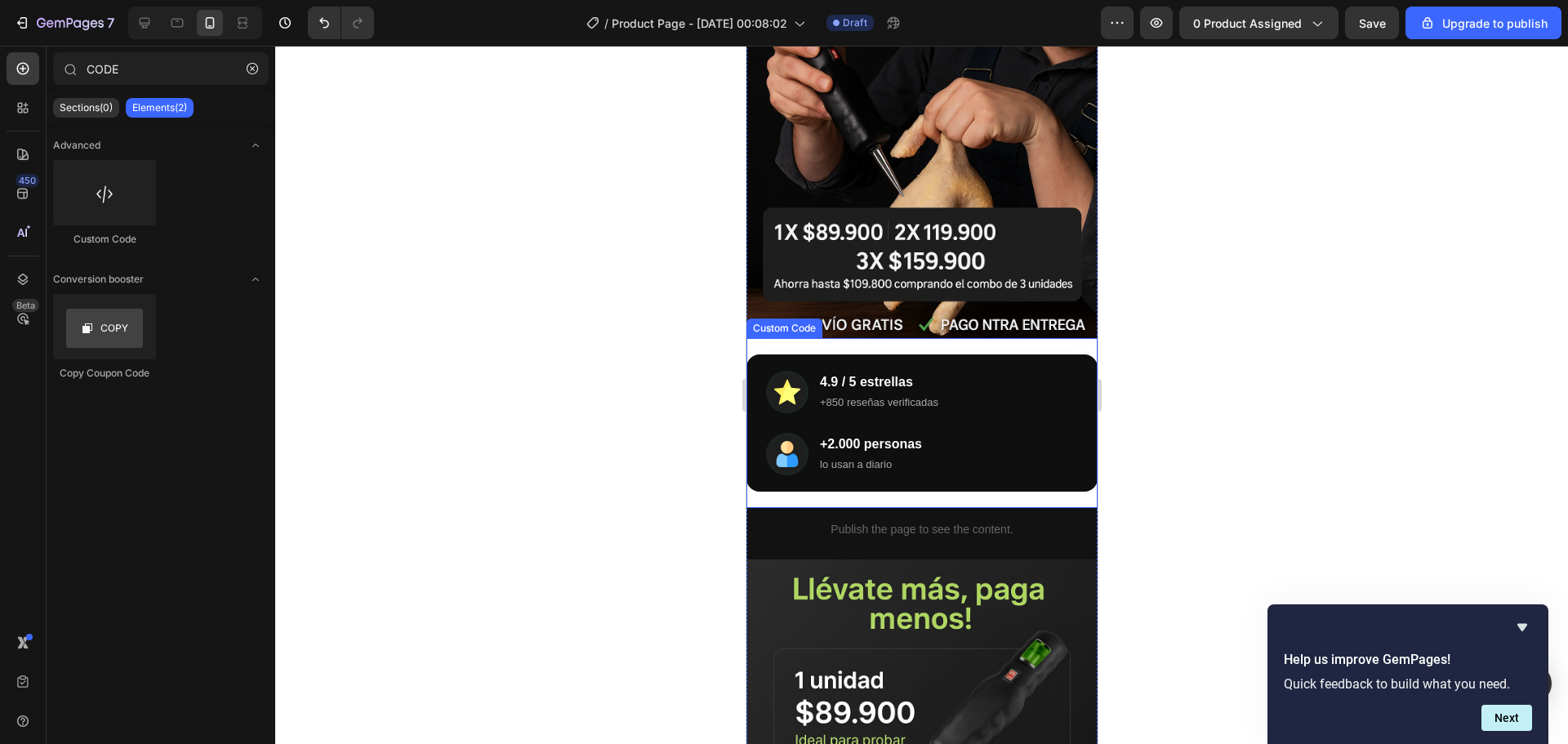
click at [966, 338] on div "4.9 / 5 estrellas +850 reseñas verificadas +2.000 personas lo usan a diario Cus…" at bounding box center [921, 423] width 351 height 170
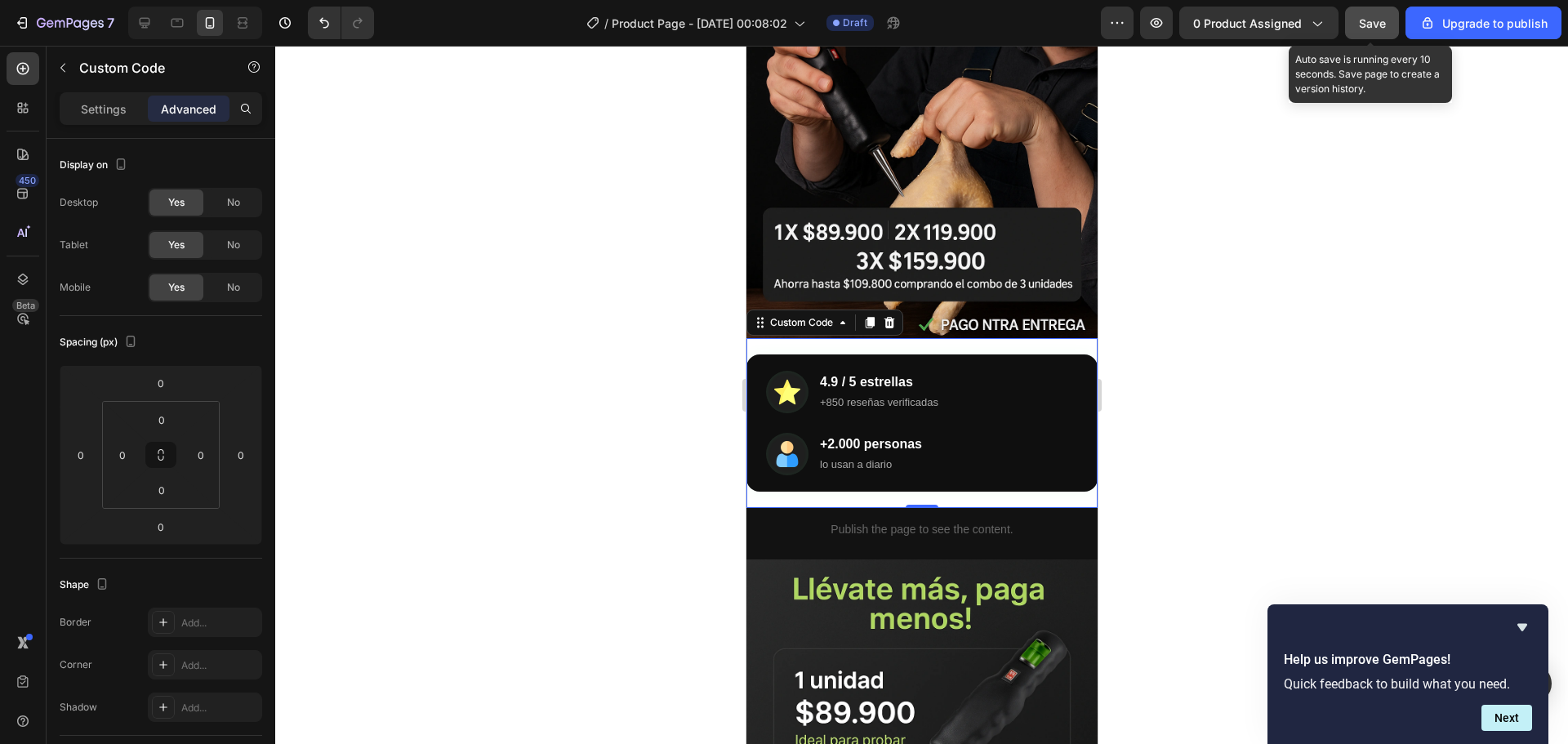
click at [1371, 21] on span "Save" at bounding box center [1371, 23] width 27 height 14
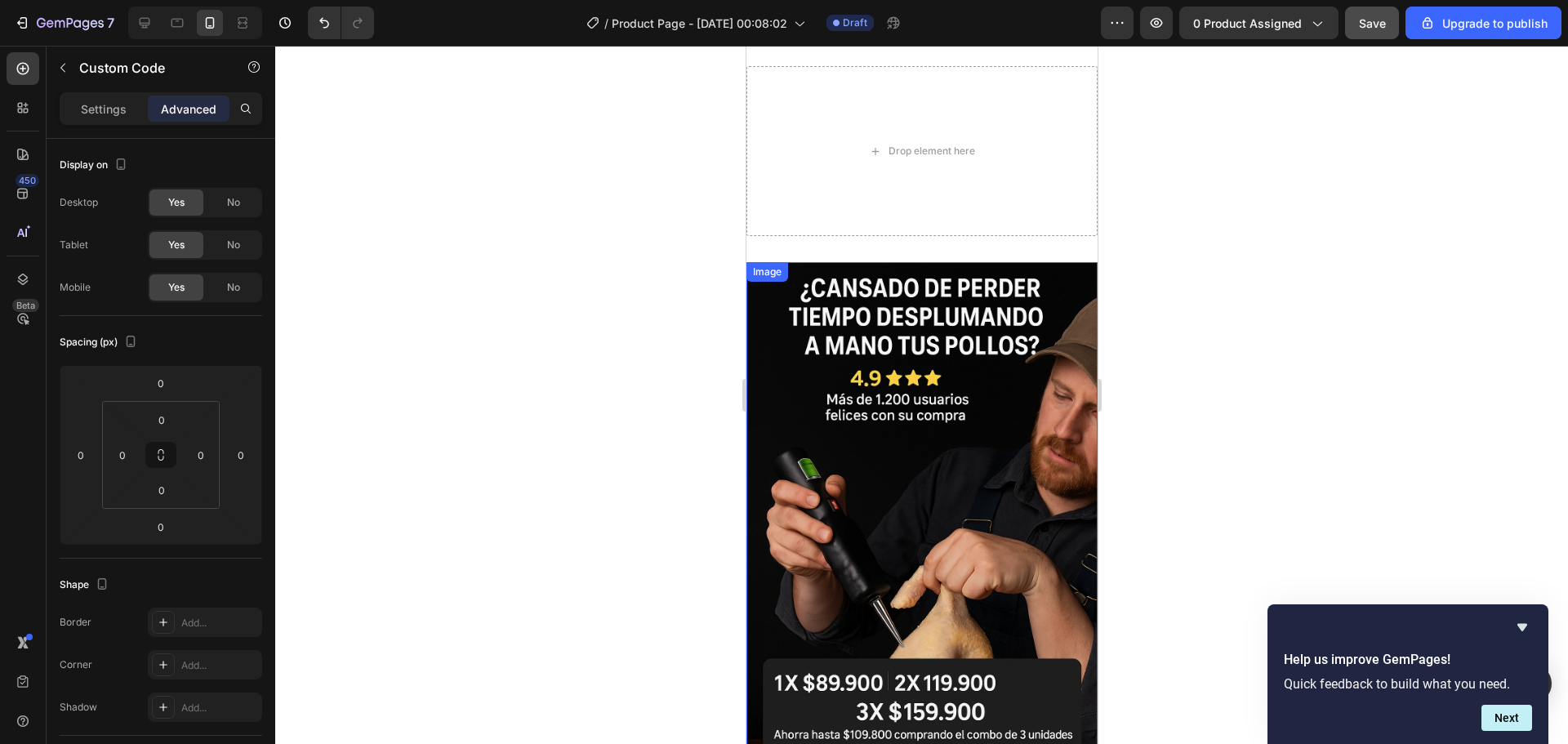
scroll to position [0, 0]
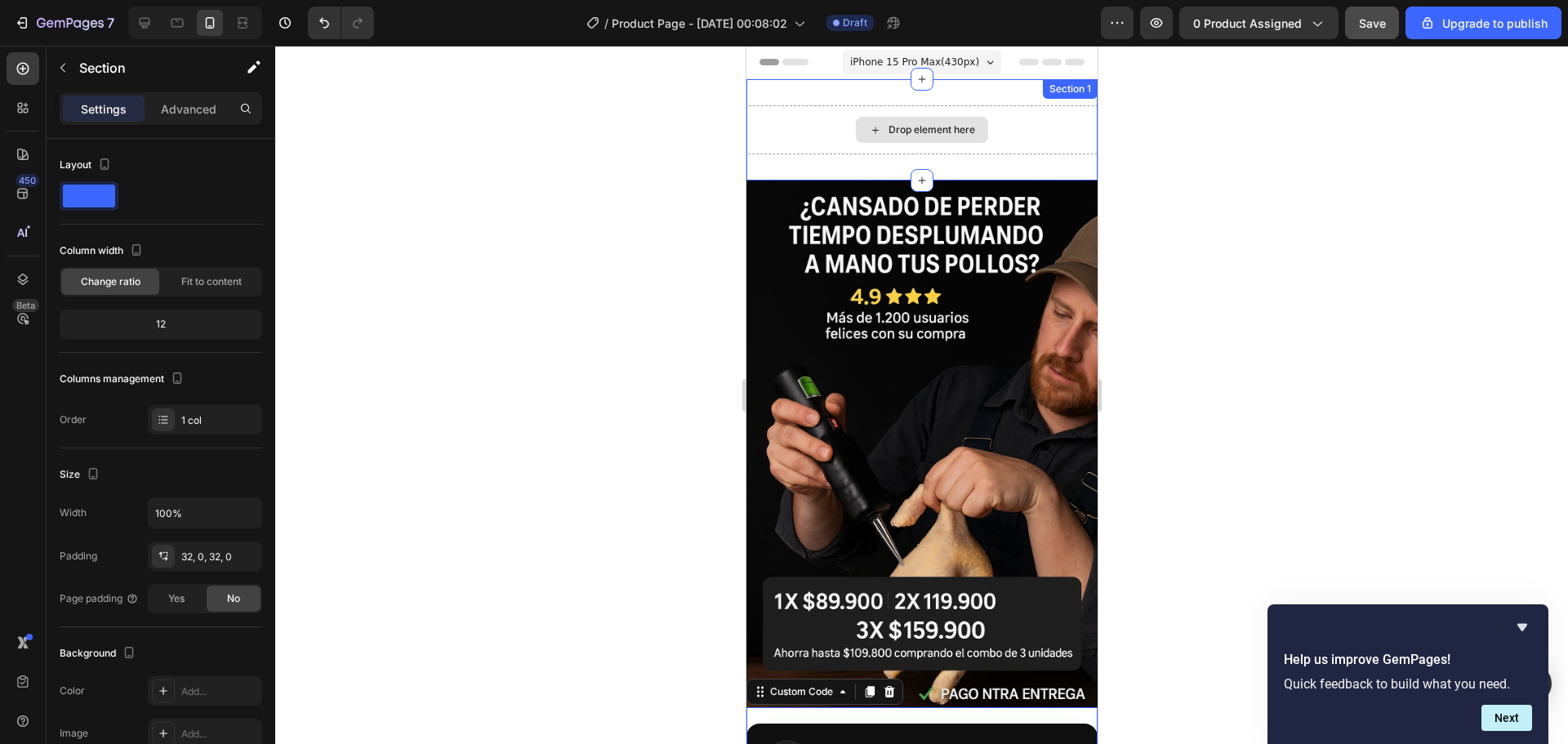
click at [954, 143] on div "Drop element here" at bounding box center [921, 130] width 351 height 49
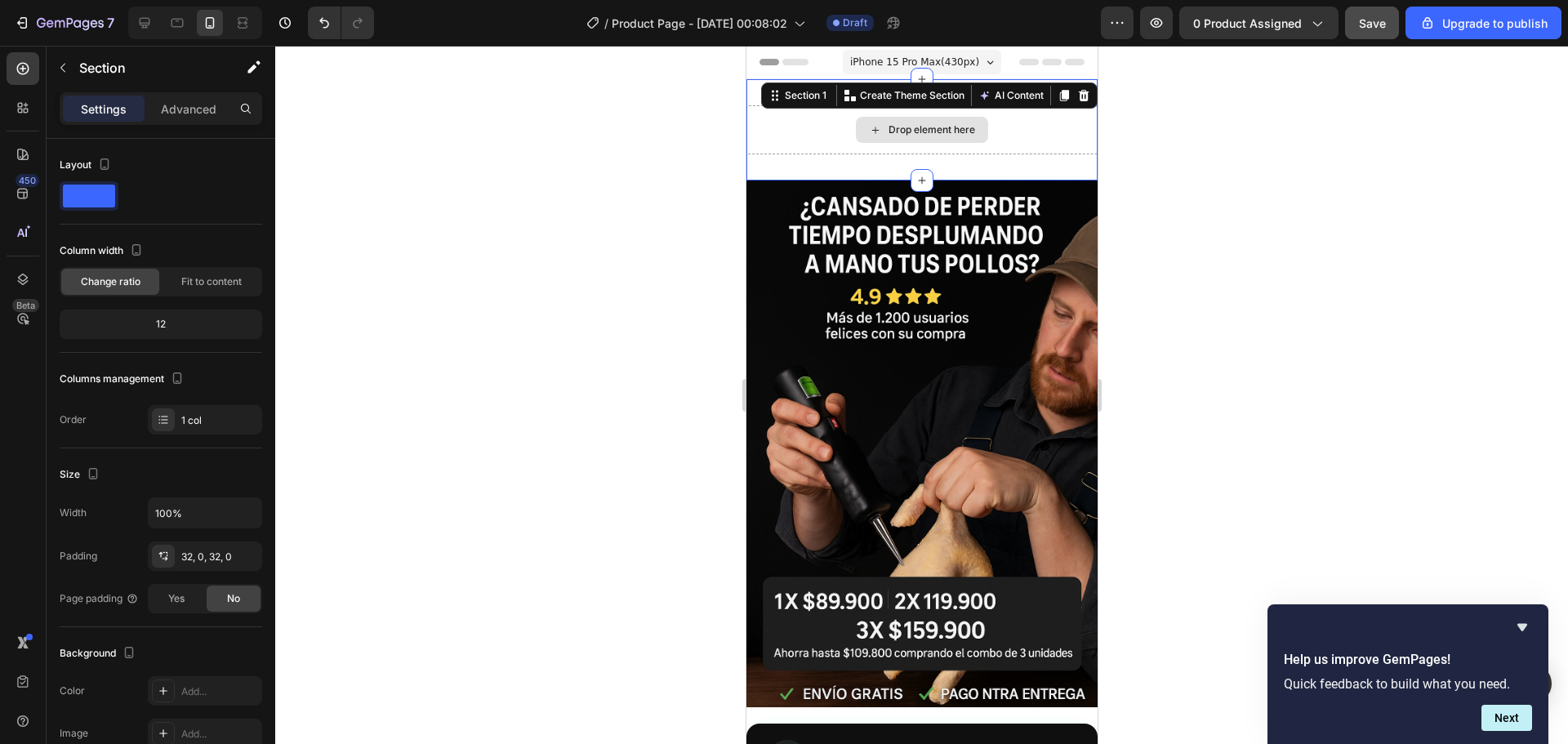
click at [1014, 133] on div "Drop element here" at bounding box center [921, 130] width 351 height 49
click at [1078, 96] on icon at bounding box center [1083, 95] width 10 height 11
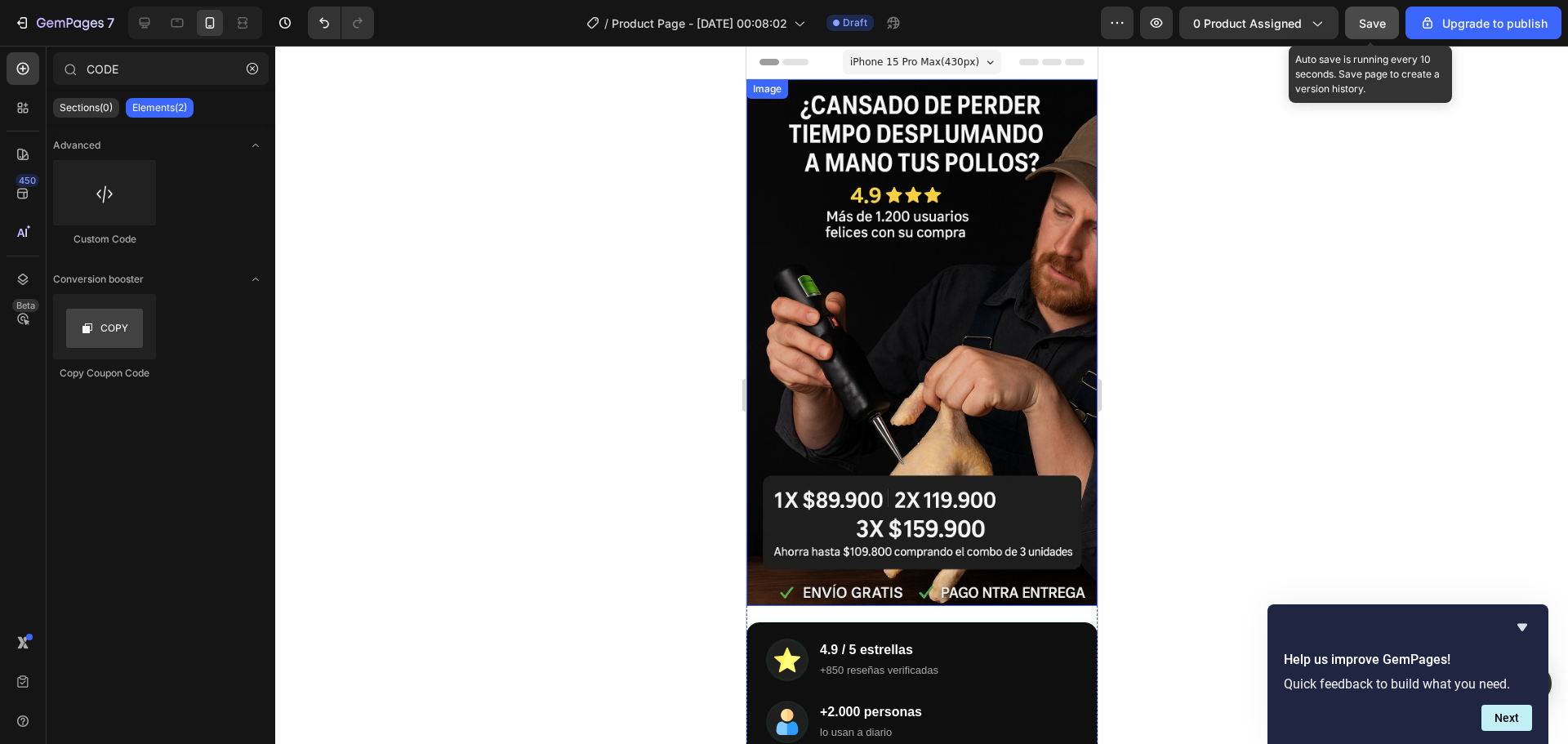
click at [1372, 25] on span "Save" at bounding box center [1371, 23] width 27 height 14
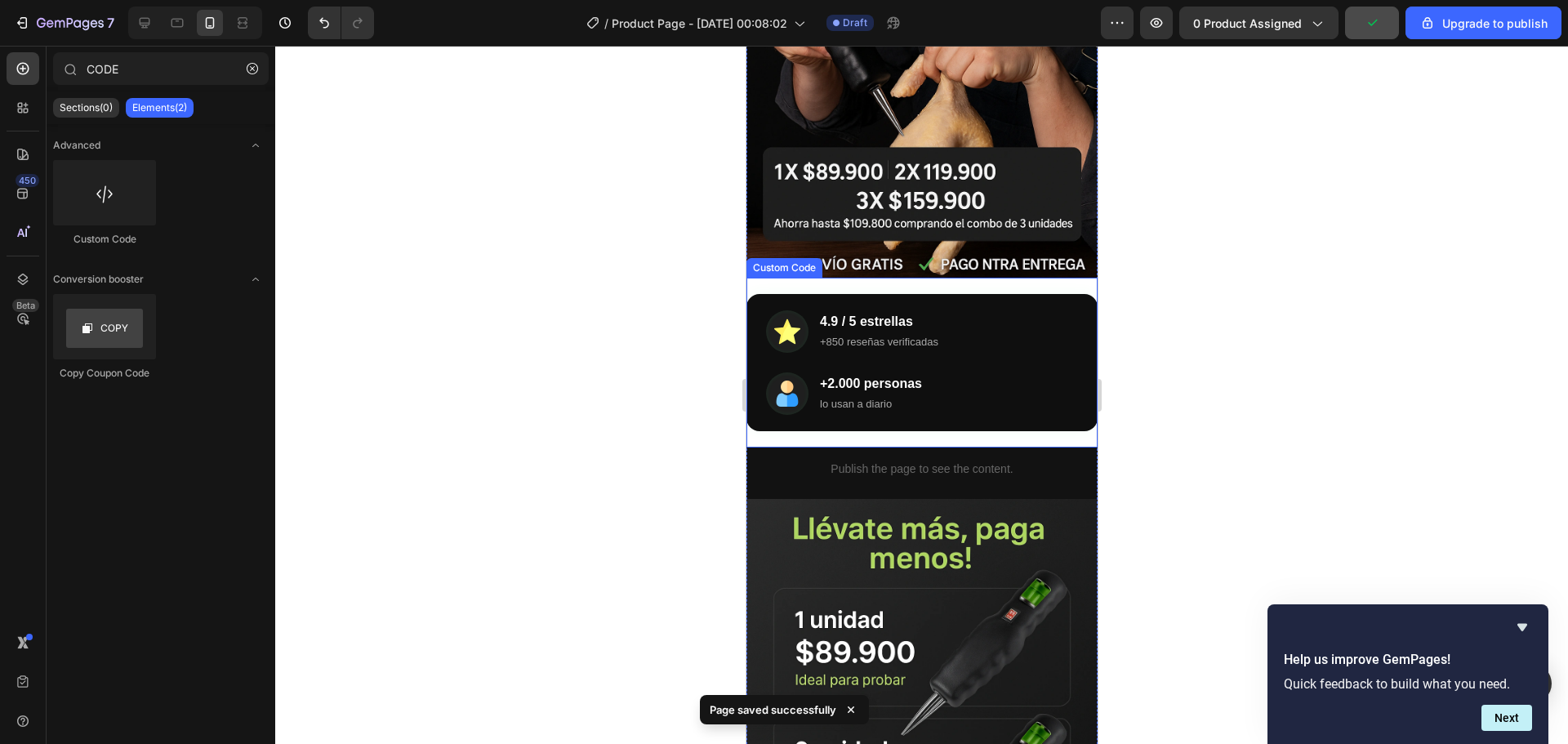
scroll to position [327, 0]
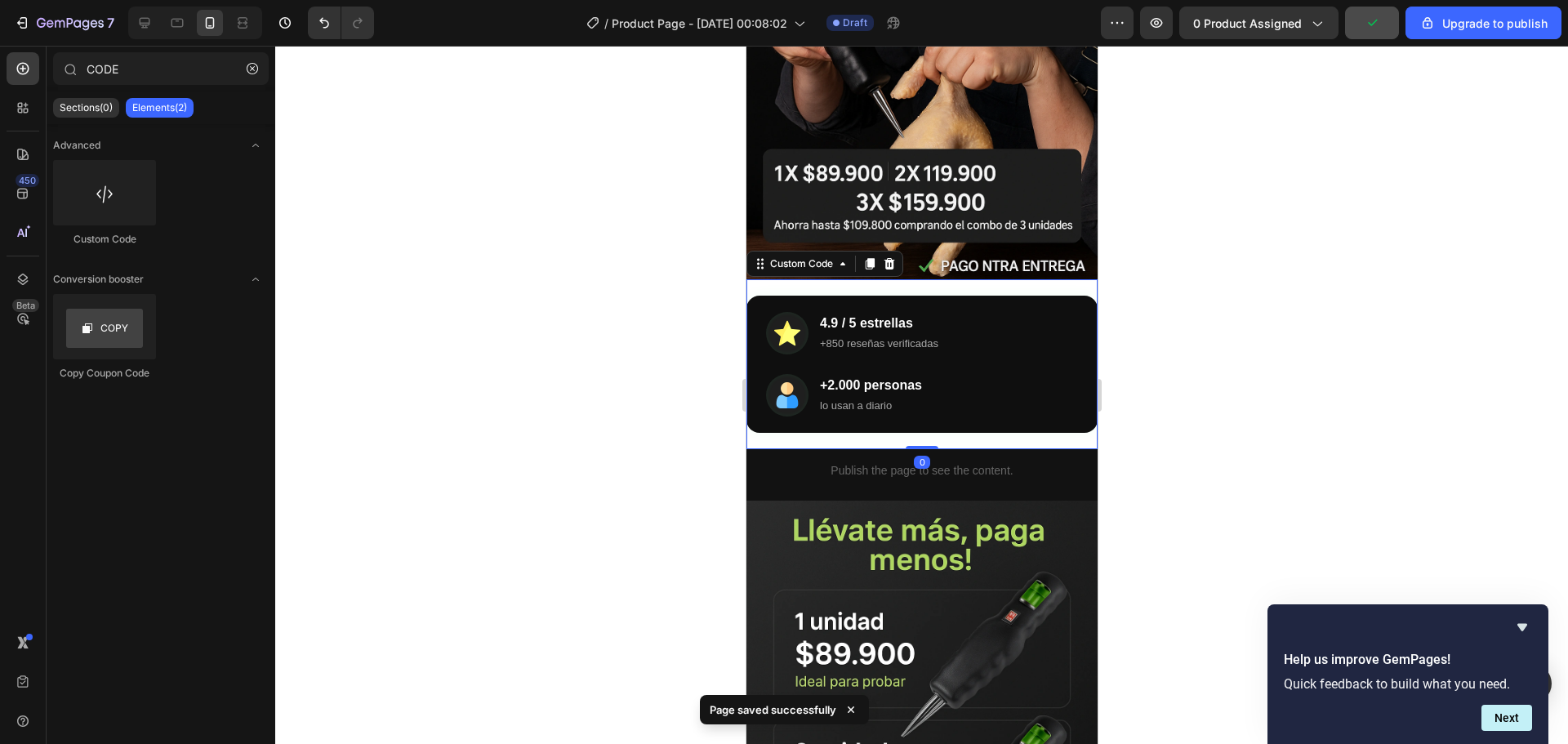
click at [1002, 312] on div "4.9 / 5 estrellas +850 reseñas verificadas" at bounding box center [921, 332] width 312 height 42
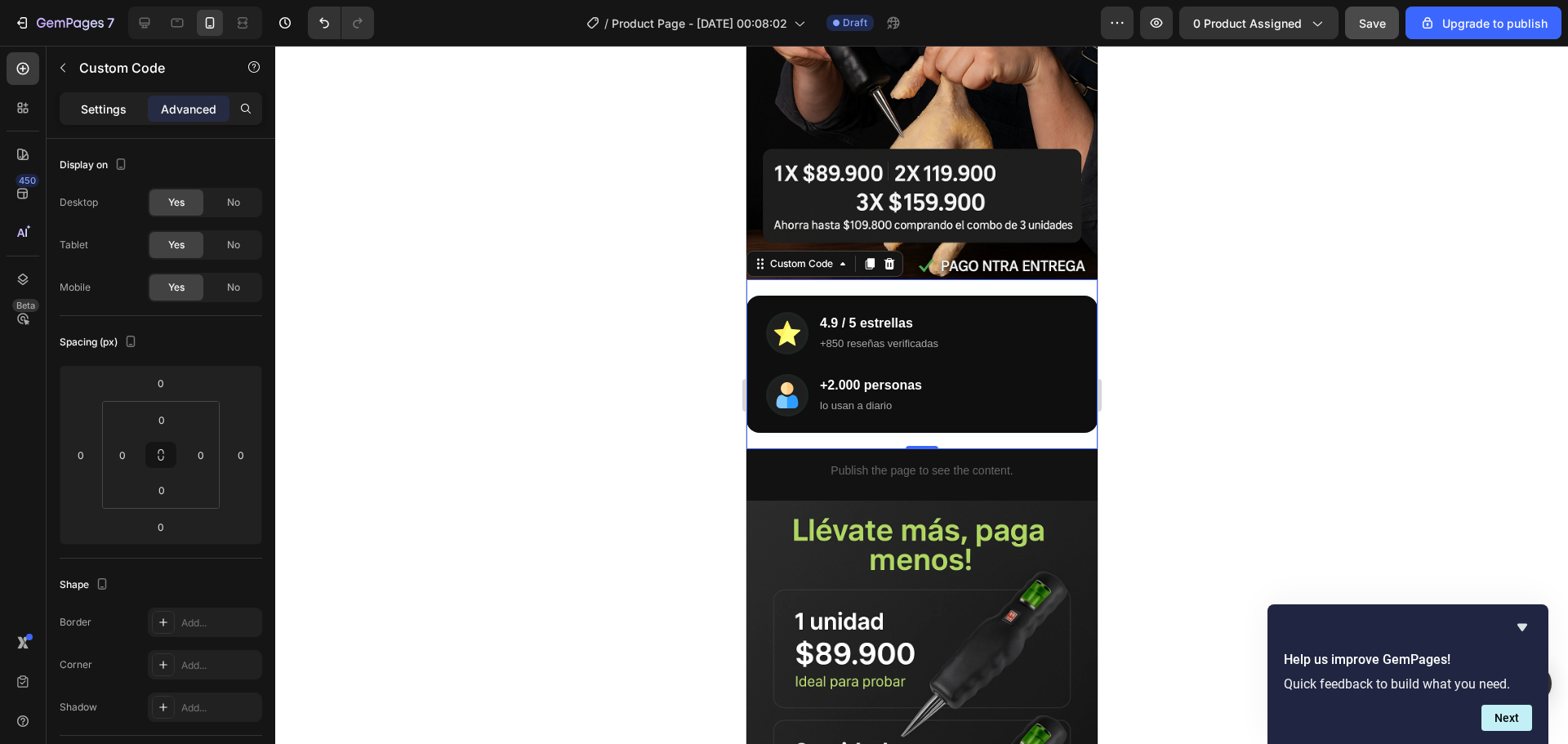
click at [115, 112] on p "Settings" at bounding box center [103, 109] width 45 height 17
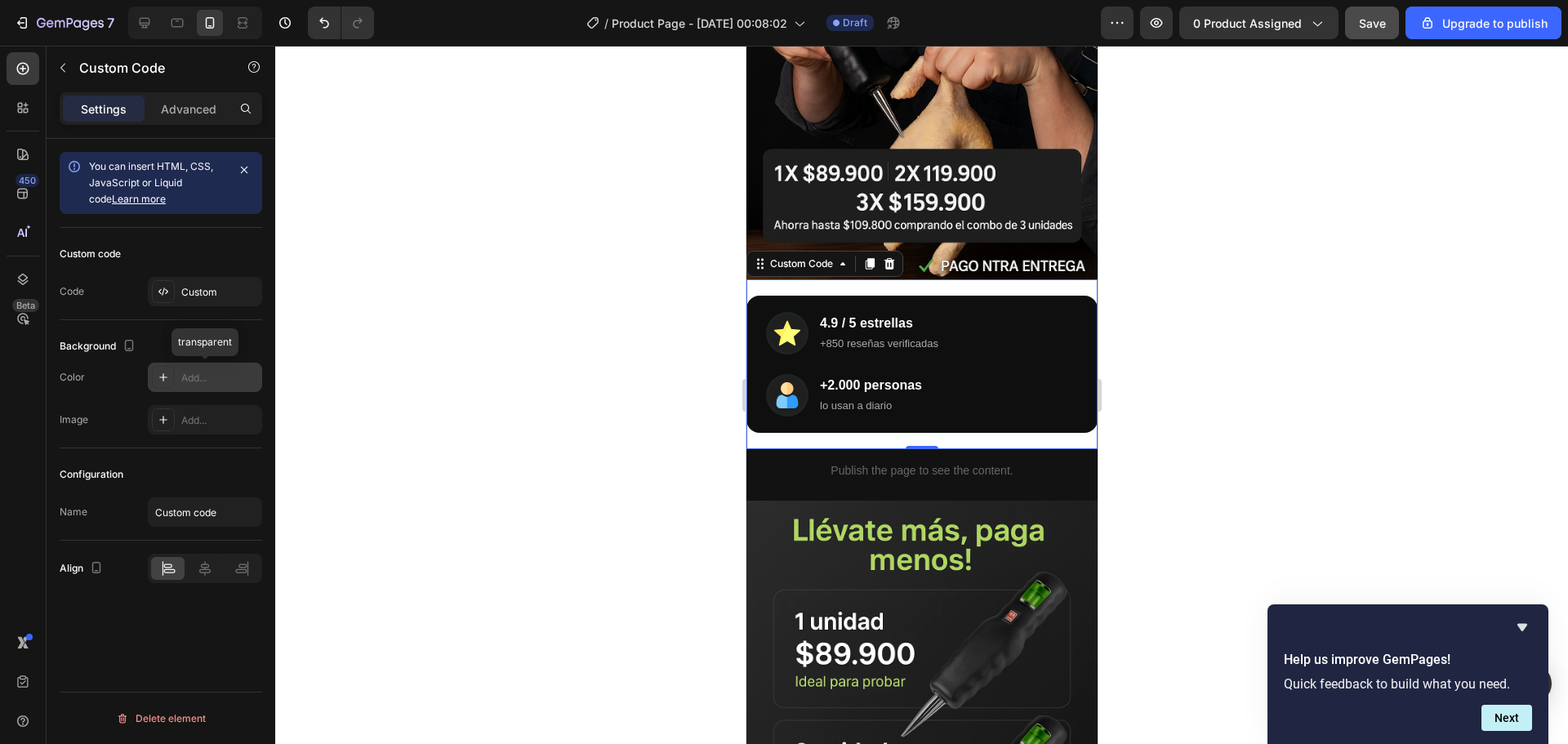
click at [206, 376] on div "Add..." at bounding box center [219, 378] width 76 height 15
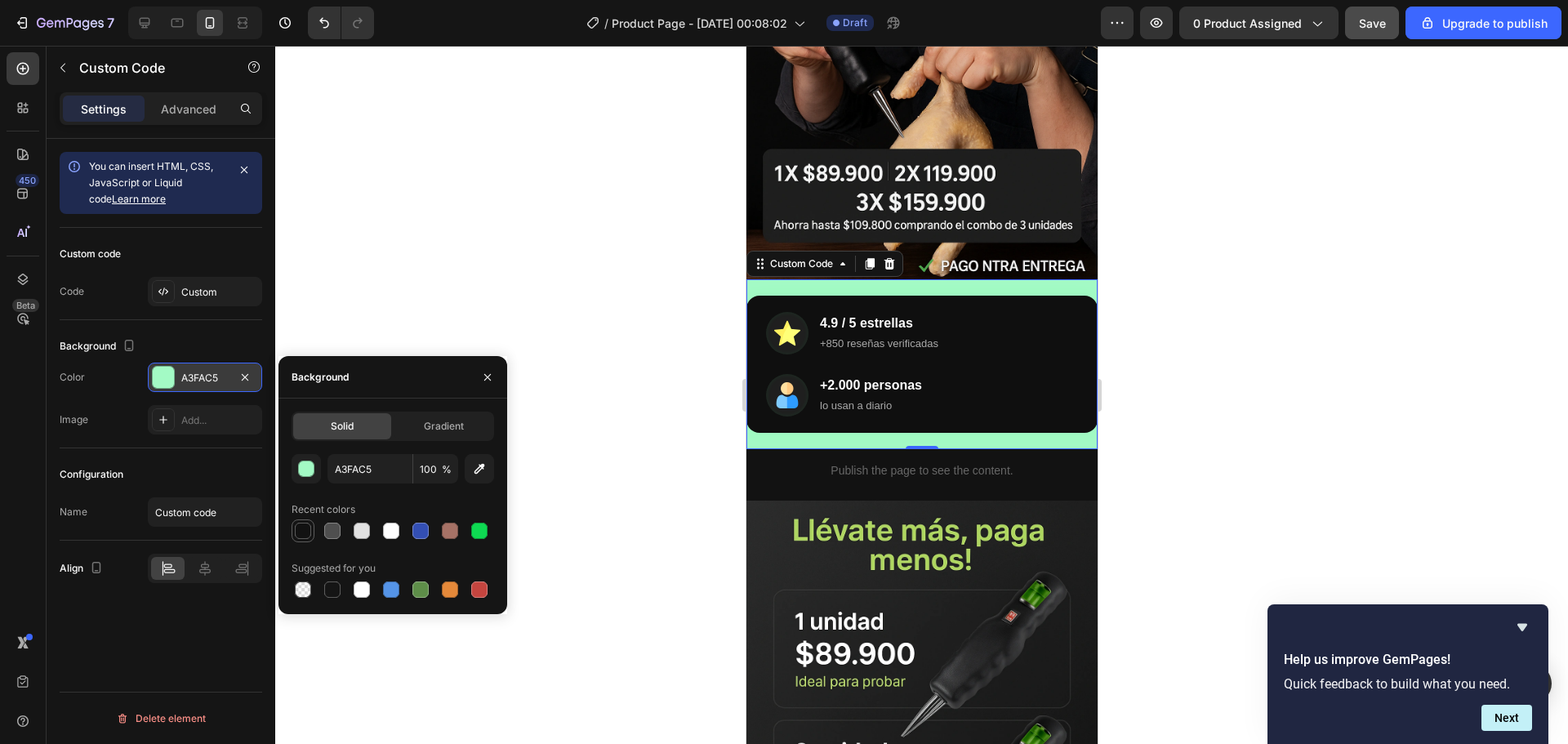
click at [307, 530] on div at bounding box center [302, 530] width 16 height 16
type input "121212"
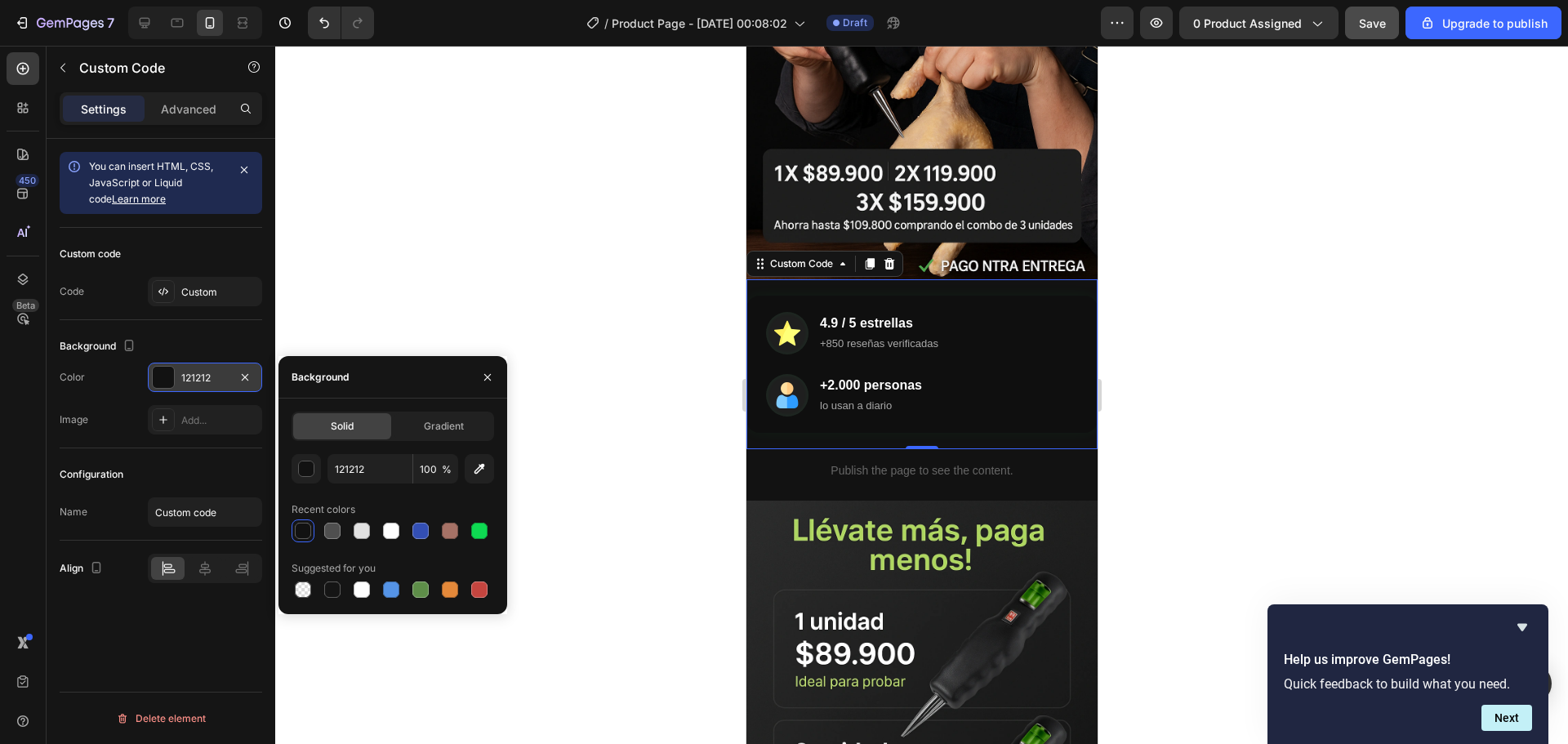
click at [448, 261] on div at bounding box center [922, 395] width 1293 height 699
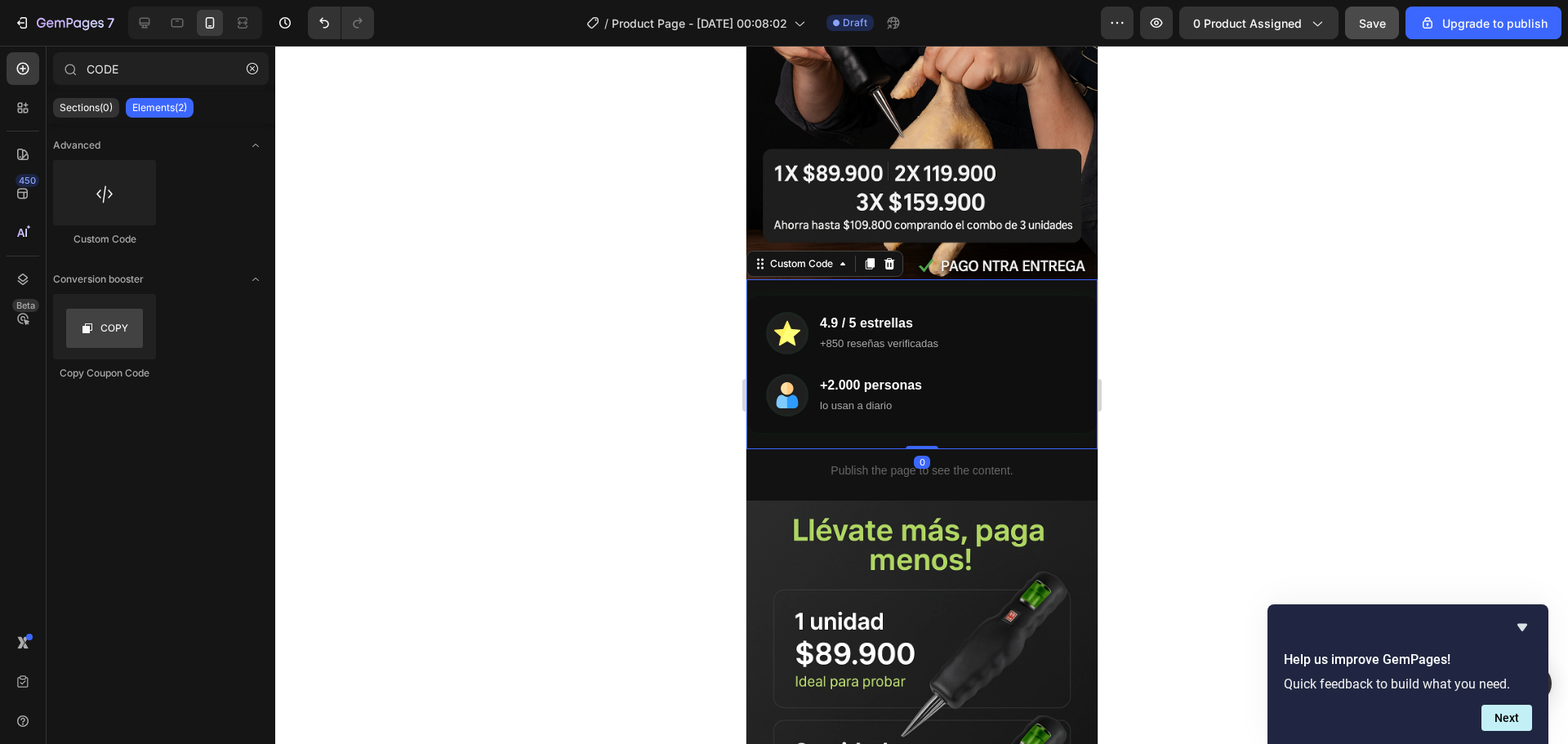
click at [1029, 374] on div "+2.000 personas lo usan a diario" at bounding box center [921, 395] width 312 height 42
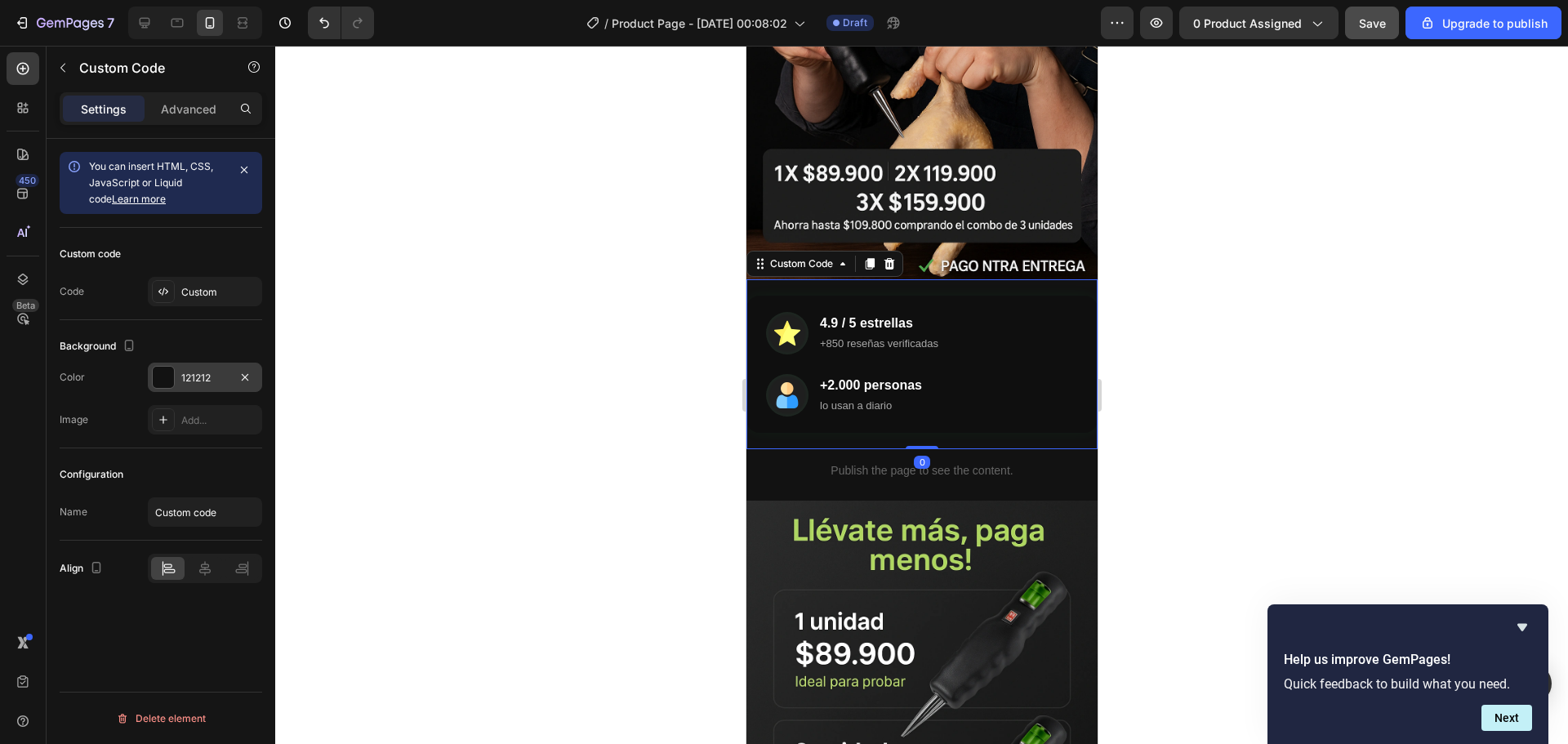
click at [160, 379] on div at bounding box center [163, 377] width 21 height 21
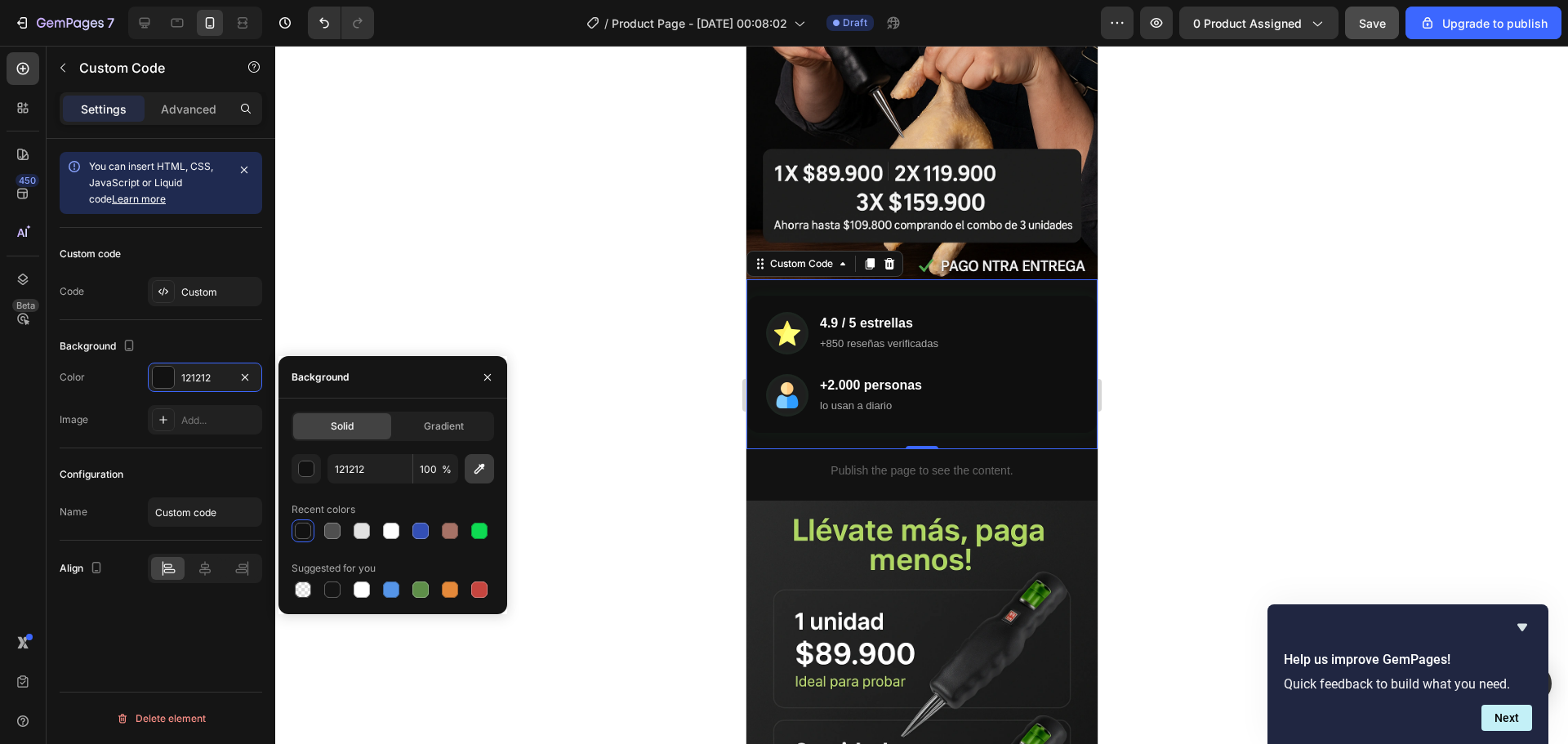
click at [478, 474] on icon "button" at bounding box center [479, 469] width 16 height 16
type input "0F0F0F"
click at [445, 426] on span "Gradient" at bounding box center [444, 426] width 40 height 15
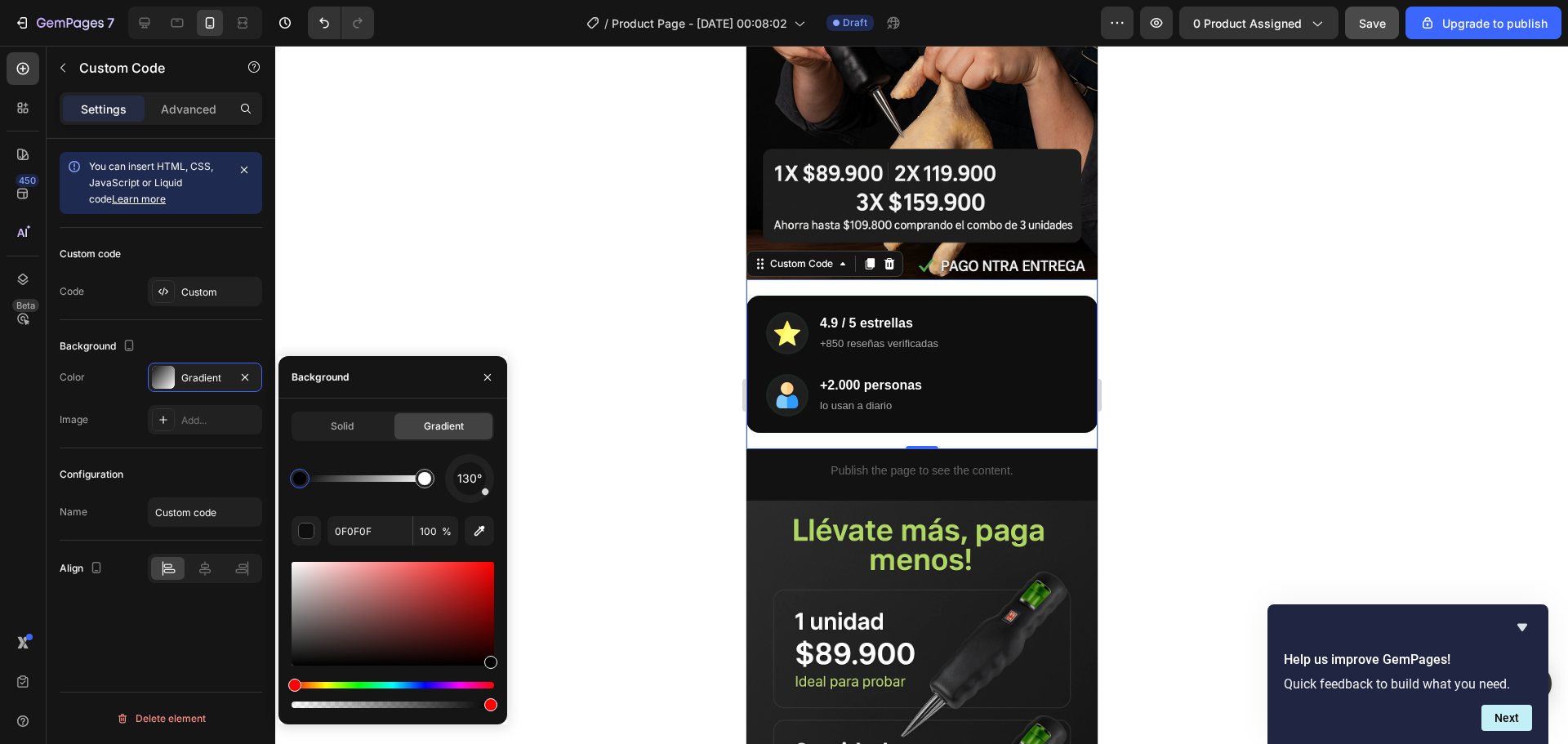
drag, startPoint x: 294, startPoint y: 664, endPoint x: 539, endPoint y: 702, distance: 247.9
click at [536, 0] on div "7 / Product Page - Sep 25, 00:08:02 Draft Preview 0 product assigned Save Upgra…" at bounding box center [784, 0] width 1568 height 0
click at [487, 662] on div at bounding box center [393, 614] width 203 height 104
drag, startPoint x: 487, startPoint y: 662, endPoint x: 275, endPoint y: 669, distance: 212.1
click at [275, 0] on div "7 / Product Page - Sep 25, 00:08:02 Draft Preview 0 product assigned Save Upgra…" at bounding box center [784, 0] width 1568 height 0
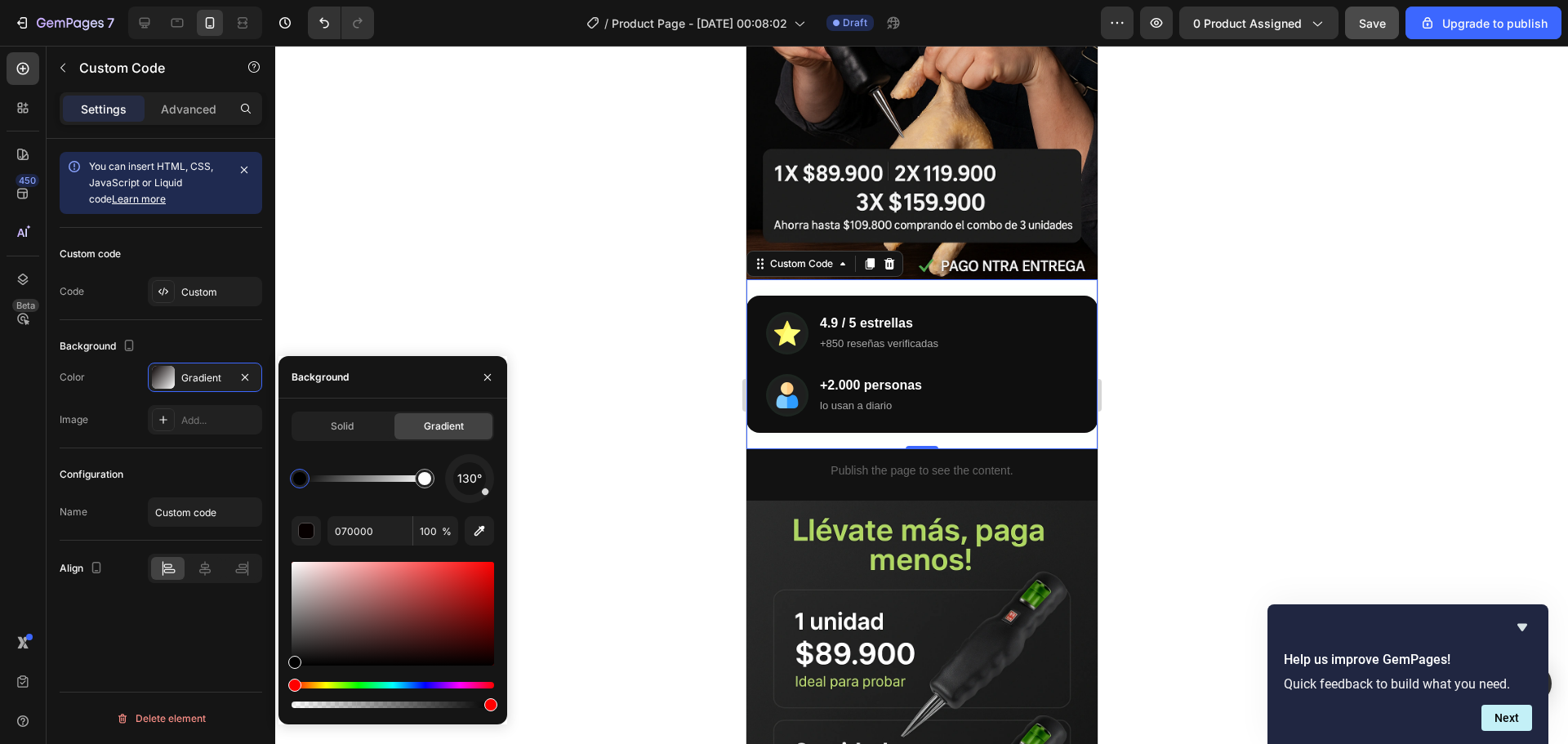
type input "000000"
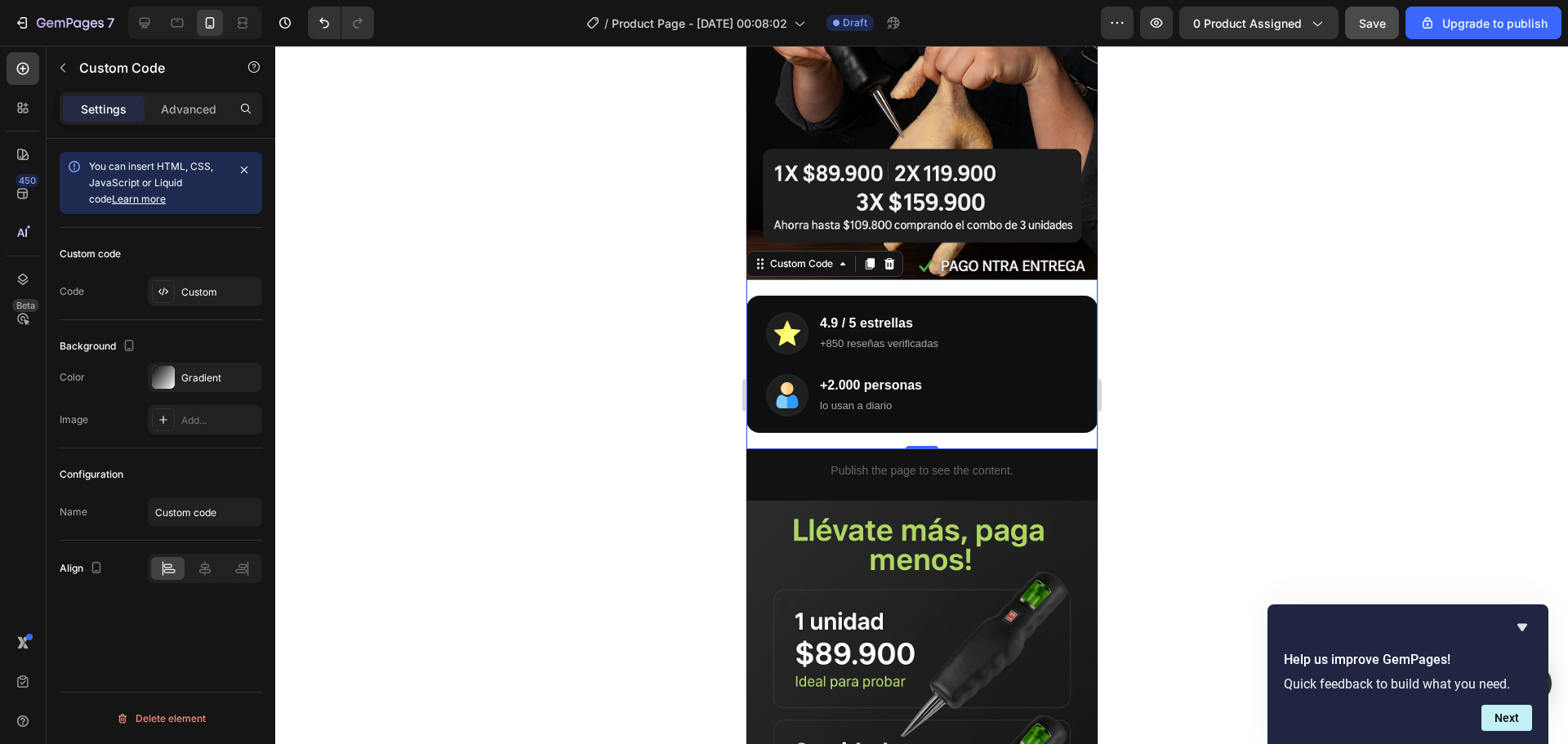
click at [590, 390] on div at bounding box center [922, 395] width 1293 height 699
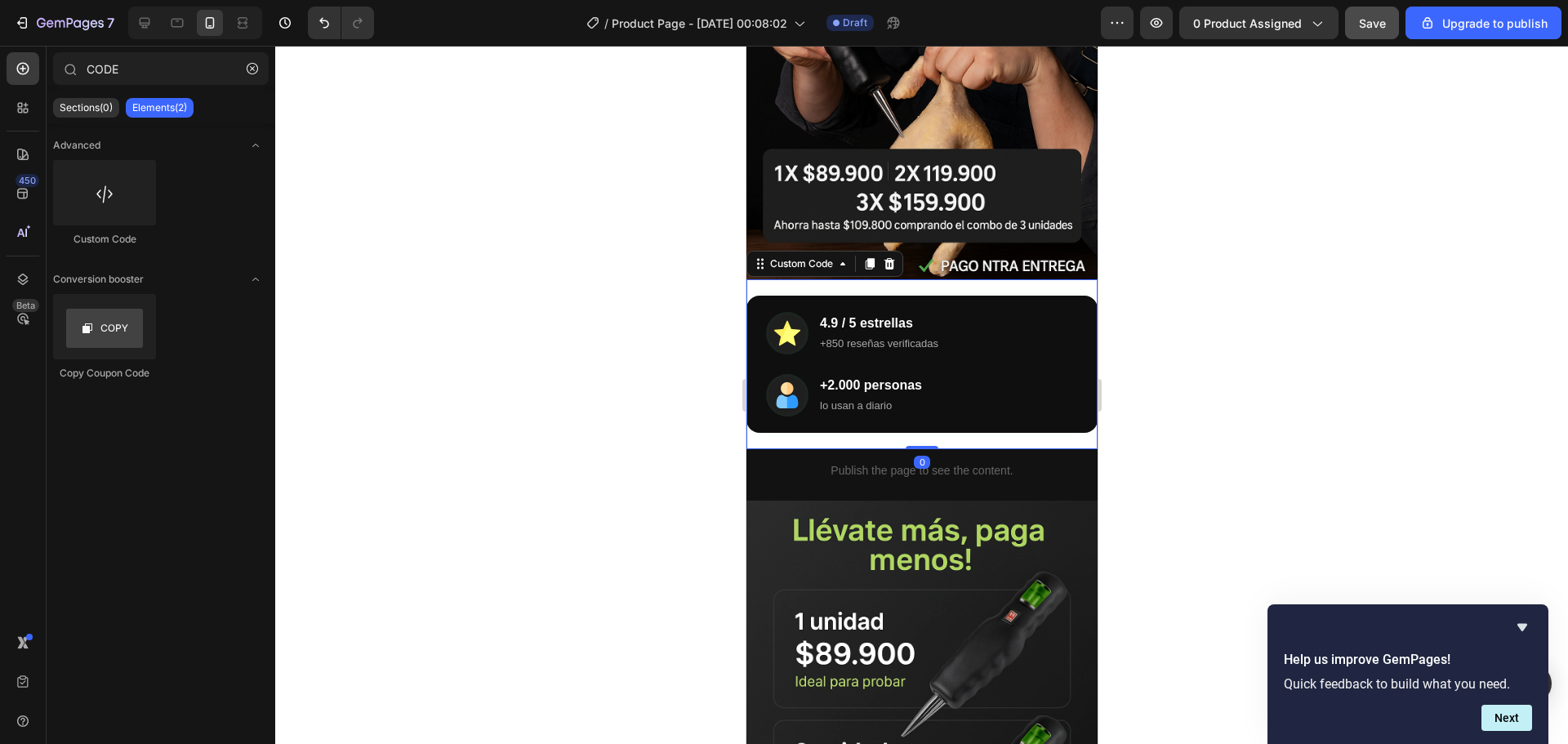
click at [933, 374] on div "+2.000 personas lo usan a diario" at bounding box center [921, 395] width 312 height 42
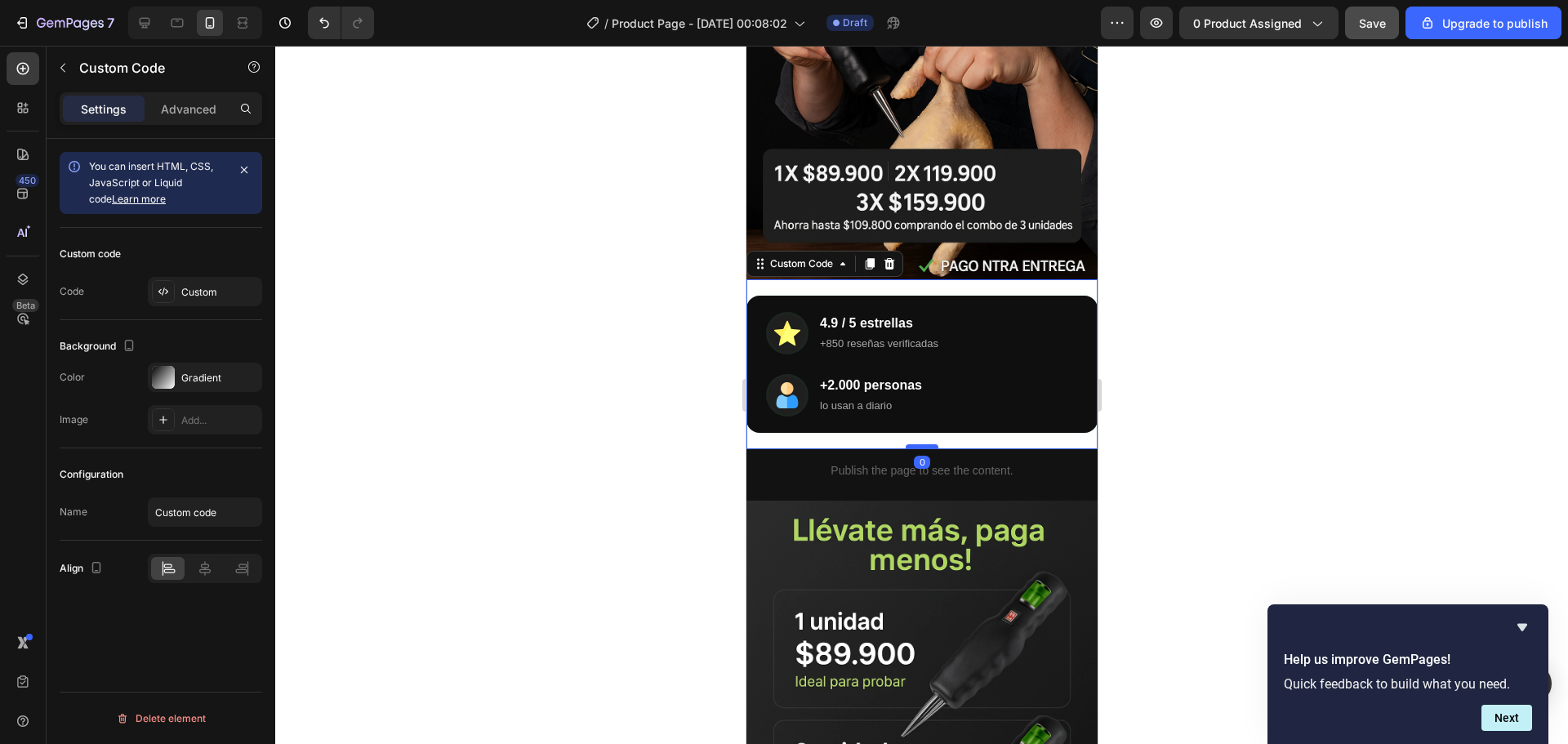
click at [915, 445] on div at bounding box center [921, 447] width 33 height 5
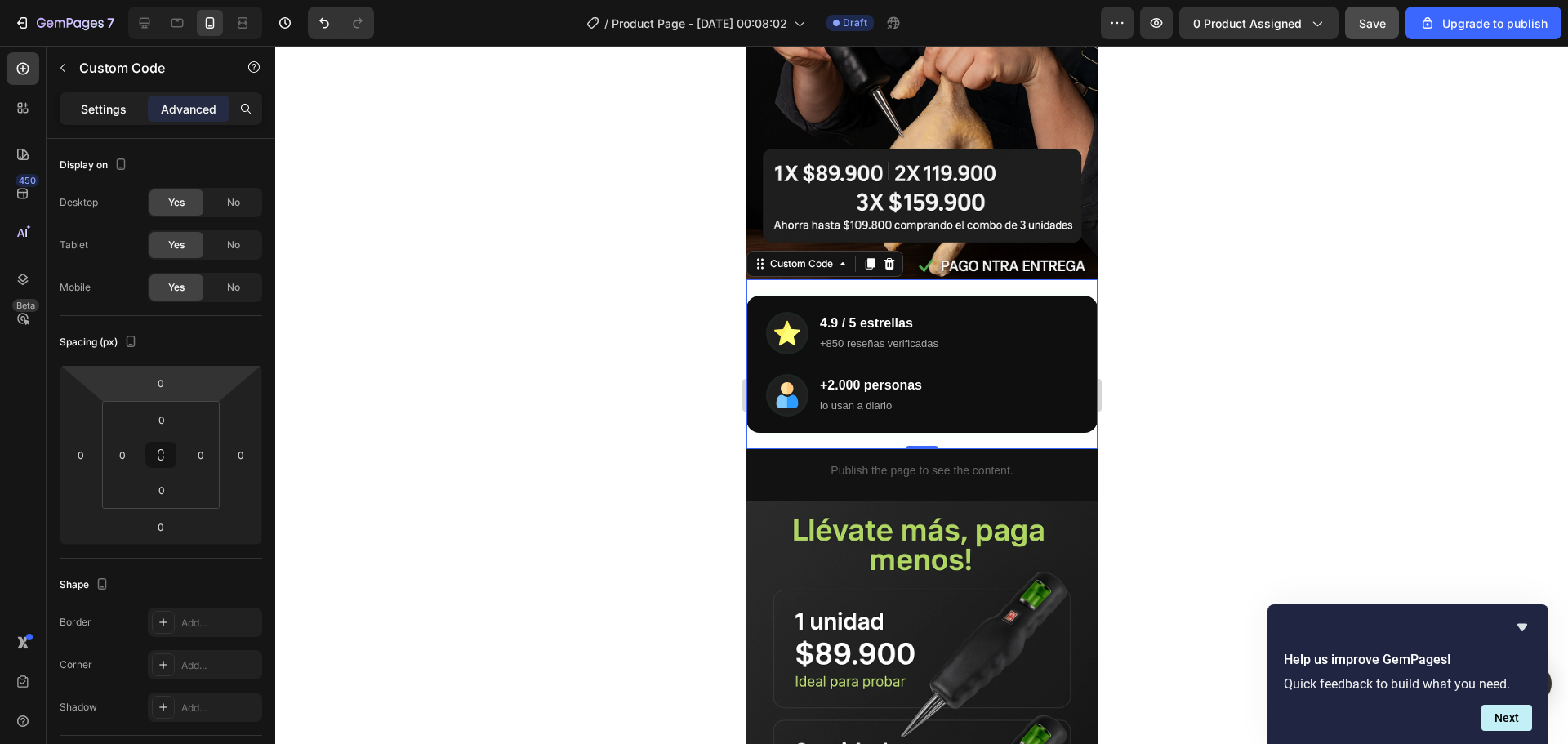
click at [116, 101] on p "Settings" at bounding box center [103, 109] width 45 height 17
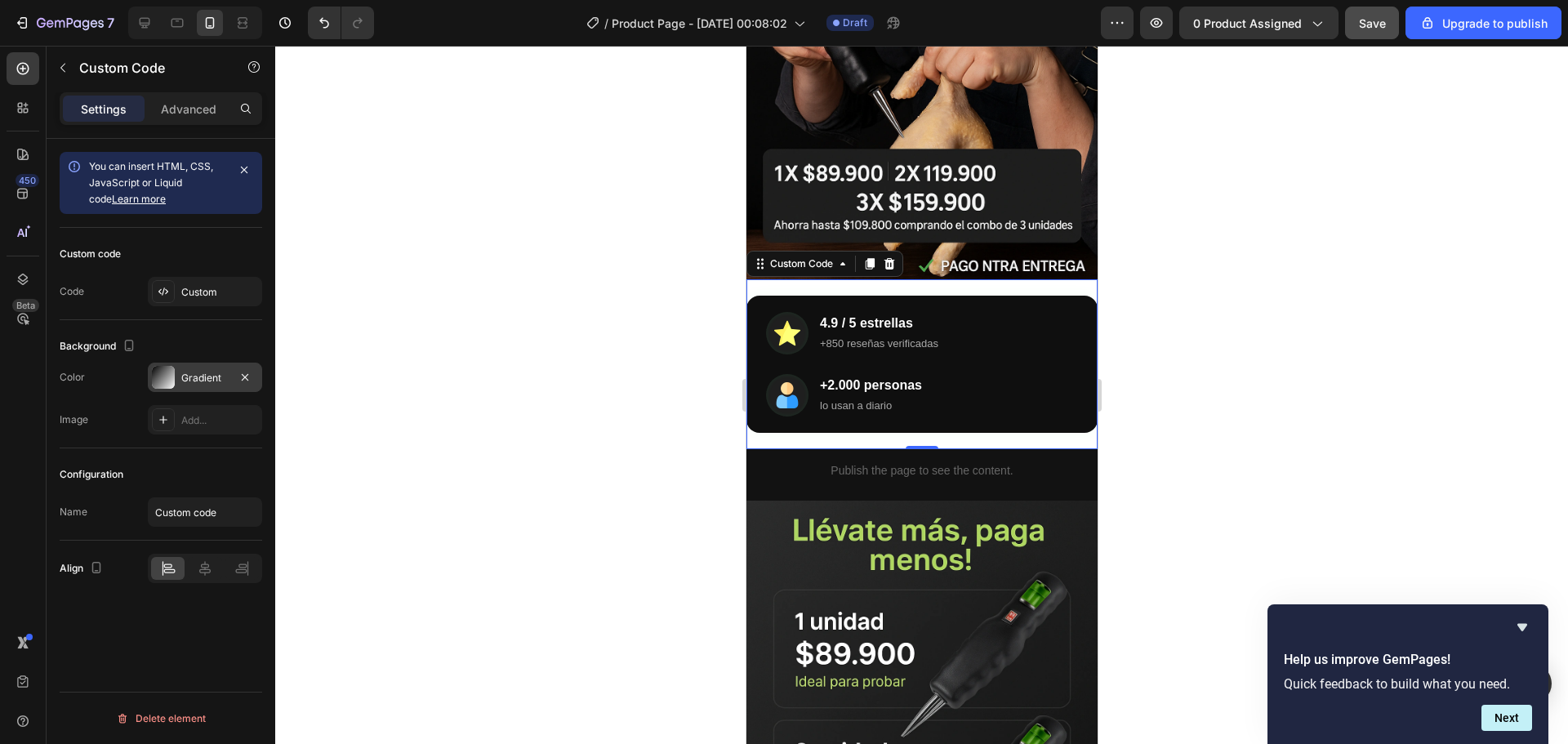
click at [171, 378] on div at bounding box center [163, 377] width 23 height 23
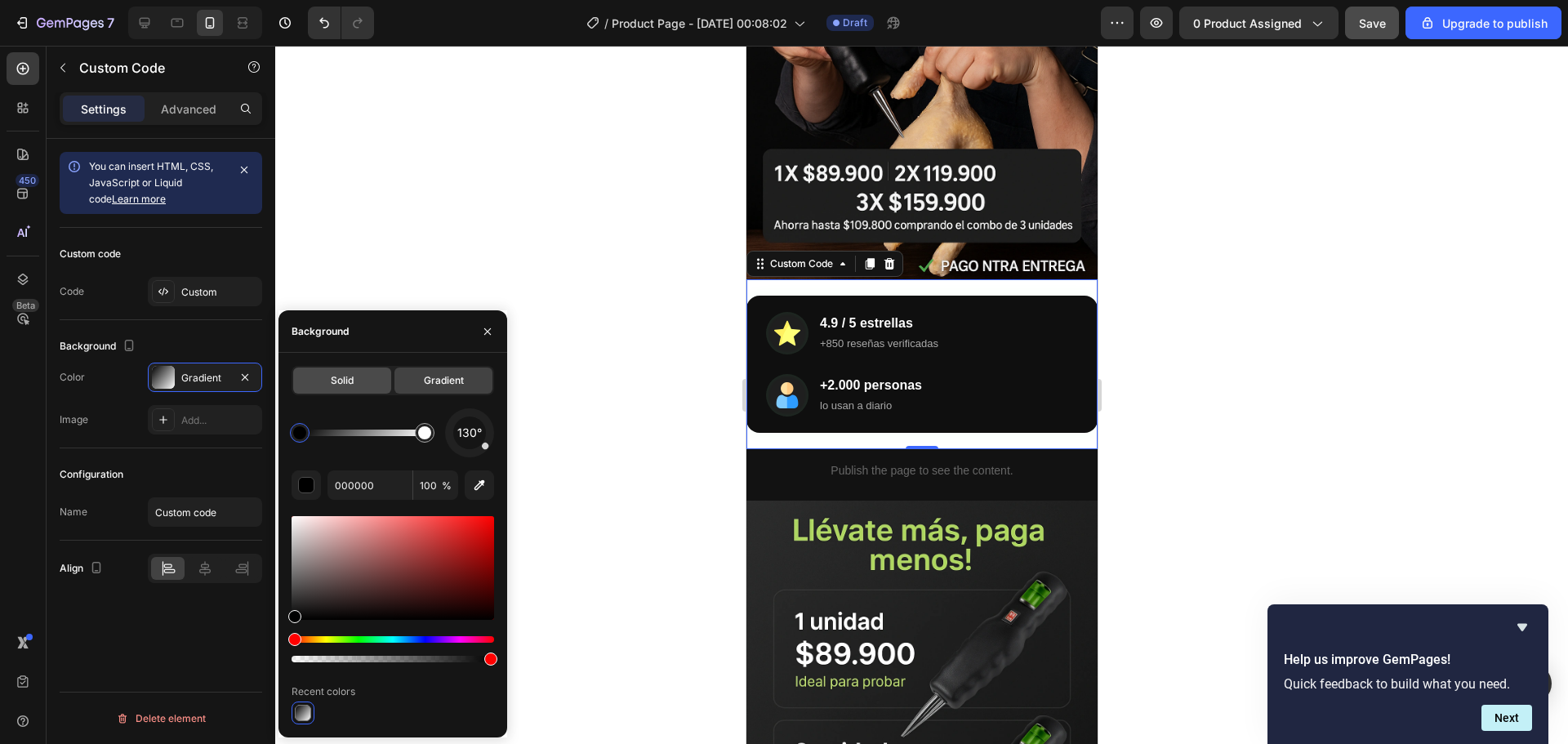
click at [348, 390] on div "Solid" at bounding box center [342, 380] width 98 height 26
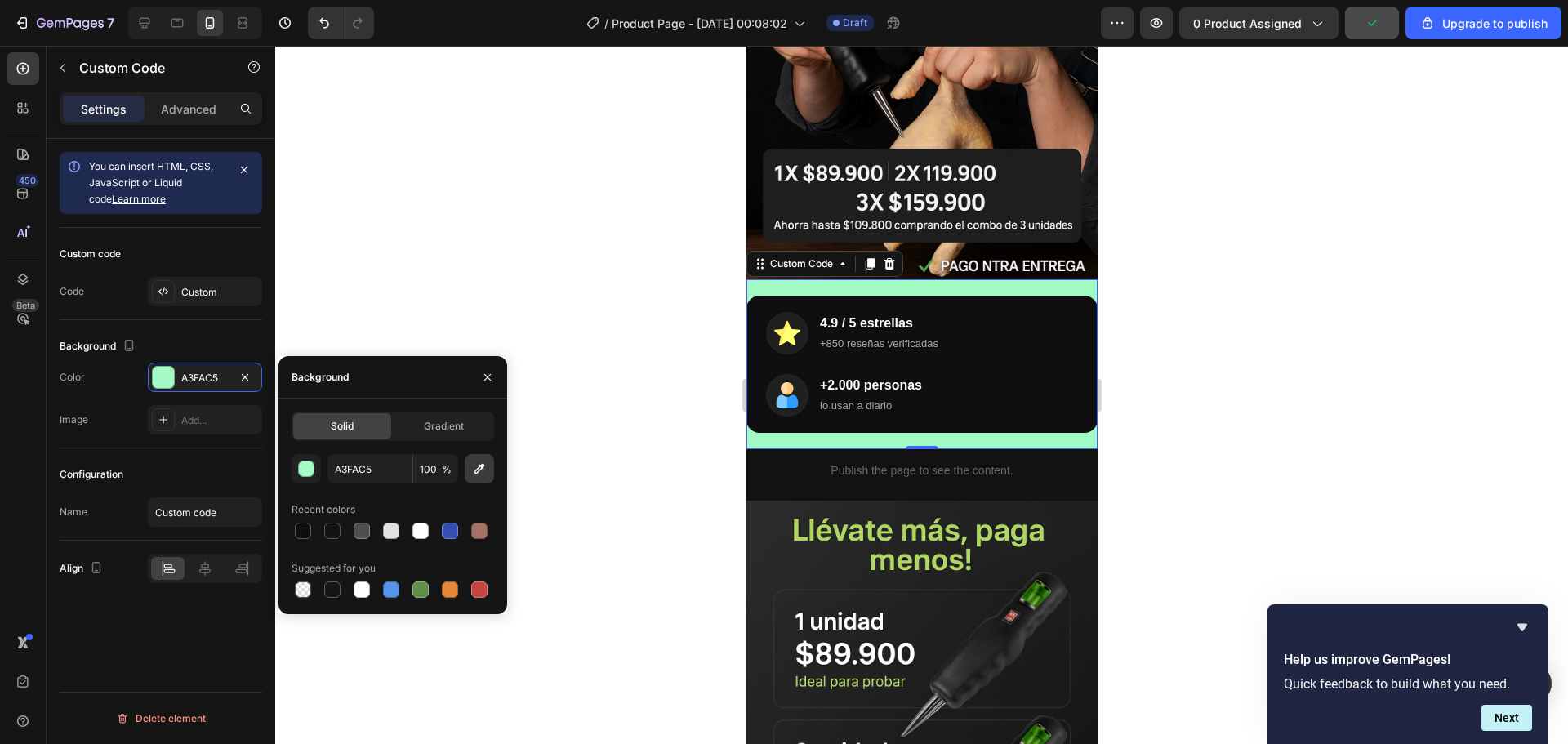
click at [483, 469] on icon "button" at bounding box center [480, 469] width 10 height 10
type input "0F0F0F"
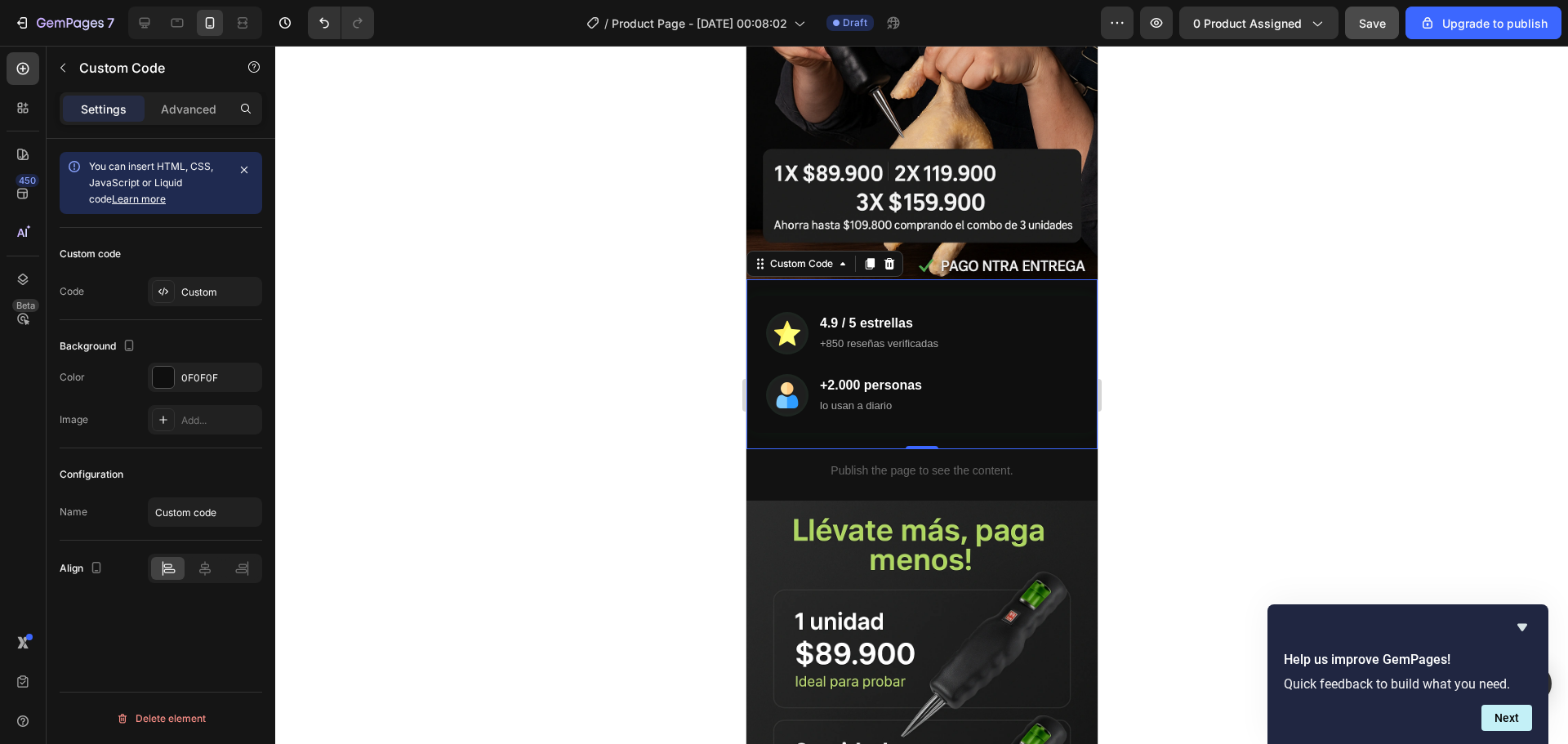
click at [499, 315] on div at bounding box center [922, 395] width 1293 height 699
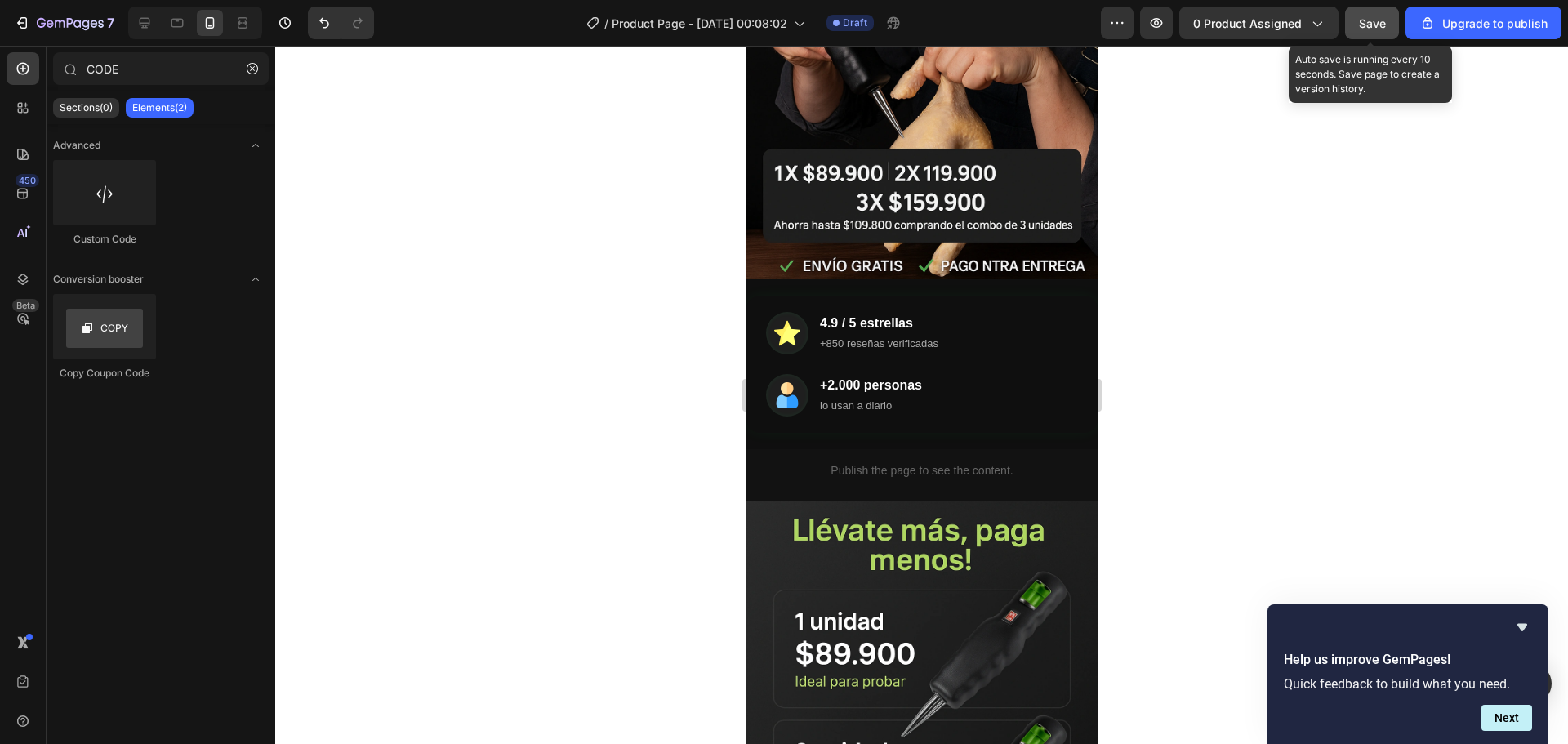
click at [1365, 21] on span "Save" at bounding box center [1371, 23] width 27 height 14
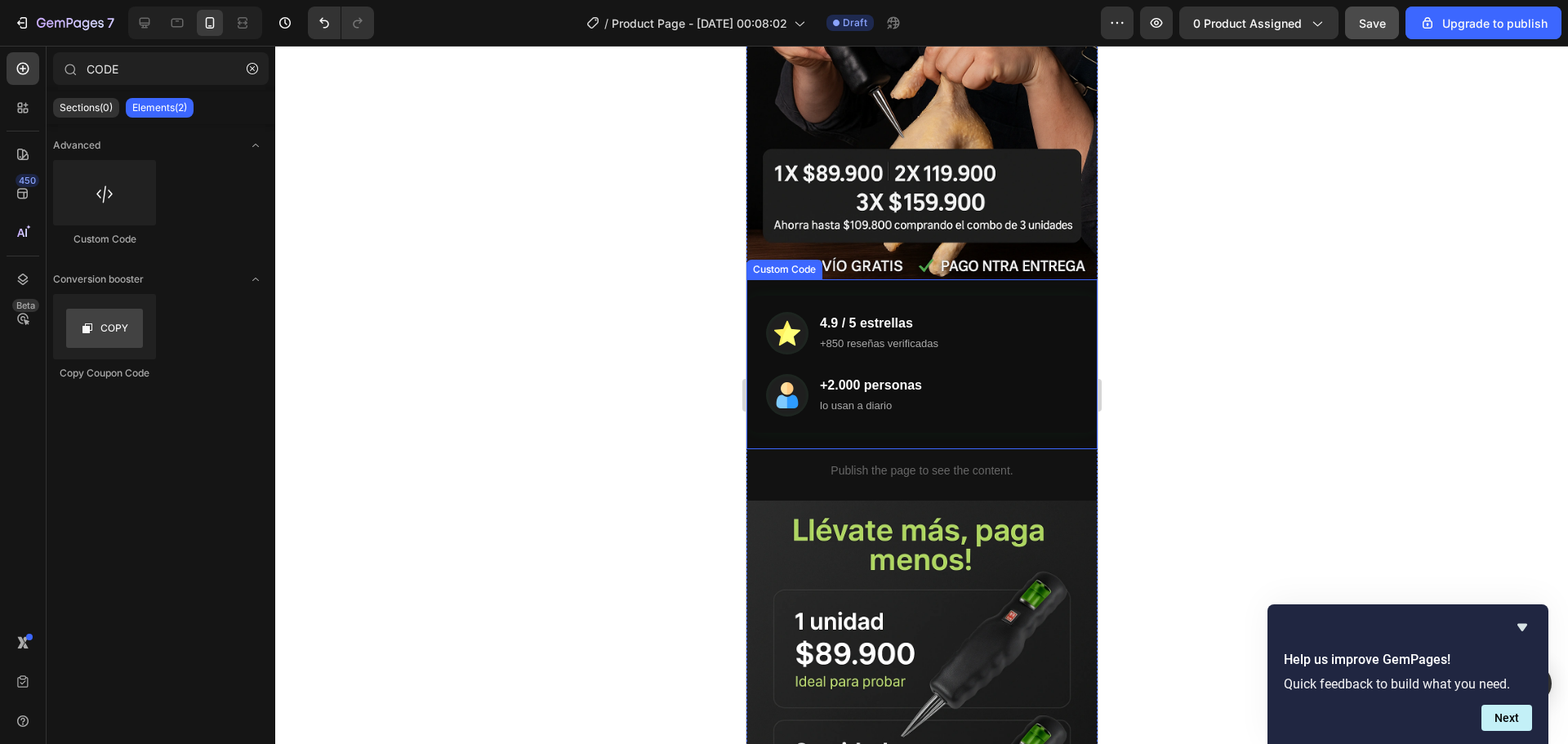
click at [974, 378] on div "+2.000 personas lo usan a diario" at bounding box center [921, 395] width 312 height 42
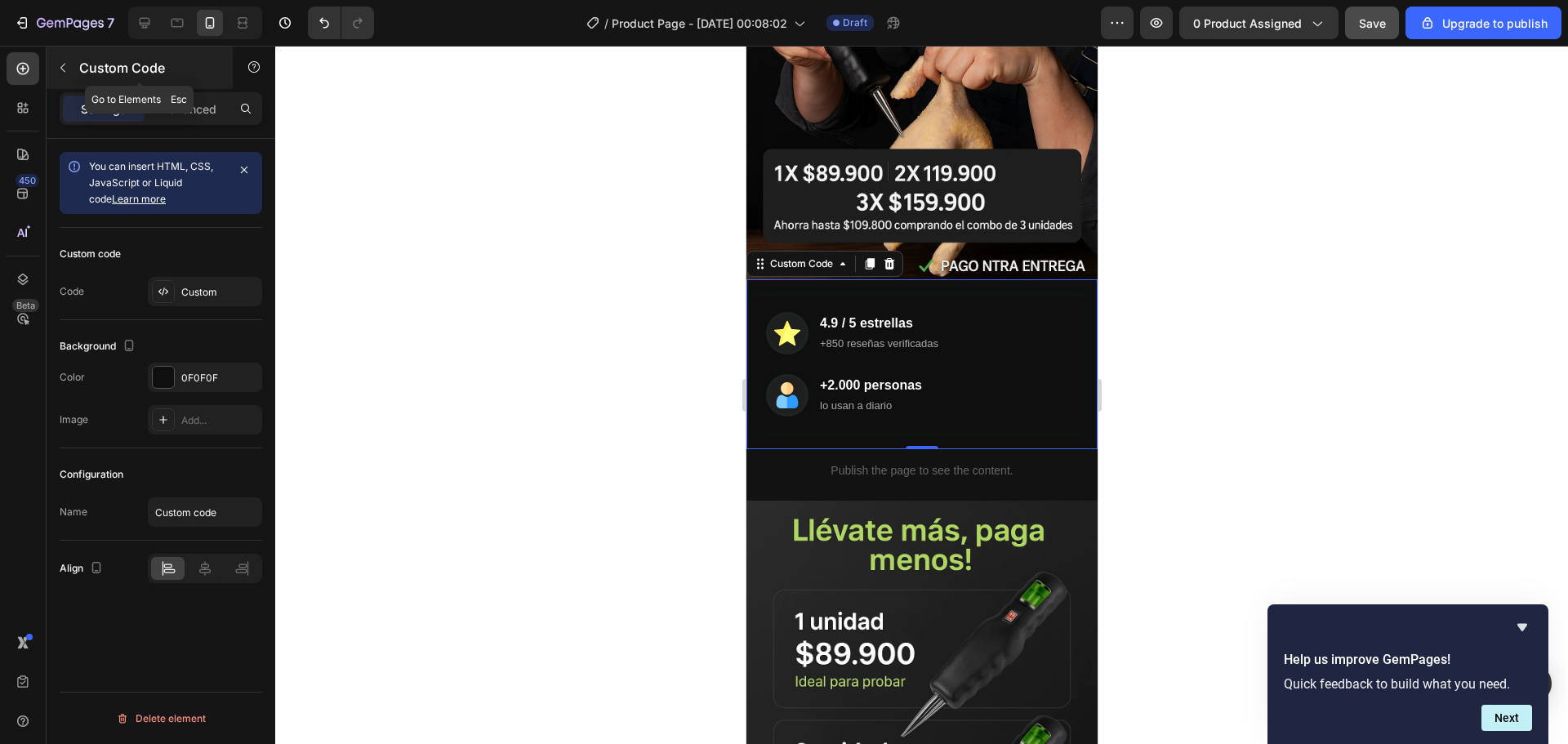
click at [64, 68] on icon "button" at bounding box center [63, 67] width 13 height 13
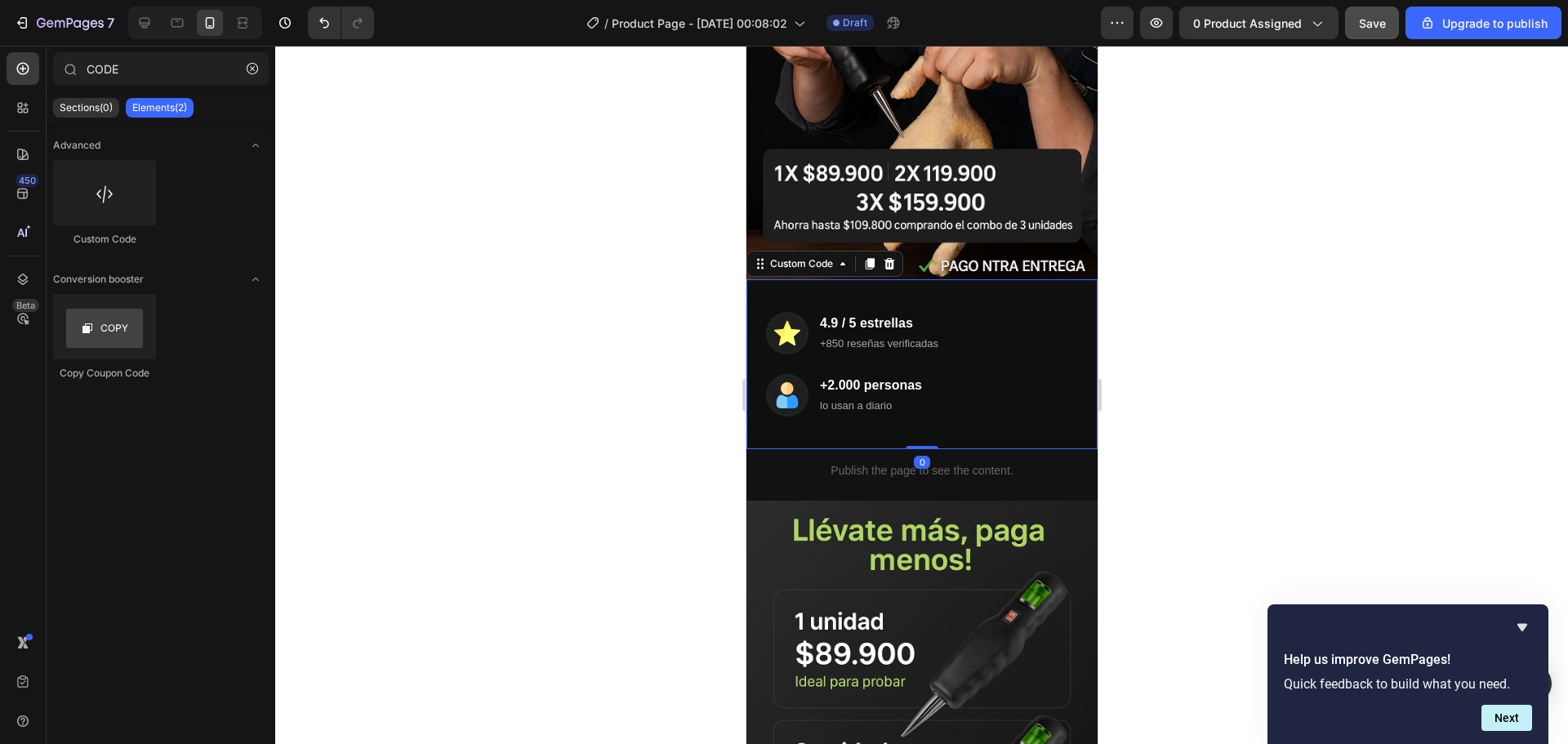
click at [896, 352] on div "4.9 / 5 estrellas +850 reseñas verificadas +2.000 personas lo usan a diario" at bounding box center [921, 364] width 312 height 105
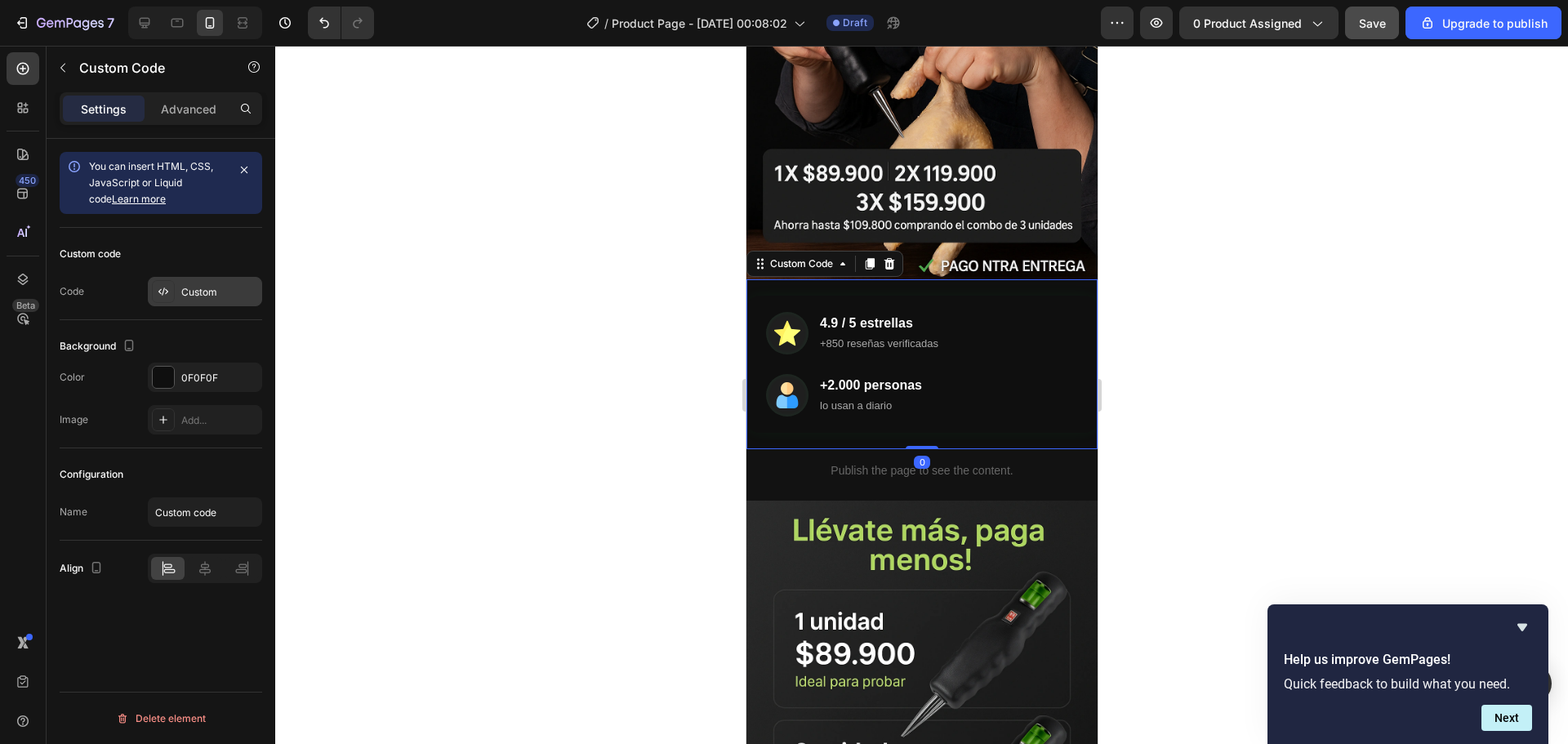
click at [192, 290] on div "Custom" at bounding box center [219, 292] width 76 height 15
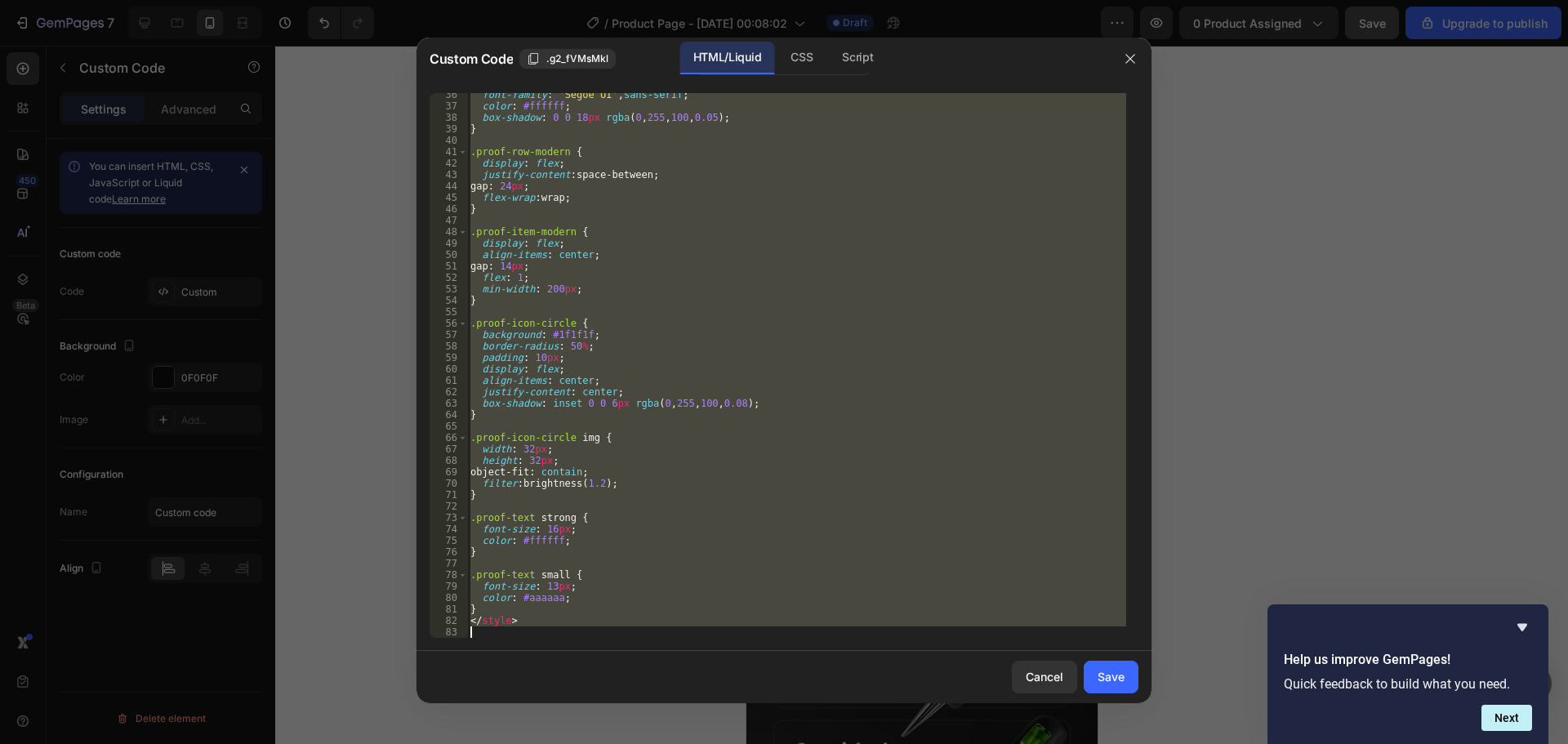
scroll to position [404, 0]
drag, startPoint x: 472, startPoint y: 100, endPoint x: 602, endPoint y: 645, distance: 560.3
click at [602, 645] on div "<div class="proof-dark-modern"> 36 37 38 39 40 41 42 43 44 45 46 47 48 49 50 51…" at bounding box center [784, 365] width 735 height 571
type textarea "</style>"
paste textarea
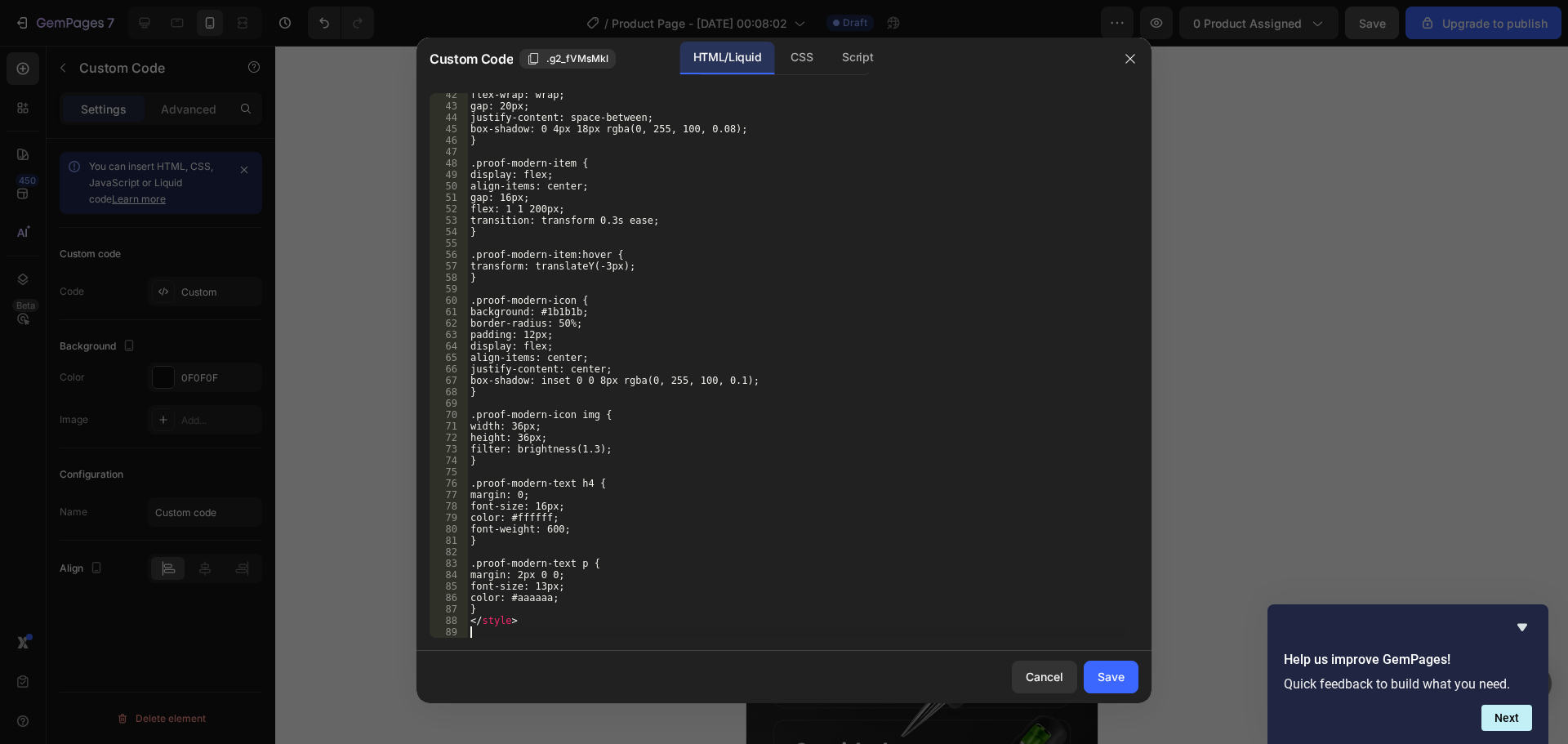
scroll to position [473, 0]
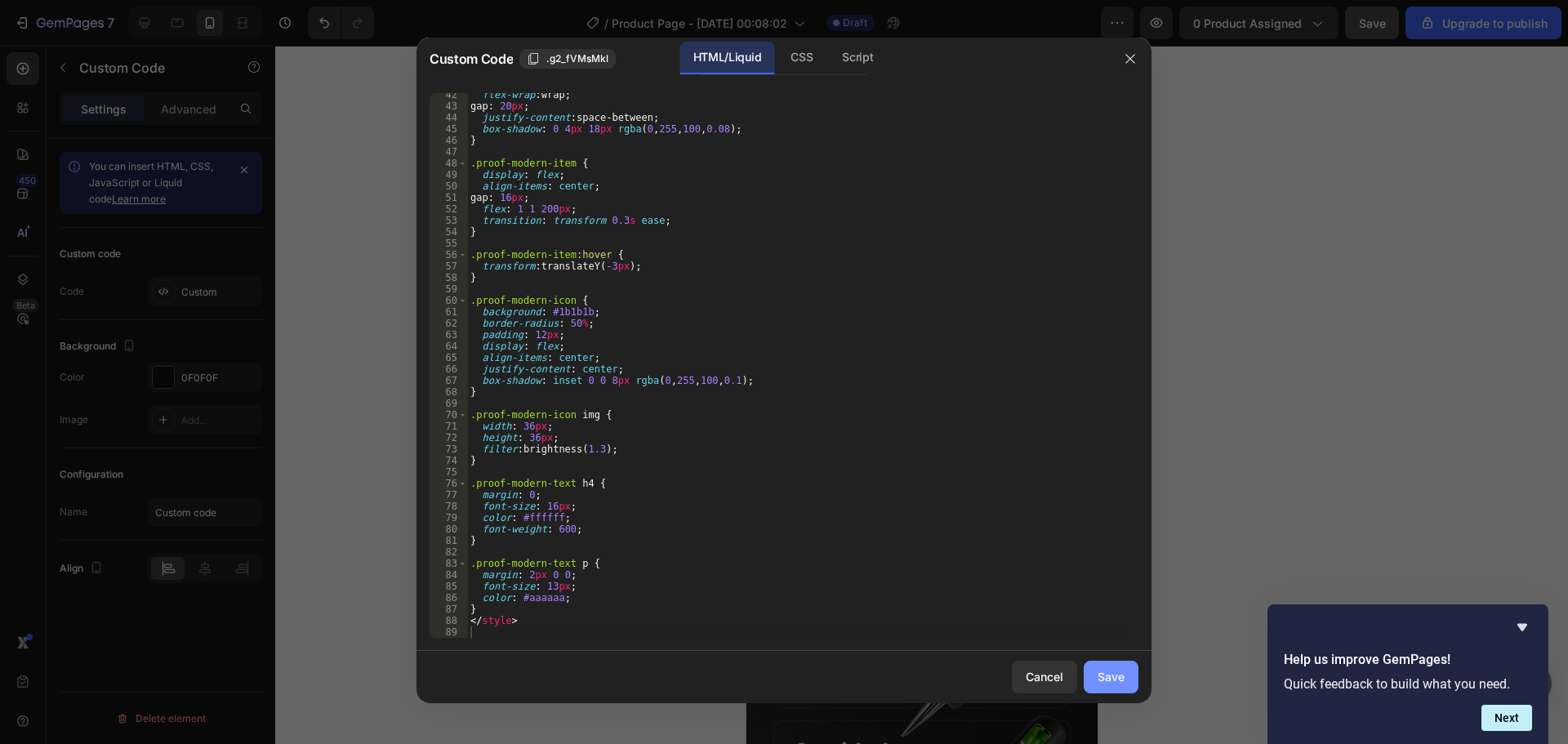
click at [1122, 671] on div "Save" at bounding box center [1111, 676] width 27 height 17
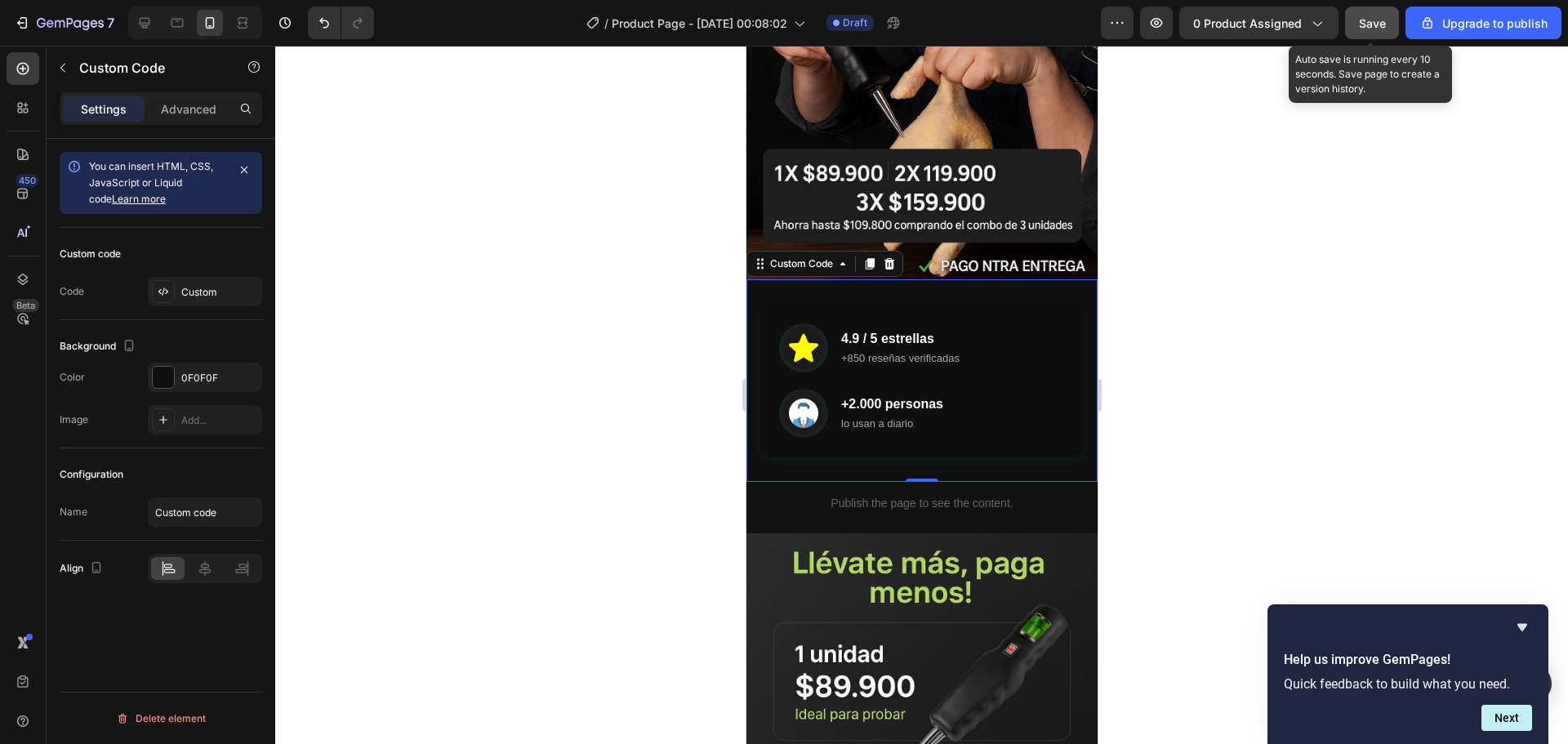
click at [1365, 26] on span "Save" at bounding box center [1371, 23] width 27 height 14
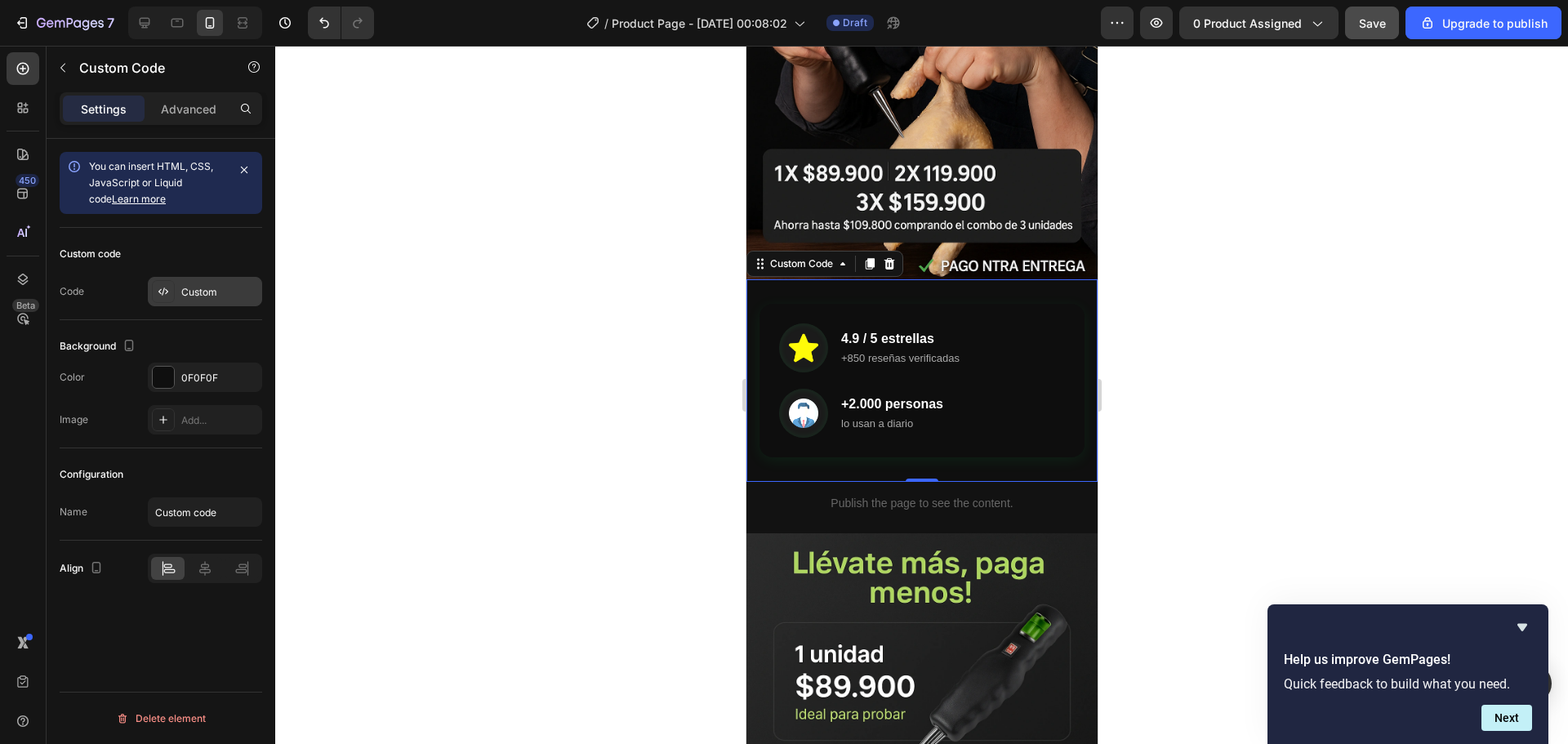
click at [159, 286] on icon at bounding box center [163, 291] width 13 height 13
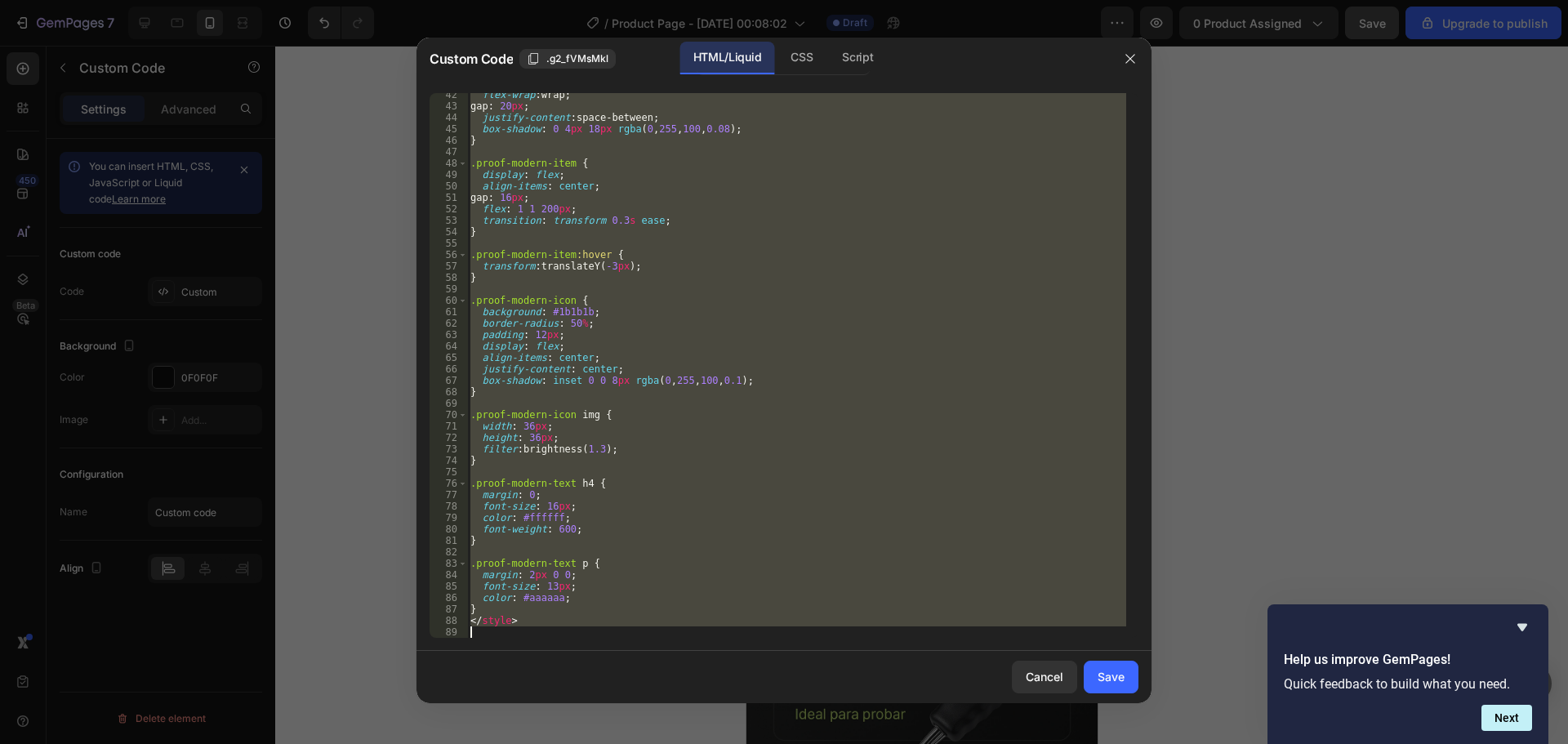
drag, startPoint x: 471, startPoint y: 102, endPoint x: 633, endPoint y: 629, distance: 551.3
click at [633, 629] on div "flex-wrap : wrap ; gap : 20 px ; justify-content : space-between ; box-shadow :…" at bounding box center [796, 372] width 659 height 567
type textarea "</style>"
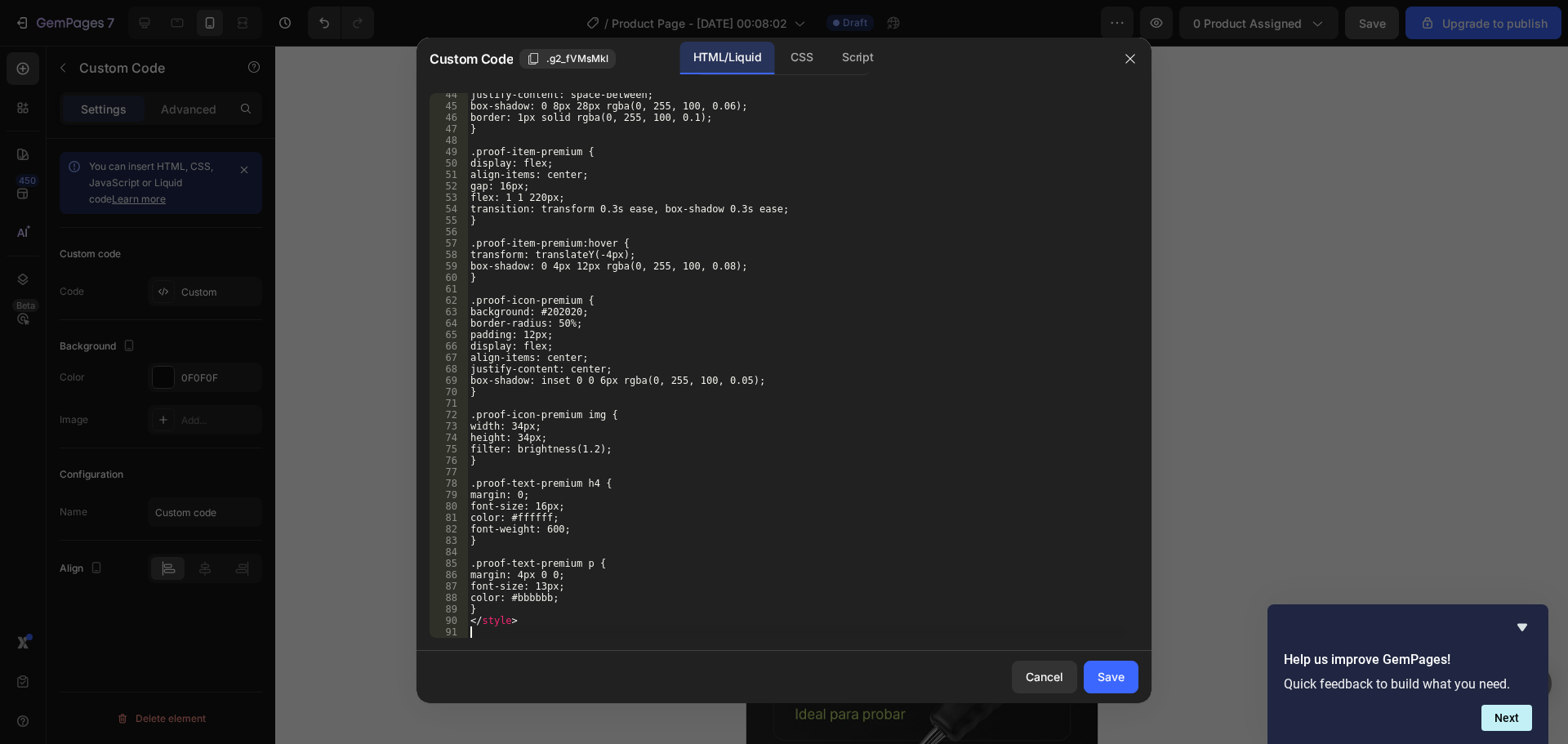
scroll to position [496, 0]
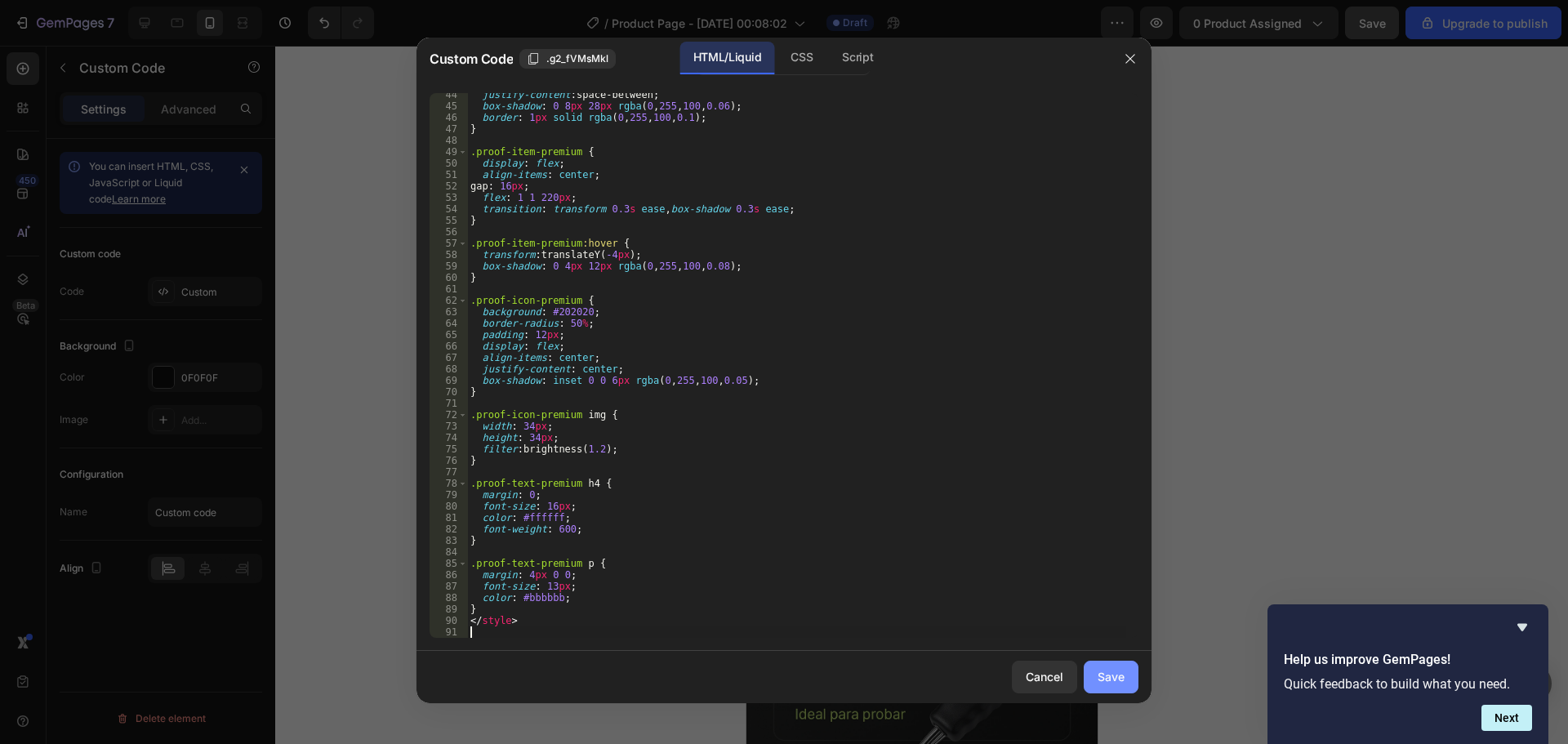
click at [1117, 678] on div "Save" at bounding box center [1111, 676] width 27 height 17
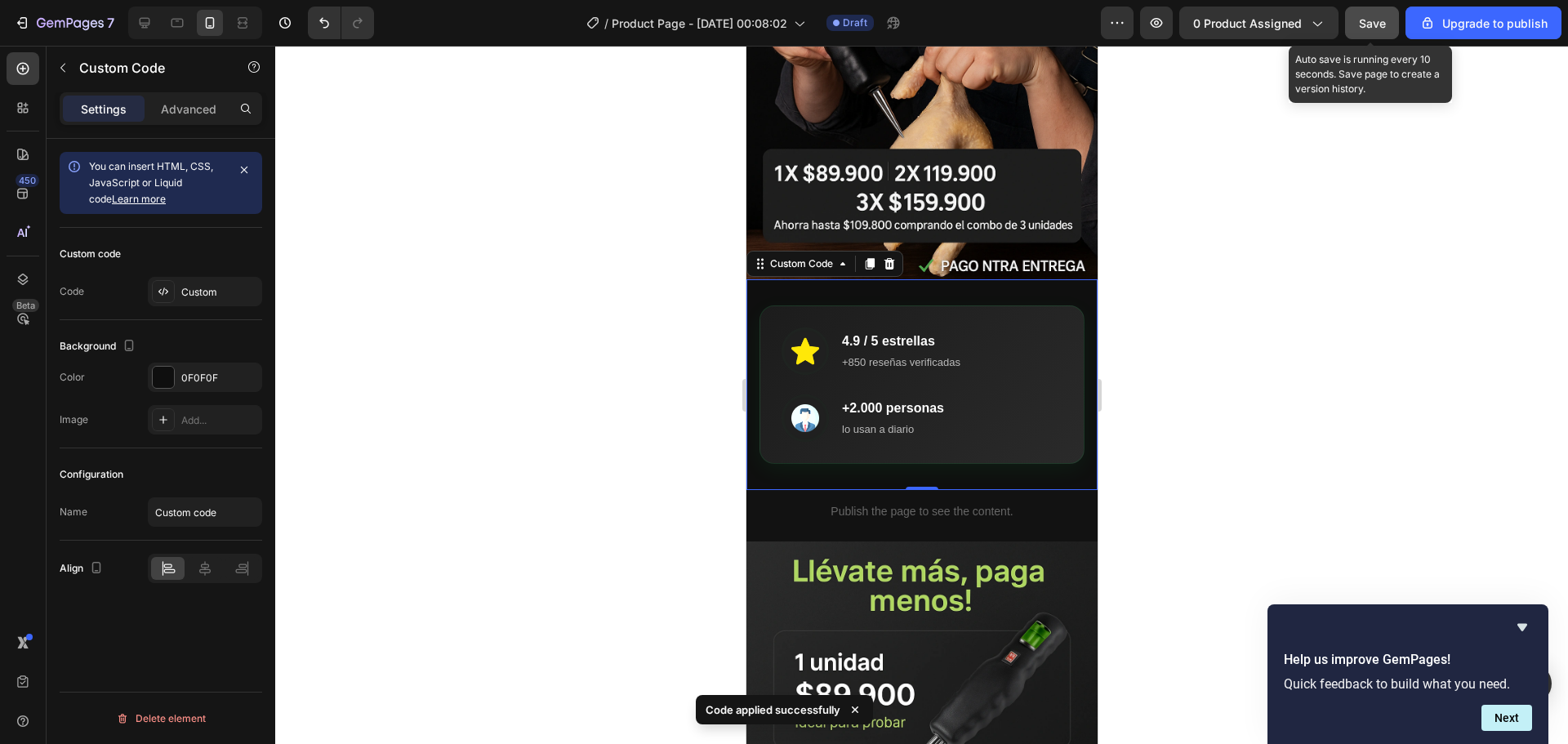
click at [1367, 20] on span "Save" at bounding box center [1371, 23] width 27 height 14
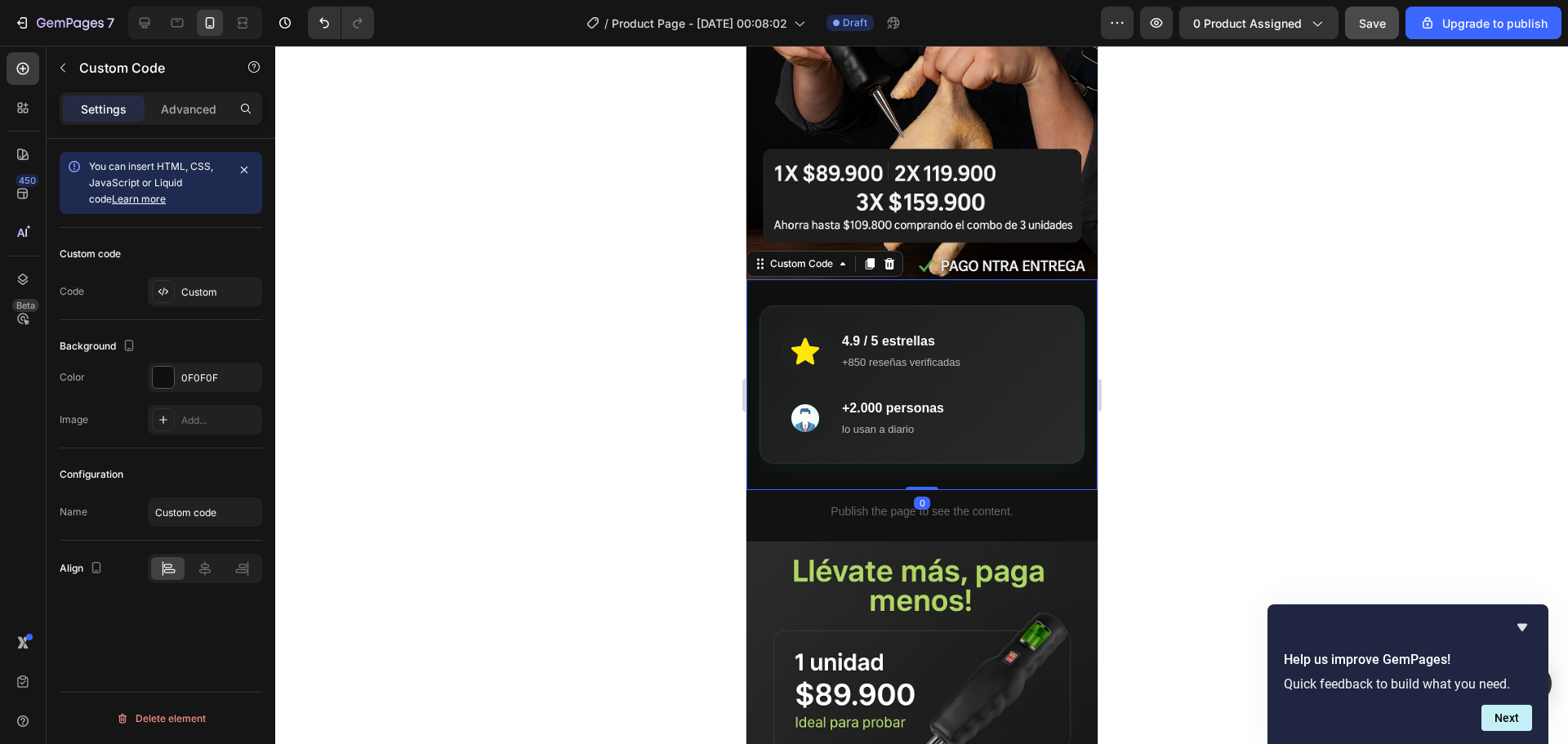
drag, startPoint x: 917, startPoint y: 469, endPoint x: 917, endPoint y: 452, distance: 17.0
click at [917, 452] on div "4.9 / 5 estrellas +850 reseñas verificadas +2.000 personas lo usan a diario Cus…" at bounding box center [921, 384] width 351 height 210
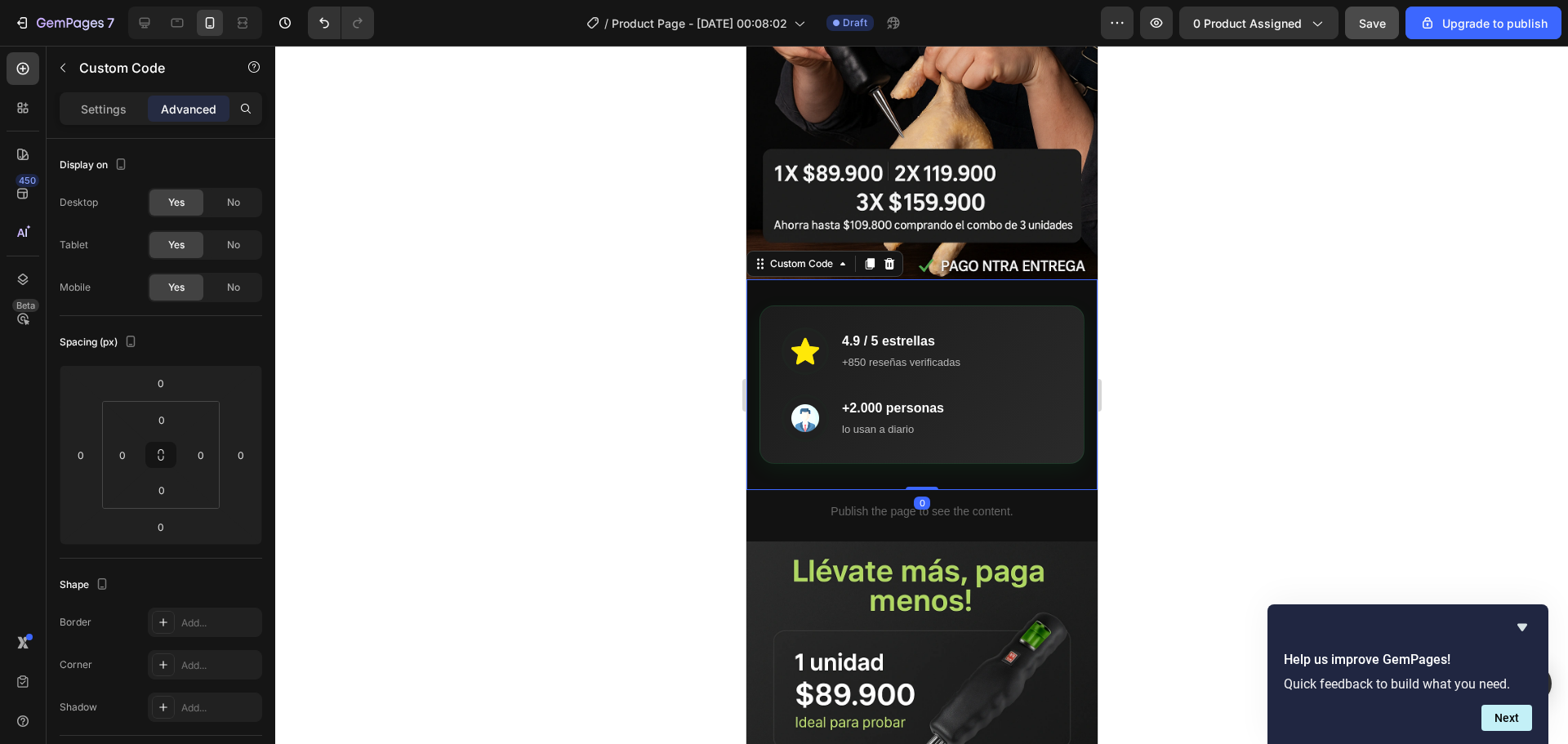
drag, startPoint x: 923, startPoint y: 471, endPoint x: 923, endPoint y: 461, distance: 10.0
click at [923, 461] on div "4.9 / 5 estrellas +850 reseñas verificadas +2.000 personas lo usan a diario Cus…" at bounding box center [921, 384] width 351 height 210
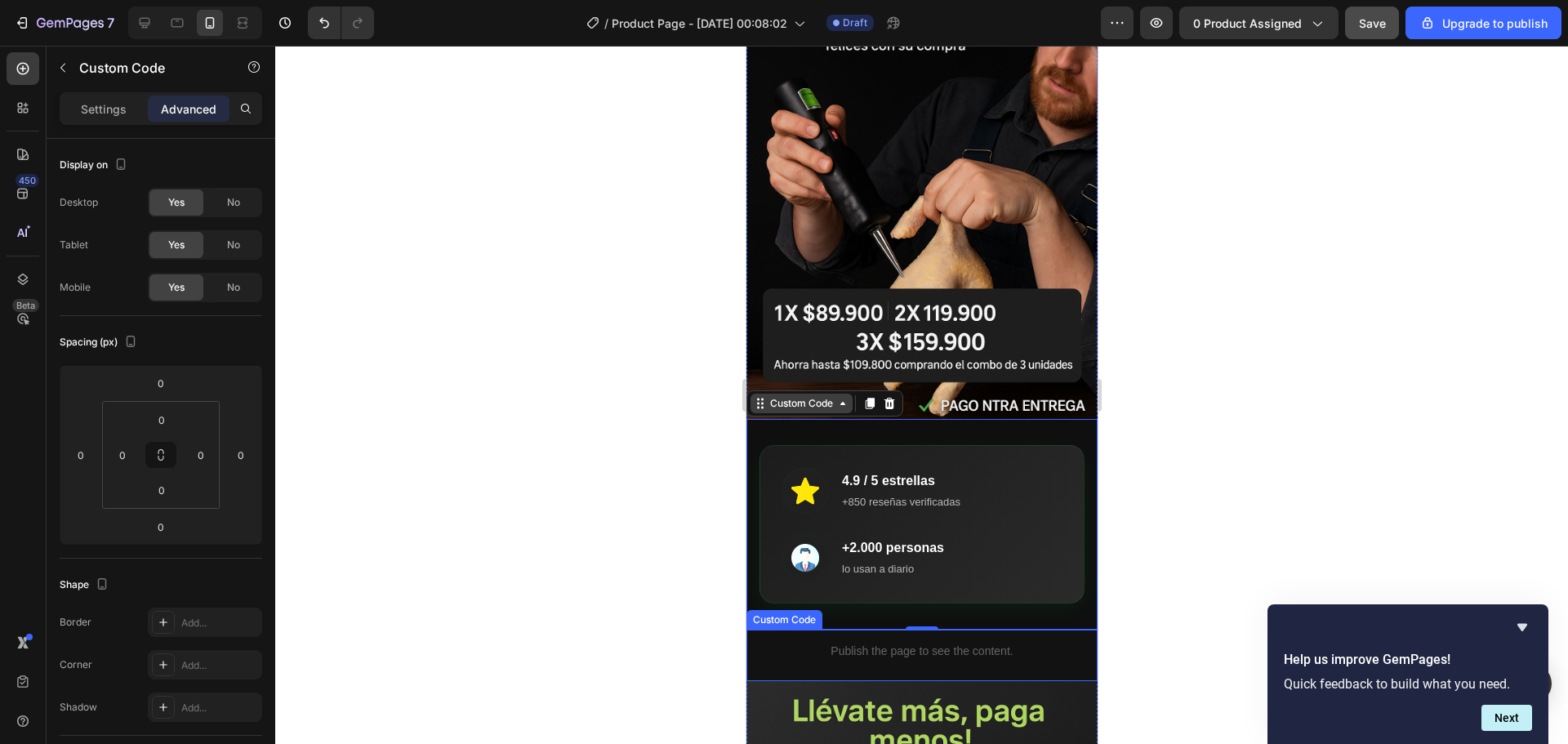
scroll to position [163, 0]
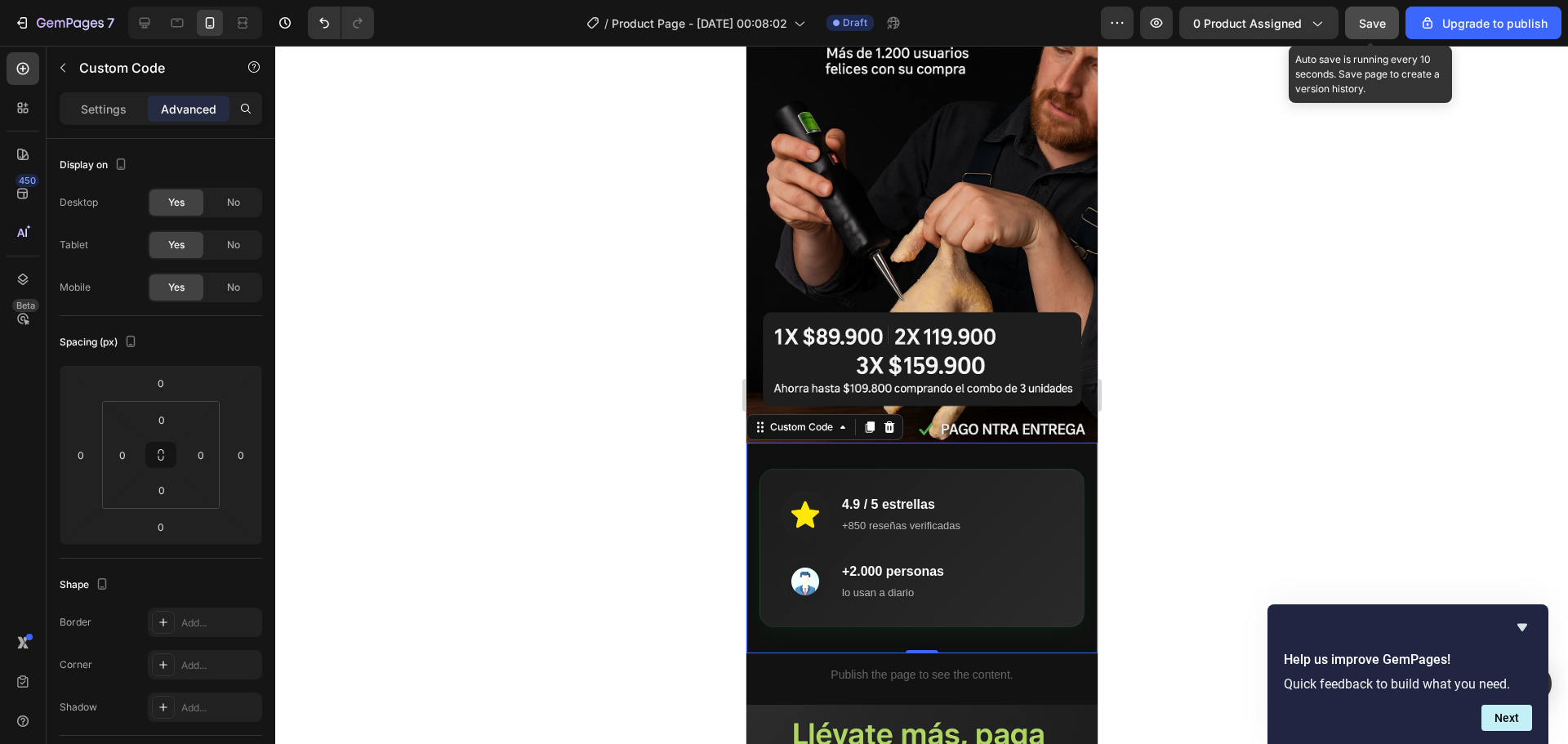
click at [1371, 28] on span "Save" at bounding box center [1371, 23] width 27 height 14
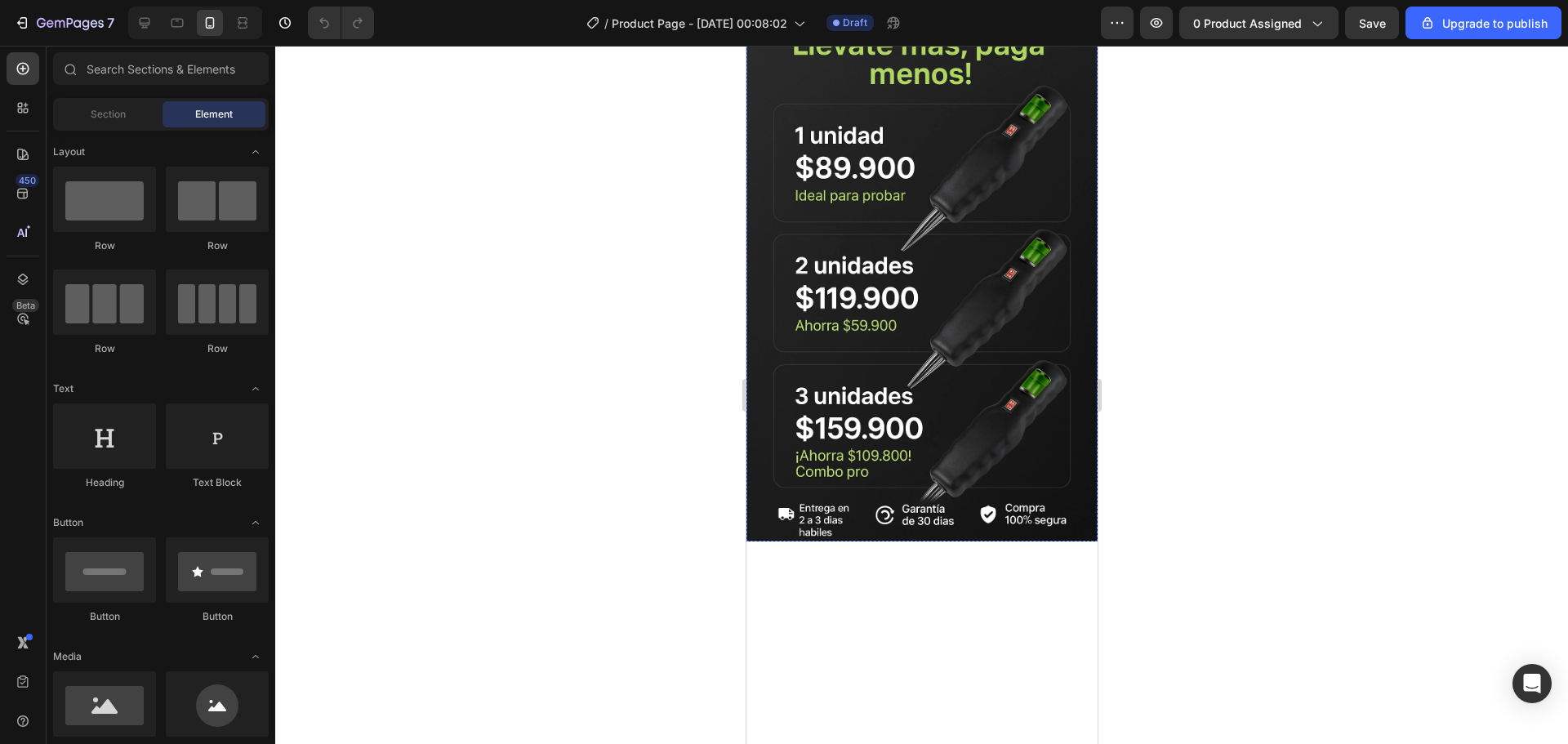
scroll to position [572, 0]
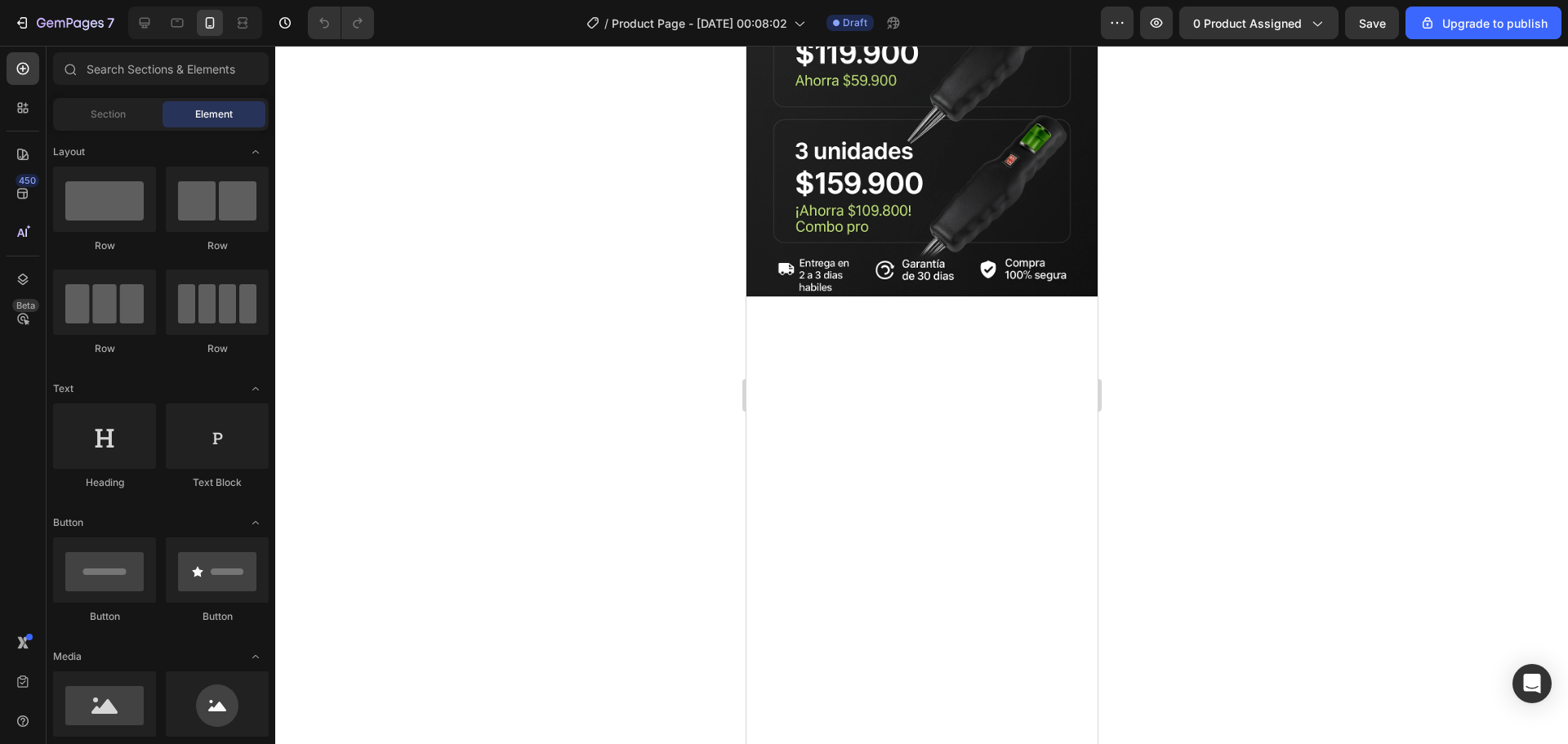
click at [421, 397] on div at bounding box center [922, 395] width 1293 height 699
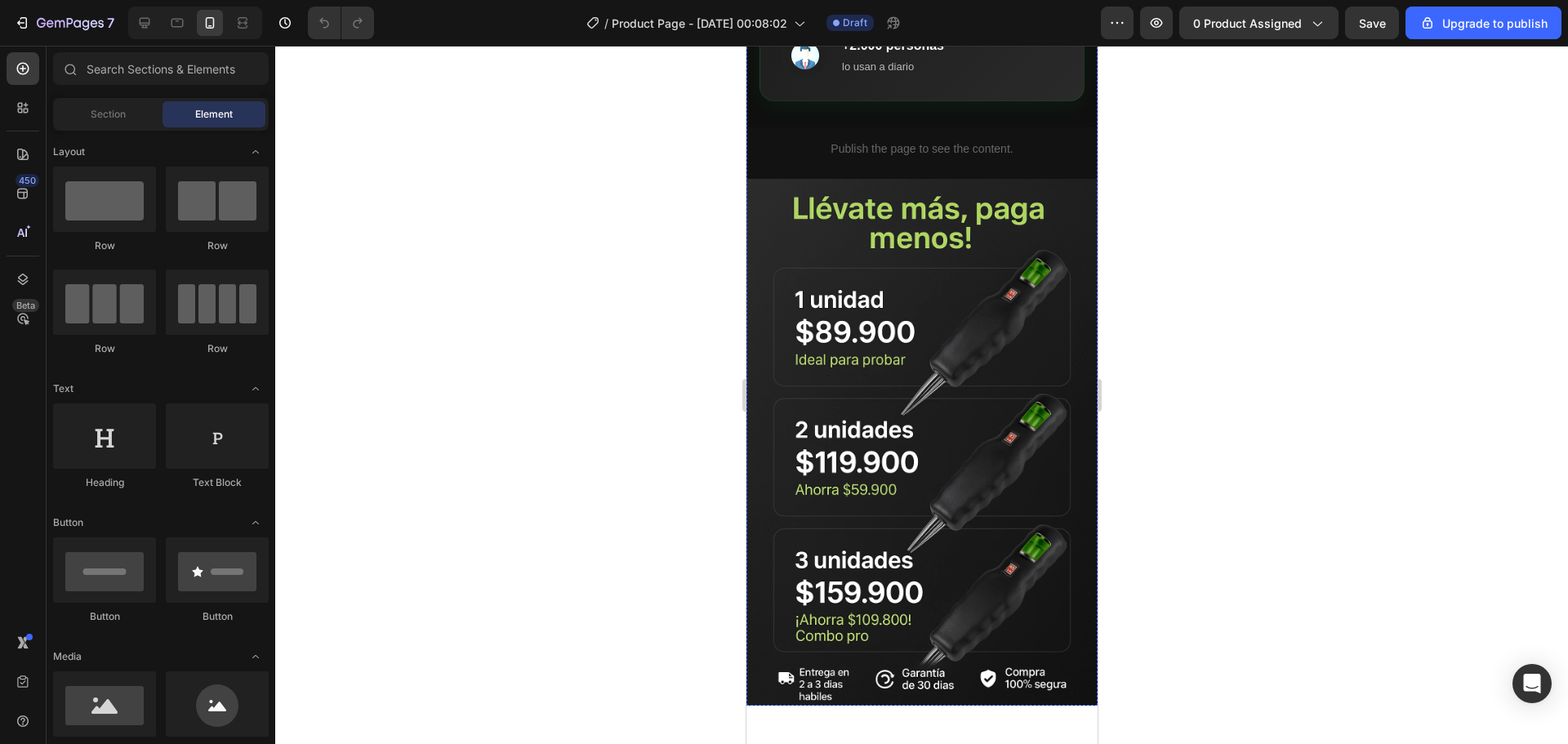
scroll to position [0, 0]
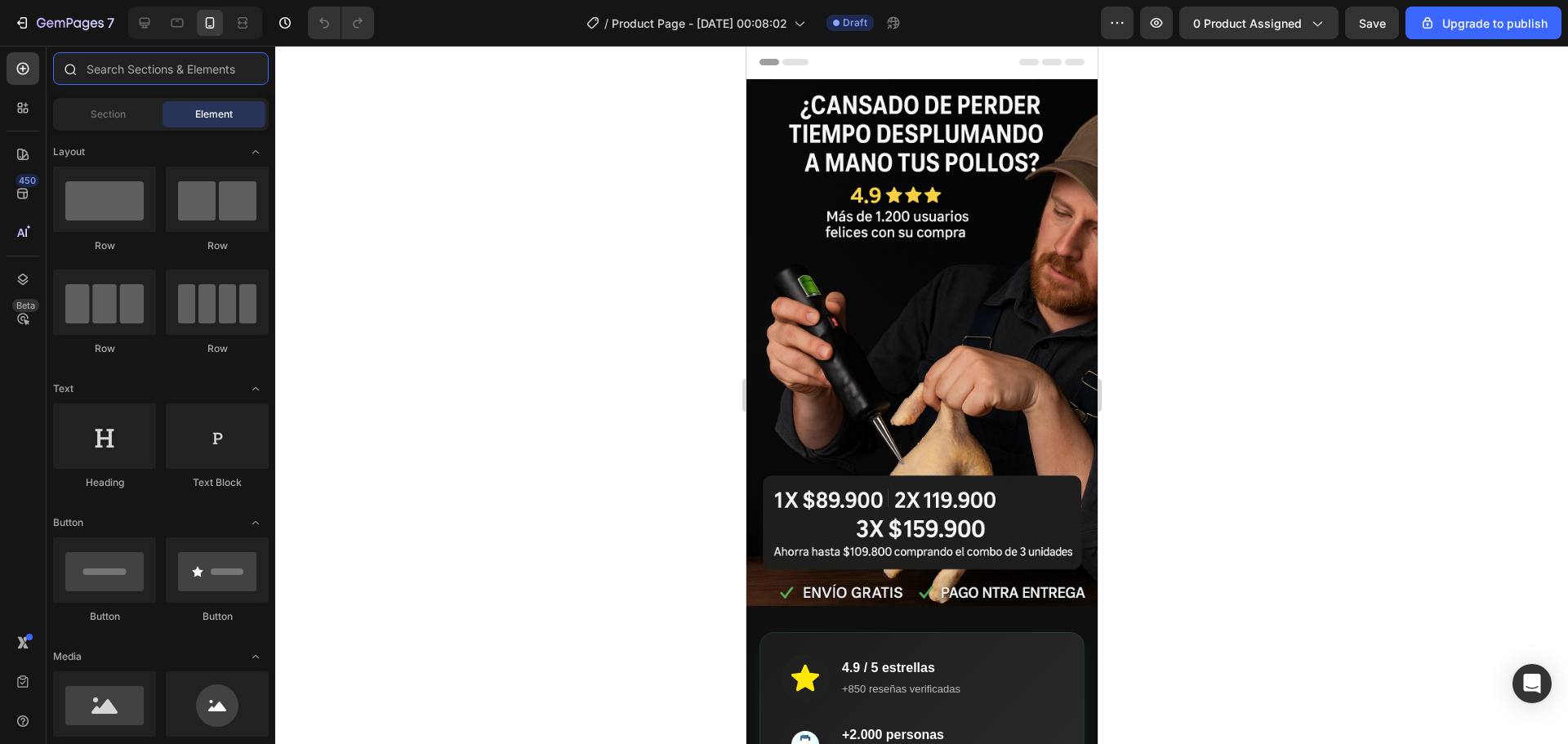
click at [153, 76] on input "text" at bounding box center [160, 69] width 215 height 33
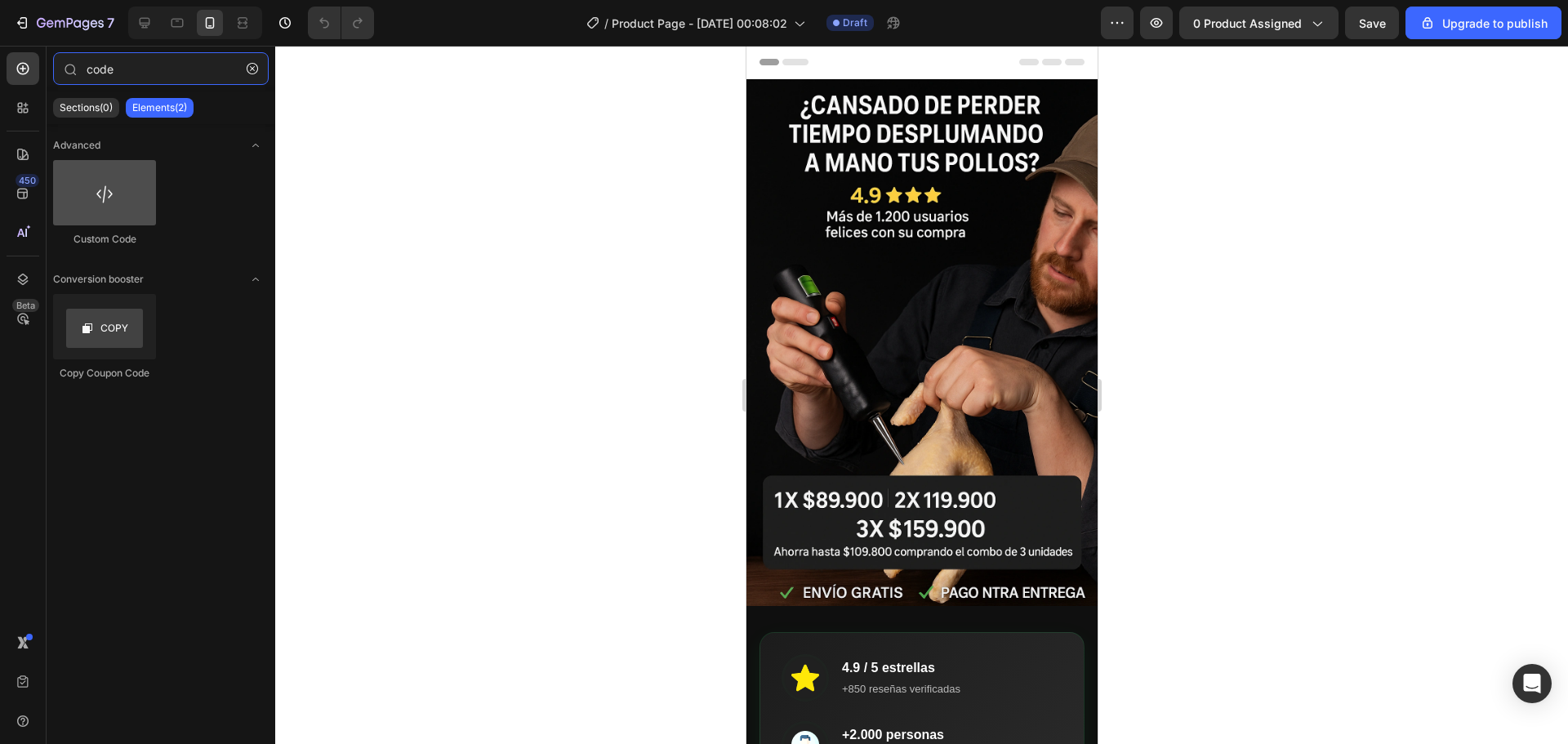
type input "code"
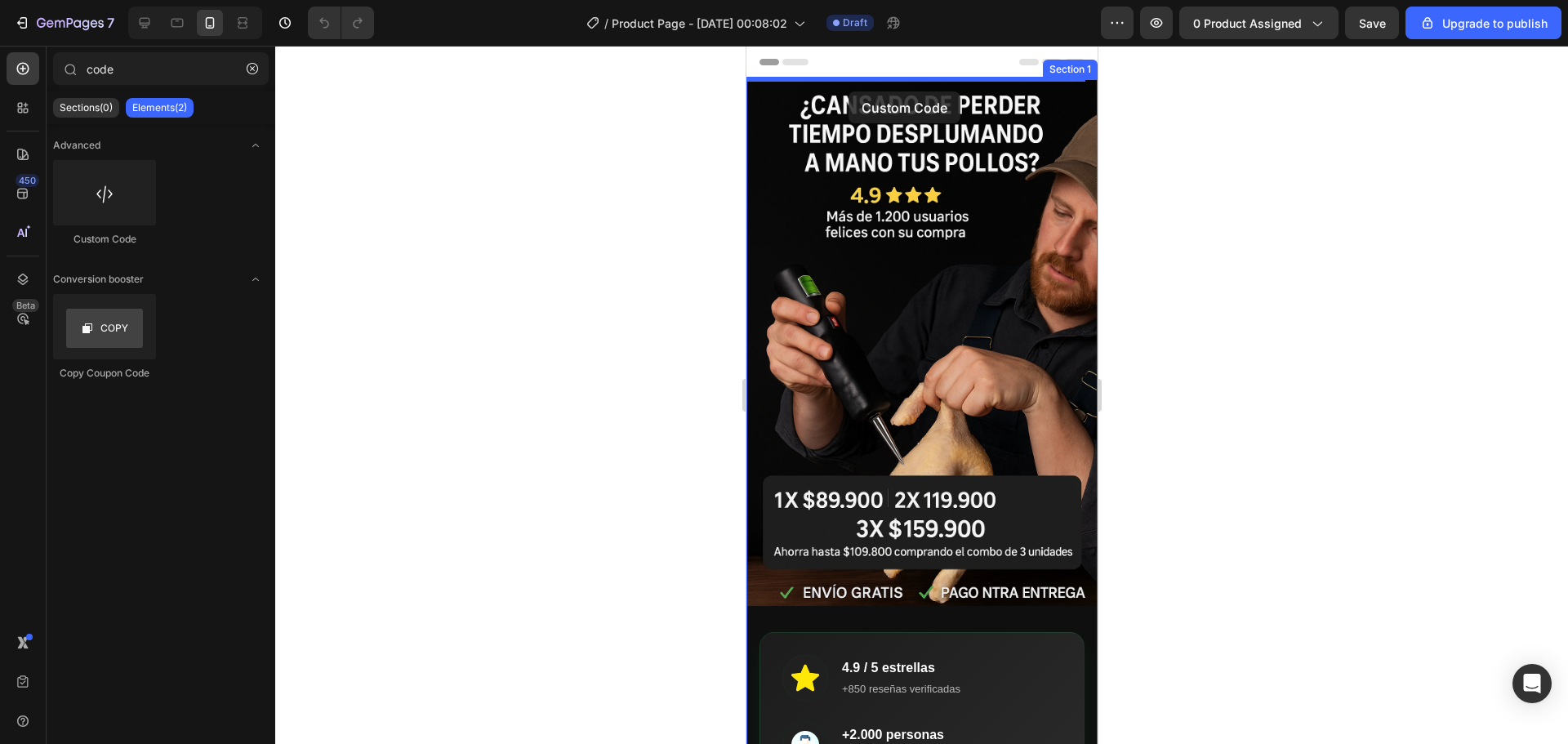
drag, startPoint x: 845, startPoint y: 260, endPoint x: 848, endPoint y: 92, distance: 168.0
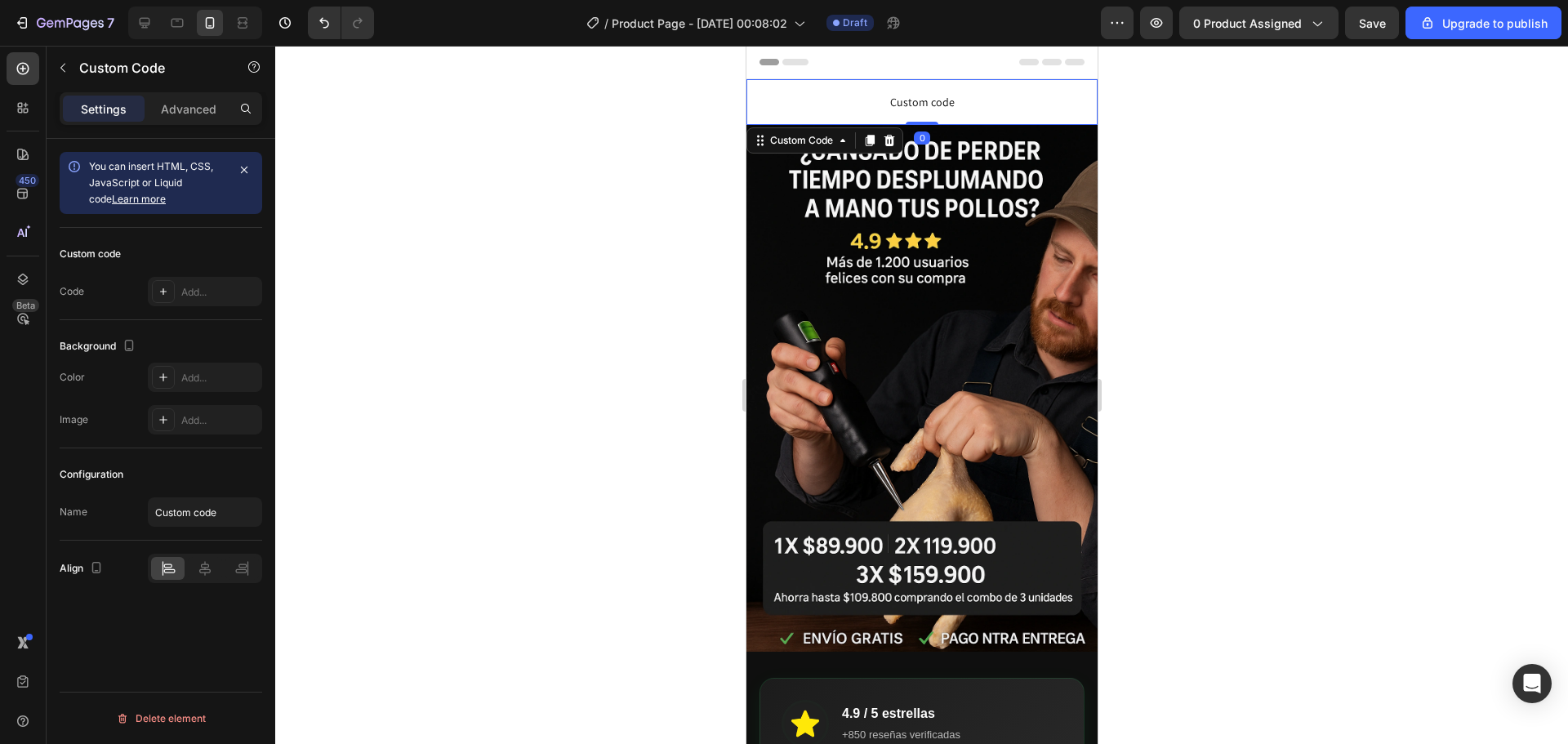
click at [846, 103] on span "Custom code" at bounding box center [921, 102] width 351 height 20
click at [183, 288] on div "Add..." at bounding box center [219, 292] width 76 height 15
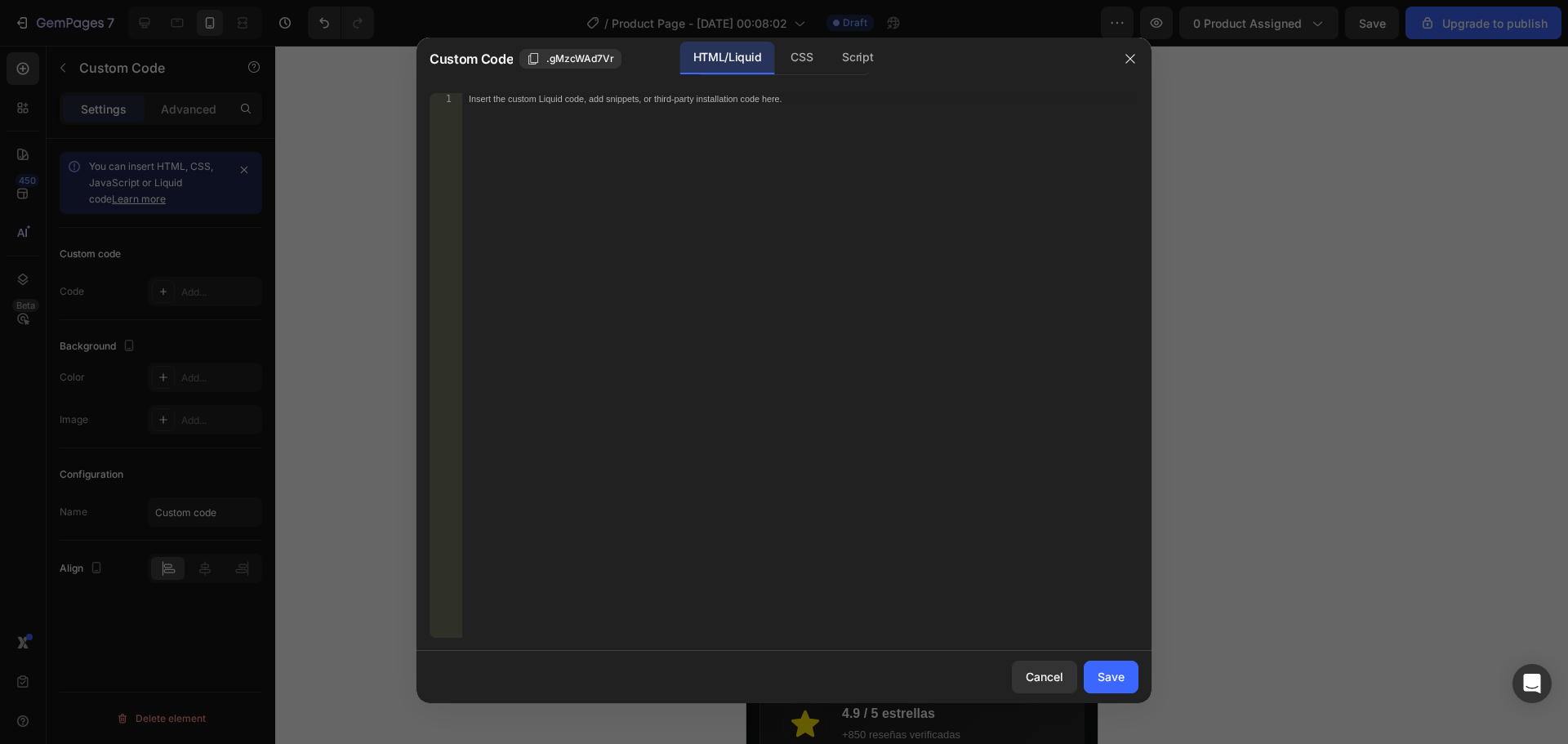
click at [596, 140] on div "Insert the custom Liquid code, add snippets, or third-party installation code h…" at bounding box center [801, 376] width 676 height 567
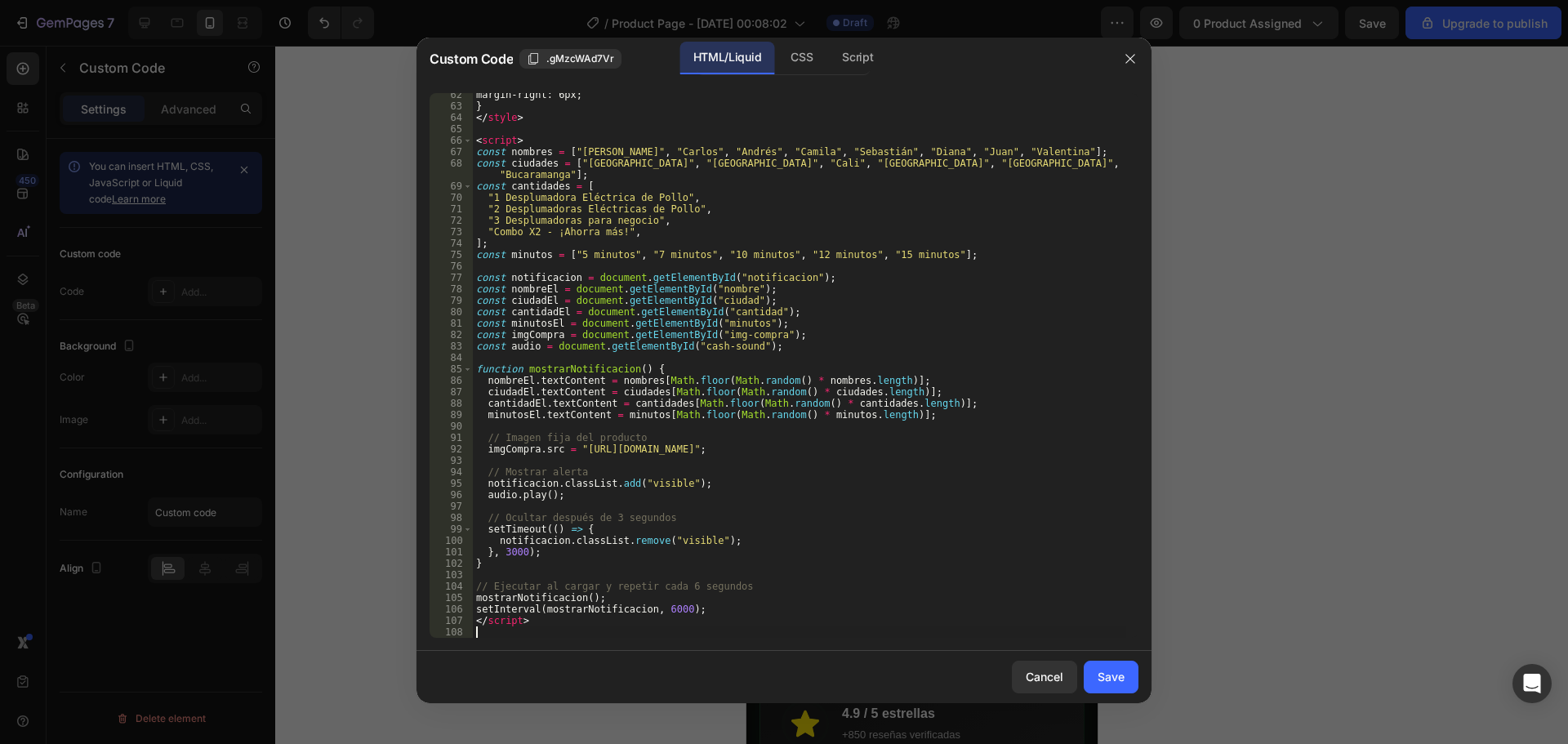
scroll to position [724, 0]
click at [1103, 675] on div "Save" at bounding box center [1111, 676] width 27 height 17
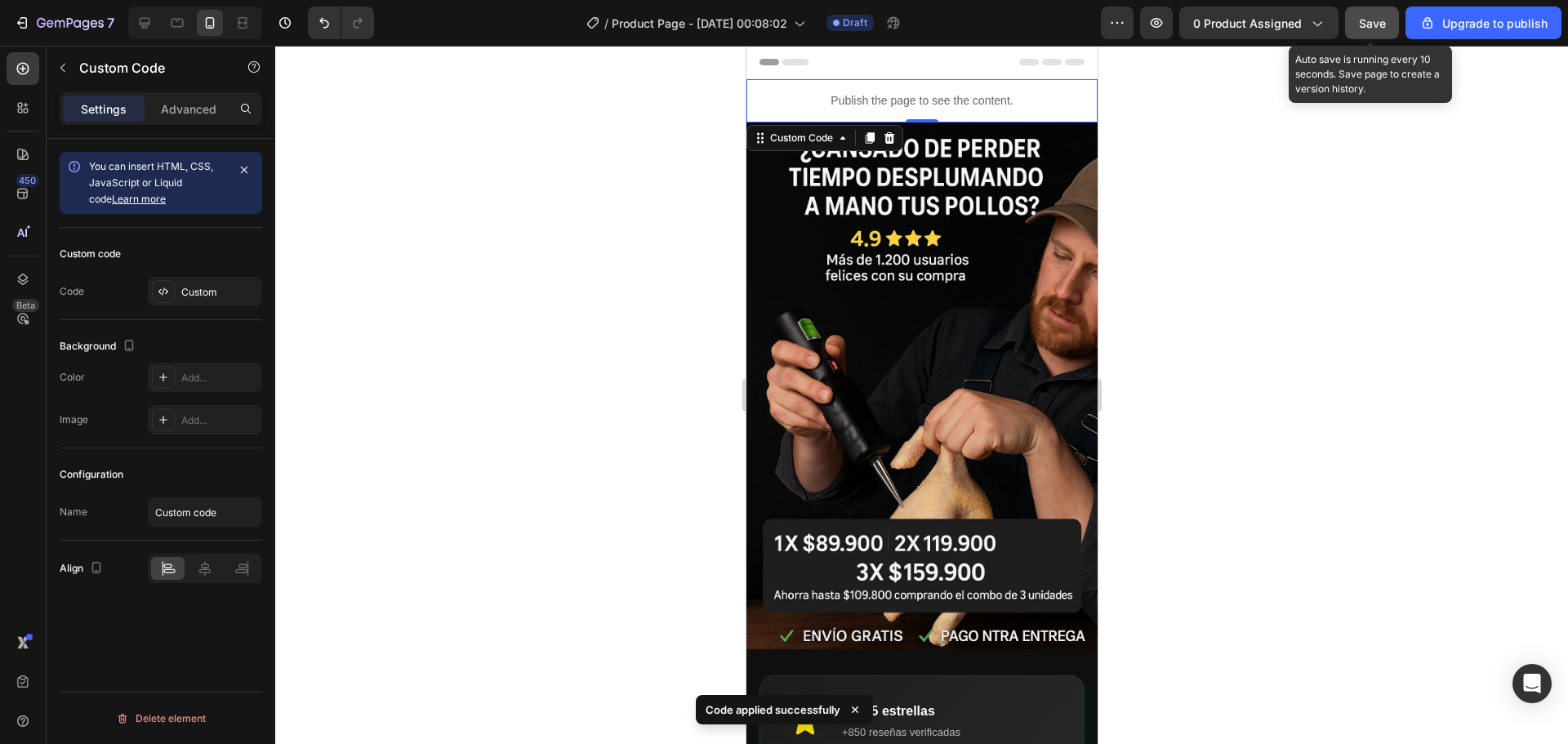
click at [1386, 30] on div "Save" at bounding box center [1371, 23] width 27 height 17
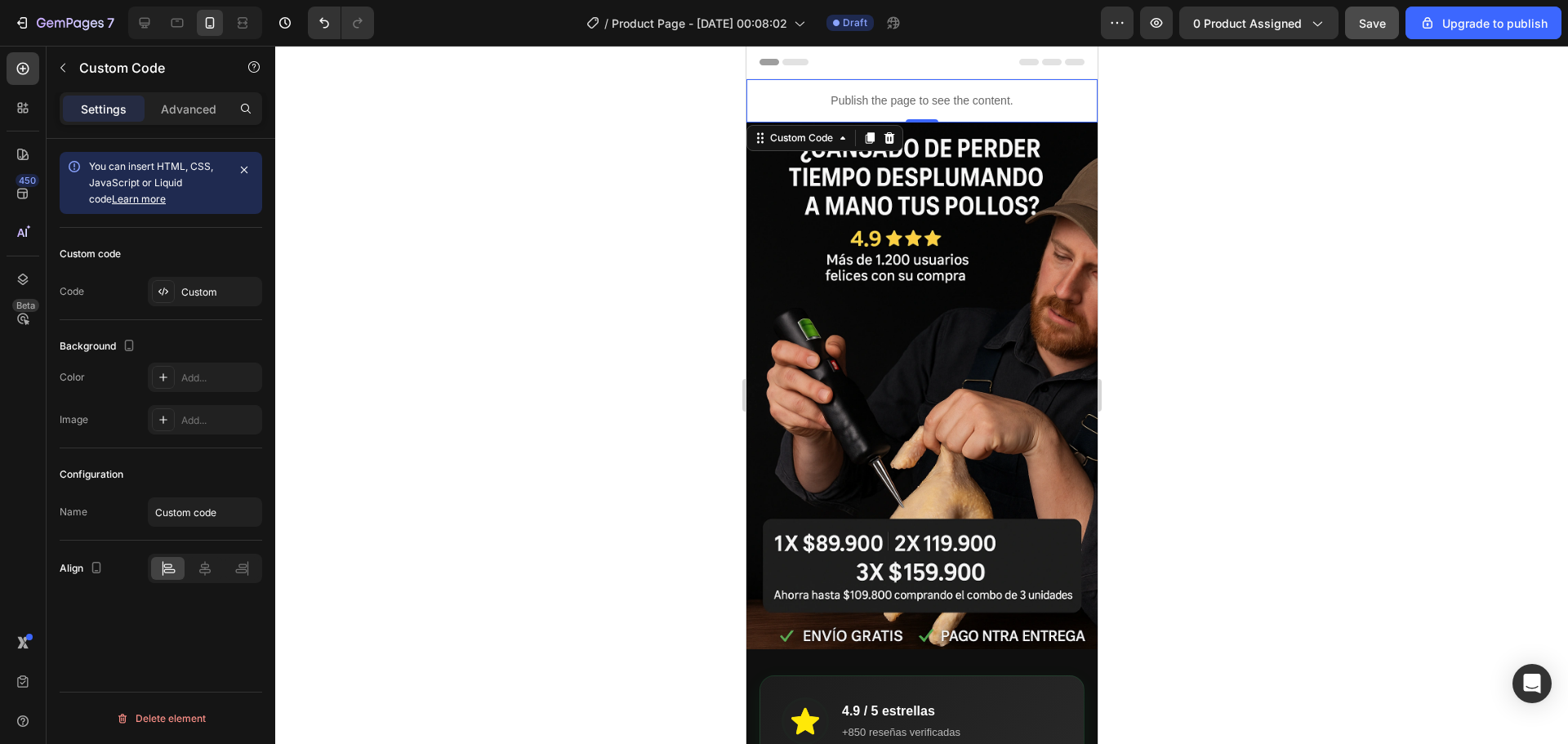
click at [981, 100] on p "Publish the page to see the content." at bounding box center [921, 101] width 351 height 17
click at [210, 287] on div "Custom" at bounding box center [219, 292] width 76 height 15
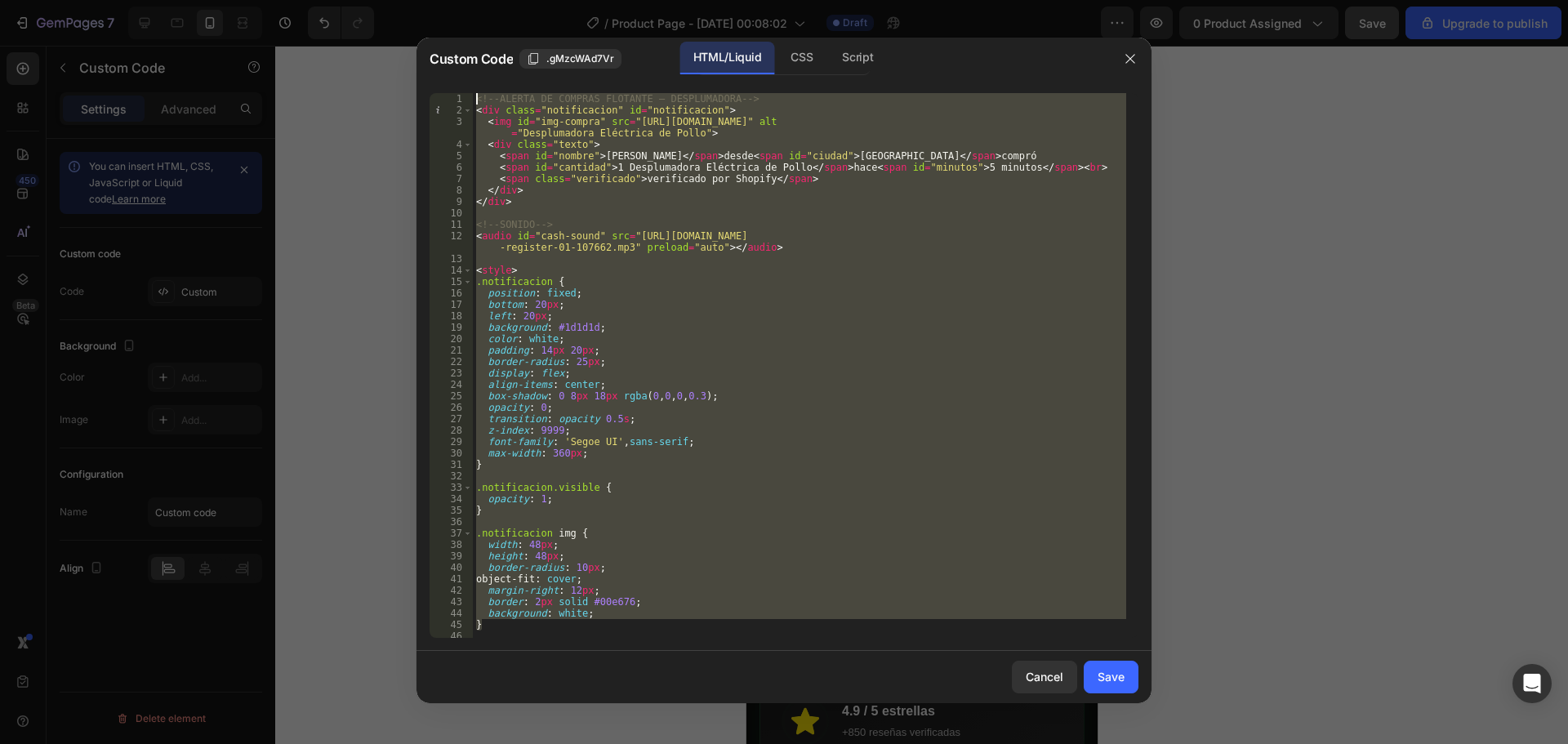
drag, startPoint x: 506, startPoint y: 627, endPoint x: 475, endPoint y: 88, distance: 539.9
click at [475, 88] on div "} 1 2 3 4 5 6 7 8 9 10 11 12 13 14 15 16 17 18 19 20 21 22 23 24 25 26 27 28 29…" at bounding box center [784, 365] width 735 height 571
type textarea "<!-- ALERTA DE COMPRAS FLOTANTE – DESPLUMADORA --> <div class="notificacion" id…"
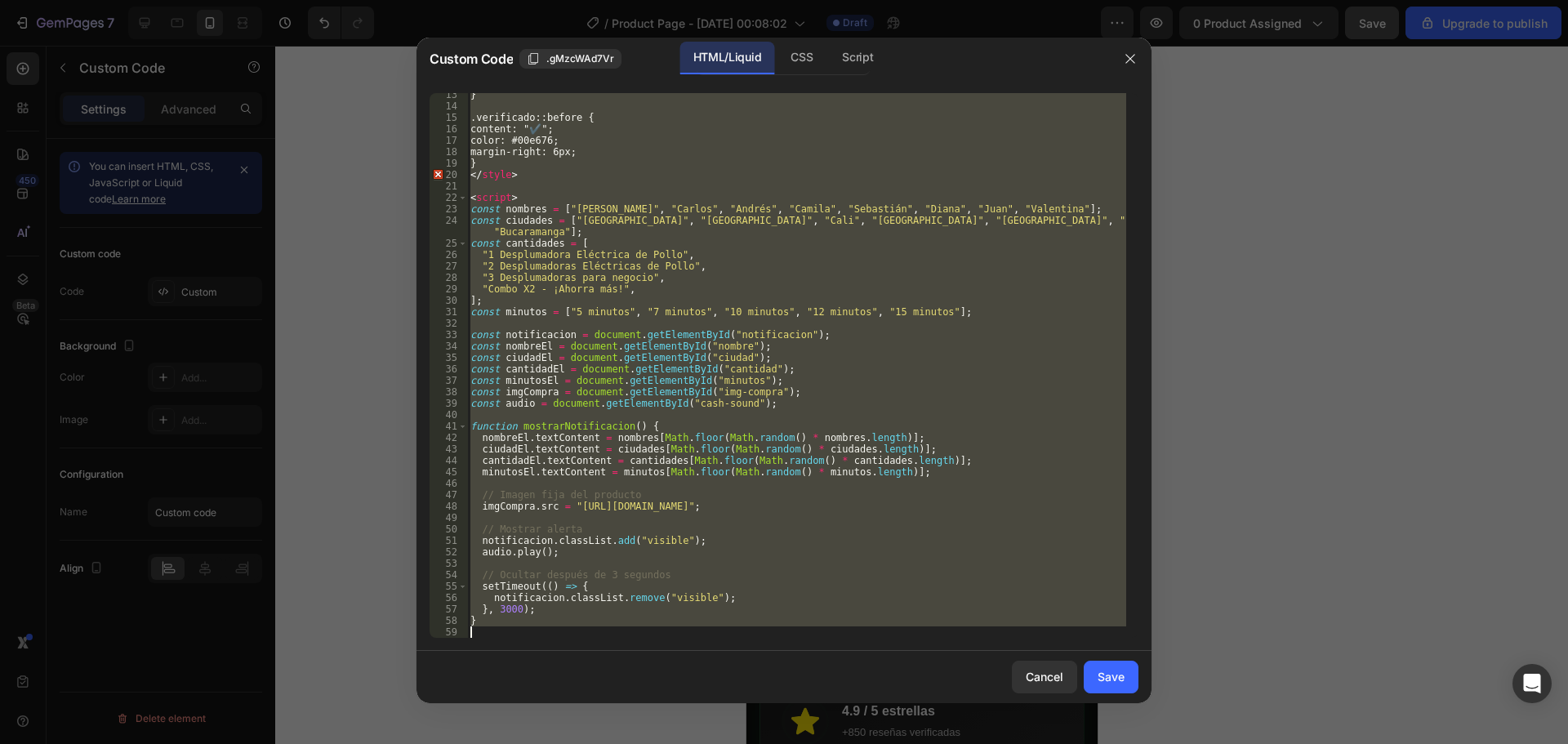
scroll to position [198, 0]
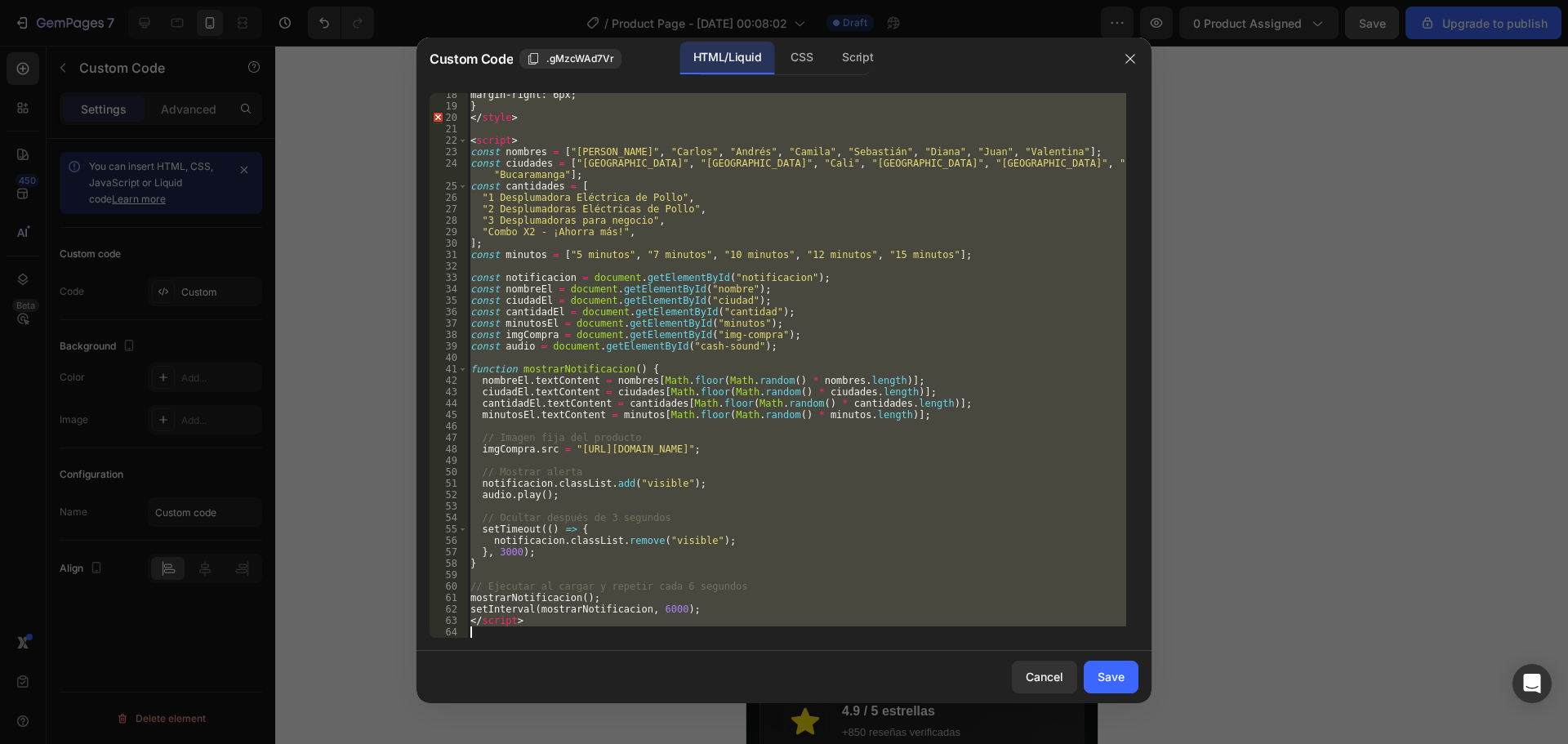
drag, startPoint x: 472, startPoint y: 94, endPoint x: 652, endPoint y: 643, distance: 577.8
click at [652, 643] on div "18 19 20 21 22 23 24 25 26 27 28 29 30 31 32 33 34 35 36 37 38 39 40 41 42 43 4…" at bounding box center [784, 365] width 735 height 571
type textarea "</script>"
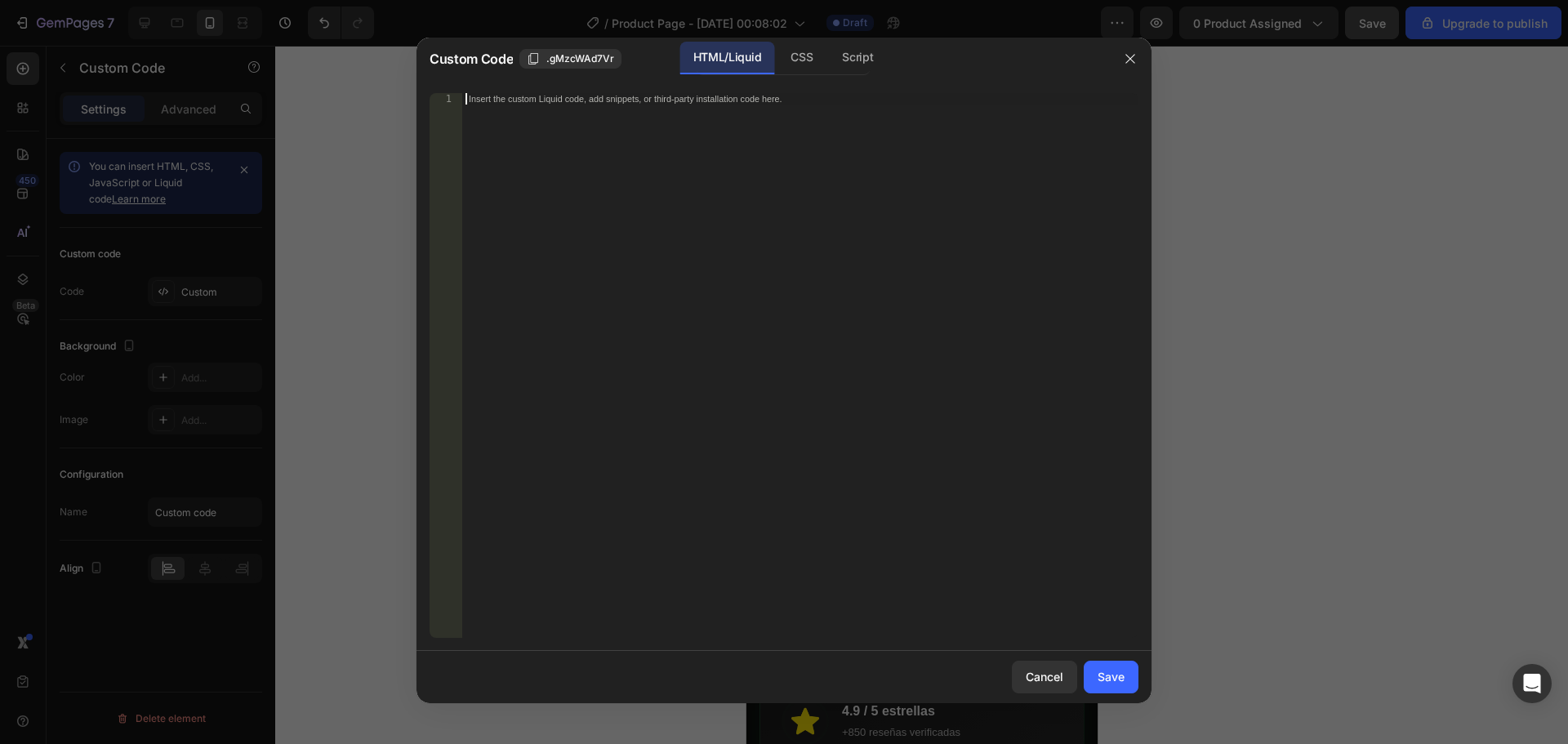
scroll to position [462, 0]
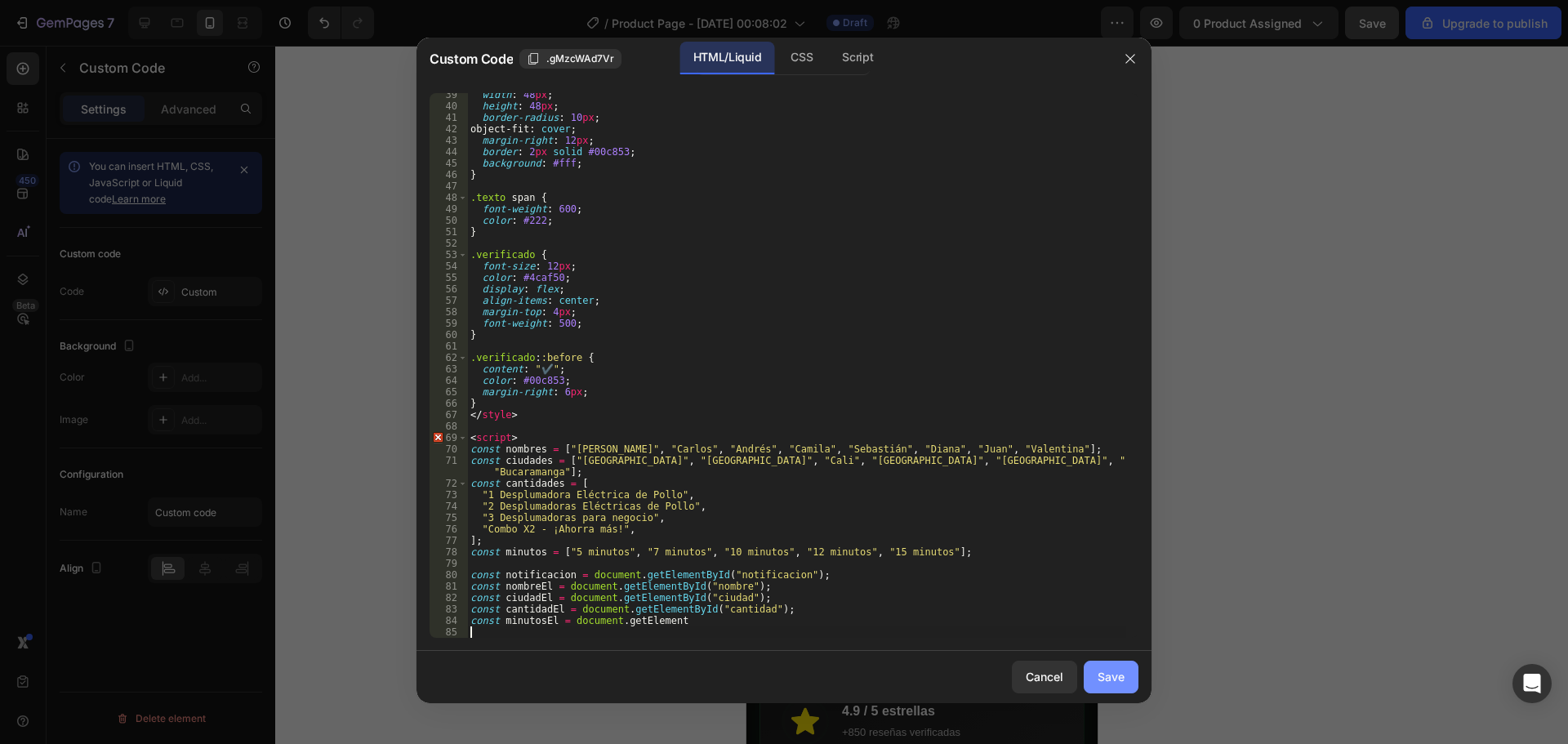
click at [1119, 682] on div "Save" at bounding box center [1111, 676] width 27 height 17
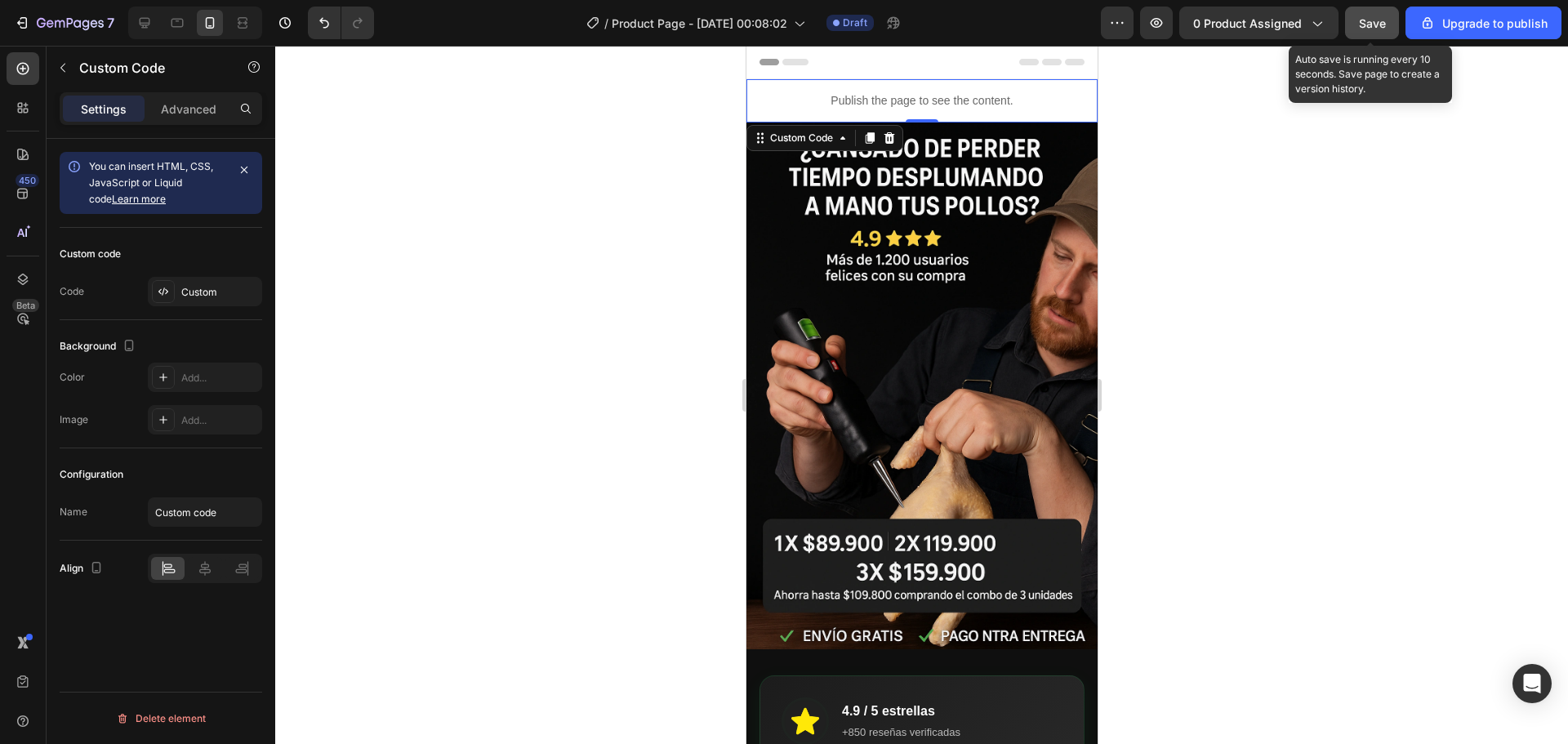
click at [1353, 23] on button "Save" at bounding box center [1371, 23] width 54 height 33
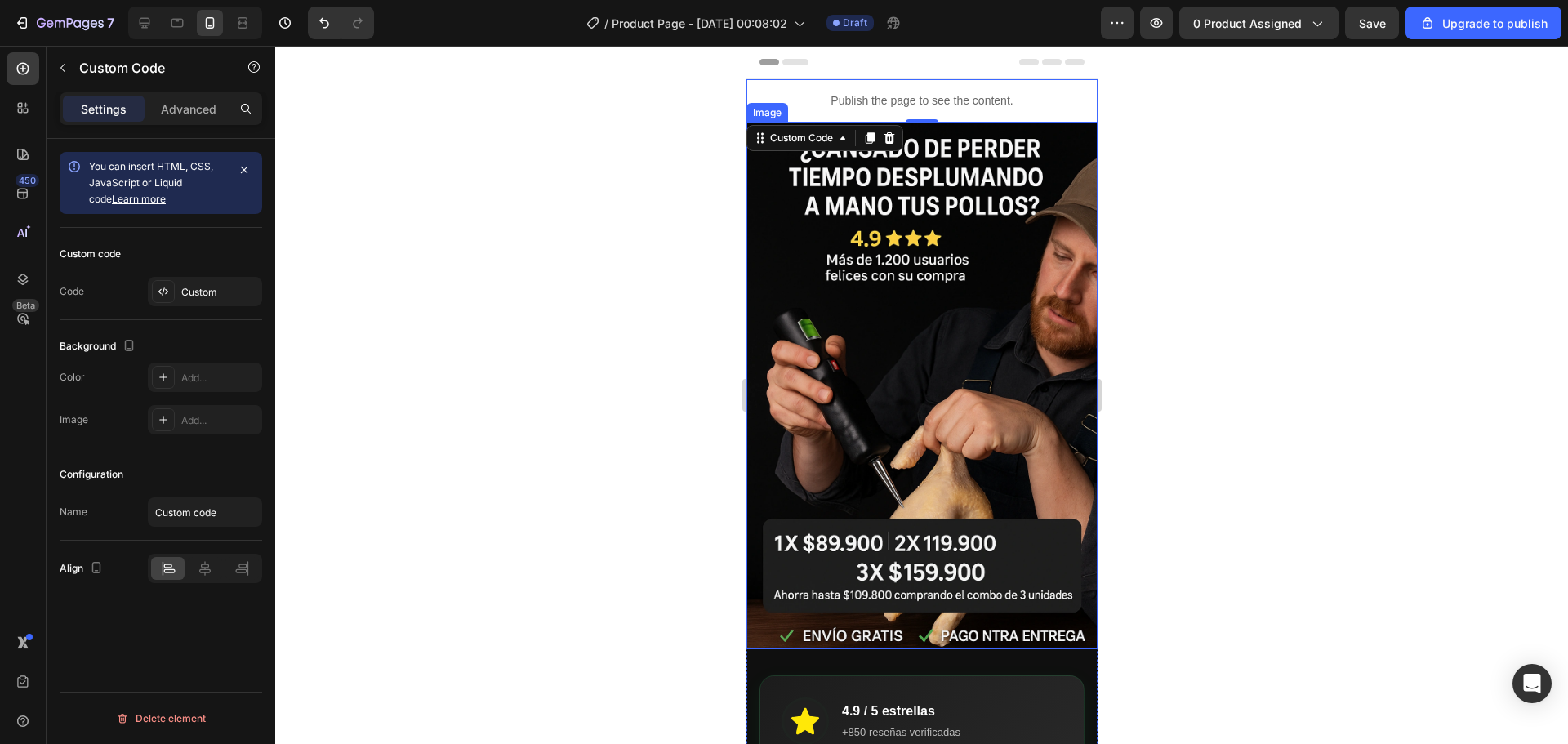
click at [1015, 372] on img at bounding box center [921, 386] width 351 height 527
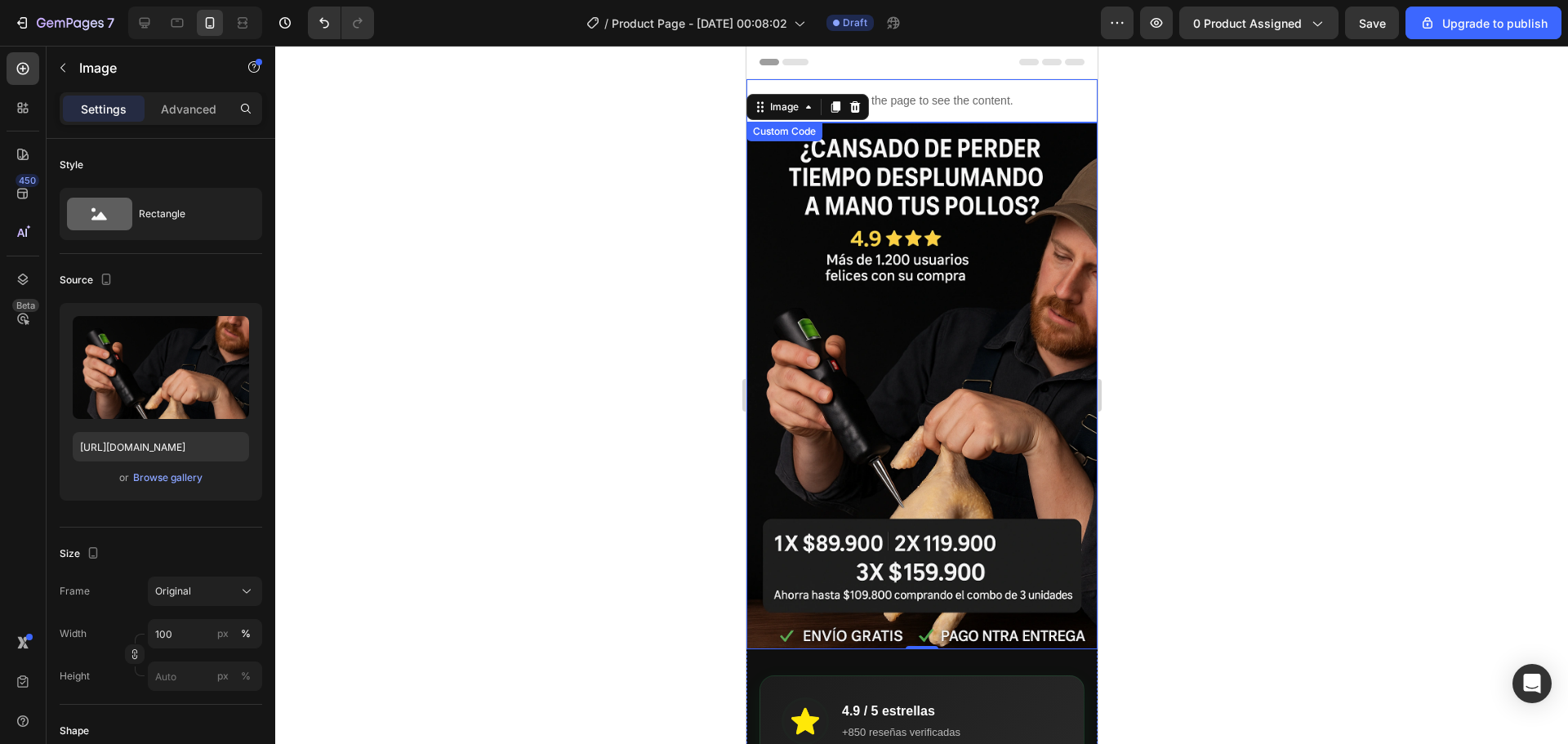
click at [962, 106] on p "Publish the page to see the content." at bounding box center [921, 101] width 351 height 17
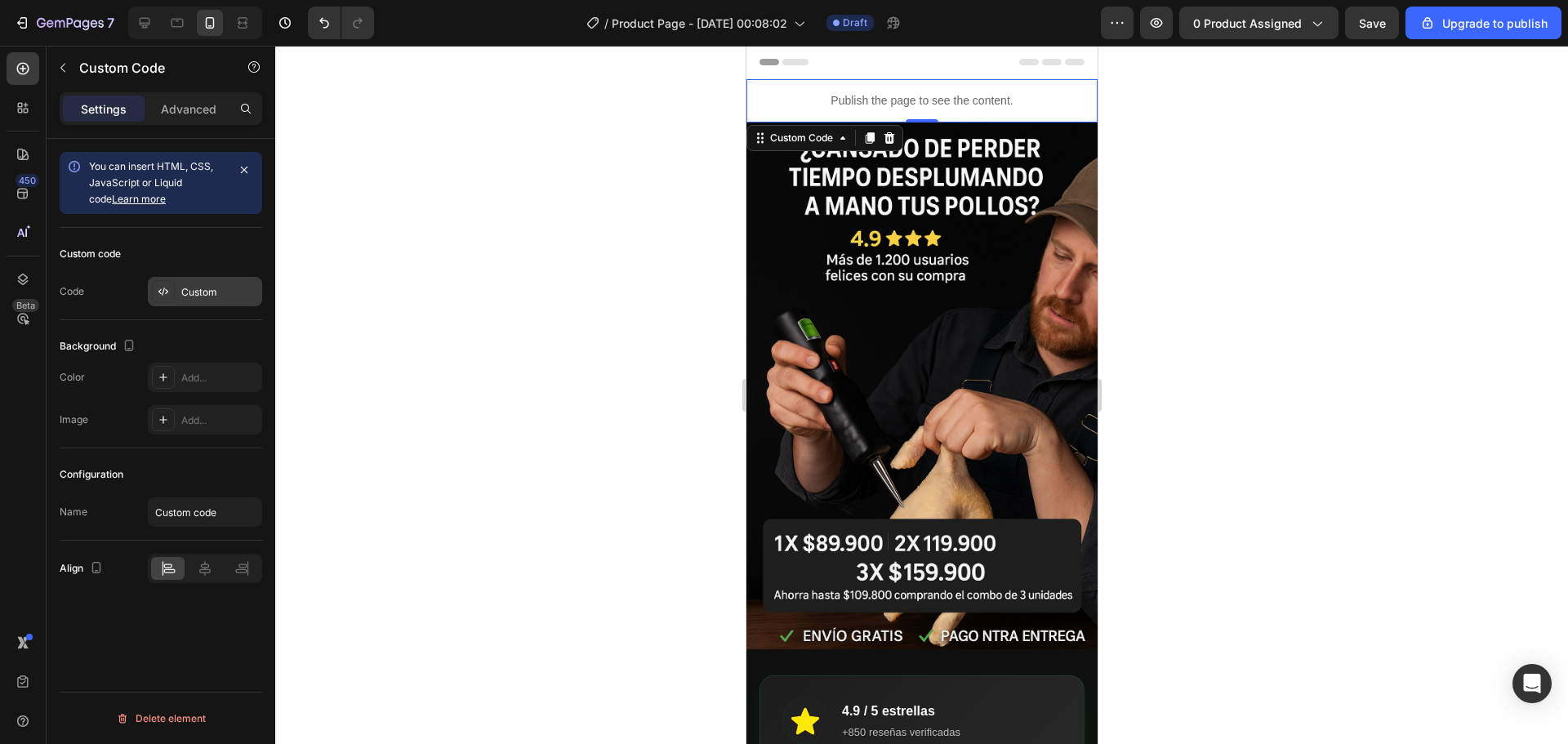
click at [203, 294] on div "Custom" at bounding box center [219, 292] width 76 height 15
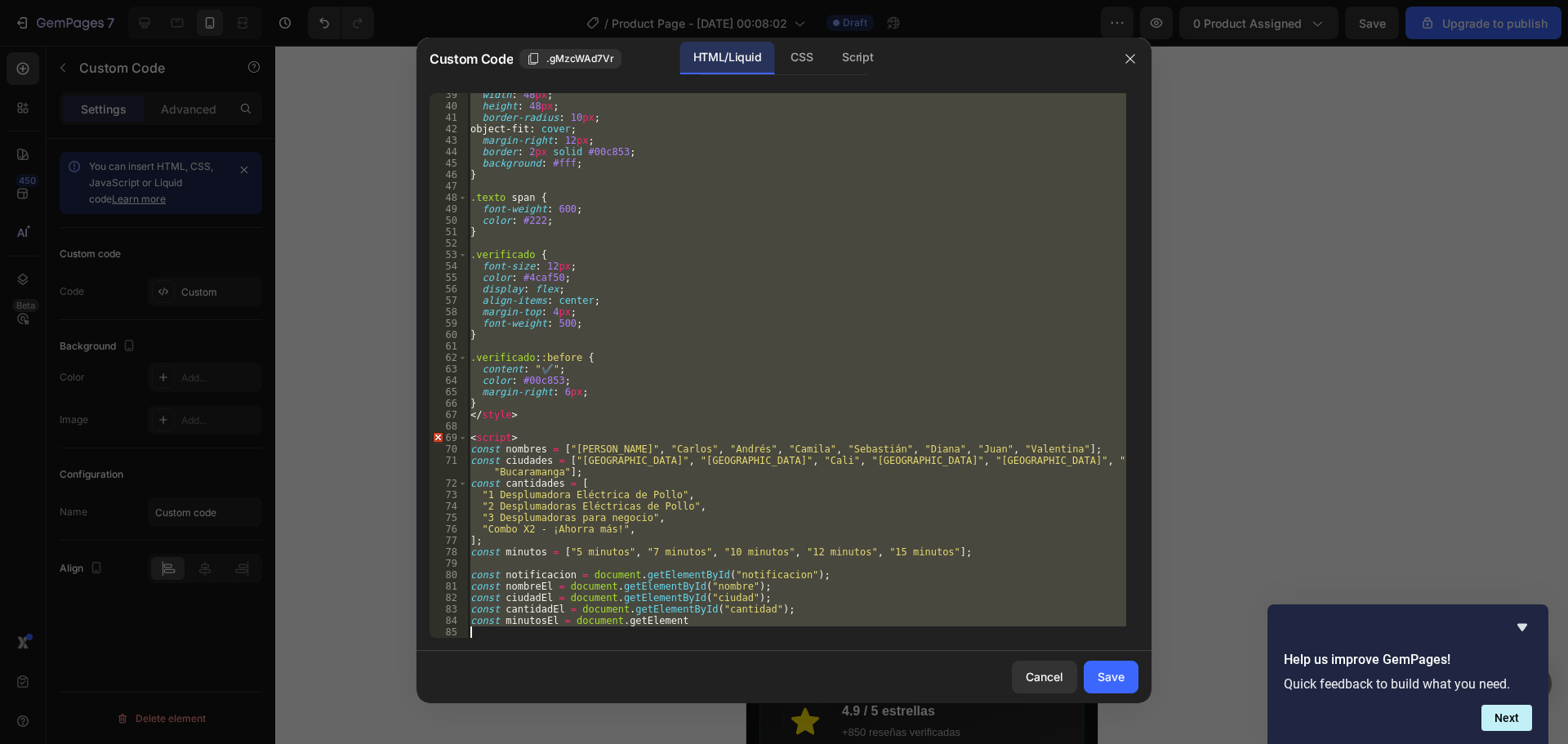
drag, startPoint x: 474, startPoint y: 104, endPoint x: 606, endPoint y: 672, distance: 583.1
click at [606, 672] on div "Custom Code .gMzcWAd7Vr HTML/Liquid CSS Script <!-- ALERTA DE COMPRA FLOTANTE –…" at bounding box center [784, 370] width 735 height 665
type textarea "<"
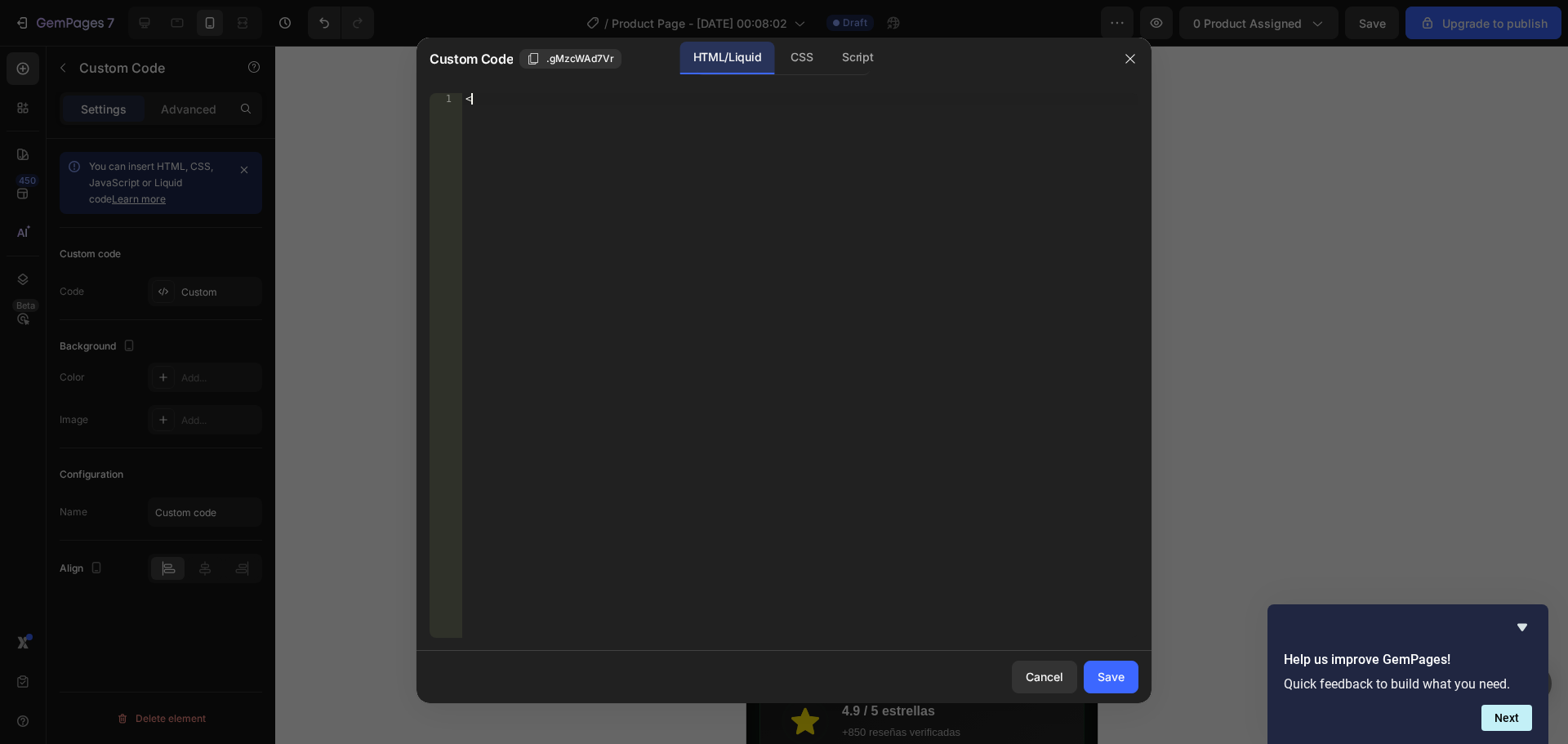
paste textarea
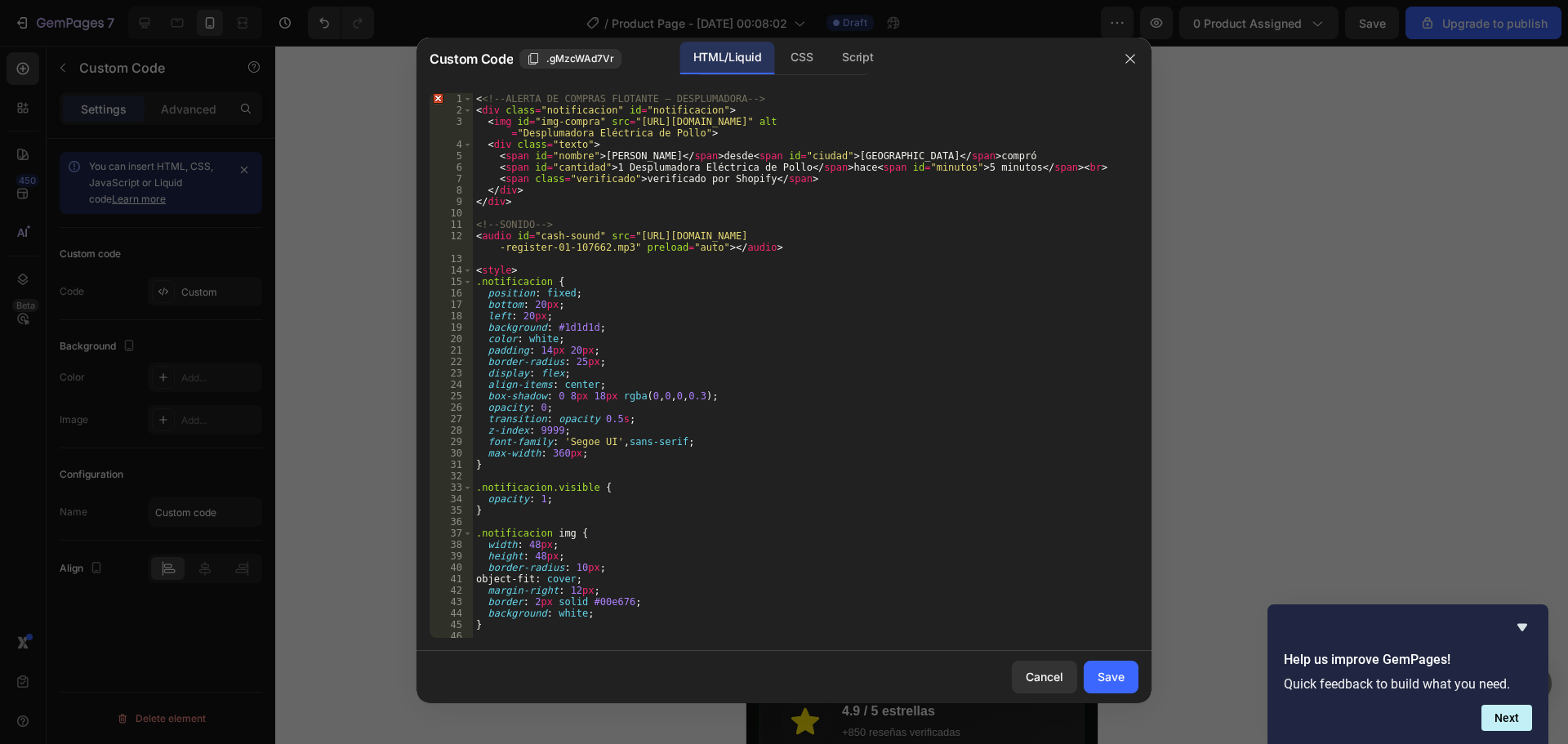
scroll to position [0, 0]
click at [1118, 687] on button "Save" at bounding box center [1111, 677] width 55 height 33
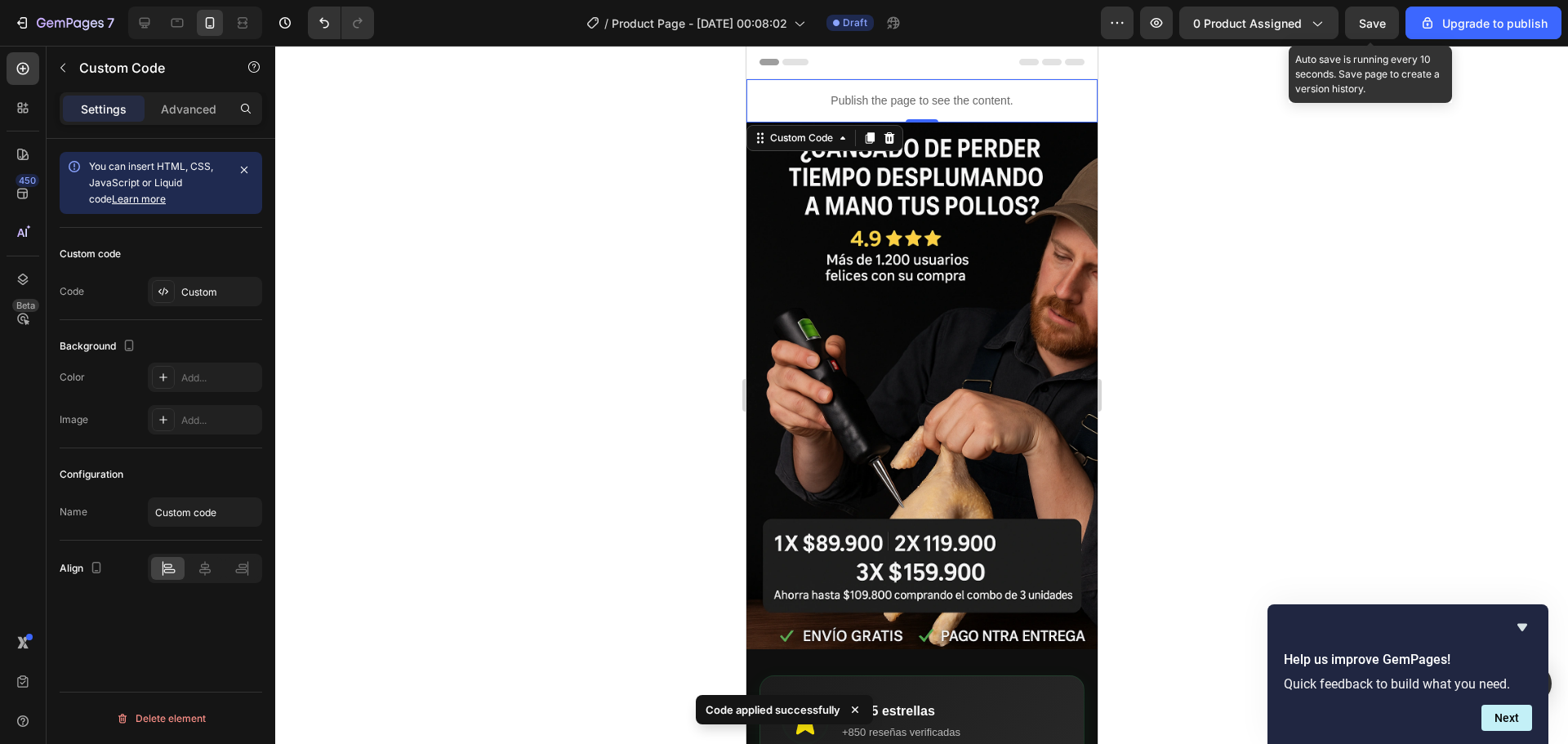
click at [1365, 31] on div "Save" at bounding box center [1371, 23] width 27 height 17
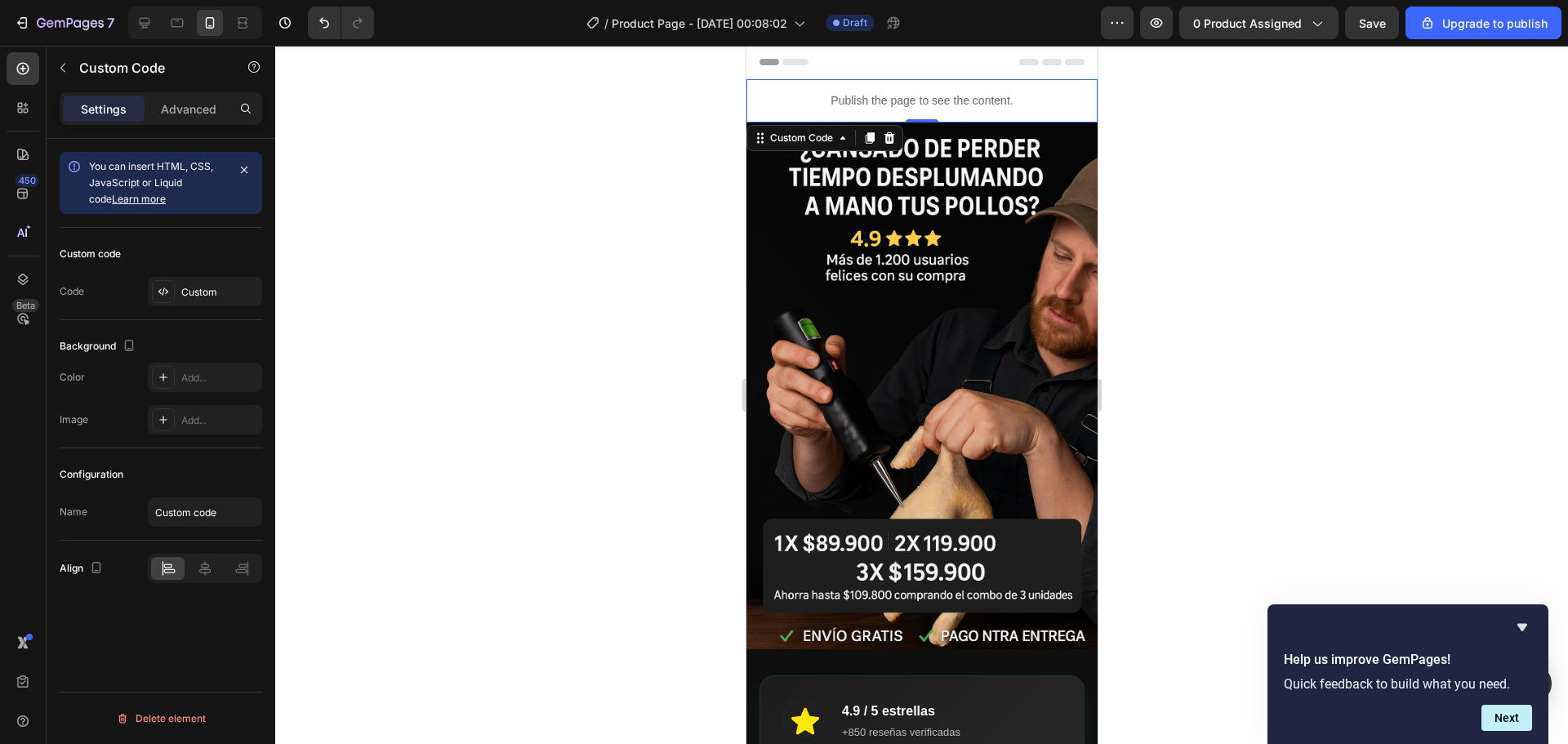
click at [808, 93] on p "Publish the page to see the content." at bounding box center [921, 101] width 351 height 17
click at [1187, 163] on div at bounding box center [922, 395] width 1293 height 699
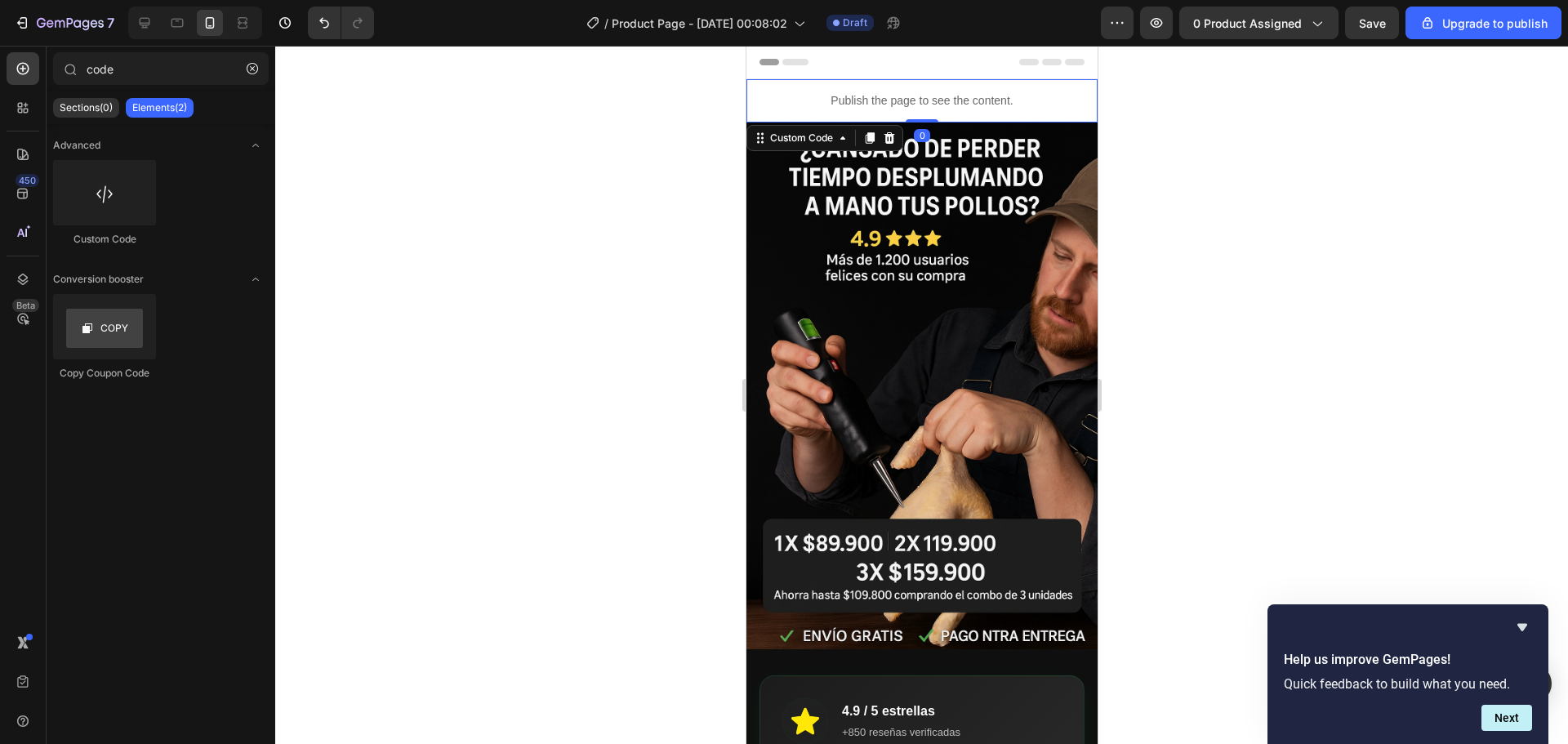
click at [953, 108] on p "Publish the page to see the content." at bounding box center [921, 101] width 351 height 17
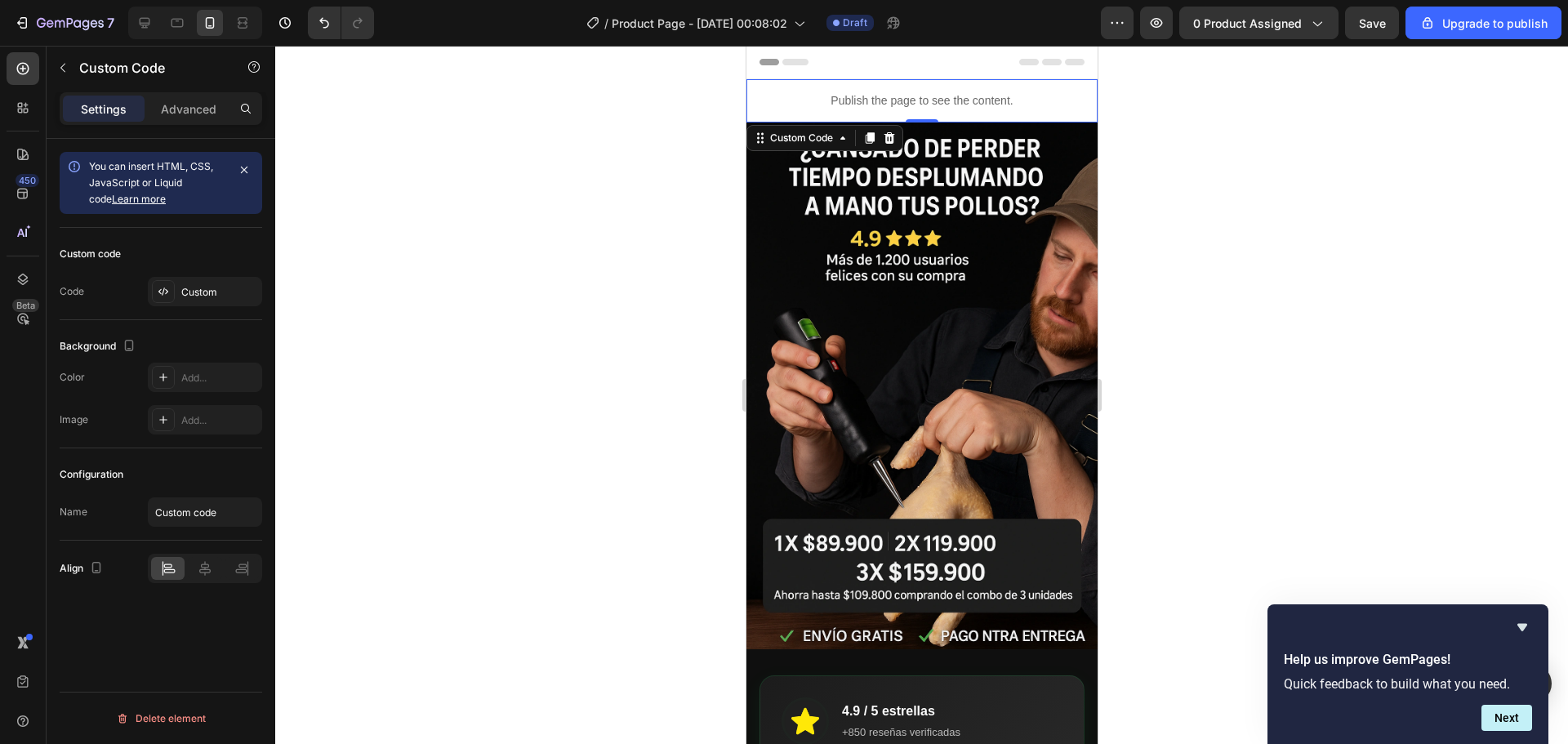
click at [823, 100] on p "Publish the page to see the content." at bounding box center [921, 101] width 351 height 17
click at [245, 170] on icon "button" at bounding box center [245, 170] width 7 height 7
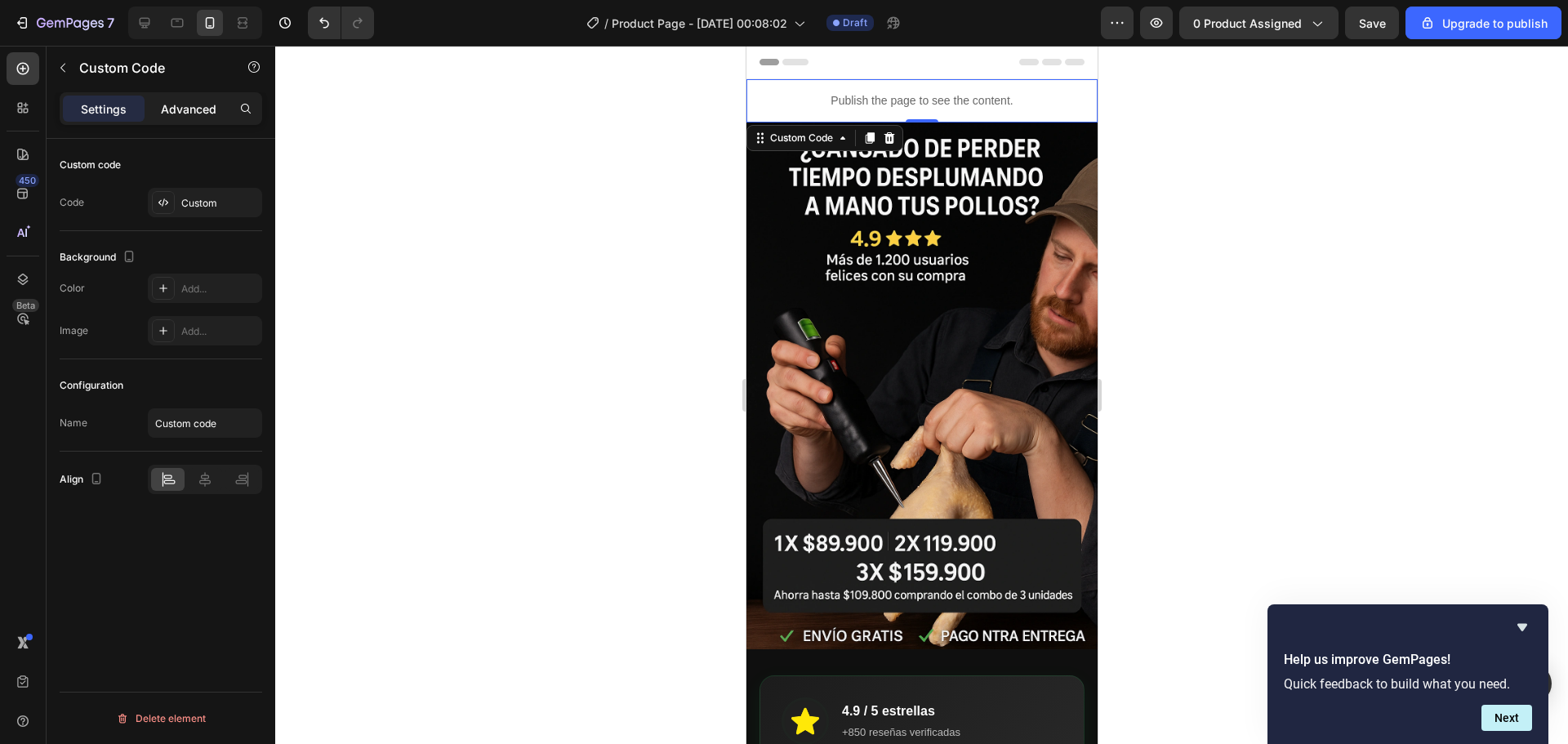
click at [193, 106] on p "Advanced" at bounding box center [188, 109] width 56 height 17
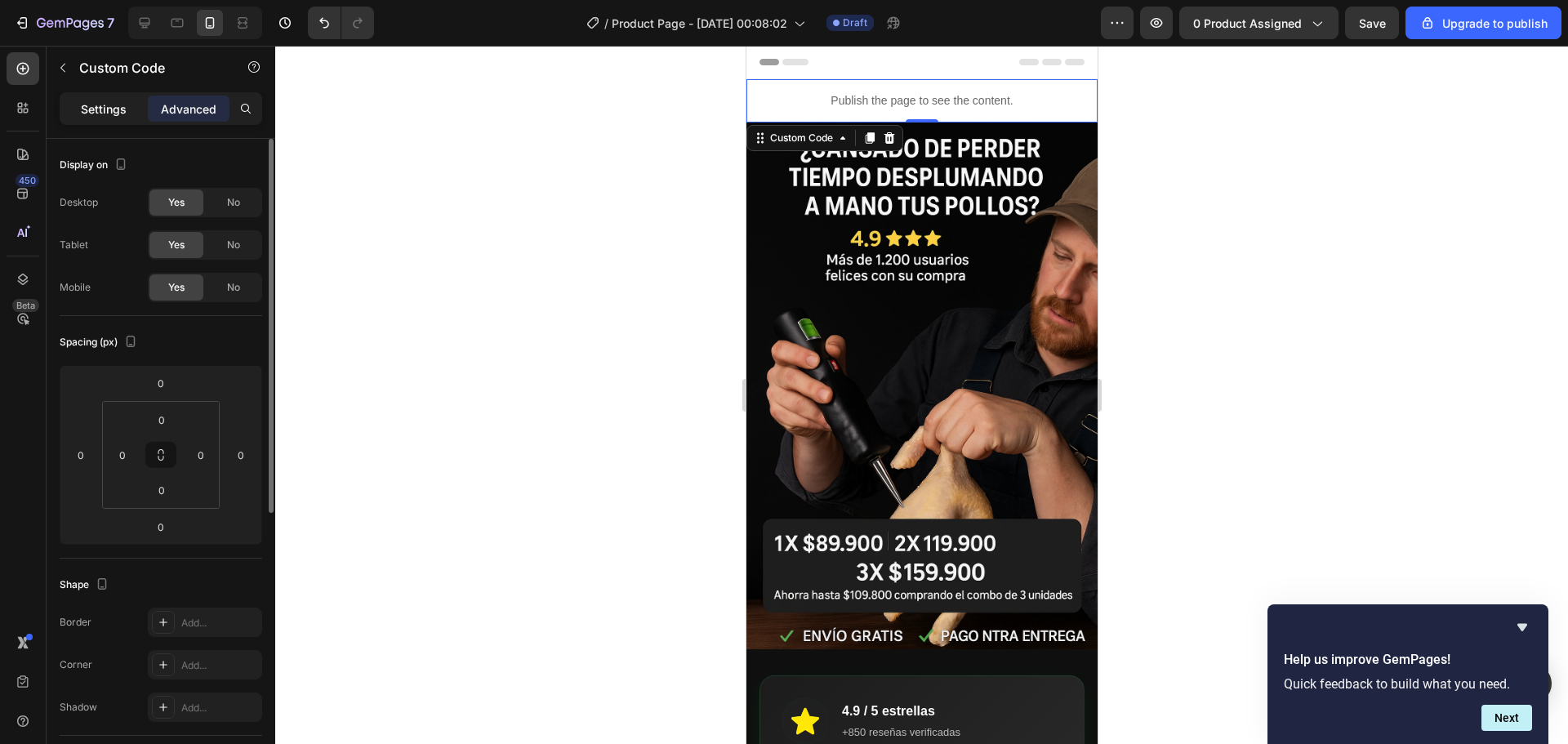
click at [110, 104] on p "Settings" at bounding box center [103, 109] width 45 height 17
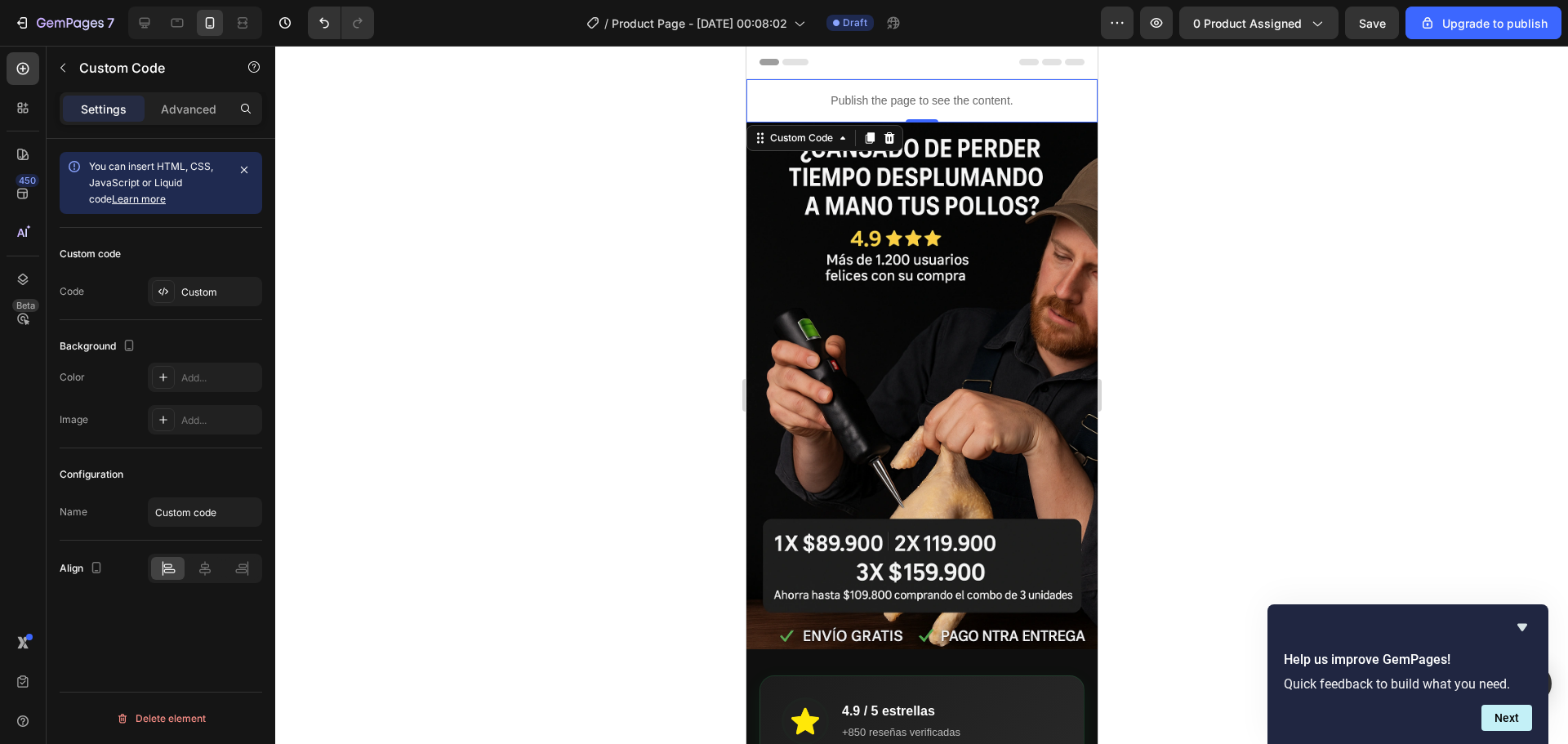
click at [966, 98] on p "Publish the page to see the content." at bounding box center [921, 101] width 351 height 17
click at [952, 103] on p "Publish the page to see the content." at bounding box center [921, 101] width 351 height 17
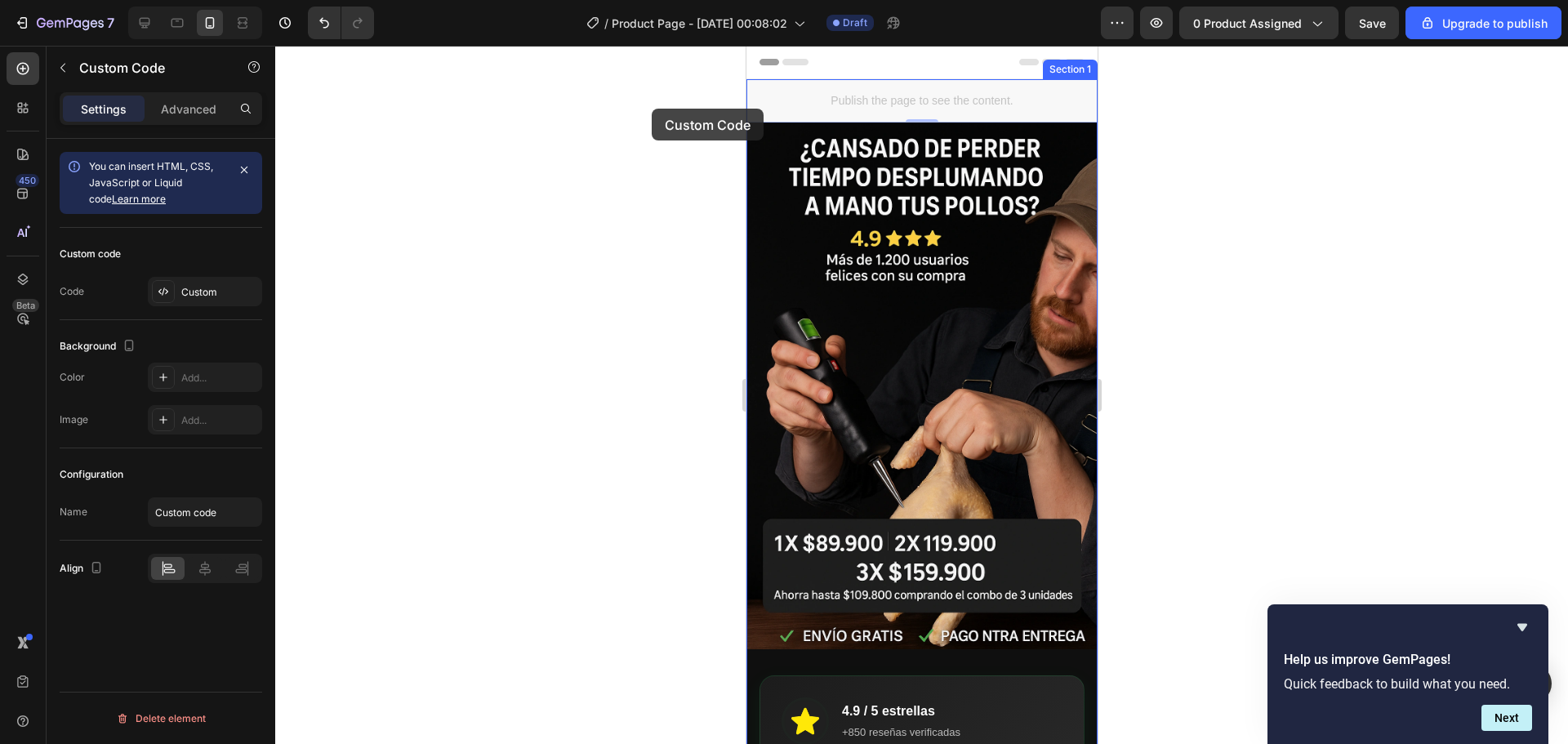
drag, startPoint x: 925, startPoint y: 101, endPoint x: 1340, endPoint y: 154, distance: 418.4
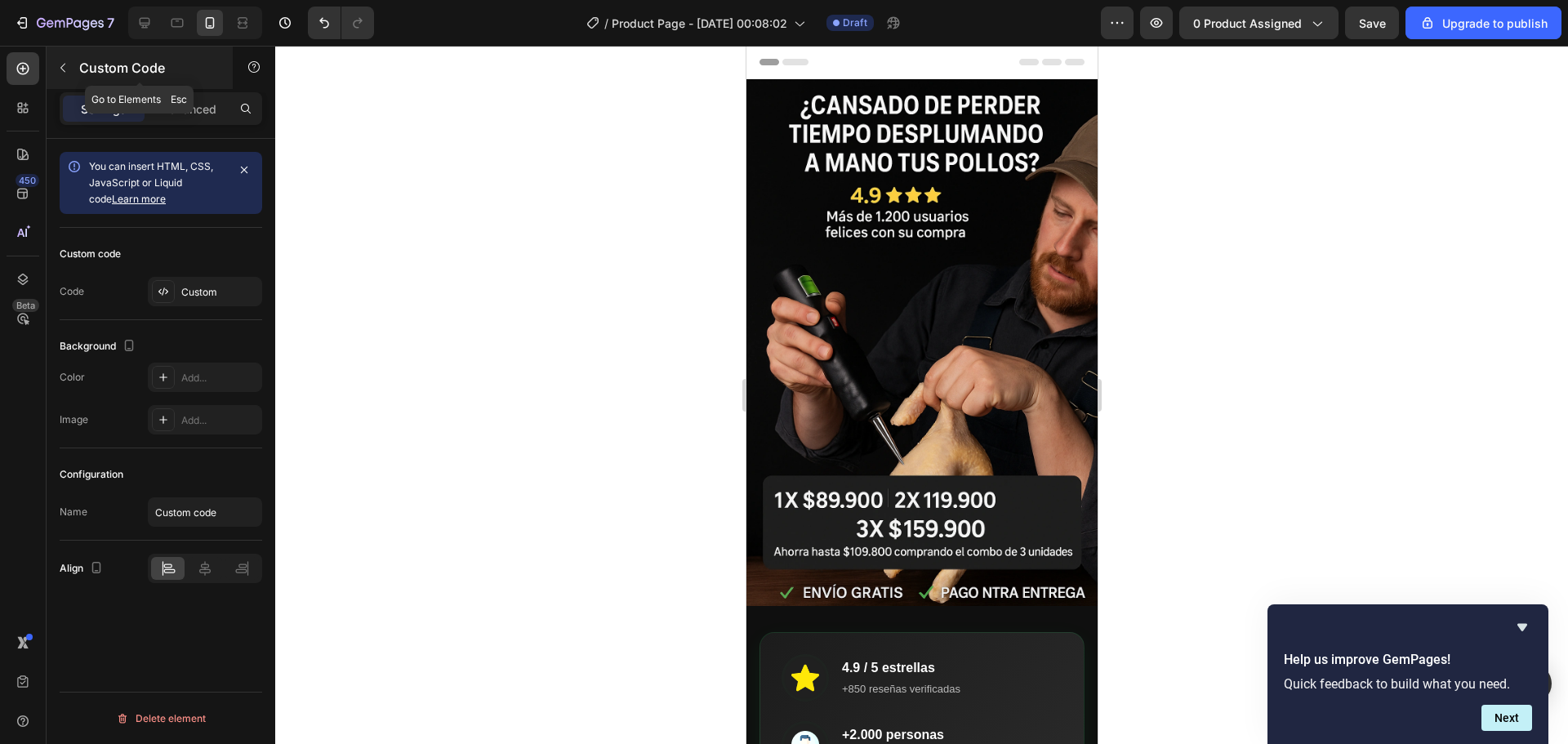
click at [65, 70] on icon "button" at bounding box center [63, 67] width 13 height 13
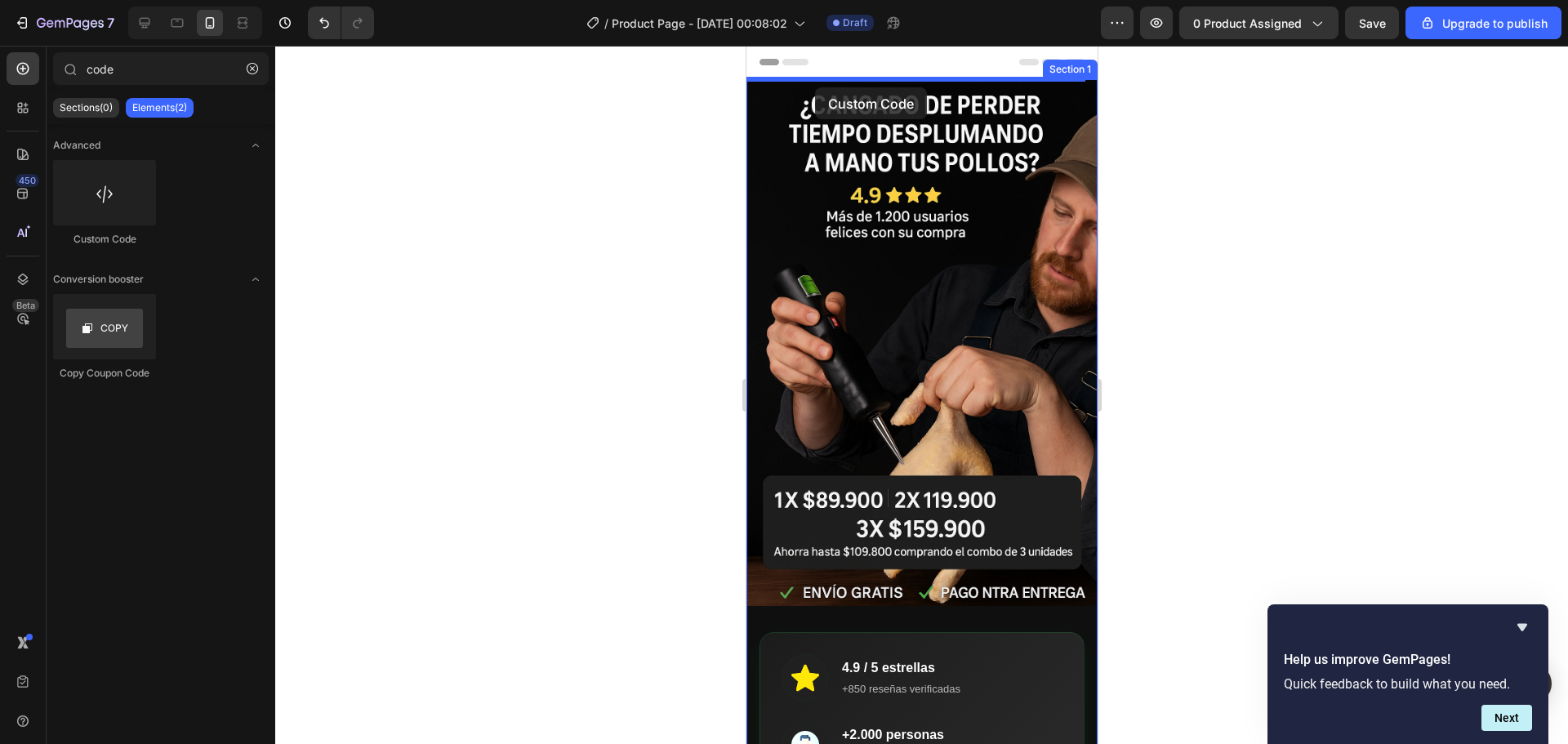
drag, startPoint x: 841, startPoint y: 236, endPoint x: 814, endPoint y: 88, distance: 150.4
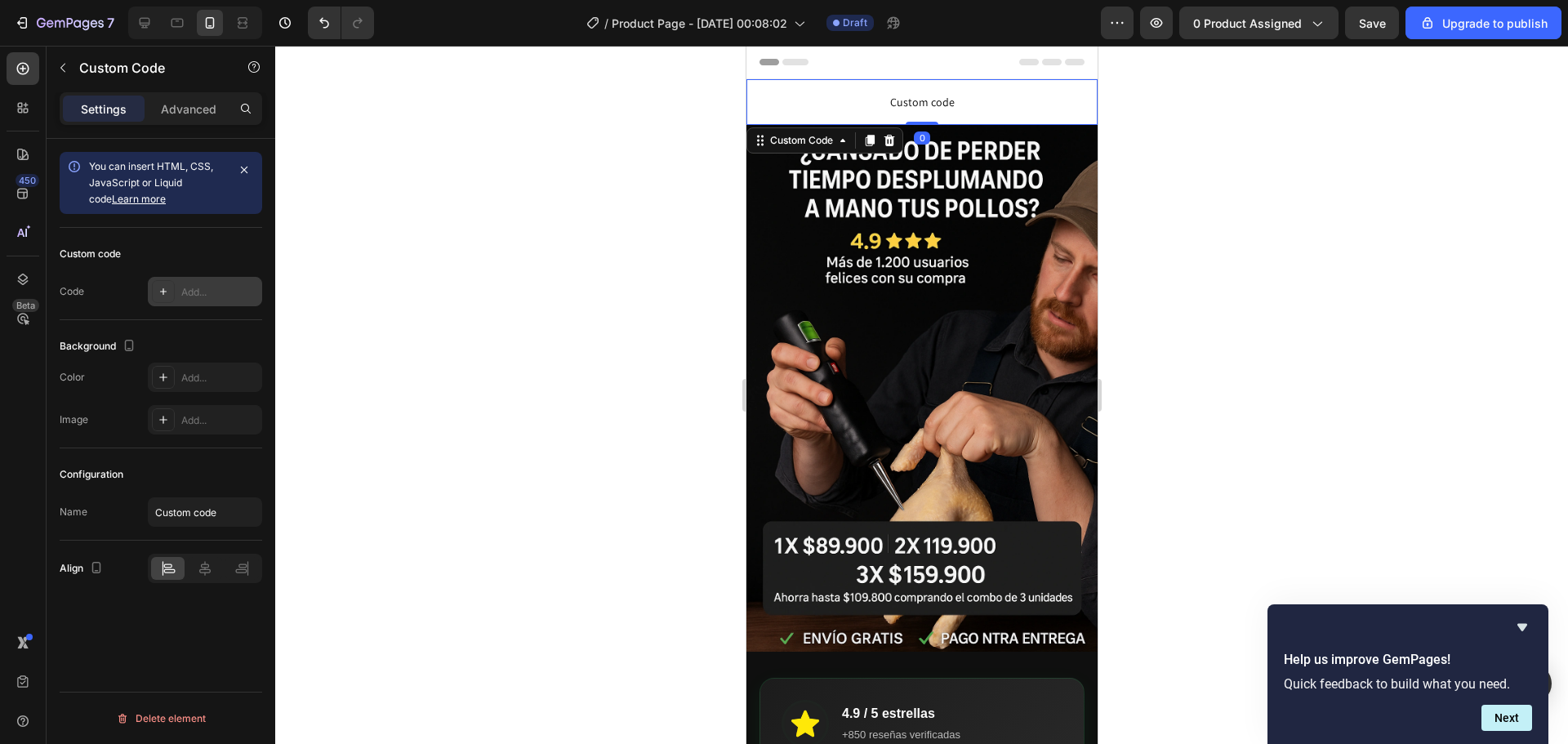
click at [204, 288] on div "Add..." at bounding box center [219, 292] width 76 height 15
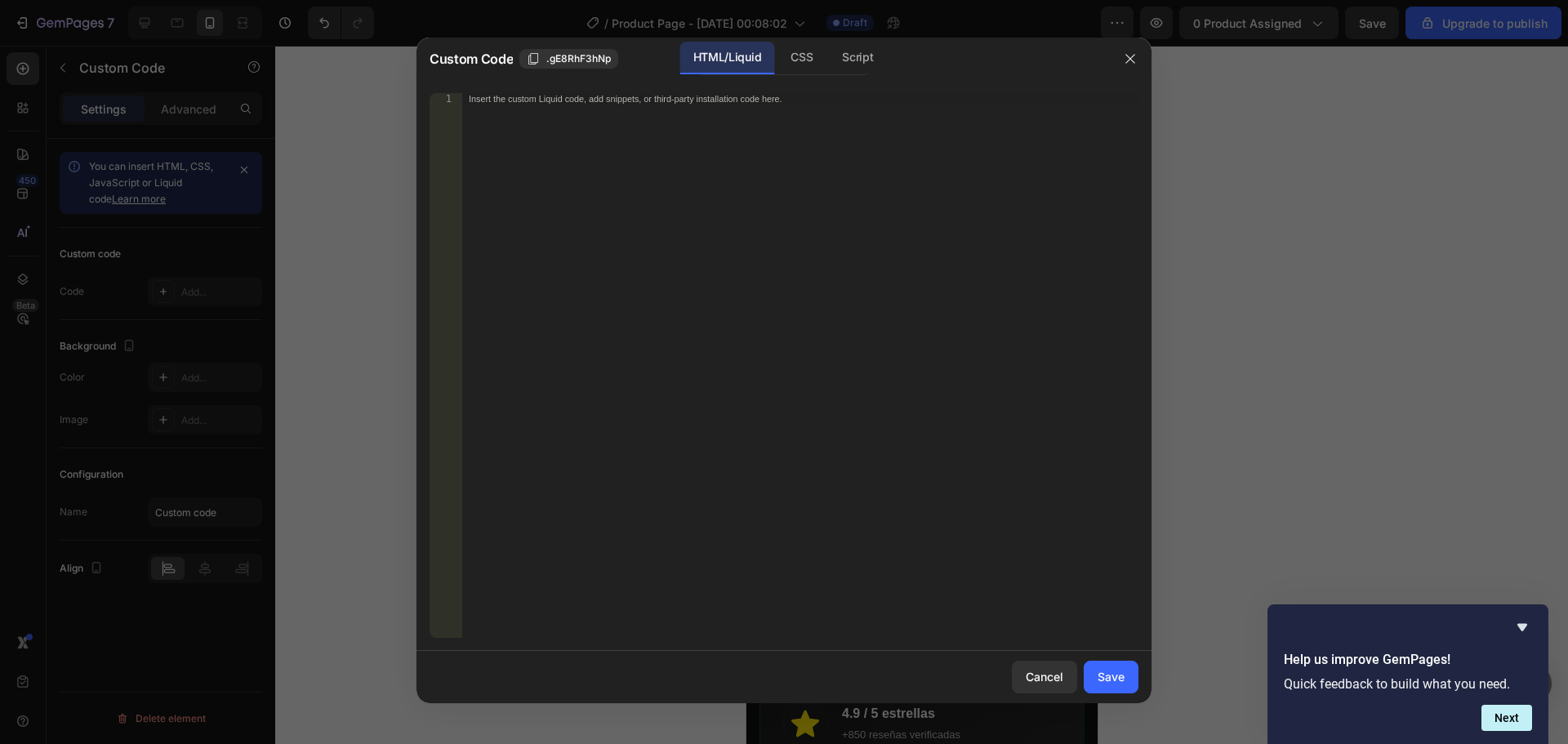
click at [546, 148] on div "Insert the custom Liquid code, add snippets, or third-party installation code h…" at bounding box center [801, 376] width 676 height 567
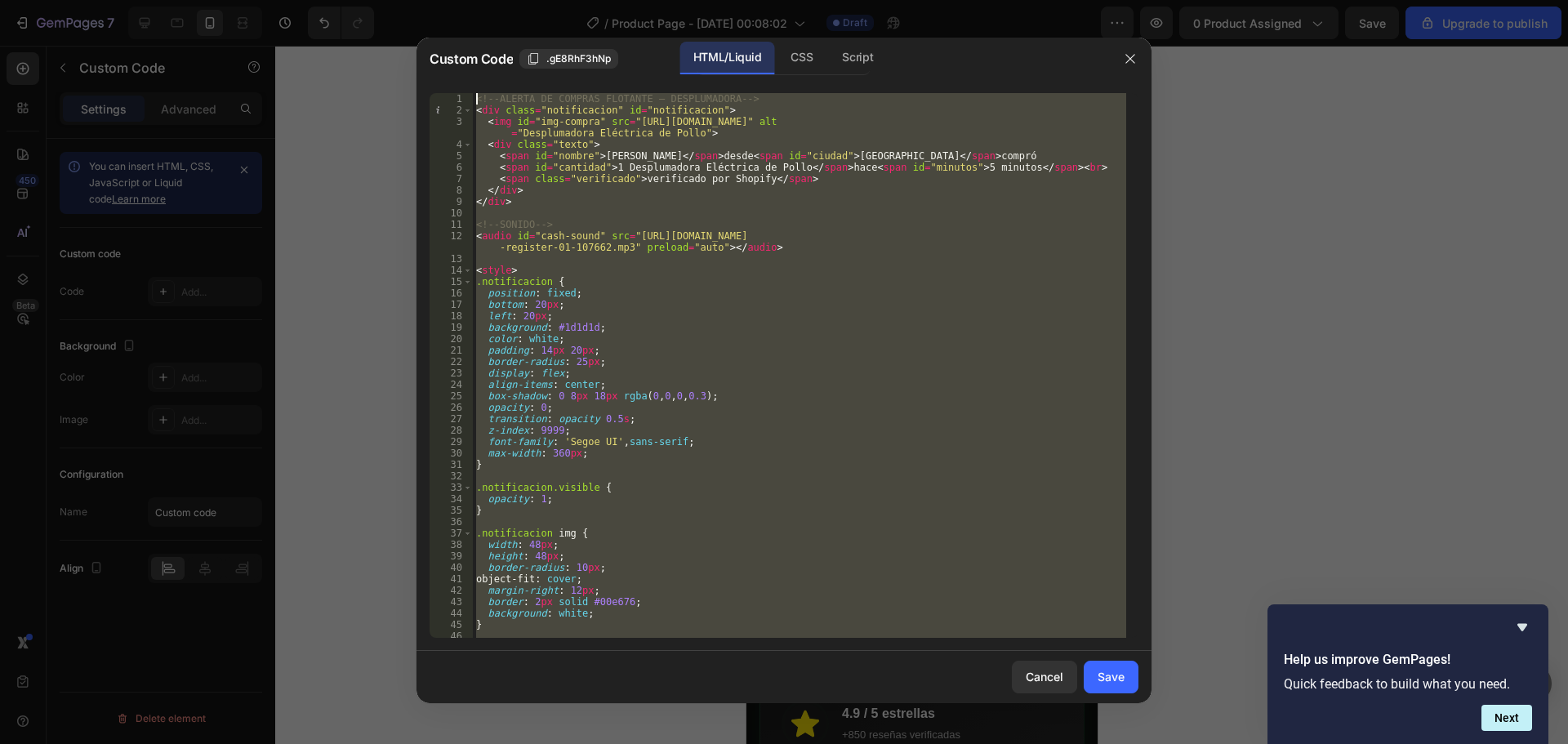
drag, startPoint x: 487, startPoint y: 634, endPoint x: 432, endPoint y: 47, distance: 589.6
click at [432, 47] on div "Custom Code .gE8RhF3hNp HTML/Liquid CSS Script 1 2 3 4 5 6 7 8 9 10 11 12 13 14…" at bounding box center [784, 370] width 735 height 665
type textarea "<!-- ALERTA DE COMPRAS FLOTANTE – DESPLUMADORA --> <div class="notificacion" id…"
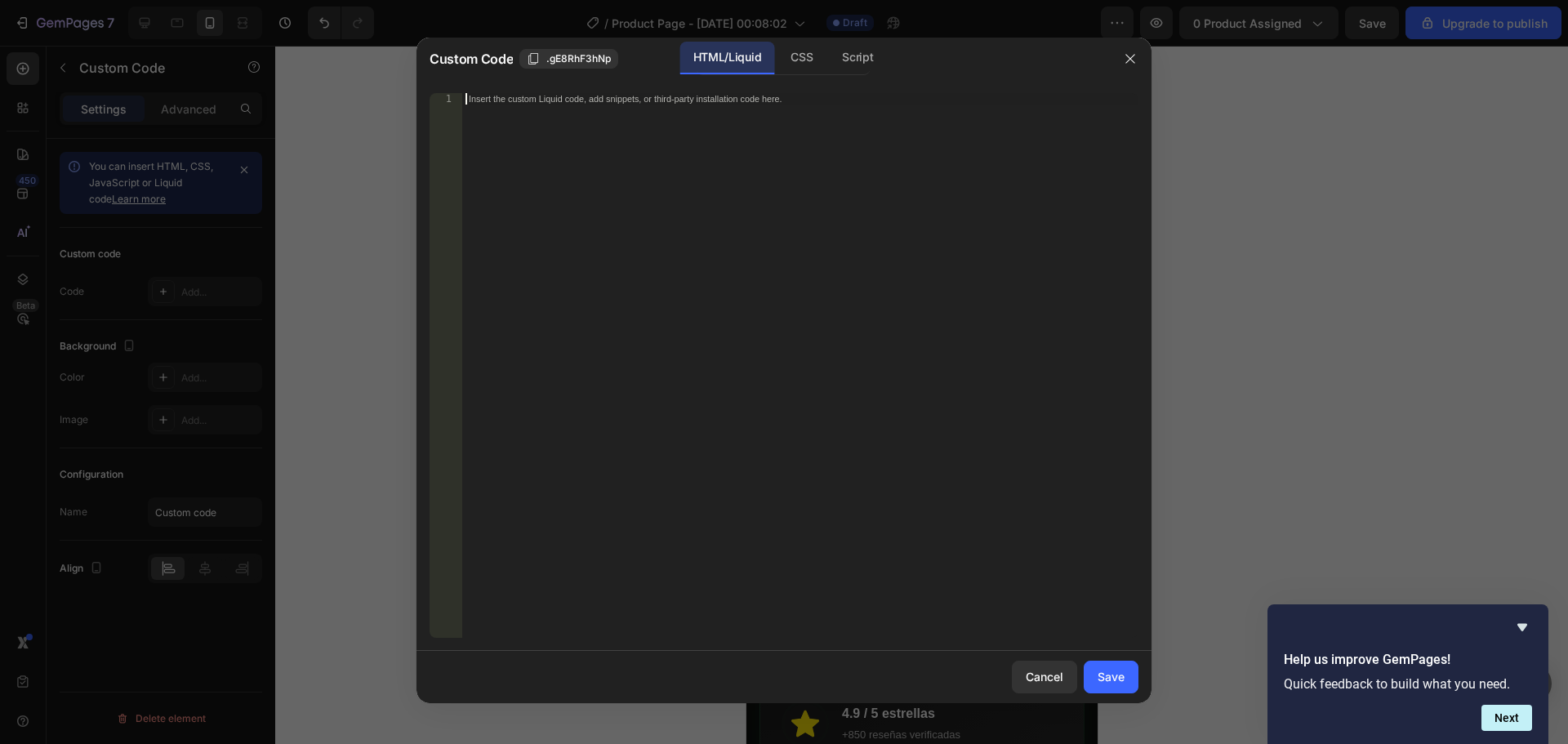
scroll to position [724, 0]
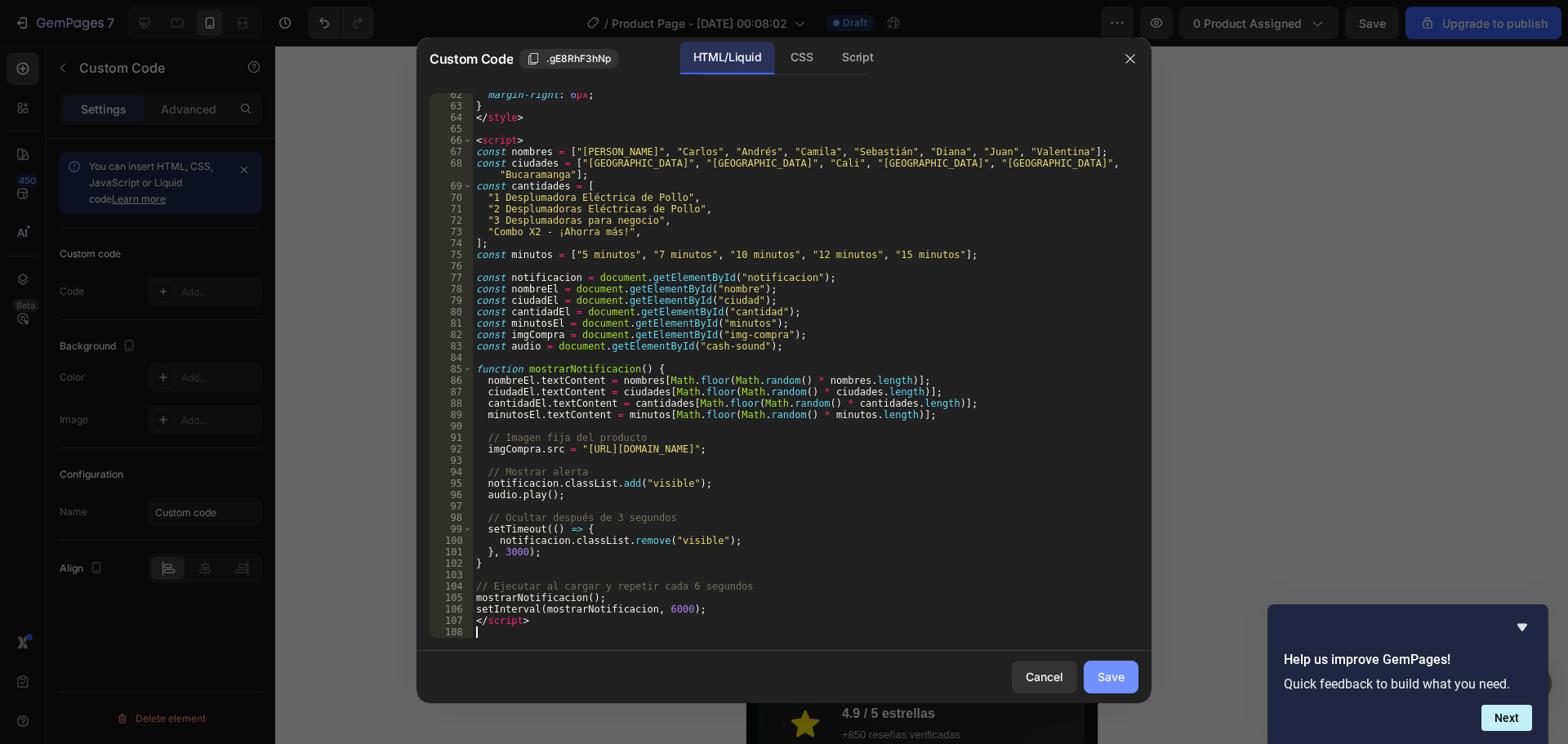
click at [1117, 674] on div "Save" at bounding box center [1111, 676] width 27 height 17
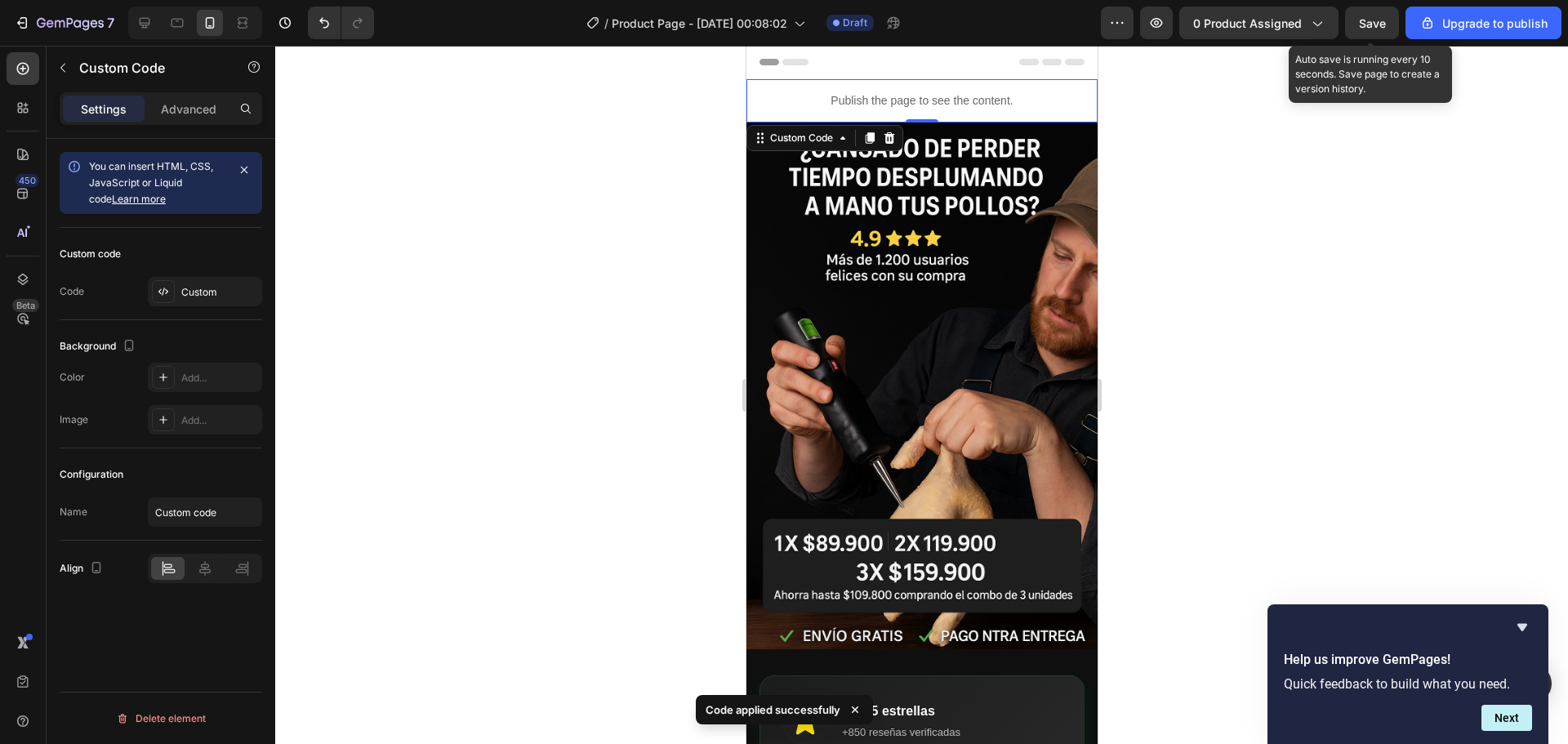
click at [1377, 24] on span "Save" at bounding box center [1371, 23] width 27 height 14
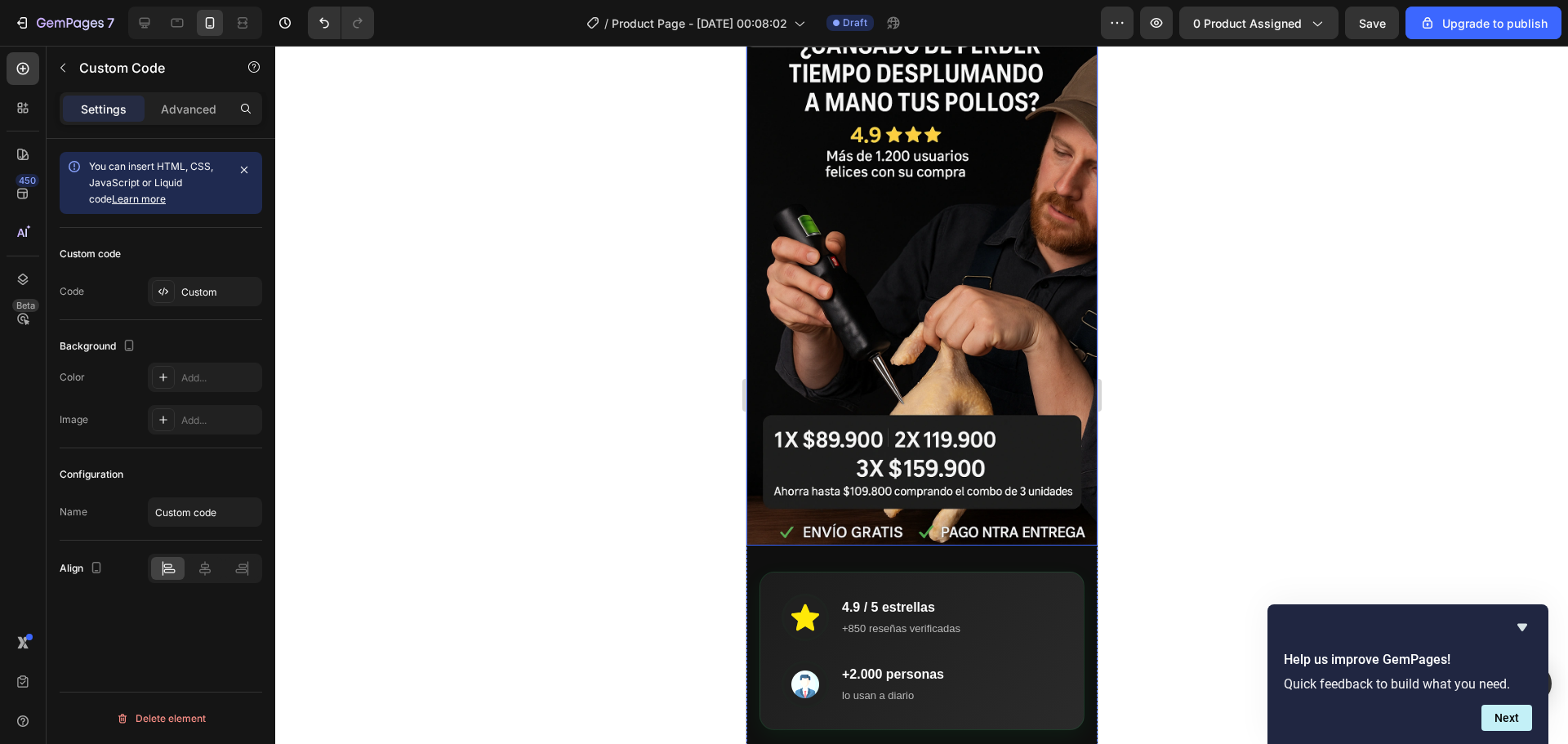
scroll to position [245, 0]
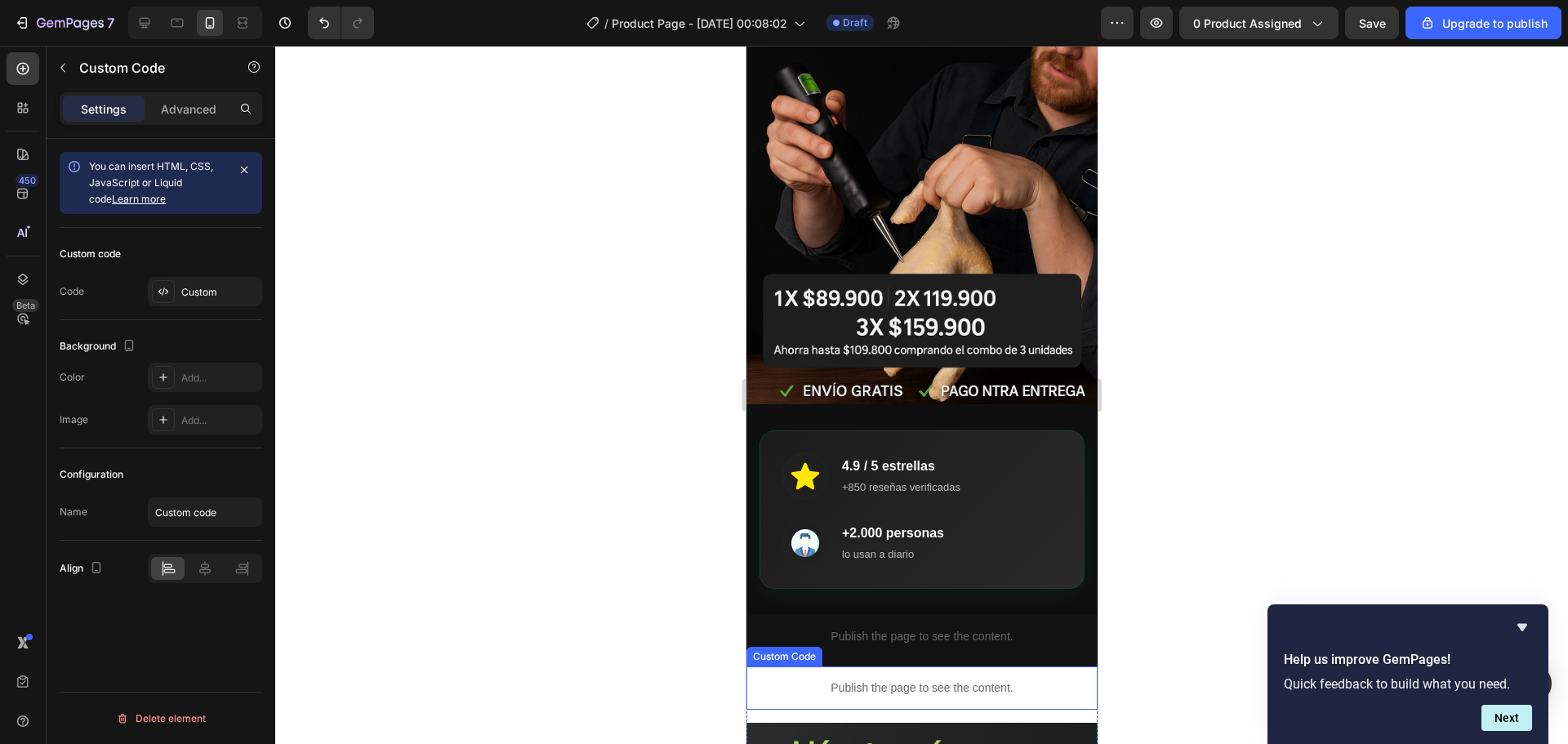
click at [851, 680] on p "Publish the page to see the content." at bounding box center [921, 688] width 351 height 17
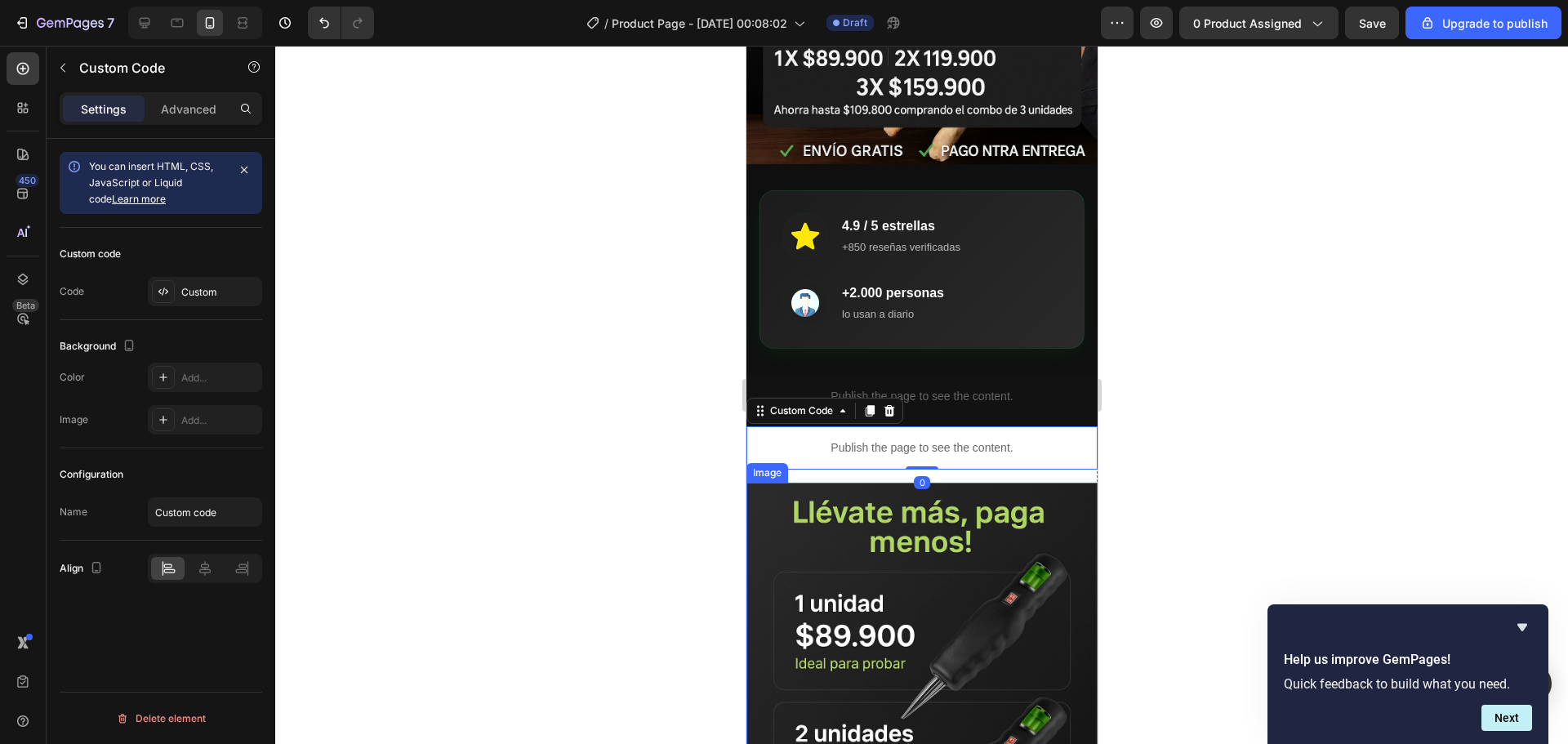
scroll to position [490, 0]
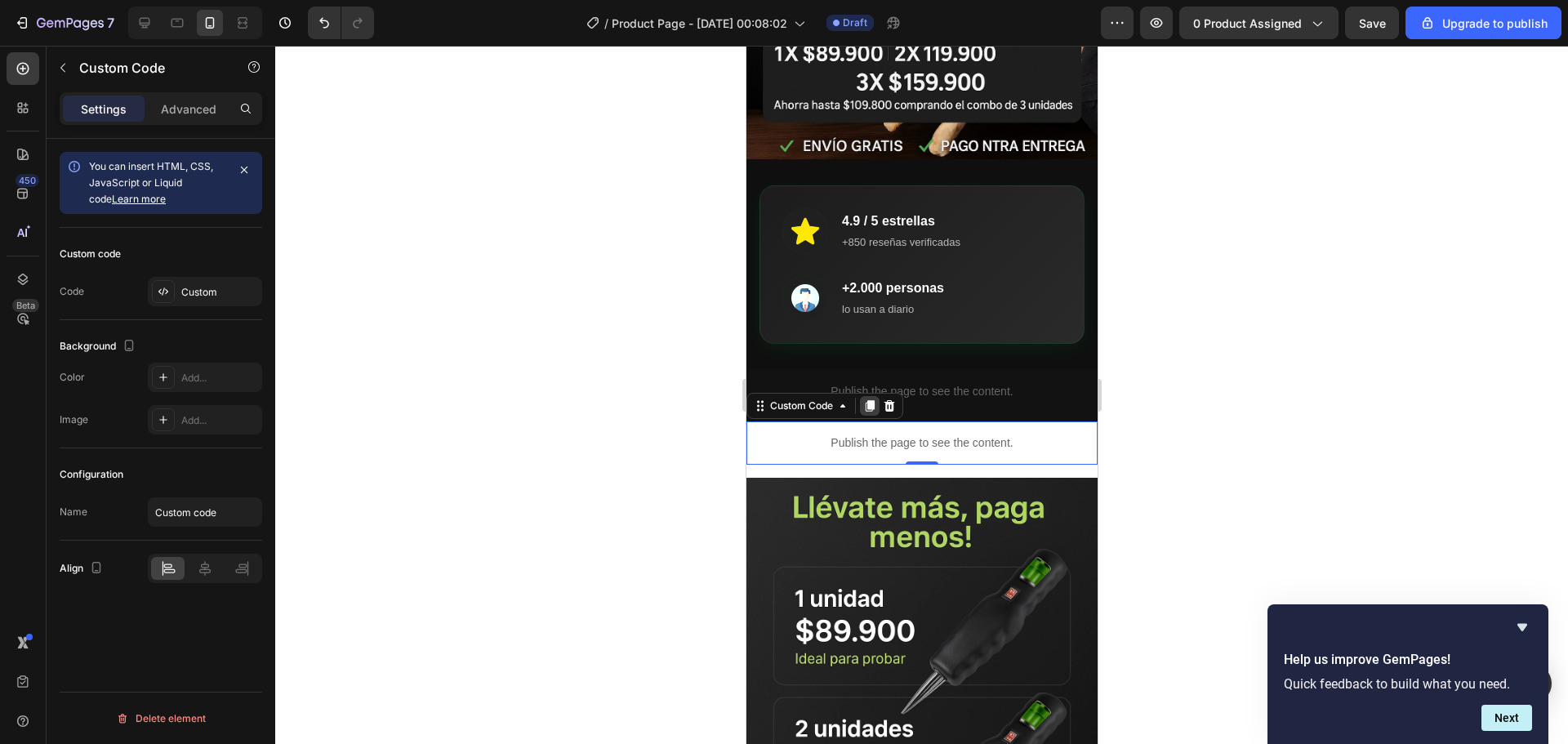
click at [872, 400] on icon at bounding box center [869, 405] width 9 height 11
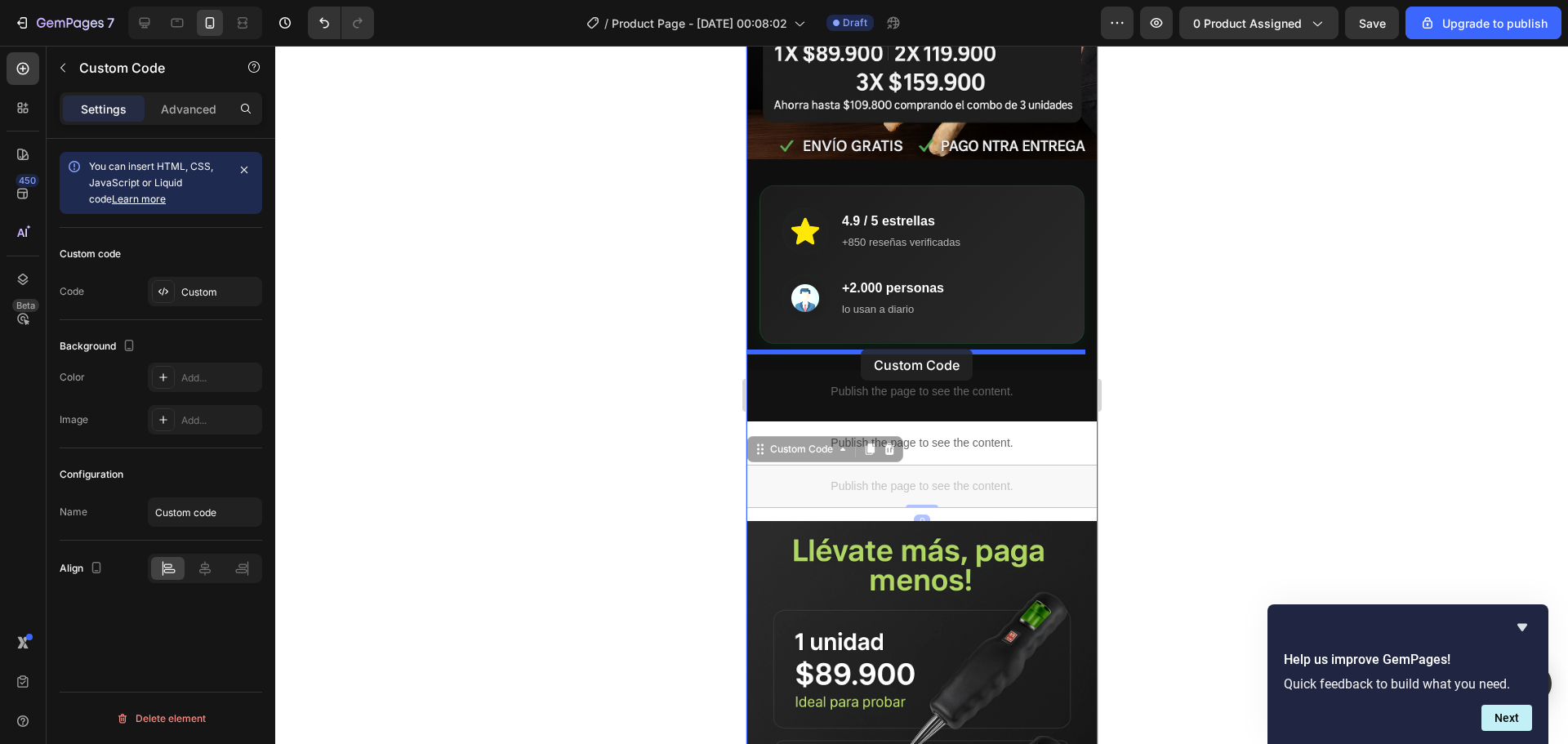
drag, startPoint x: 859, startPoint y: 459, endPoint x: 860, endPoint y: 348, distance: 111.0
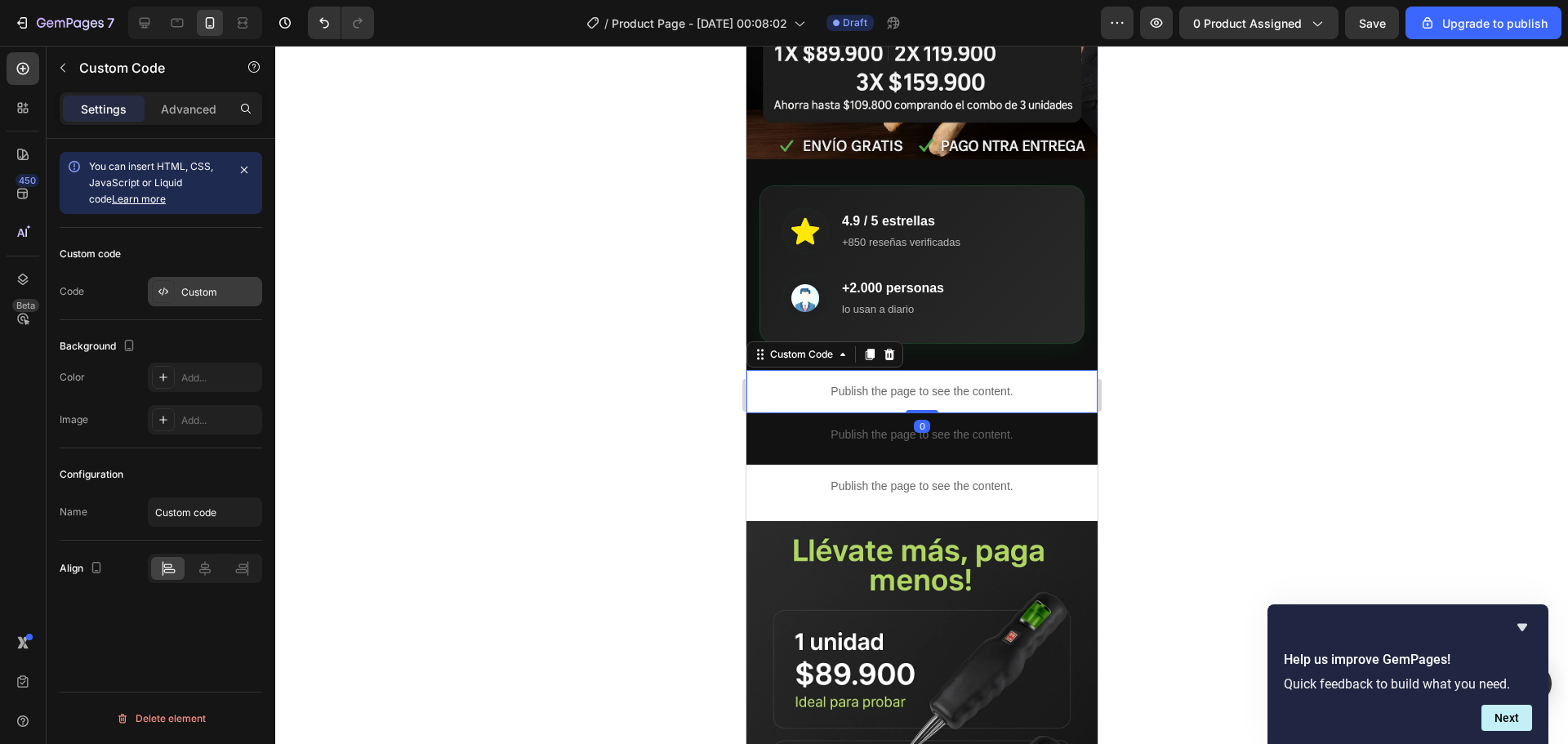
click at [168, 293] on icon at bounding box center [163, 291] width 13 height 13
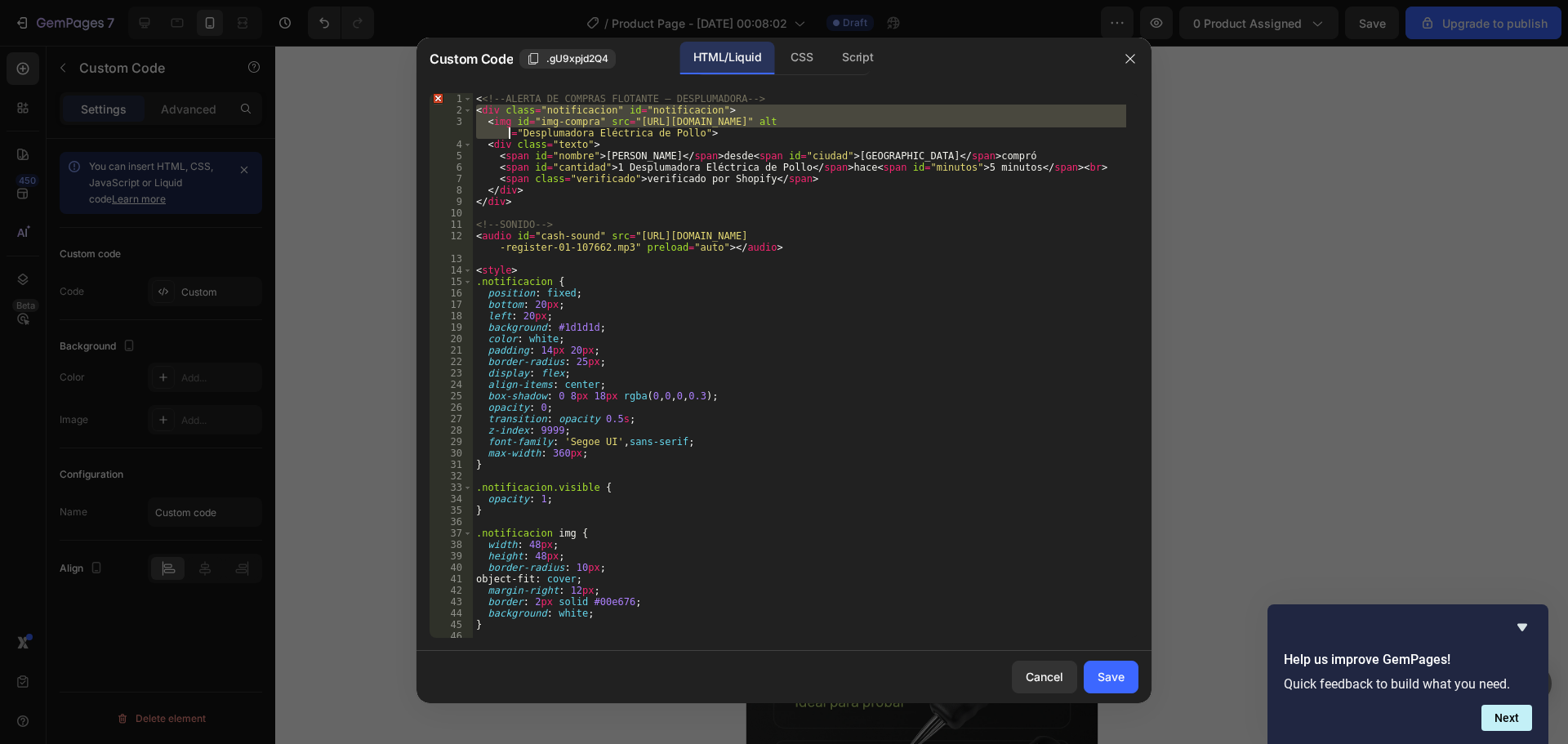
drag, startPoint x: 474, startPoint y: 110, endPoint x: 509, endPoint y: 133, distance: 41.9
click at [509, 133] on div "< <!-- ALERTA DE COMPRAS FLOTANTE – DESPLUMADORA --> < div class = "notificacio…" at bounding box center [799, 376] width 653 height 567
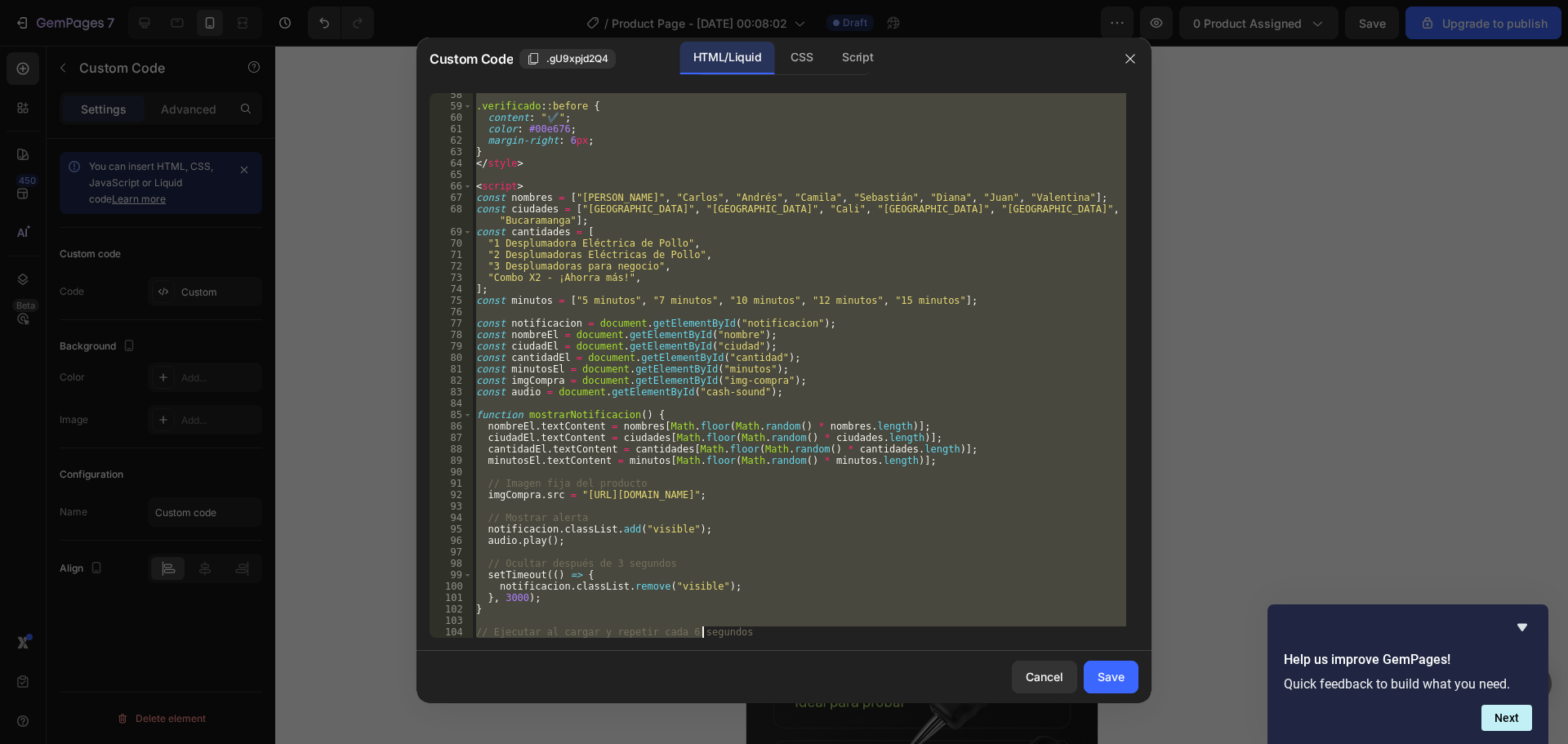
scroll to position [724, 0]
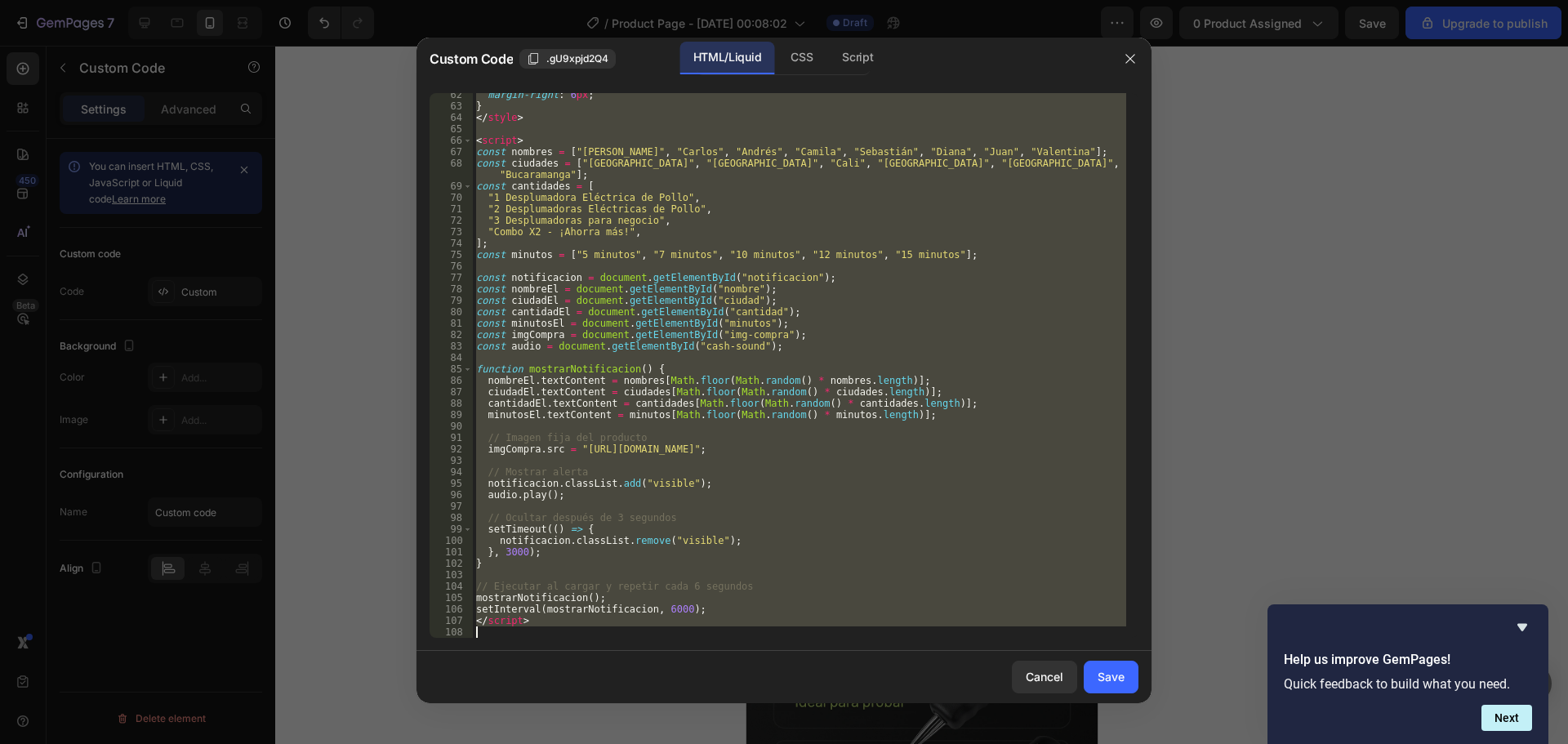
drag, startPoint x: 475, startPoint y: 98, endPoint x: 701, endPoint y: 655, distance: 601.1
click at [701, 655] on div "Custom Code .gU9xpjd2Q4 HTML/Liquid CSS Script <div class="notificacion" id="no…" at bounding box center [784, 370] width 735 height 665
type textarea "</script>"
paste textarea
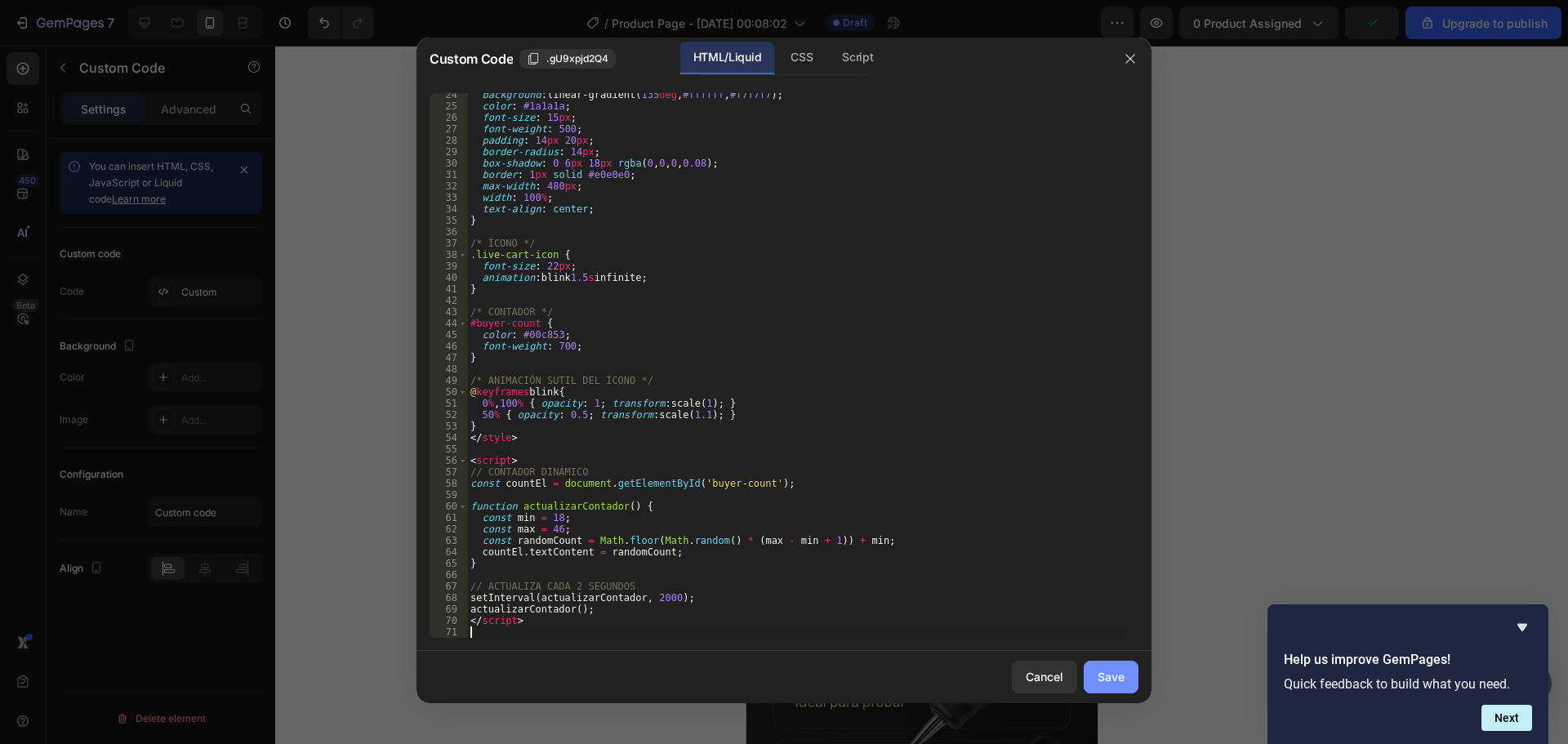
click at [1112, 673] on div "Save" at bounding box center [1111, 676] width 27 height 17
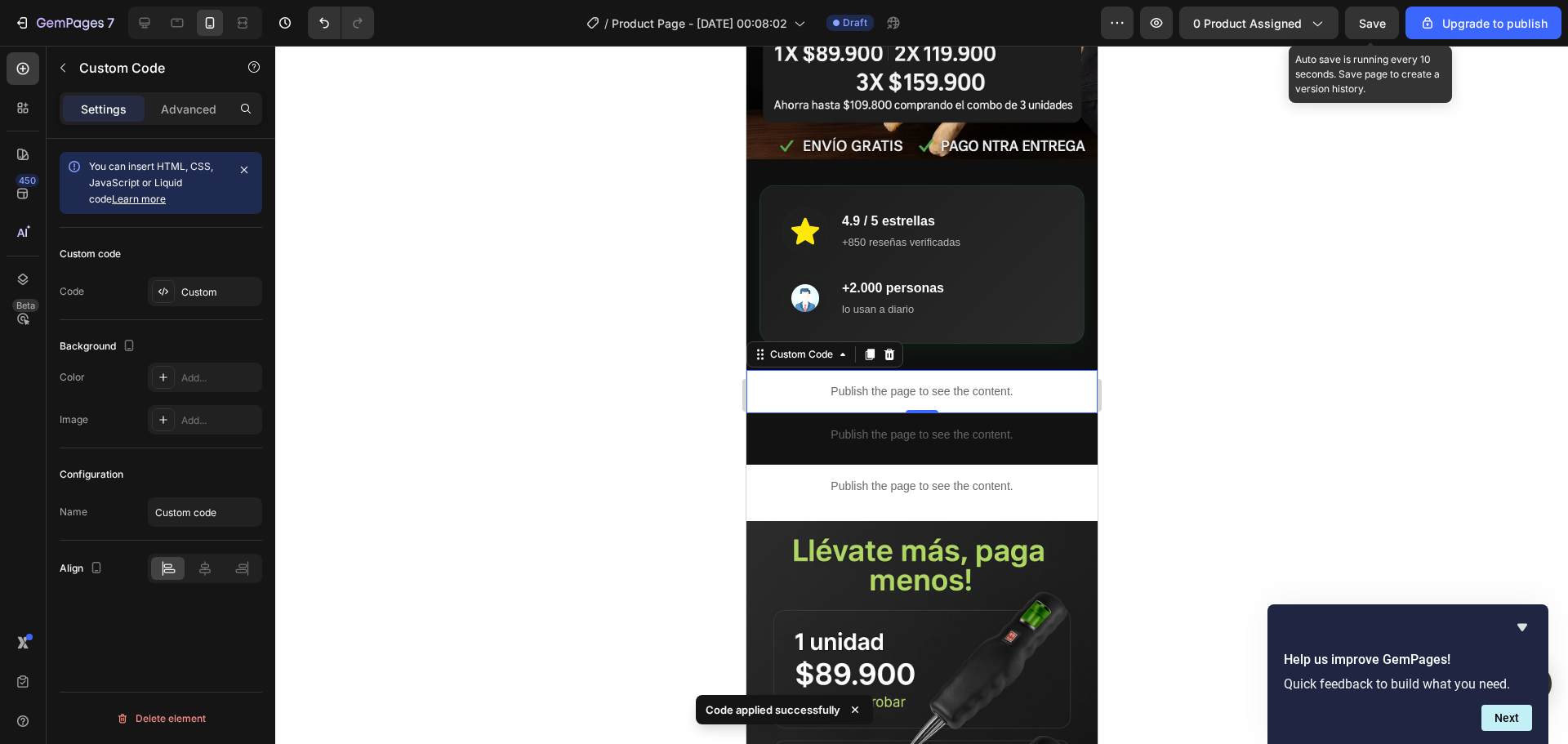
click at [1374, 26] on span "Save" at bounding box center [1371, 23] width 27 height 14
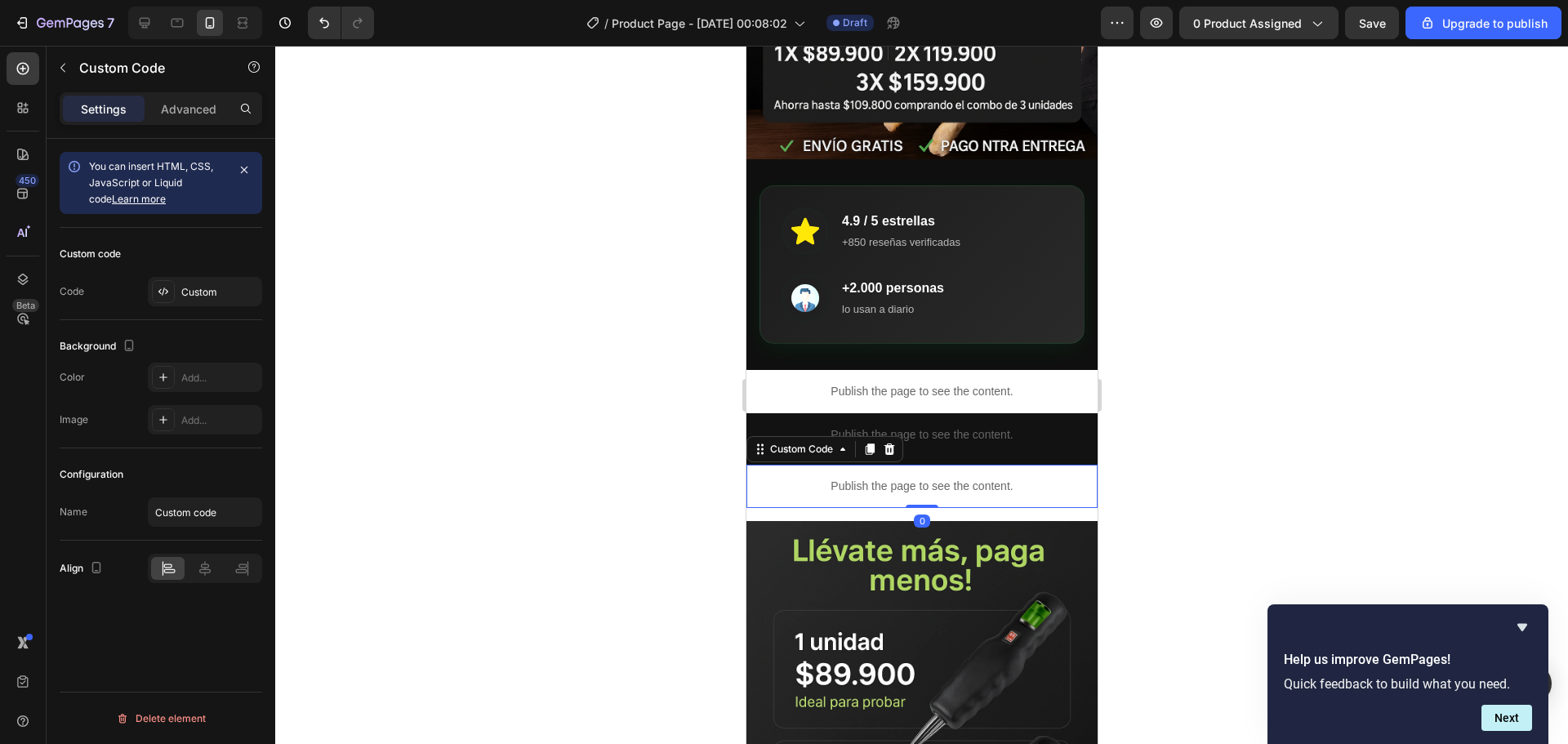
click at [916, 478] on p "Publish the page to see the content." at bounding box center [921, 487] width 351 height 17
click at [891, 443] on icon at bounding box center [888, 449] width 13 height 13
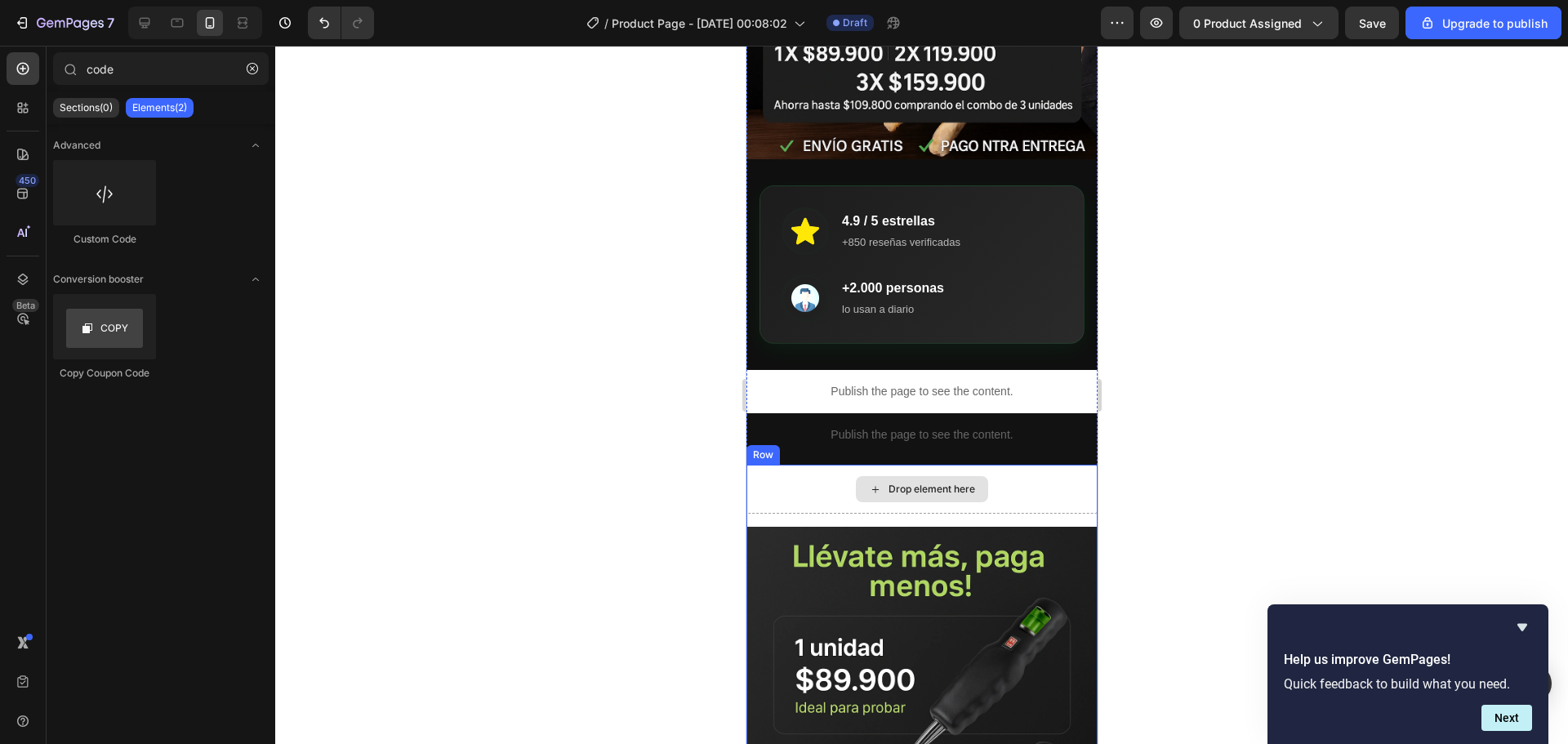
click at [933, 482] on div "Drop element here" at bounding box center [930, 488] width 87 height 13
click at [1014, 475] on div "Drop element here" at bounding box center [921, 488] width 351 height 49
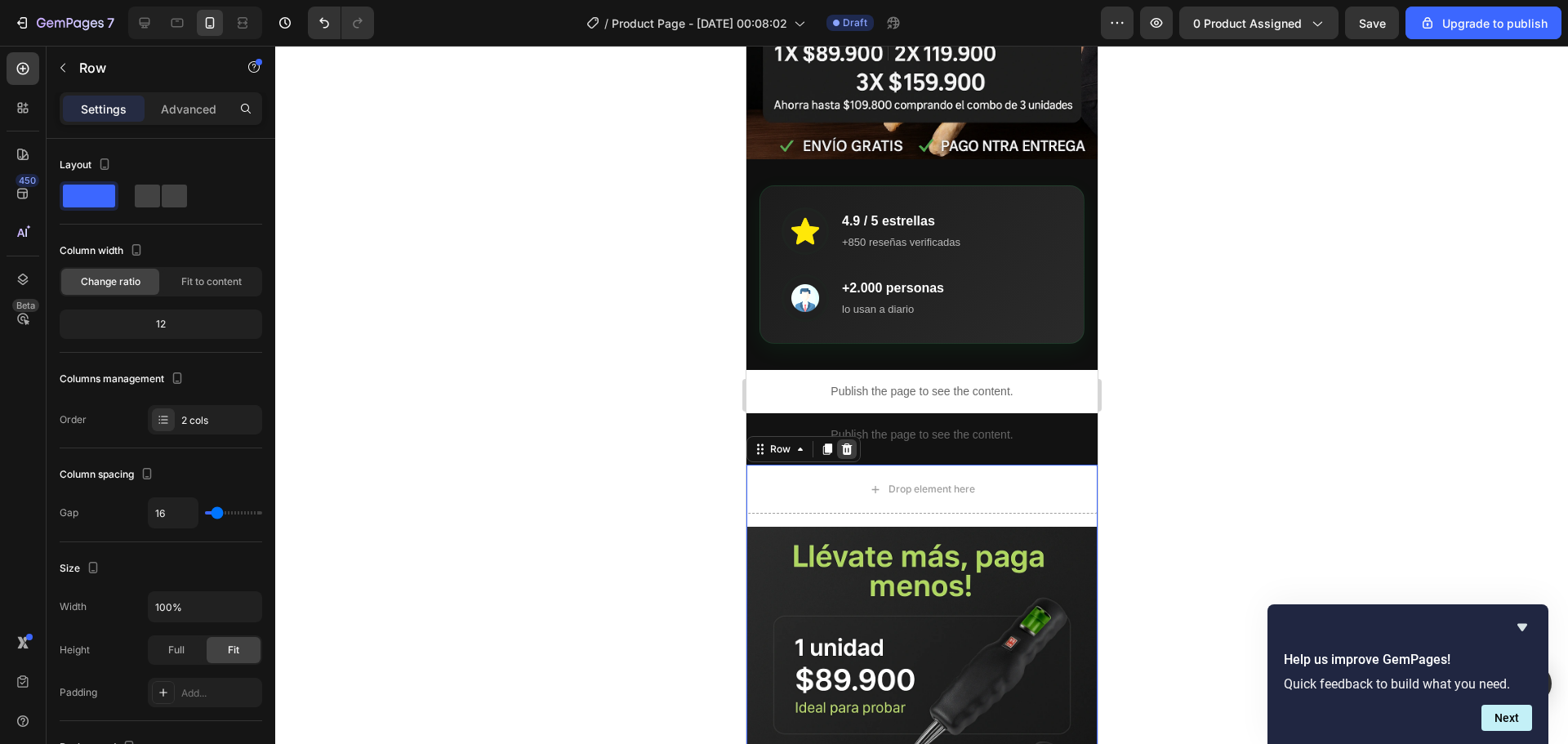
click at [849, 443] on icon at bounding box center [845, 449] width 13 height 13
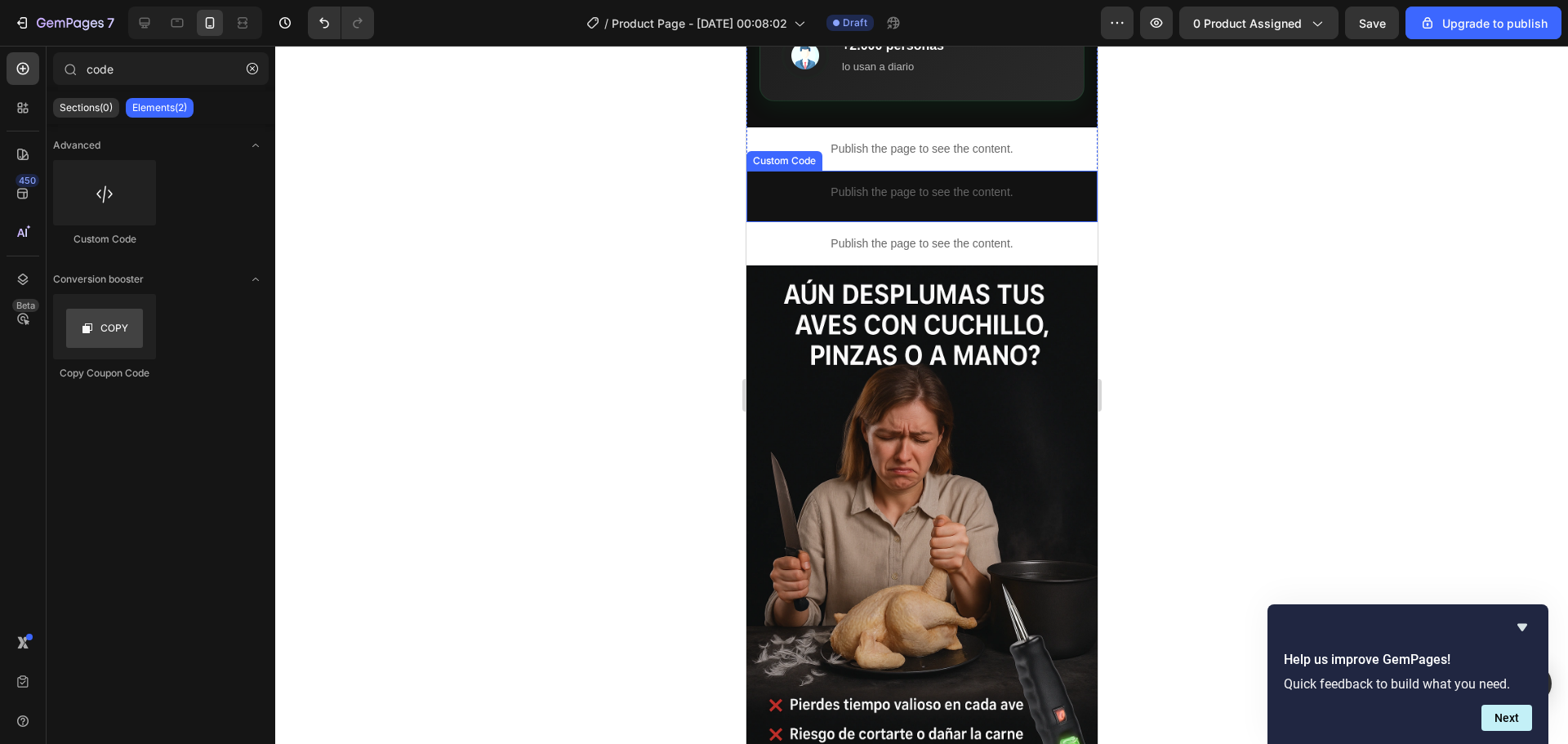
scroll to position [653, 0]
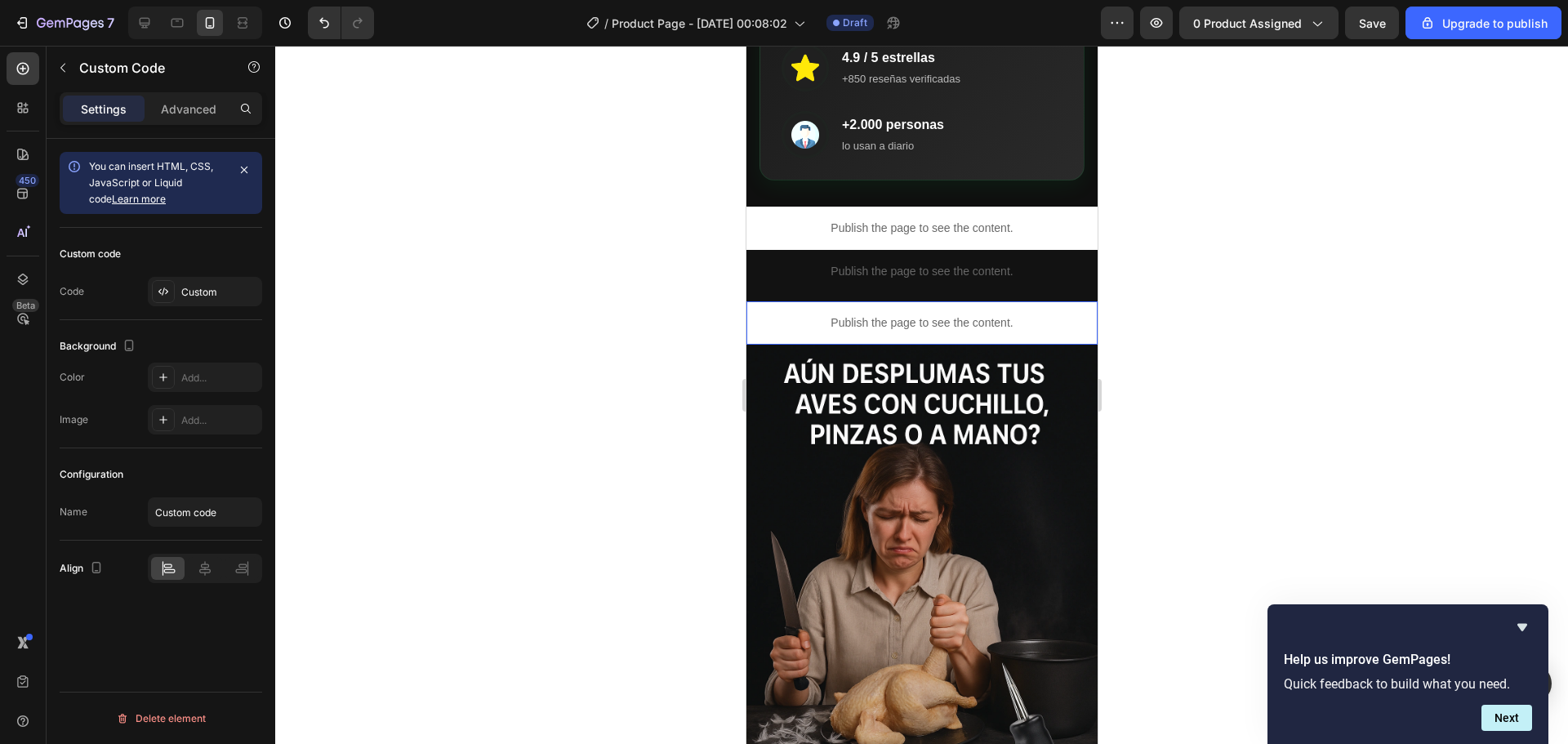
click at [1040, 314] on p "Publish the page to see the content." at bounding box center [921, 323] width 351 height 17
click at [889, 280] on icon at bounding box center [889, 285] width 10 height 11
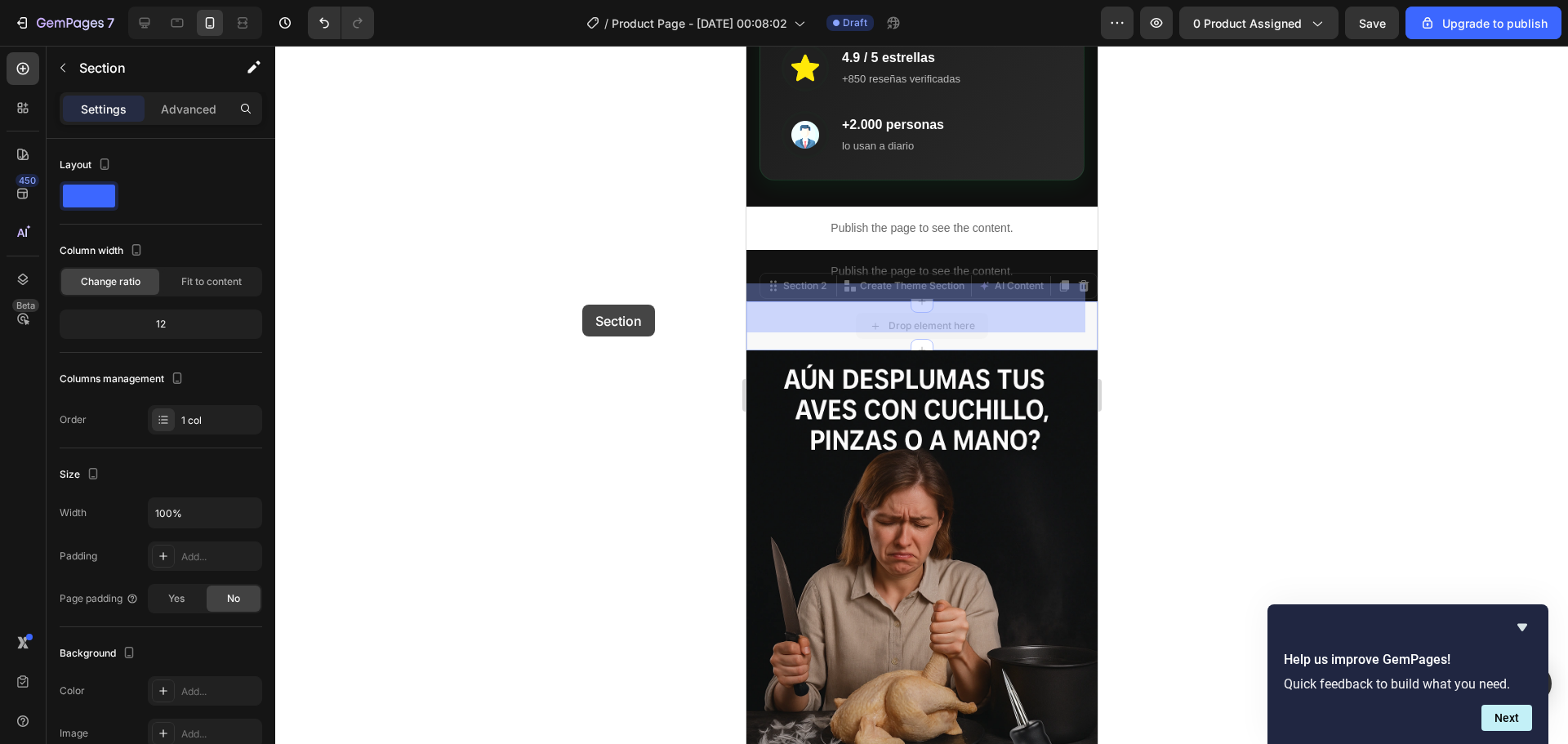
drag, startPoint x: 1050, startPoint y: 305, endPoint x: 581, endPoint y: 305, distance: 469.0
drag, startPoint x: 1069, startPoint y: 307, endPoint x: 598, endPoint y: 311, distance: 471.0
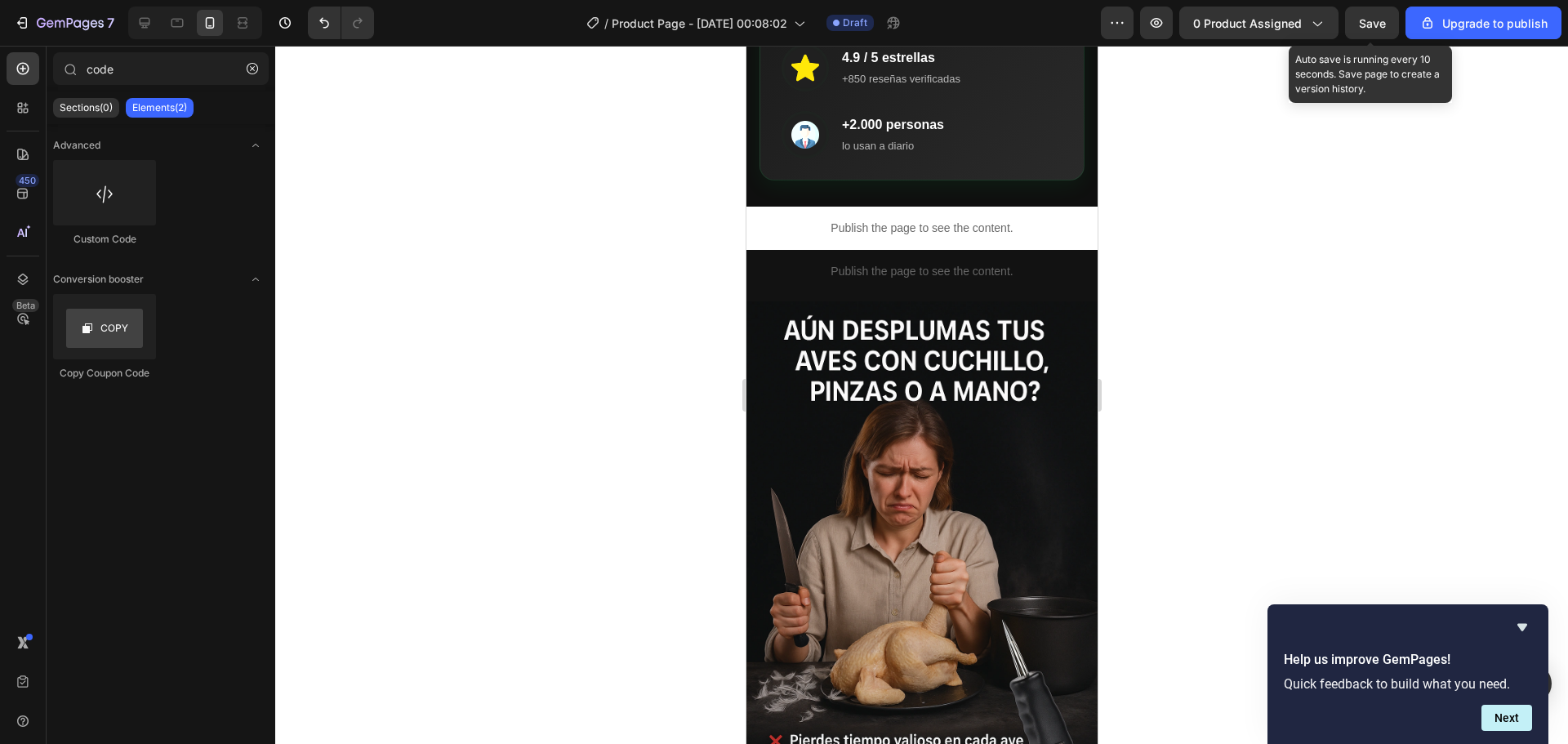
click at [1365, 16] on span "Save" at bounding box center [1371, 23] width 27 height 14
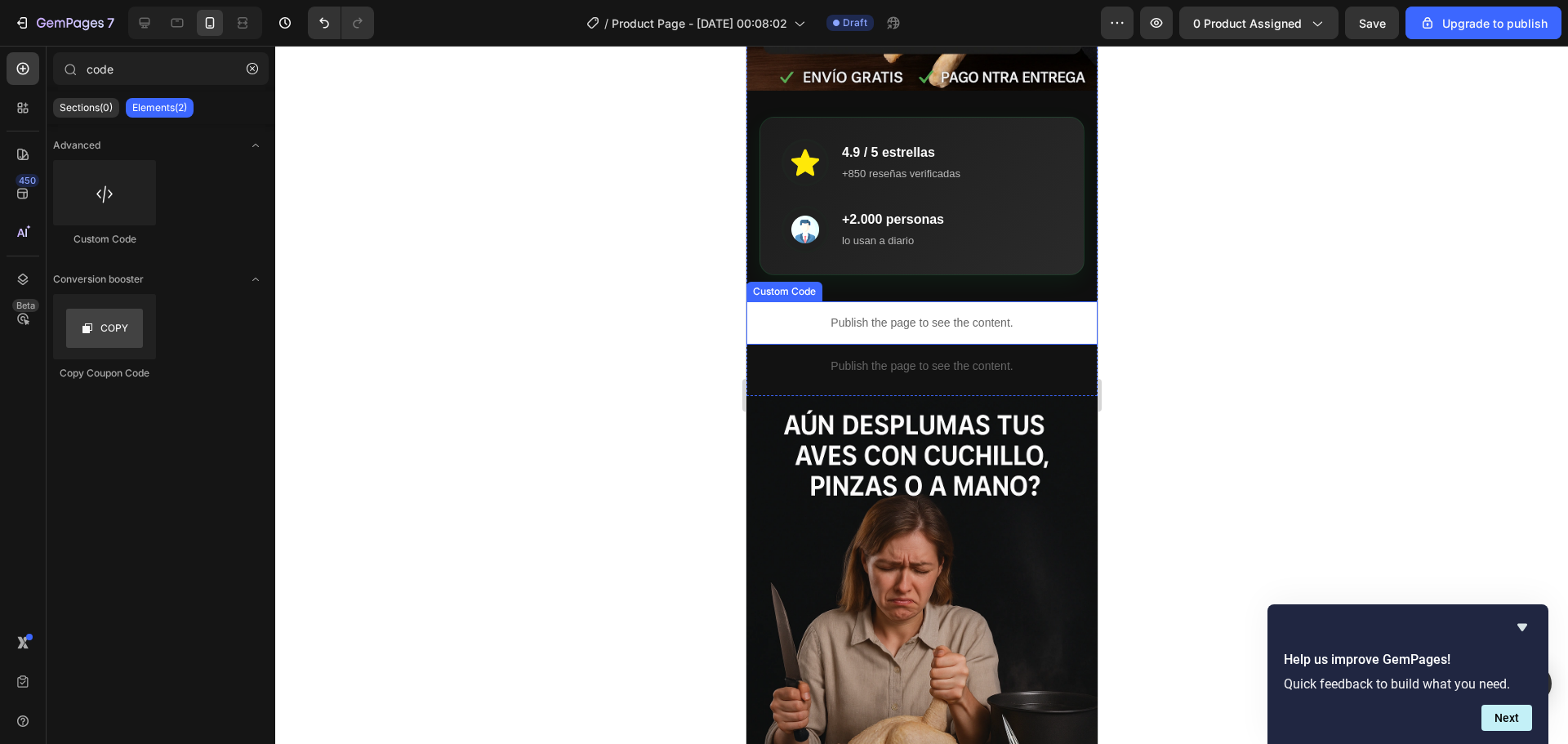
scroll to position [408, 0]
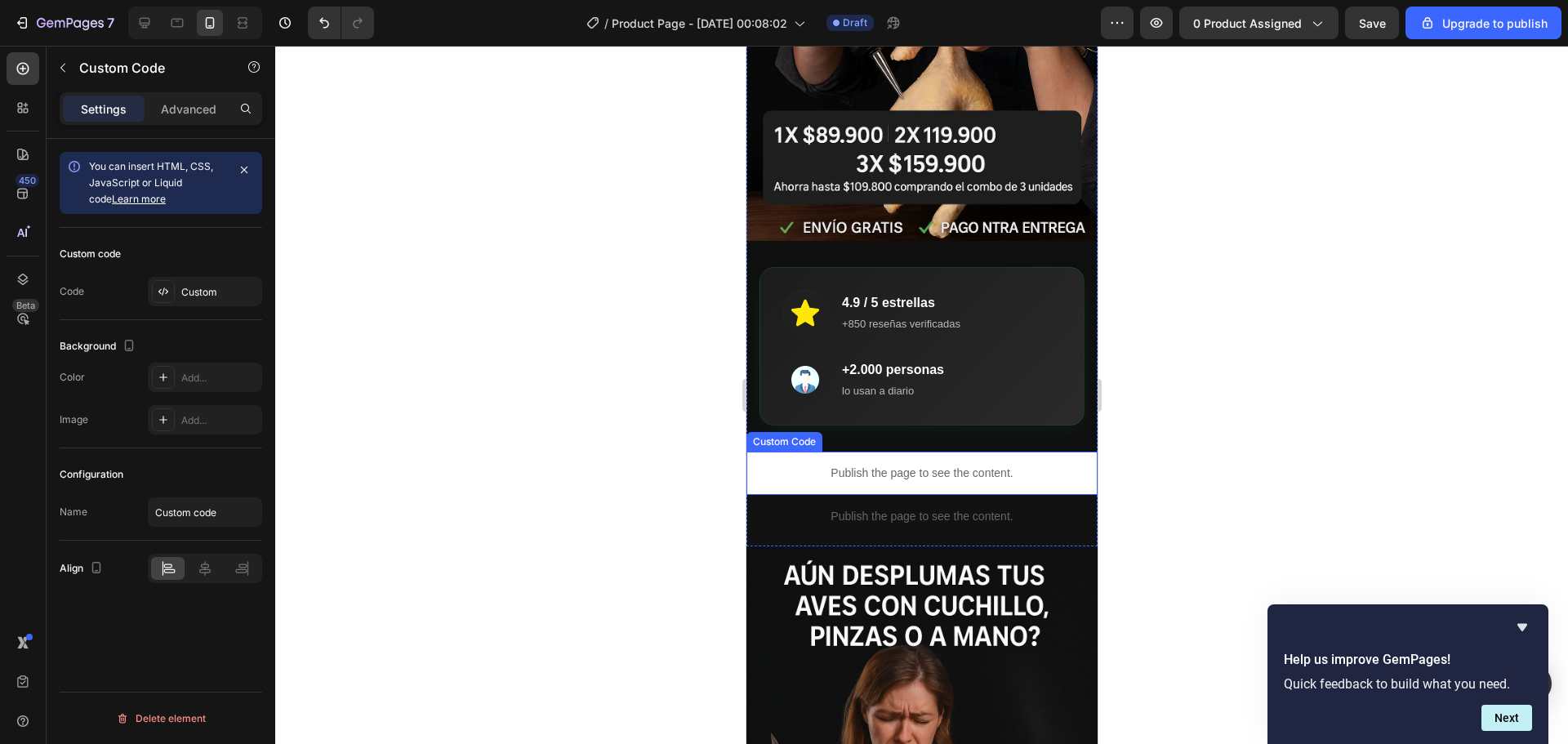
click at [947, 464] on p "Publish the page to see the content." at bounding box center [921, 473] width 351 height 17
click at [171, 378] on div at bounding box center [163, 377] width 23 height 23
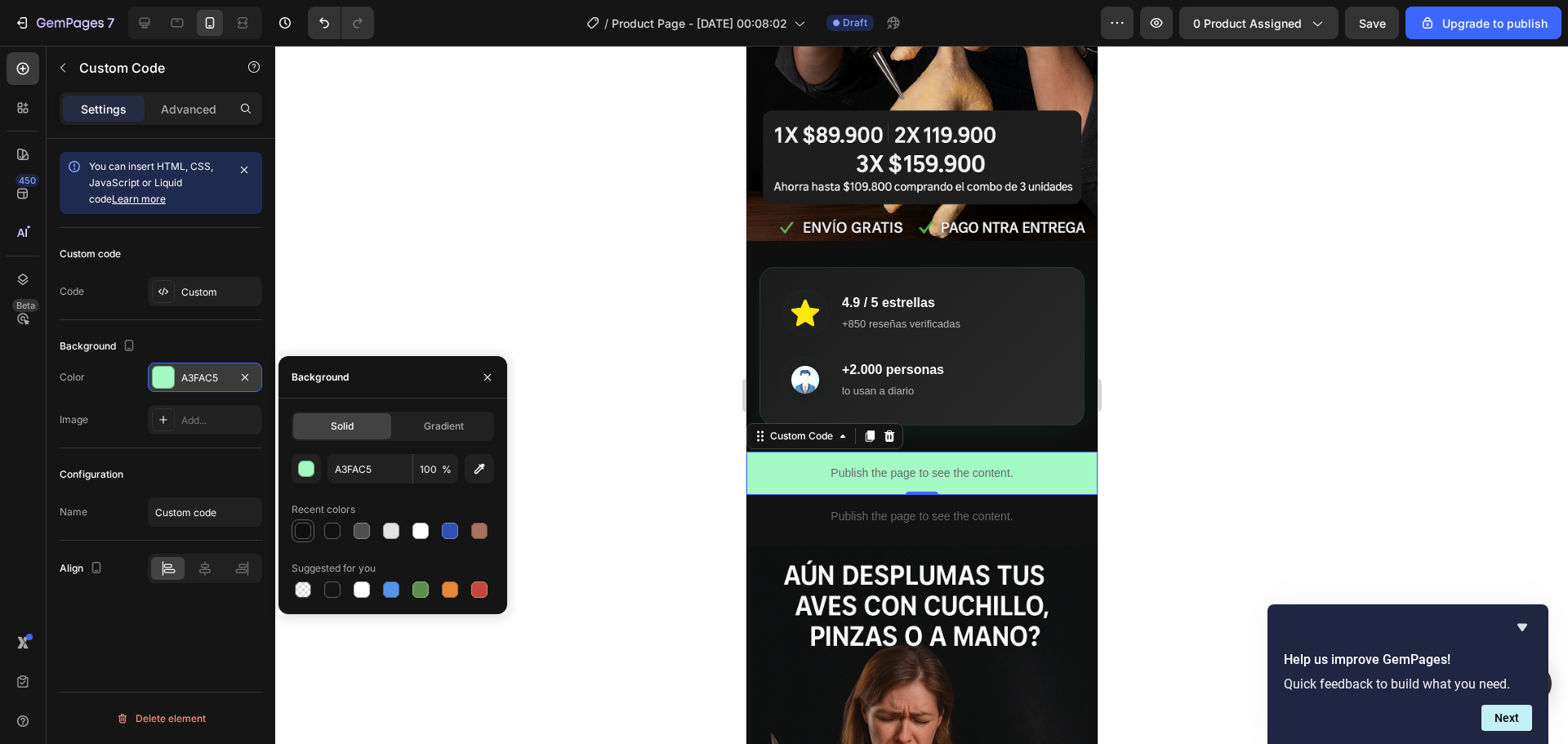
click at [302, 529] on div at bounding box center [302, 530] width 16 height 16
type input "0F0F0F"
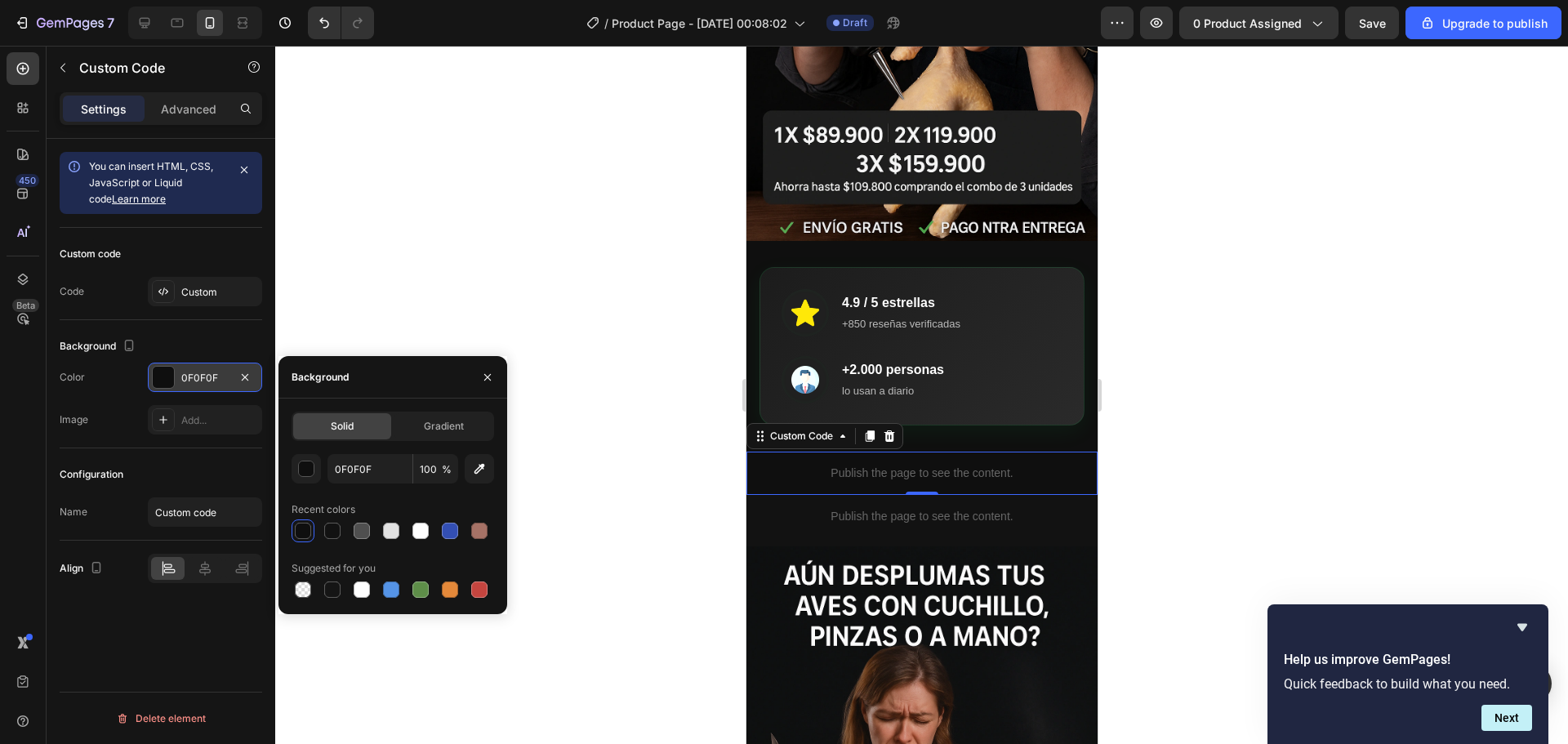
click at [472, 324] on div at bounding box center [922, 395] width 1293 height 699
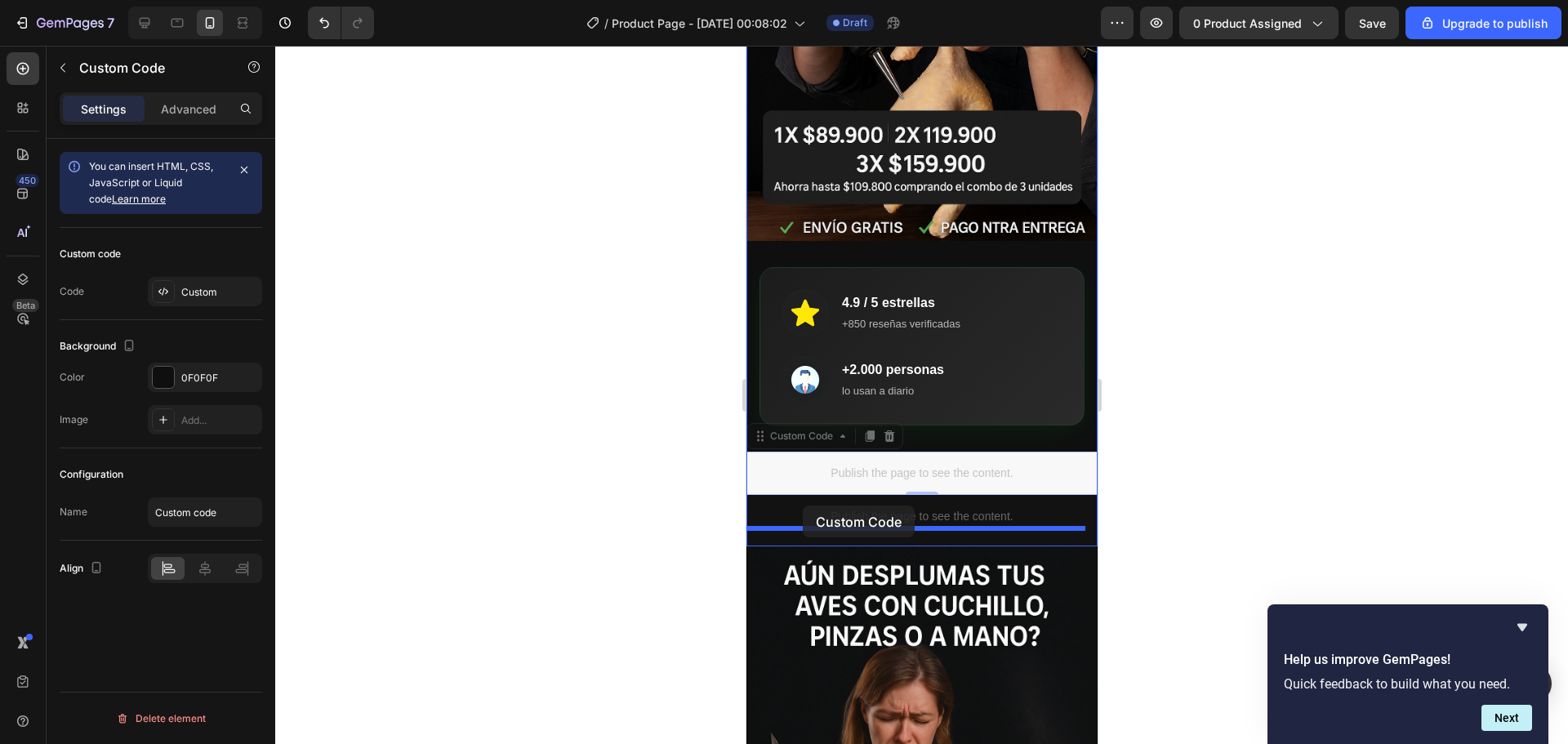
drag, startPoint x: 820, startPoint y: 458, endPoint x: 802, endPoint y: 505, distance: 50.3
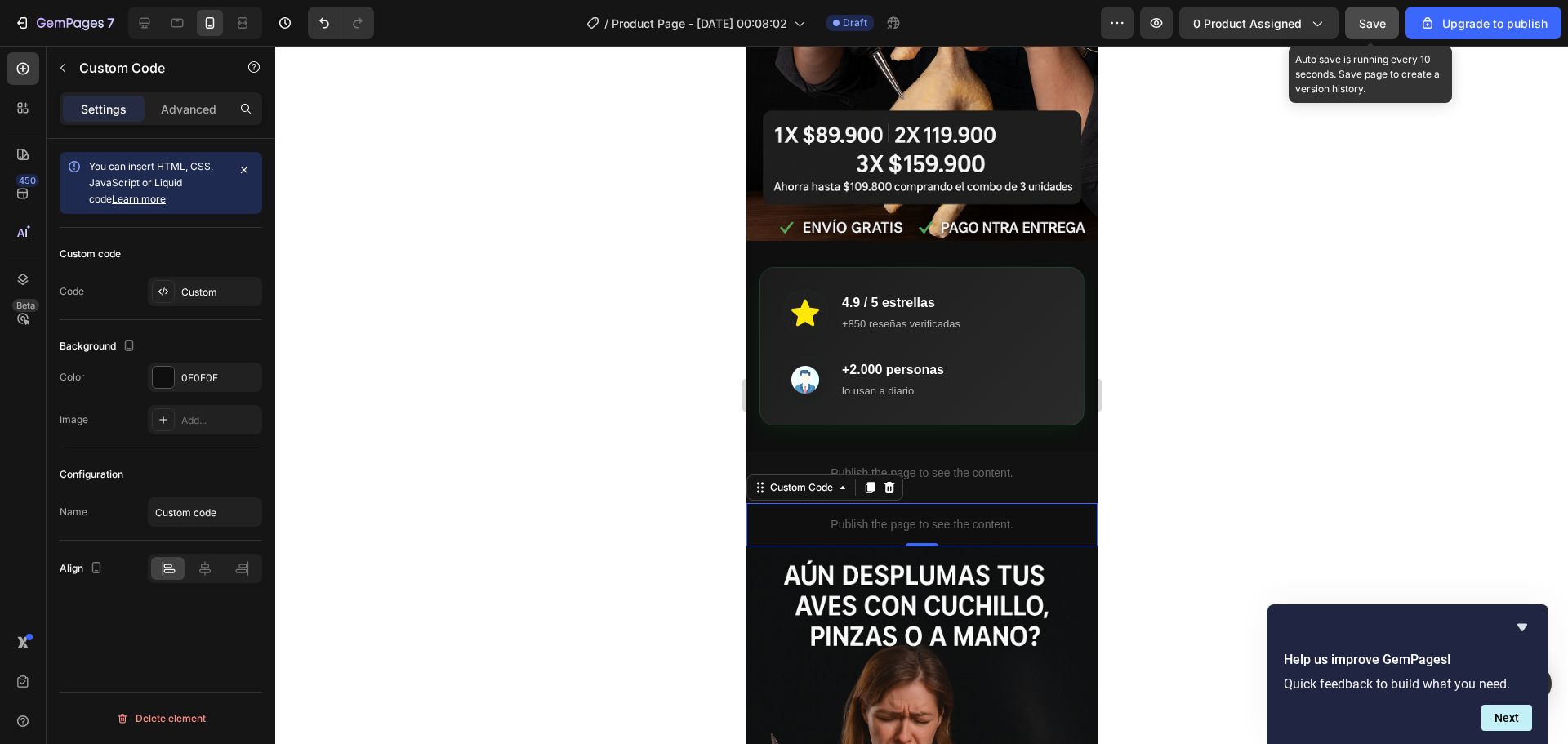
click at [1367, 23] on span "Save" at bounding box center [1371, 23] width 27 height 14
drag, startPoint x: 868, startPoint y: 471, endPoint x: 870, endPoint y: 493, distance: 22.1
click at [868, 481] on icon at bounding box center [869, 487] width 9 height 11
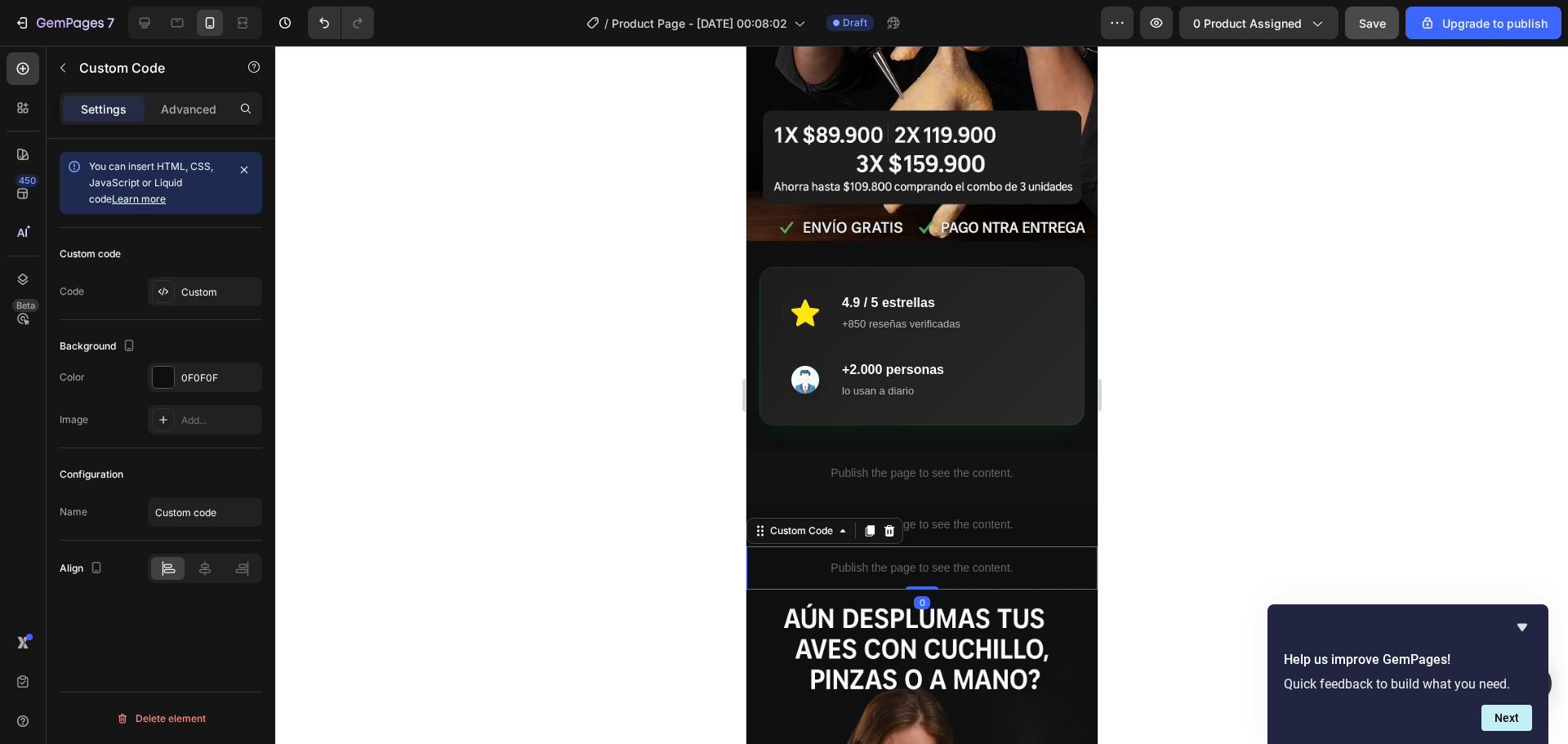
click at [863, 560] on p "Publish the page to see the content." at bounding box center [921, 568] width 351 height 17
click at [197, 292] on div "Custom" at bounding box center [219, 292] width 76 height 15
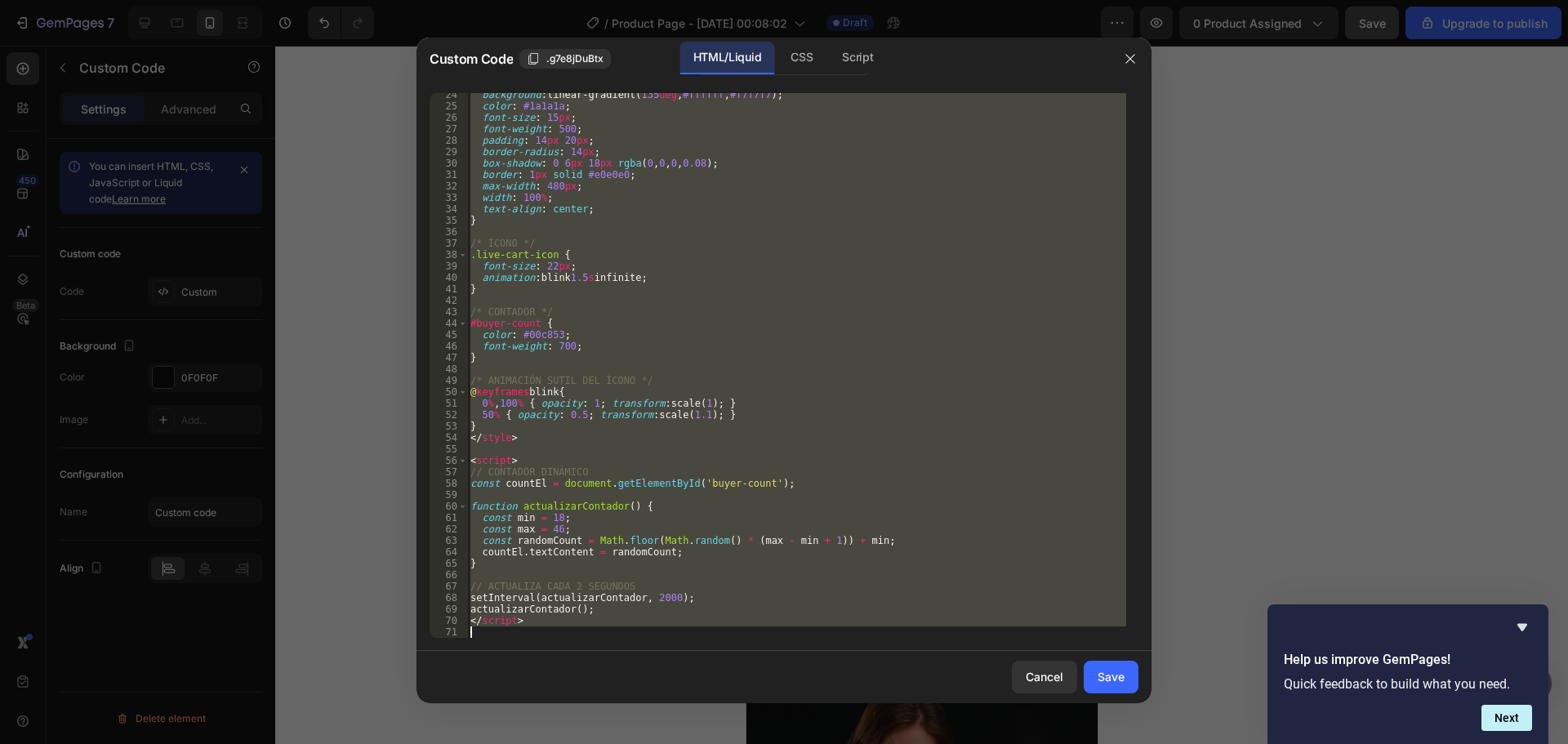
scroll to position [267, 0]
drag, startPoint x: 473, startPoint y: 100, endPoint x: 565, endPoint y: 729, distance: 635.7
click at [565, 729] on div "Custom Code .g7e8jDuBtx HTML/Liquid CSS Script <!-- LIVE CART ACTIVITY --> 24 2…" at bounding box center [784, 372] width 1568 height 744
type textarea "</script>"
paste textarea
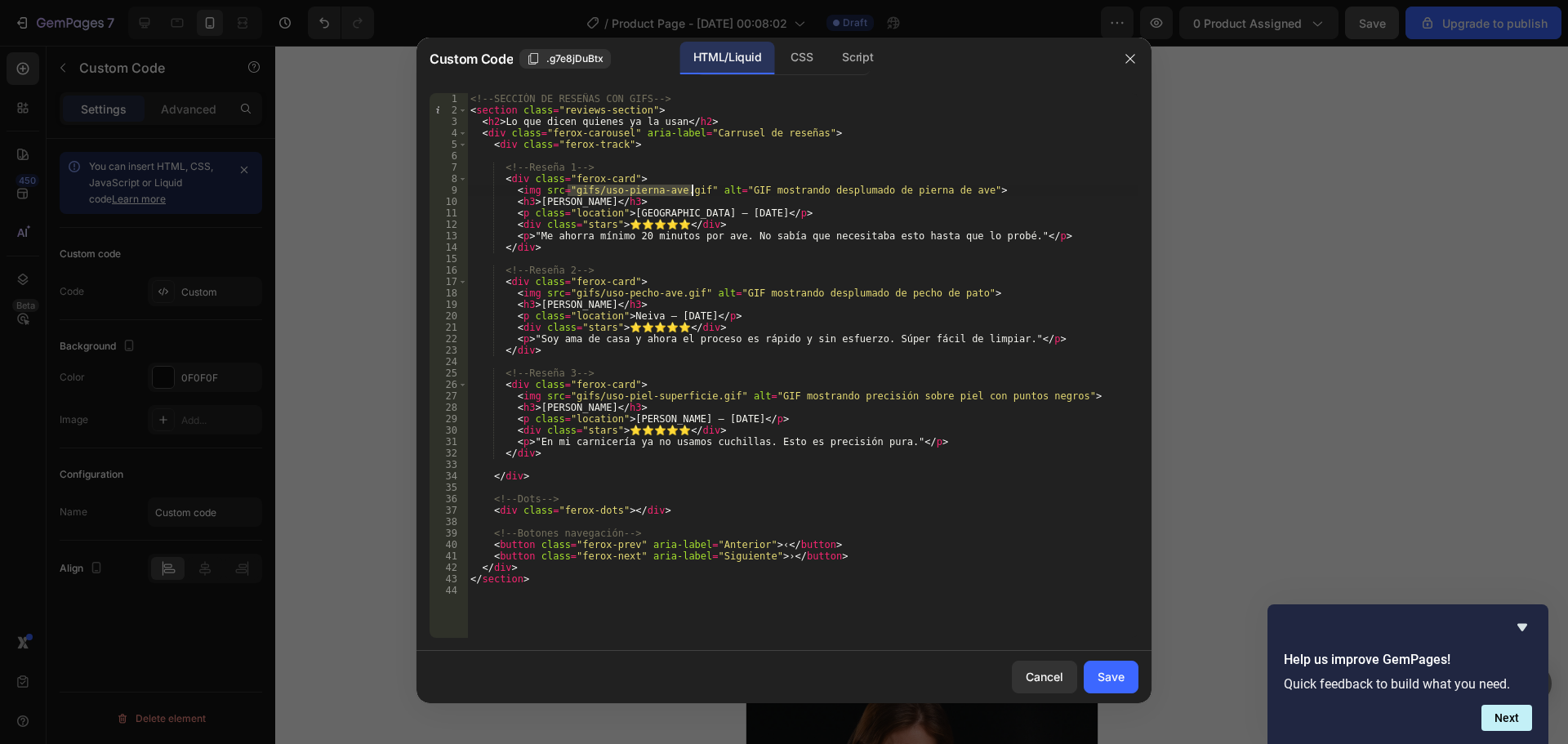
drag, startPoint x: 567, startPoint y: 189, endPoint x: 689, endPoint y: 188, distance: 122.0
click at [689, 188] on div "<!-- SECCIÓN DE RESEÑAS CON GIFS --> < section class = "reviews-section" > < h2…" at bounding box center [802, 376] width 671 height 567
paste textarea "https://i.ibb.co/L3WxyKJ/e68fc4d1e66862f6d0c0cf417157d882-ezgif-com-optiwebp.we…"
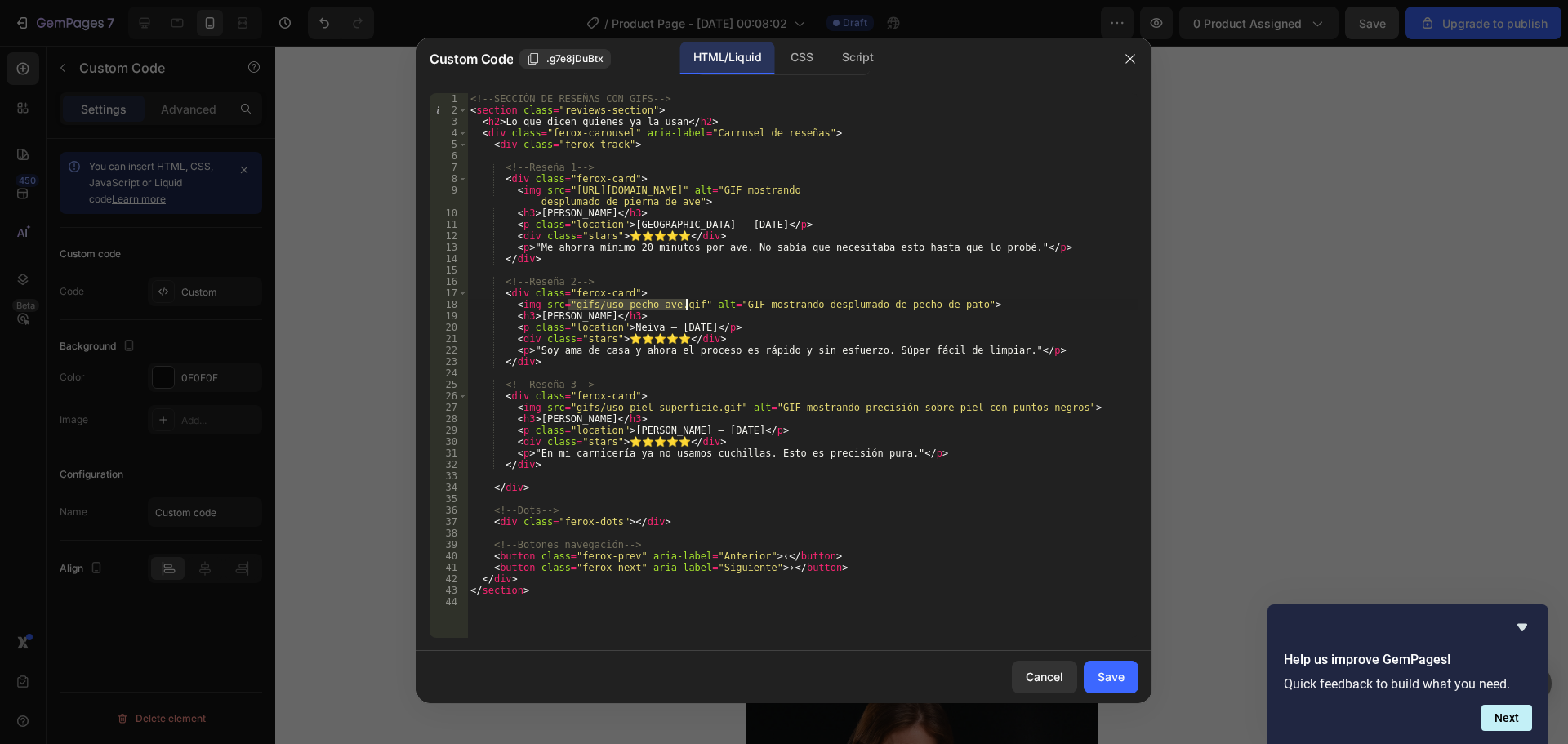
drag, startPoint x: 567, startPoint y: 304, endPoint x: 687, endPoint y: 300, distance: 120.1
click at [687, 300] on div "<!-- SECCIÓN DE RESEÑAS CON GIFS --> < section class = "reviews-section" > < h2…" at bounding box center [802, 376] width 671 height 567
paste textarea "https://i.ibb.co/ZpPj5r5p/f589ceae492e183a5b882e07829be063-ezgif-com-optiwebp.w…"
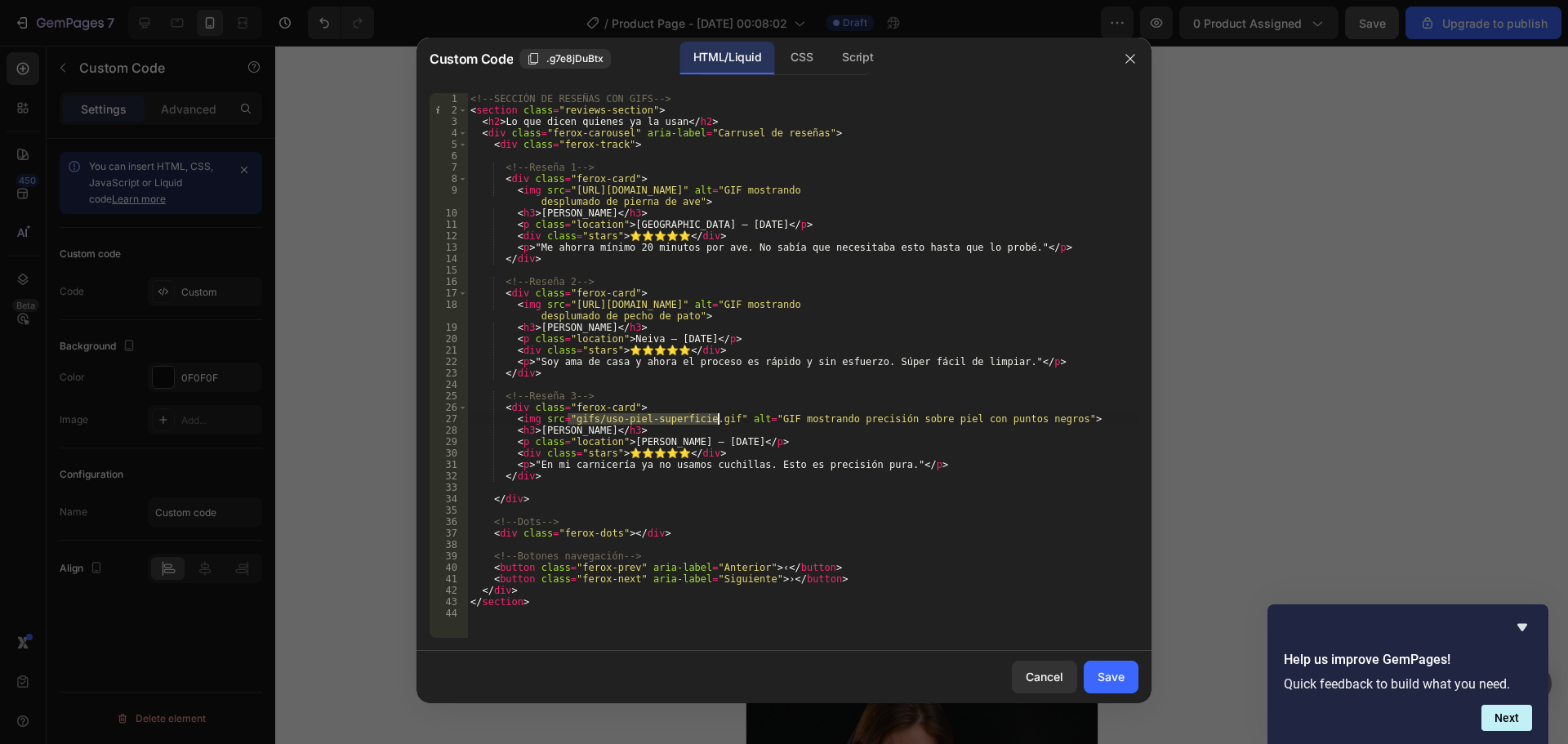
drag, startPoint x: 566, startPoint y: 419, endPoint x: 717, endPoint y: 420, distance: 151.0
click at [717, 420] on div "<!-- SECCIÓN DE RESEÑAS CON GIFS --> < section class = "reviews-section" > < h2…" at bounding box center [802, 376] width 671 height 567
paste textarea "https://i.ibb.co/gZKg2hpr/90307b7db266eac50098476bf0958c68-ezgif-com-video-to-w…"
type textarea "<img src="https://i.ibb.co/gZKg2hpr/90307b7db266eac50098476bf0958c68-ezgif-com-…"
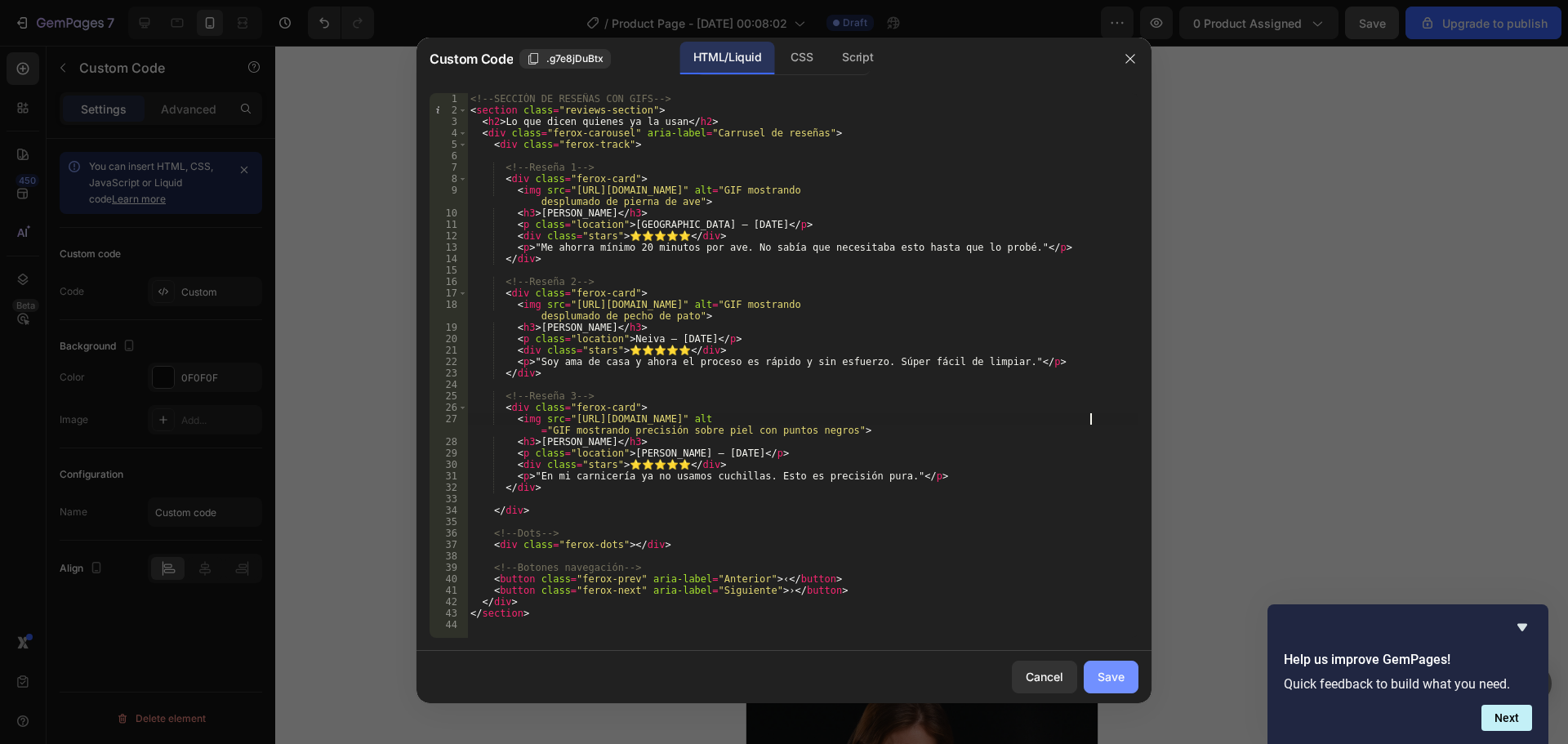
click at [1123, 676] on div "Save" at bounding box center [1111, 676] width 27 height 17
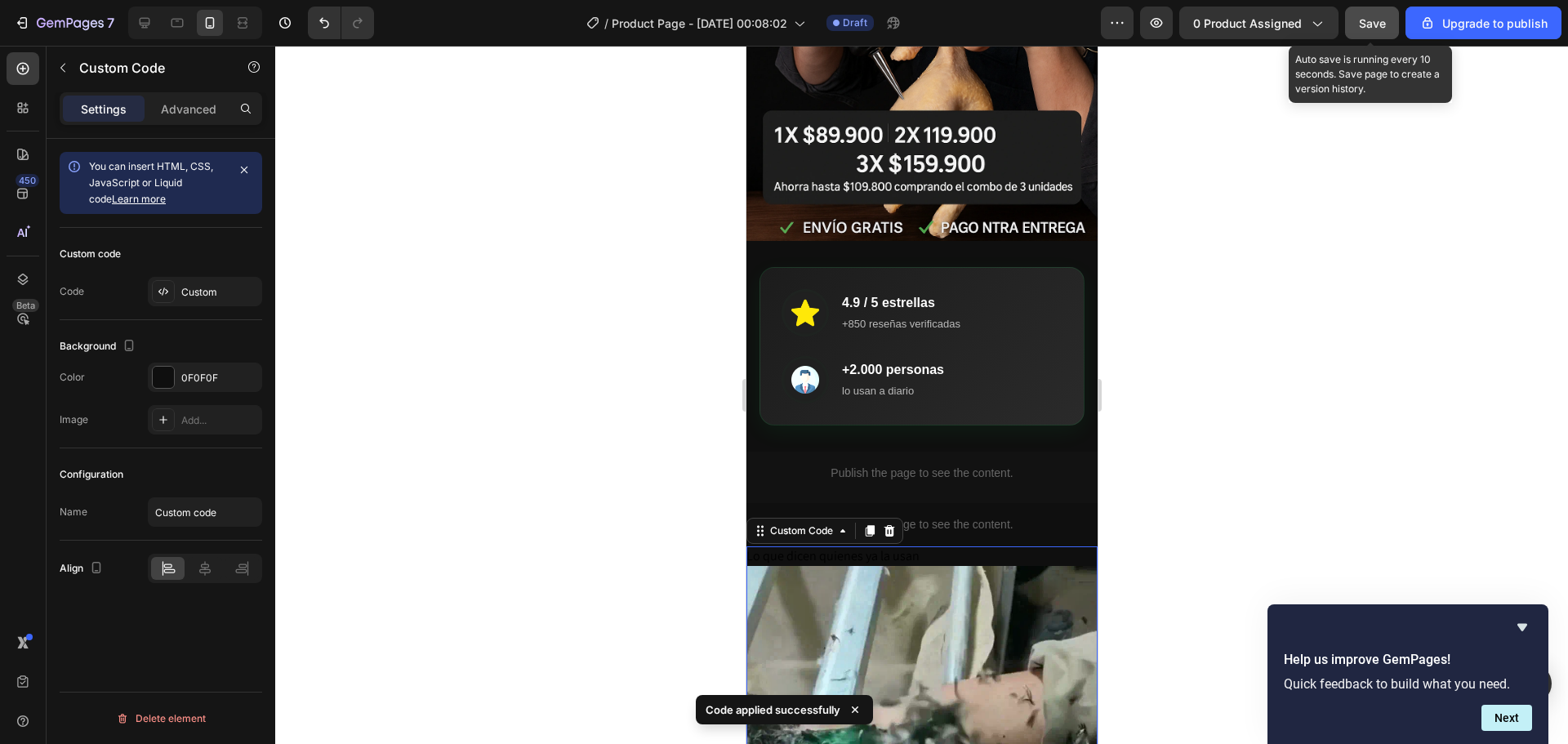
click at [1371, 21] on span "Save" at bounding box center [1371, 23] width 27 height 14
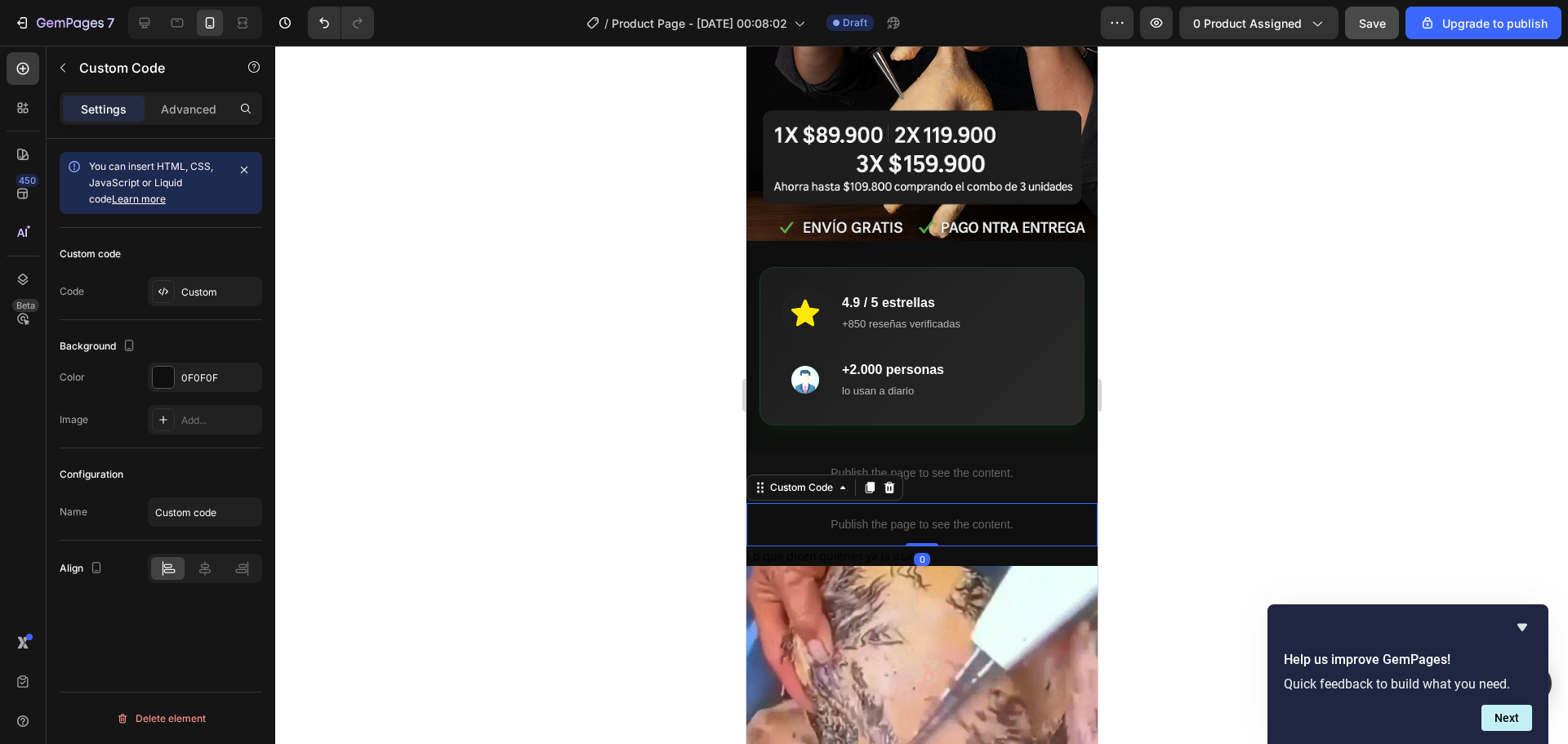
click at [988, 516] on p "Publish the page to see the content." at bounding box center [921, 524] width 351 height 17
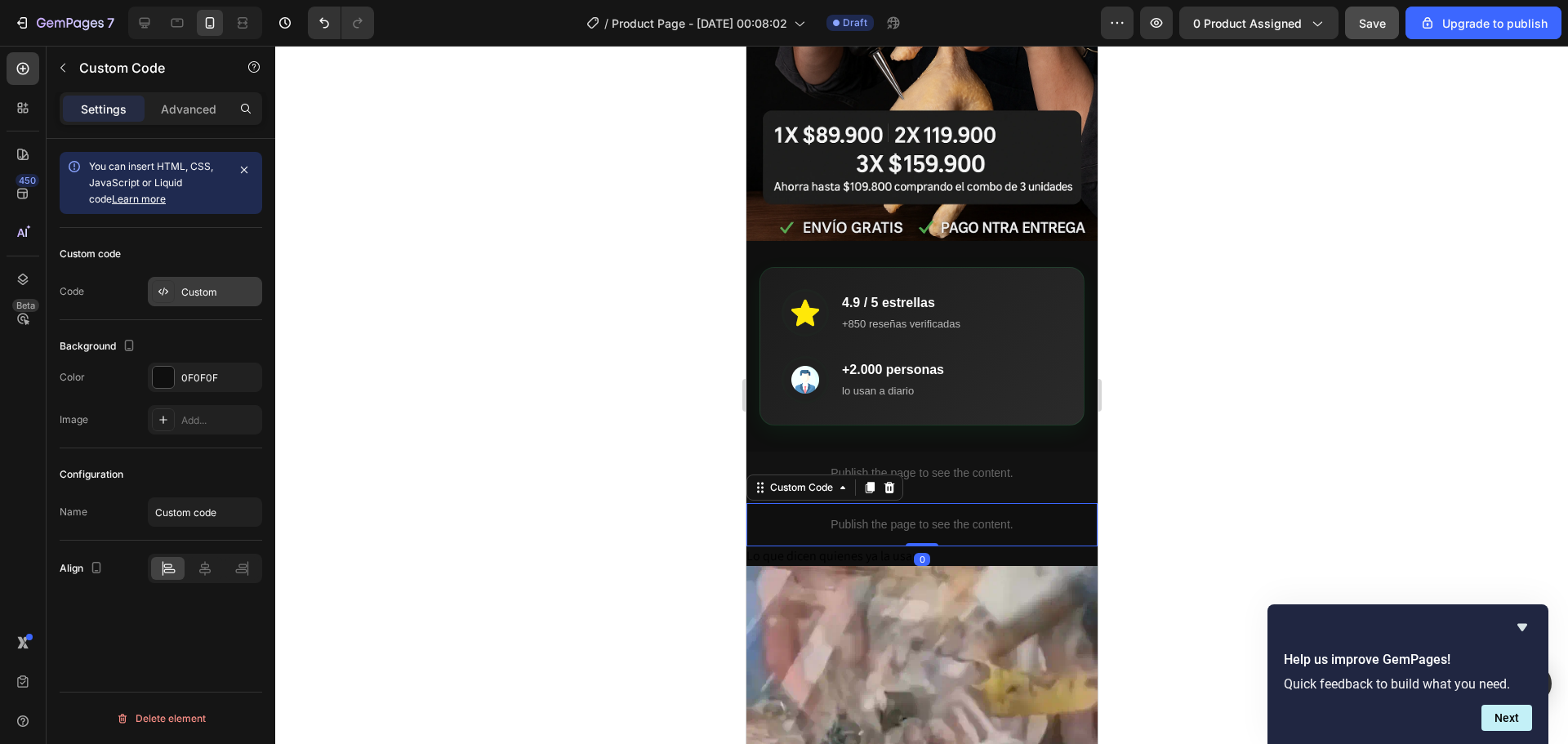
click at [197, 289] on div "Custom" at bounding box center [219, 292] width 76 height 15
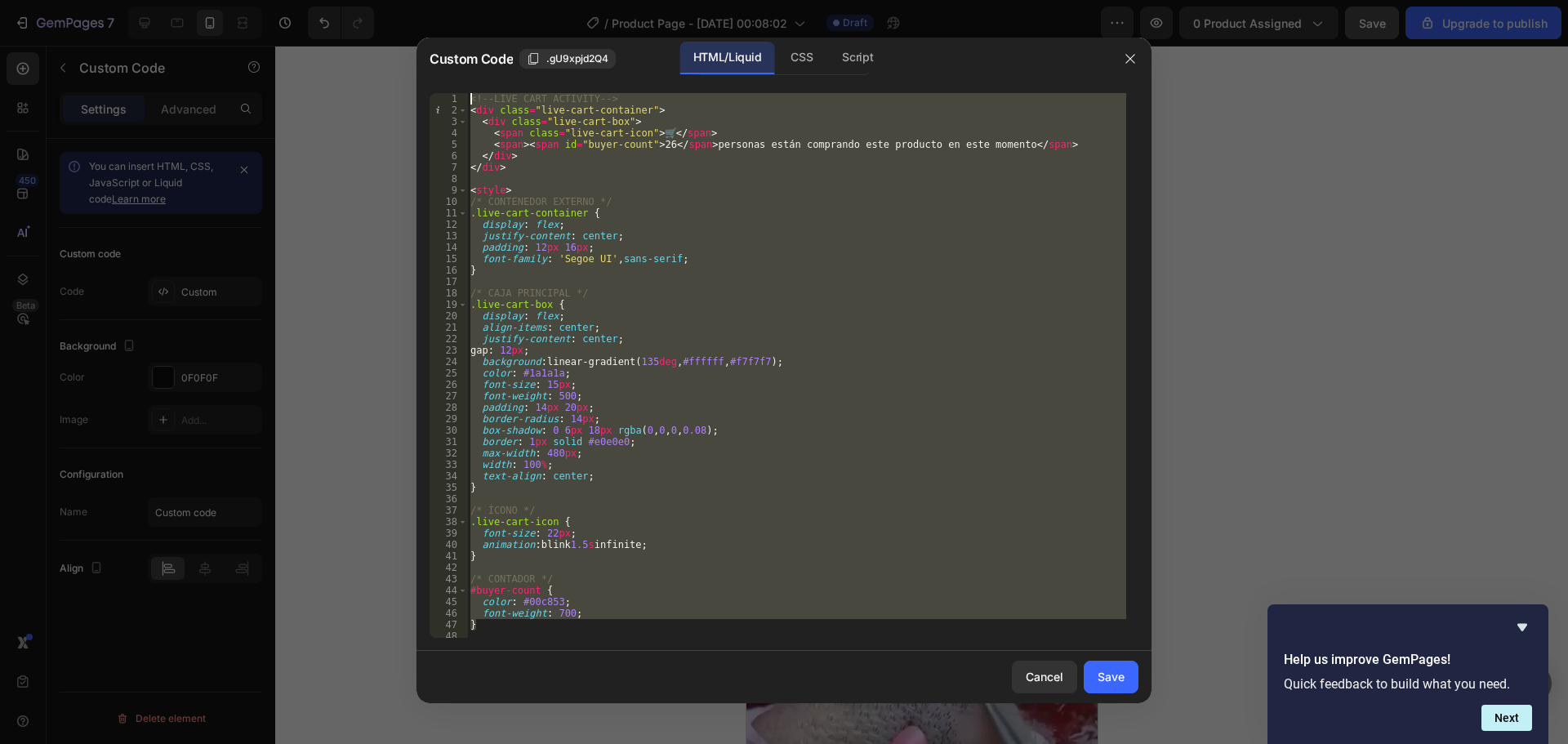
scroll to position [0, 0]
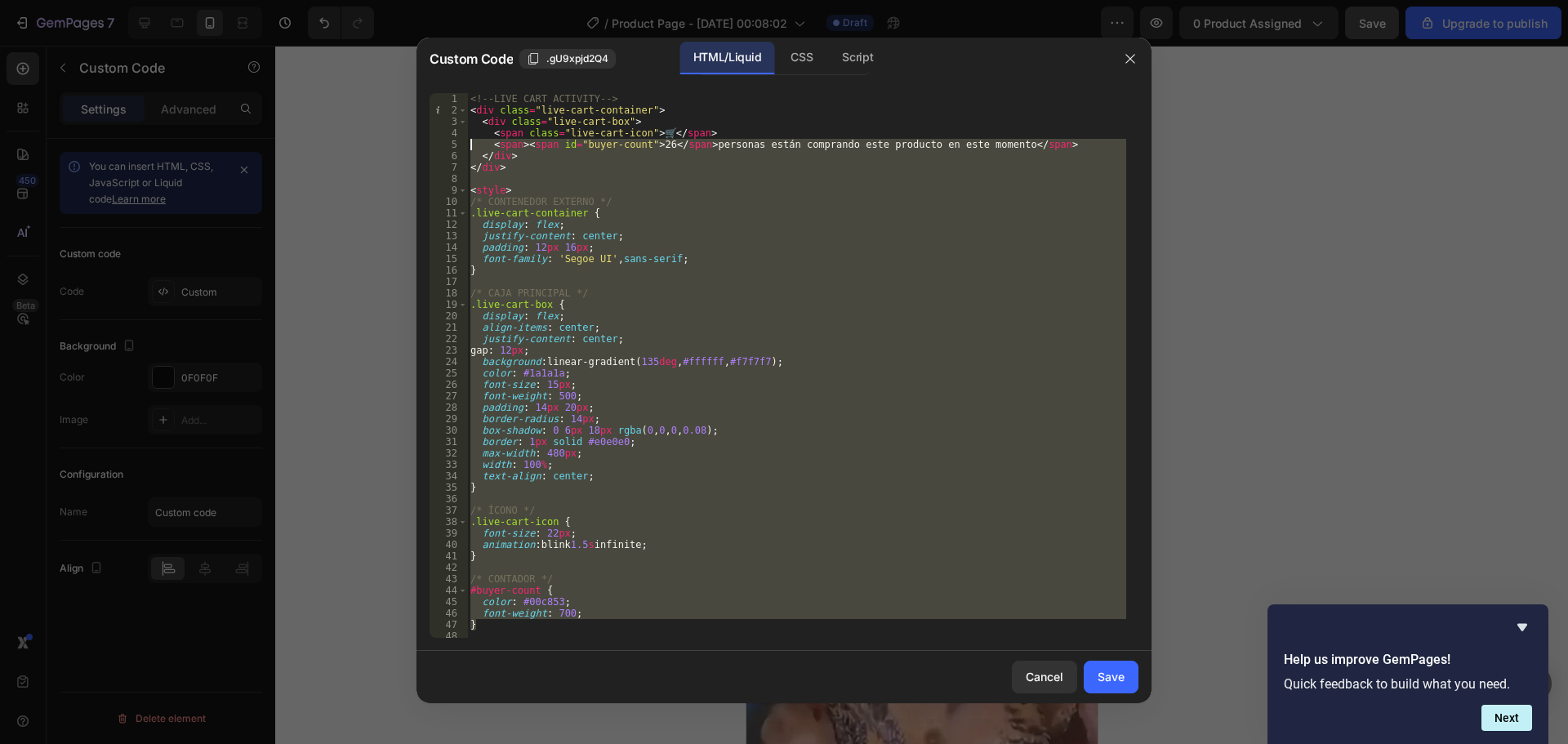
drag, startPoint x: 496, startPoint y: 631, endPoint x: 467, endPoint y: 147, distance: 484.9
click at [467, 147] on div "} 1 2 3 4 5 6 7 8 9 10 11 12 13 14 15 16 17 18 19 20 21 22 23 24 25 26 27 28 29…" at bounding box center [784, 365] width 709 height 545
type textarea "<span><span id="buyer-count">26</span> personas están comprando este producto e…"
click at [1466, 234] on div at bounding box center [784, 372] width 1568 height 744
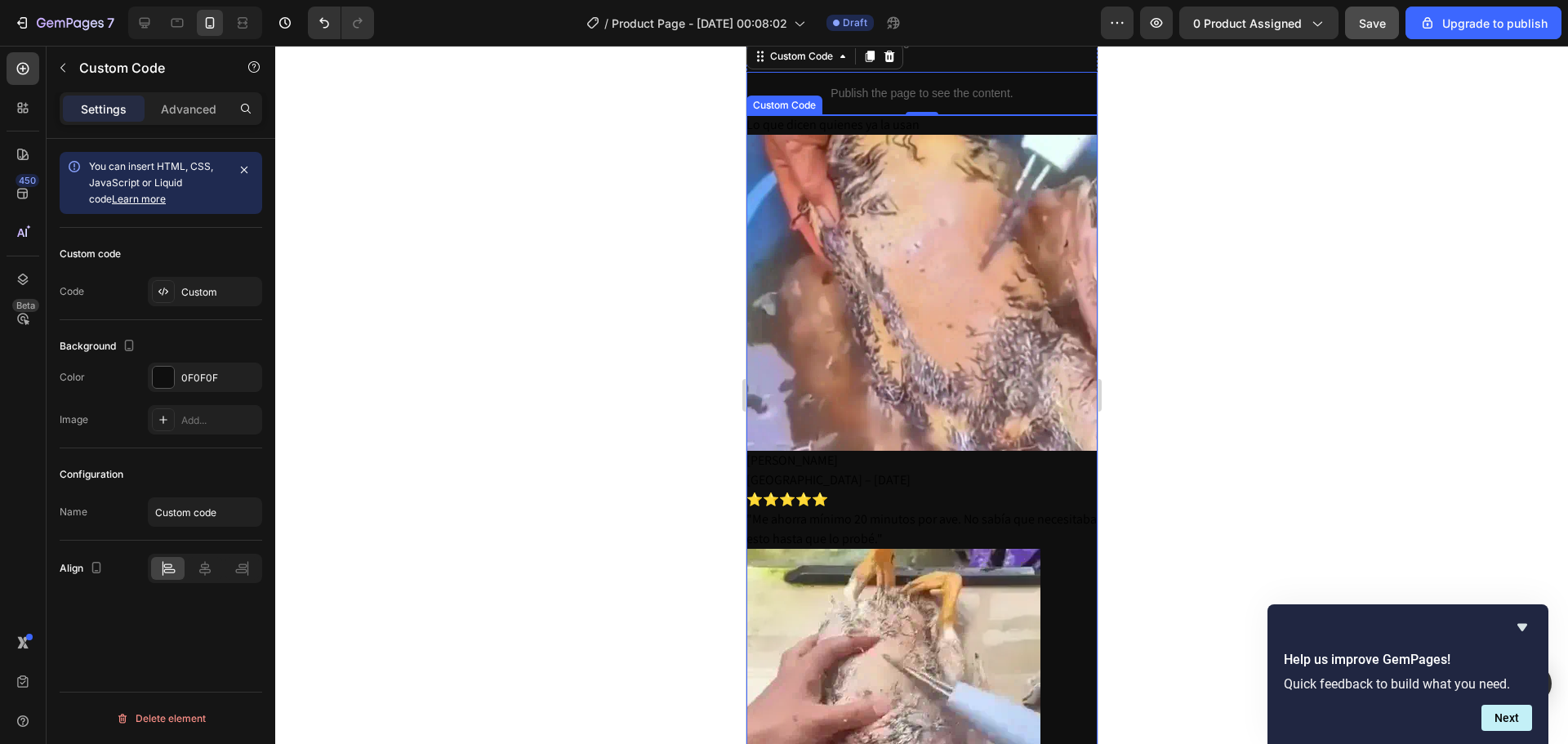
scroll to position [735, 0]
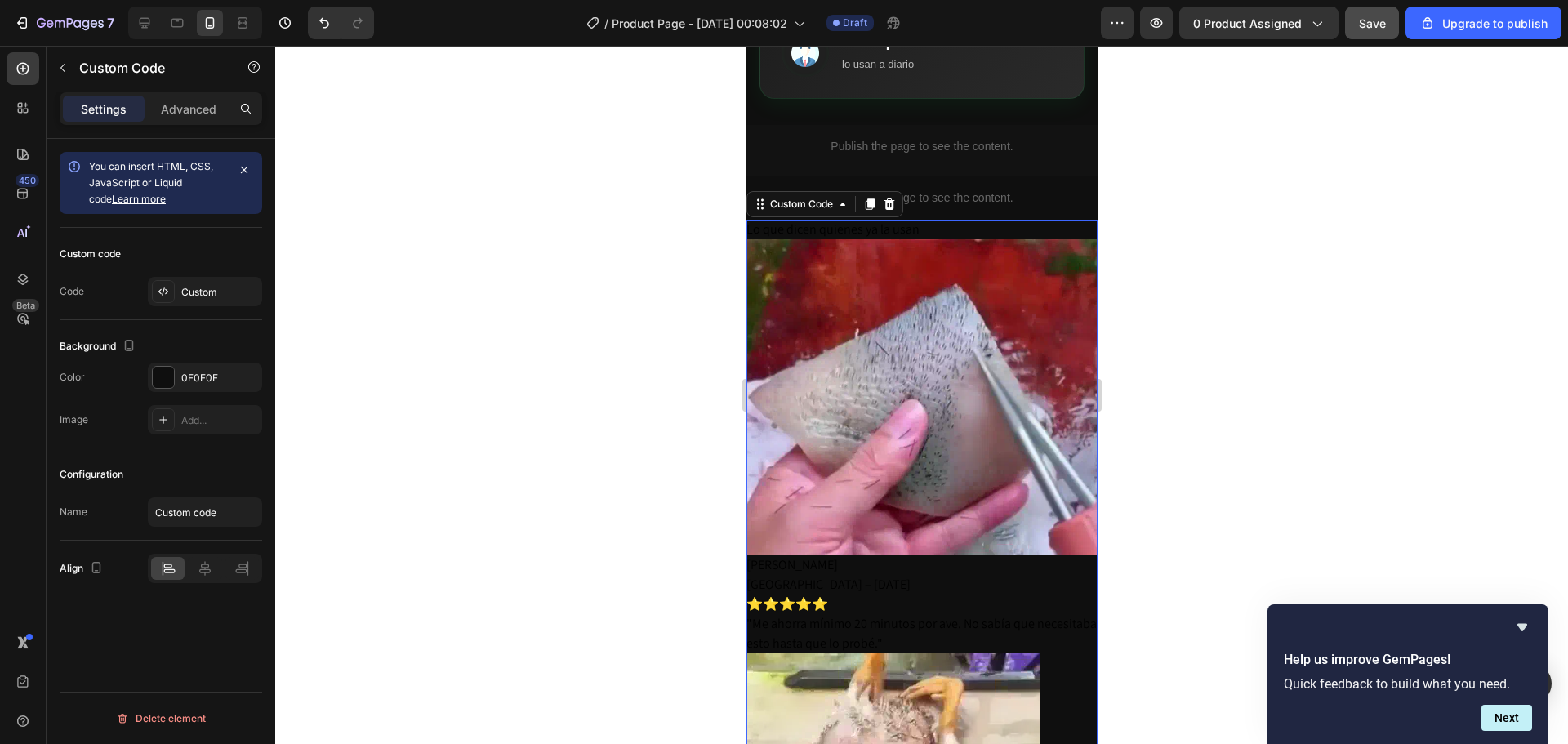
click at [964, 269] on img "Carrusel de reseñas" at bounding box center [921, 397] width 351 height 316
click at [210, 281] on div "Custom" at bounding box center [204, 292] width 114 height 29
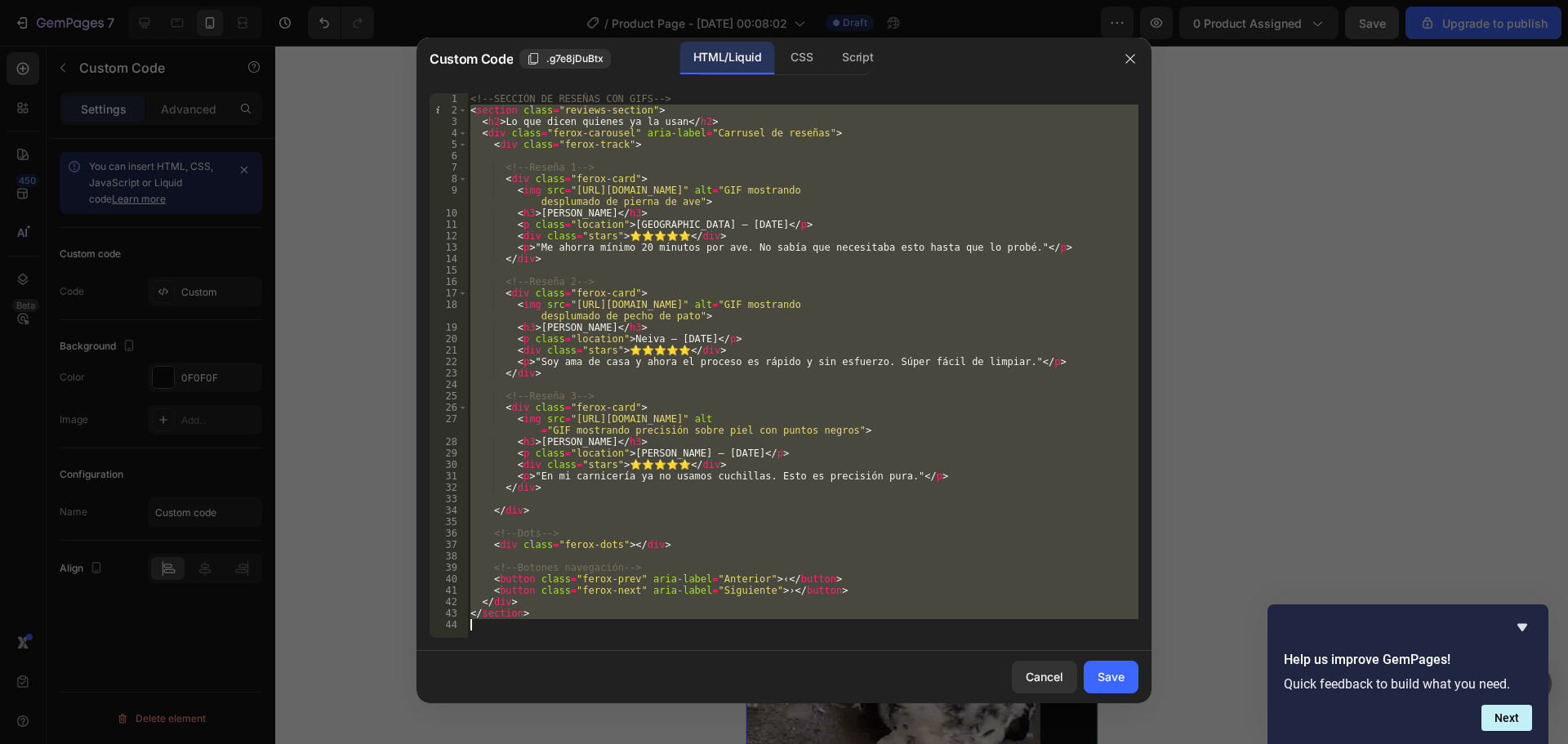
drag, startPoint x: 471, startPoint y: 110, endPoint x: 684, endPoint y: 656, distance: 586.1
click at [684, 656] on div "Custom Code .g7e8jDuBtx HTML/Liquid CSS Script <section class="reviews-section"…" at bounding box center [784, 370] width 735 height 665
type textarea "</section>"
paste textarea
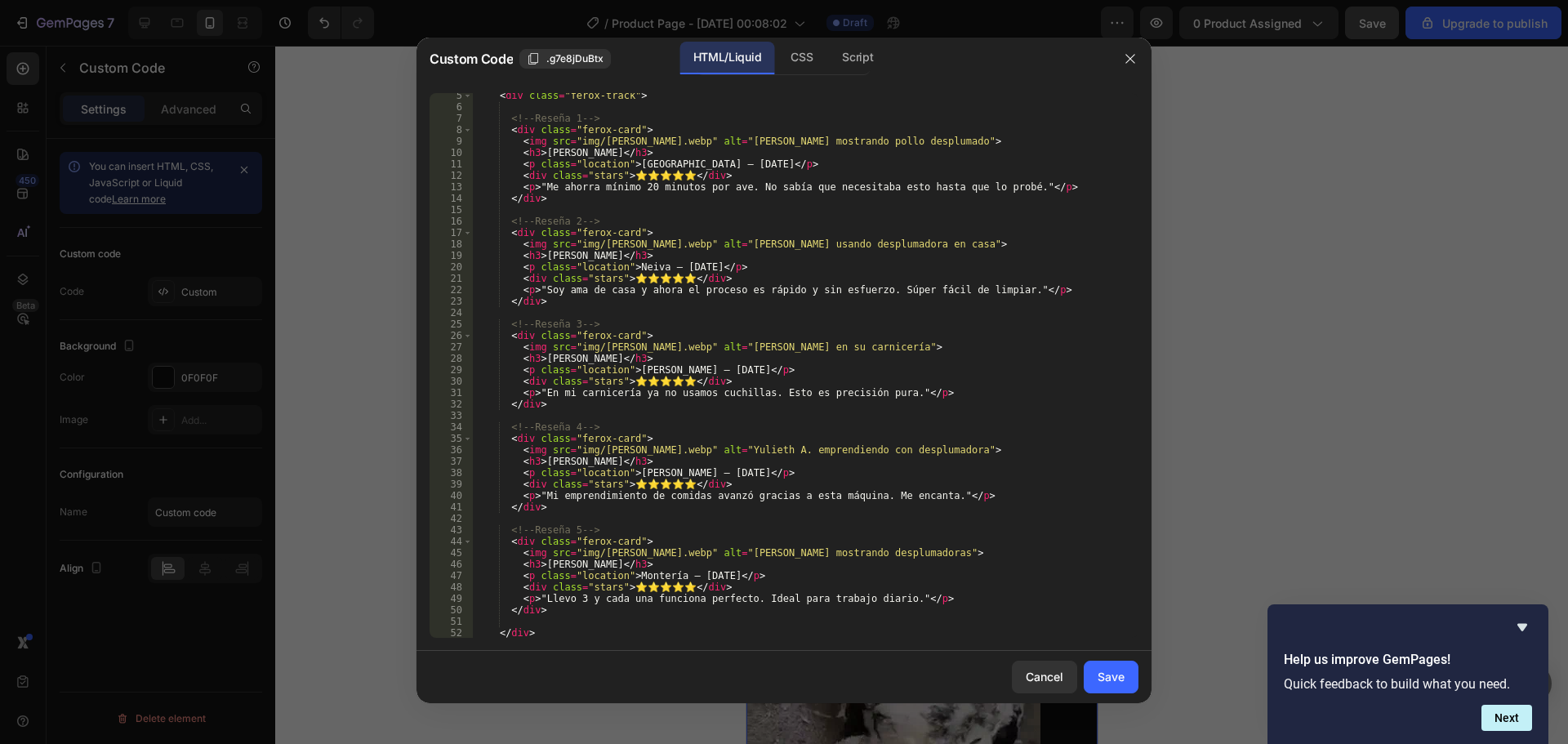
scroll to position [98, 0]
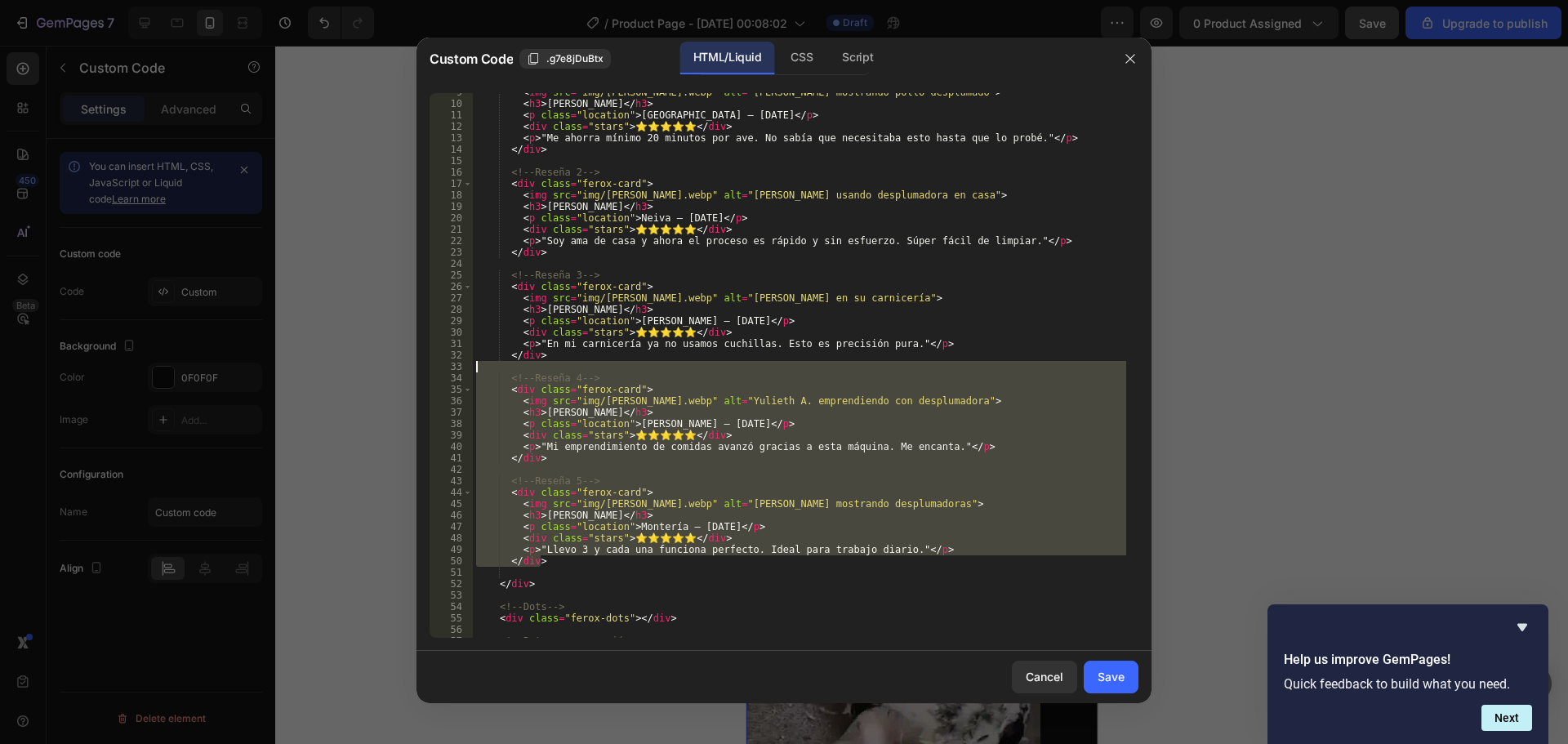
drag, startPoint x: 547, startPoint y: 563, endPoint x: 493, endPoint y: 372, distance: 198.5
click at [493, 372] on div "< img src = "img/carlos.webp" alt = "Carlos M. mostrando pollo desplumado" > < …" at bounding box center [799, 370] width 653 height 567
type textarea "<!-- Reseña 4 -->"
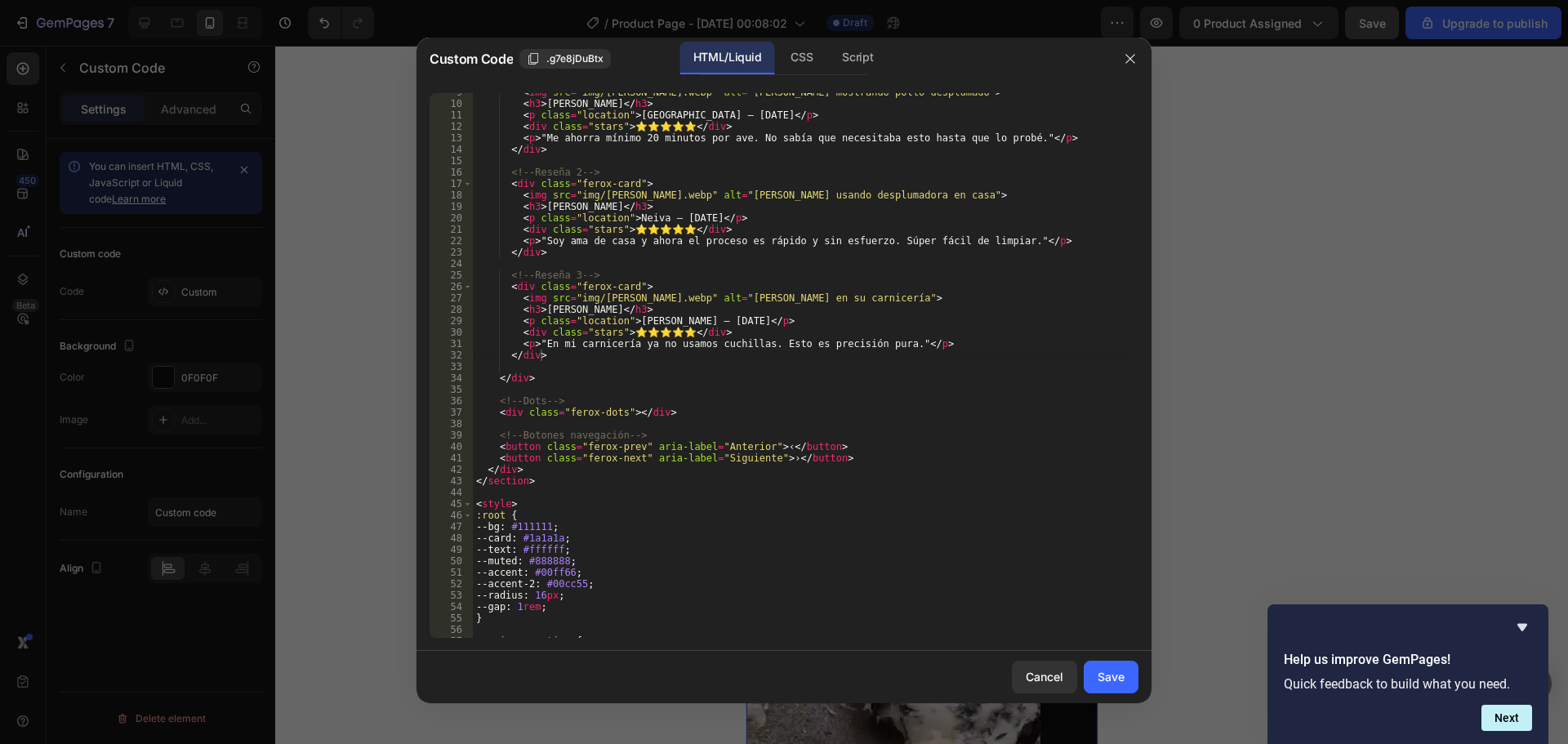
scroll to position [0, 0]
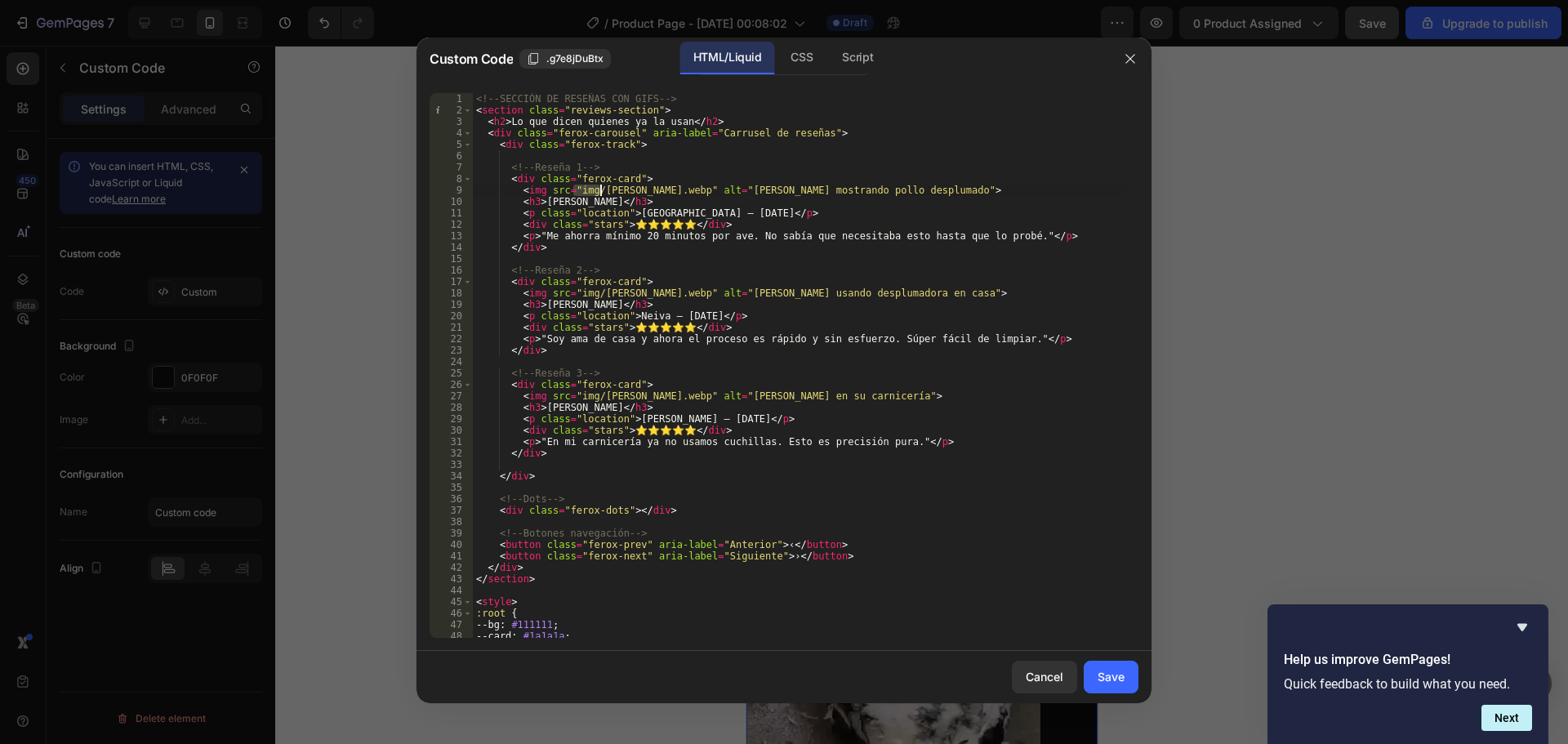
drag, startPoint x: 574, startPoint y: 191, endPoint x: 601, endPoint y: 191, distance: 27.0
click at [601, 191] on div "<!-- SECCIÓN DE RESEÑAS CON GIFS --> < section class = "reviews-section" > < h2…" at bounding box center [799, 376] width 653 height 567
click at [582, 190] on div "<!-- SECCIÓN DE RESEÑAS CON GIFS --> < section class = "reviews-section" > < h2…" at bounding box center [799, 365] width 653 height 545
drag, startPoint x: 574, startPoint y: 190, endPoint x: 654, endPoint y: 190, distance: 80.0
click at [654, 190] on div "<!-- SECCIÓN DE RESEÑAS CON GIFS --> < section class = "reviews-section" > < h2…" at bounding box center [799, 376] width 653 height 567
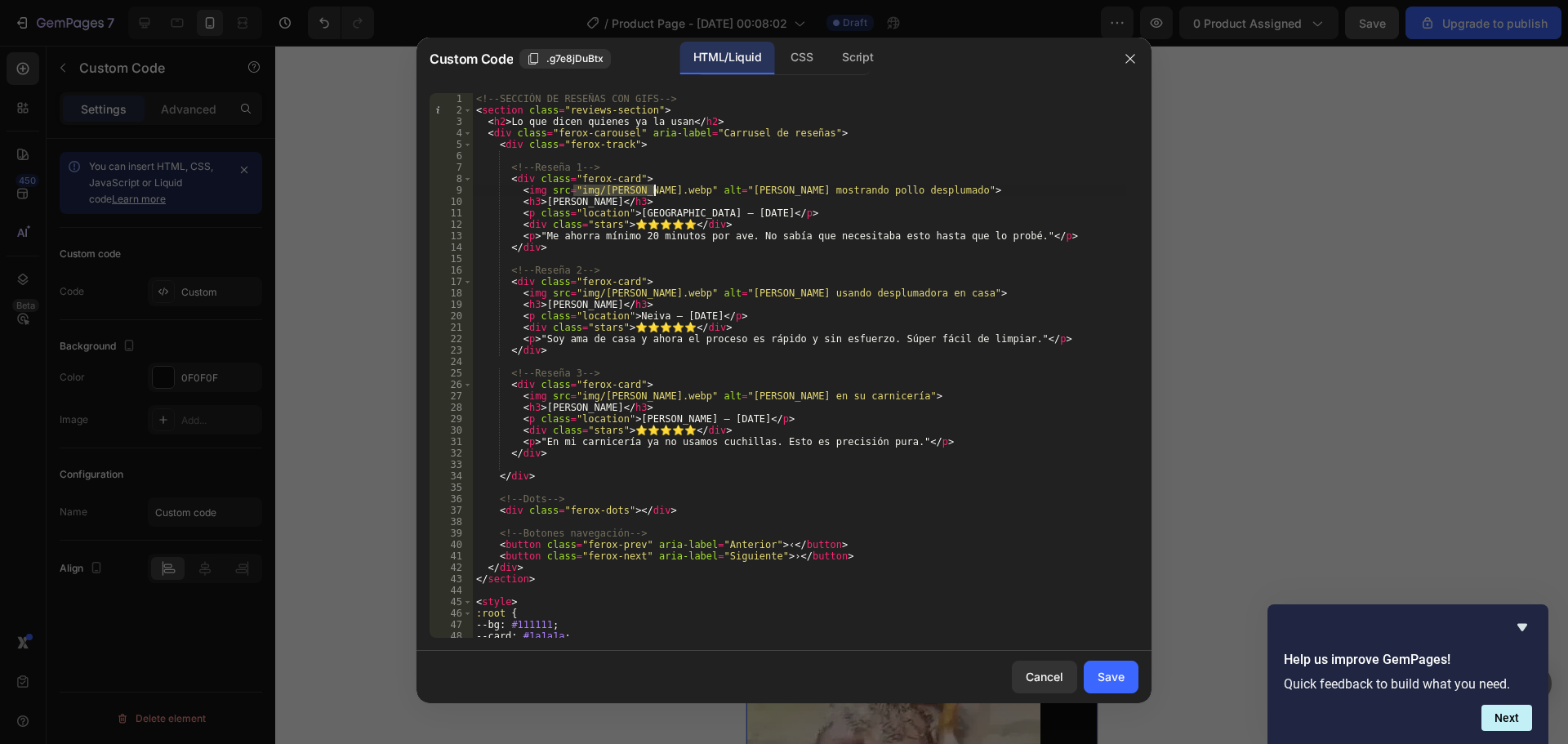
paste textarea "https://i.ibb.co/L3WxyKJ/e68fc4d1e66862f6d0c0cf417157d882-ezgif-com-optiwebp"
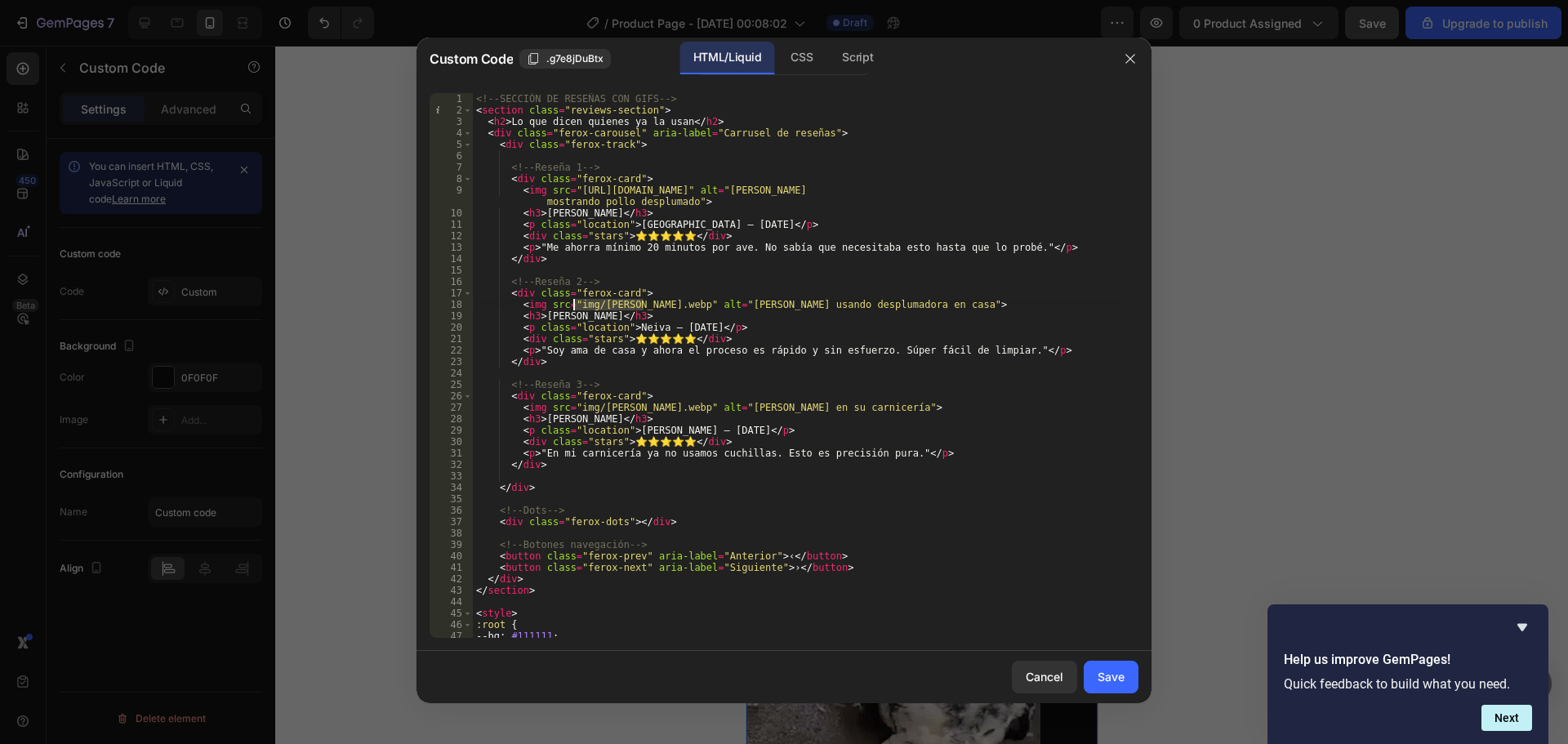
drag, startPoint x: 642, startPoint y: 305, endPoint x: 574, endPoint y: 308, distance: 68.1
click at [574, 308] on div "<!-- SECCIÓN DE RESEÑAS CON GIFS --> < section class = "reviews-section" > < h2…" at bounding box center [799, 376] width 653 height 567
paste textarea "https://i.ibb.co/ZpPj5r5p/f589ceae492e183a5b882e07829be063-ezgif-com-optiwebp"
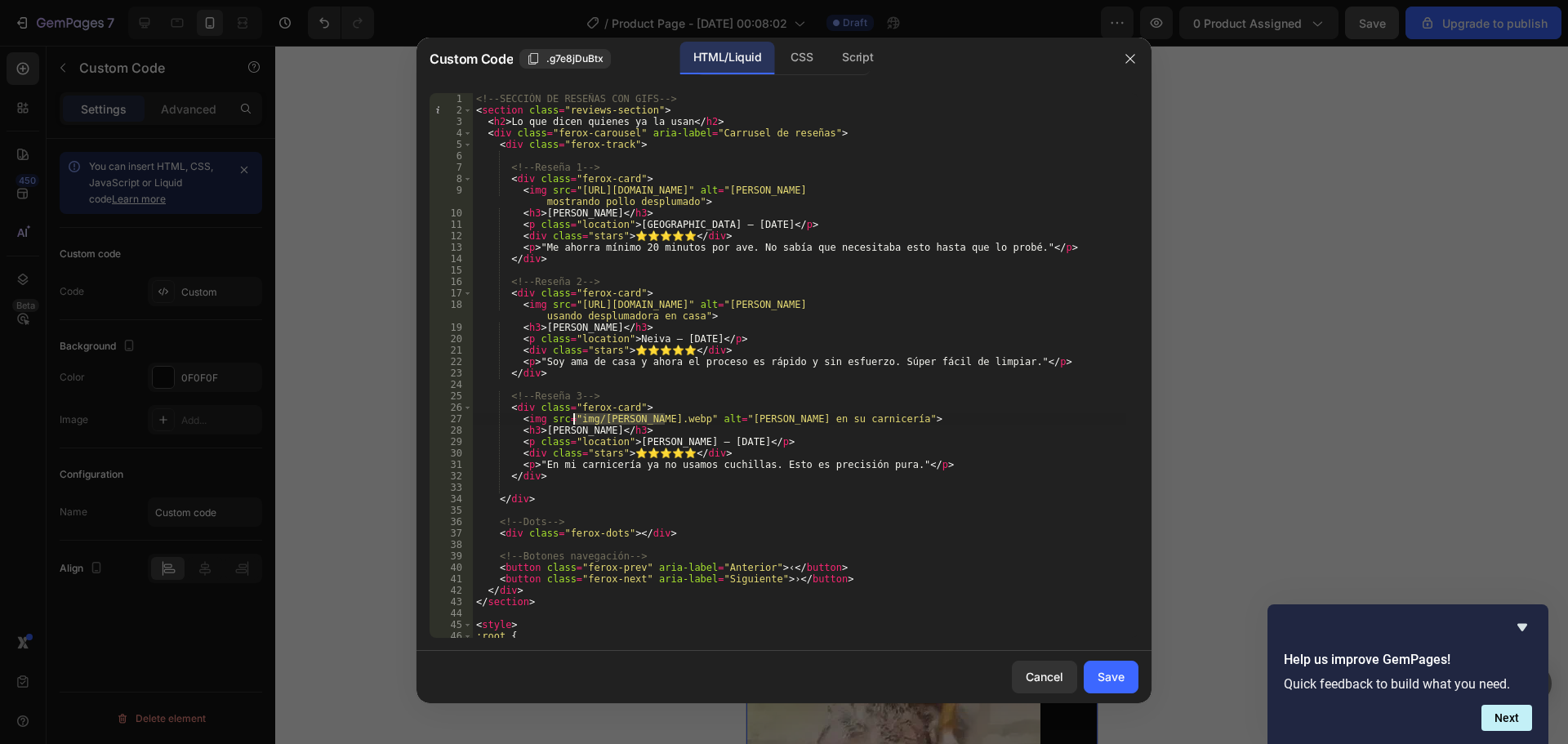
drag, startPoint x: 663, startPoint y: 422, endPoint x: 573, endPoint y: 421, distance: 90.0
click at [573, 421] on div "<!-- SECCIÓN DE RESEÑAS CON GIFS --> < section class = "reviews-section" > < h2…" at bounding box center [799, 376] width 653 height 567
paste textarea "https://i.ibb.co/gZKg2hpr/90307b7db266eac50098476bf0958c68-ezgif-com-video-to-w…"
type textarea "<img src="https://i.ibb.co/gZKg2hpr/90307b7db266eac50098476bf0958c68-ezgif-com-…"
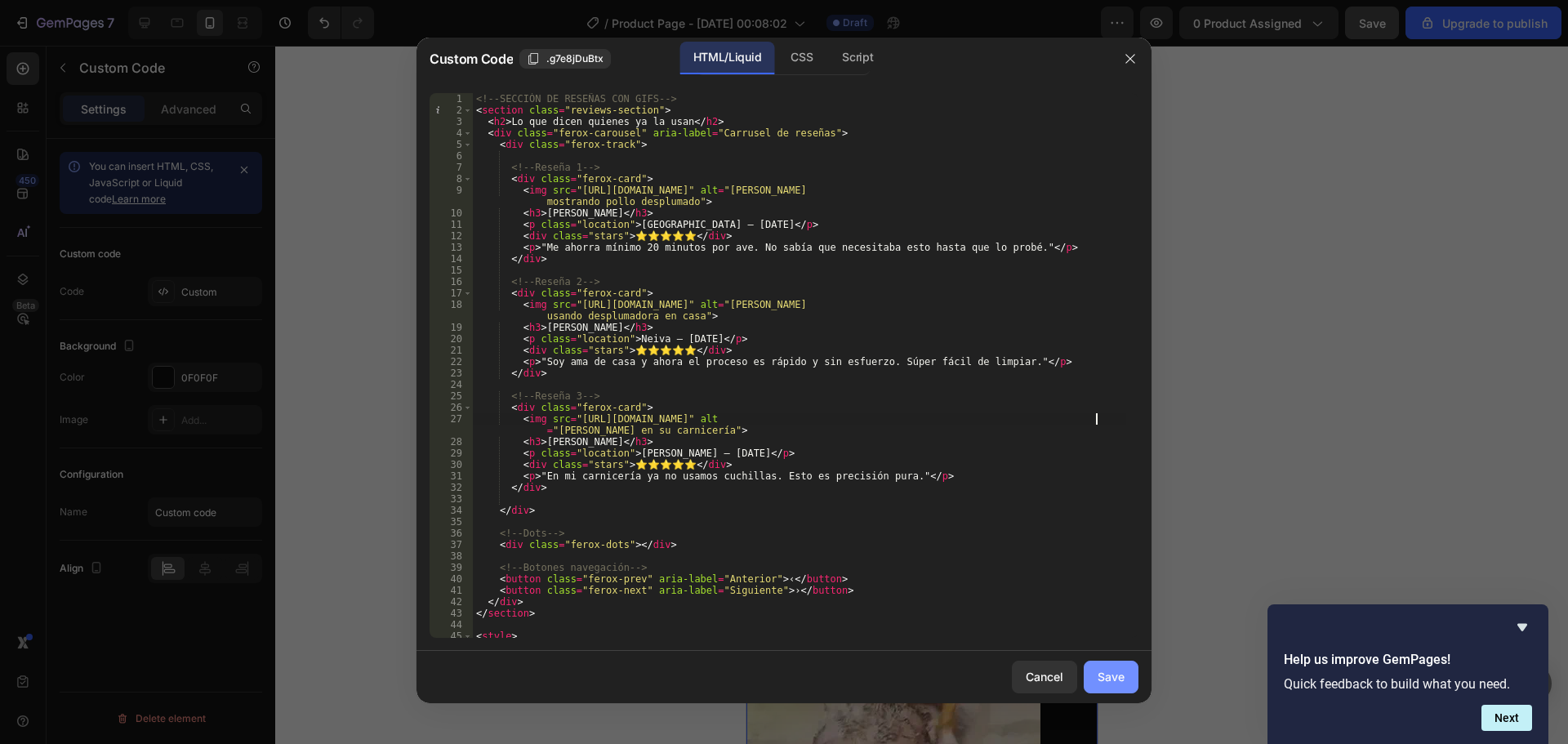
click at [1122, 680] on div "Save" at bounding box center [1111, 676] width 27 height 17
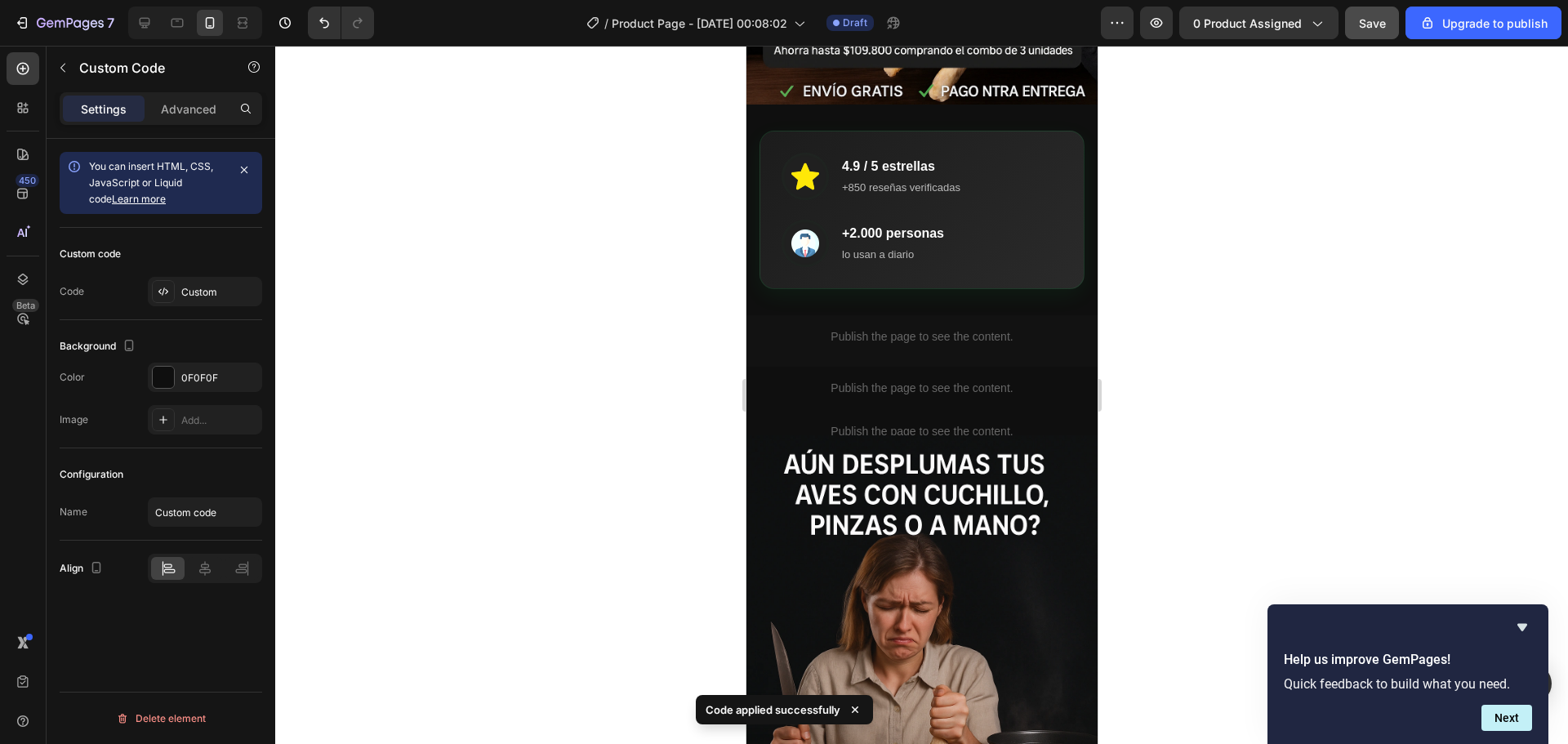
scroll to position [490, 0]
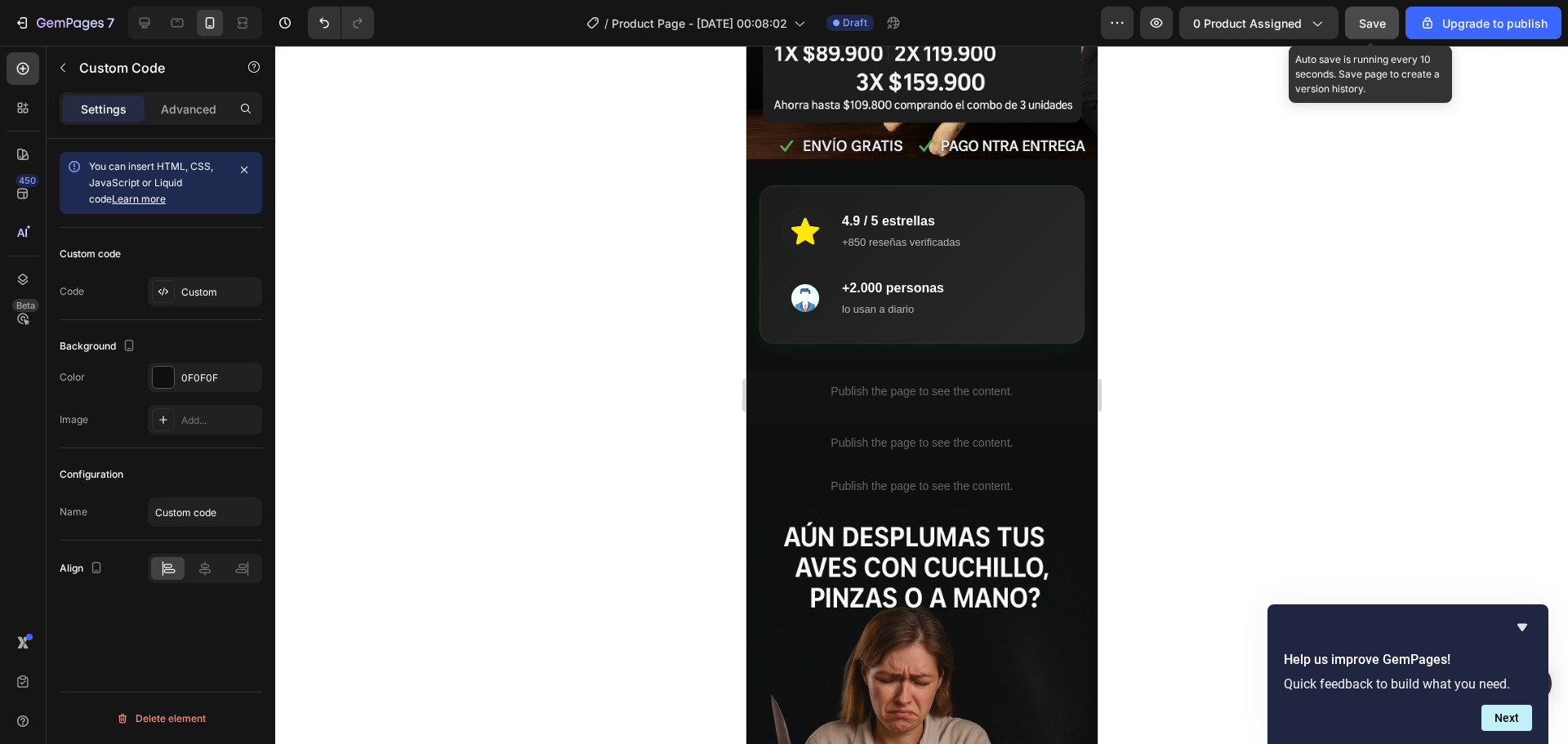
click at [1377, 22] on span "Save" at bounding box center [1371, 23] width 27 height 14
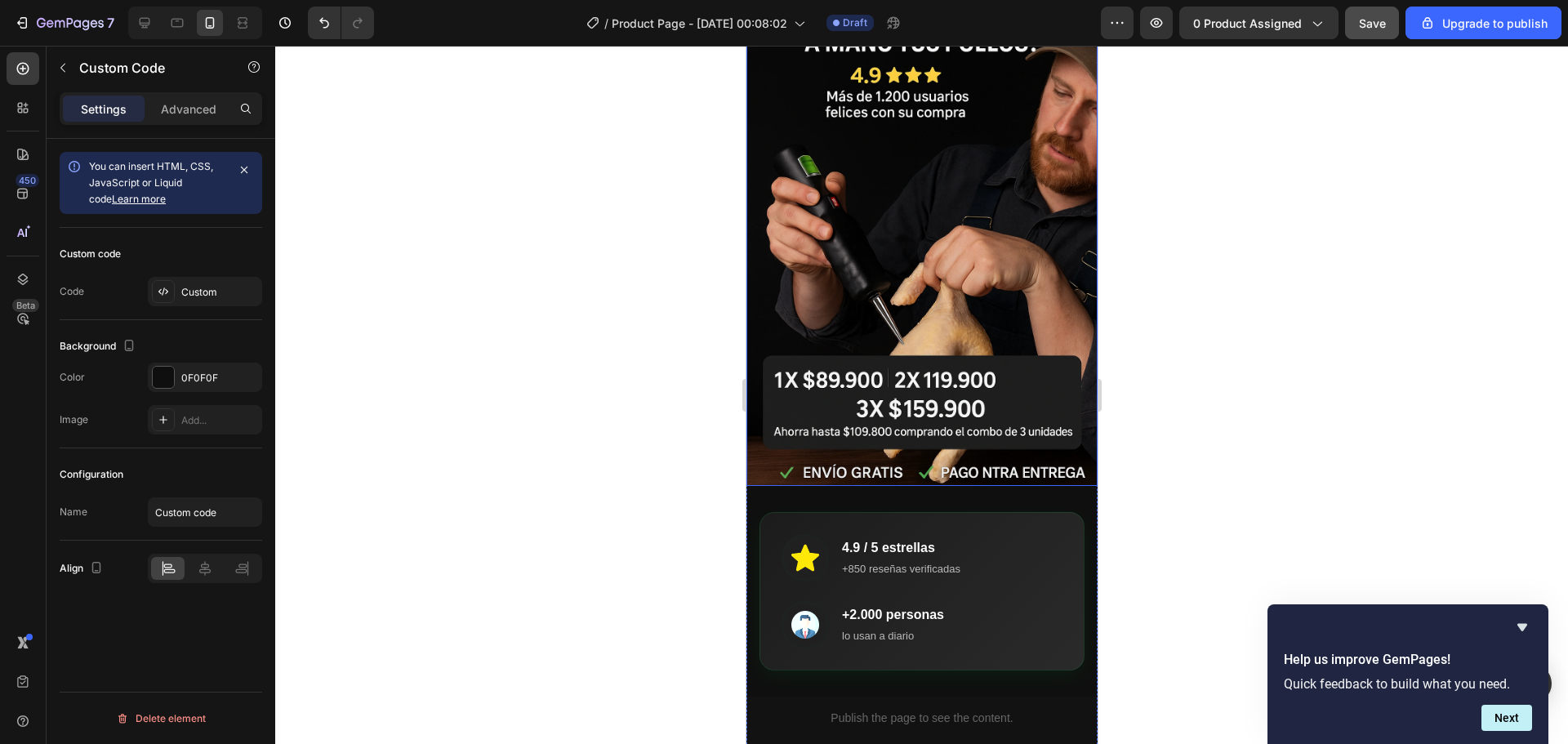
scroll to position [0, 0]
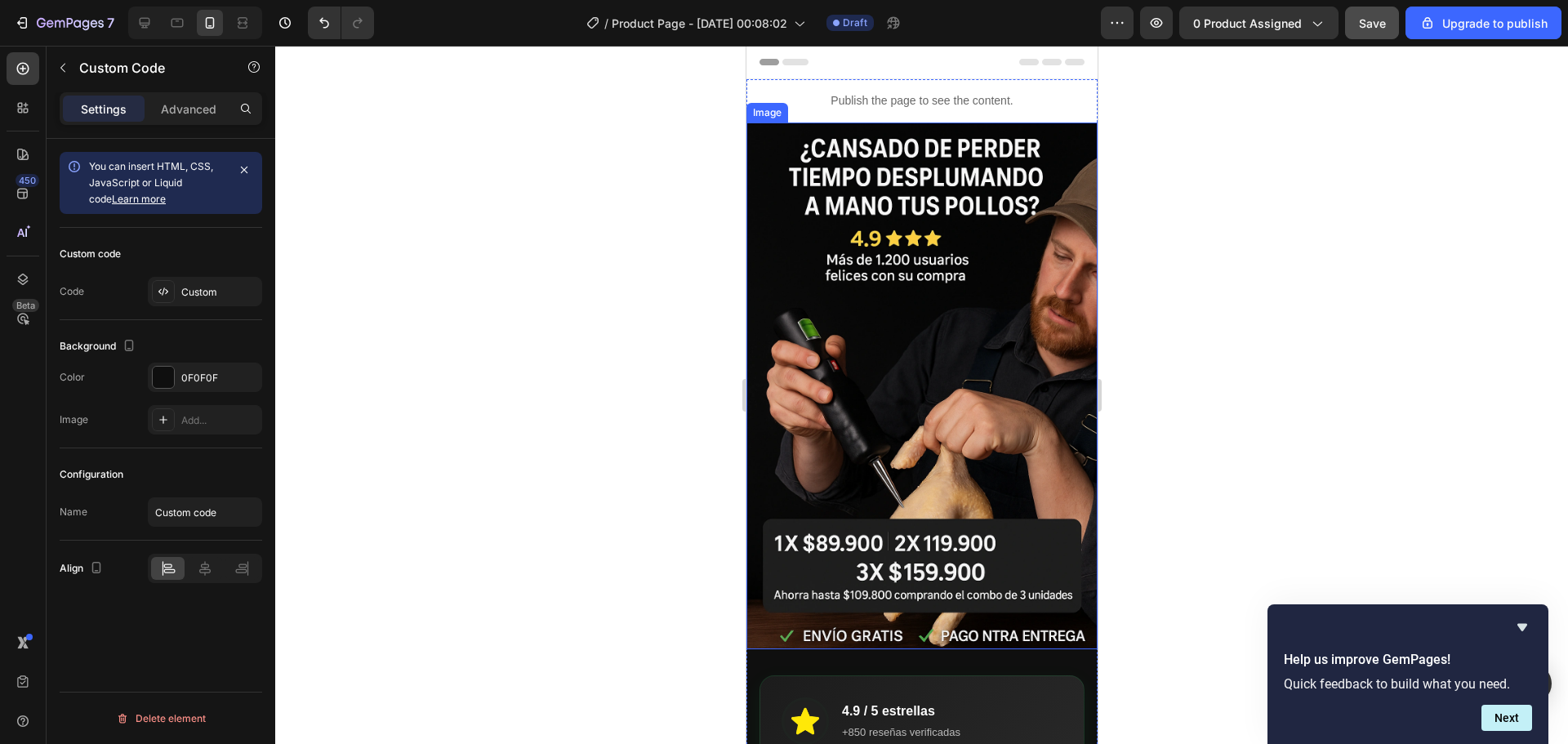
click at [870, 354] on img at bounding box center [921, 386] width 351 height 527
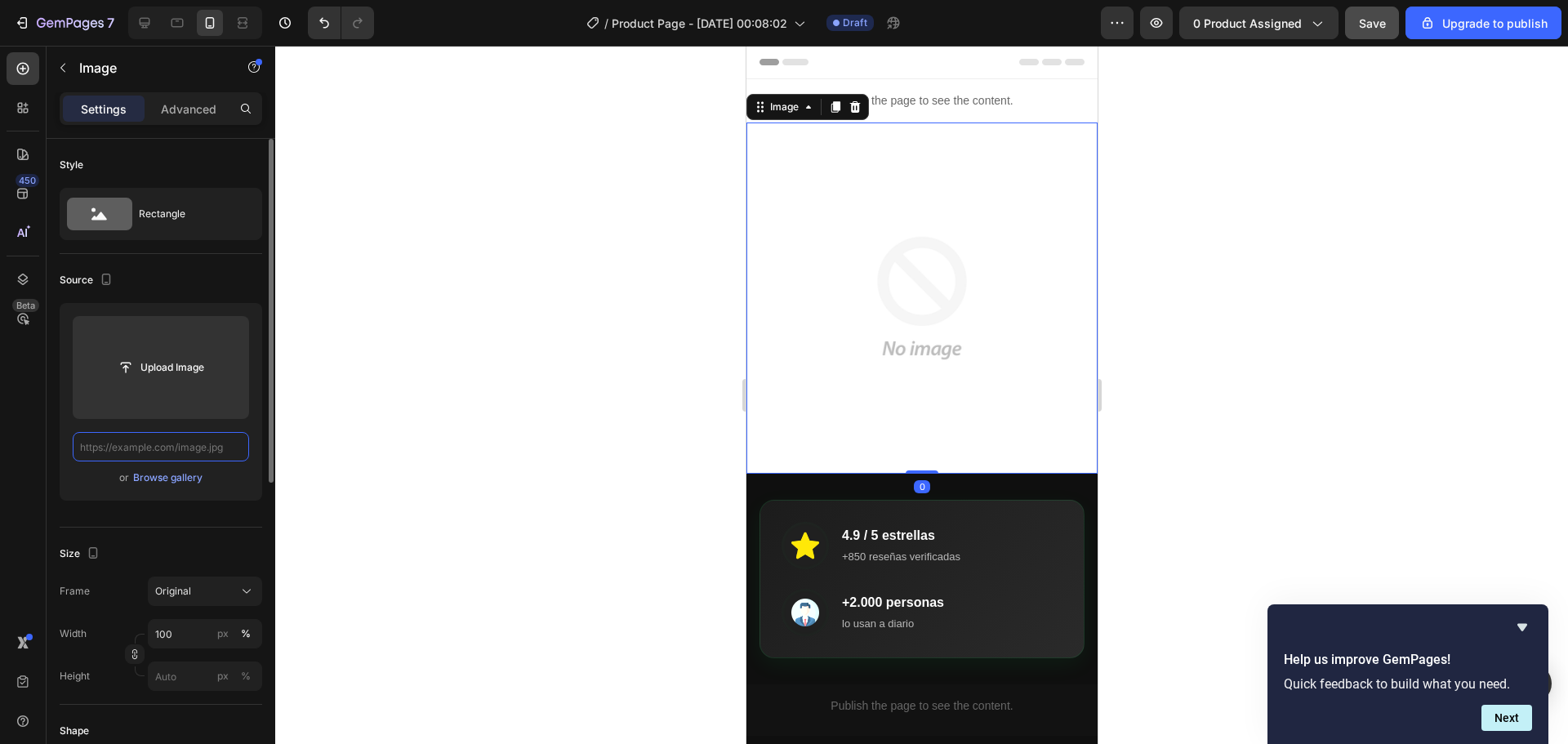
click at [177, 450] on input "text" at bounding box center [161, 446] width 177 height 29
paste input "https://i.ibb.co/RGLsB4GW/Chat-GPTImage26sept202505-28-09p-m-ezgif-com-optiwebp…"
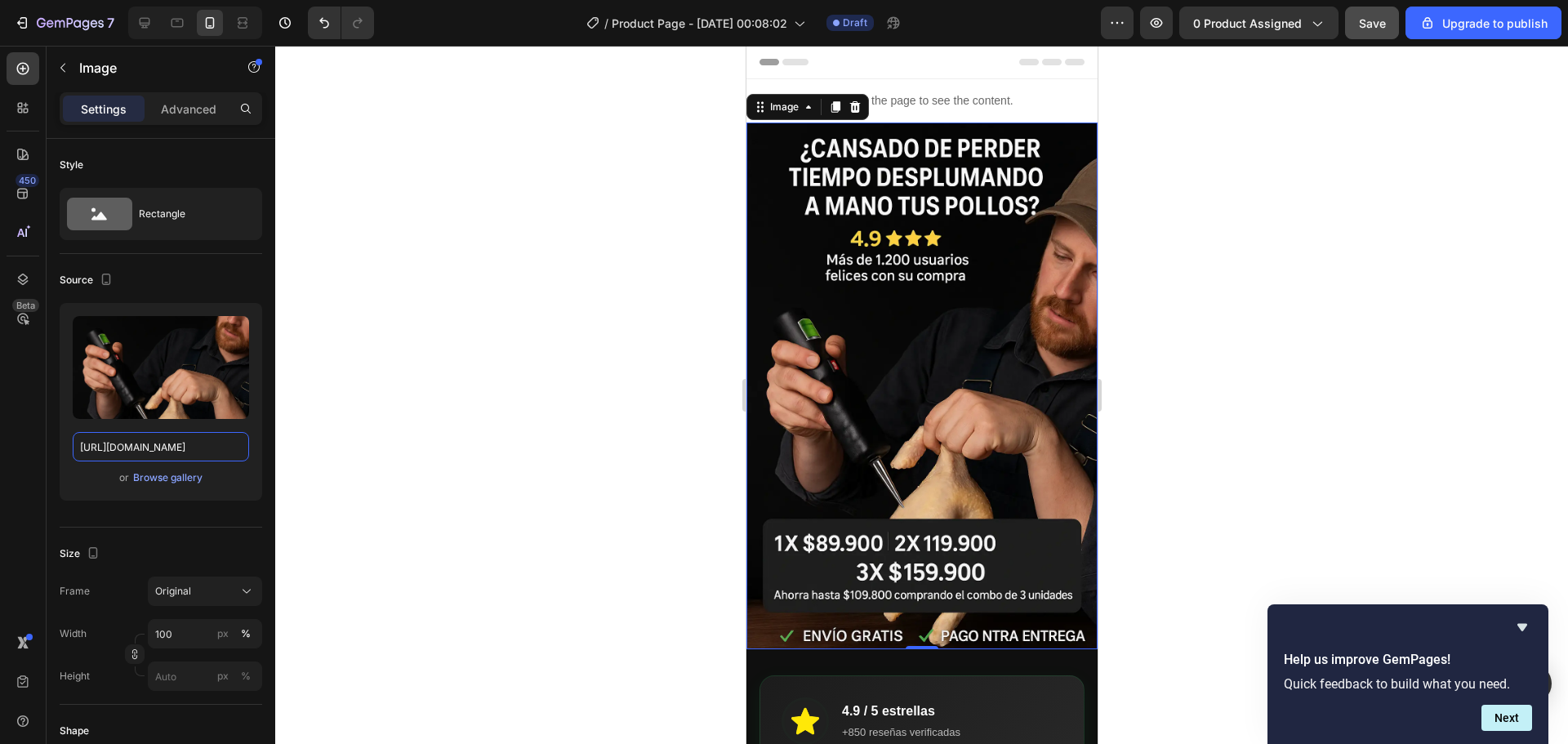
type input "https://i.ibb.co/RGLsB4GW/Chat-GPTImage26sept202505-28-09p-m-ezgif-com-optiwebp…"
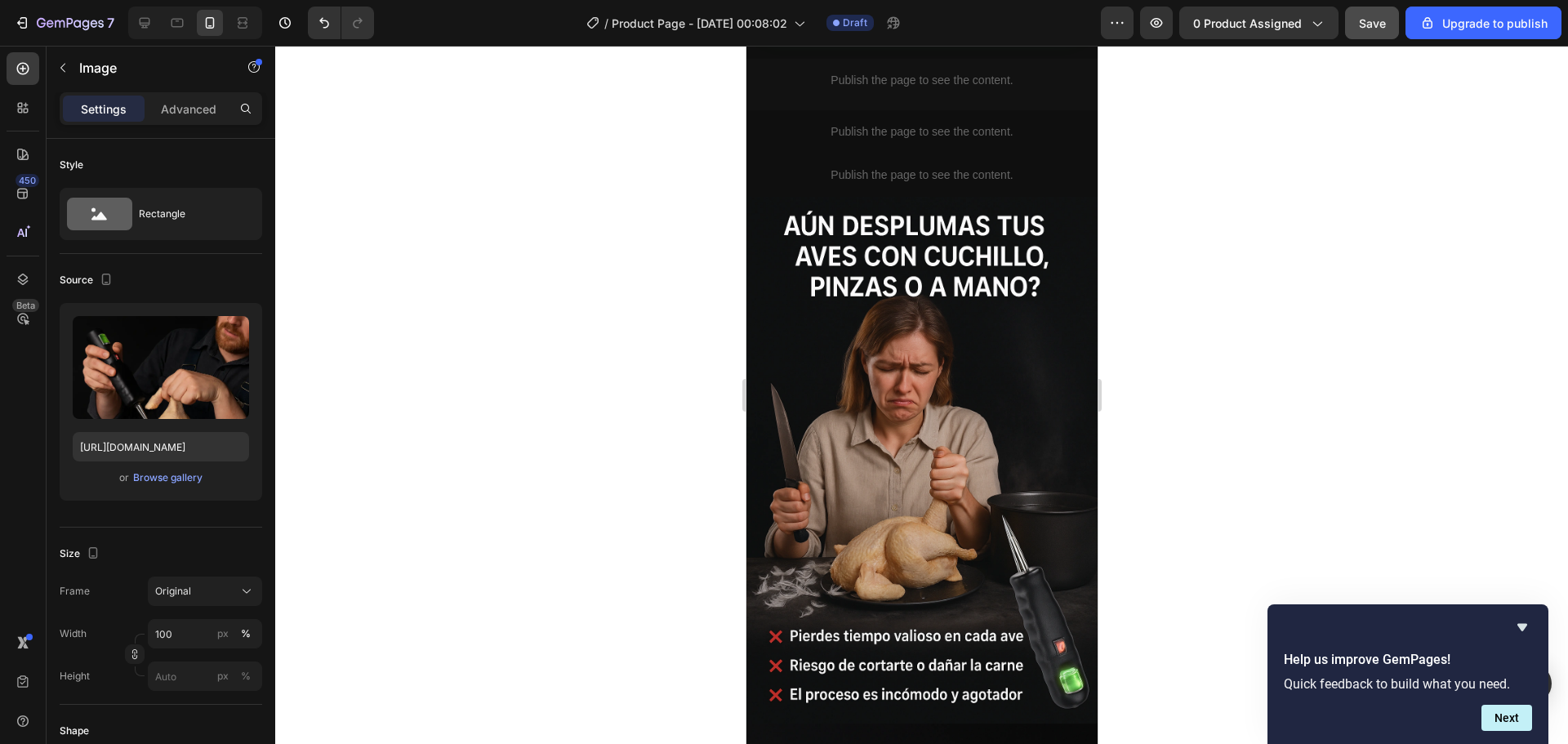
scroll to position [817, 0]
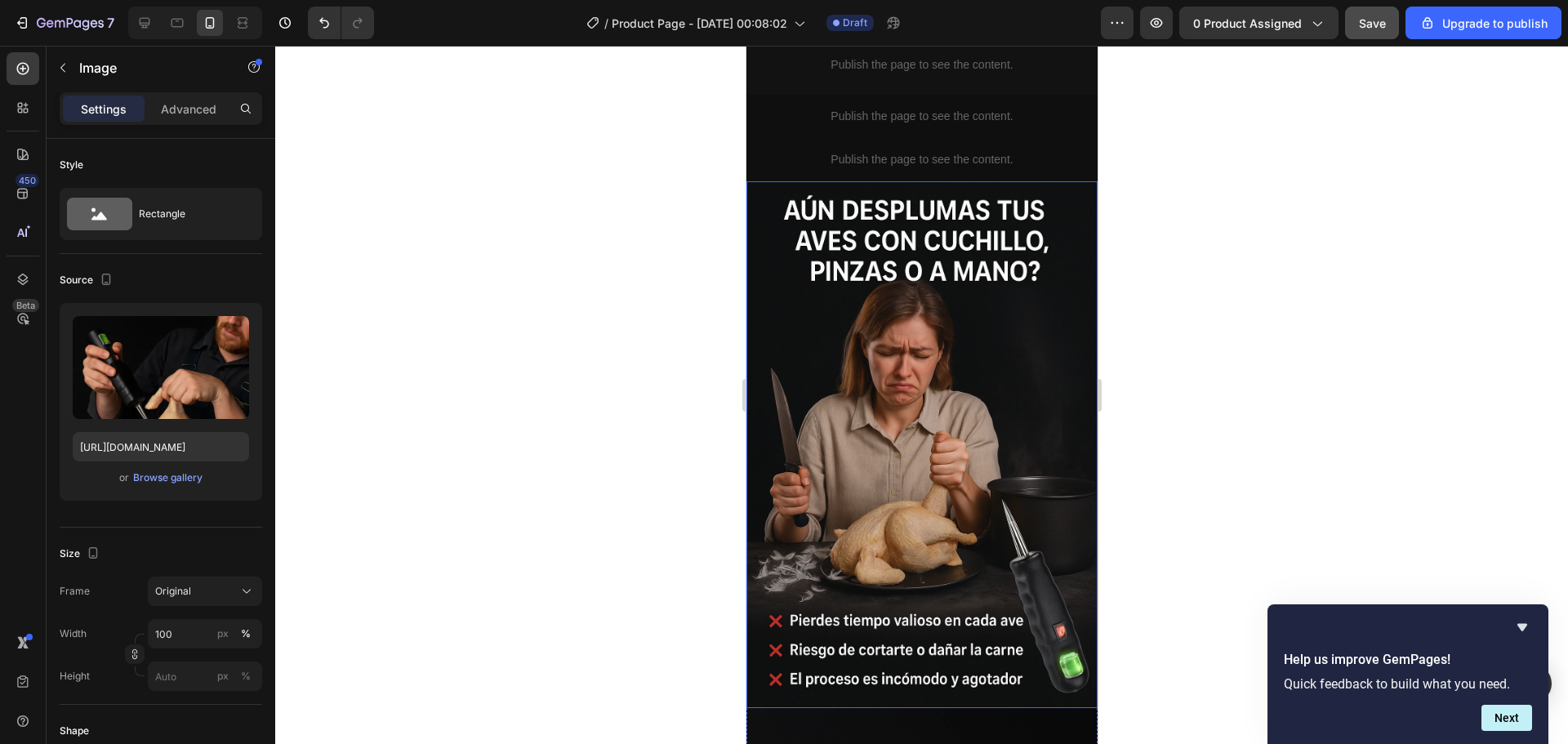
click at [889, 397] on img at bounding box center [921, 445] width 351 height 527
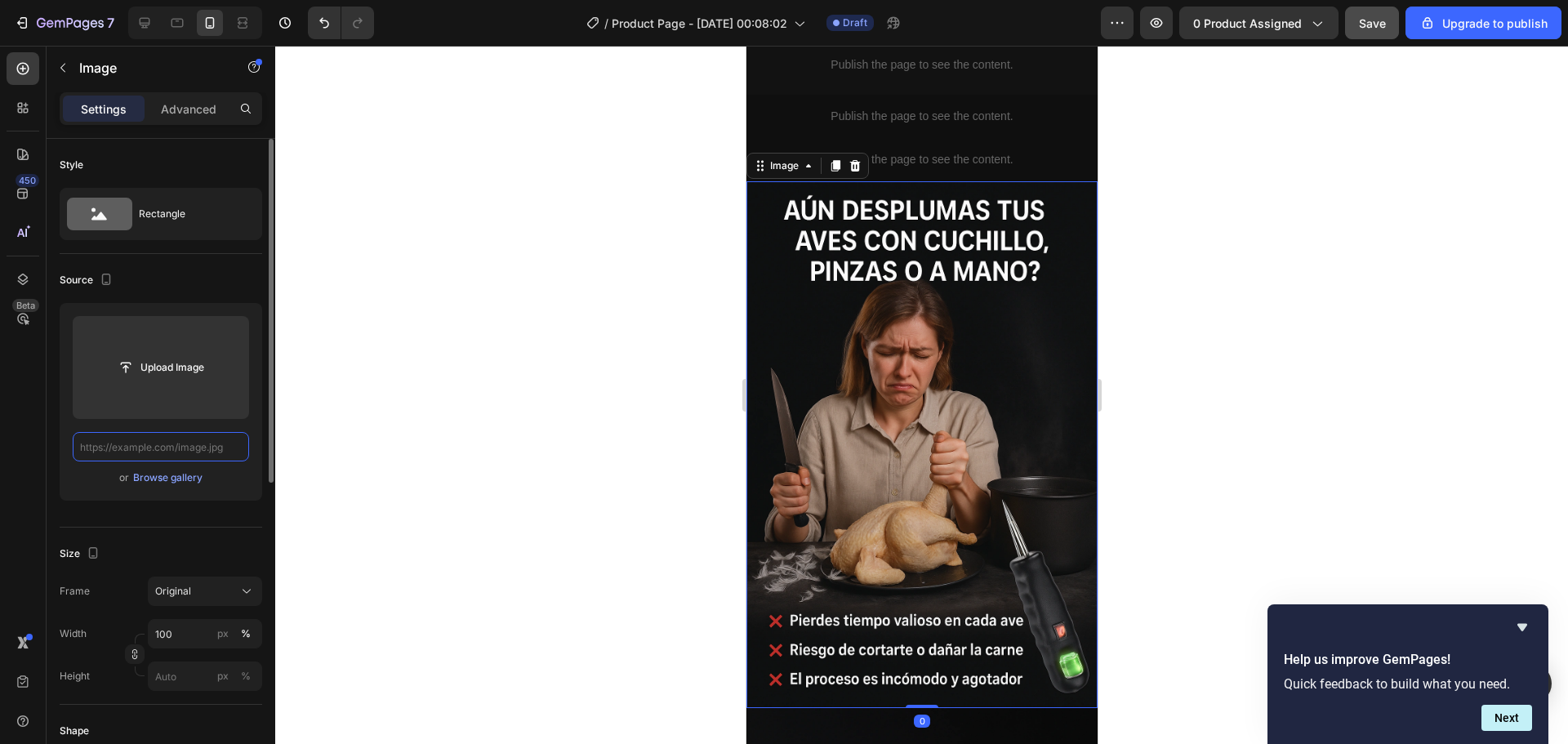
scroll to position [0, 0]
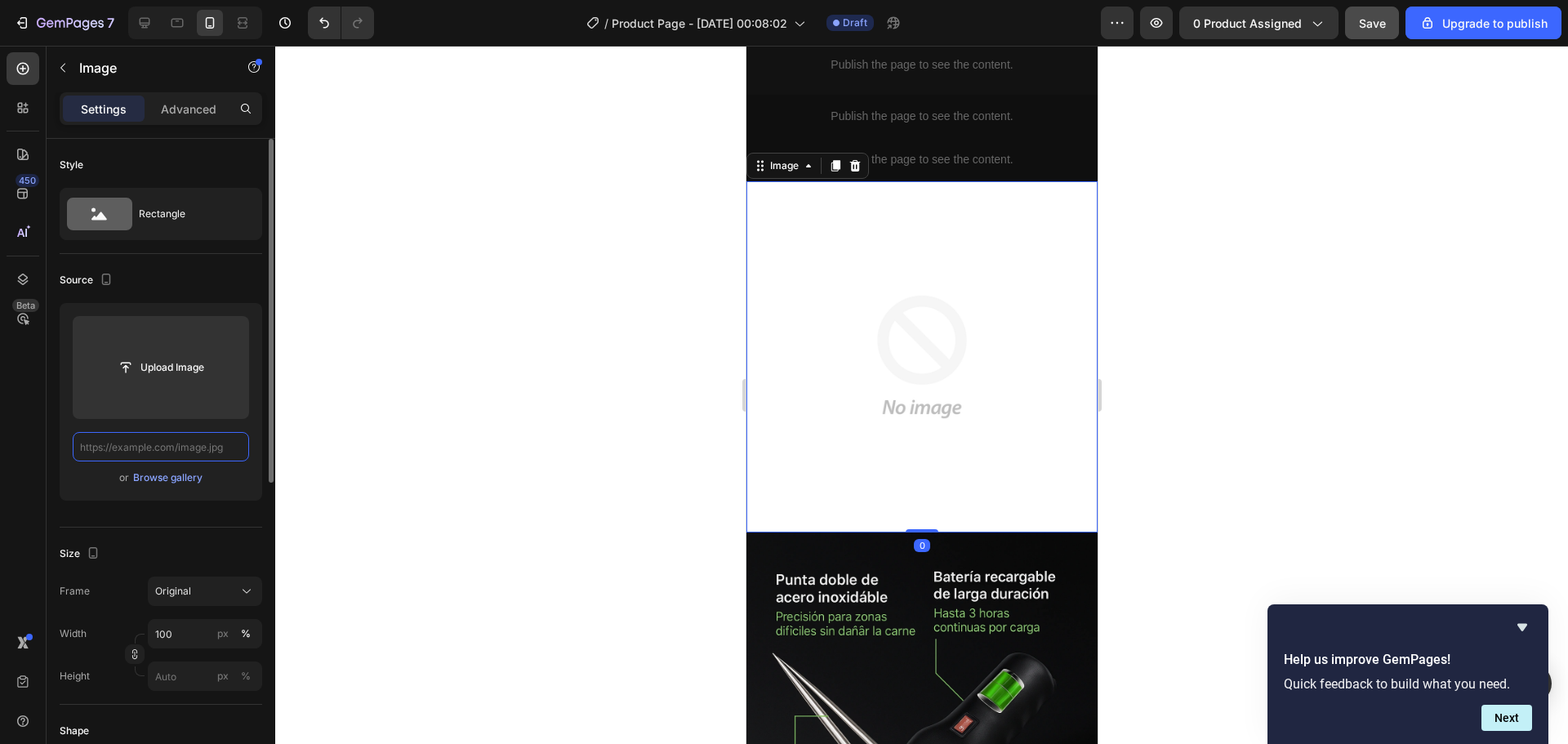
click at [163, 450] on input "text" at bounding box center [161, 446] width 177 height 29
paste input "https://i.ibb.co/XZzR4z0D/Chat-GPTImage26sept202505-35-21p-m-ezgif-com-optiwebp…"
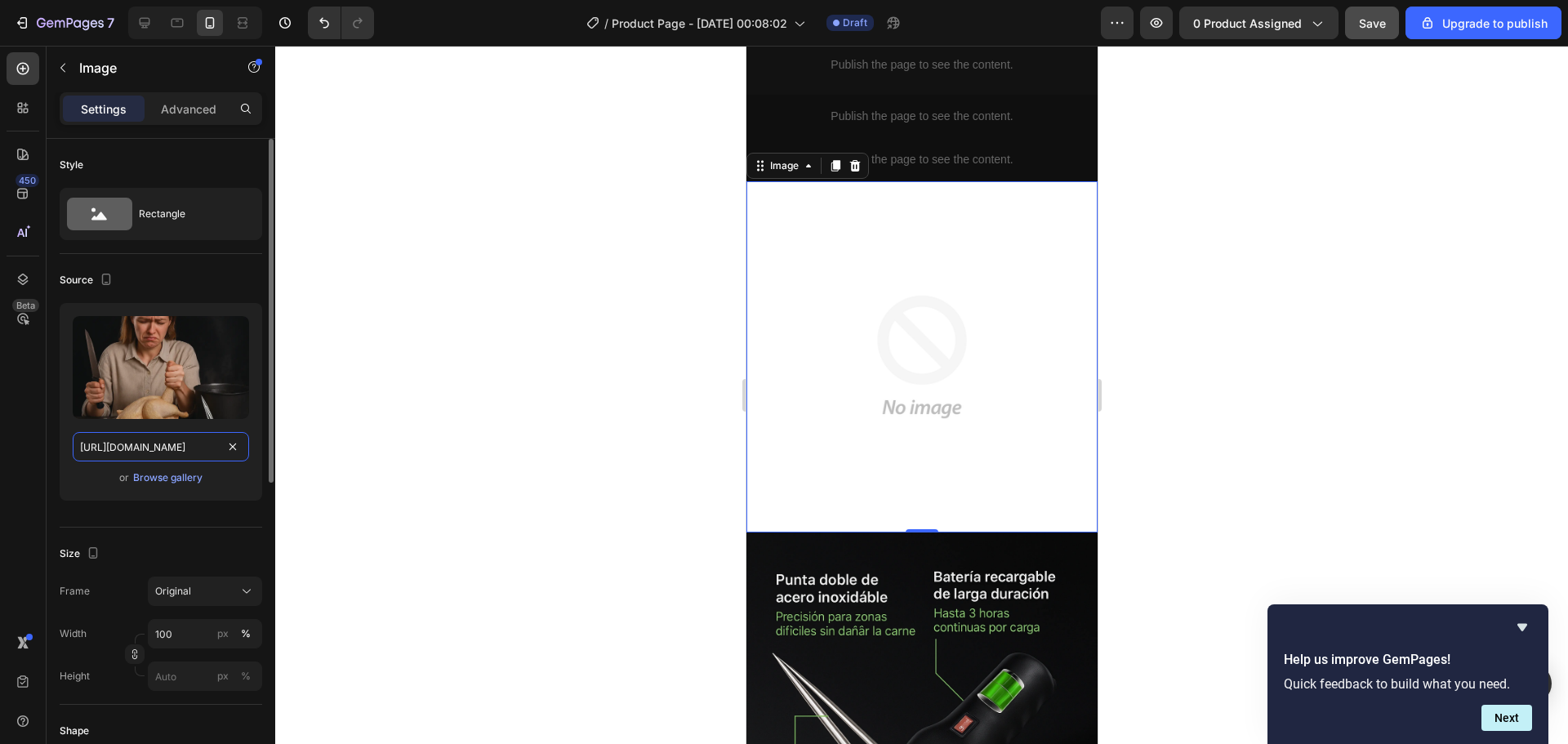
scroll to position [0, 307]
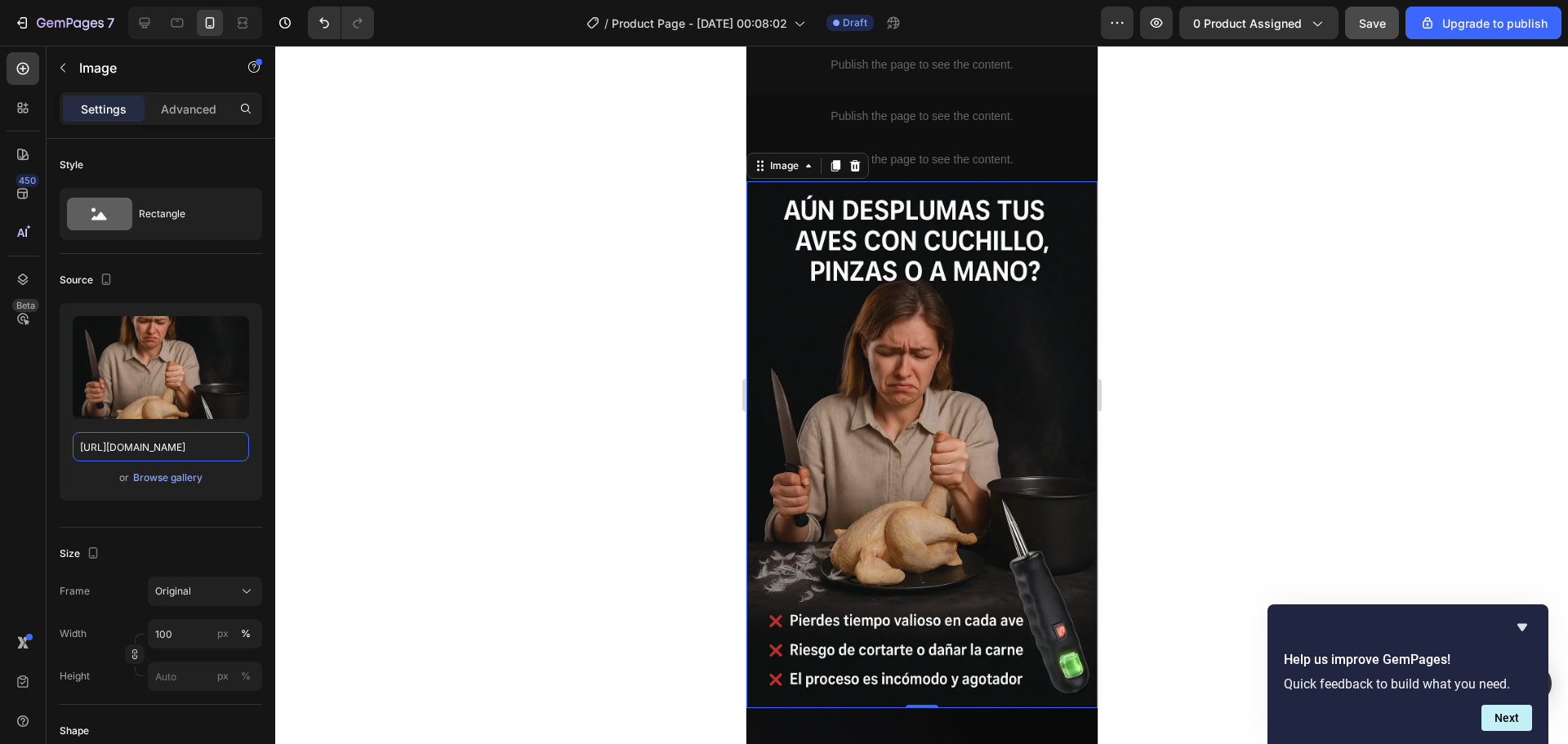
type input "https://i.ibb.co/XZzR4z0D/Chat-GPTImage26sept202505-35-21p-m-ezgif-com-optiwebp…"
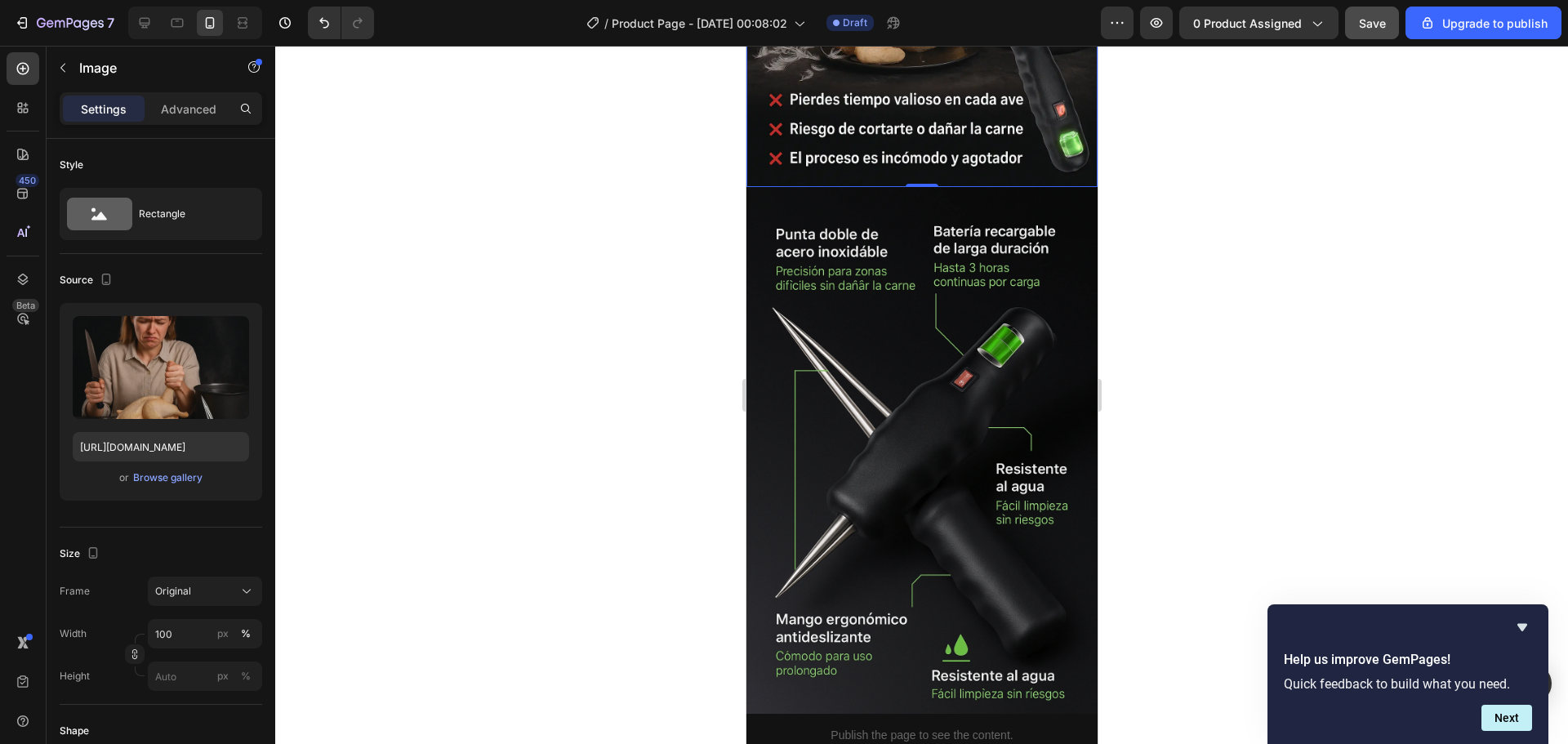
scroll to position [1388, 0]
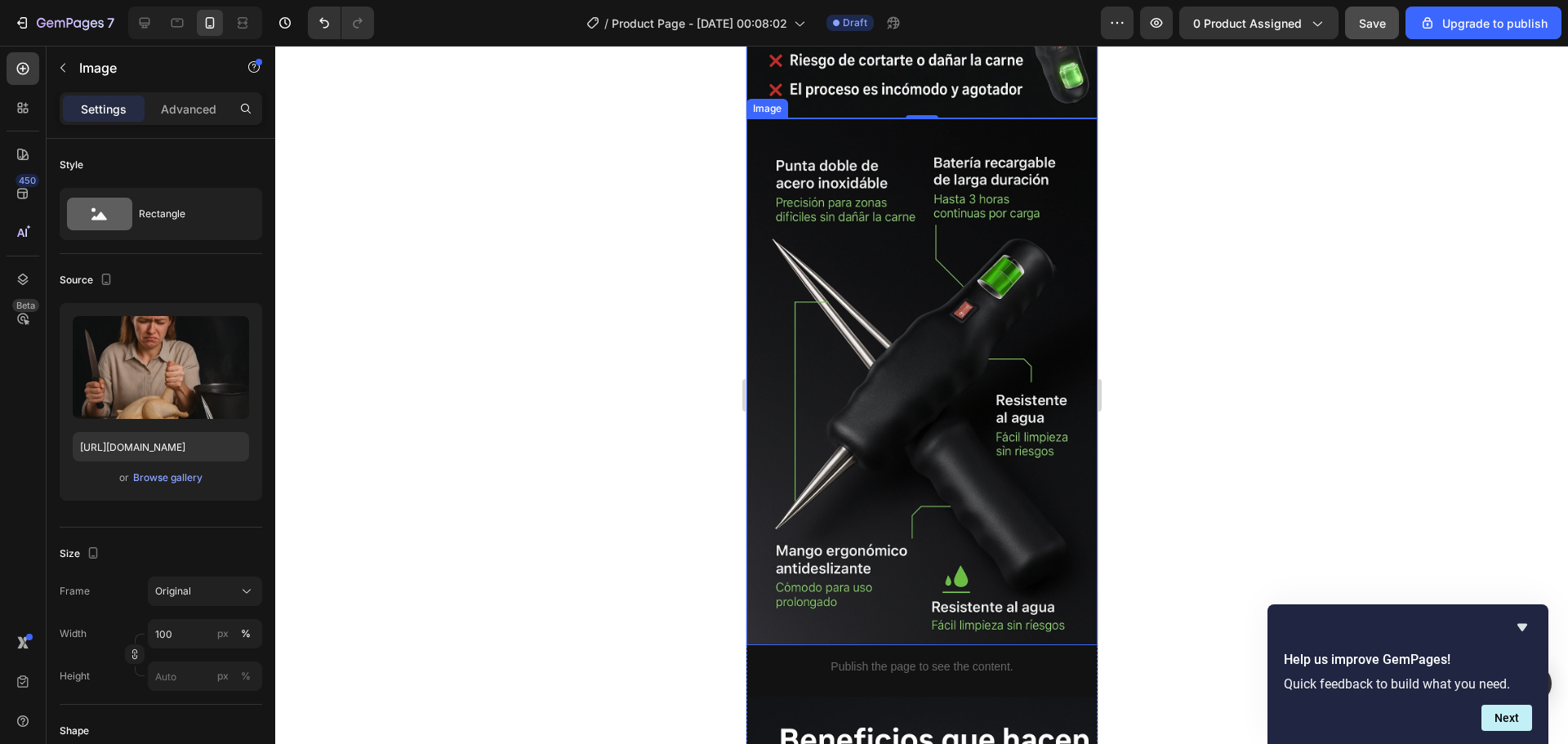
click at [911, 416] on img at bounding box center [921, 382] width 351 height 527
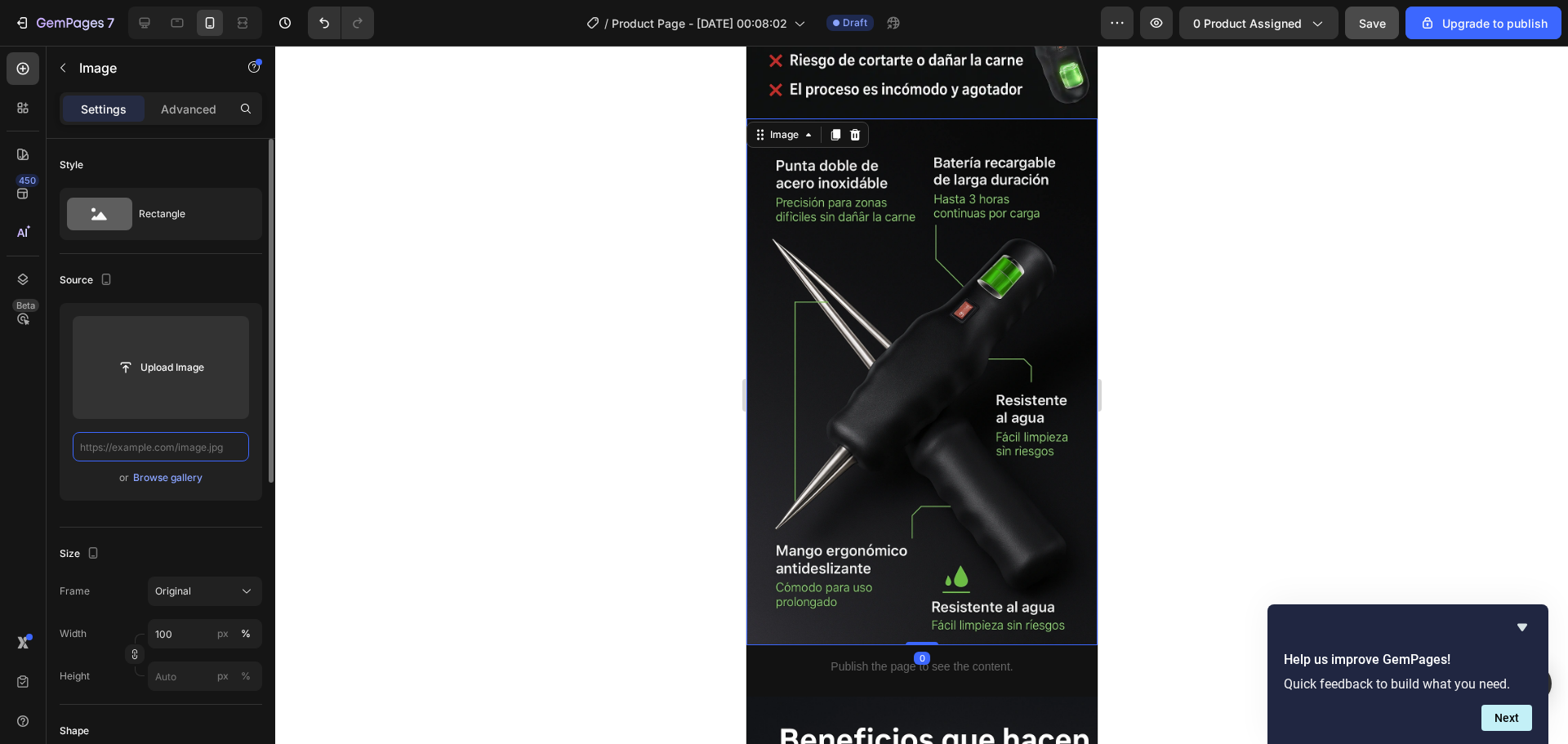
scroll to position [0, 0]
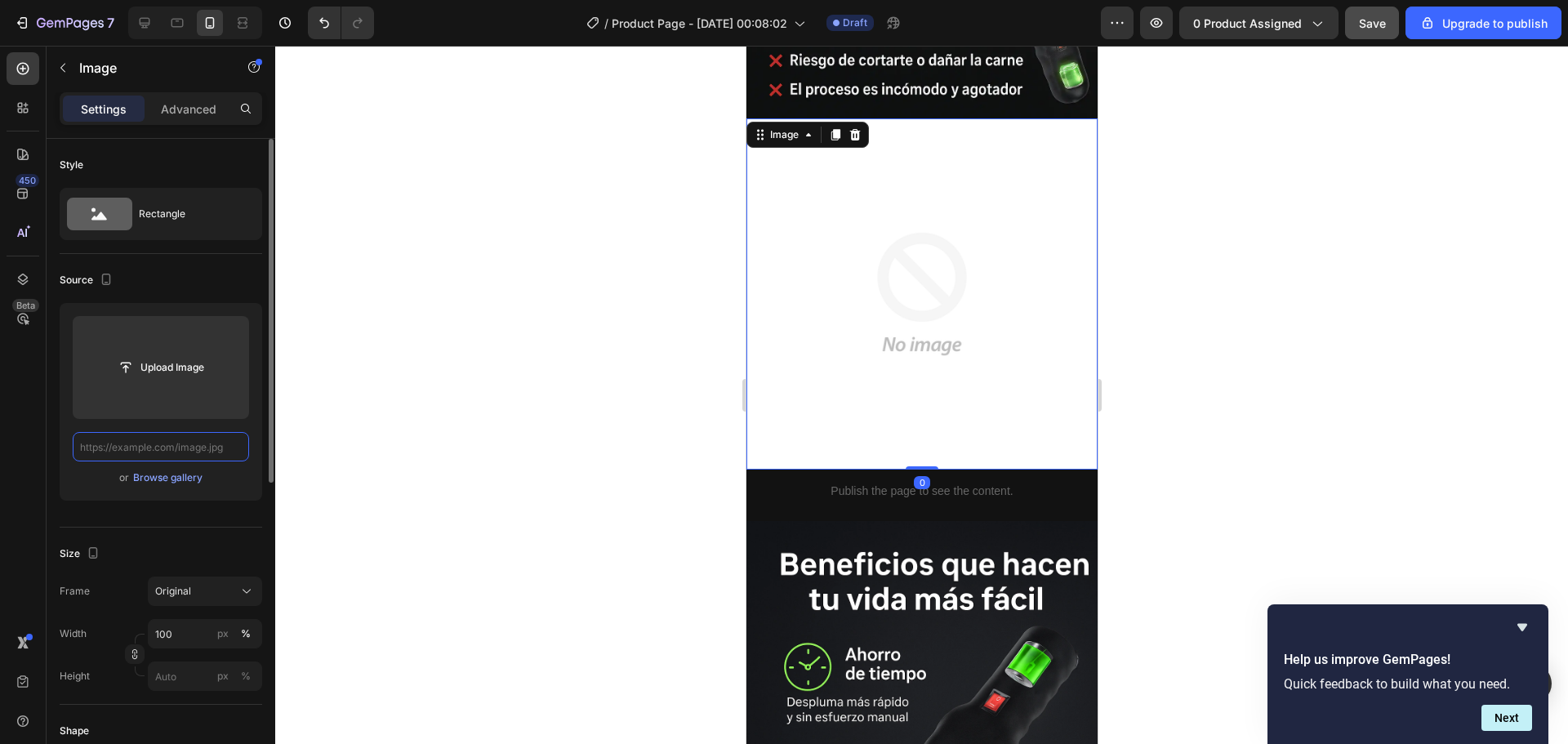
click at [160, 447] on input "text" at bounding box center [161, 446] width 177 height 29
paste input "https://i.ibb.co/S7XDfHD7/Chat-GPTImage26sept202505-38-08p-m-ezgif-com-optiwebp…"
type input "https://i.ibb.co/S7XDfHD7/Chat-GPTImage26sept202505-38-08p-m-ezgif-com-optiwebp…"
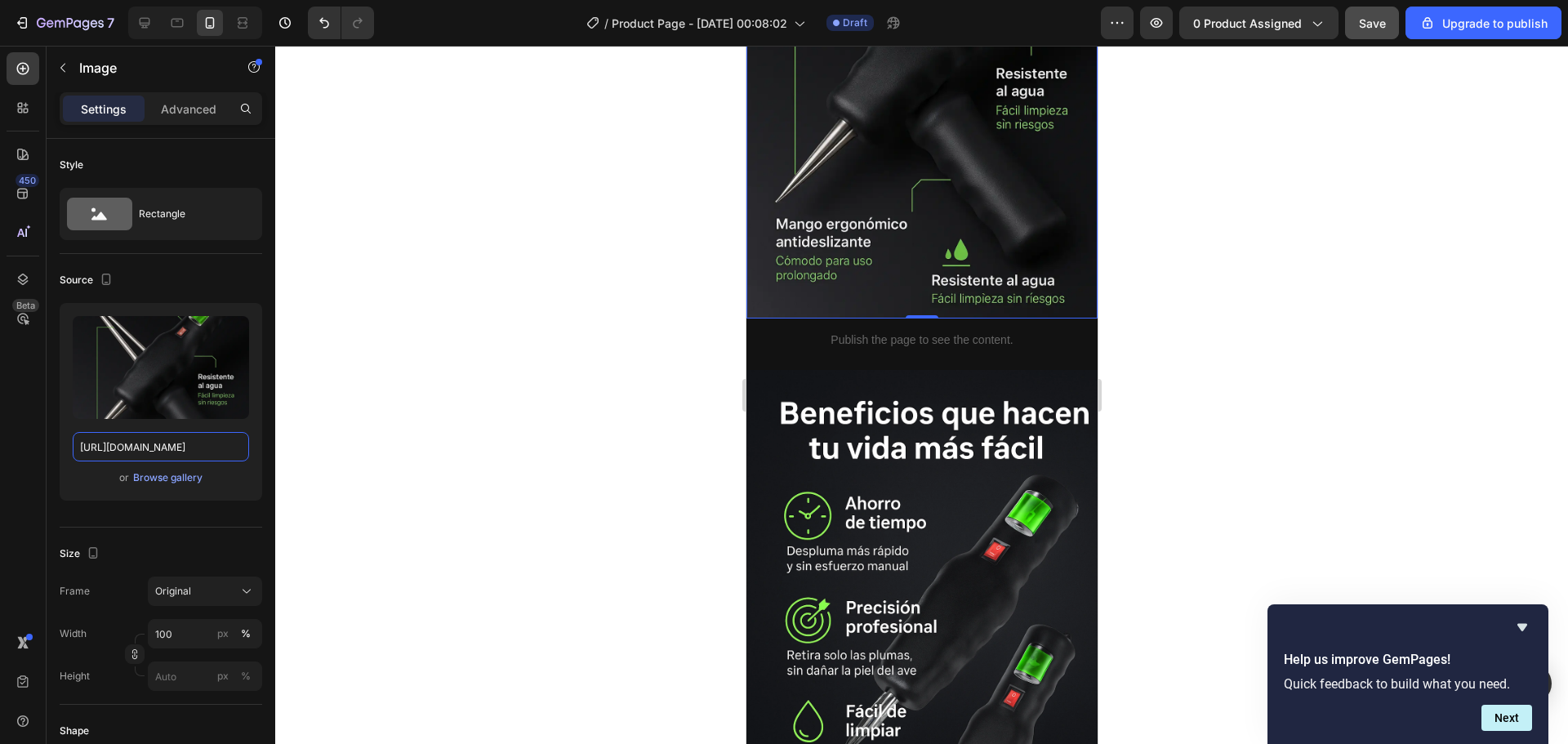
scroll to position [1960, 0]
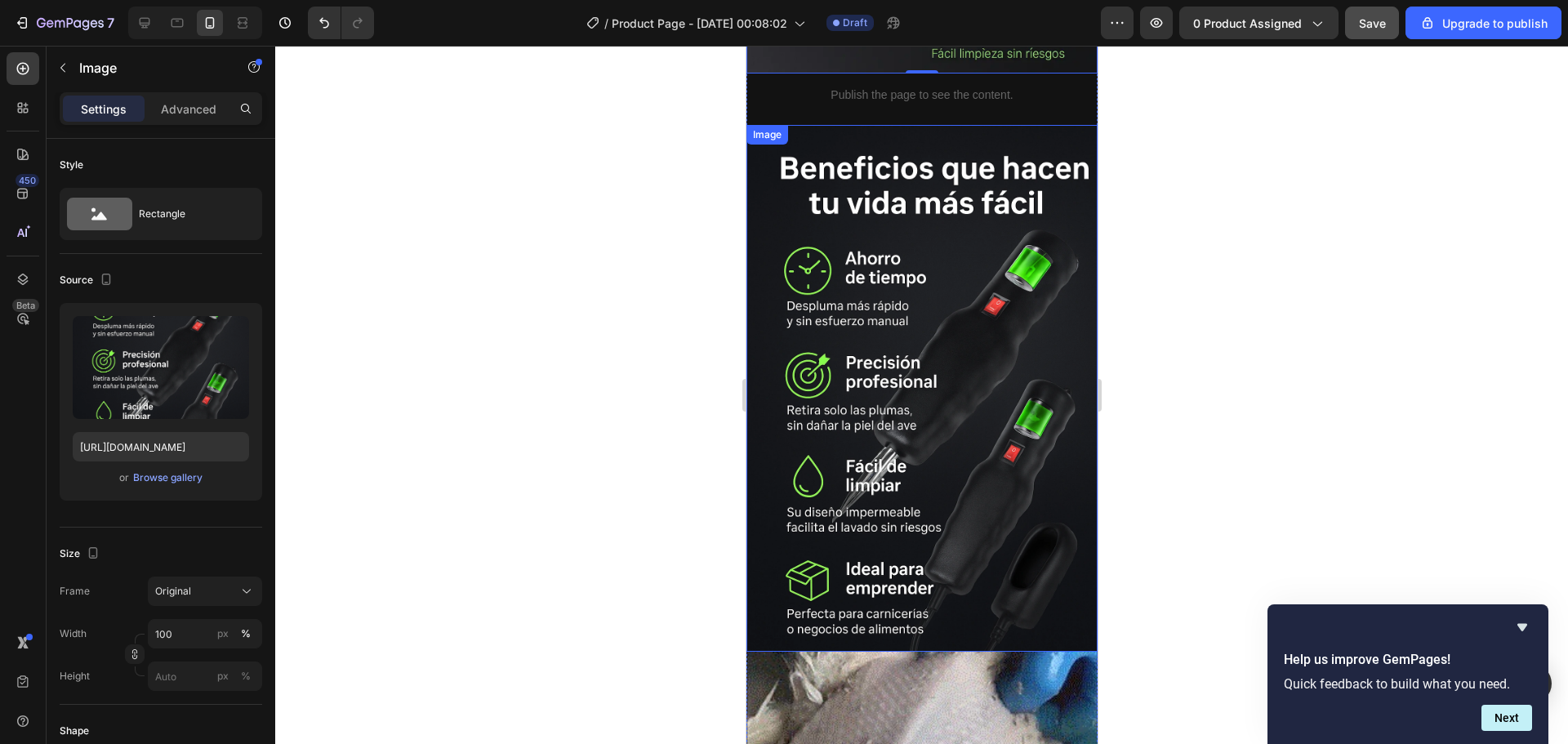
click at [965, 332] on img at bounding box center [921, 389] width 351 height 527
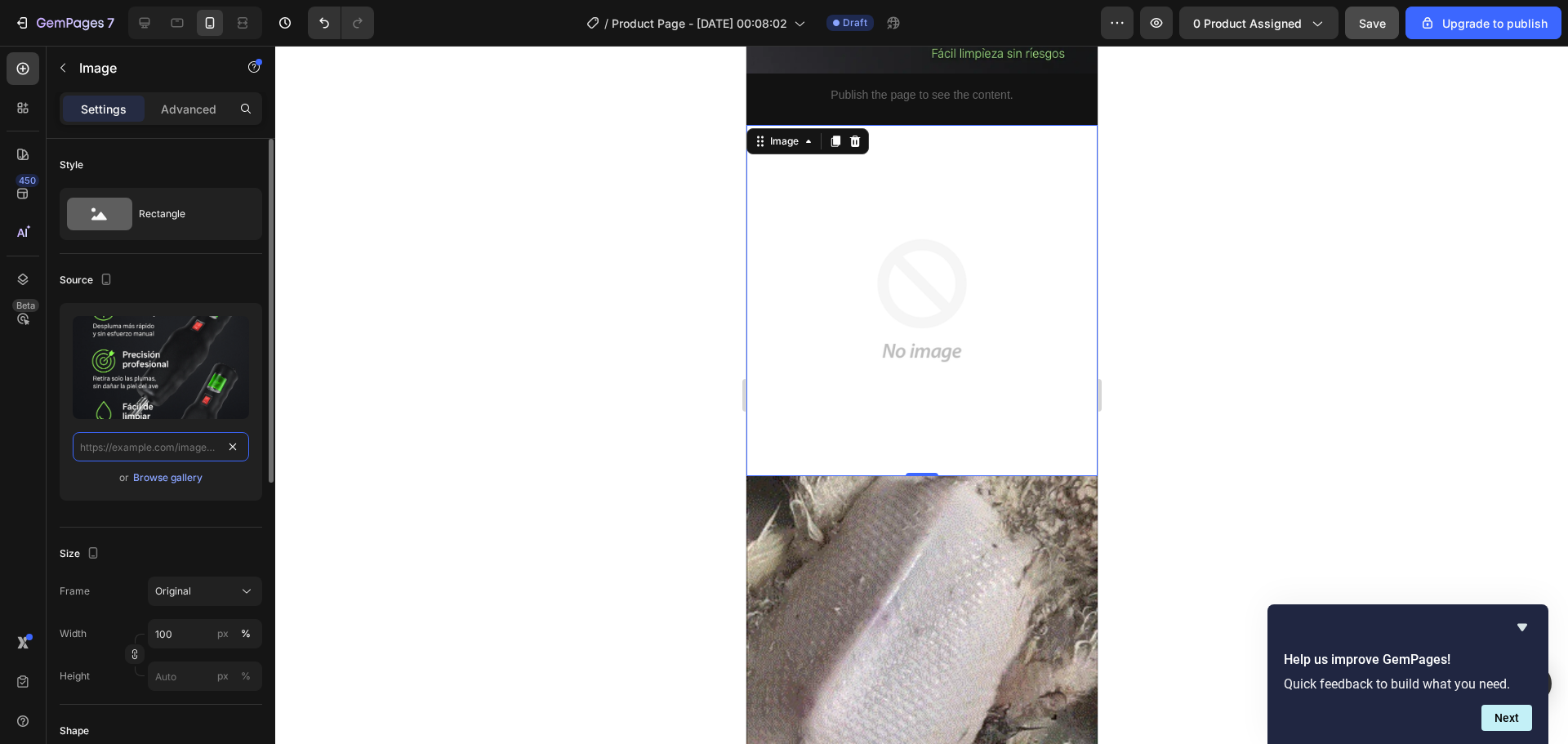
scroll to position [0, 0]
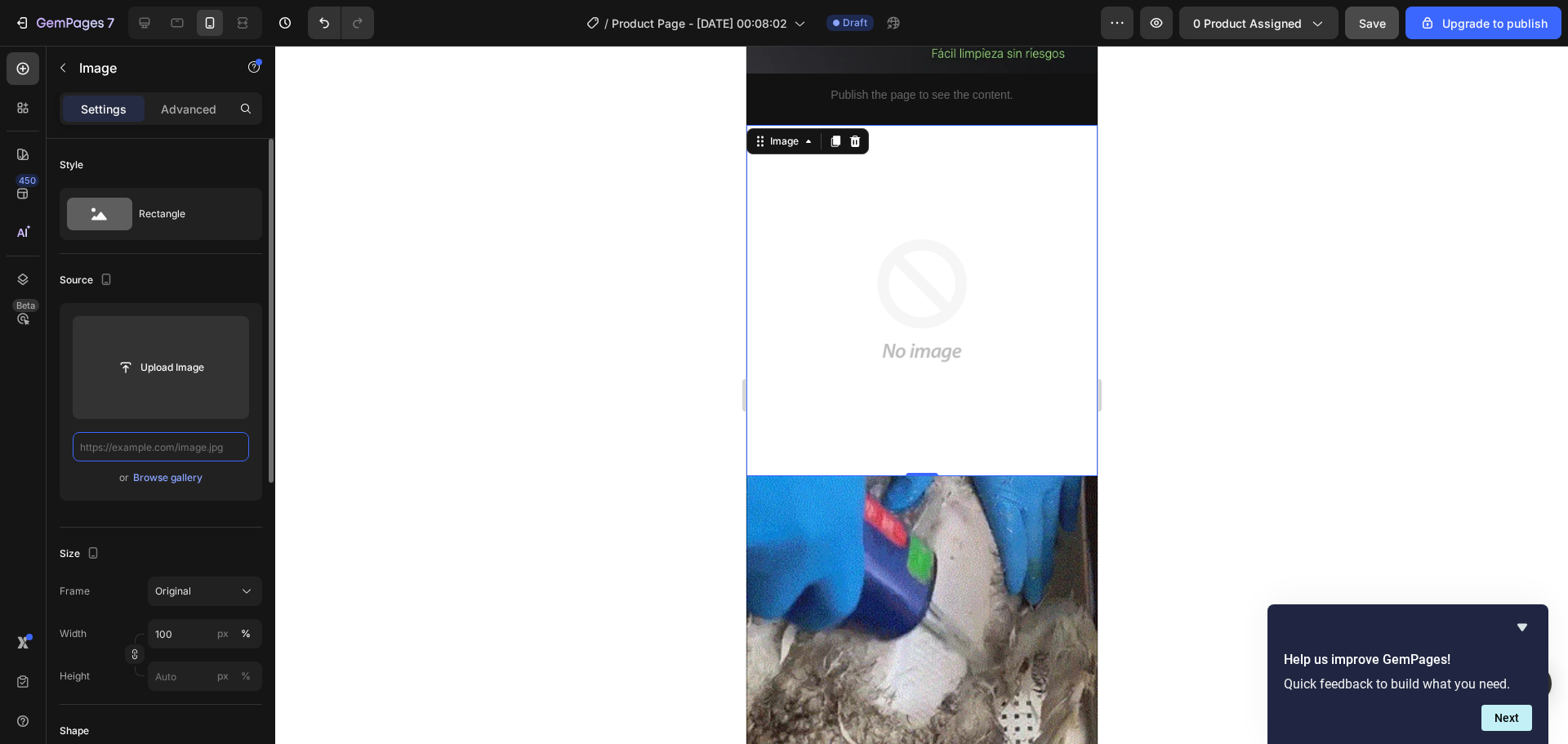
click at [161, 448] on input "text" at bounding box center [161, 446] width 177 height 29
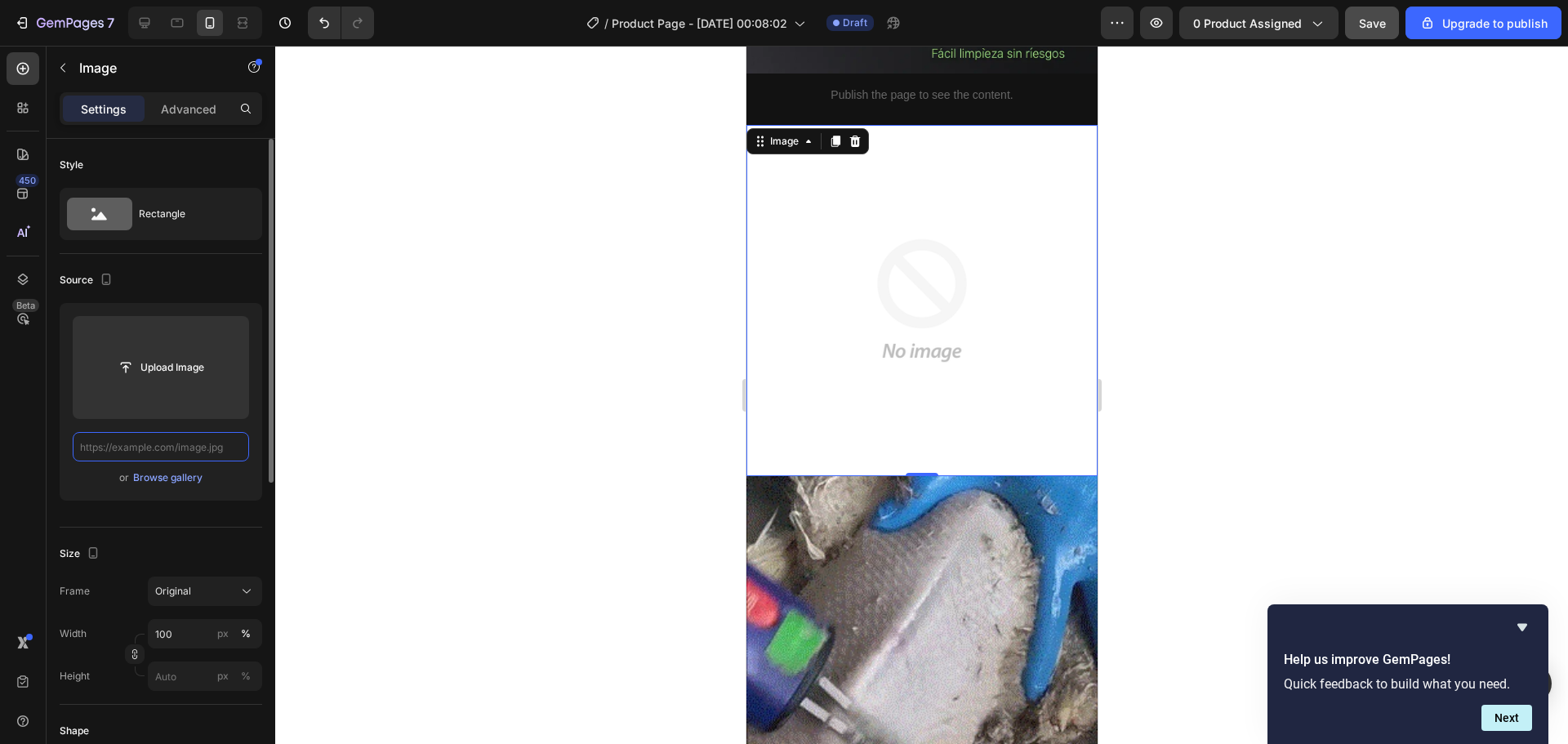
paste input "https://i.ibb.co/5WyYh4Gr/Chat-GPTImage26sept202505-46-21p-m-ezgif-com-optiwebp…"
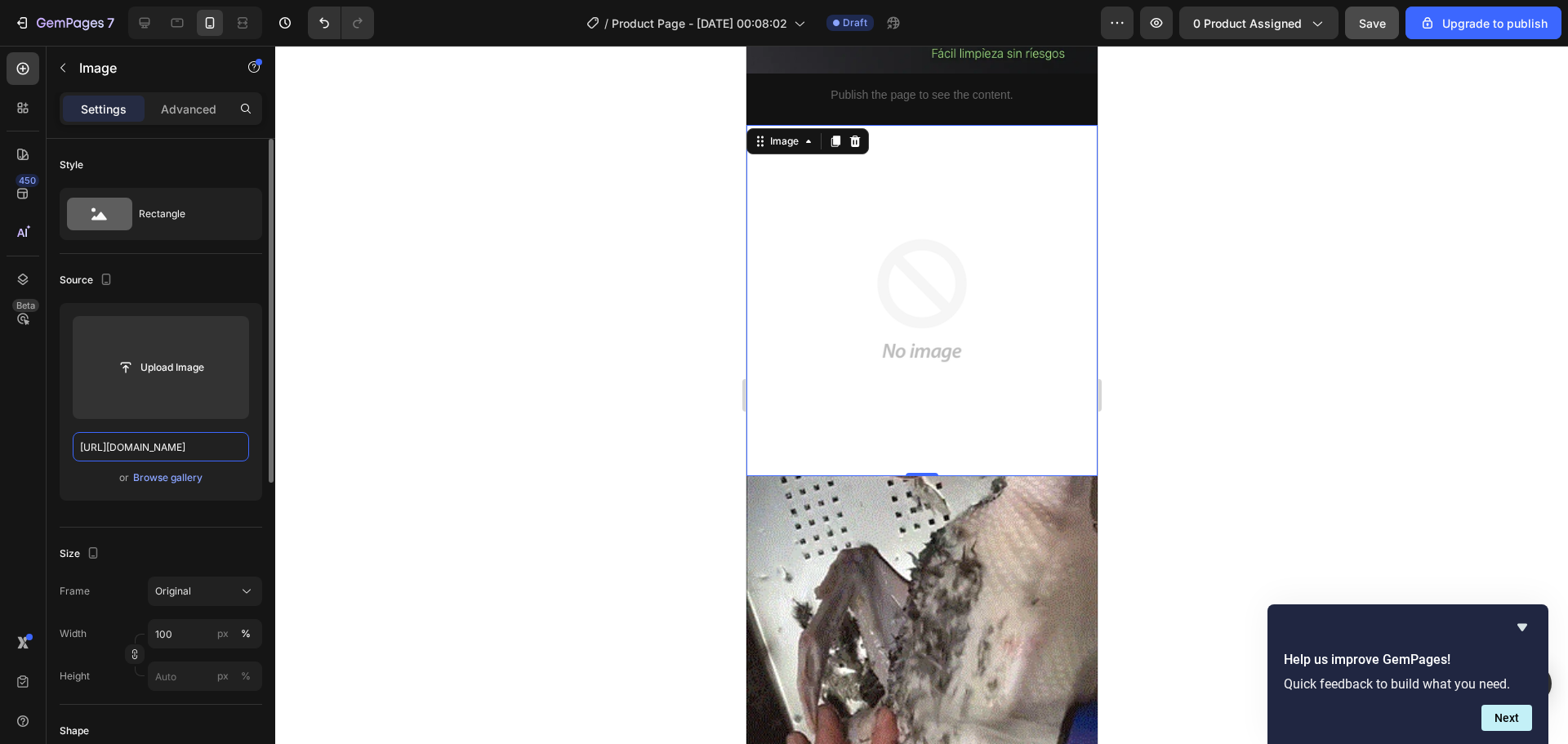
scroll to position [0, 309]
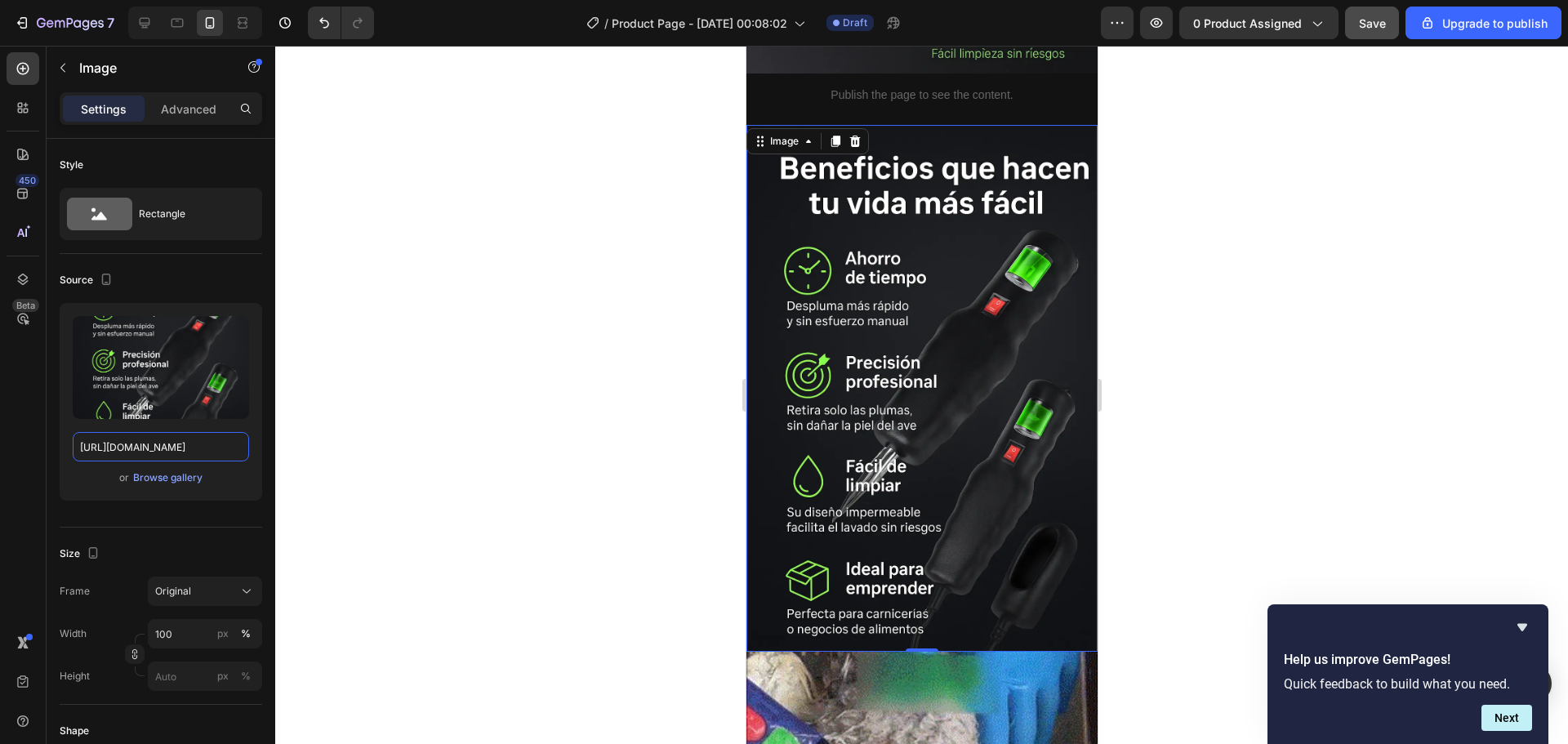
type input "https://i.ibb.co/5WyYh4Gr/Chat-GPTImage26sept202505-46-21p-m-ezgif-com-optiwebp…"
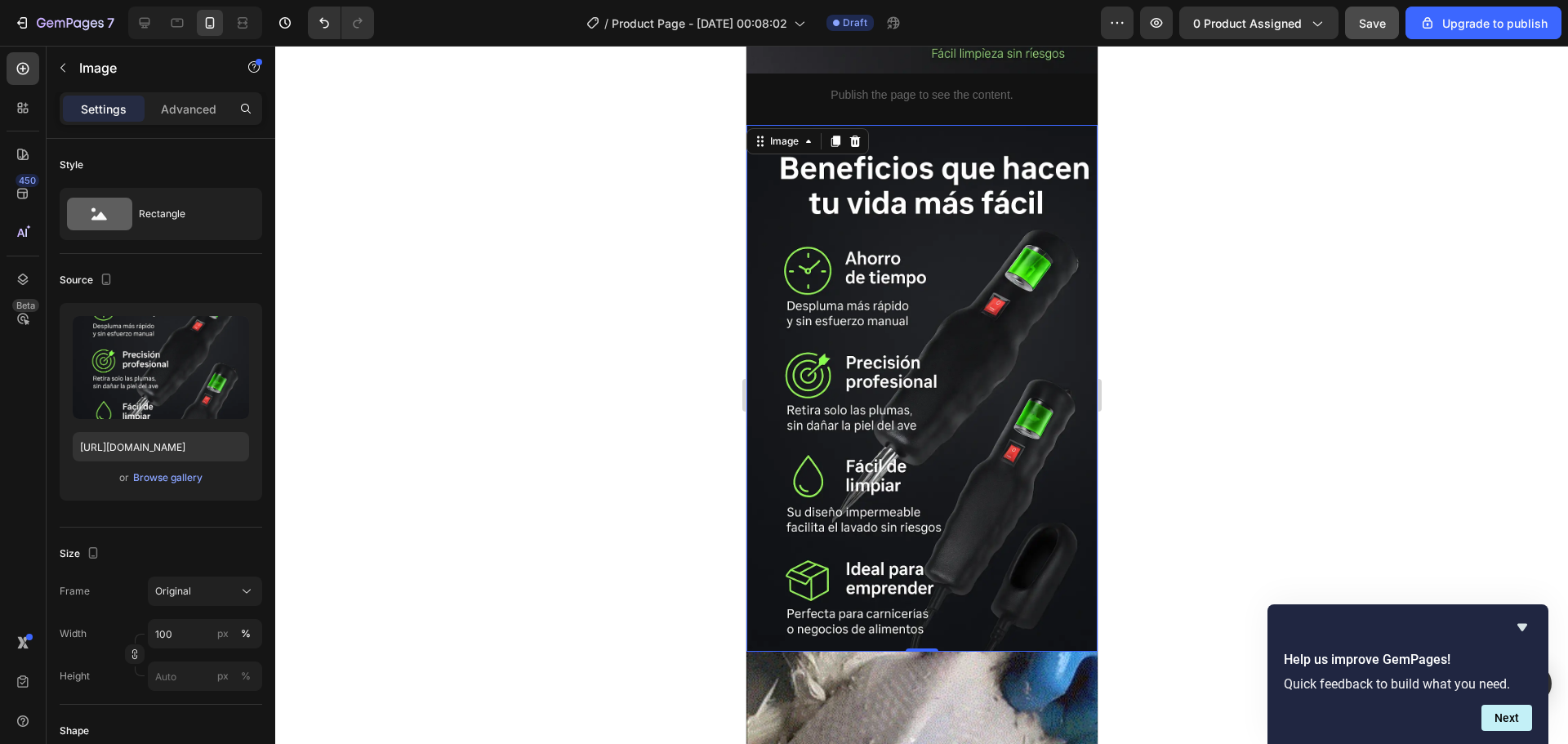
click at [449, 345] on div at bounding box center [922, 395] width 1293 height 699
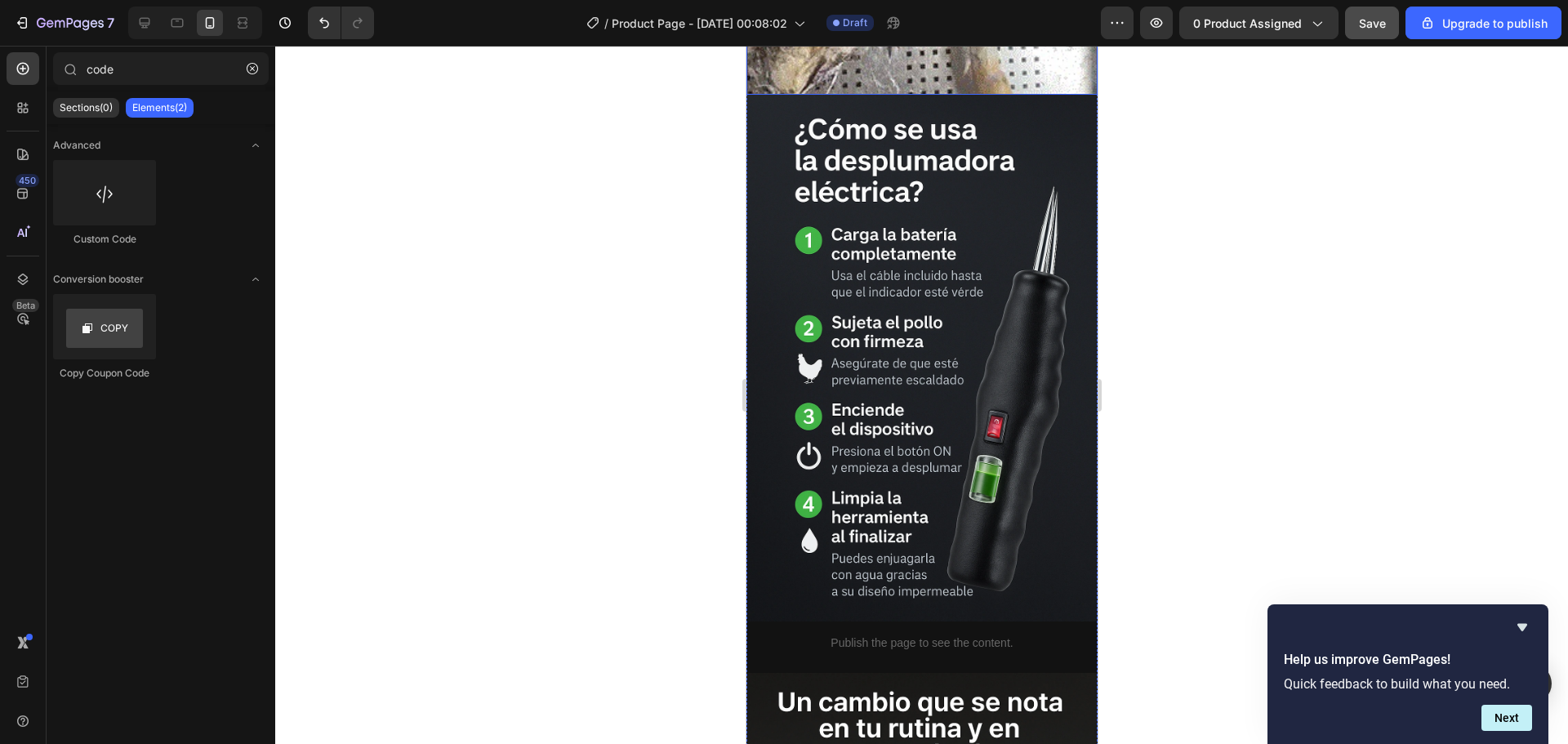
scroll to position [2939, 0]
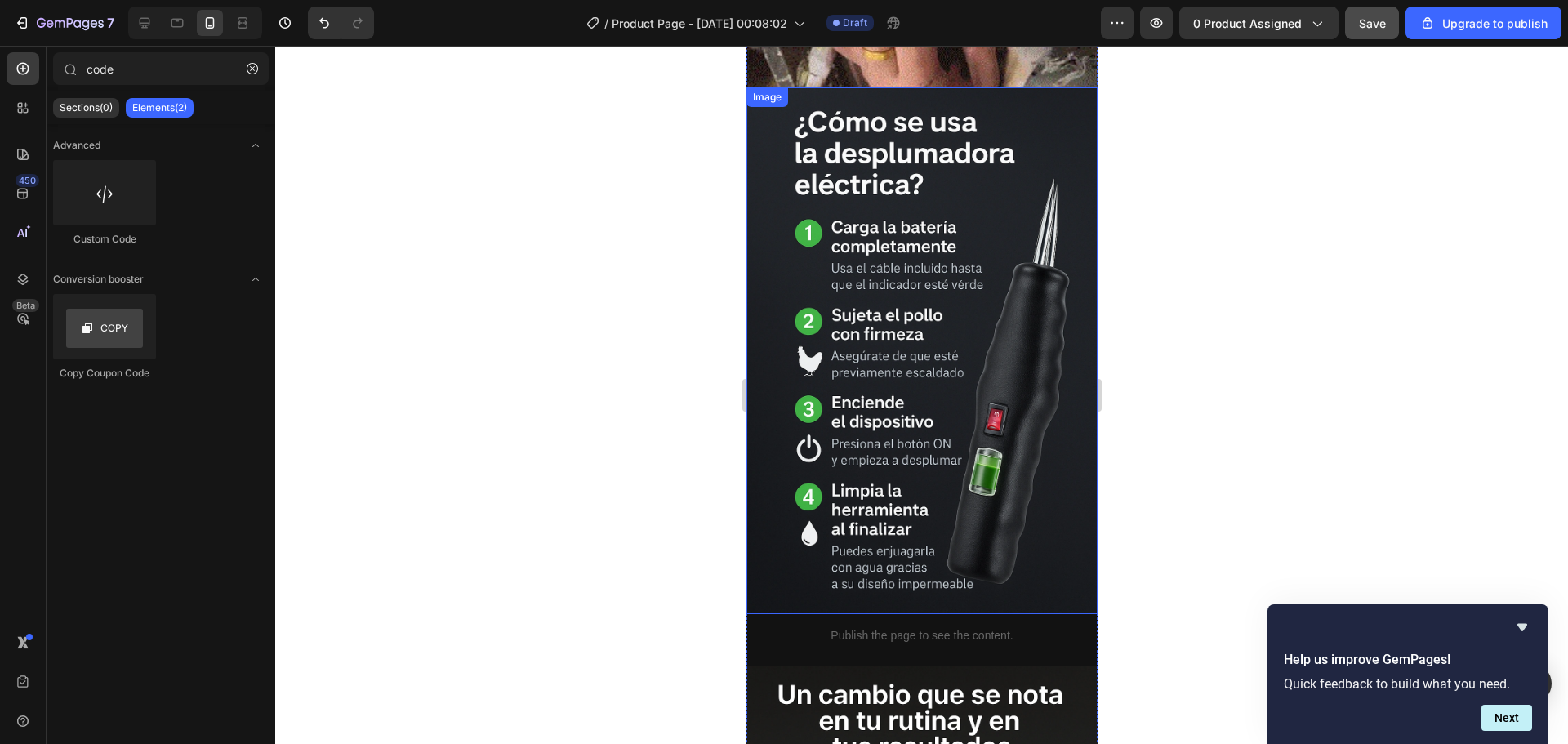
click at [979, 305] on img at bounding box center [921, 351] width 351 height 527
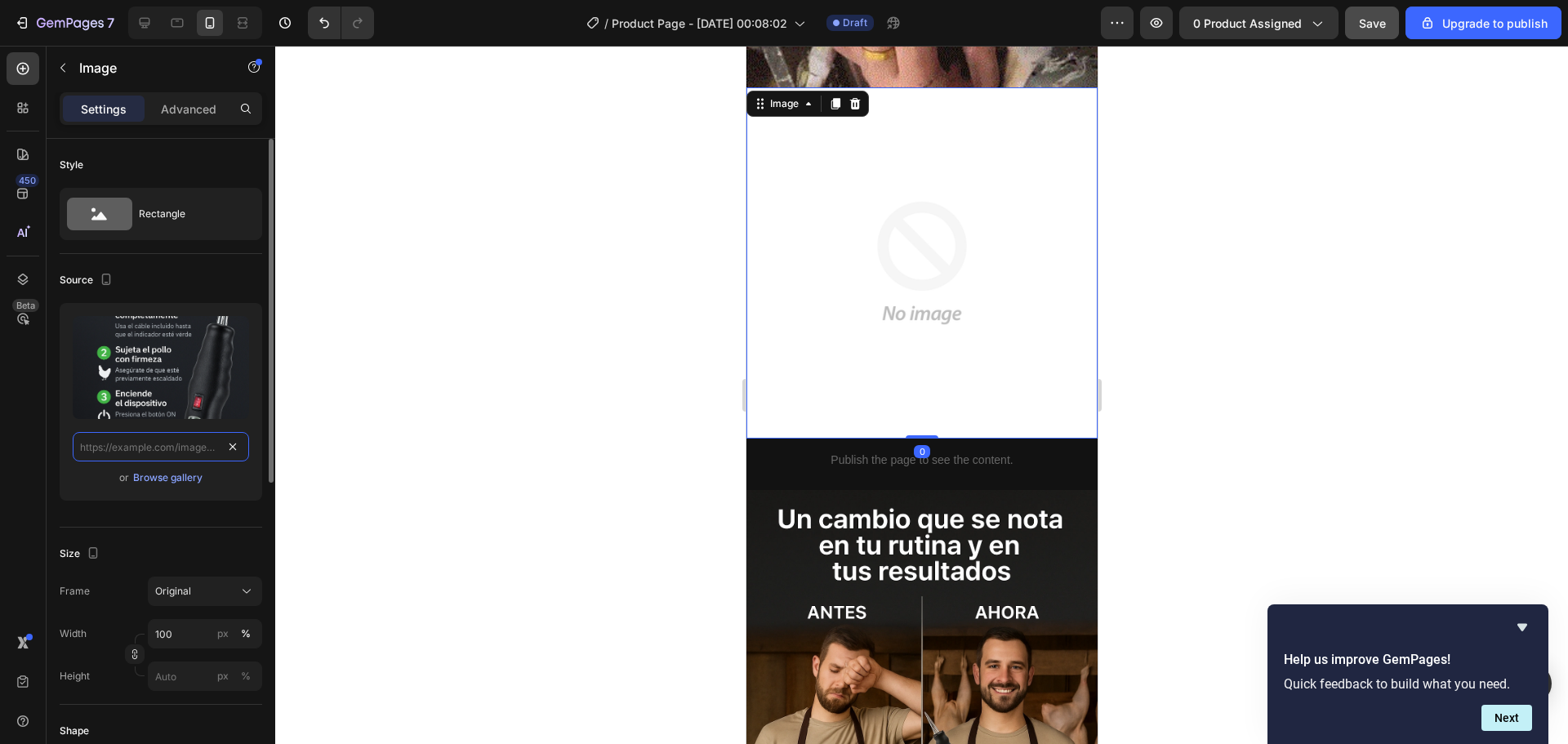
scroll to position [0, 0]
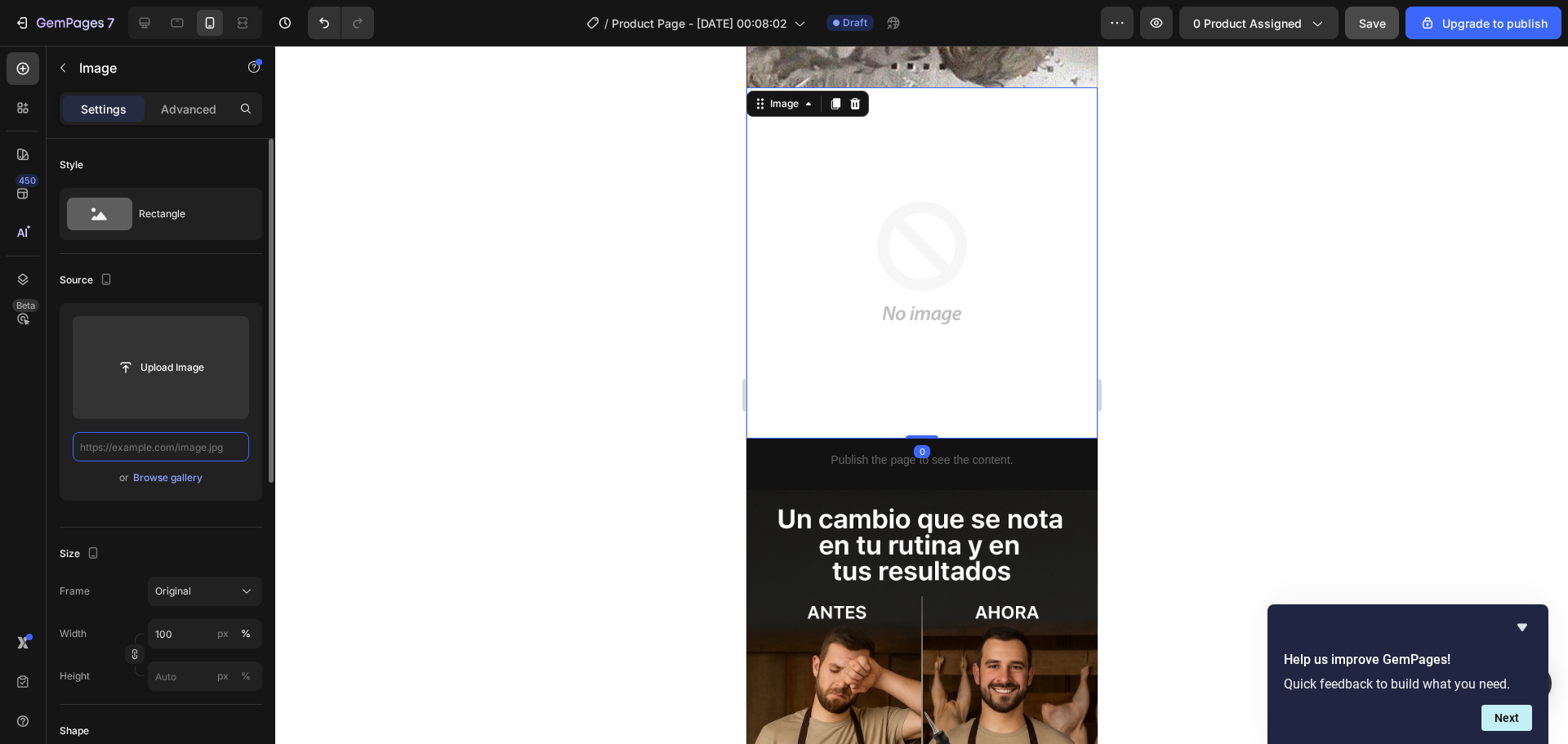
click at [167, 449] on input "text" at bounding box center [161, 446] width 177 height 29
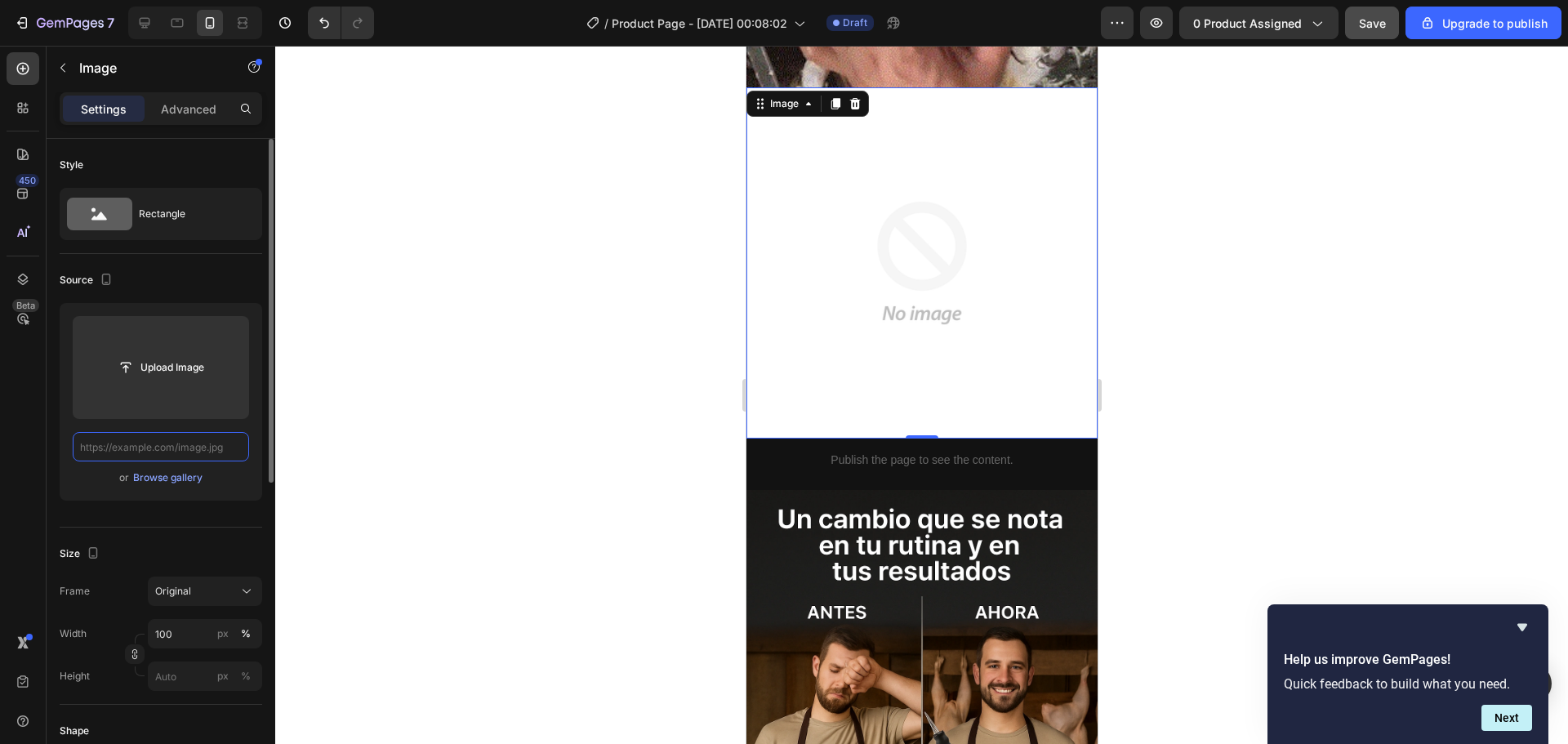
paste input "https://i.ibb.co/Kz0rsRyZ/Chat-GPTImage26sept202505-54-43p-m-ezgif-com-optiwebp…"
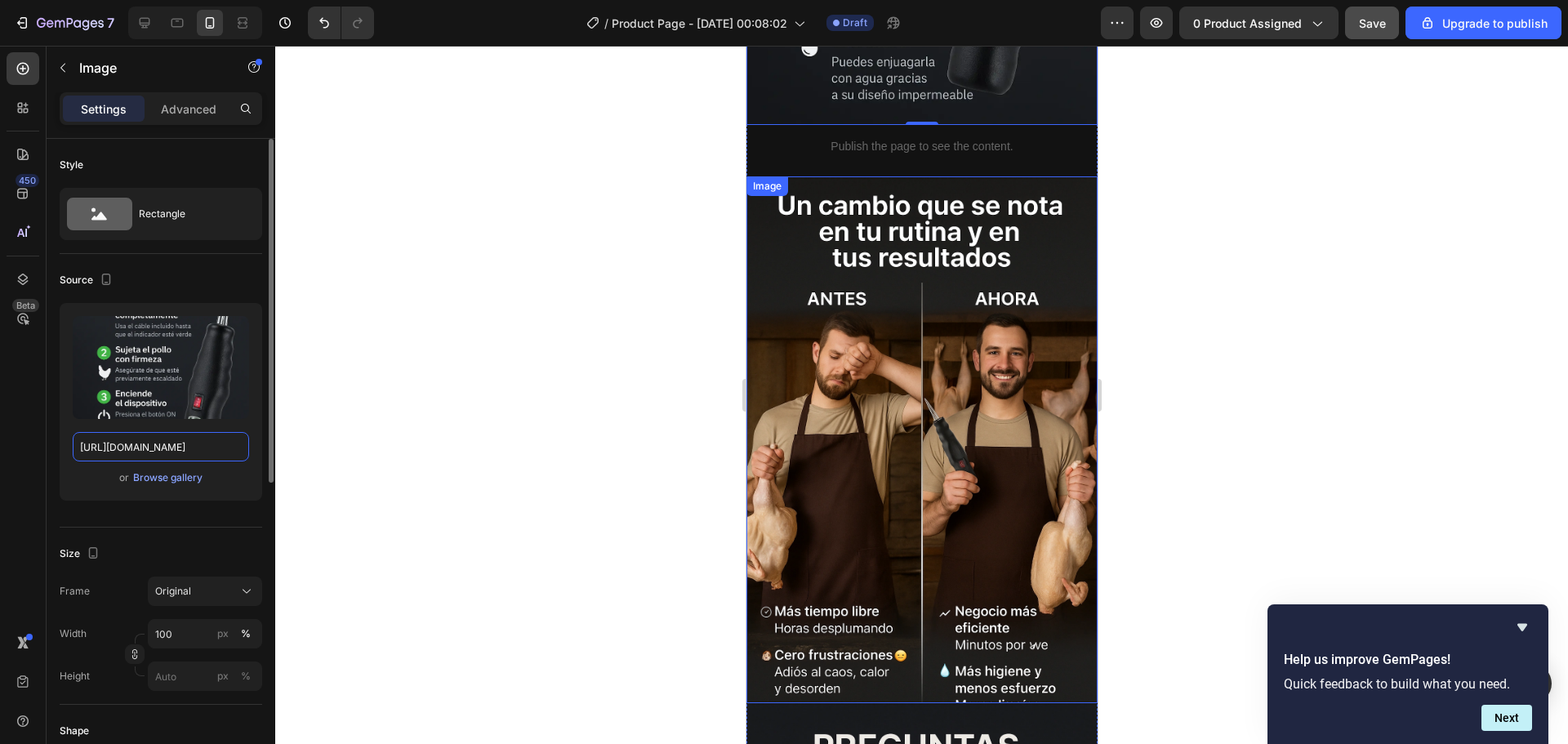
scroll to position [3429, 0]
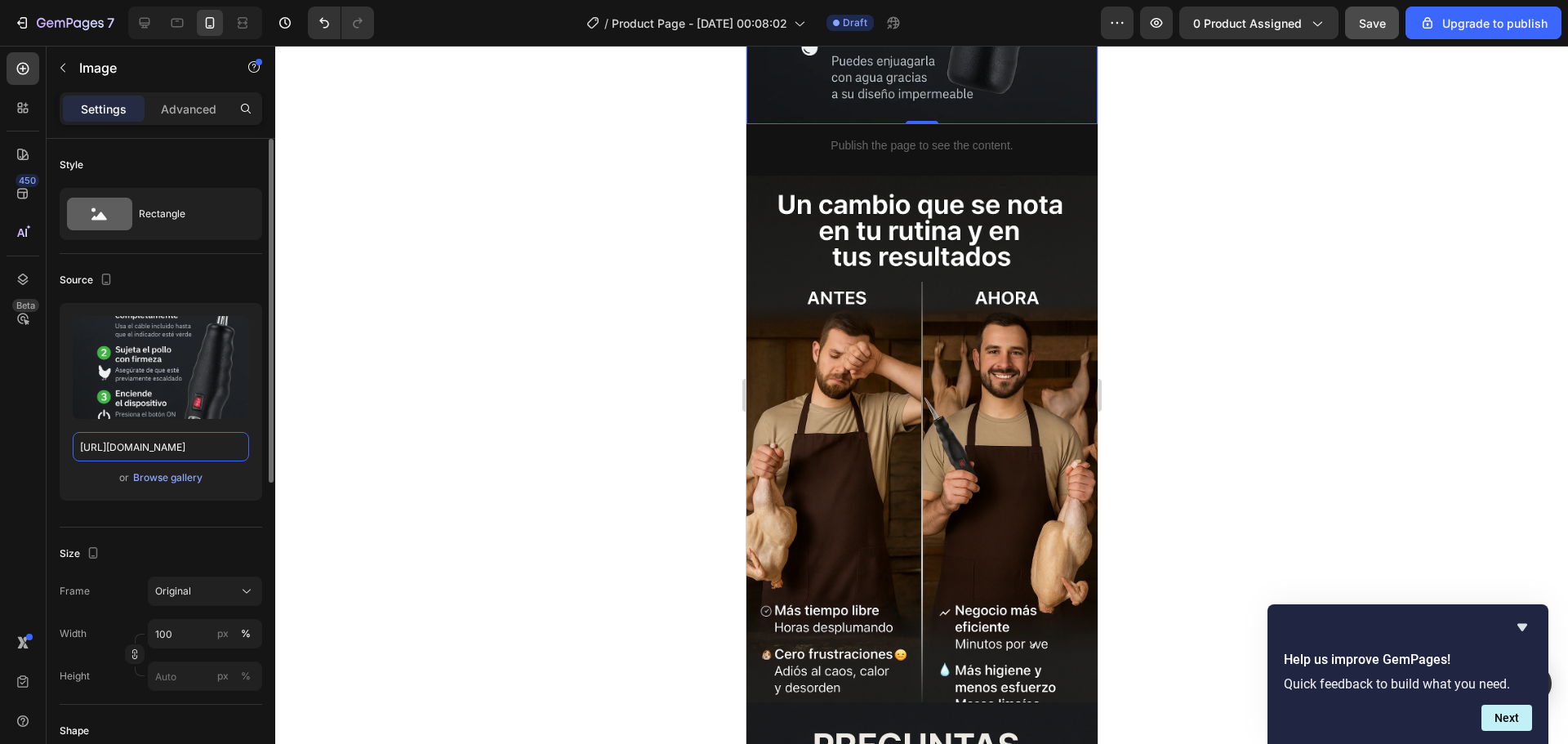
type input "https://i.ibb.co/Kz0rsRyZ/Chat-GPTImage26sept202505-54-43p-m-ezgif-com-optiwebp…"
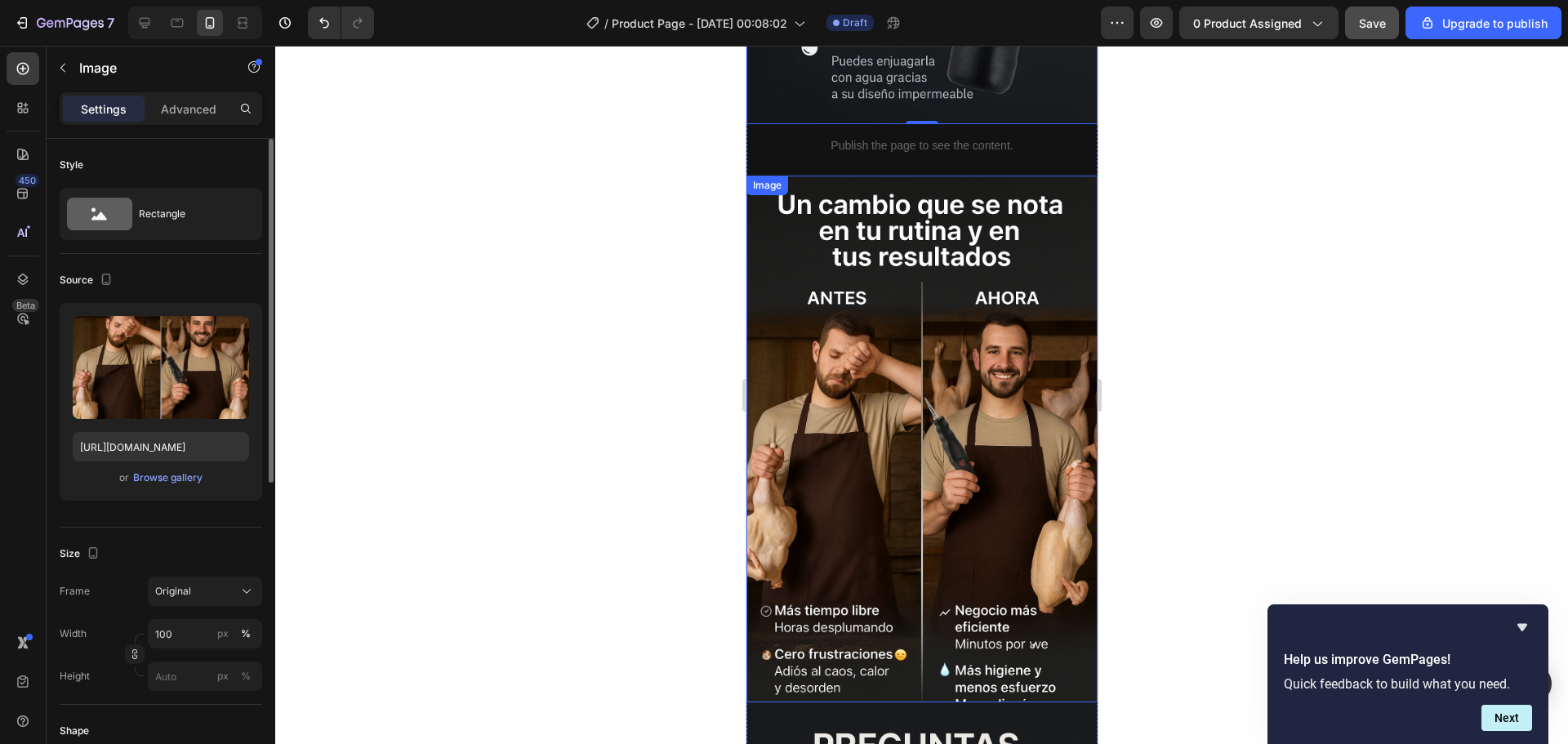
click at [859, 391] on img at bounding box center [921, 439] width 351 height 527
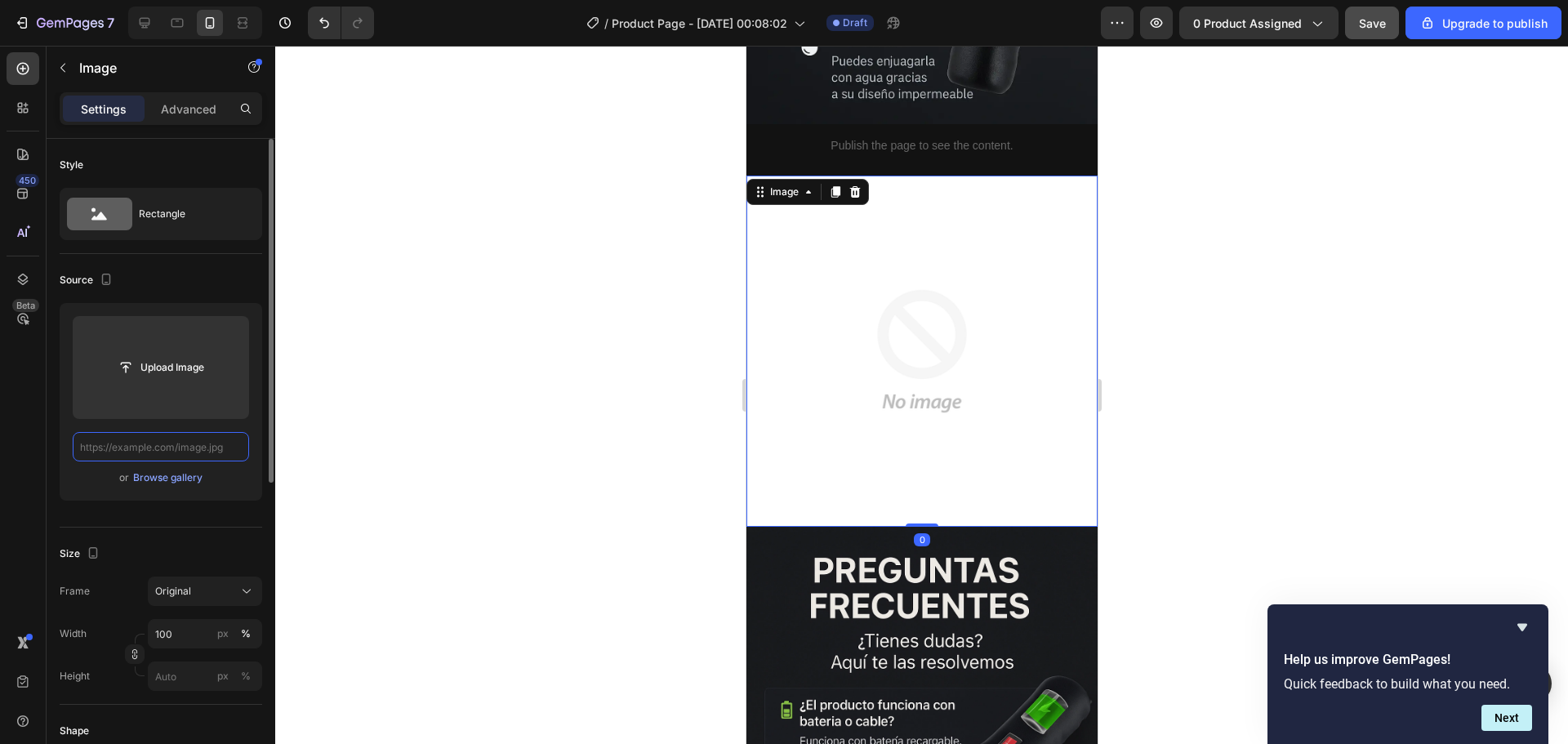
click at [122, 453] on input "text" at bounding box center [161, 446] width 177 height 29
paste input "https://i.ibb.co/L46W4hT/Chat-GPTImage26sept202505-50-18p-m-ezgif-com-optiwebp.…"
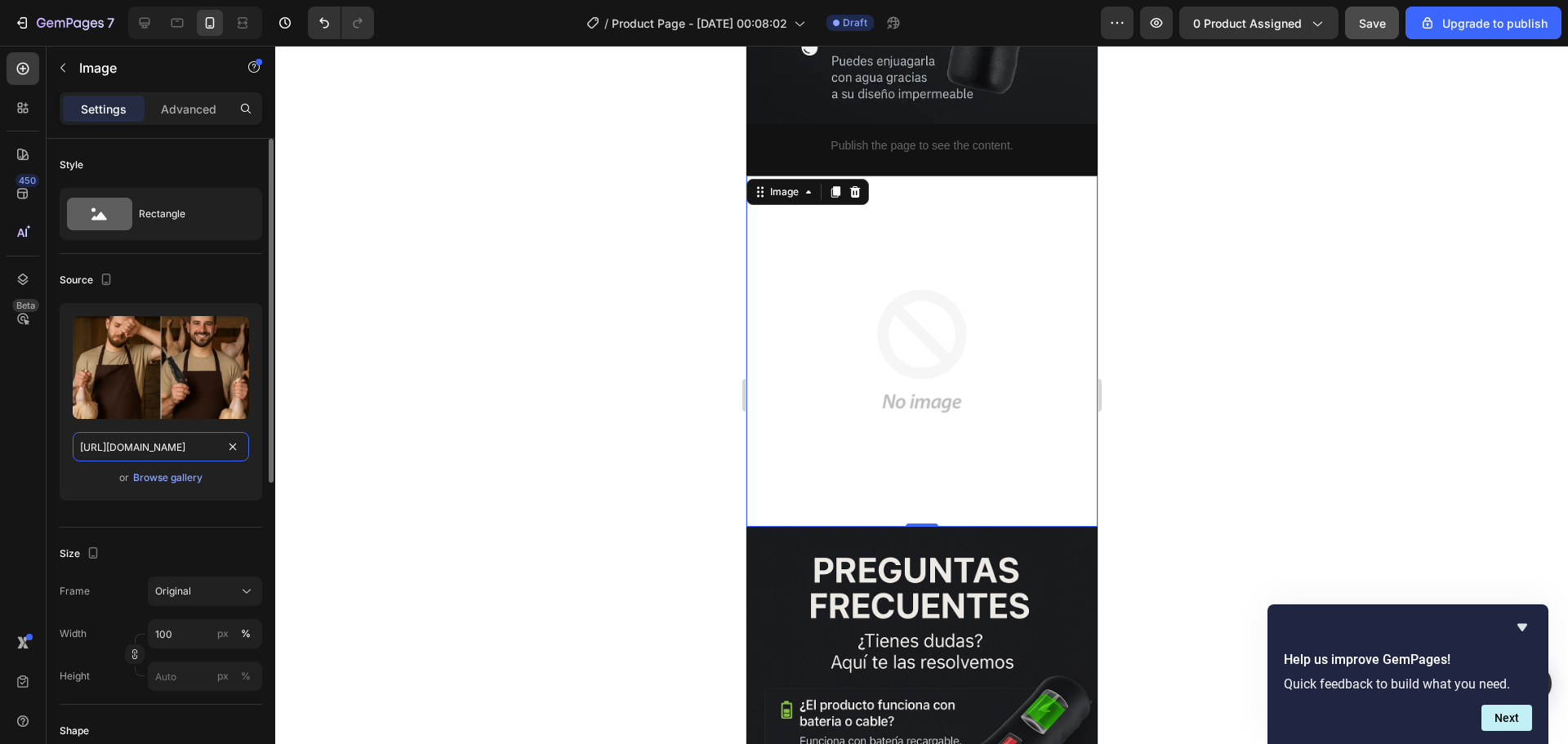
scroll to position [0, 303]
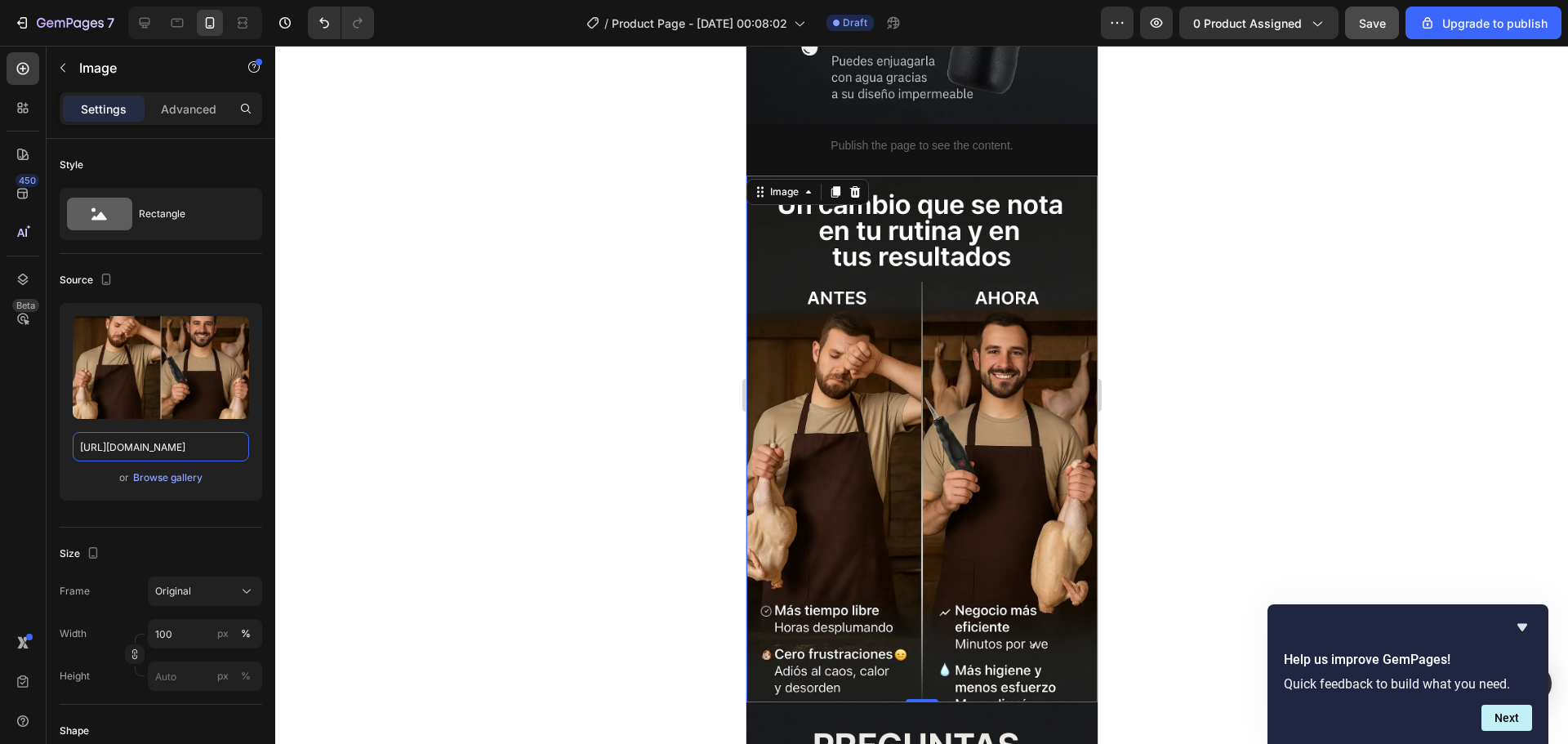
type input "https://i.ibb.co/L46W4hT/Chat-GPTImage26sept202505-50-18p-m-ezgif-com-optiwebp.…"
click at [363, 422] on div at bounding box center [922, 395] width 1293 height 699
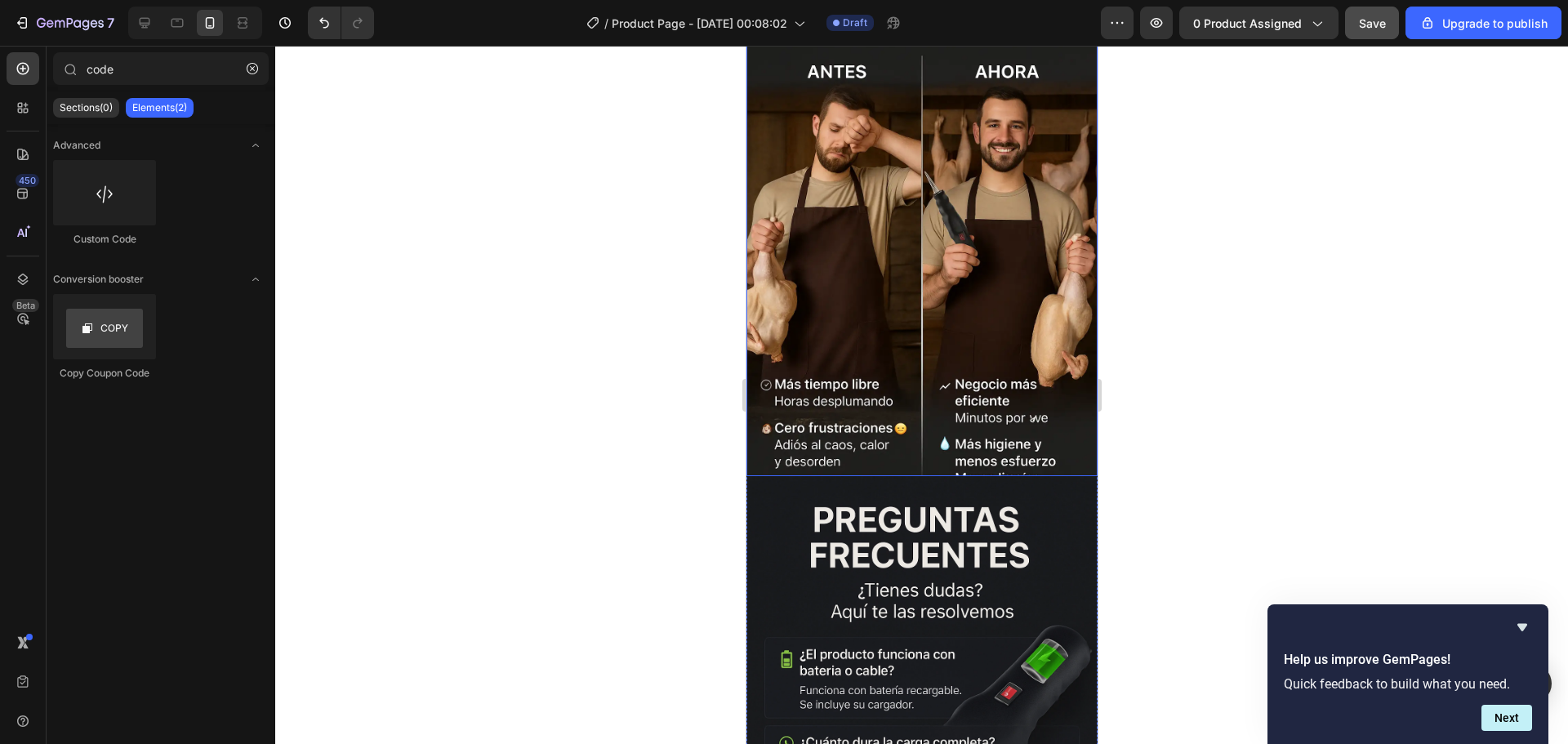
scroll to position [3756, 0]
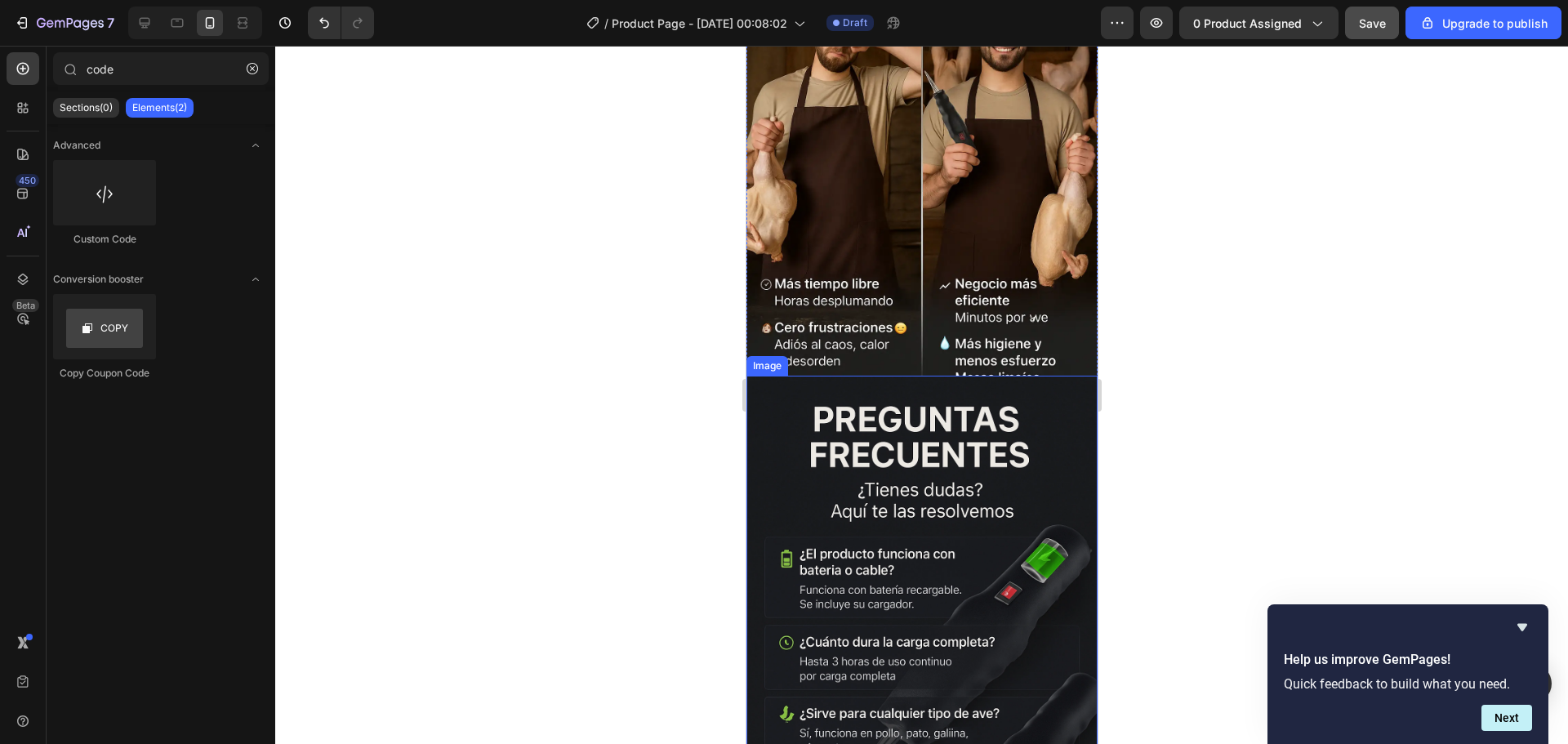
click at [897, 469] on img at bounding box center [921, 639] width 351 height 527
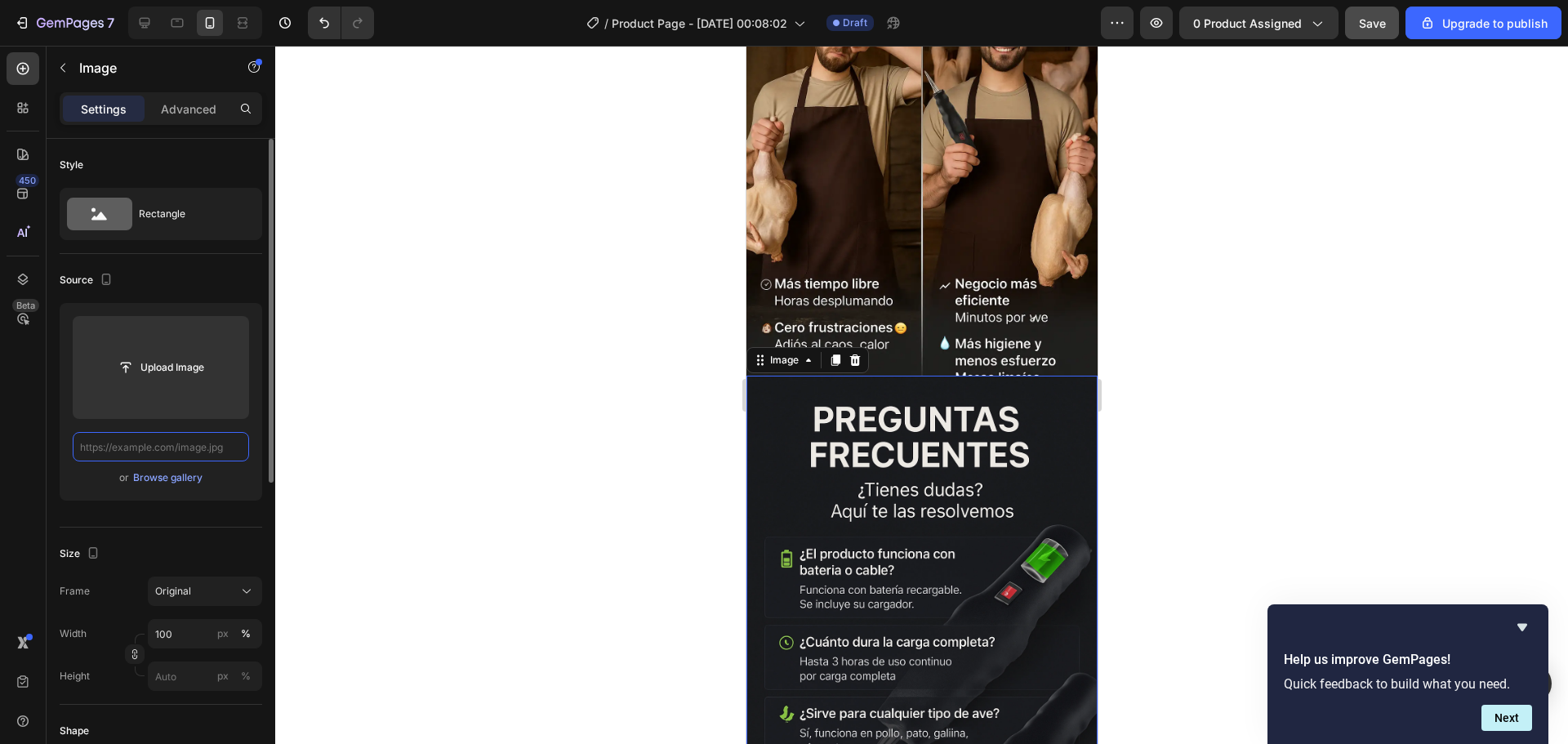
scroll to position [0, 0]
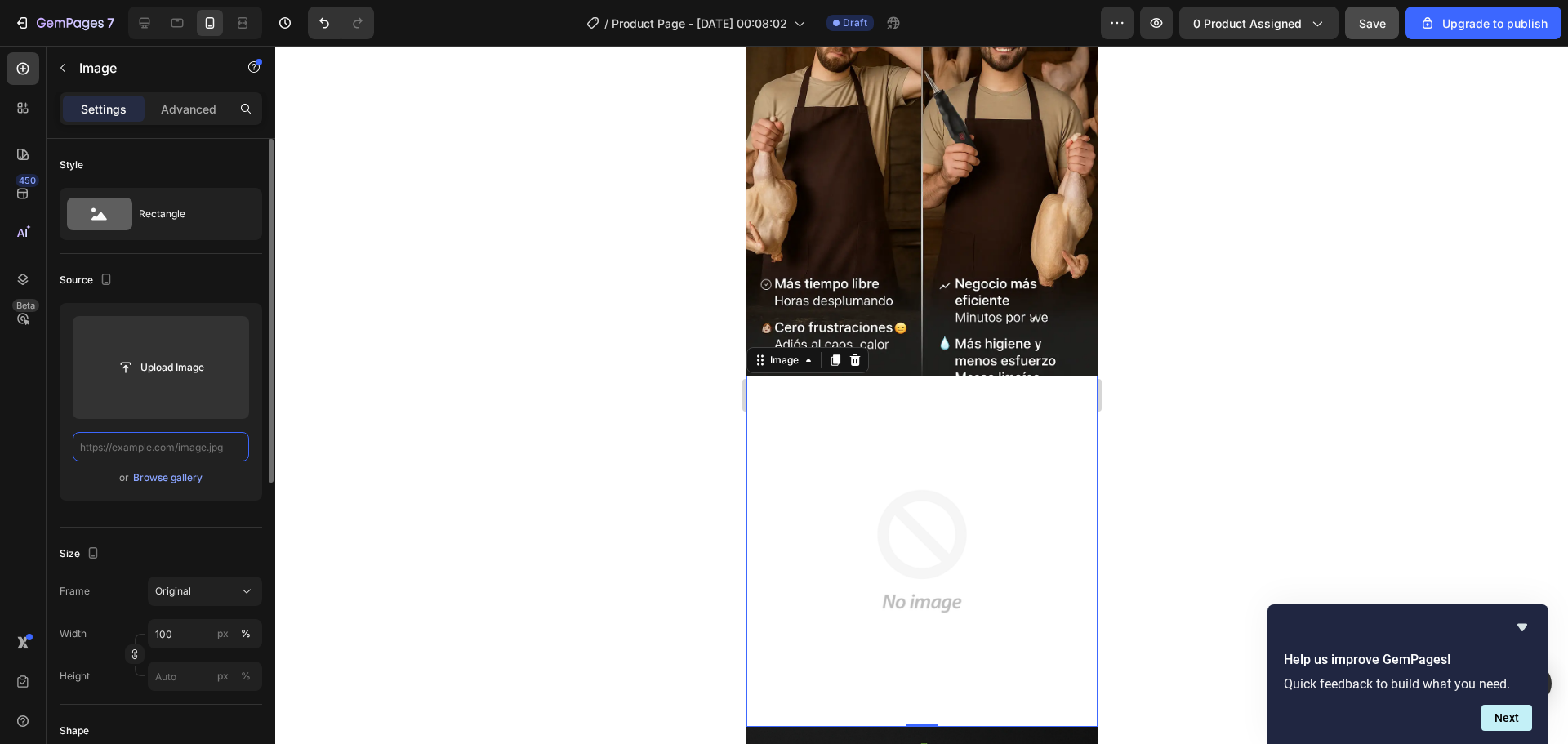
click at [165, 450] on input "text" at bounding box center [161, 446] width 177 height 29
paste input "https://i.ibb.co/LdN6KwgD/Chat-GPTImage26sept202510-30-12p-m-ezgif-com-optiwebp…"
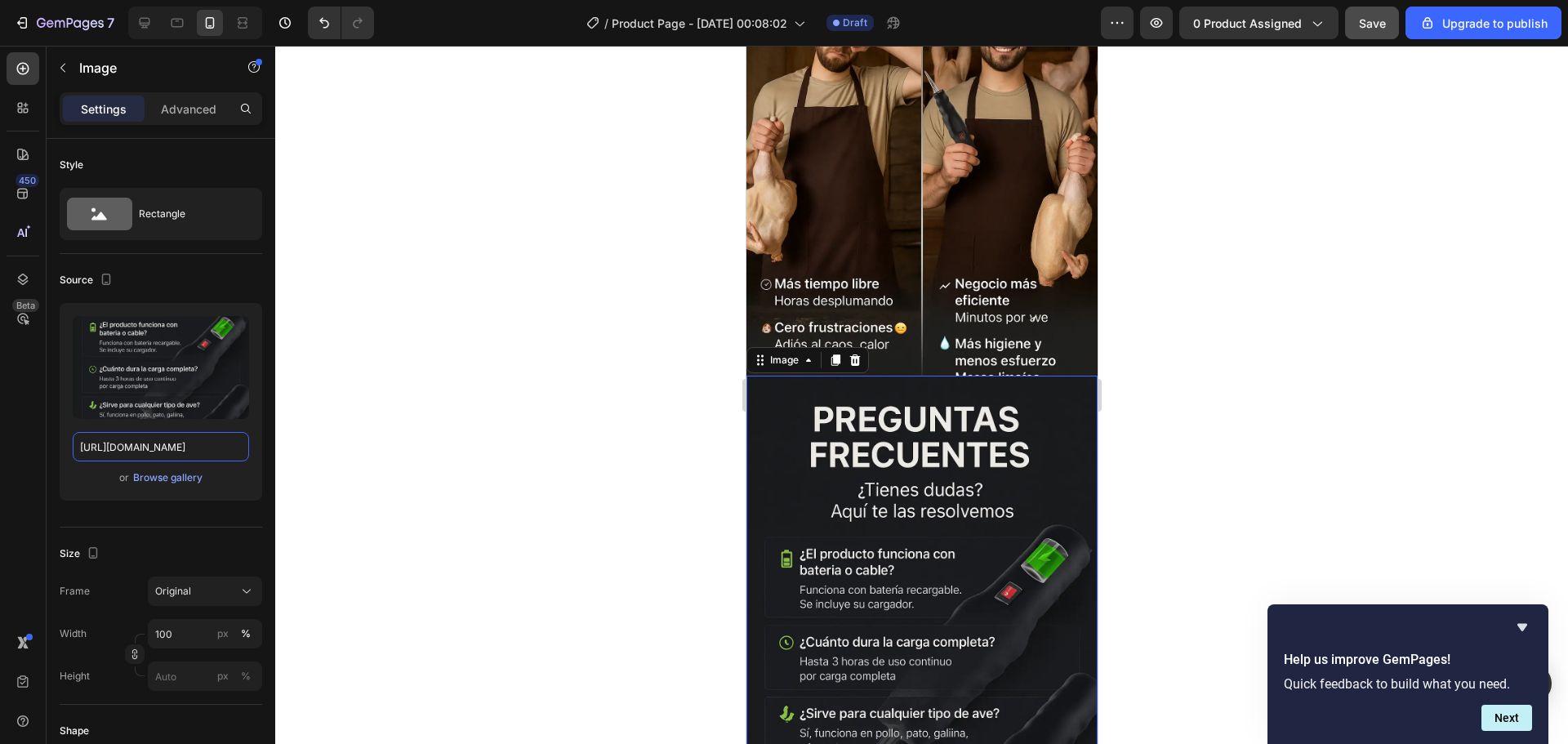
type input "https://i.ibb.co/LdN6KwgD/Chat-GPTImage26sept202510-30-12p-m-ezgif-com-optiwebp…"
click at [482, 426] on div at bounding box center [922, 395] width 1293 height 699
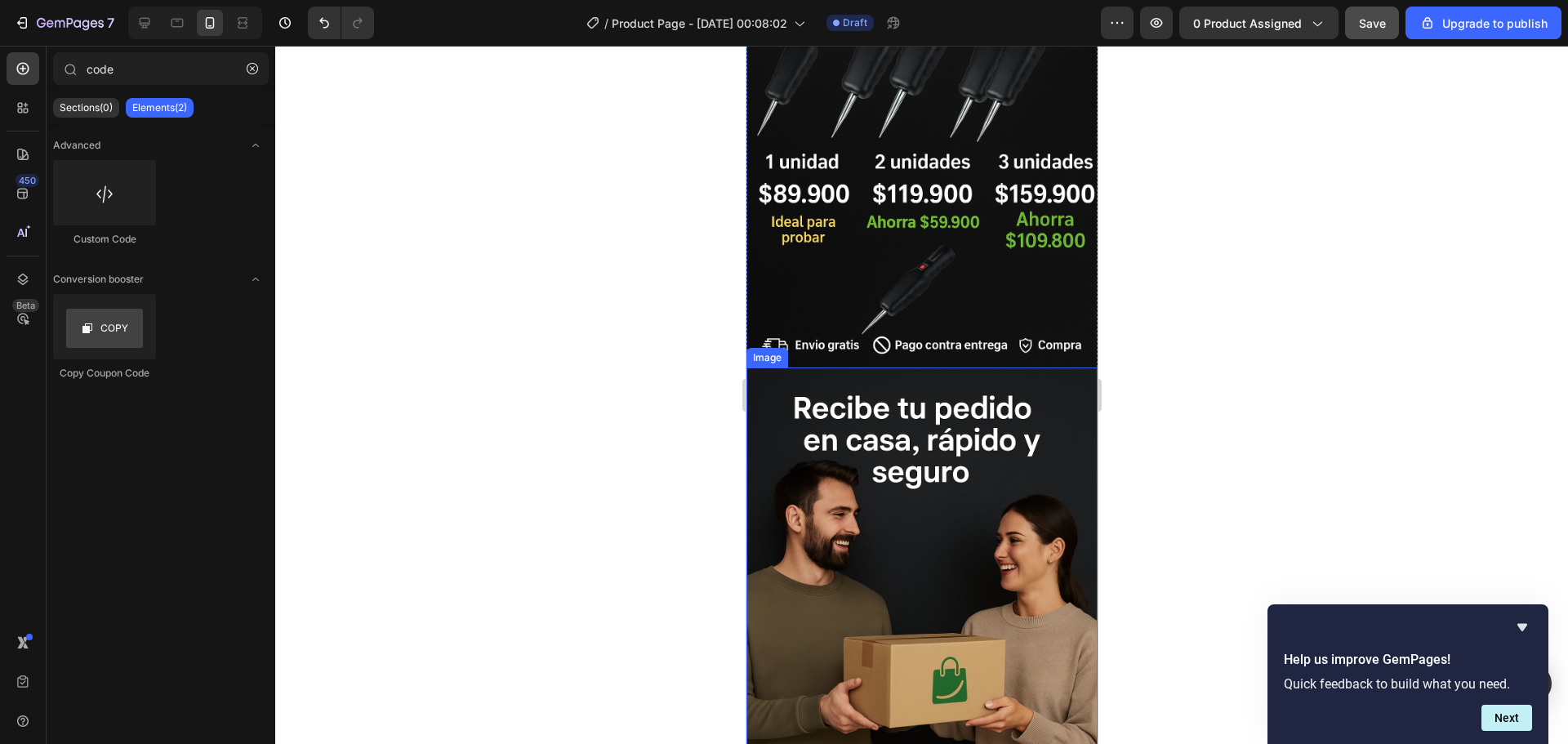
scroll to position [4572, 0]
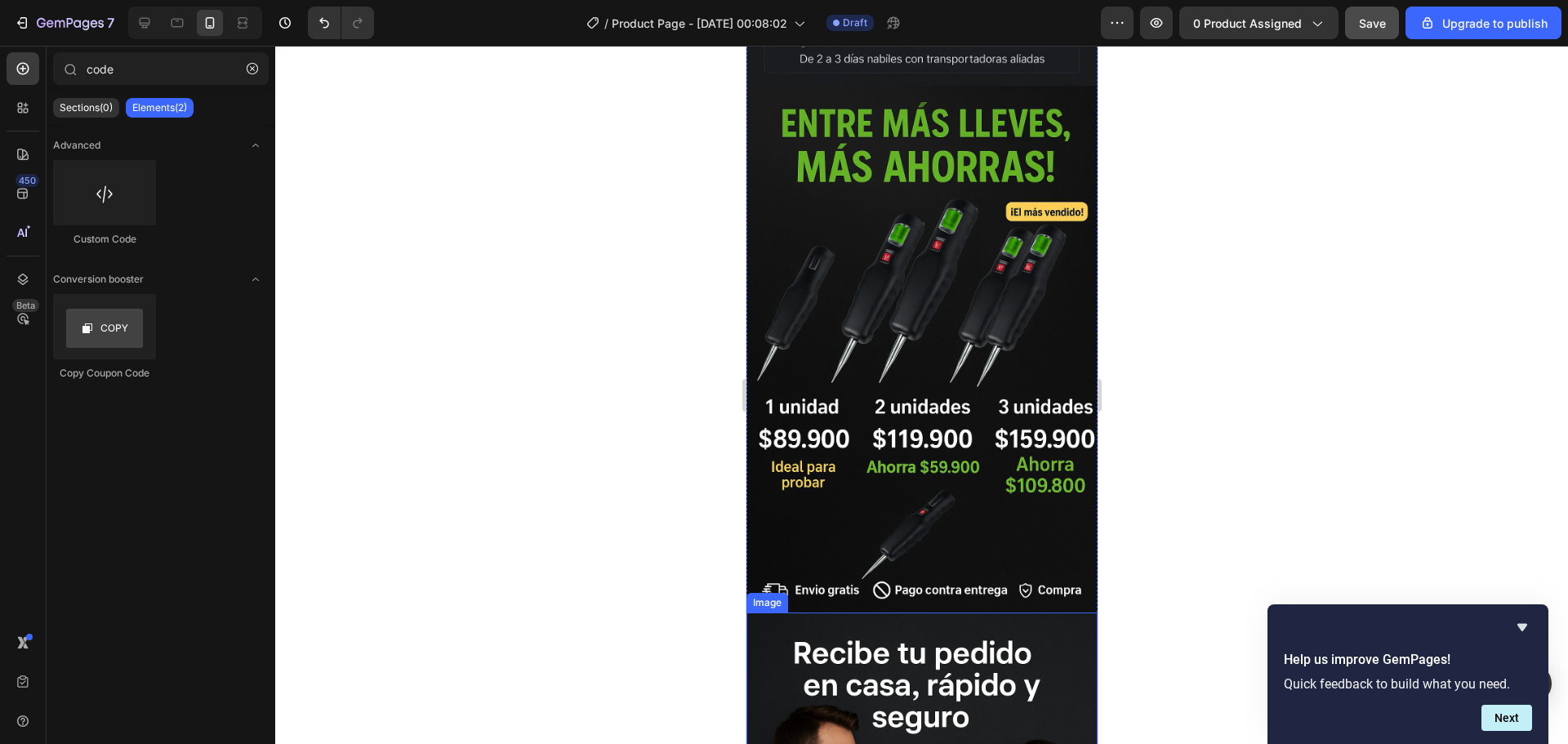
drag, startPoint x: 944, startPoint y: 558, endPoint x: 933, endPoint y: 543, distance: 18.6
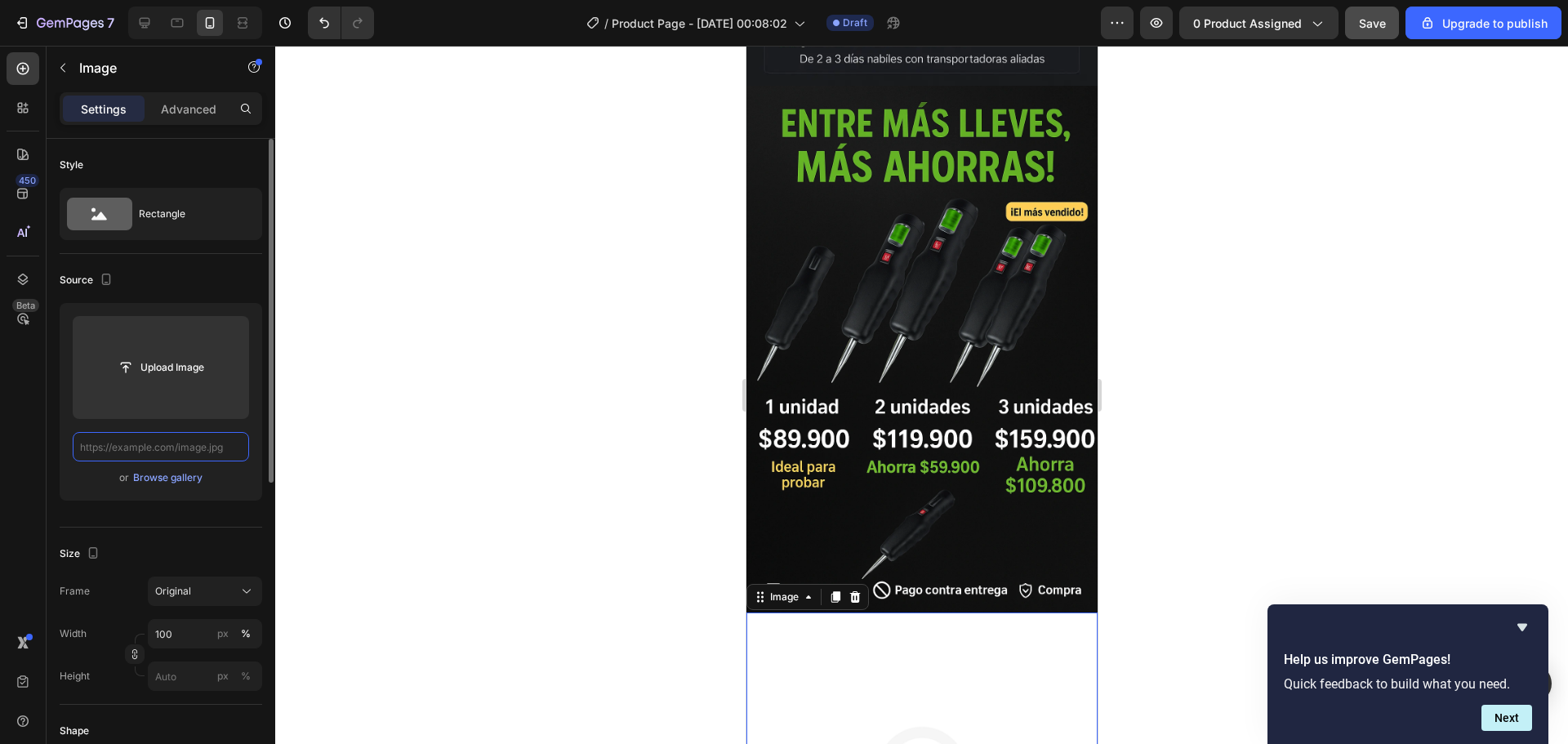
scroll to position [0, 0]
click at [177, 454] on input "text" at bounding box center [161, 446] width 177 height 29
paste input "https://i.ibb.co/4ZvcY07W/Chat-GPTImage26sept202510-34-26p-m-ezgif-com-optiwebp…"
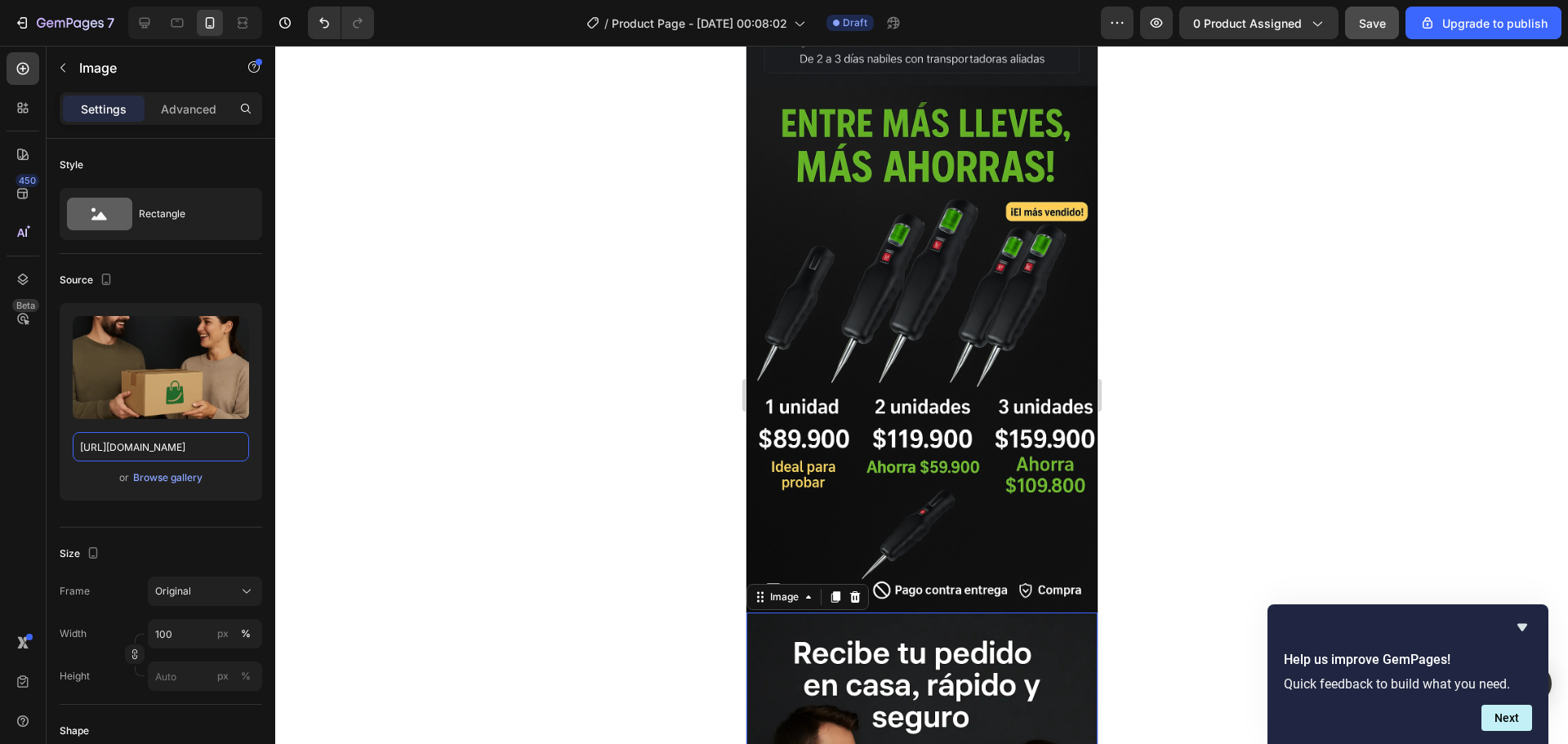
type input "https://i.ibb.co/4ZvcY07W/Chat-GPTImage26sept202510-34-26p-m-ezgif-com-optiwebp…"
click at [439, 463] on div at bounding box center [922, 395] width 1293 height 699
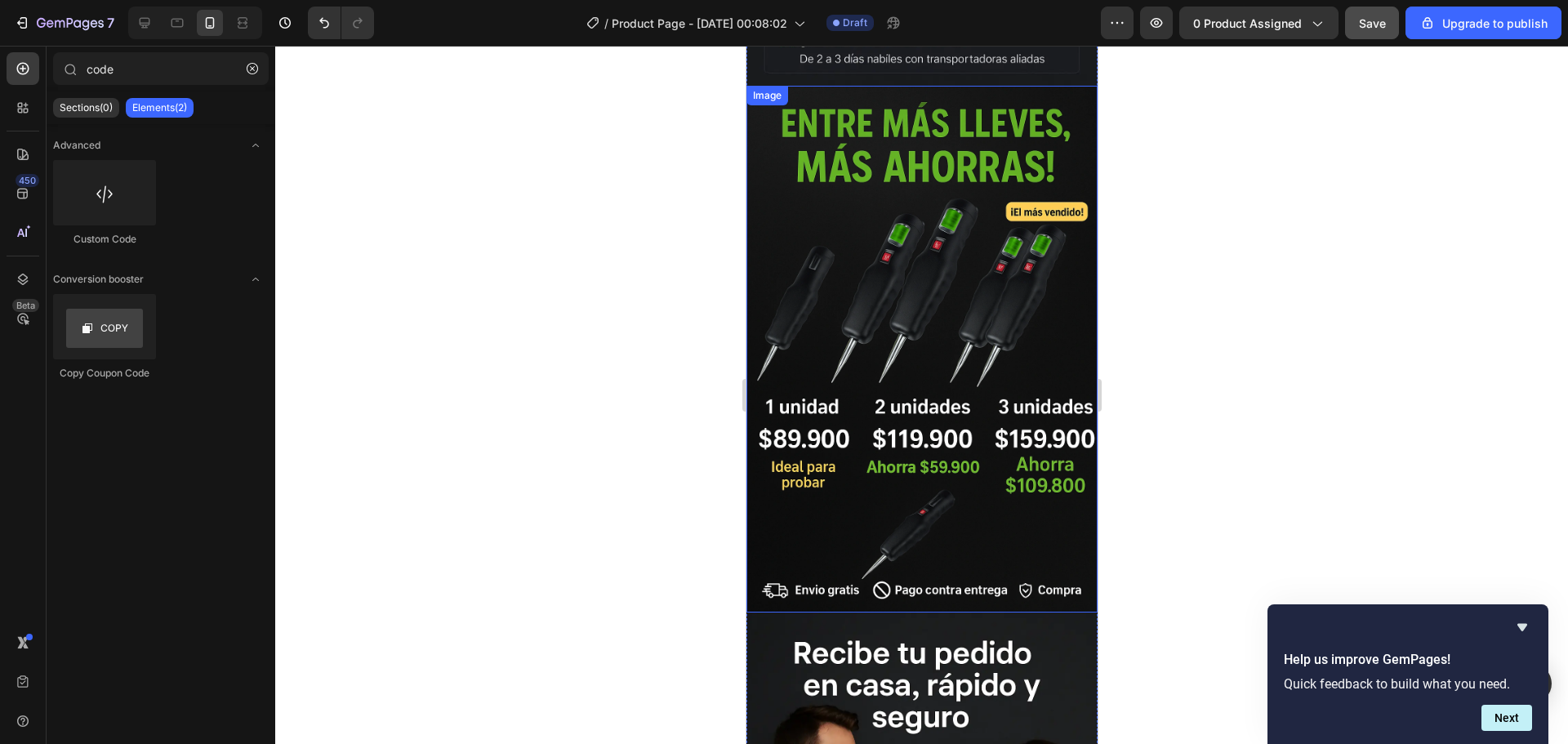
click at [946, 221] on img at bounding box center [921, 349] width 351 height 527
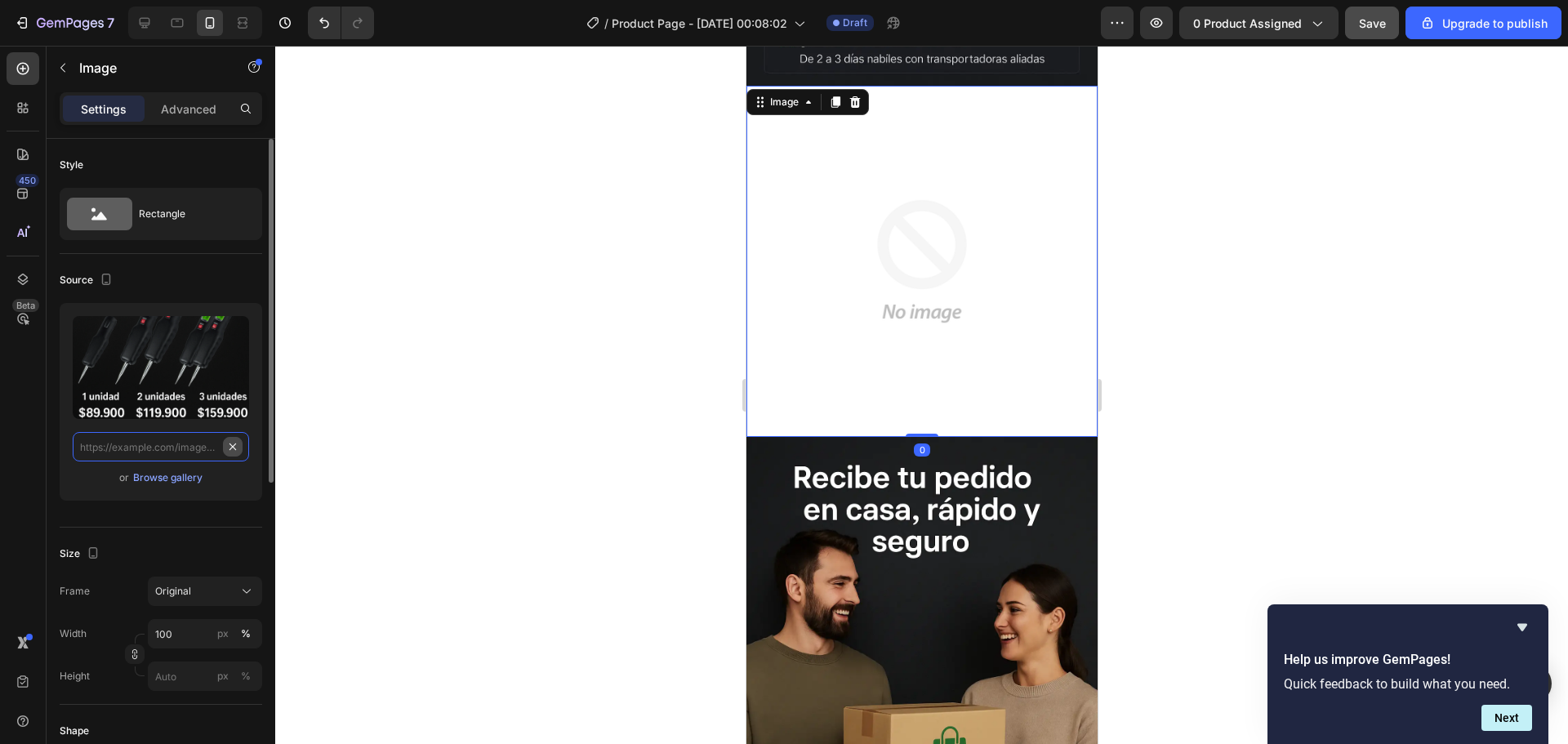
scroll to position [0, 0]
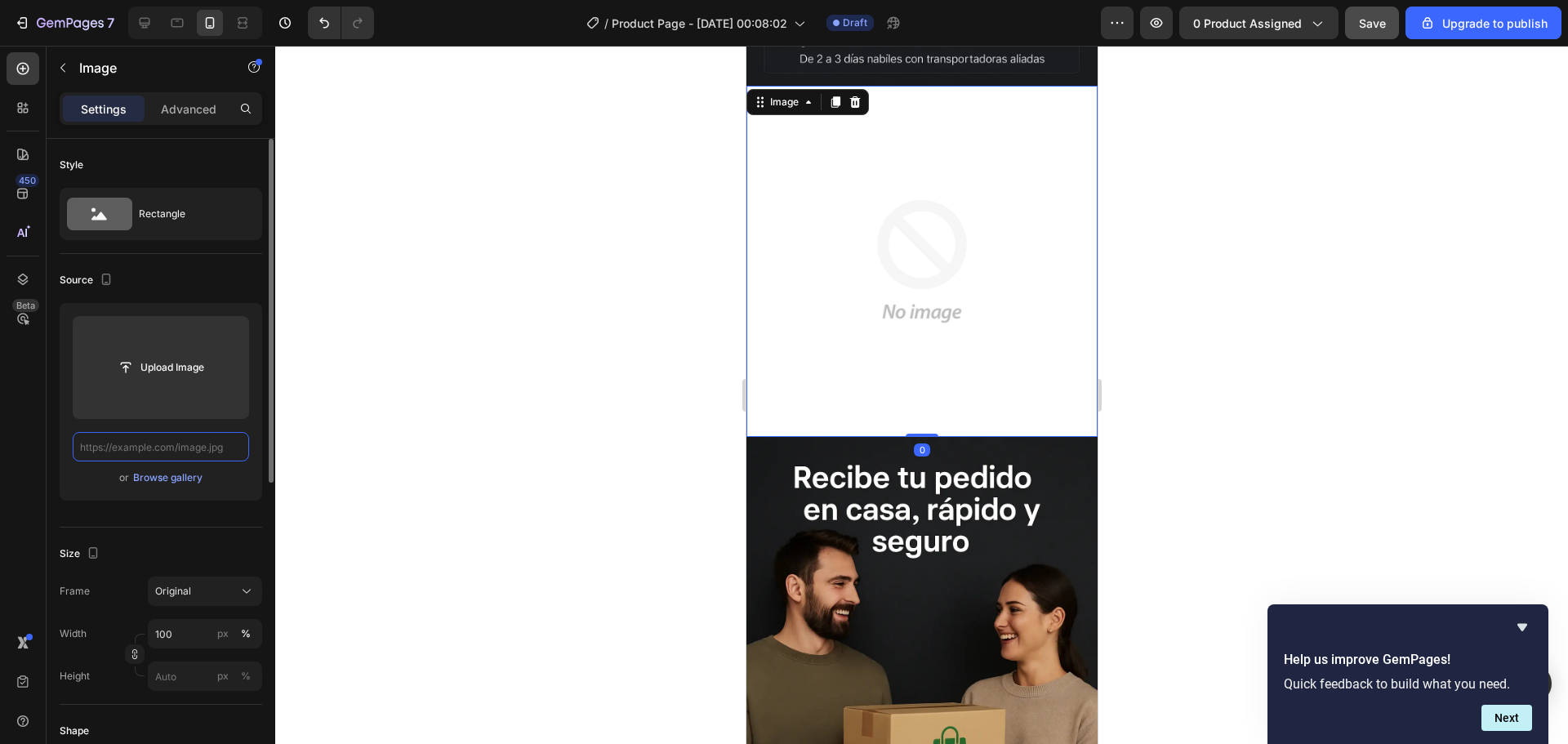
click at [181, 451] on input "text" at bounding box center [161, 446] width 177 height 29
paste input "https://i.ibb.co/4gP4t8Hb/Chat-GPTImage26sept202505-58-42p-m-ezgif-com-optiwebp…"
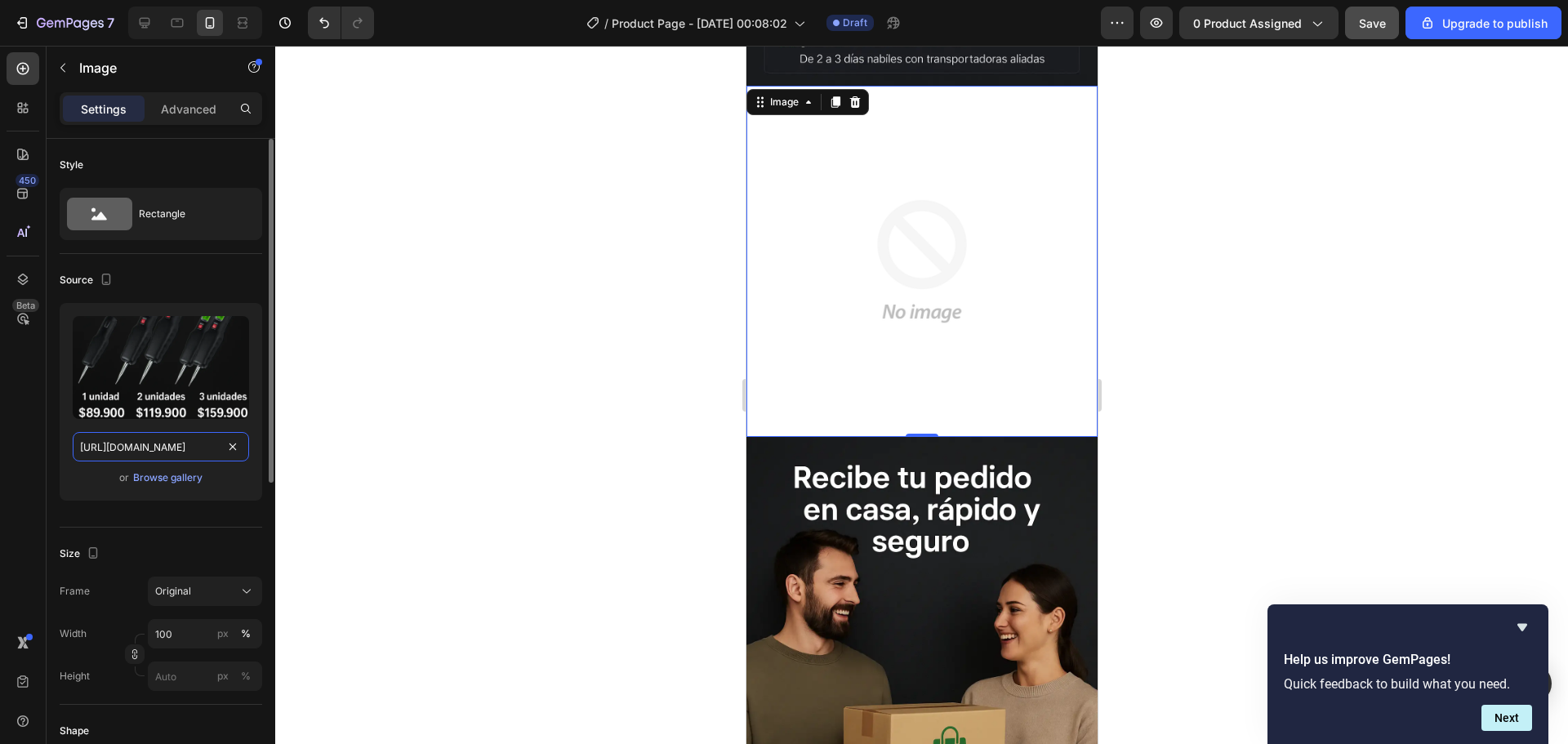
scroll to position [0, 317]
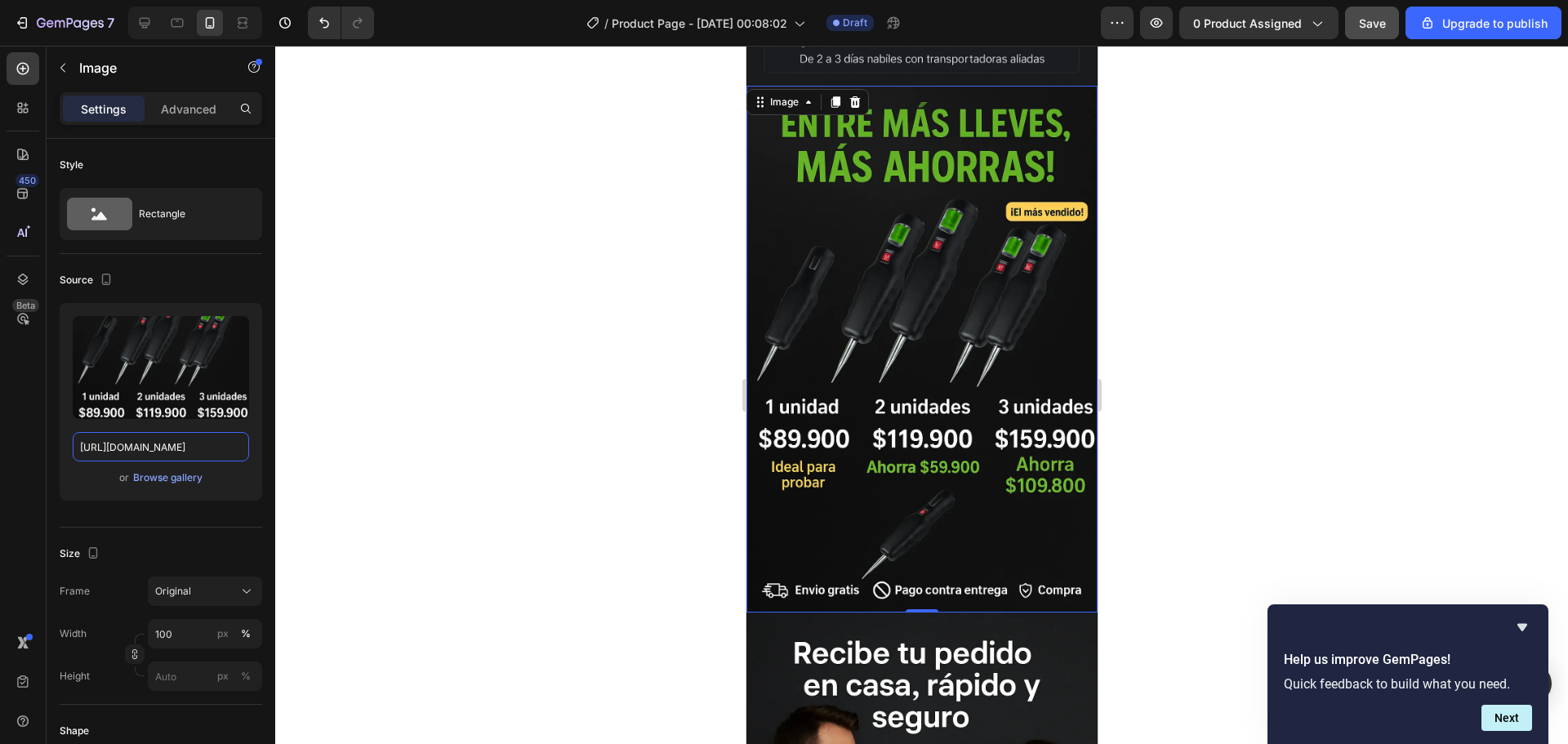
type input "https://i.ibb.co/4gP4t8Hb/Chat-GPTImage26sept202505-58-42p-m-ezgif-com-optiwebp…"
click at [404, 434] on div at bounding box center [922, 395] width 1293 height 699
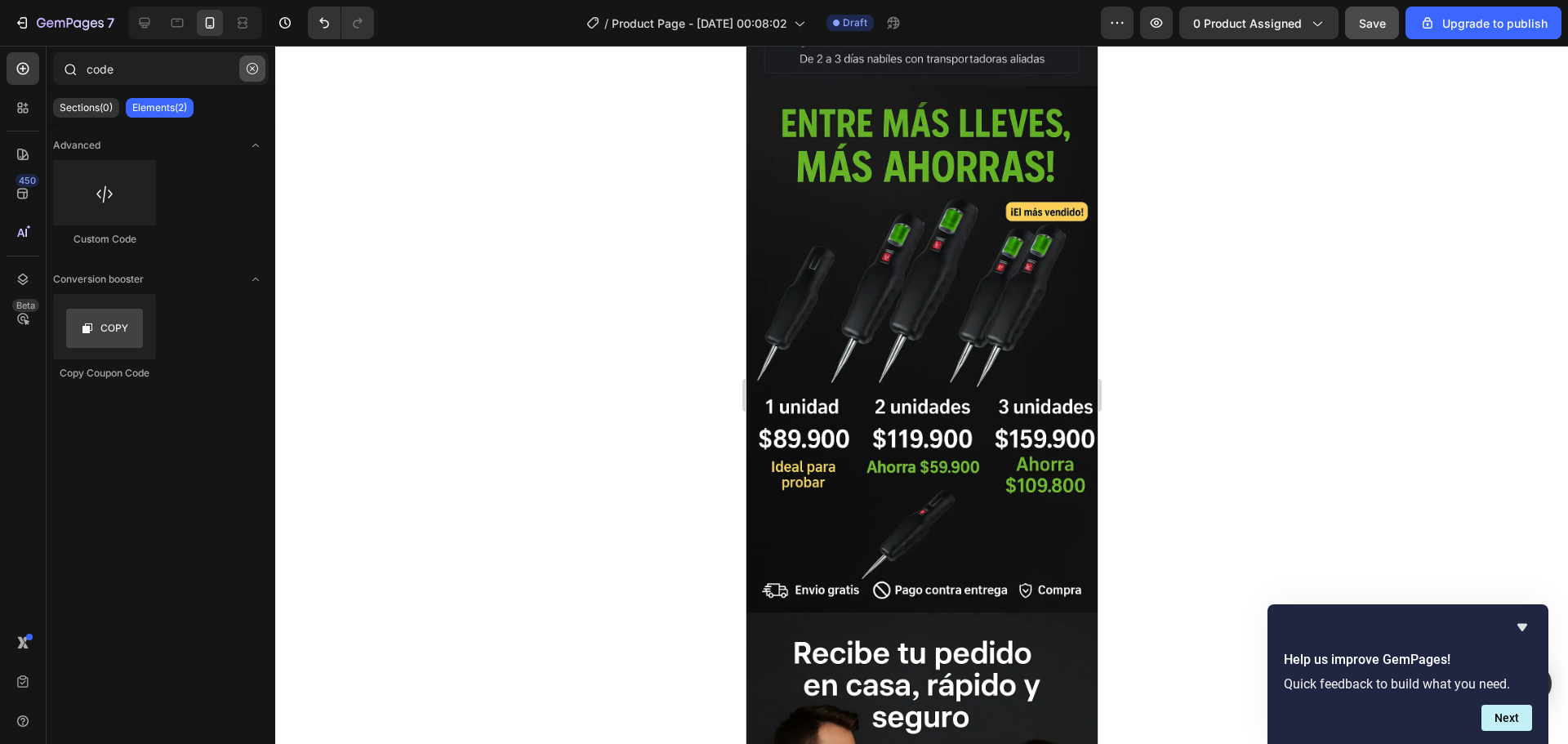
click at [257, 74] on icon "button" at bounding box center [251, 68] width 11 height 11
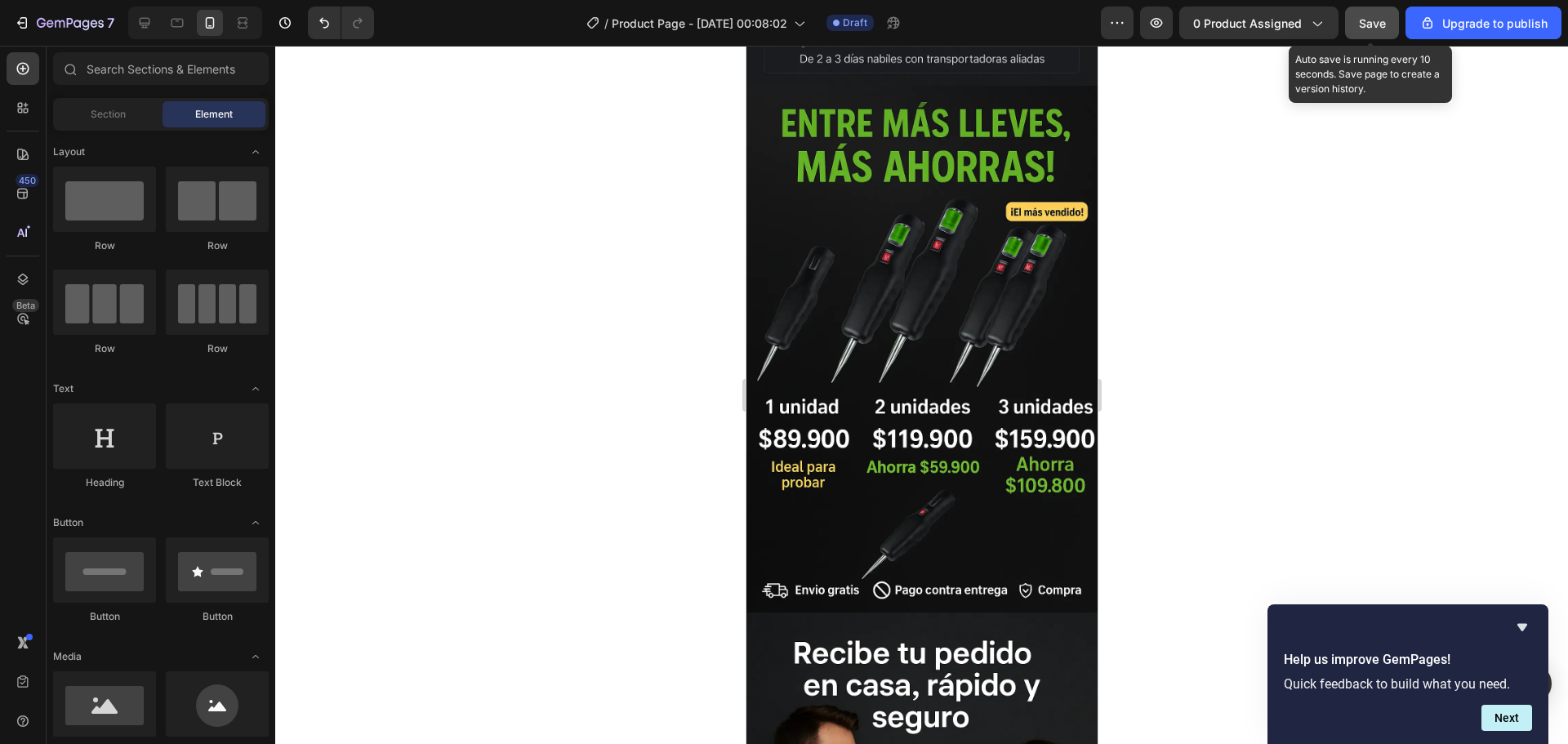
click at [1378, 19] on span "Save" at bounding box center [1371, 23] width 27 height 14
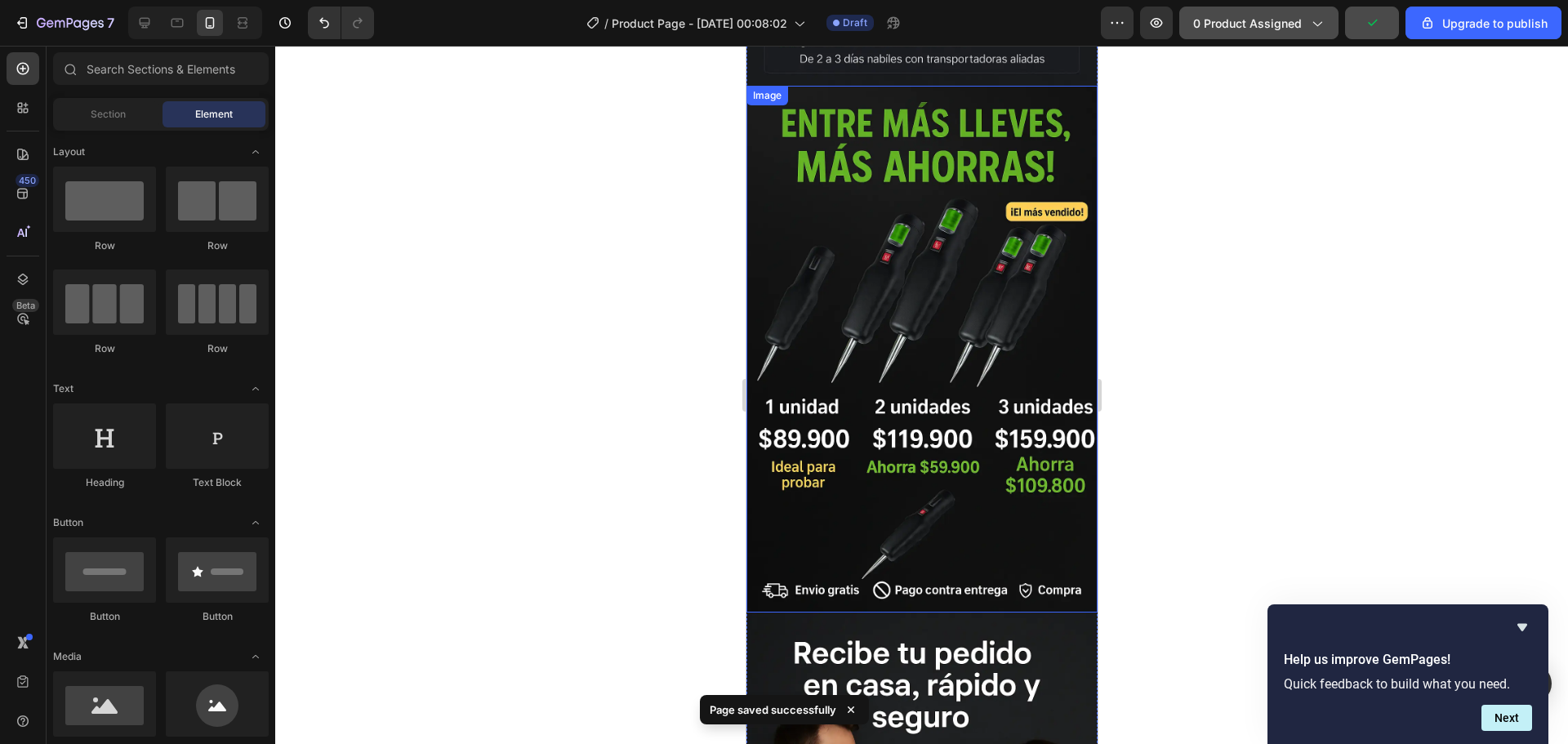
click at [1255, 33] on button "0 product assigned" at bounding box center [1259, 23] width 160 height 33
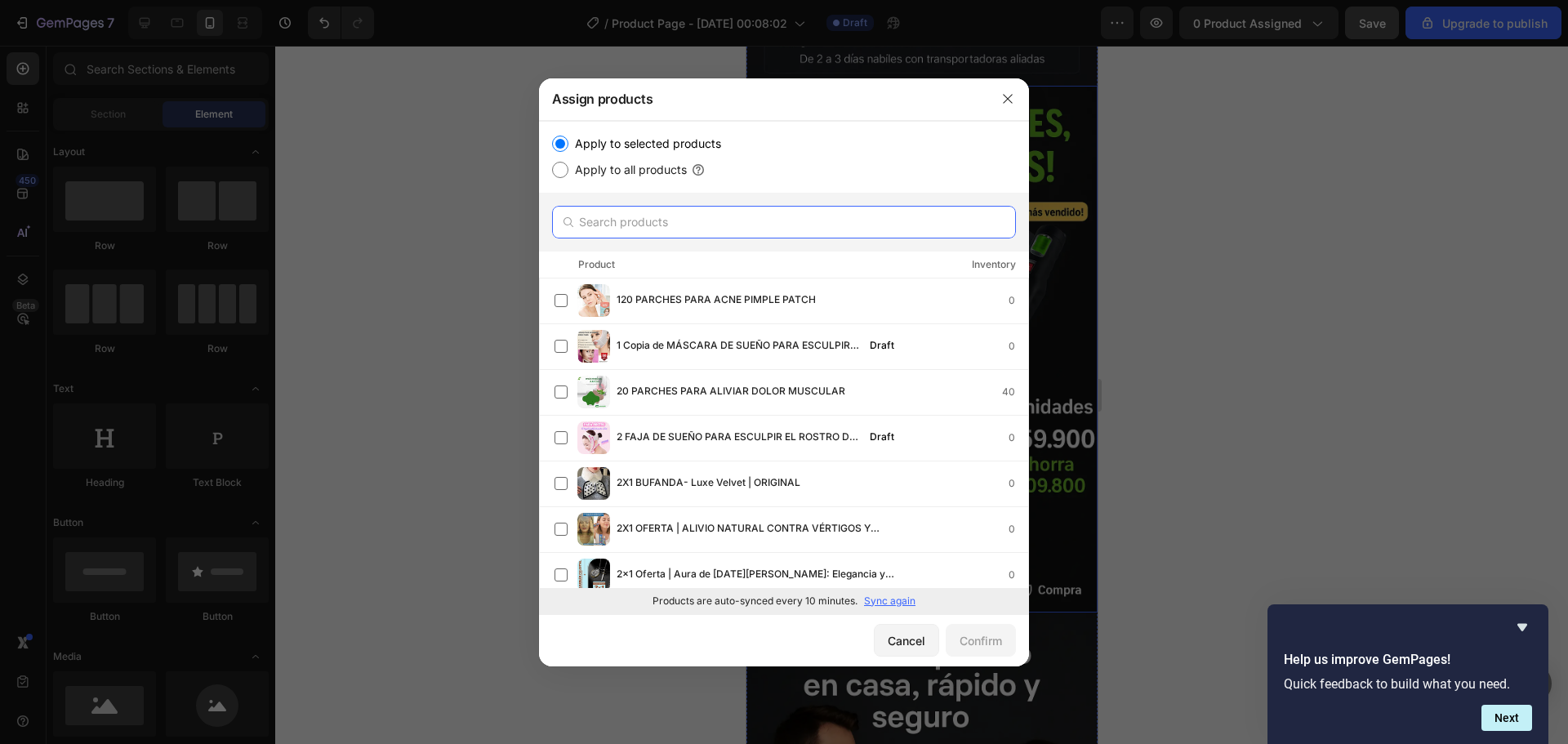
click at [633, 220] on input "text" at bounding box center [784, 222] width 463 height 33
paste input "Plucker © | Desplumadora Eléctrica de Pollo (Facilitando Tu Vida)"
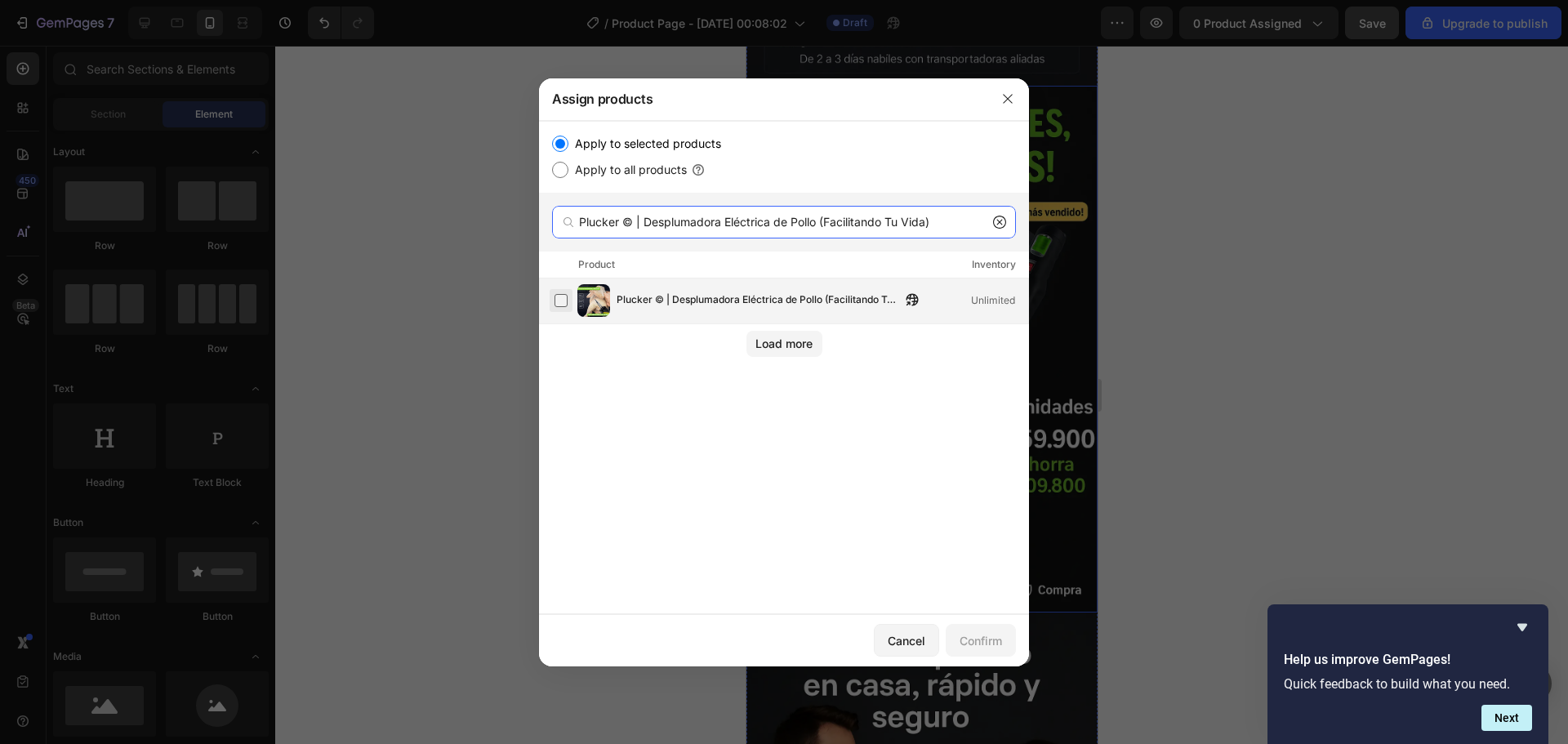
type input "Plucker © | Desplumadora Eléctrica de Pollo (Facilitando Tu Vida)"
click at [557, 298] on label at bounding box center [560, 300] width 13 height 13
click at [989, 644] on div "Confirm" at bounding box center [980, 640] width 42 height 17
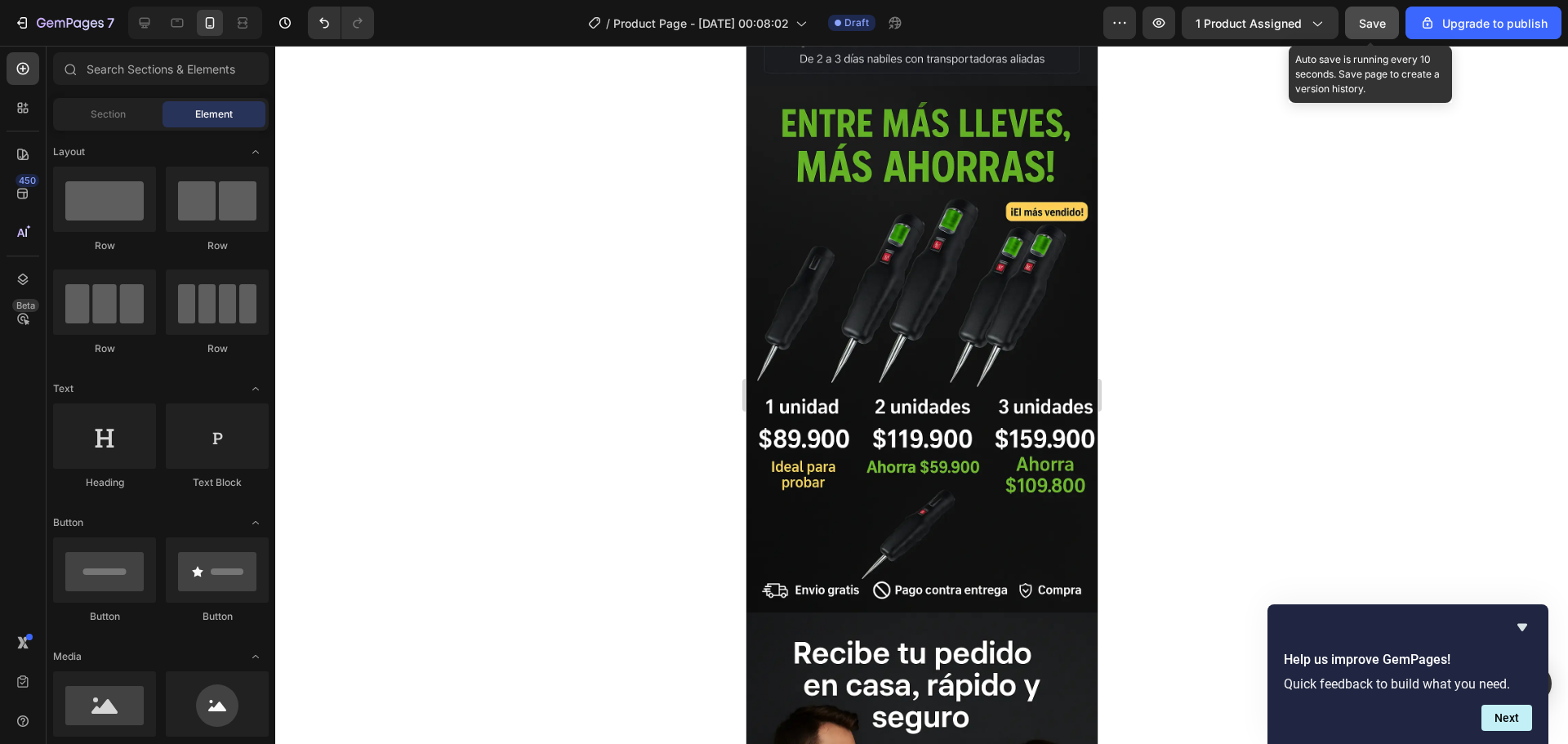
click at [1373, 26] on span "Save" at bounding box center [1371, 23] width 27 height 14
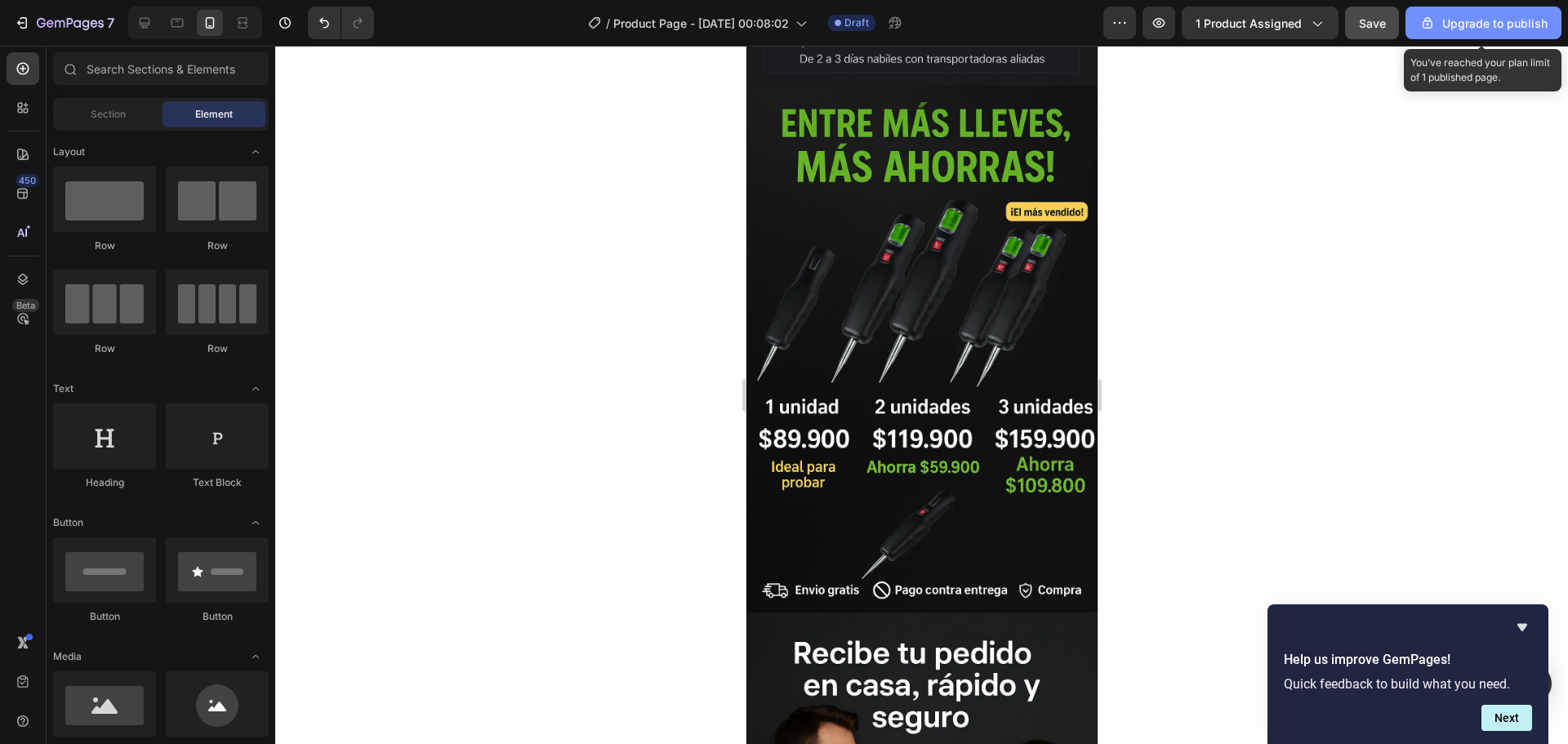
click at [1460, 25] on div "Upgrade to publish" at bounding box center [1483, 23] width 128 height 17
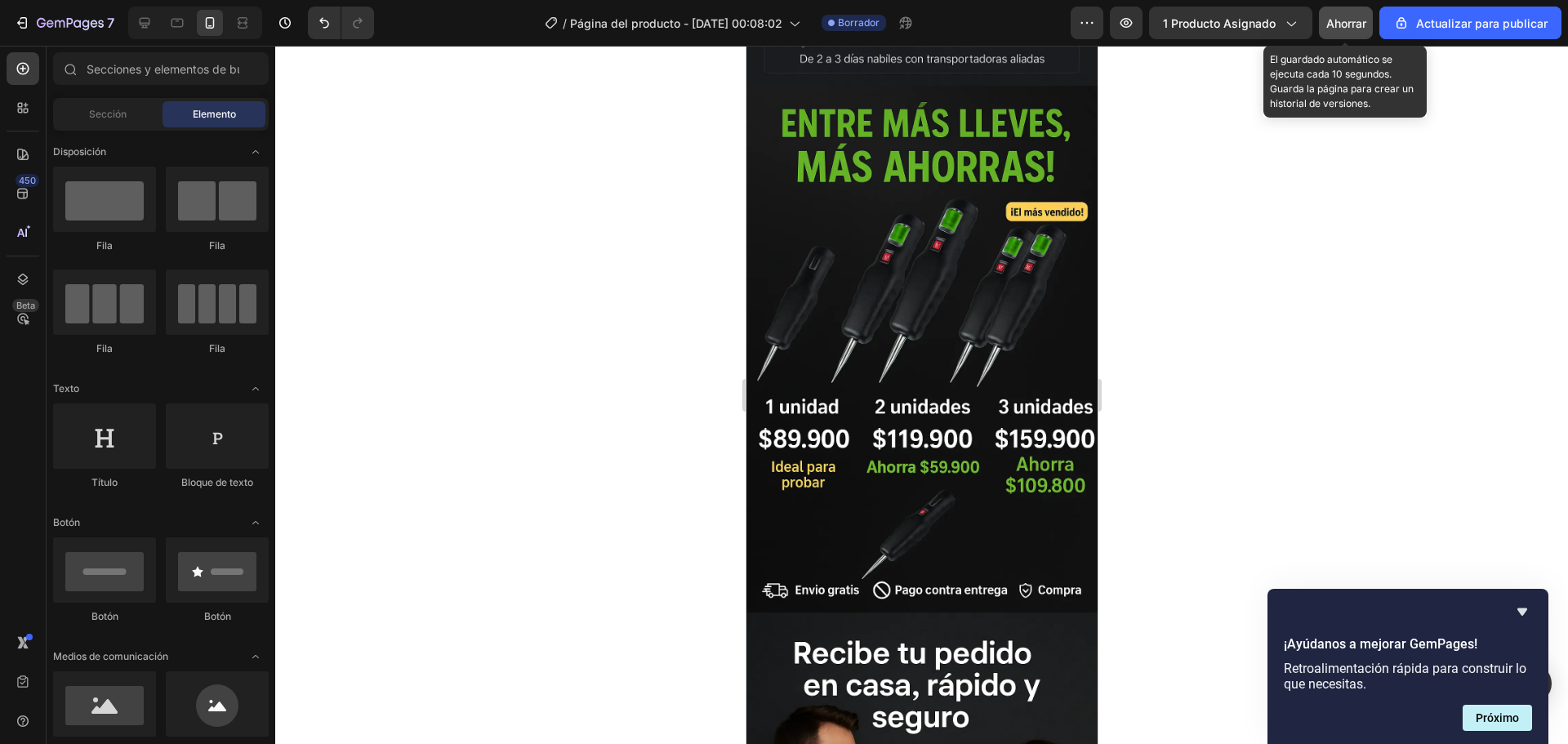
click at [1360, 21] on font "Ahorrar" at bounding box center [1346, 23] width 40 height 14
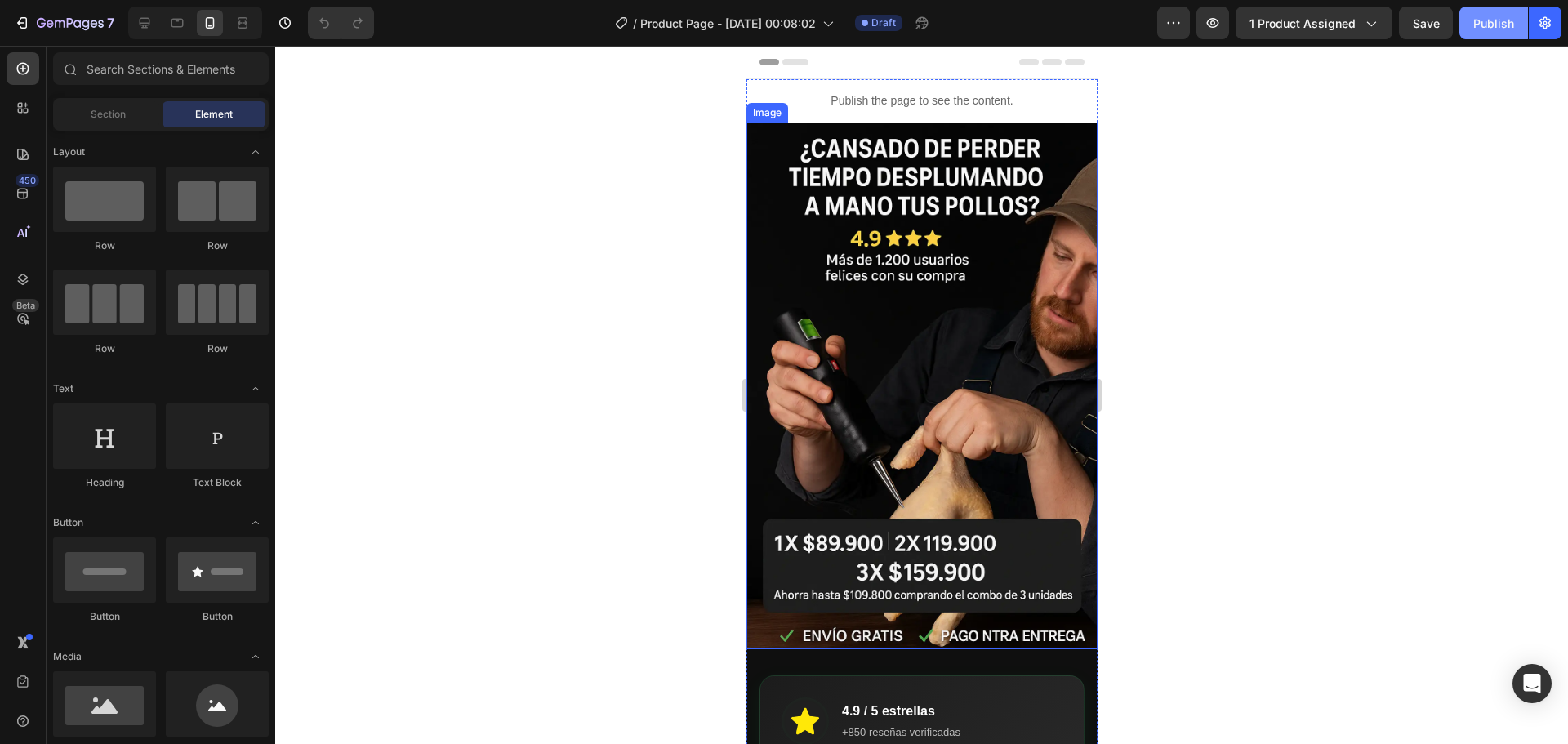
click at [1493, 20] on div "Publish" at bounding box center [1494, 23] width 41 height 17
click at [1484, 16] on div "Publish" at bounding box center [1494, 23] width 41 height 17
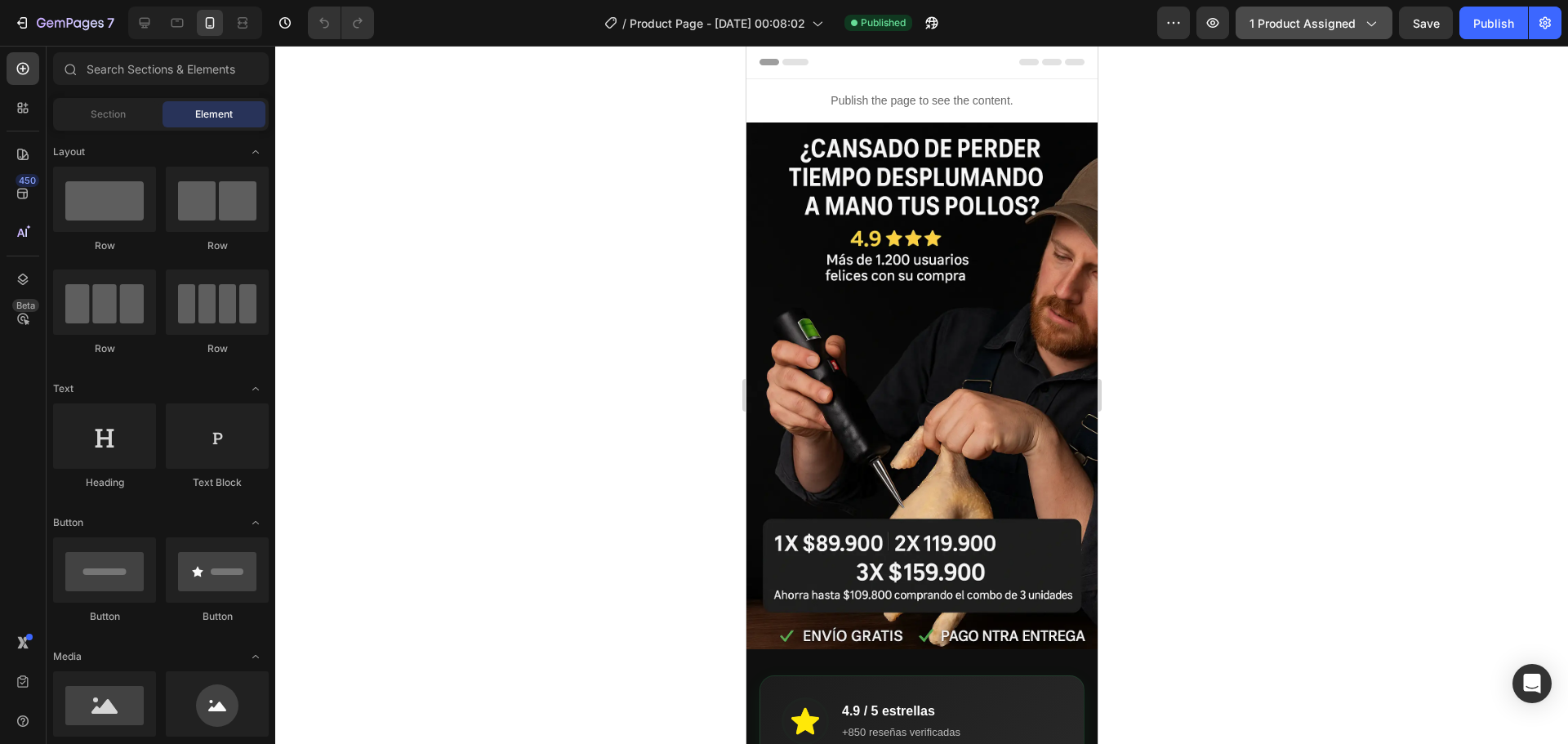
click at [1299, 27] on span "1 product assigned" at bounding box center [1303, 23] width 106 height 17
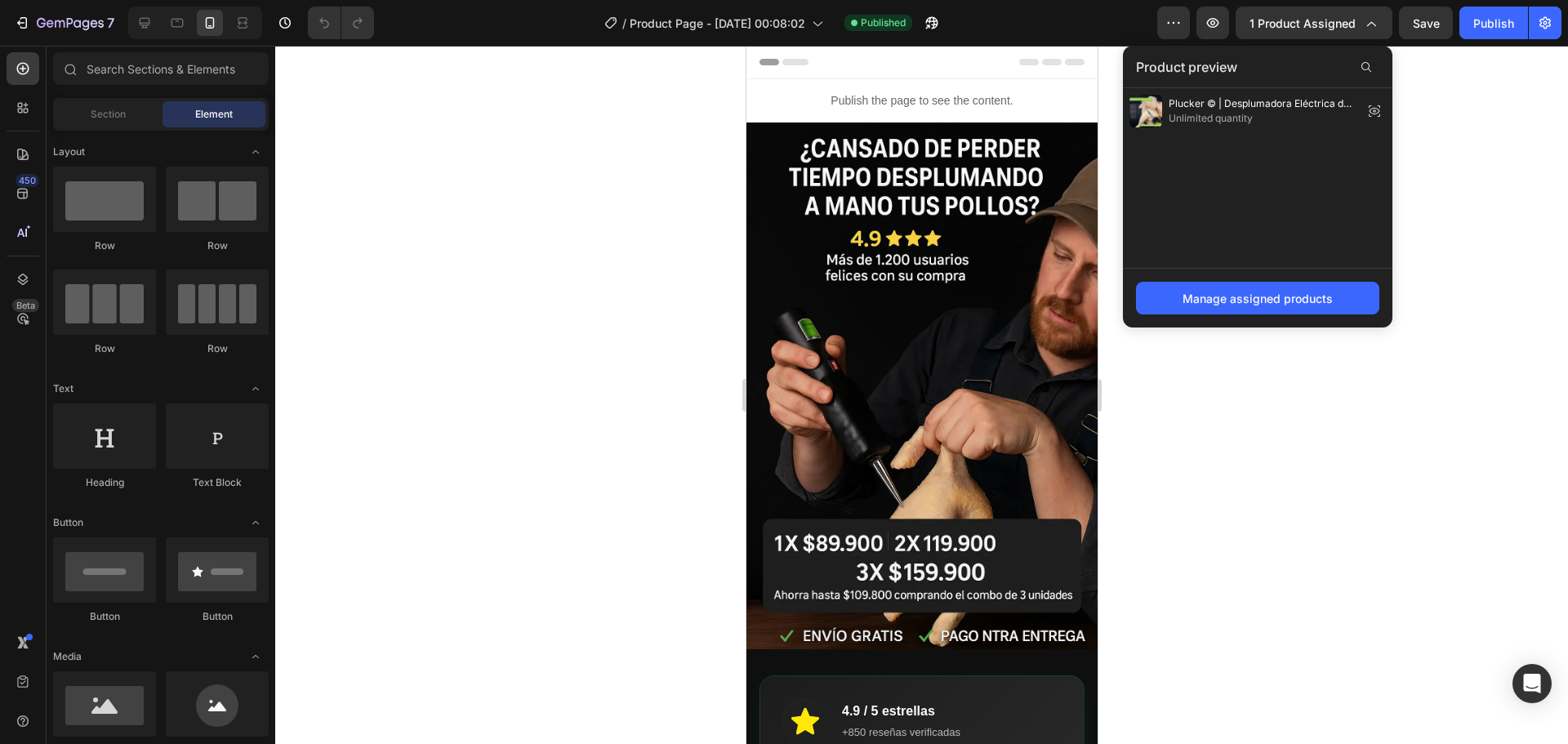
click at [1467, 137] on div at bounding box center [922, 395] width 1293 height 699
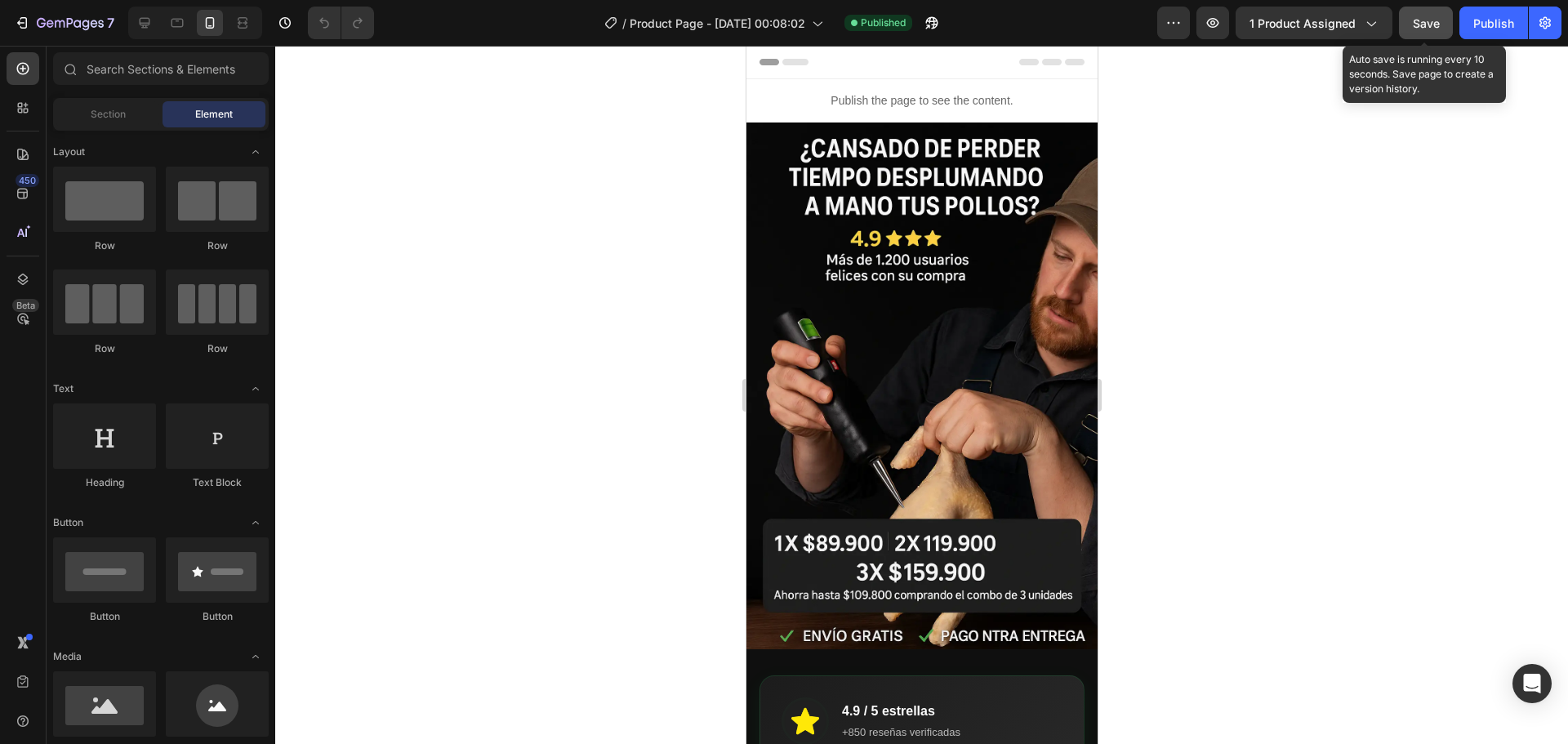
click at [1421, 22] on span "Save" at bounding box center [1426, 23] width 27 height 14
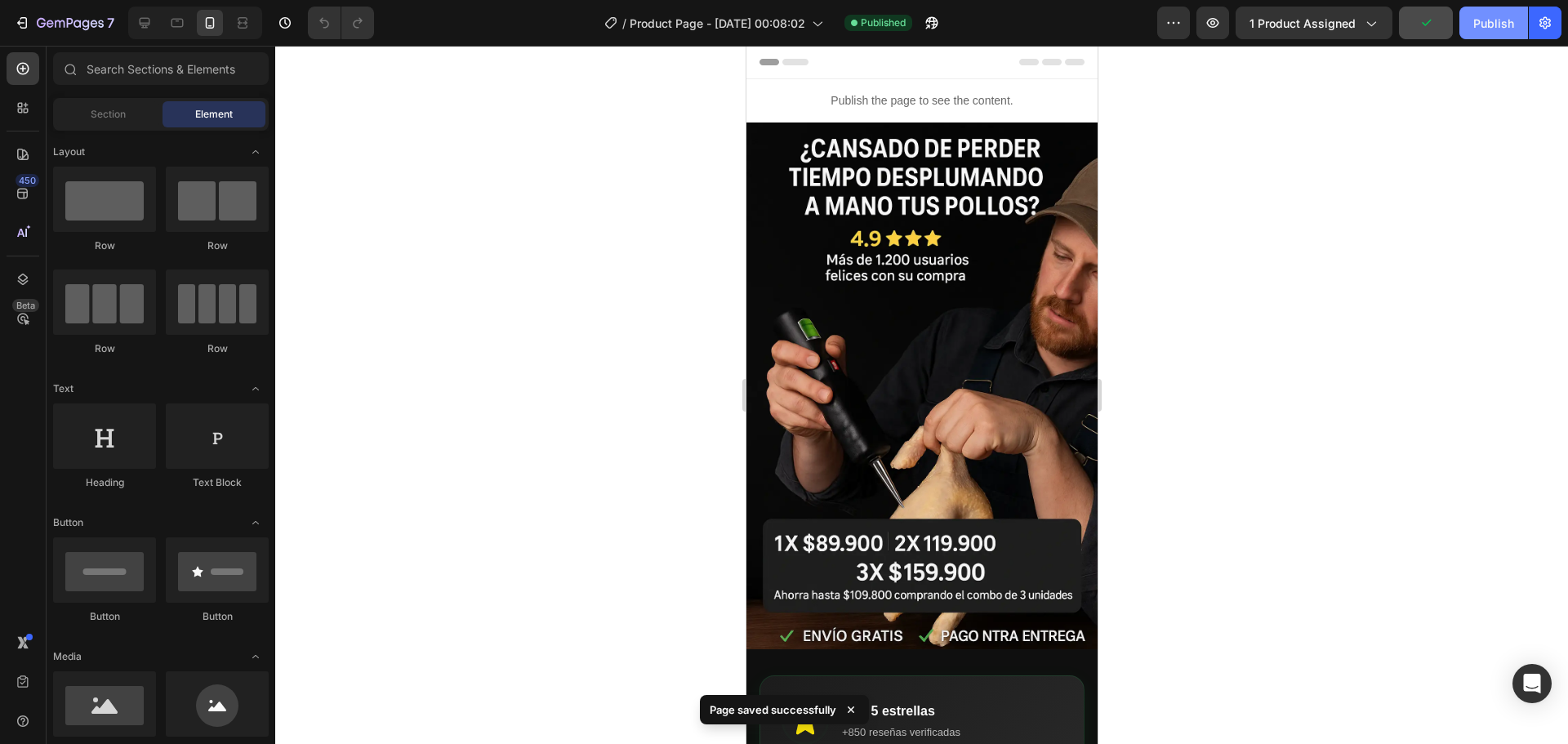
click at [1503, 26] on div "Publish" at bounding box center [1494, 23] width 41 height 17
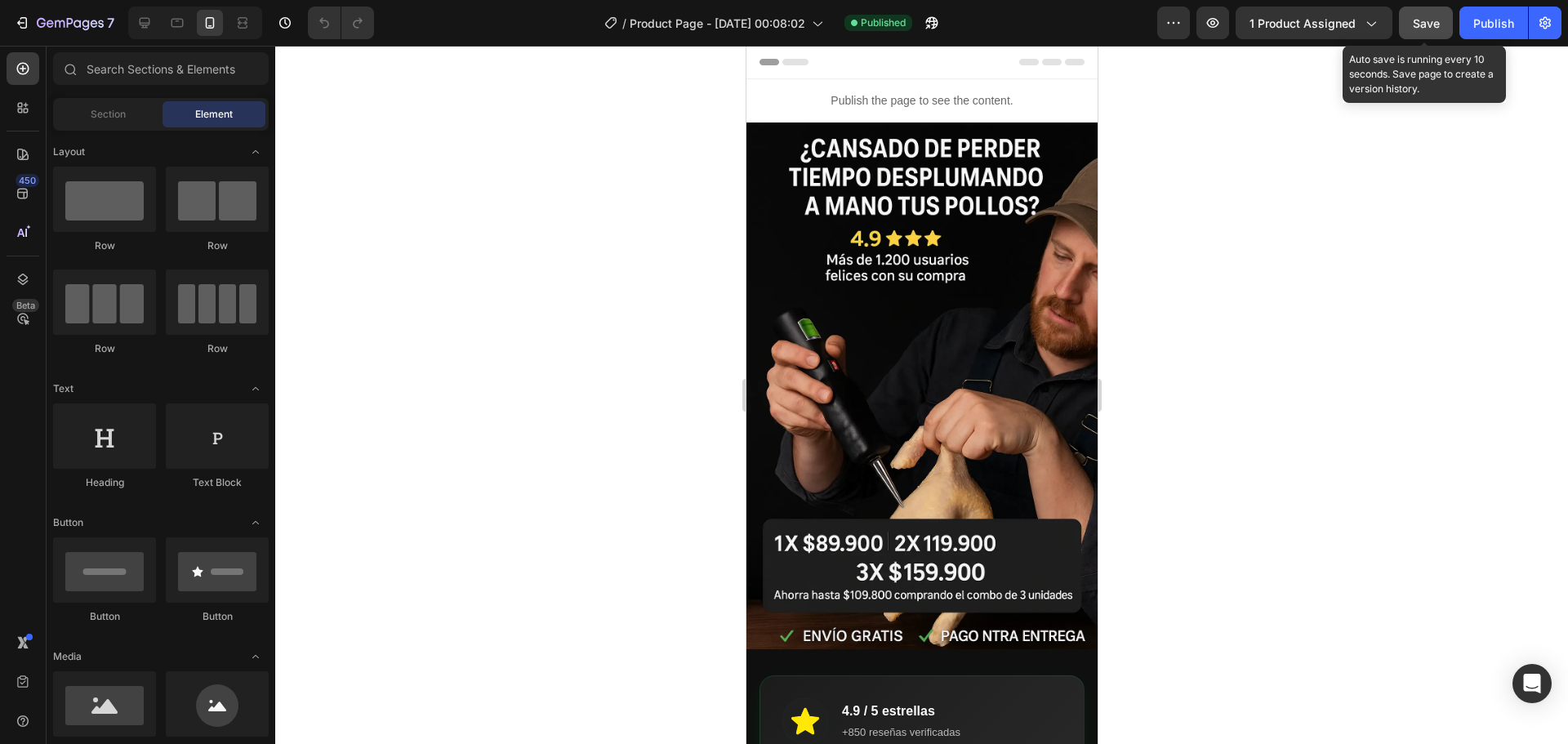
click at [1414, 21] on span "Save" at bounding box center [1426, 23] width 27 height 14
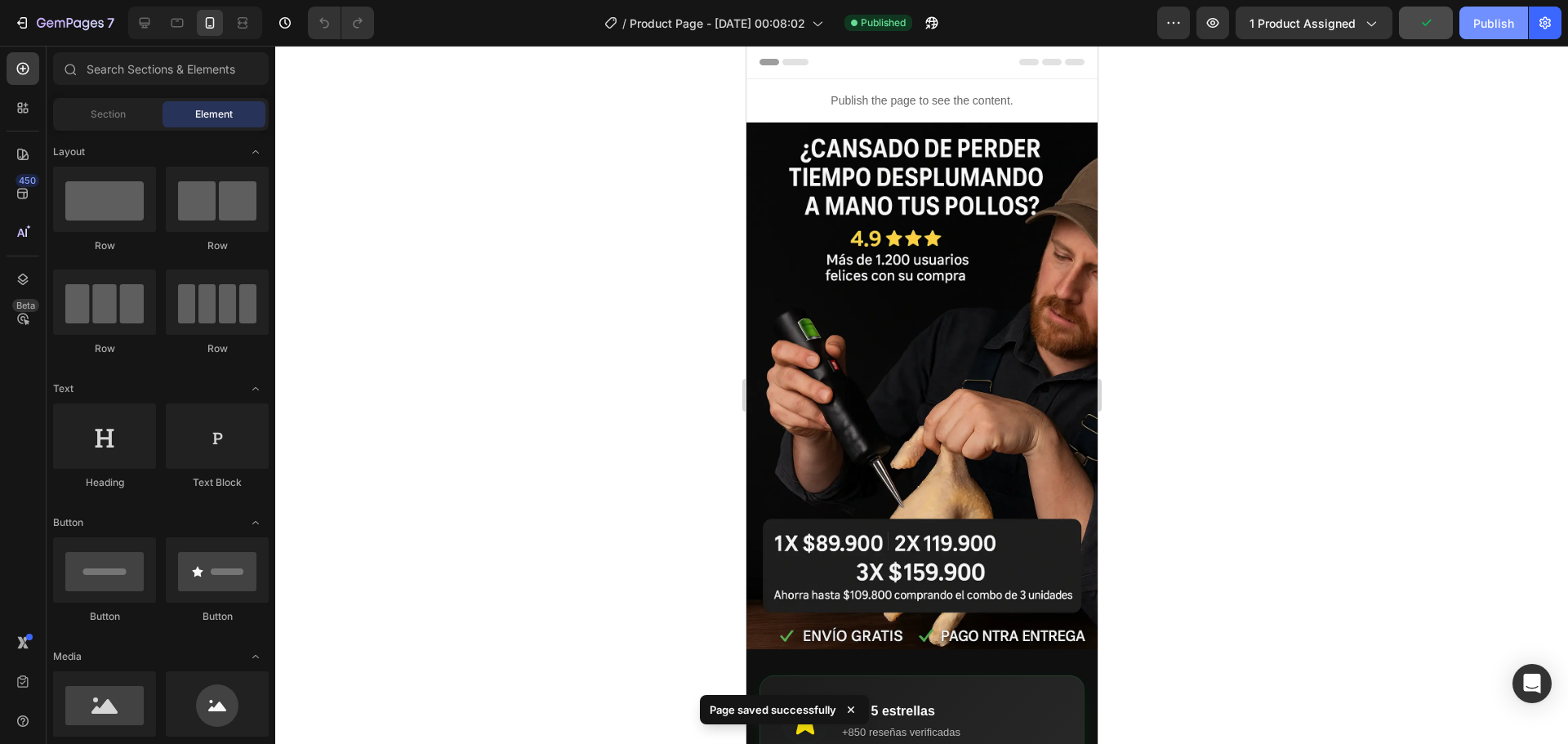
click at [1513, 27] on div "Publish" at bounding box center [1494, 23] width 41 height 17
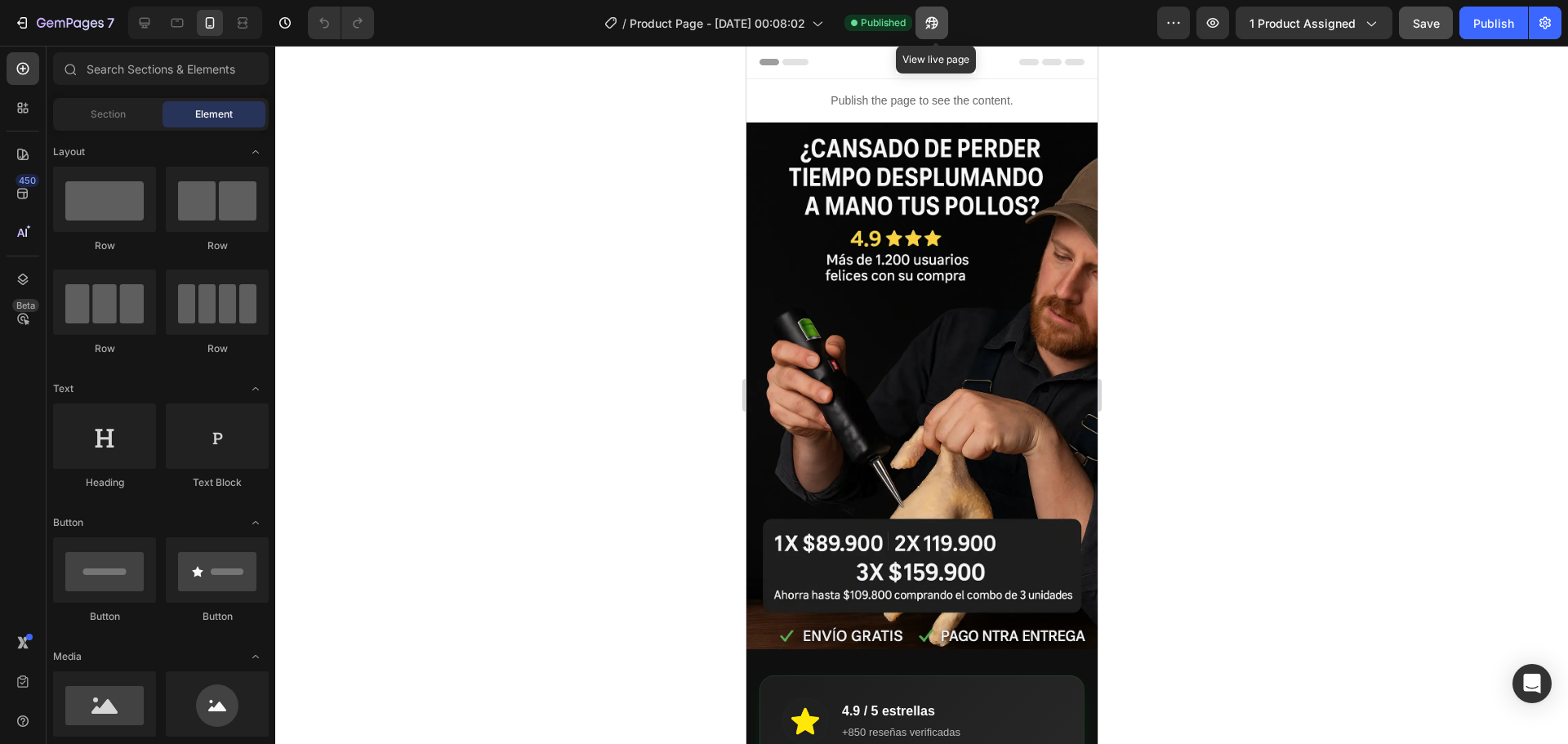
click at [936, 26] on icon "button" at bounding box center [931, 22] width 16 height 16
click at [1367, 26] on icon "button" at bounding box center [1370, 22] width 16 height 16
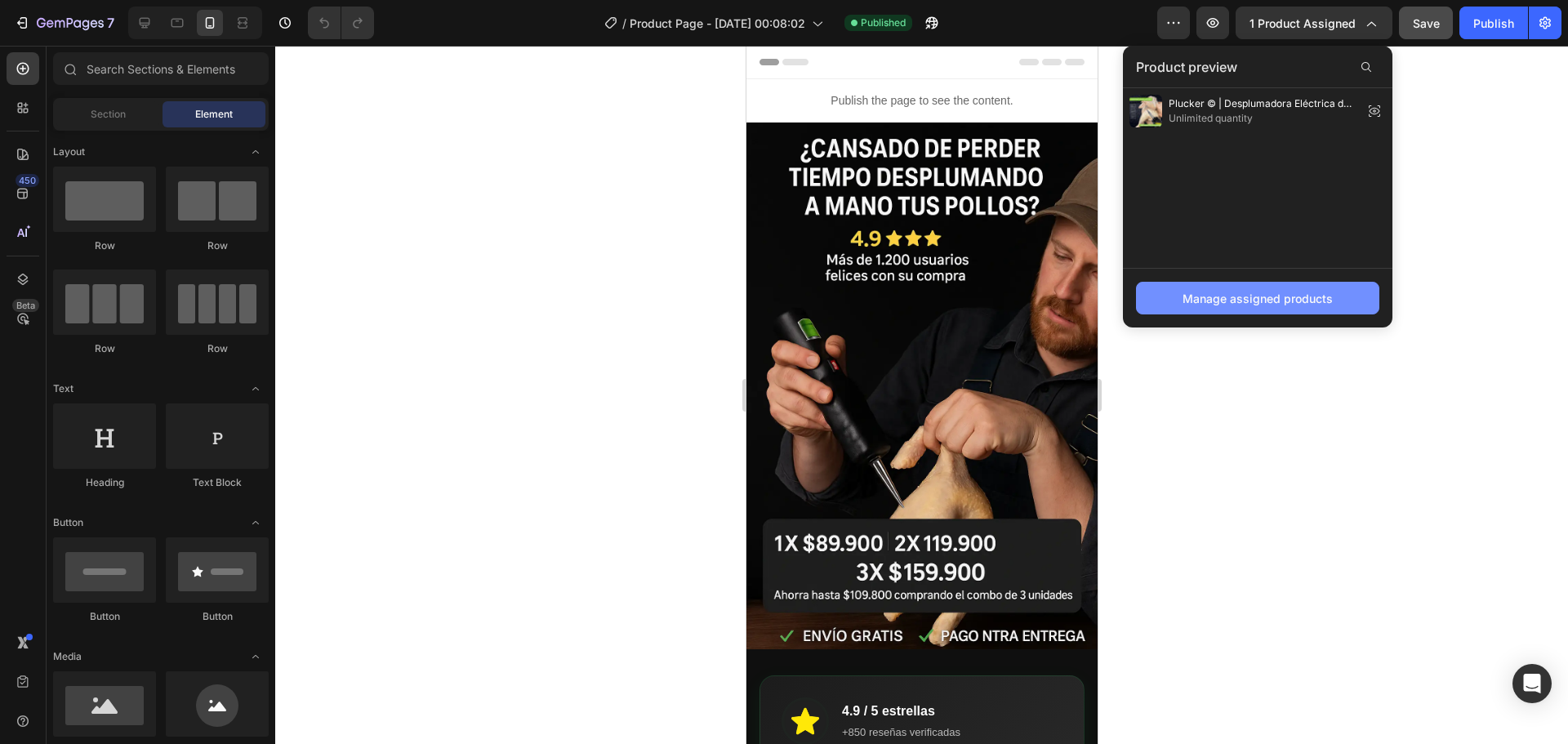
click at [1267, 299] on div "Manage assigned products" at bounding box center [1257, 299] width 150 height 17
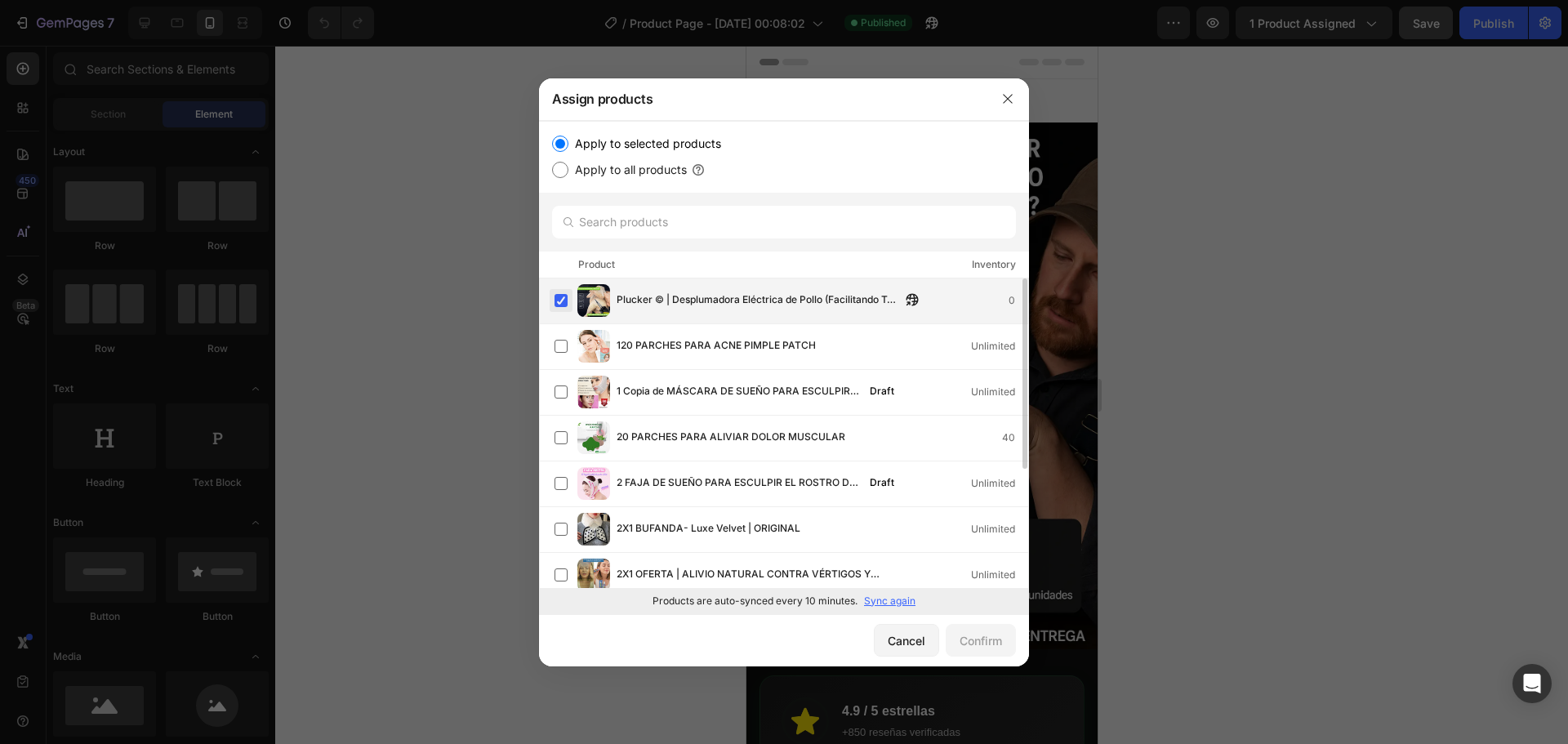
click at [564, 301] on label at bounding box center [560, 300] width 13 height 13
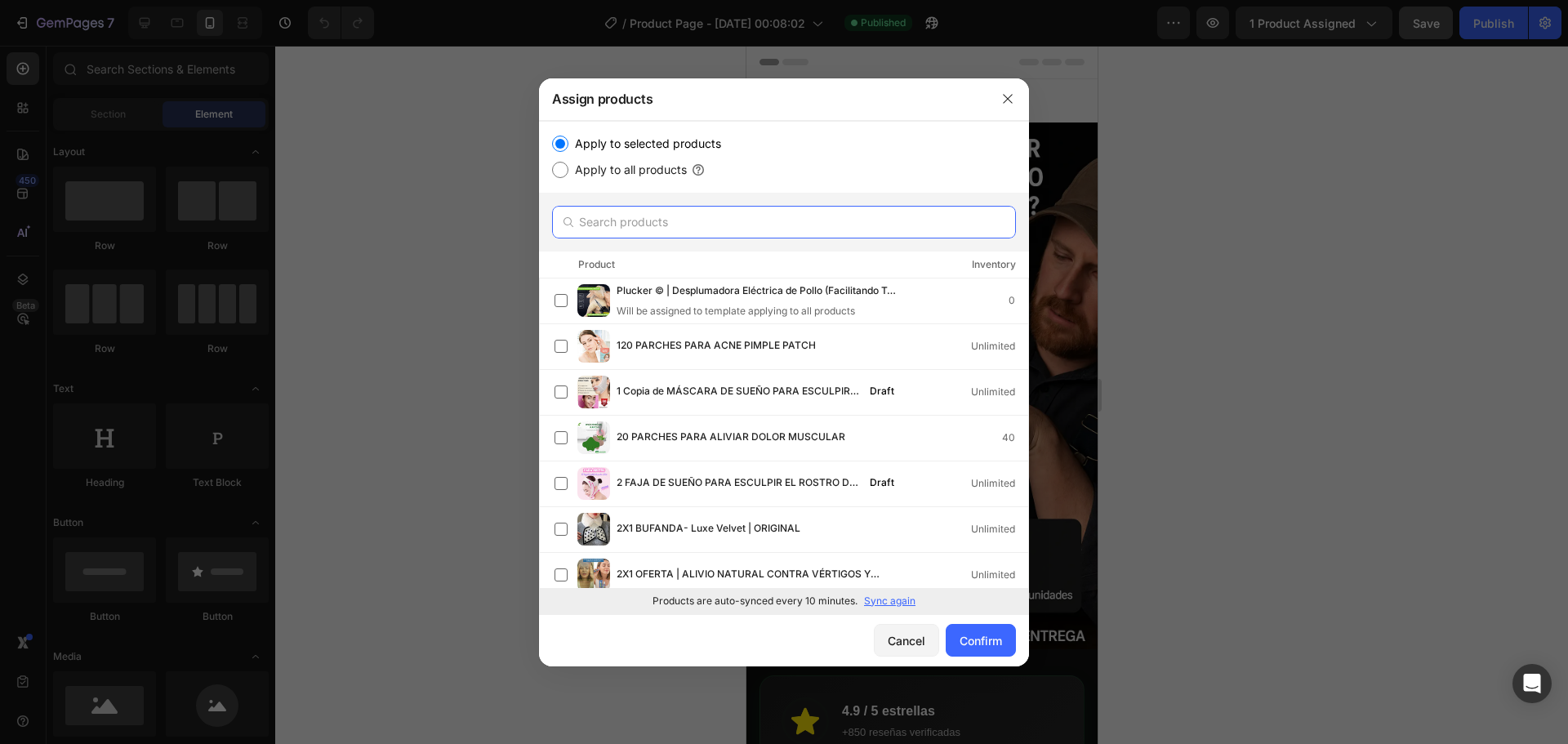
click at [724, 220] on input "text" at bounding box center [784, 222] width 463 height 33
click at [648, 214] on input "text" at bounding box center [784, 222] width 463 height 33
paste input "Plucker| Desplumadora Eléctrica de Pollo (Facilitando Tu Vida)"
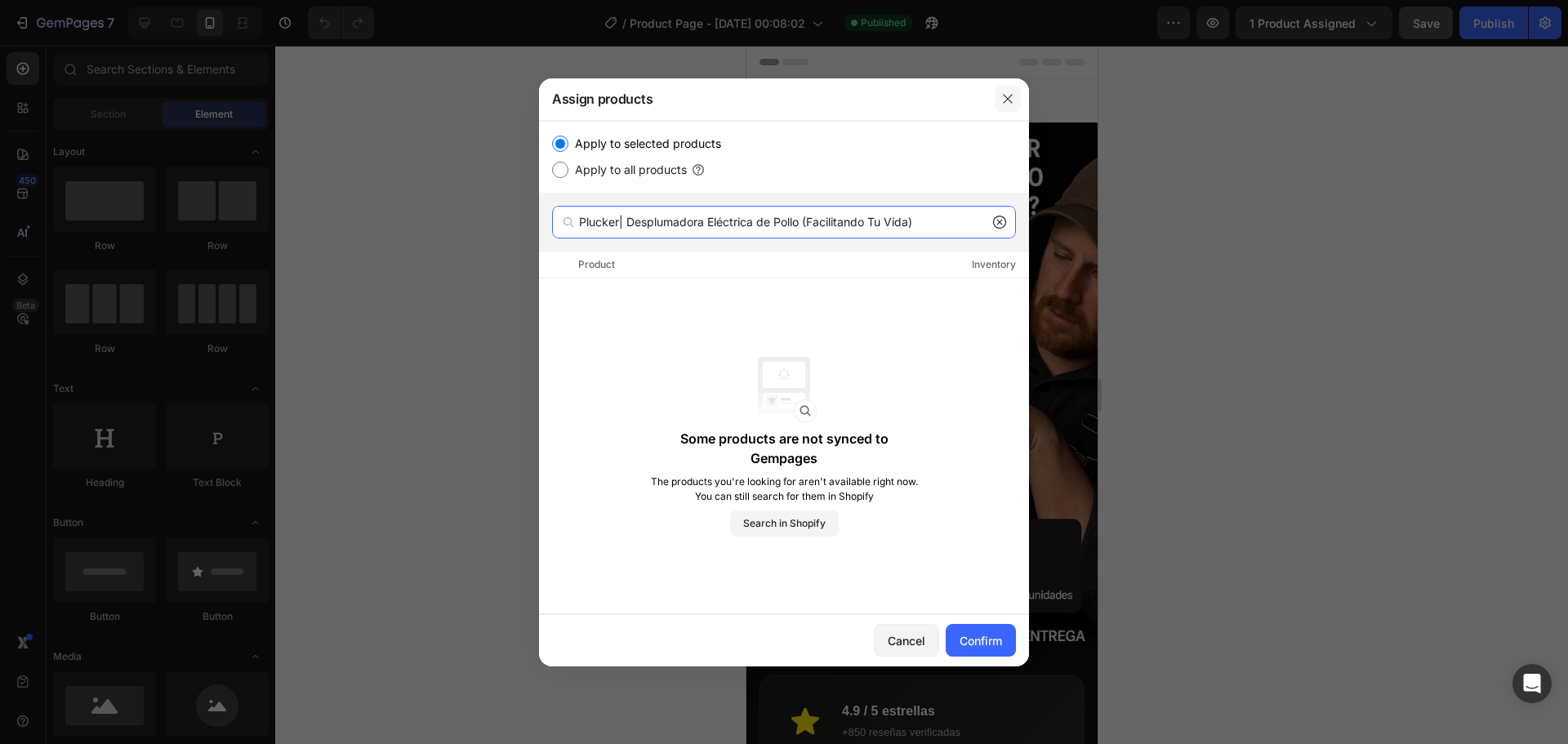
type input "Plucker| Desplumadora Eléctrica de Pollo (Facilitando Tu Vida)"
click at [1011, 94] on icon "button" at bounding box center [1008, 99] width 13 height 13
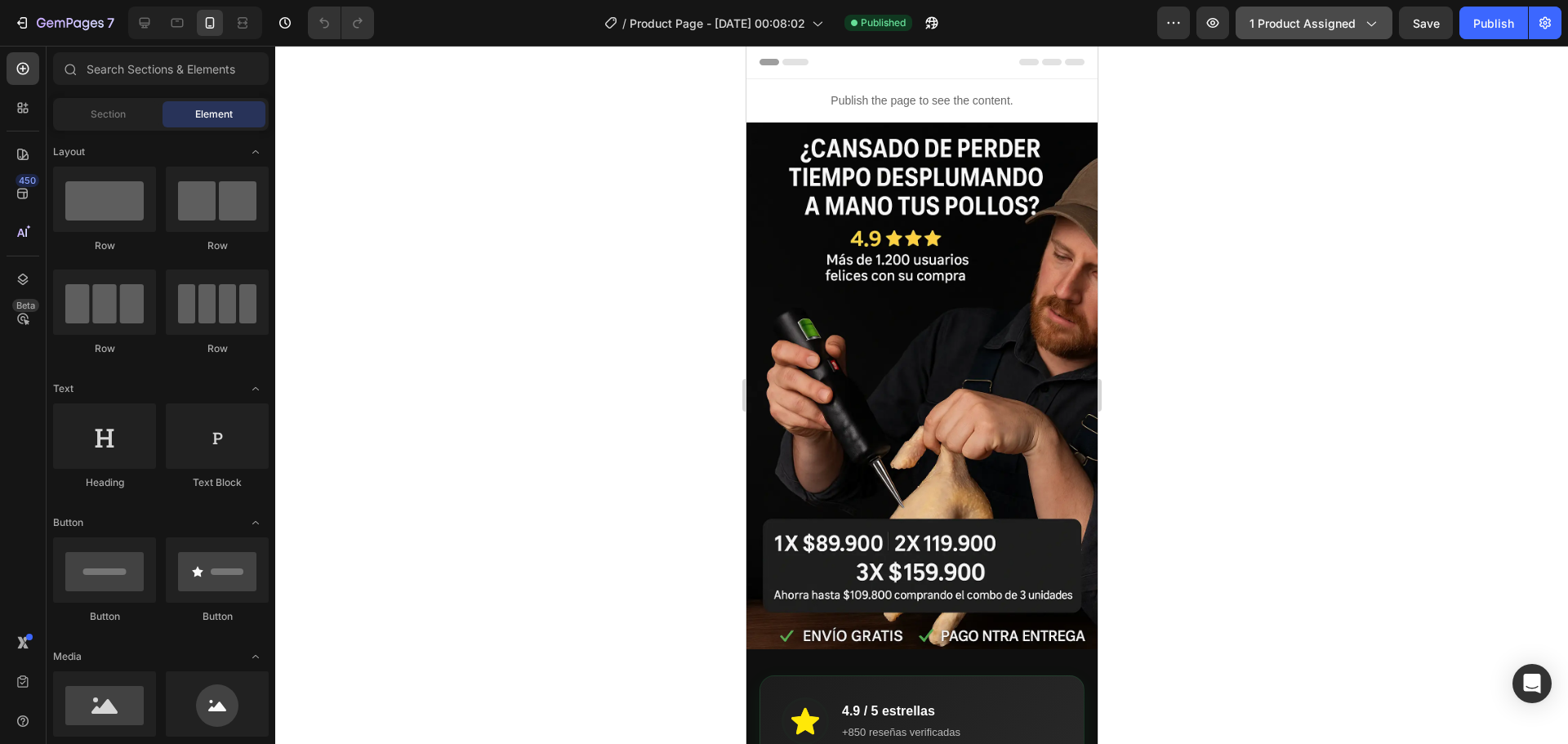
click at [1324, 19] on span "1 product assigned" at bounding box center [1303, 23] width 106 height 17
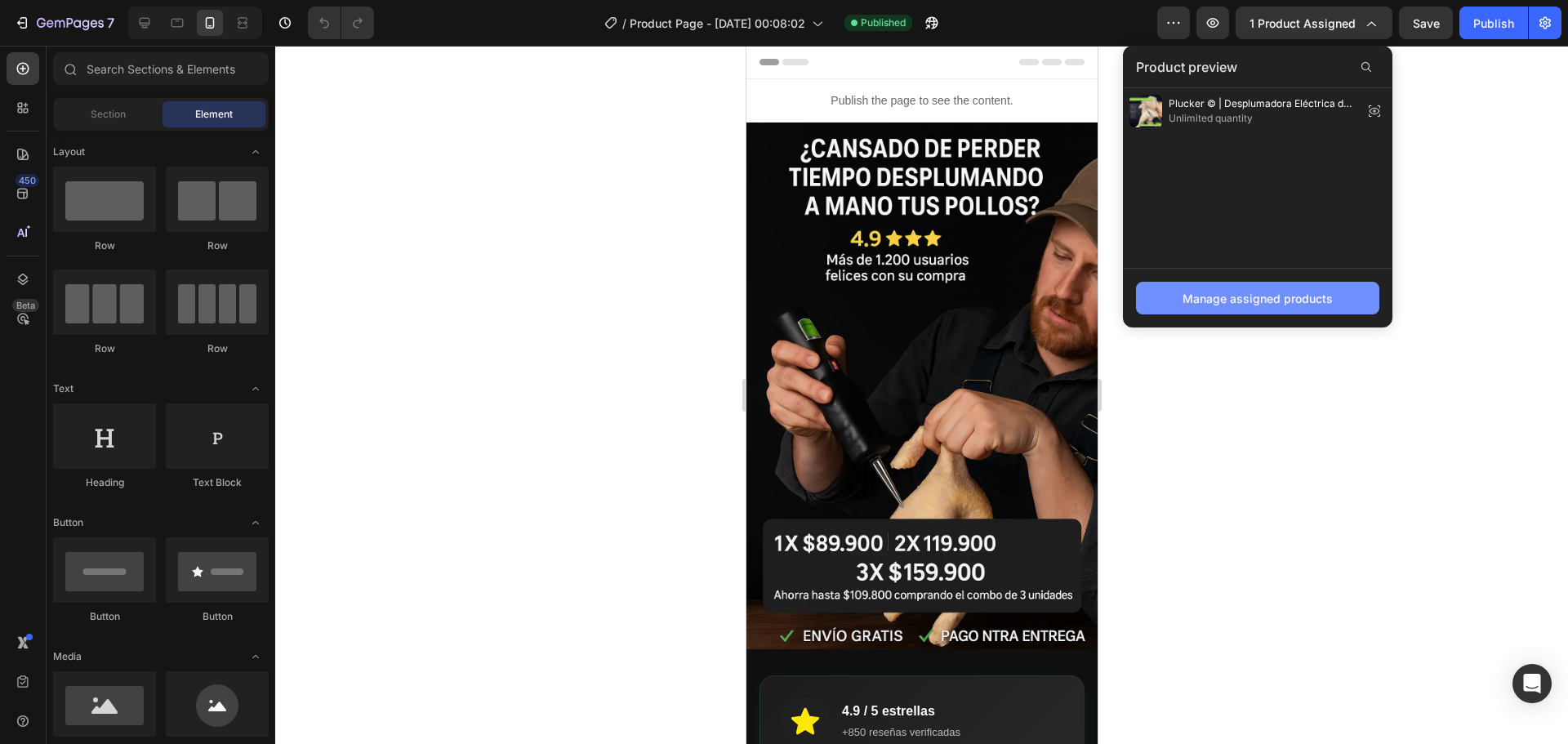
click at [1311, 292] on div "Manage assigned products" at bounding box center [1257, 299] width 150 height 17
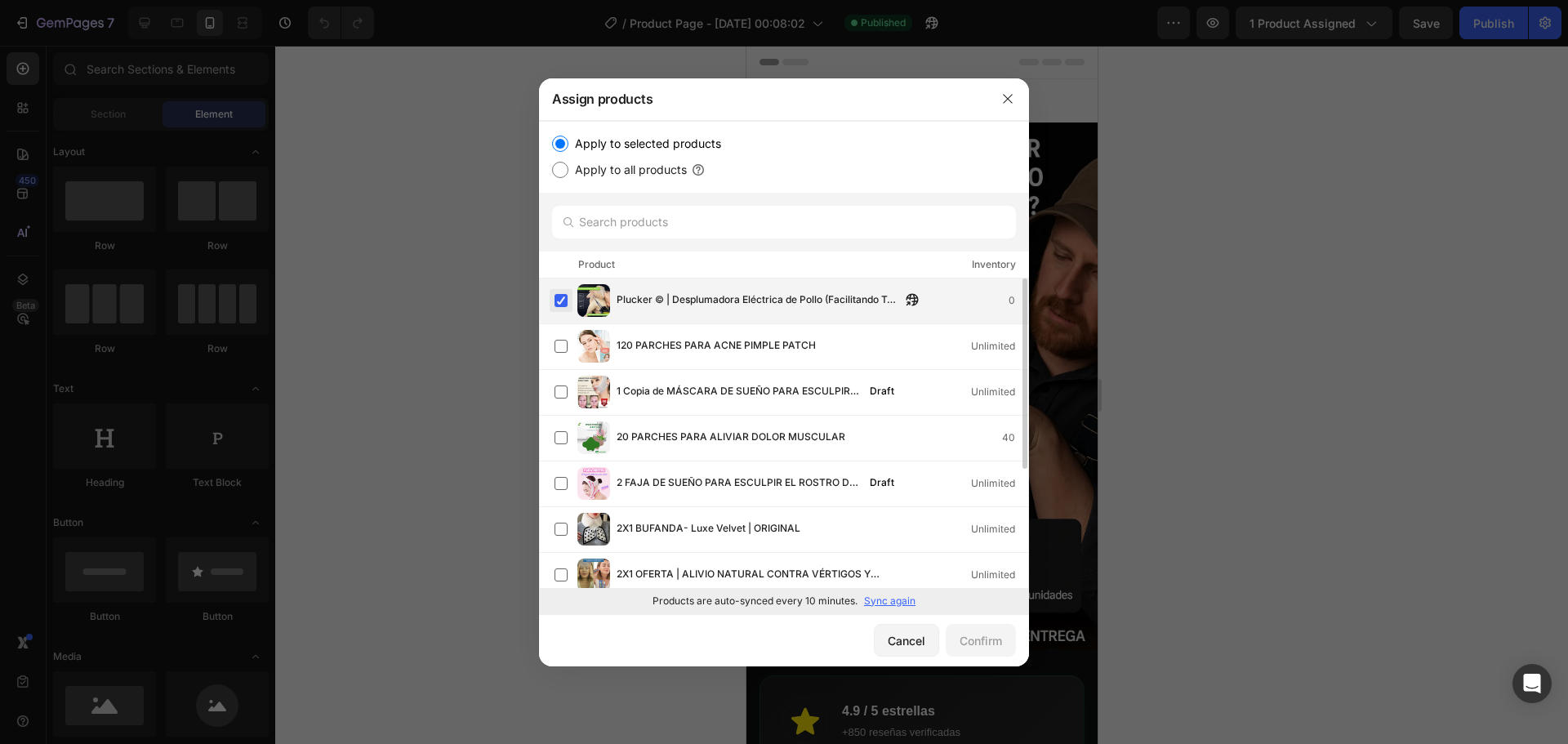
click at [566, 301] on label at bounding box center [560, 300] width 13 height 13
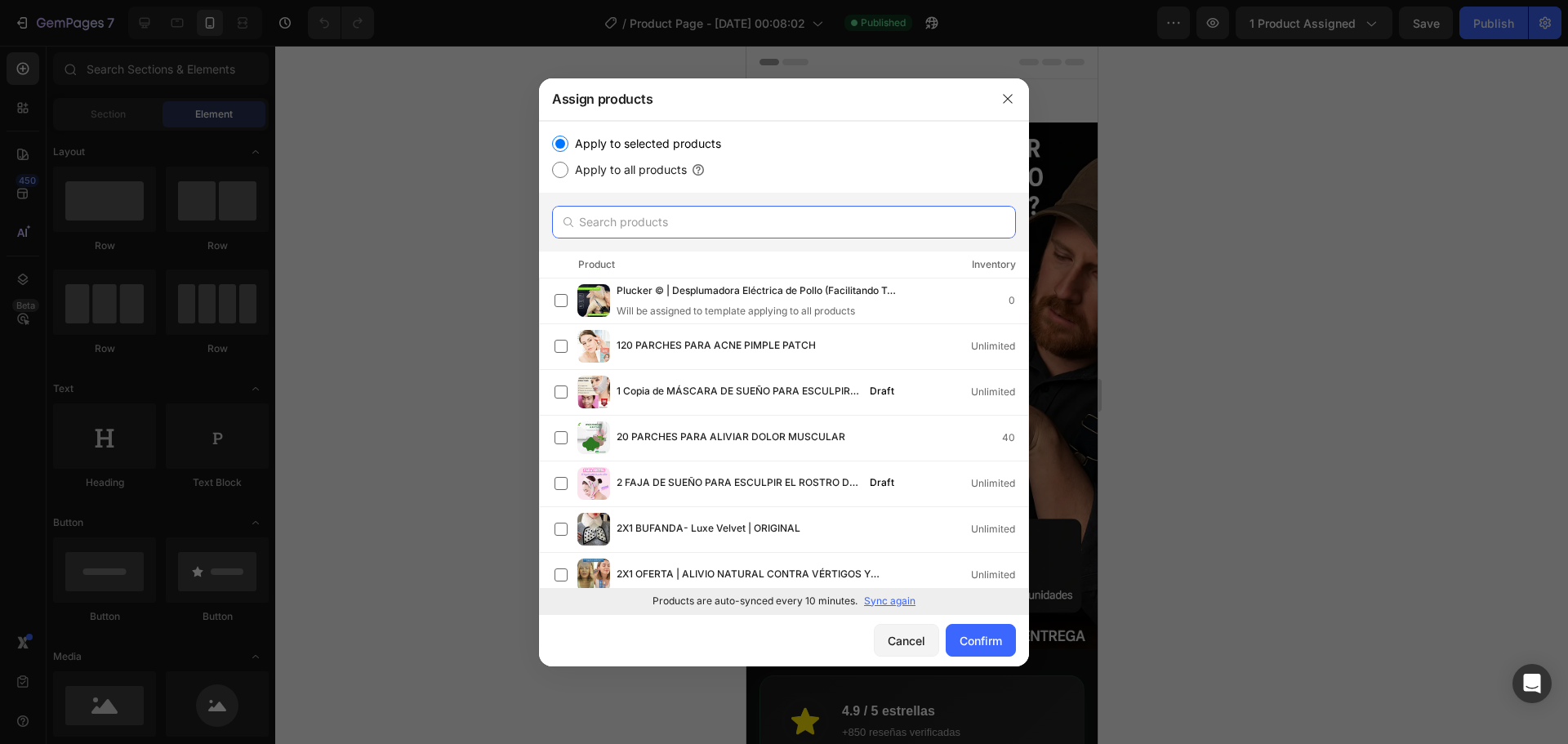
click at [697, 217] on input "text" at bounding box center [784, 222] width 463 height 33
paste input "Plucker| Desplumadora Eléctrica de Pollo (Facilitando Tu Vida)"
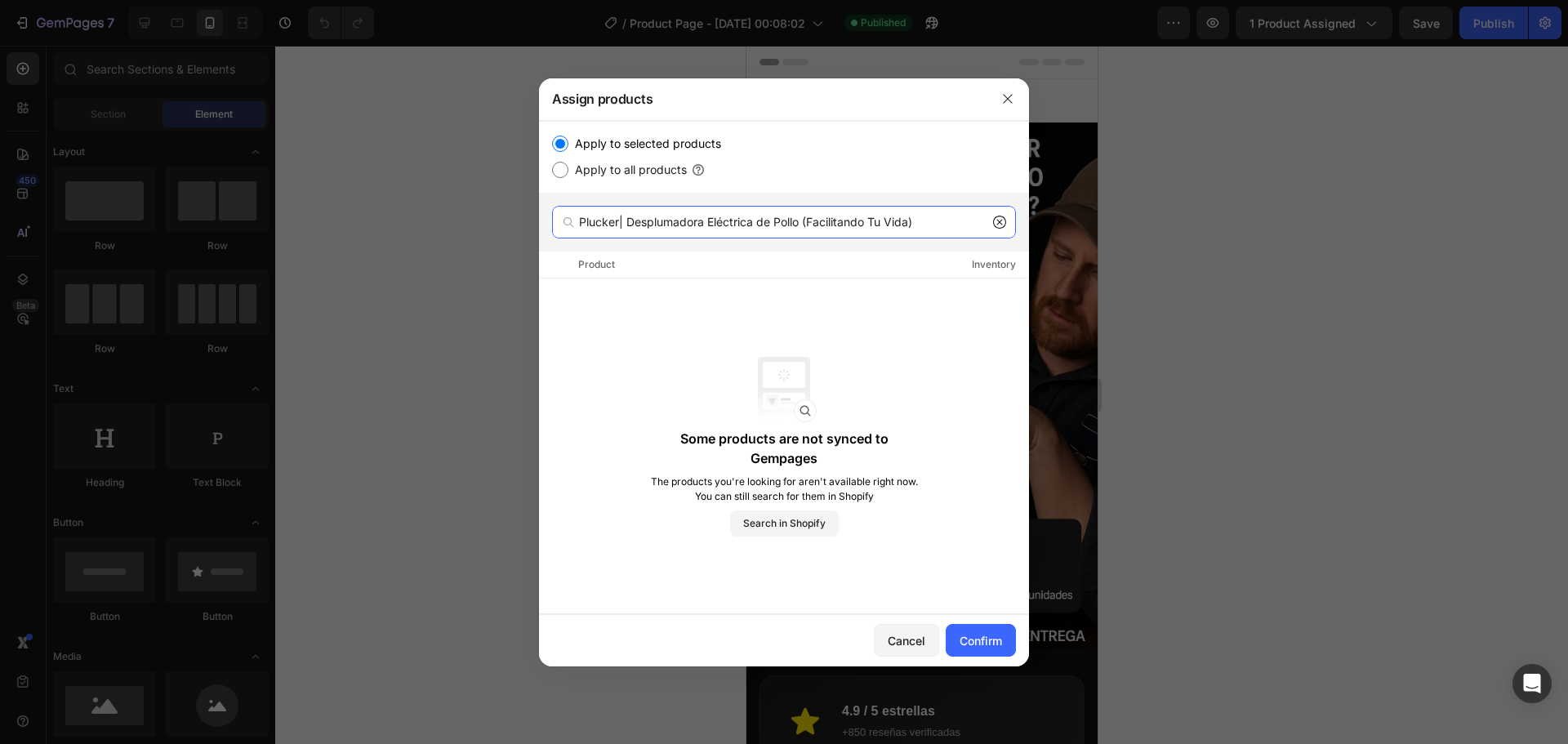
click at [619, 222] on input "Plucker| Desplumadora Eléctrica de Pollo (Facilitando Tu Vida)" at bounding box center [784, 222] width 463 height 33
drag, startPoint x: 939, startPoint y: 228, endPoint x: 754, endPoint y: 227, distance: 185.0
click at [754, 227] on input "Plucker | Desplumadora Eléctrica de Pollo (Facilitando Tu Vida)" at bounding box center [784, 222] width 463 height 33
click at [1008, 224] on input "Plucker | Desplumadora Eléctrica de Pollo (Facilitando Tu Vida)" at bounding box center [784, 222] width 463 height 33
type input "Plucker | Desplumadora Eléctrica de Pollo (Facilitando Tu Vida)"
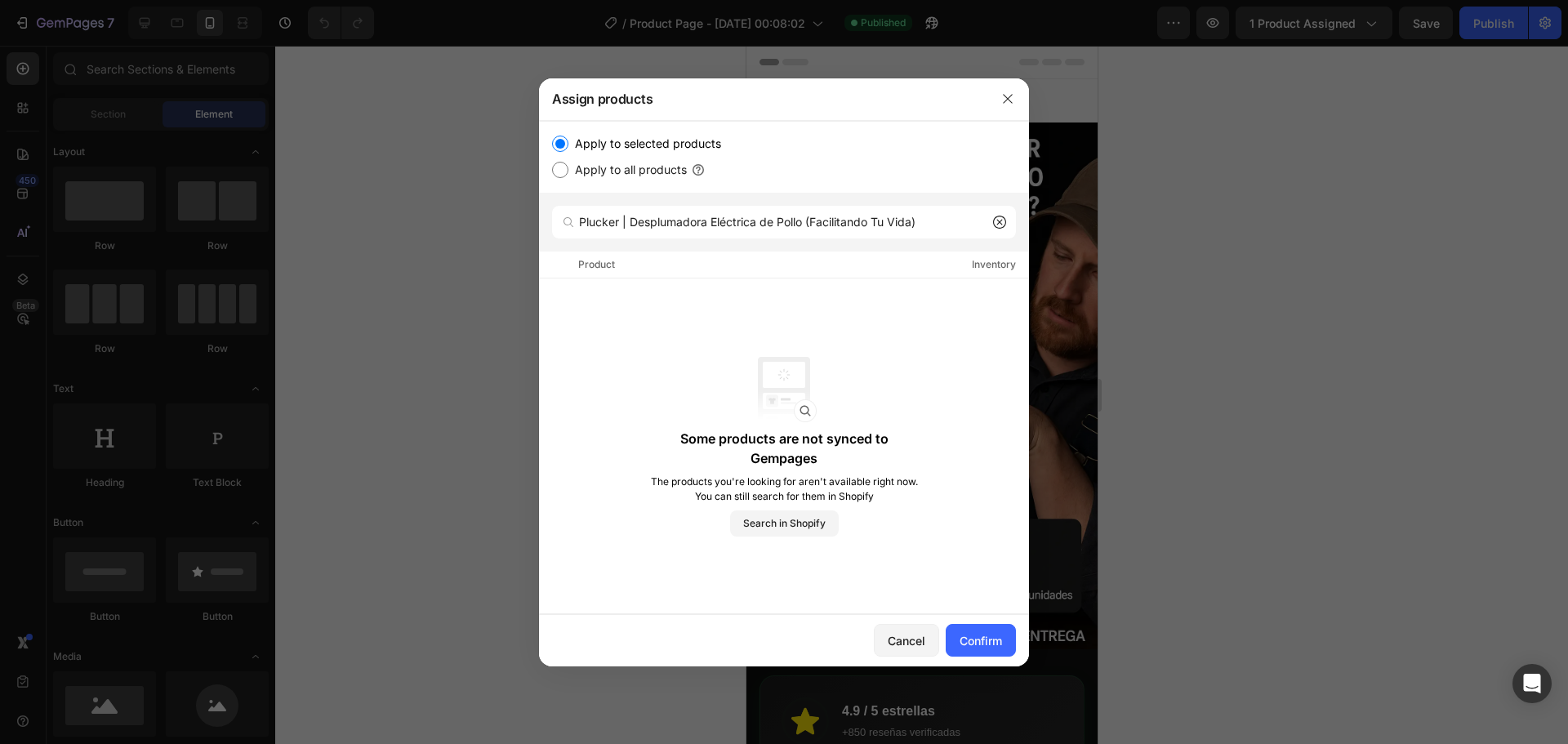
click at [995, 225] on icon at bounding box center [999, 221] width 13 height 13
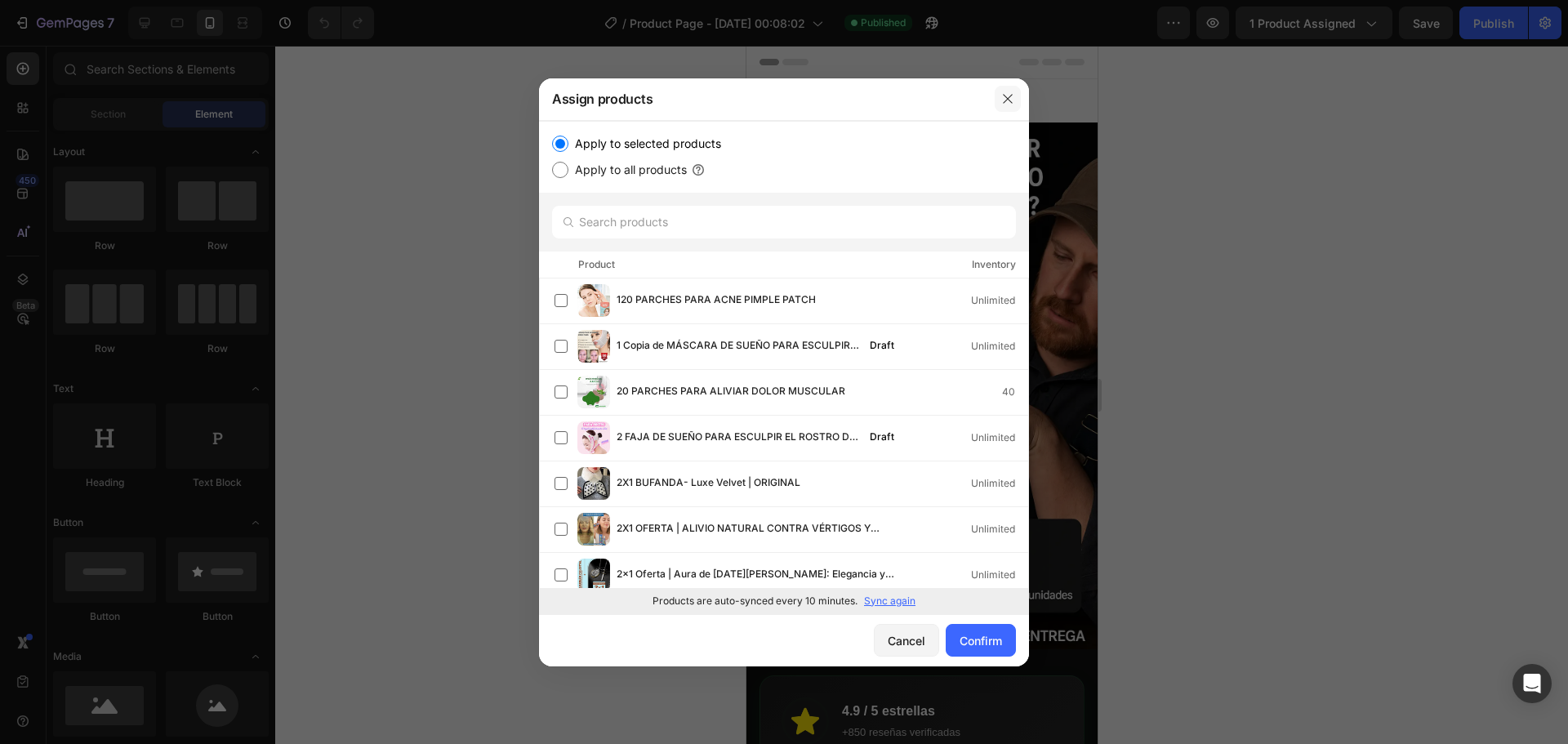
click at [1009, 98] on icon "button" at bounding box center [1008, 99] width 13 height 13
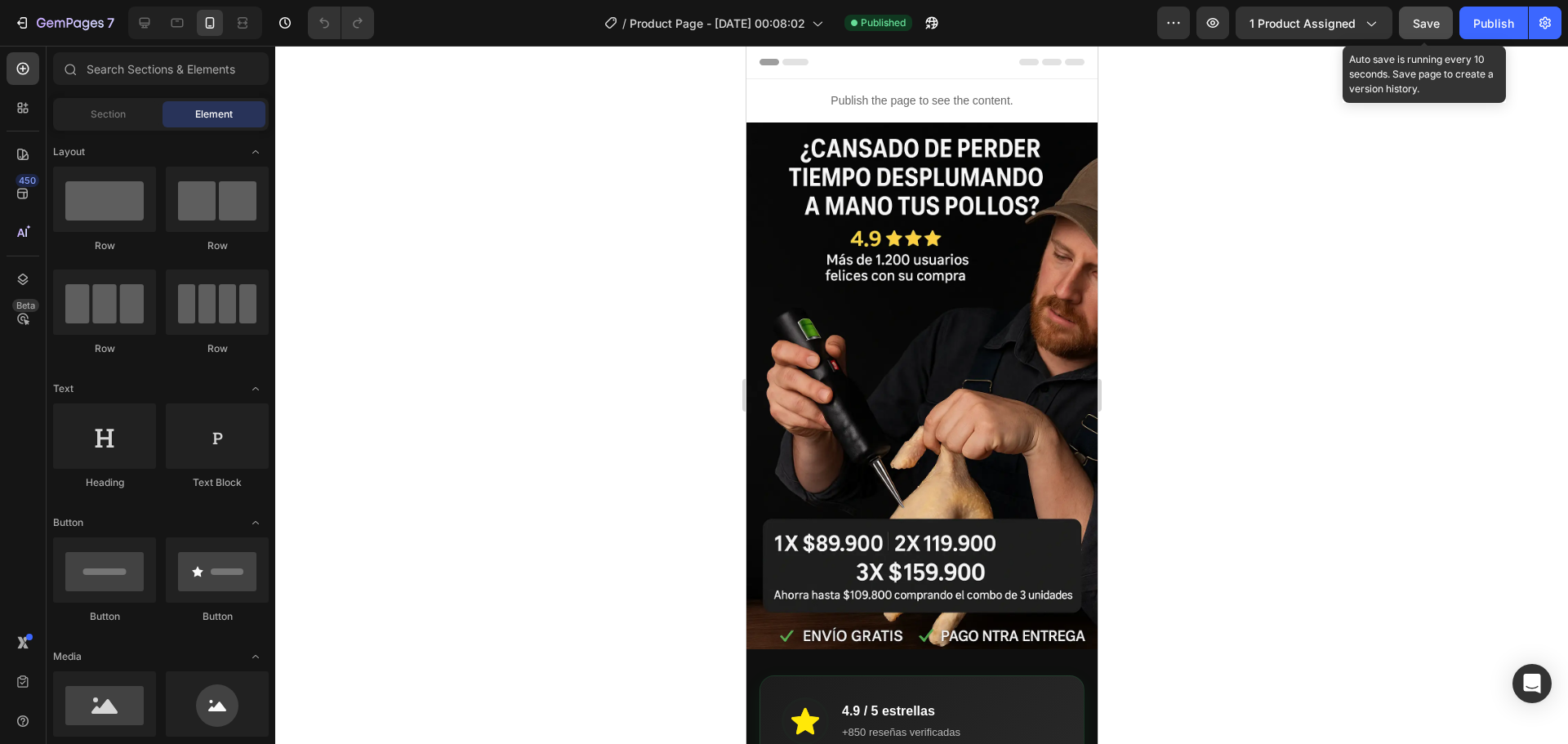
click at [1423, 21] on span "Save" at bounding box center [1426, 23] width 27 height 14
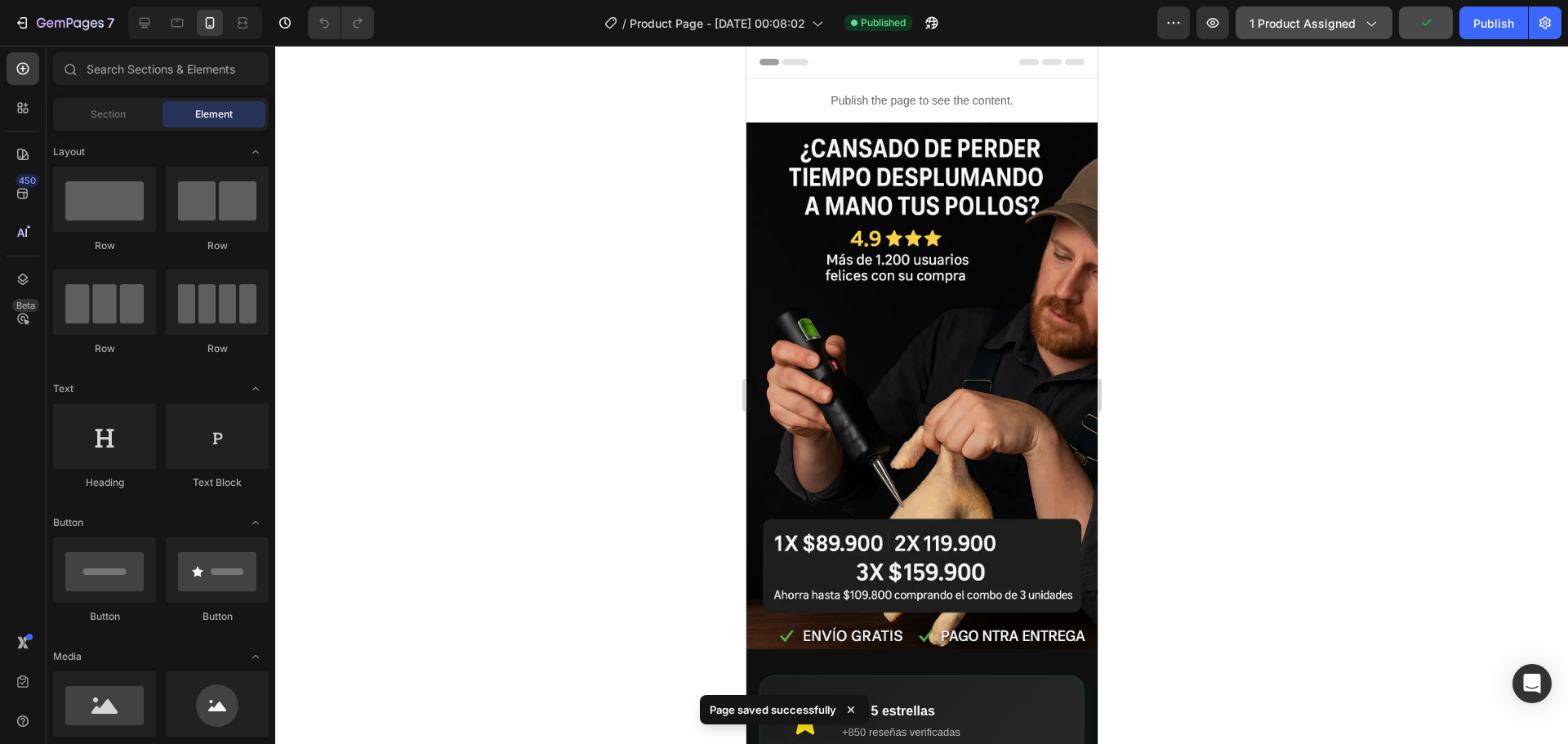
click at [1332, 30] on span "1 product assigned" at bounding box center [1303, 23] width 106 height 17
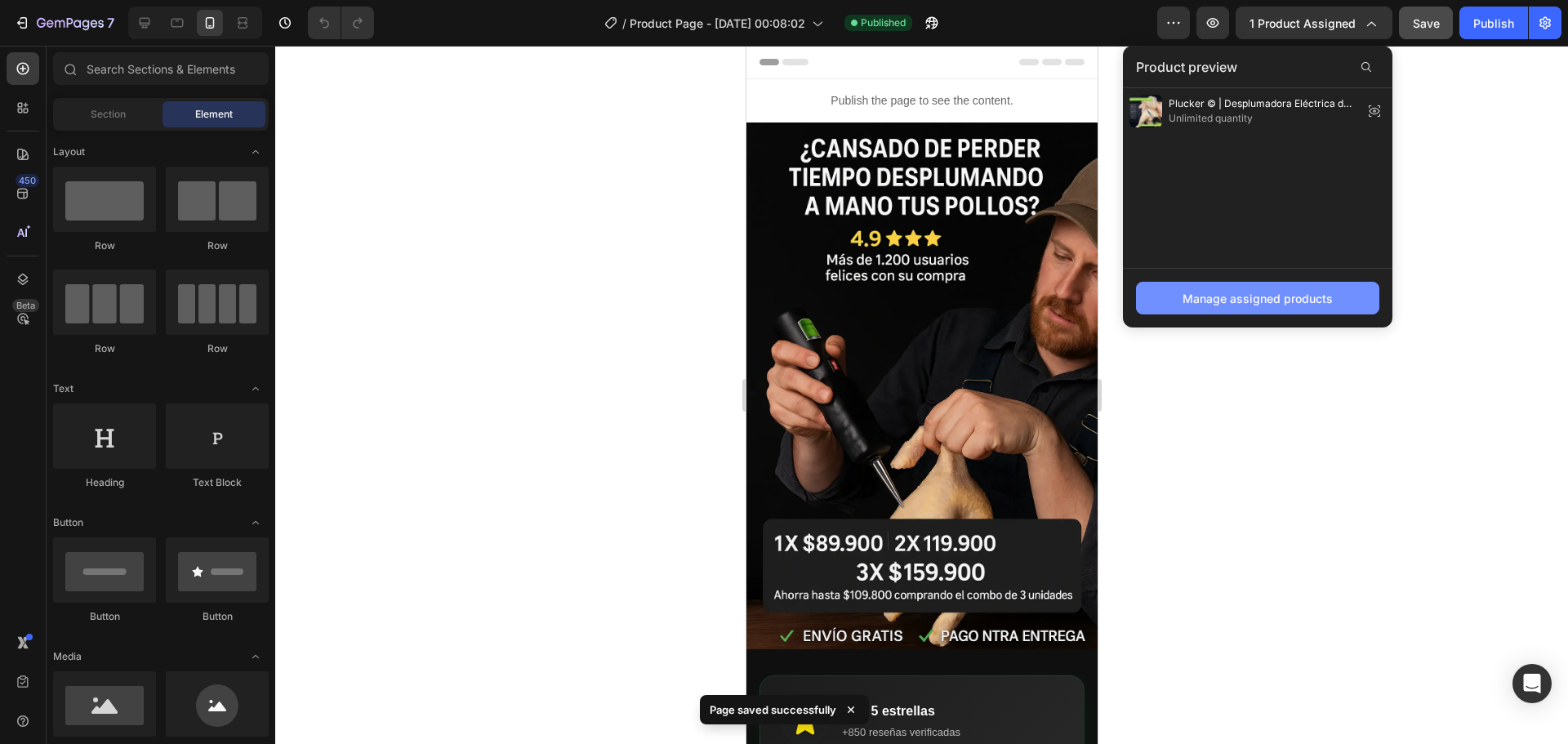
click at [1236, 299] on div "Manage assigned products" at bounding box center [1257, 299] width 150 height 17
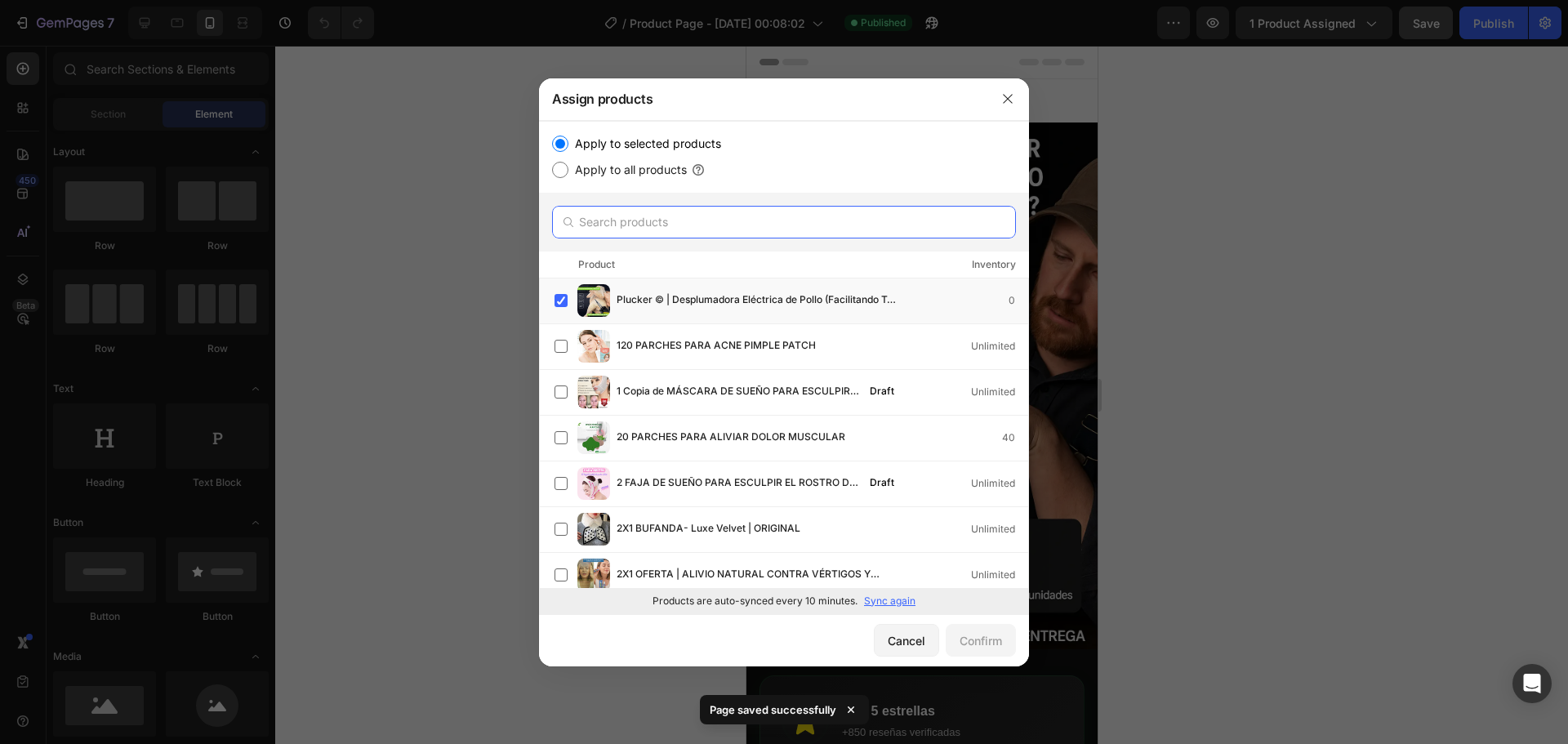
click at [663, 227] on input "text" at bounding box center [784, 222] width 463 height 33
paste input "Plucker| Desplumadora Eléctrica de Pollo (Facilitando Tu Vida)"
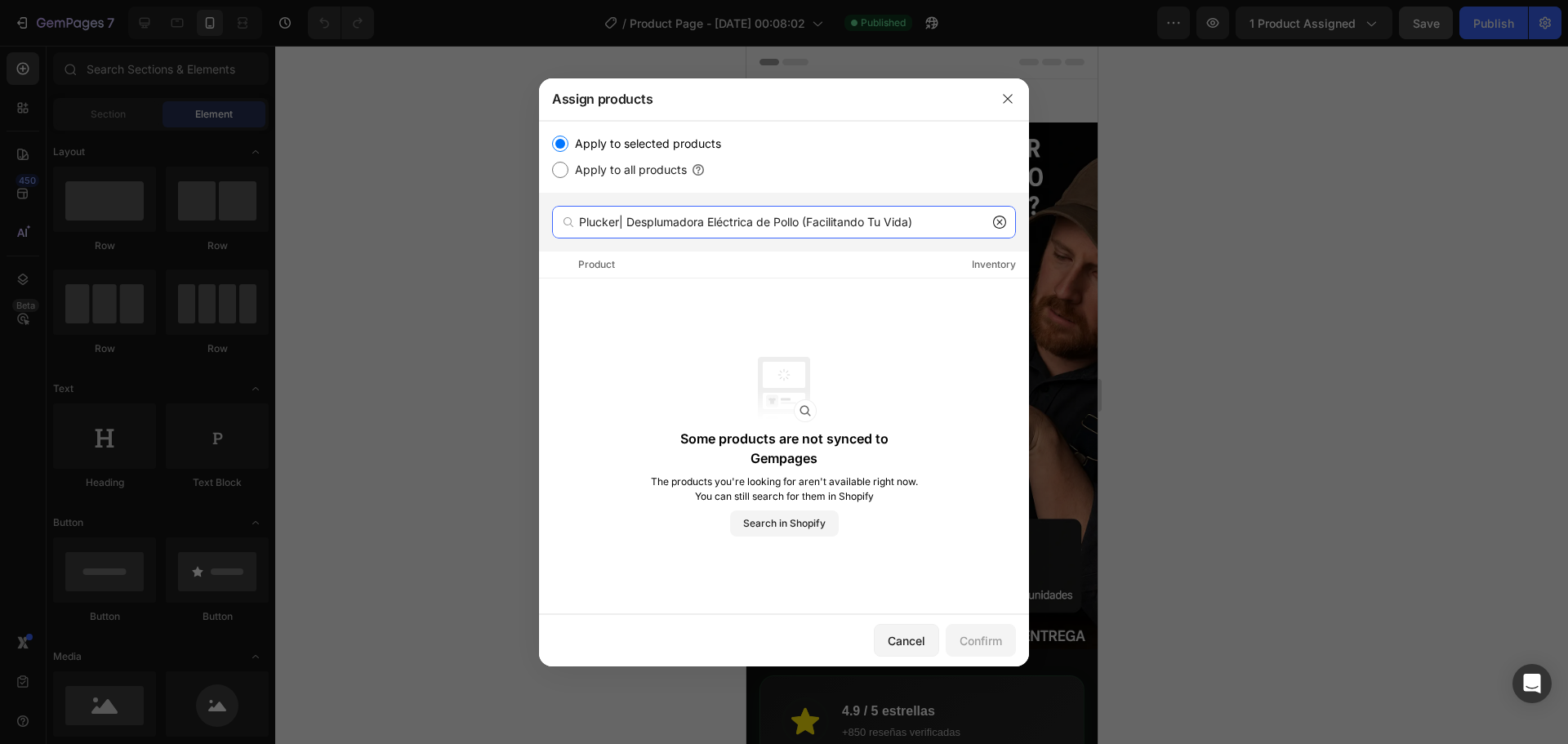
drag, startPoint x: 960, startPoint y: 227, endPoint x: 618, endPoint y: 229, distance: 342.0
click at [618, 229] on input "Plucker| Desplumadora Eléctrica de Pollo (Facilitando Tu Vida)" at bounding box center [784, 222] width 463 height 33
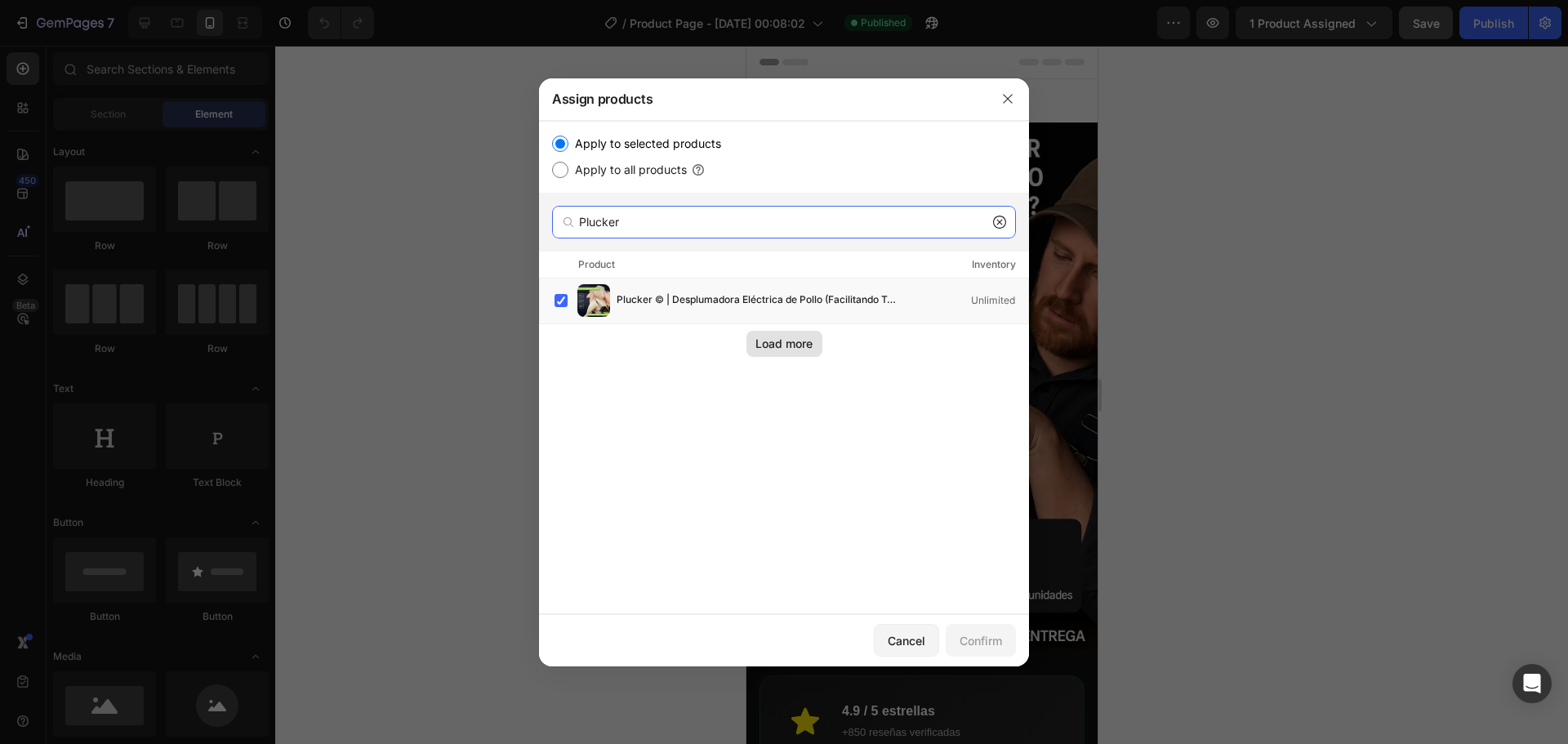
type input "Plucker"
click at [789, 351] on div "Load more" at bounding box center [784, 343] width 58 height 17
click at [1009, 105] on icon "button" at bounding box center [1008, 99] width 13 height 13
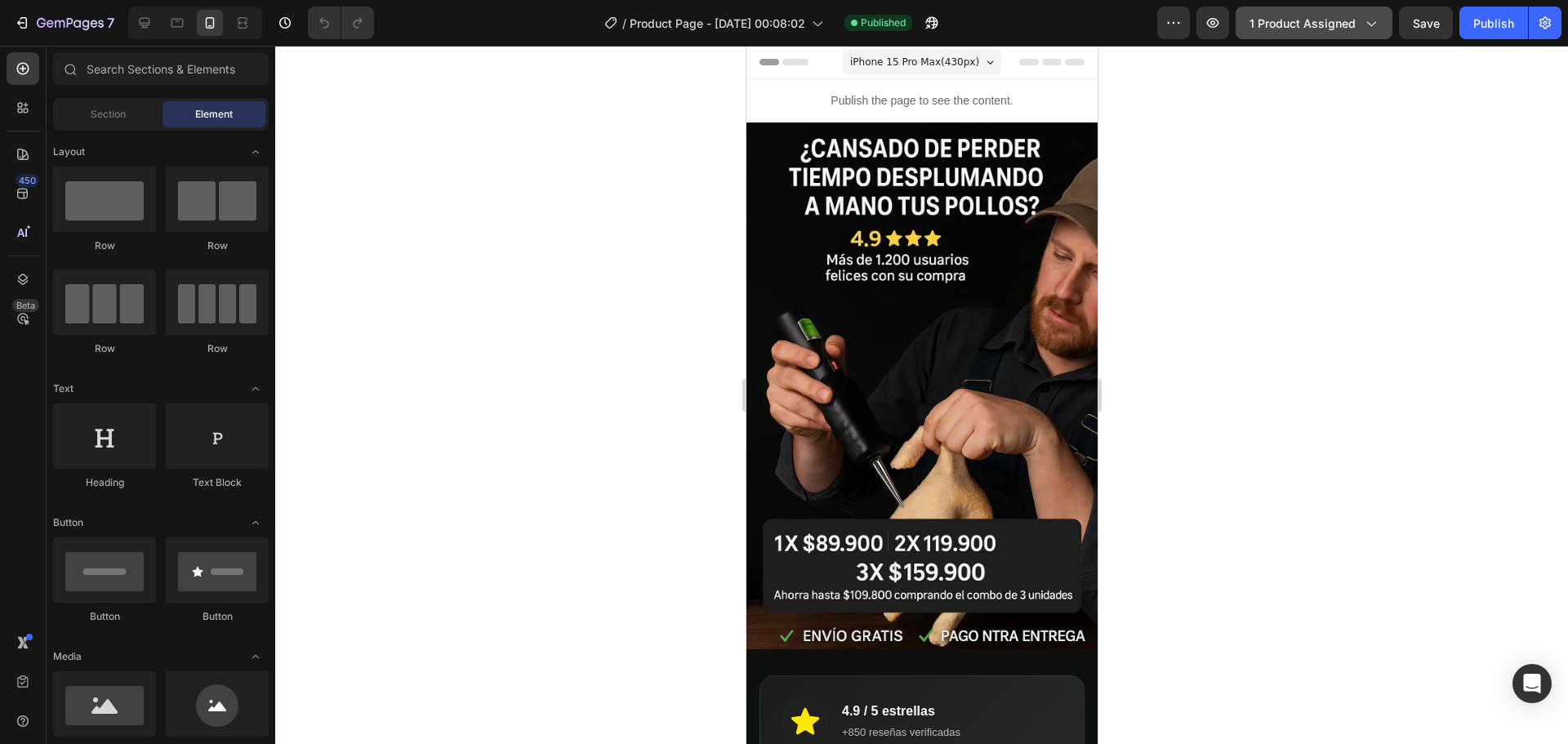
click at [1335, 23] on span "1 product assigned" at bounding box center [1303, 23] width 106 height 17
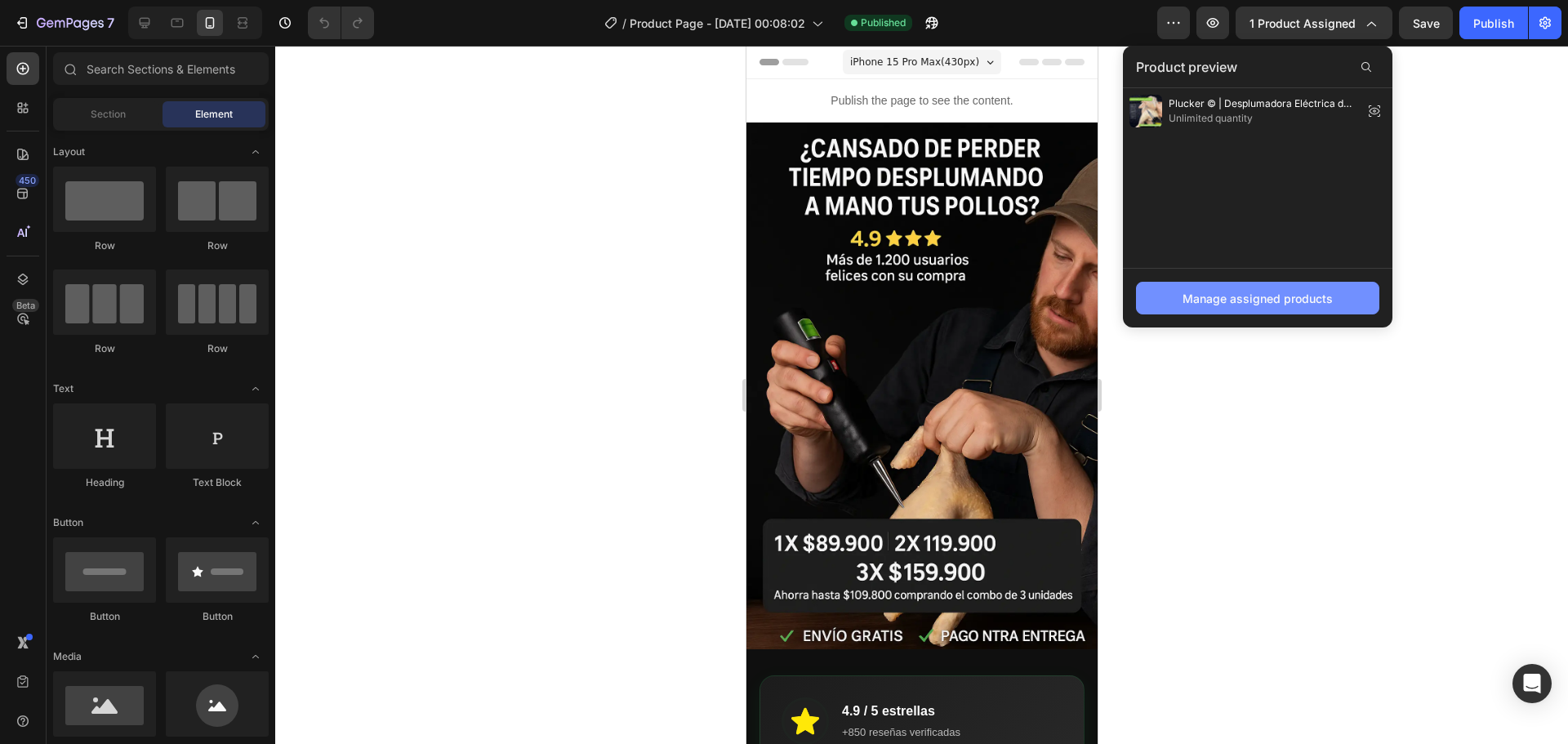
click at [1217, 307] on button "Manage assigned products" at bounding box center [1258, 298] width 244 height 33
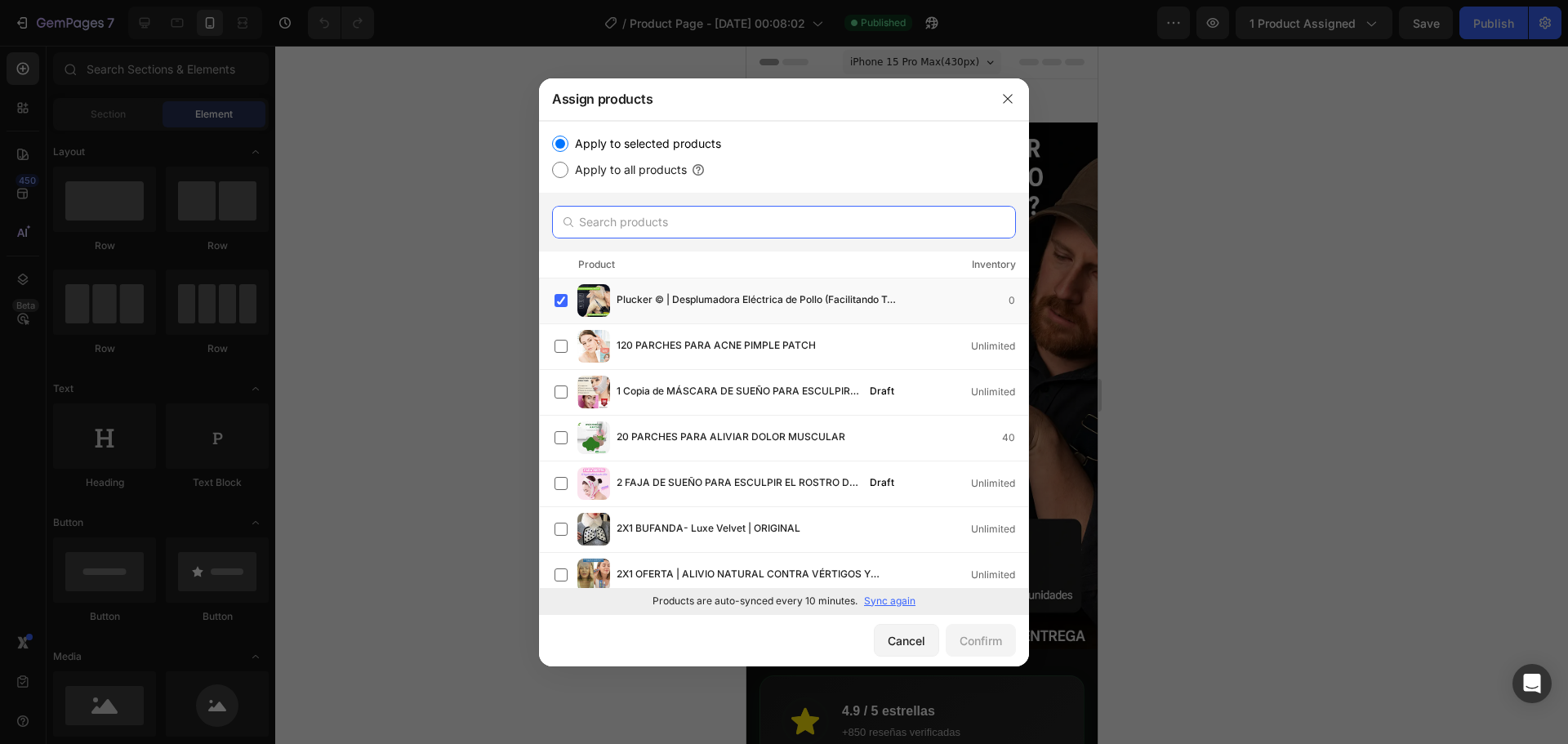
click at [699, 226] on input "text" at bounding box center [784, 222] width 463 height 33
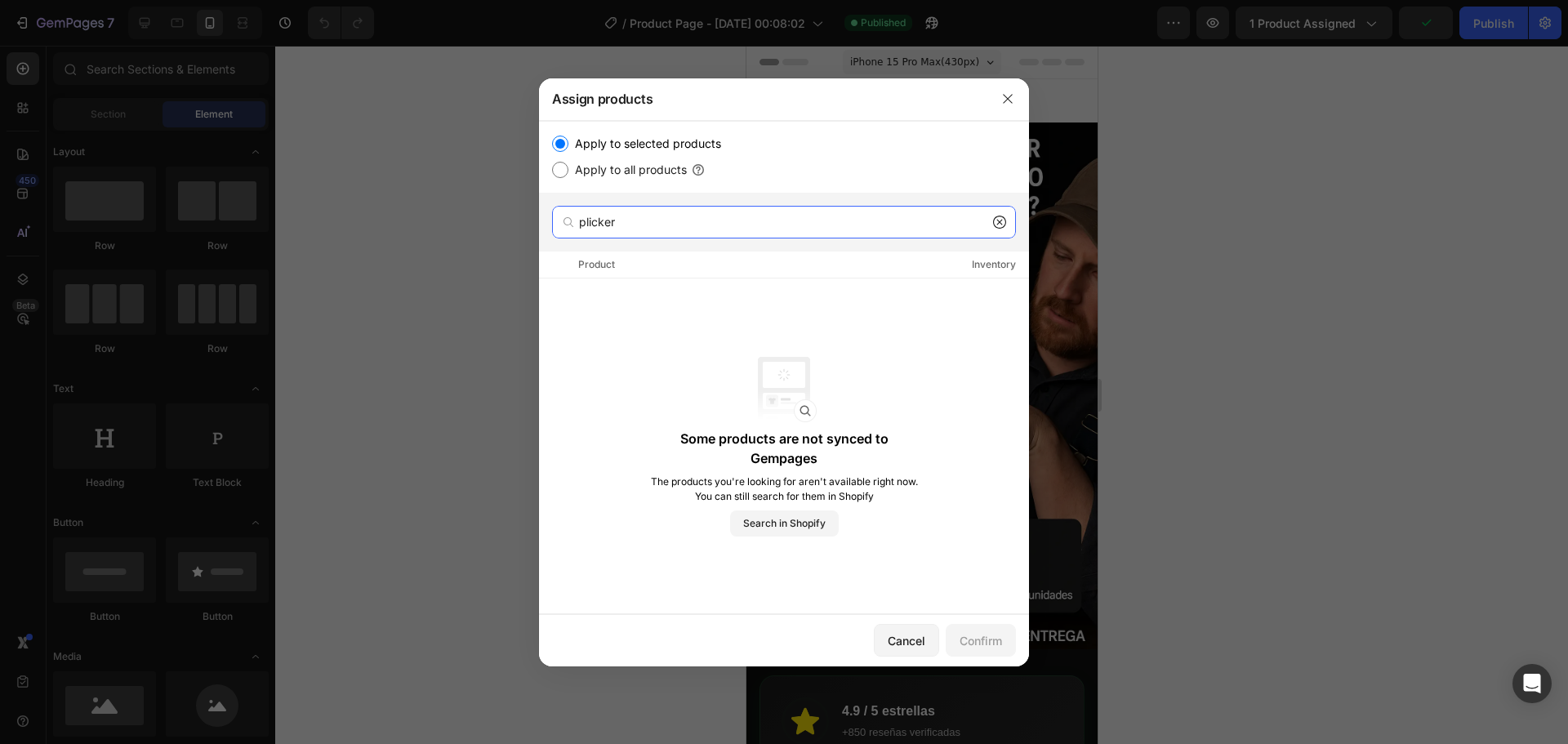
type input "plicker"
click at [605, 171] on label "Apply to all products" at bounding box center [627, 169] width 118 height 20
click at [568, 171] on input "Apply to all products" at bounding box center [560, 169] width 16 height 16
radio input "true"
click at [593, 224] on input "plicker" at bounding box center [784, 222] width 463 height 33
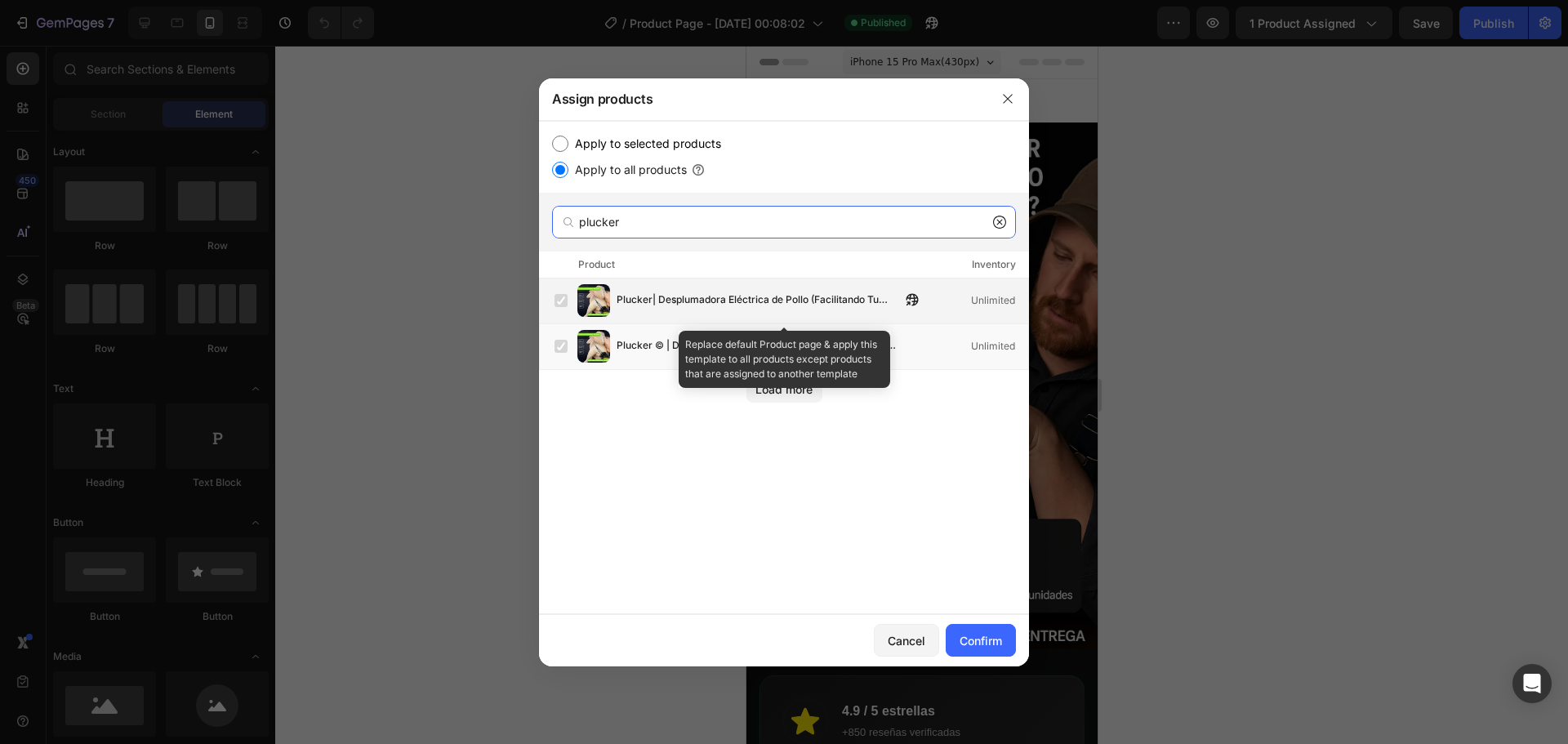
type input "plucker"
click at [562, 294] on label at bounding box center [560, 300] width 13 height 13
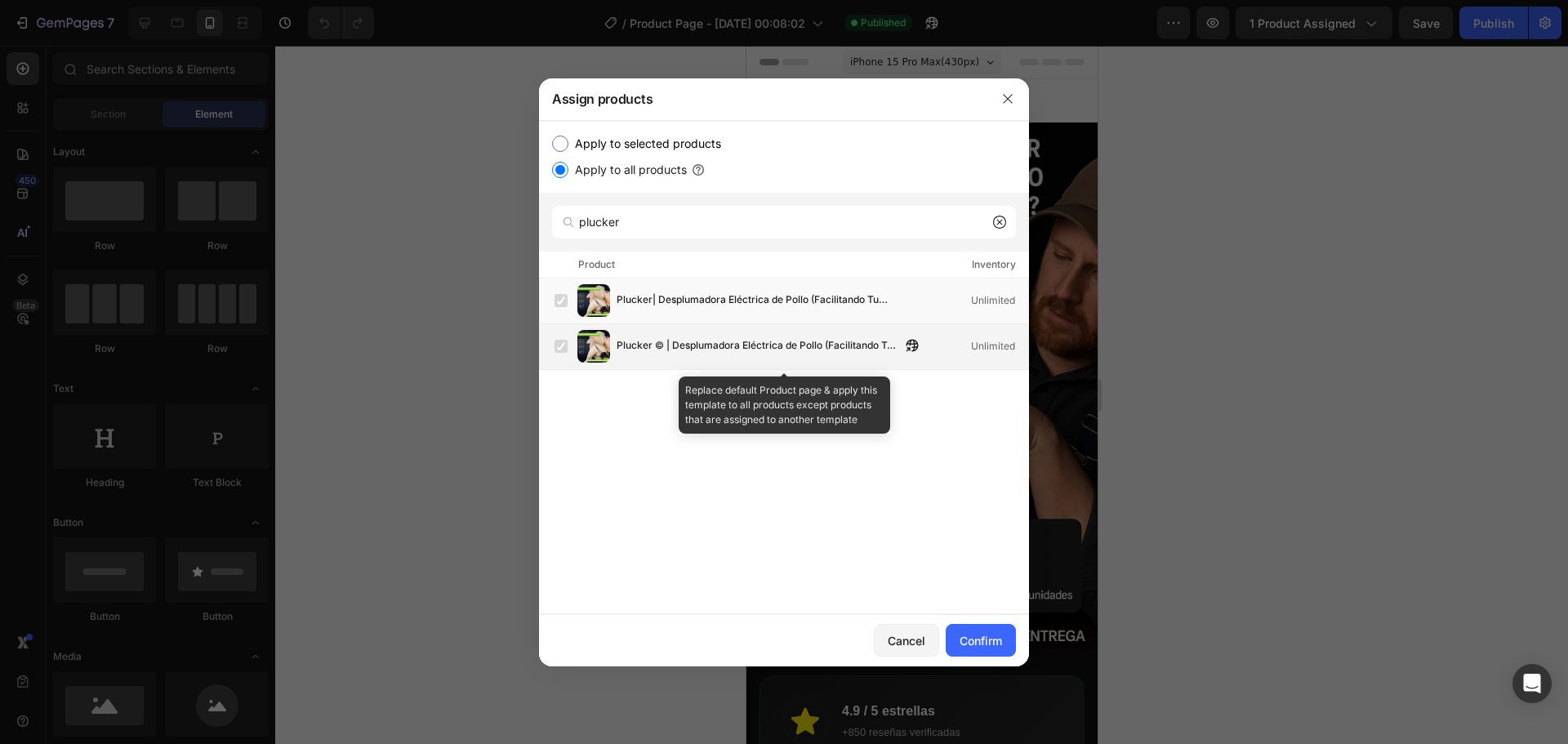
click at [562, 340] on label at bounding box center [560, 346] width 13 height 13
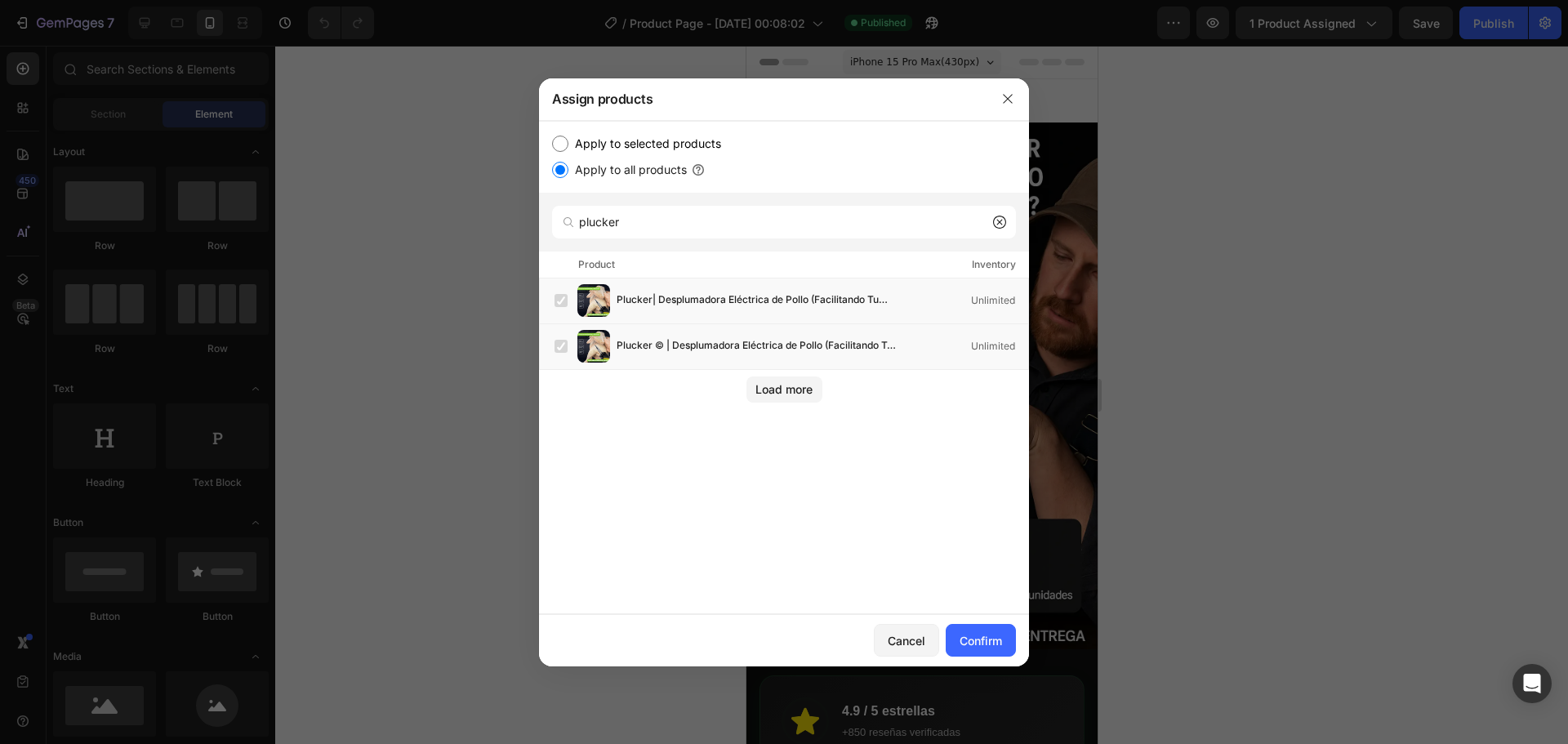
click at [566, 149] on input "Apply to selected products" at bounding box center [560, 143] width 16 height 16
radio input "true"
click at [560, 304] on label at bounding box center [560, 300] width 13 height 13
click at [561, 345] on label at bounding box center [560, 346] width 13 height 13
click at [979, 637] on div "Confirm" at bounding box center [980, 640] width 42 height 17
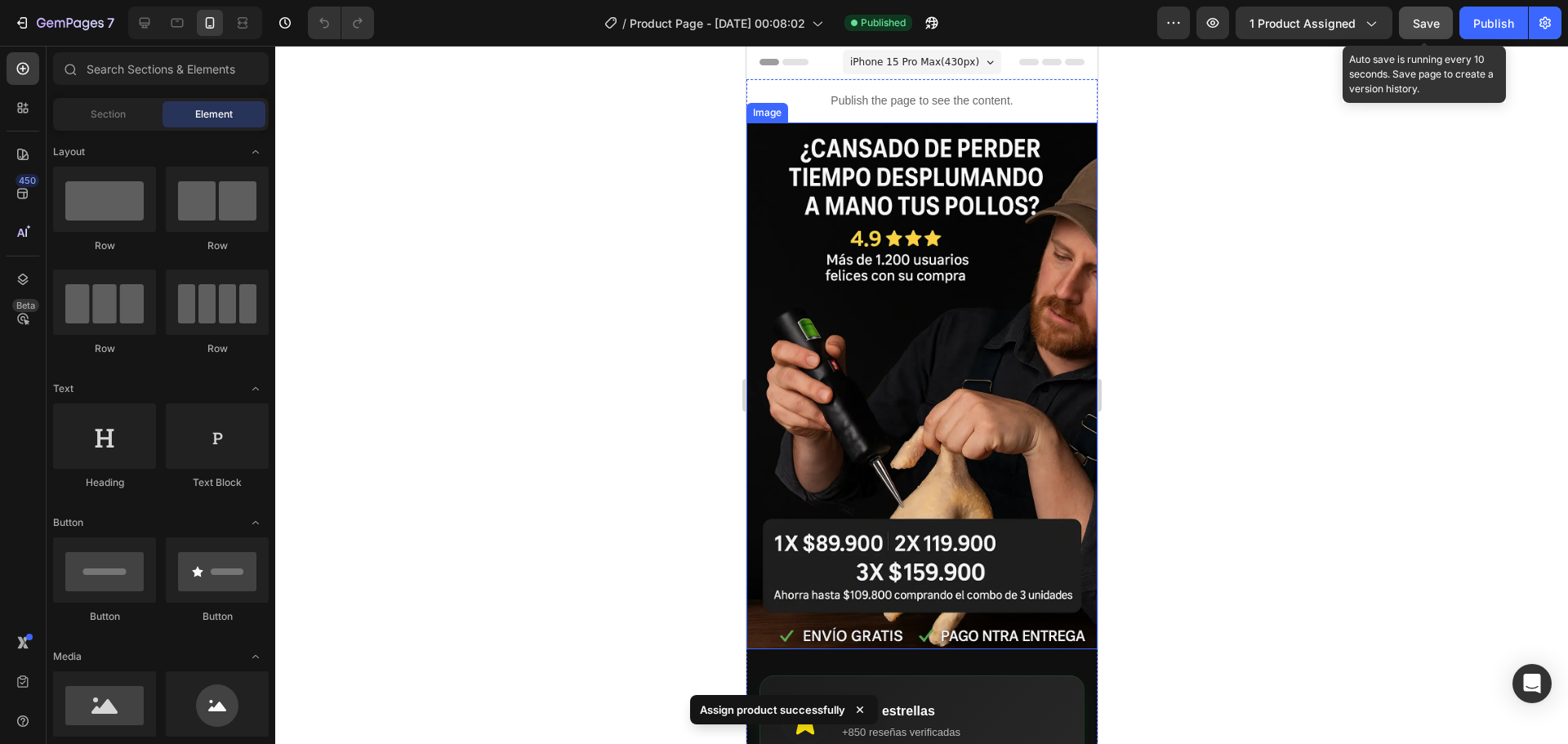
click at [1437, 19] on span "Save" at bounding box center [1426, 23] width 27 height 14
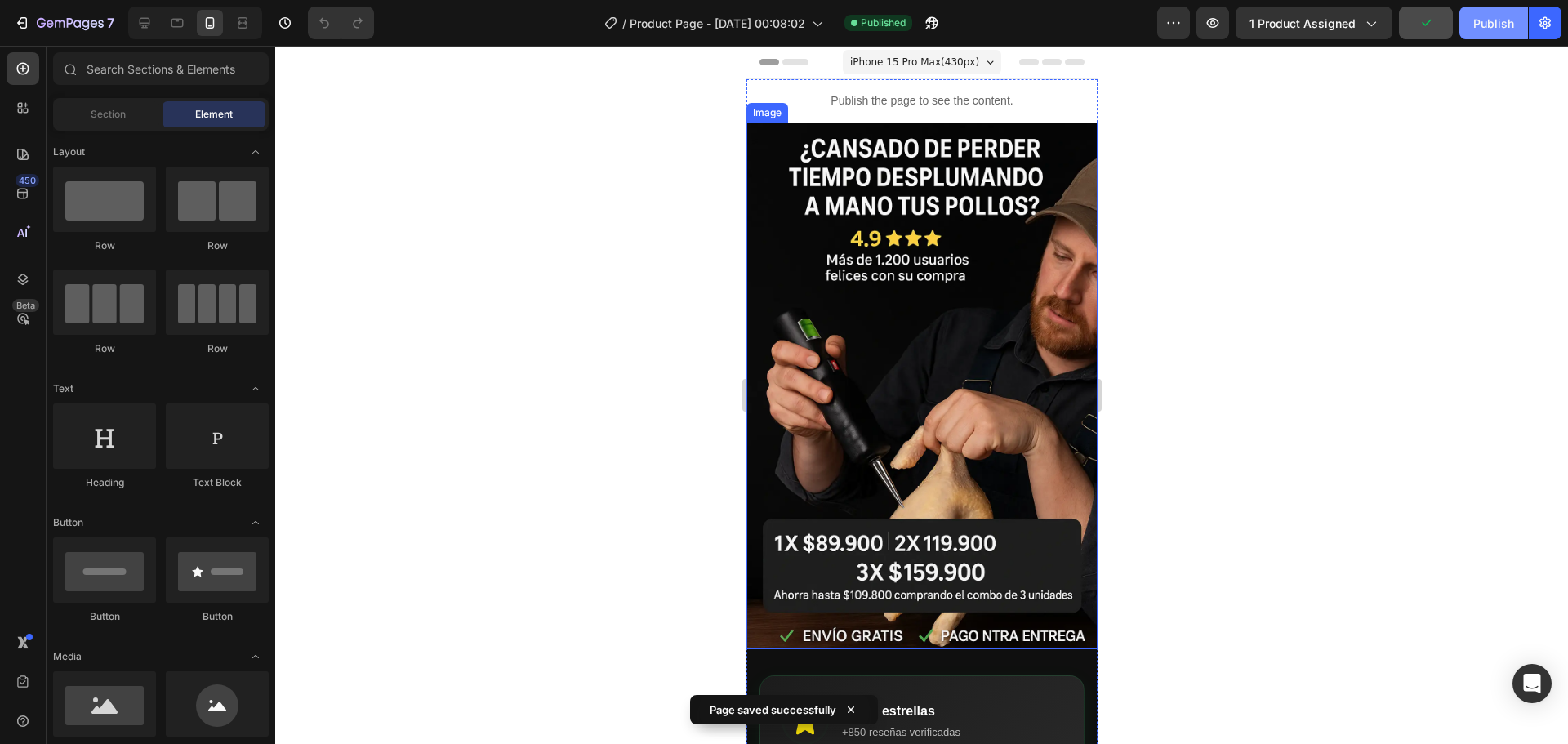
click at [1491, 24] on div "Publish" at bounding box center [1494, 23] width 41 height 17
